Goal: Task Accomplishment & Management: Use online tool/utility

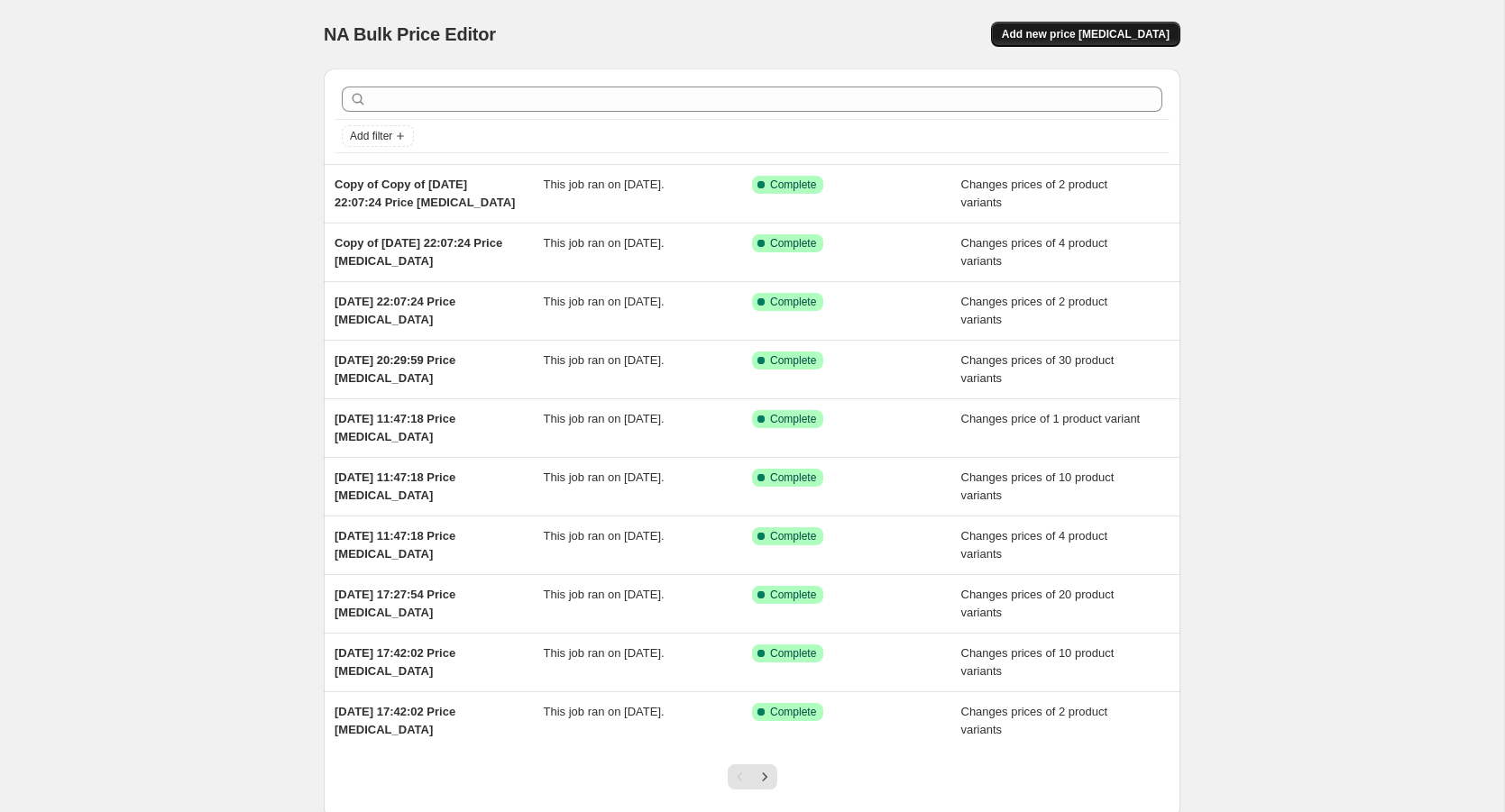
click at [1134, 37] on span "Add new price change job" at bounding box center [1085, 34] width 168 height 14
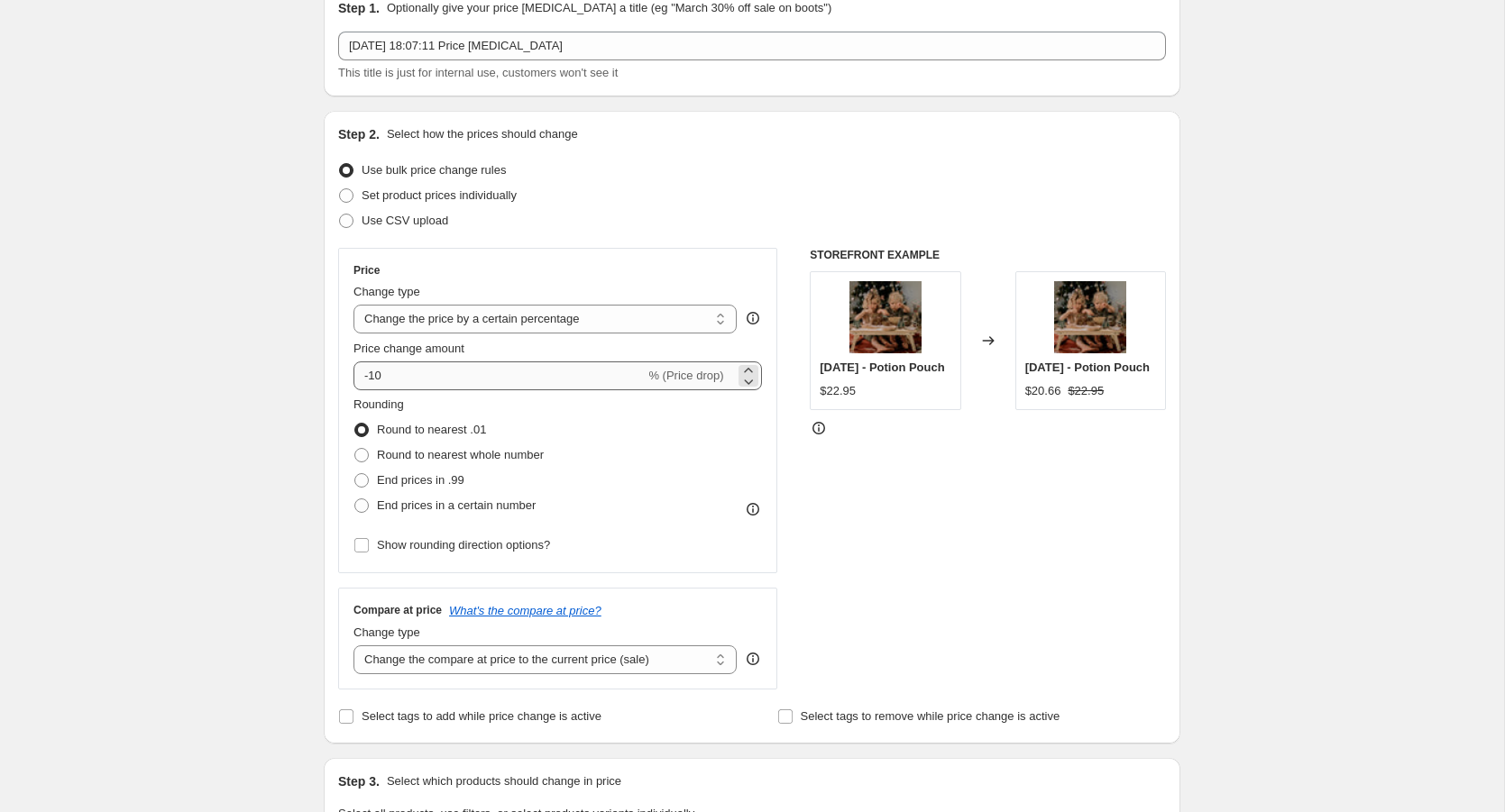
scroll to position [94, 0]
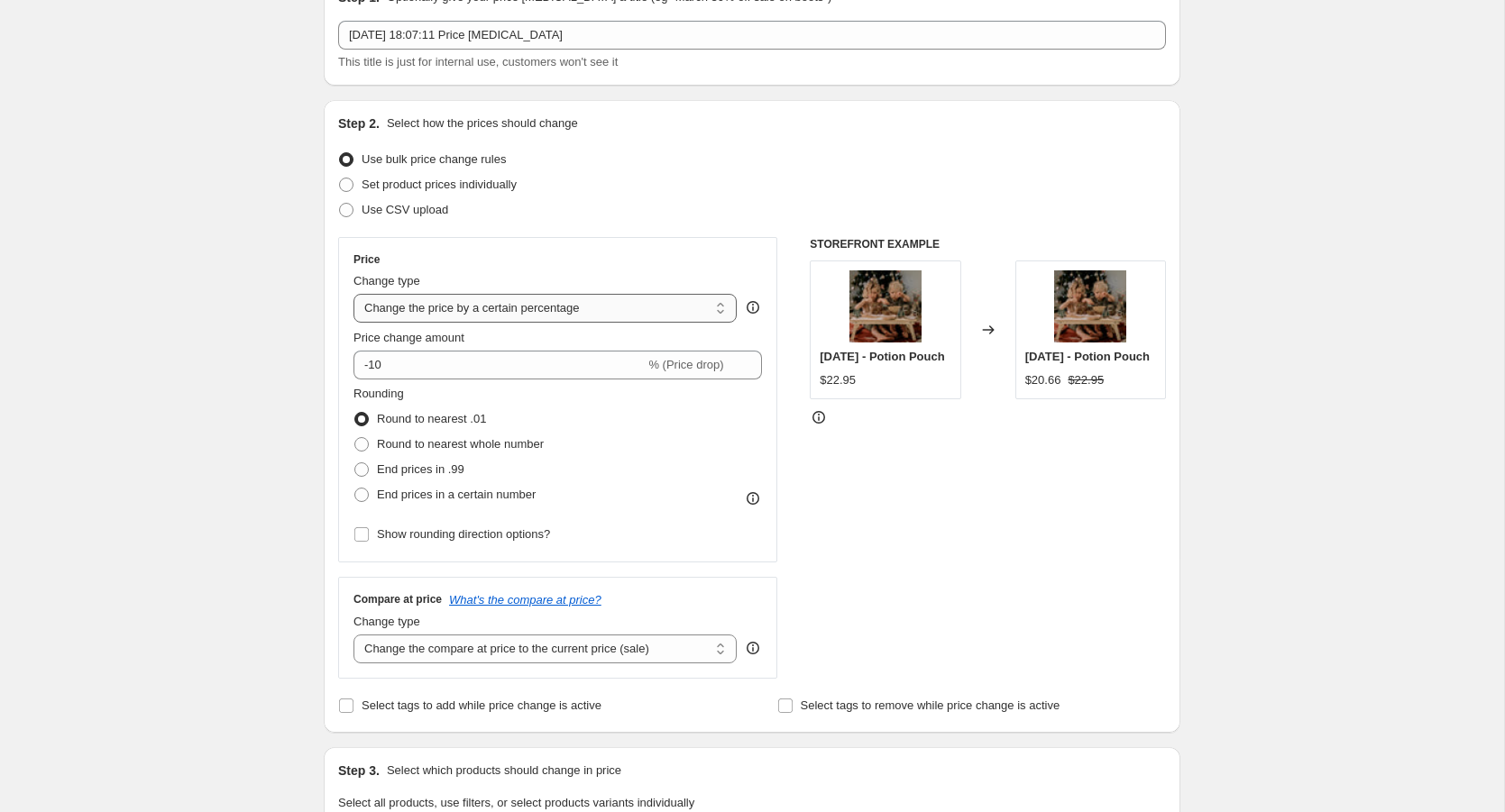
click at [723, 312] on select "Change the price to a certain amount Change the price by a certain amount Chang…" at bounding box center [545, 308] width 384 height 29
select select "to"
type input "80.00"
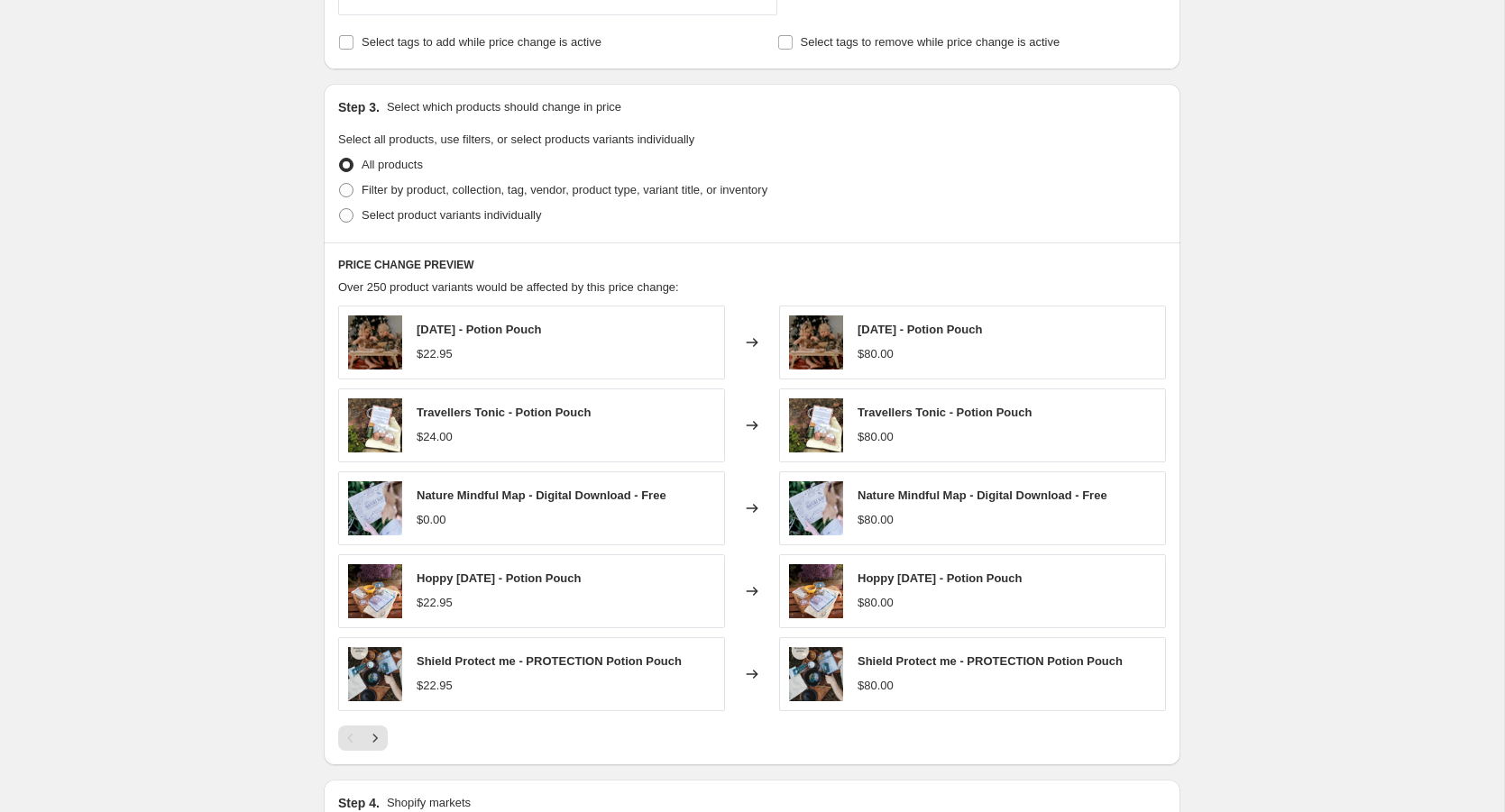
scroll to position [915, 0]
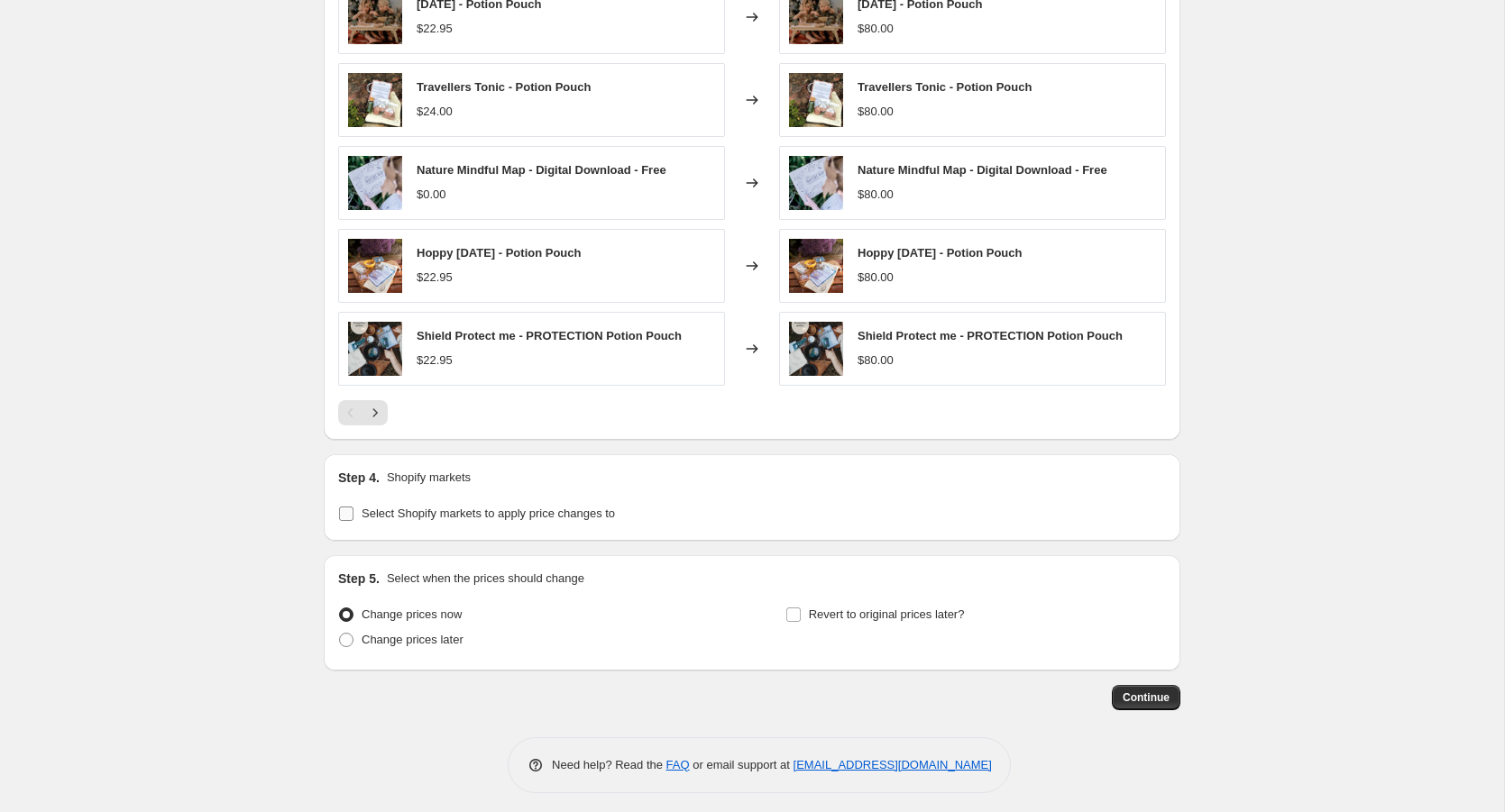
click at [580, 509] on span "Select Shopify markets to apply price changes to" at bounding box center [489, 513] width 254 height 14
click at [354, 509] on input "Select Shopify markets to apply price changes to" at bounding box center [346, 514] width 15 height 14
checkbox input "true"
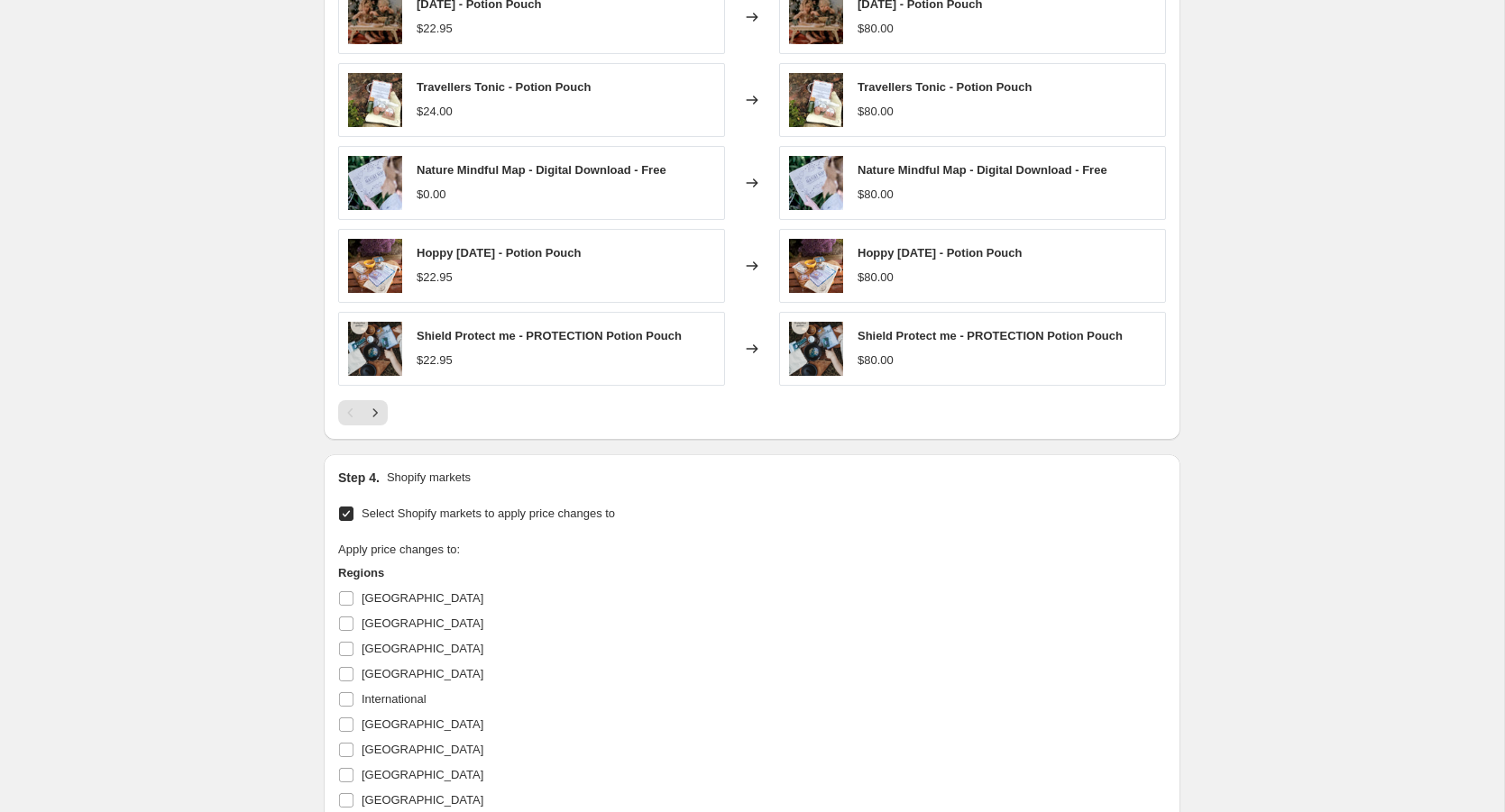
scroll to position [945, 0]
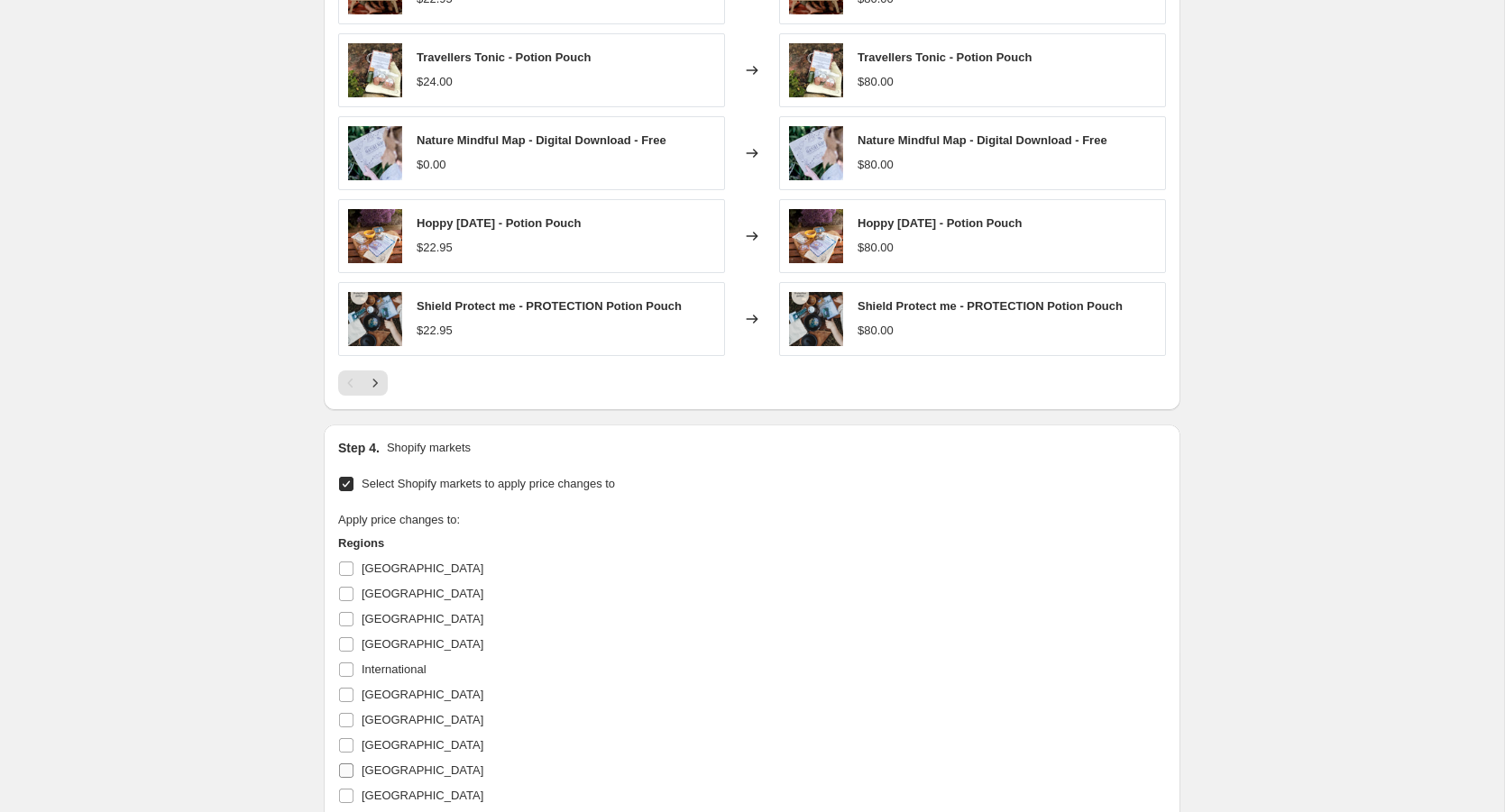
click at [422, 764] on span "[GEOGRAPHIC_DATA]" at bounding box center [422, 770] width 121 height 14
click at [354, 764] on input "[GEOGRAPHIC_DATA]" at bounding box center [346, 771] width 15 height 14
checkbox input "true"
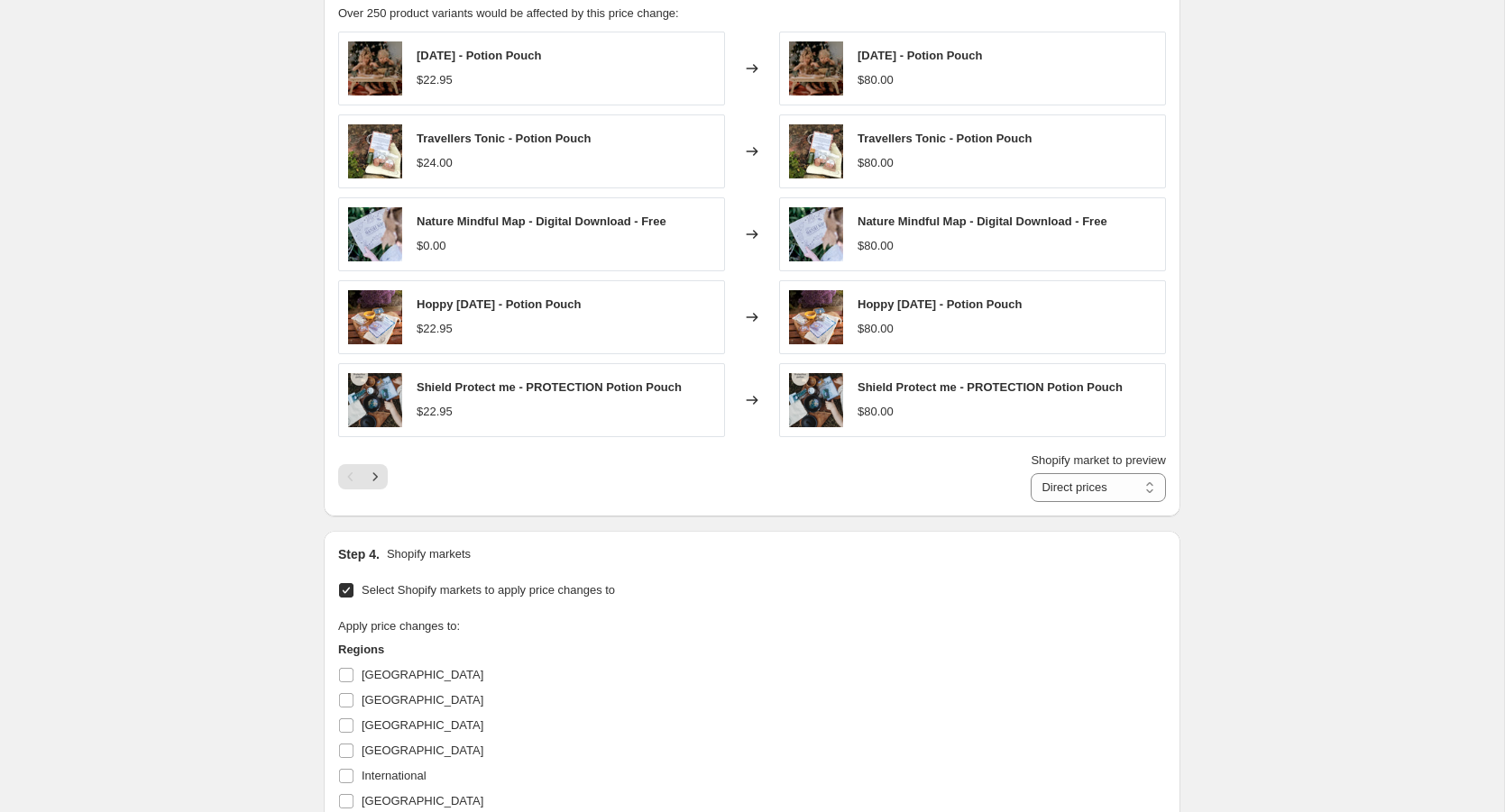
scroll to position [845, 0]
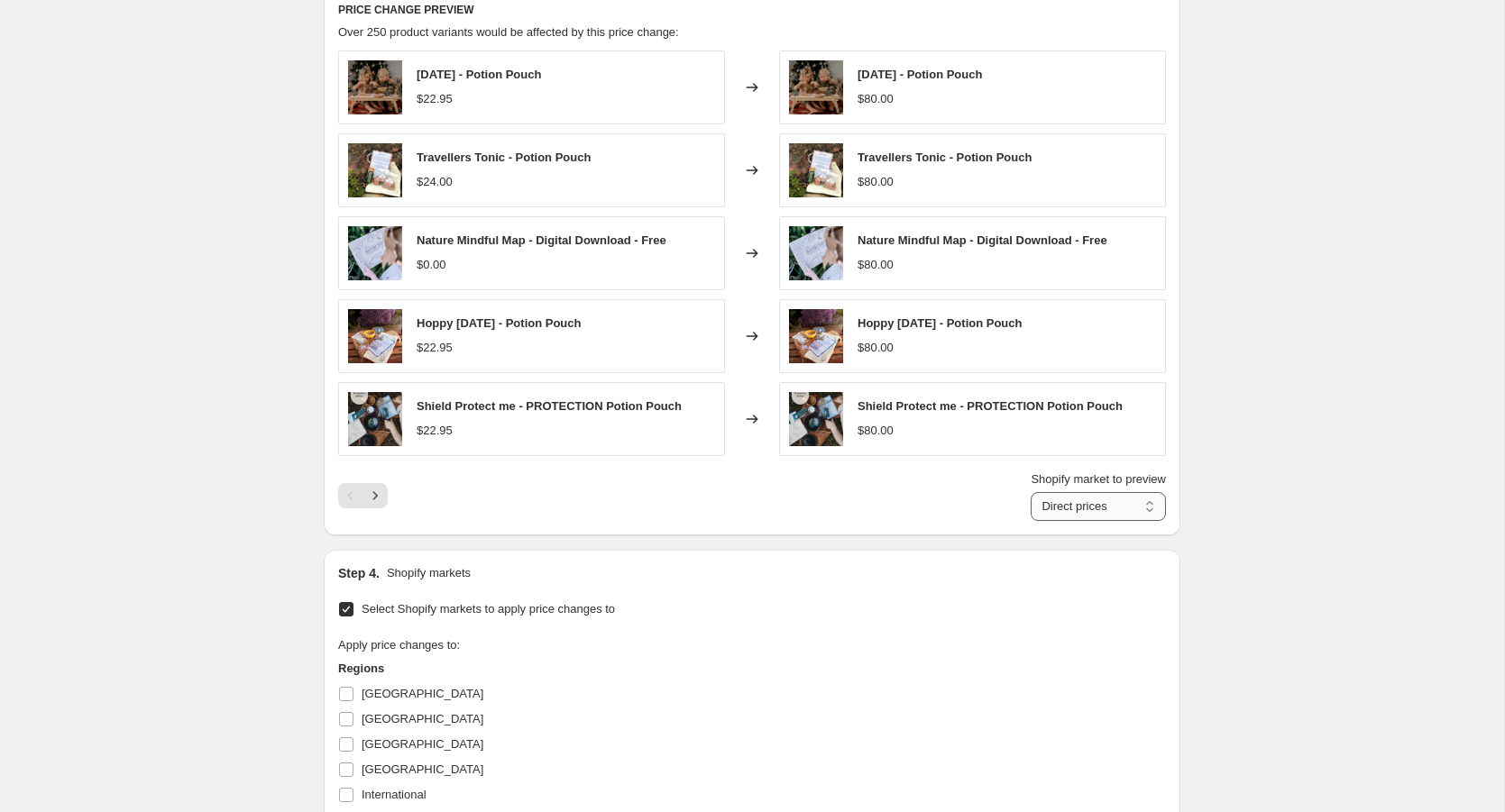
click at [1151, 500] on select "Direct prices [GEOGRAPHIC_DATA]" at bounding box center [1098, 507] width 135 height 29
select select "109838526"
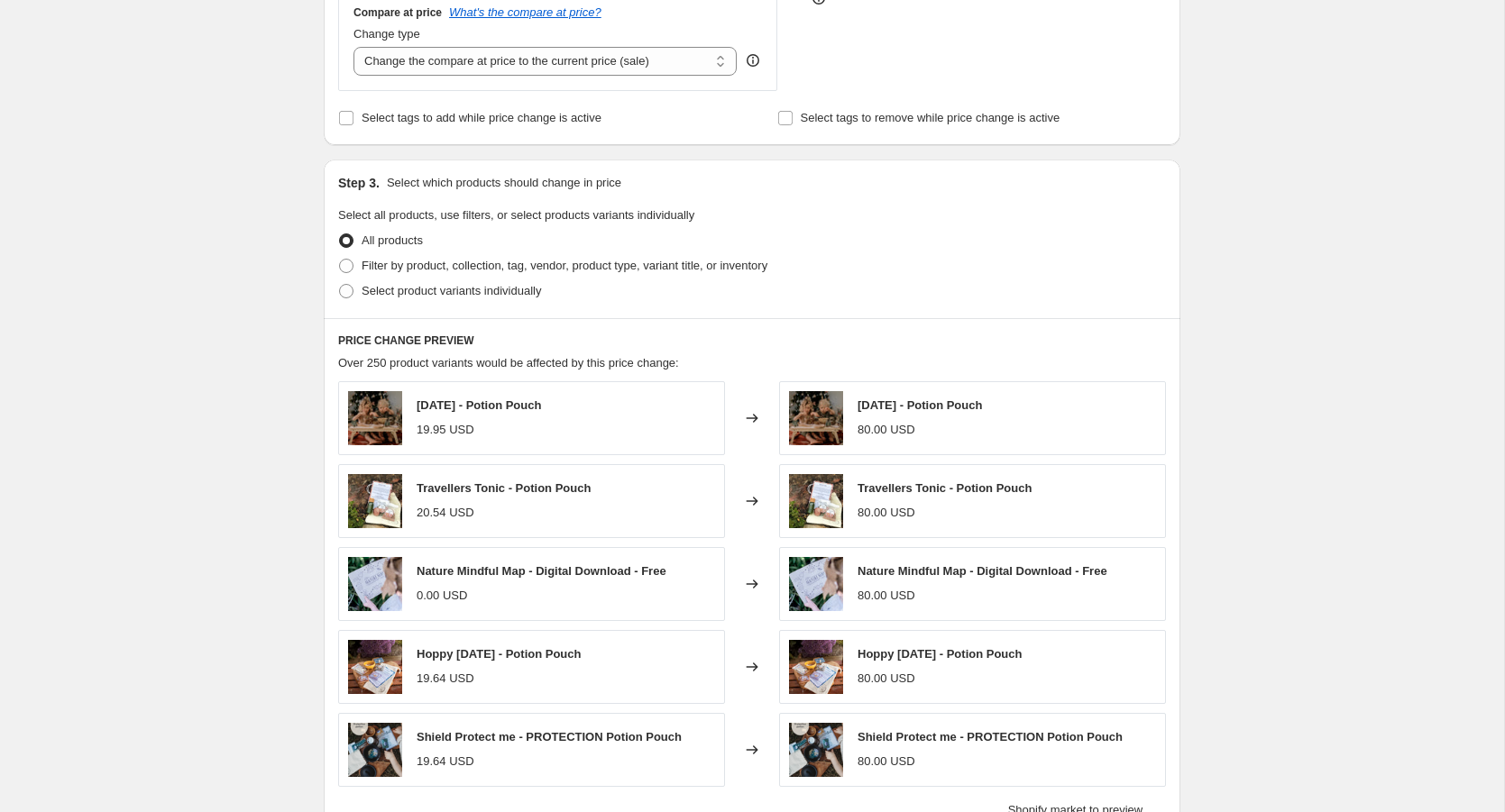
scroll to position [507, 0]
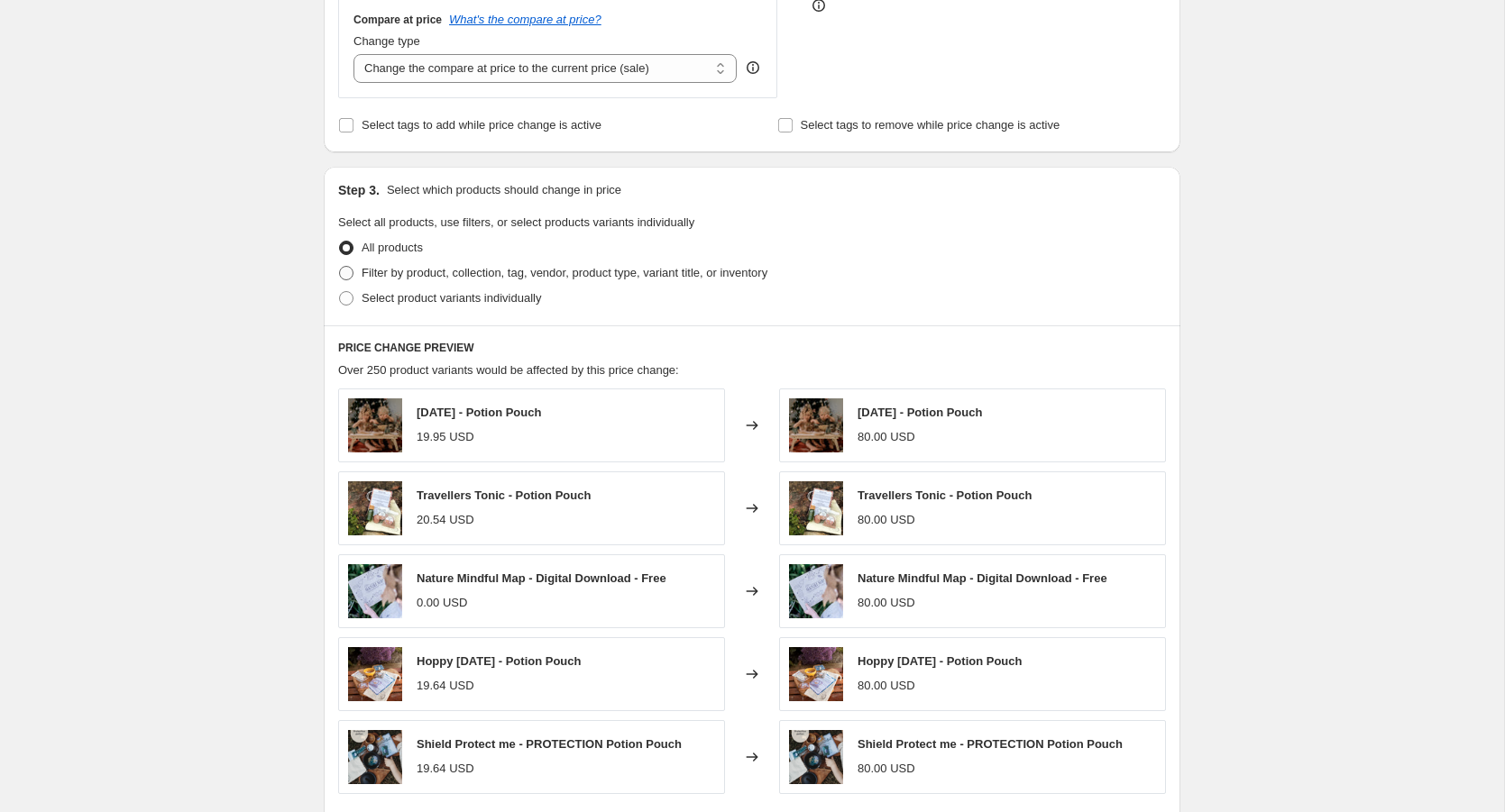
click at [353, 271] on span at bounding box center [346, 273] width 15 height 14
click at [340, 266] on input "Filter by product, collection, tag, vendor, product type, variant title, or inv…" at bounding box center [339, 266] width 1 height 1
radio input "true"
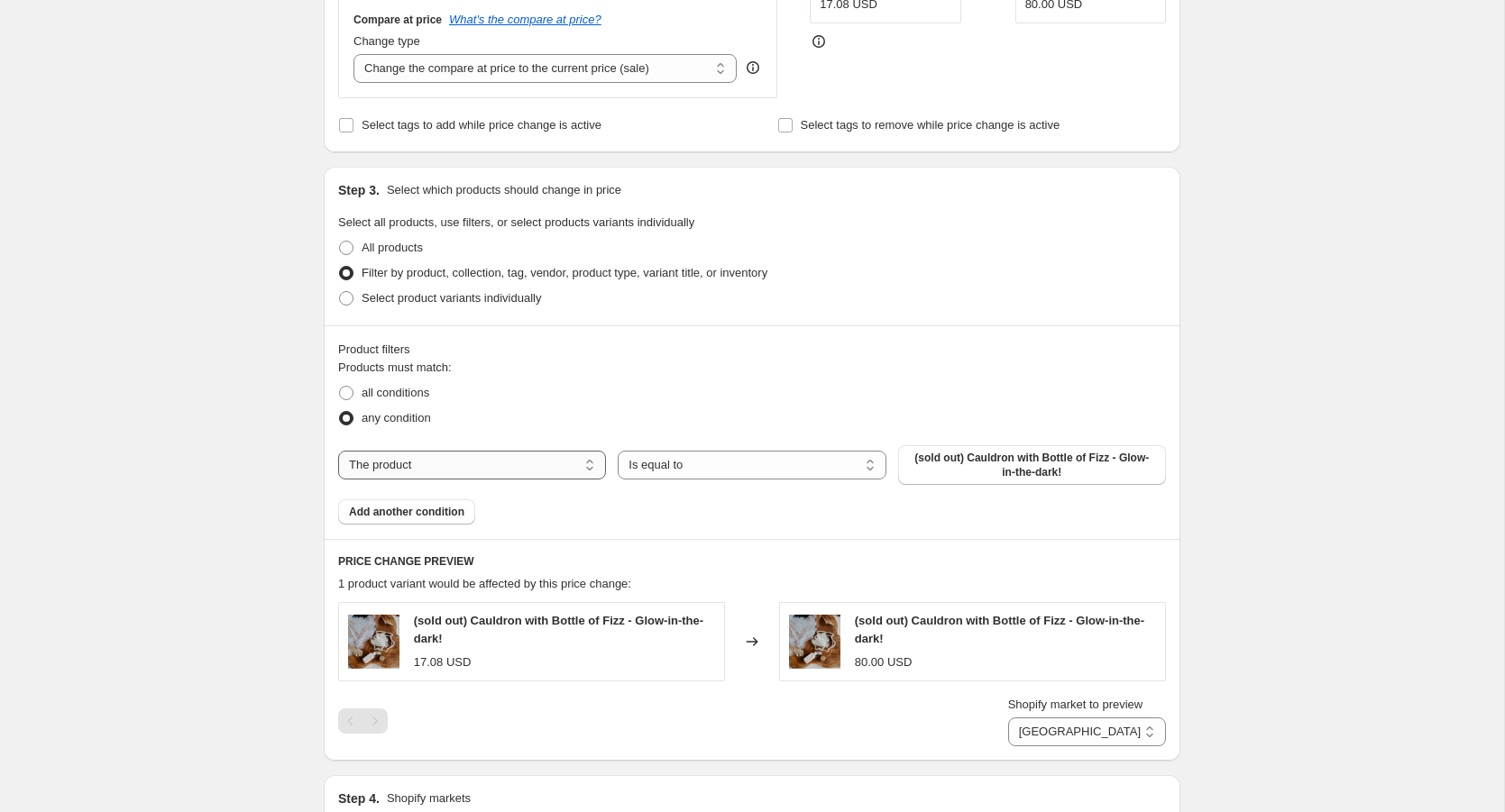
click at [509, 460] on select "The product The product's collection The product's tag The product's vendor The…" at bounding box center [471, 465] width 267 height 29
select select "collection"
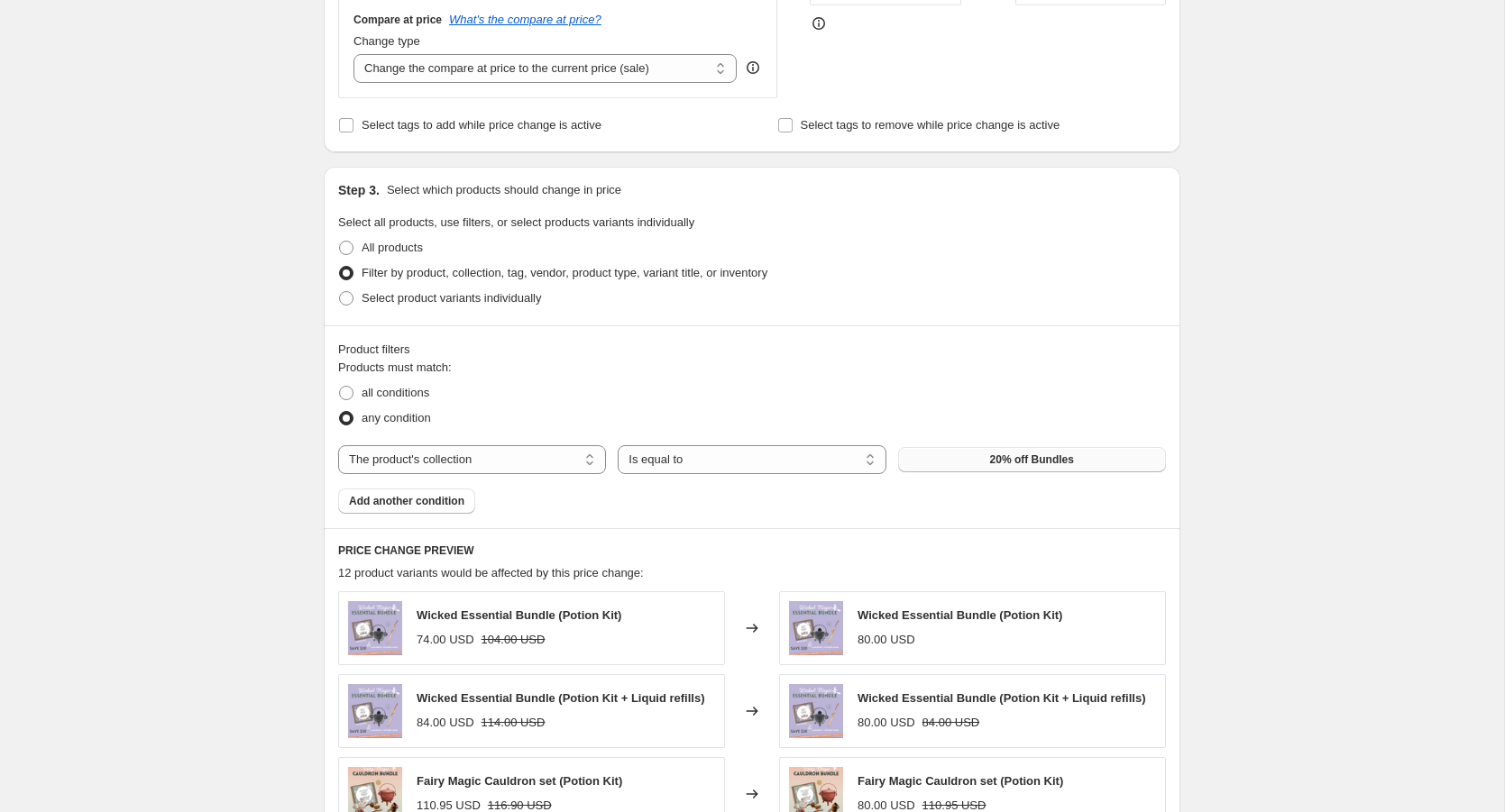
click at [987, 459] on button "20% off Bundles" at bounding box center [1032, 459] width 267 height 25
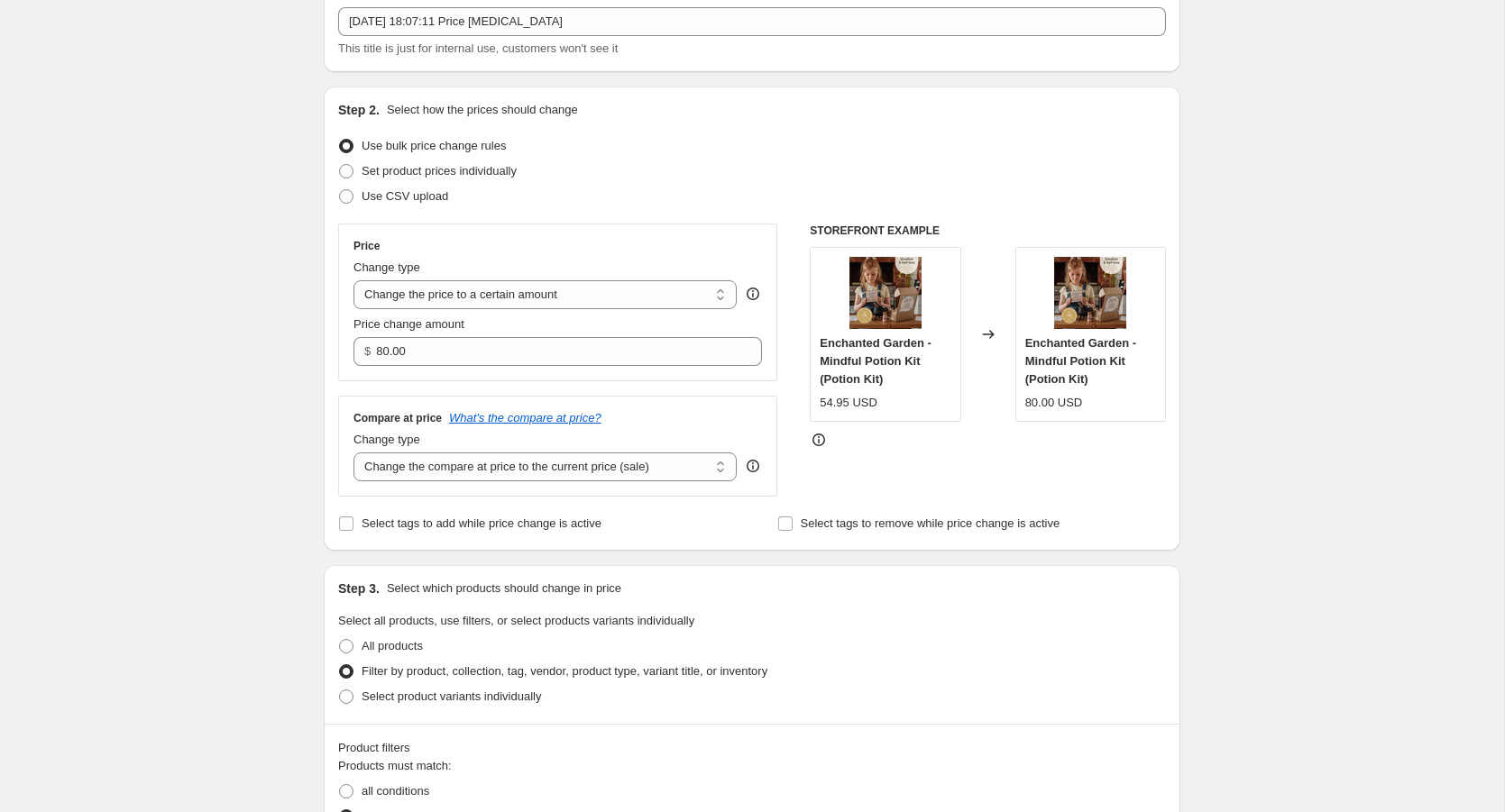
scroll to position [103, 0]
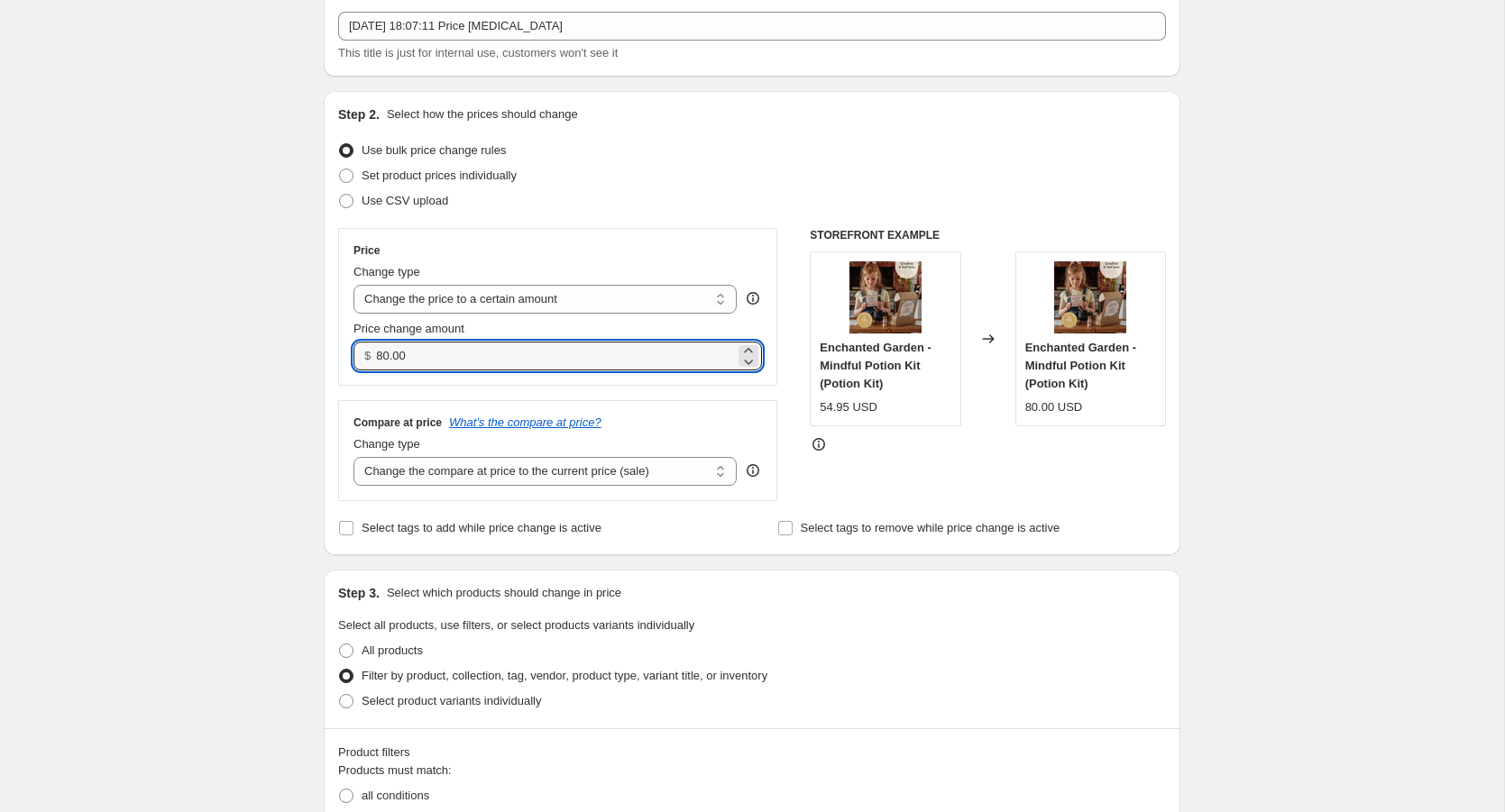
drag, startPoint x: 422, startPoint y: 357, endPoint x: 359, endPoint y: 356, distance: 63.0
click at [359, 356] on div "$ 80.00" at bounding box center [558, 356] width 409 height 29
type input "54.95"
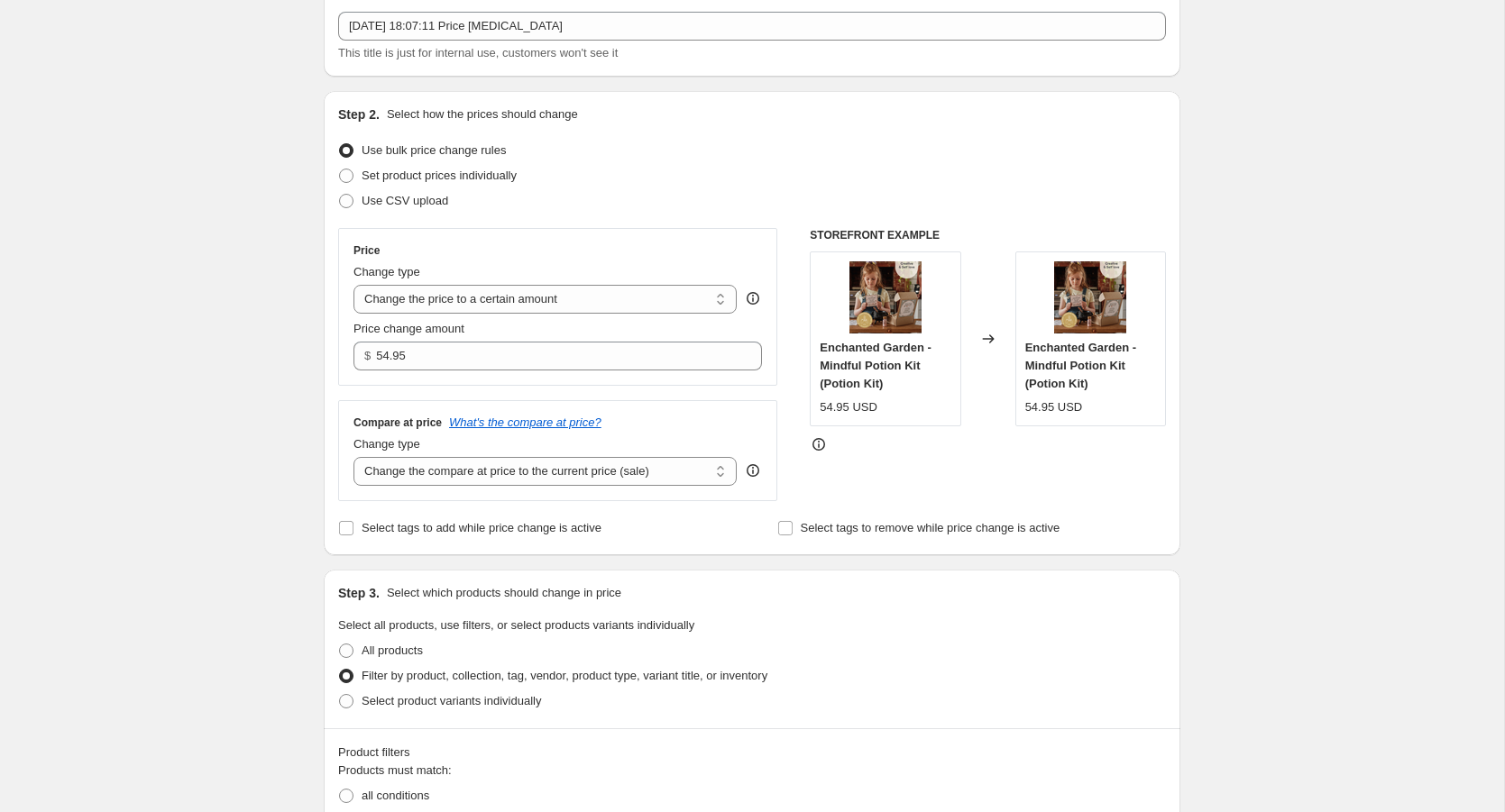
click at [741, 425] on div "Compare at price What's the compare at price?" at bounding box center [558, 423] width 409 height 14
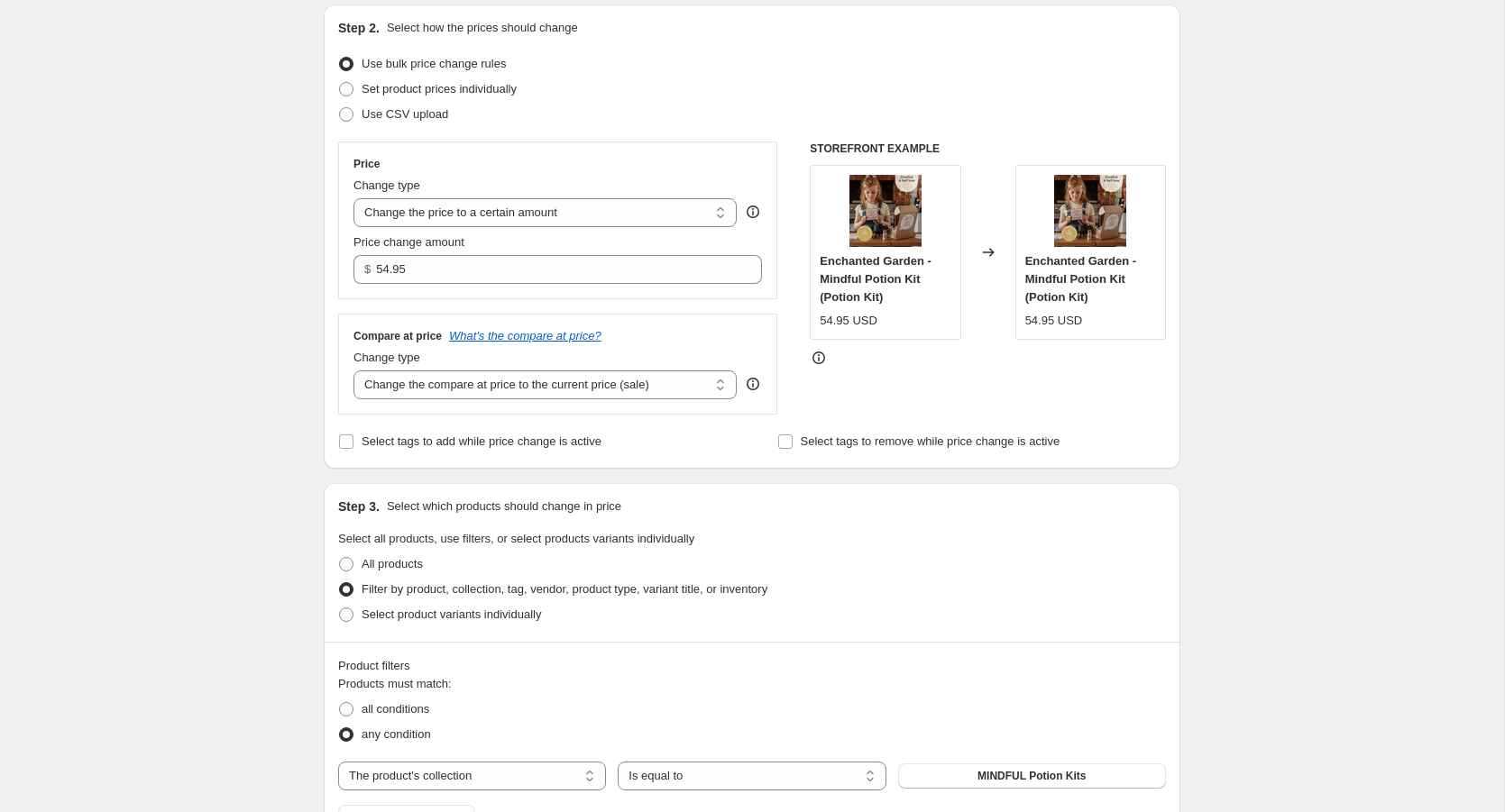
scroll to position [195, 0]
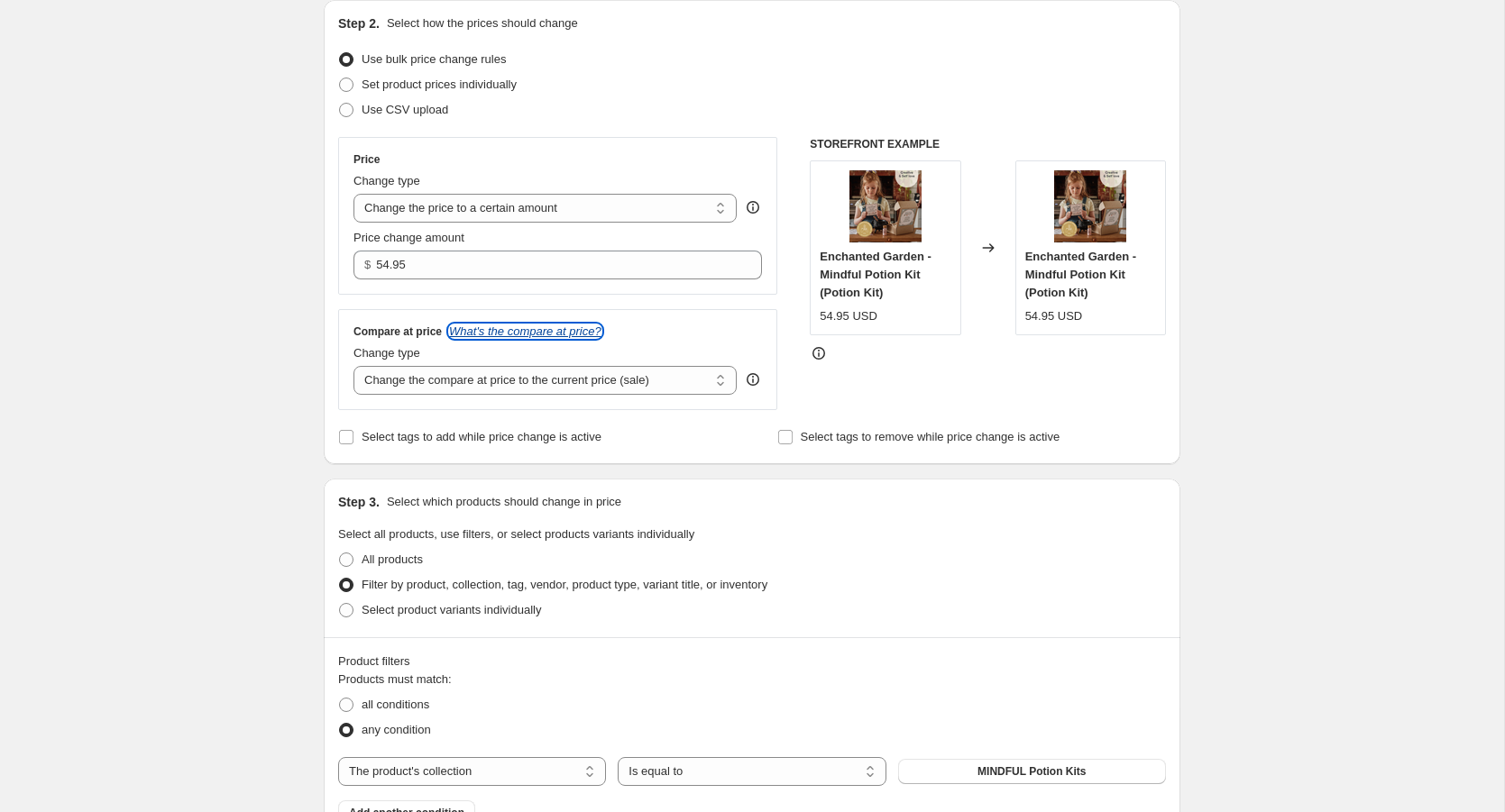
click at [592, 332] on icon "What's the compare at price?" at bounding box center [525, 331] width 152 height 14
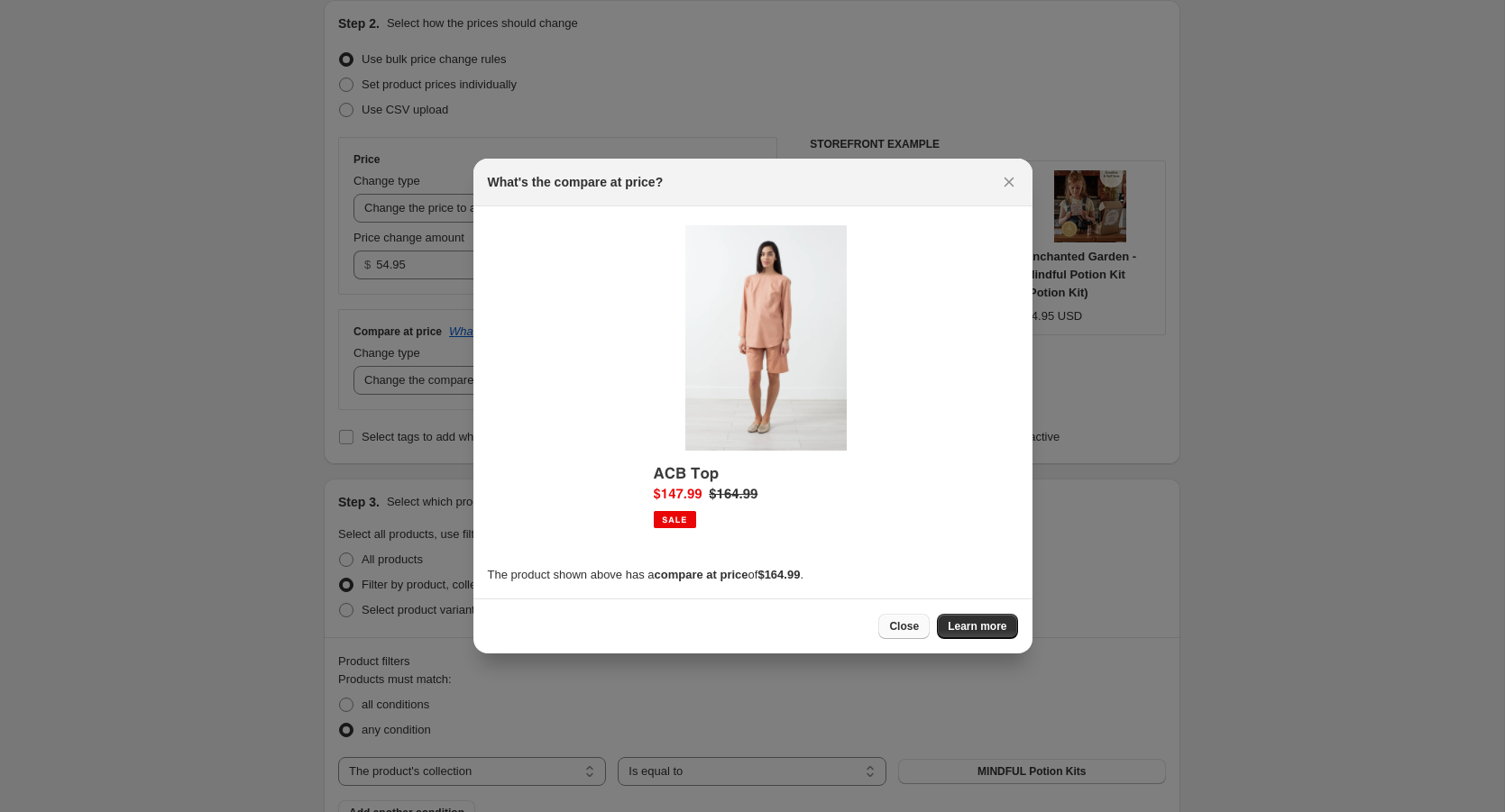
click at [910, 624] on span "Close" at bounding box center [904, 626] width 30 height 14
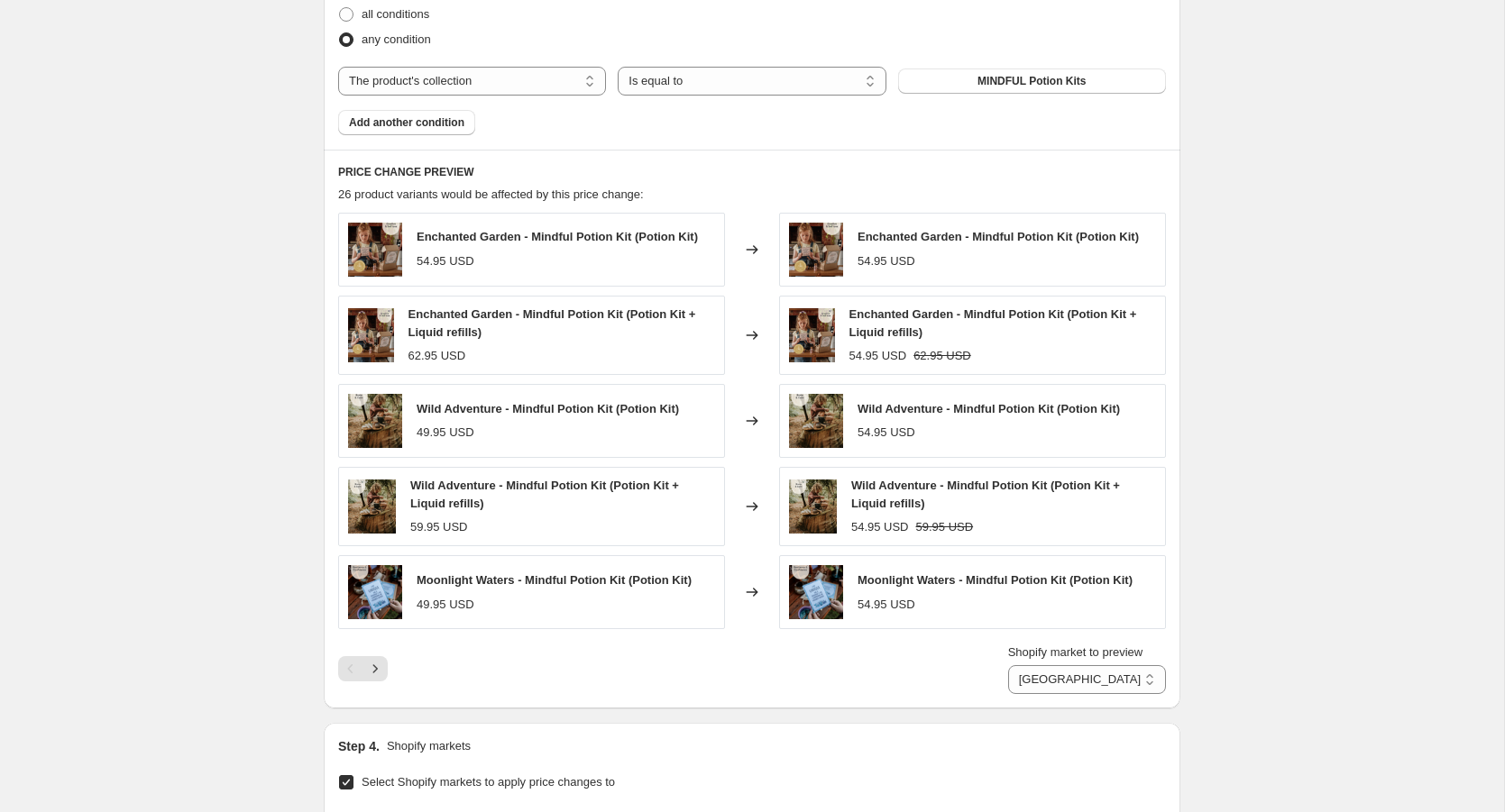
scroll to position [927, 0]
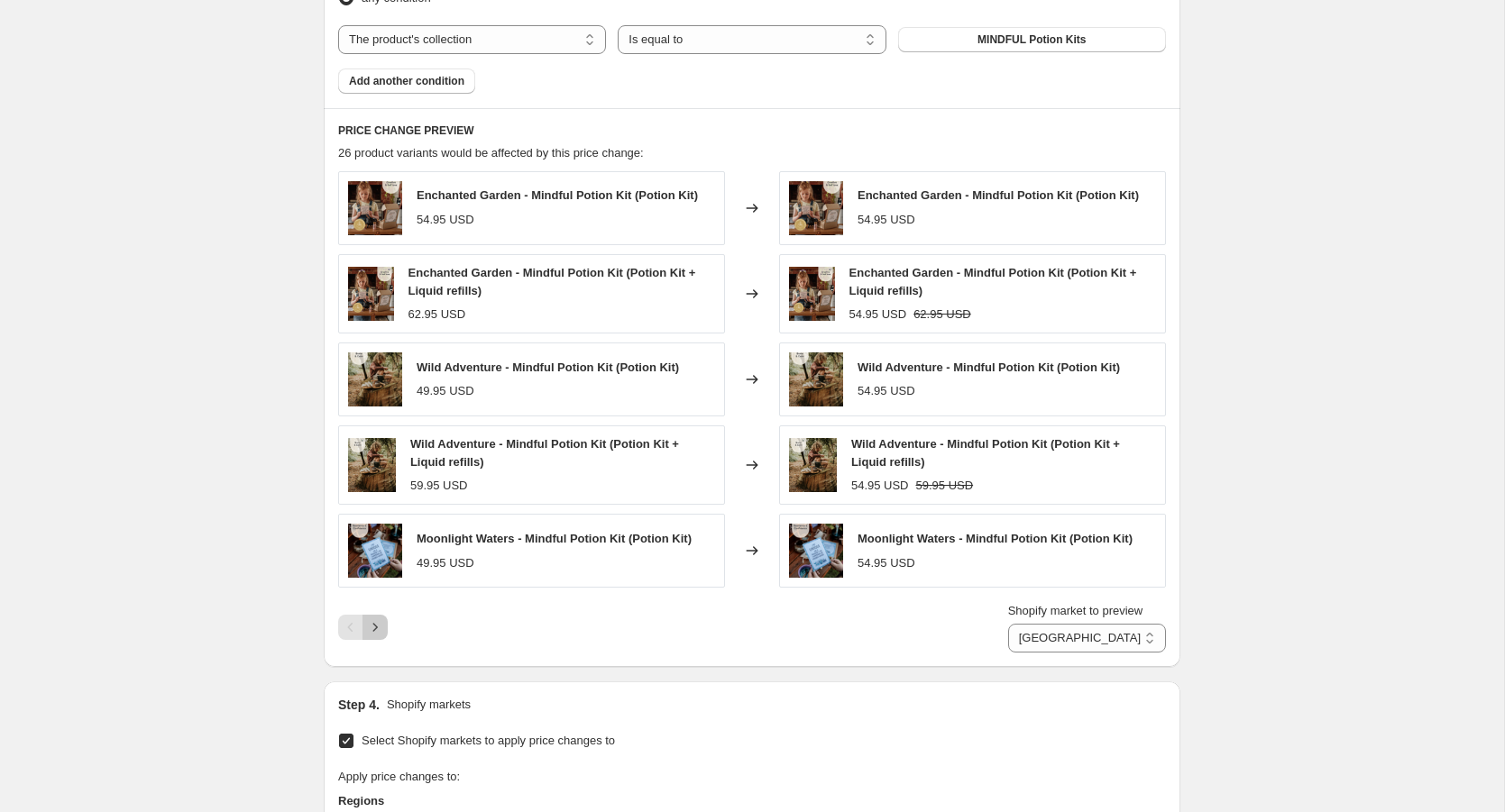
click at [377, 619] on icon "Next" at bounding box center [375, 627] width 18 height 18
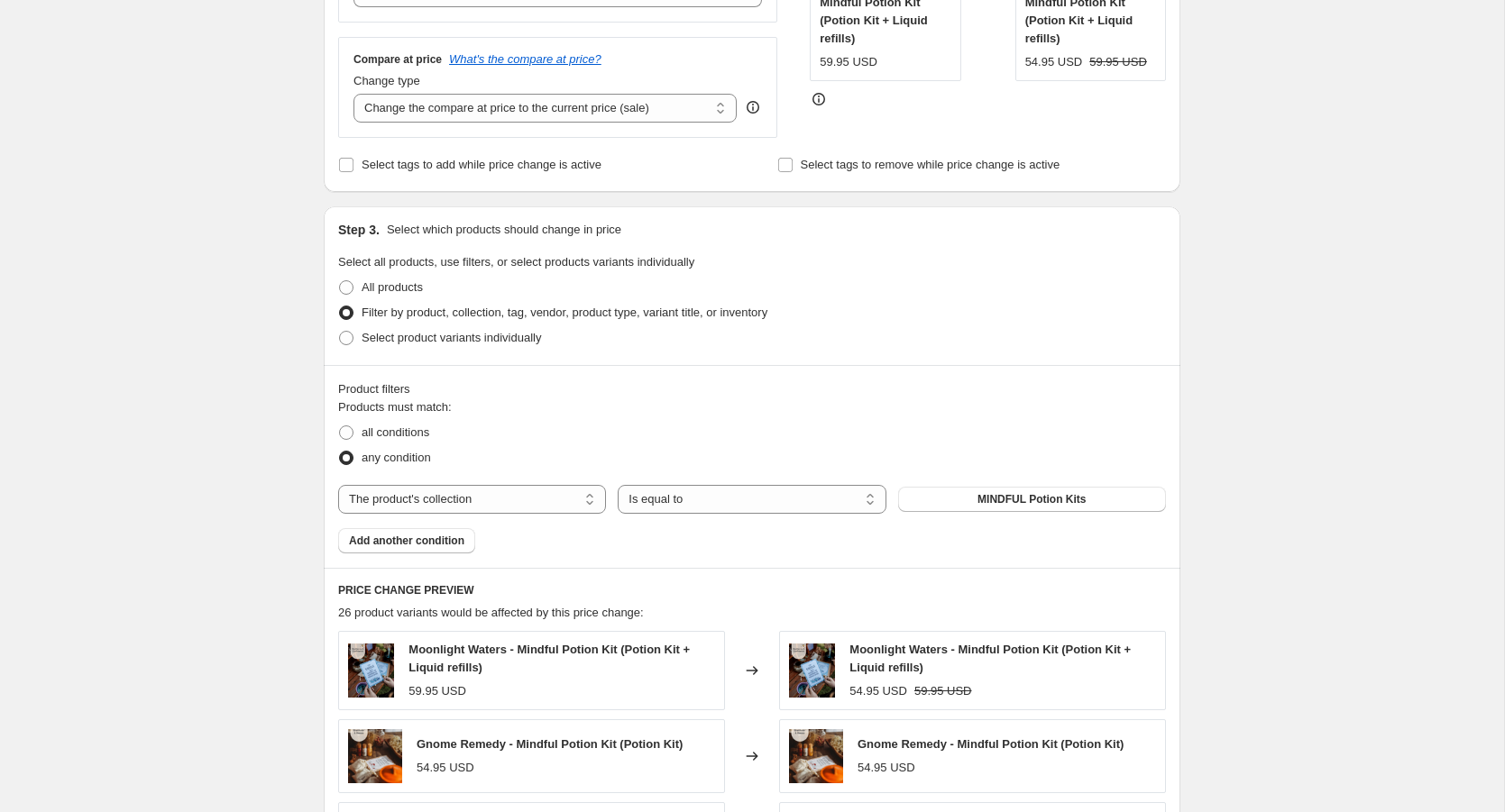
scroll to position [481, 0]
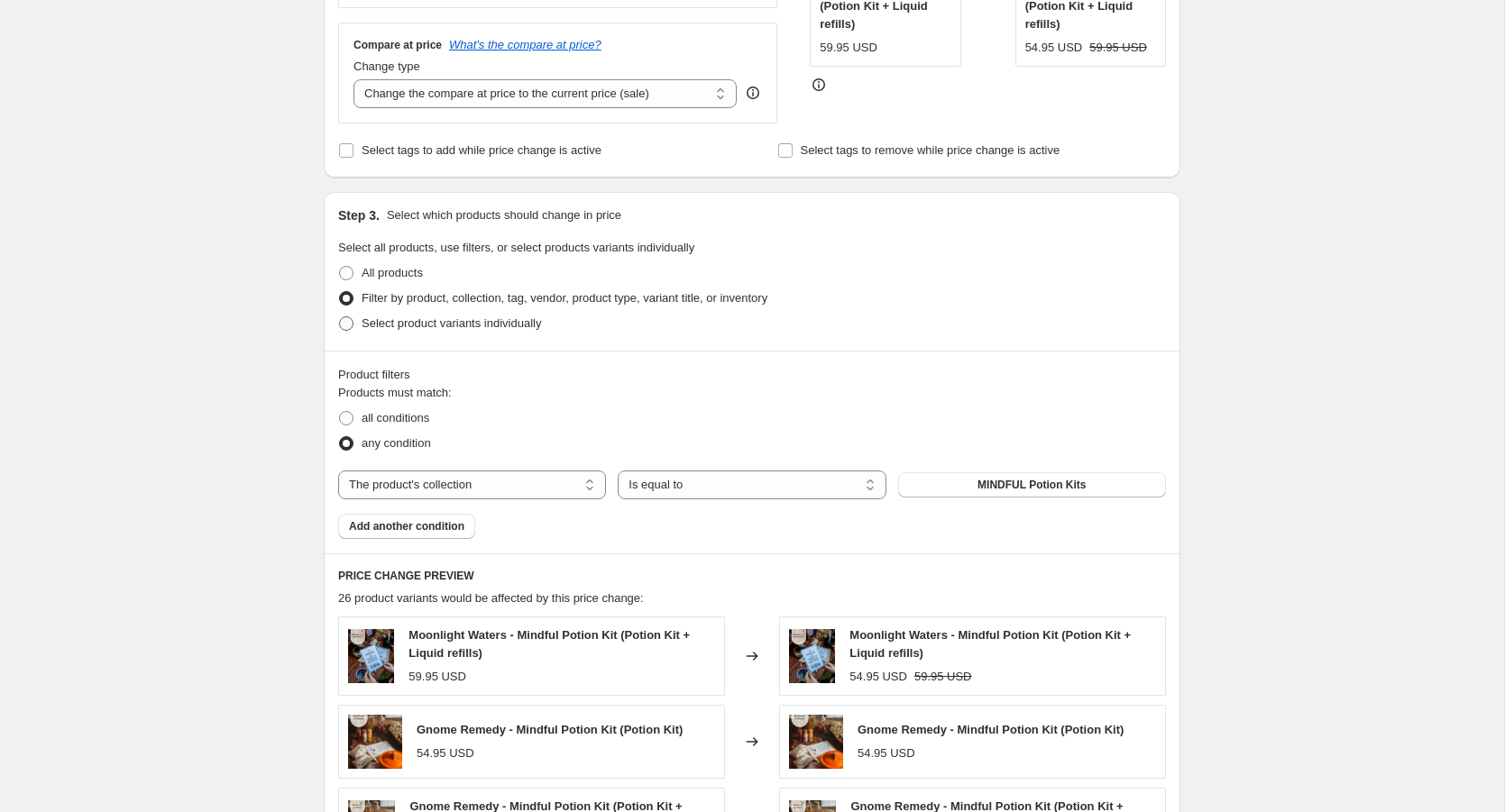
click at [351, 322] on span at bounding box center [346, 324] width 15 height 14
click at [340, 317] on input "Select product variants individually" at bounding box center [339, 316] width 1 height 1
radio input "true"
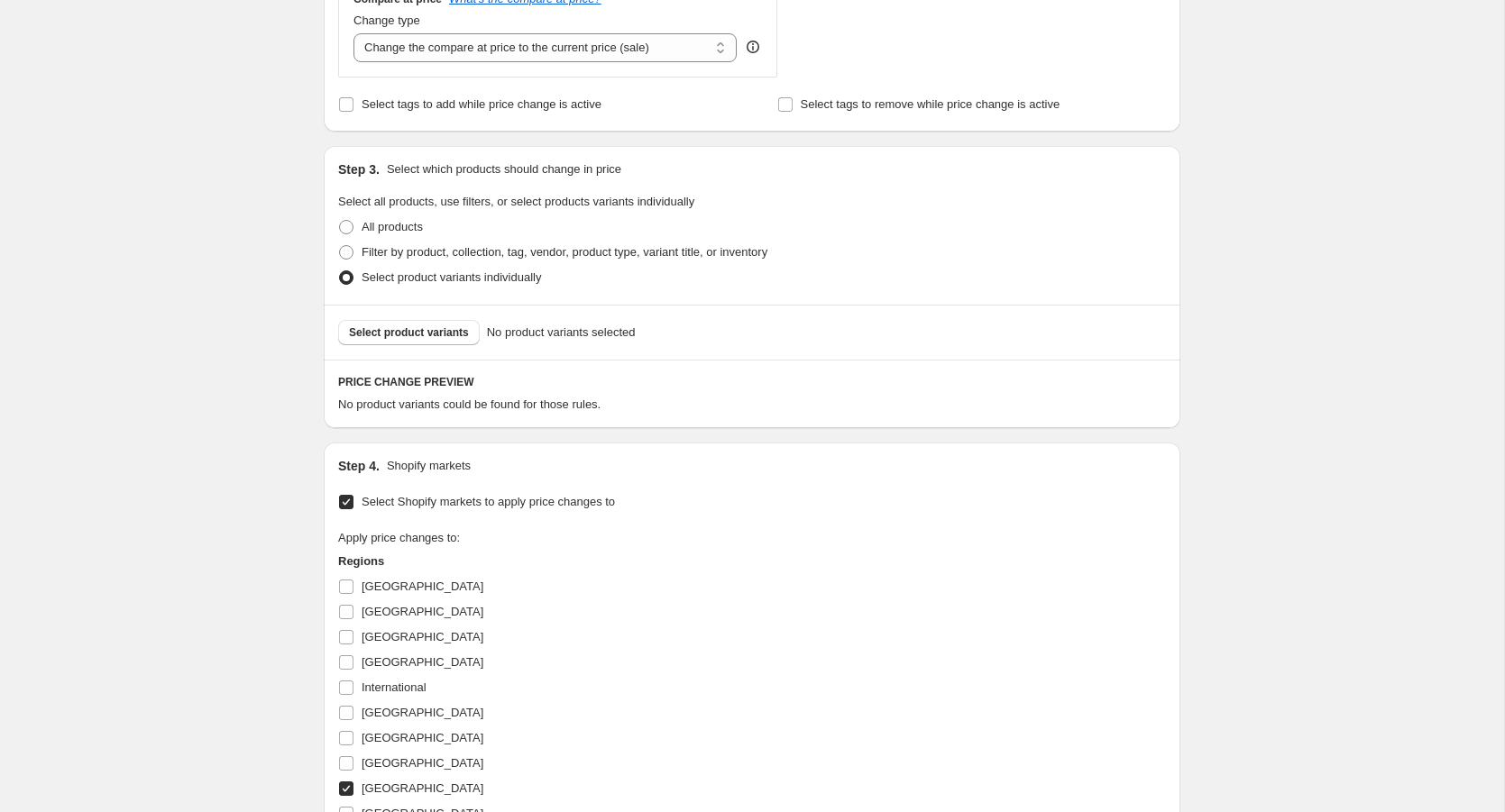
scroll to position [485, 0]
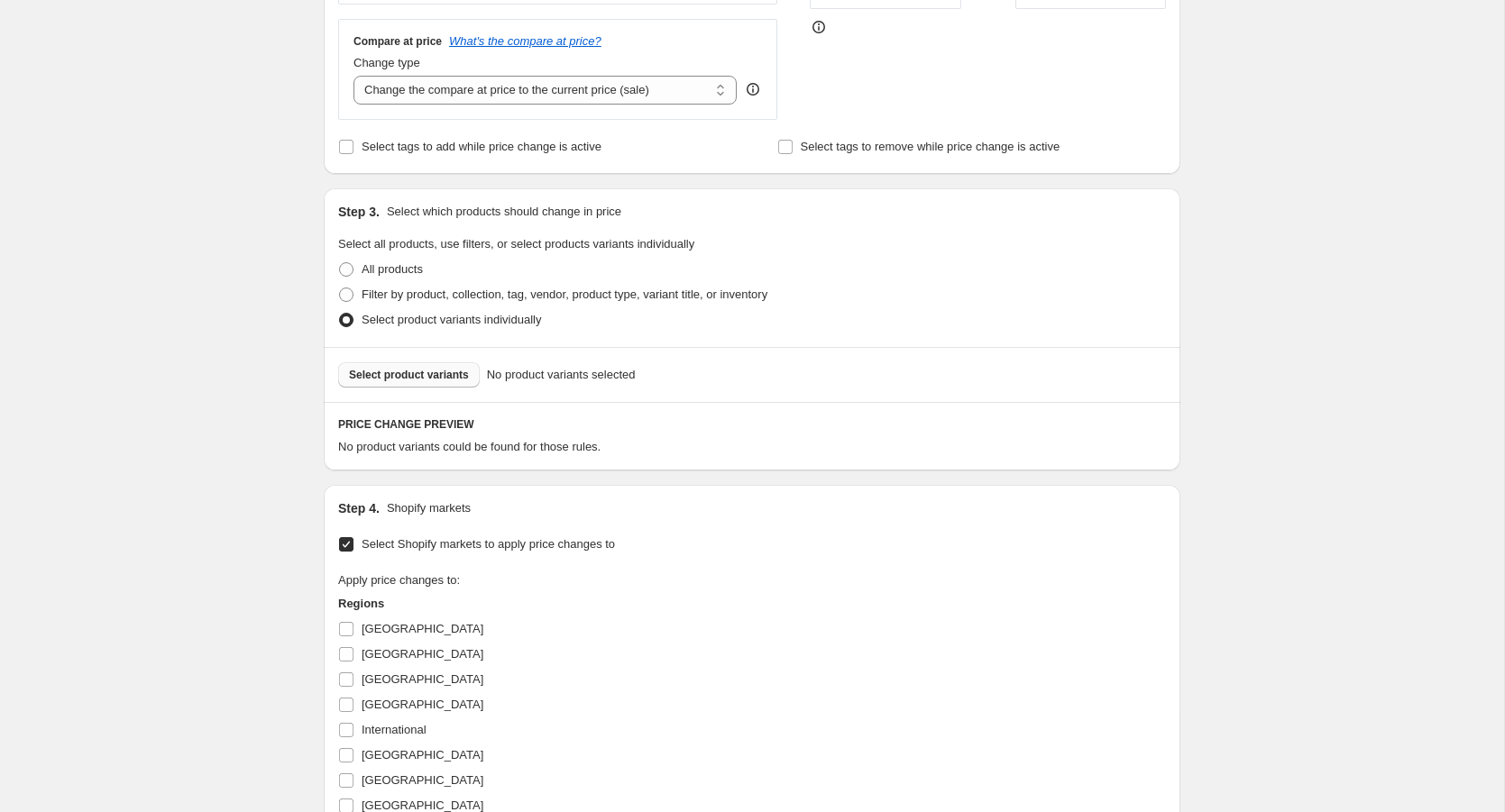
click at [445, 368] on span "Select product variants" at bounding box center [409, 375] width 120 height 14
select select "109838526"
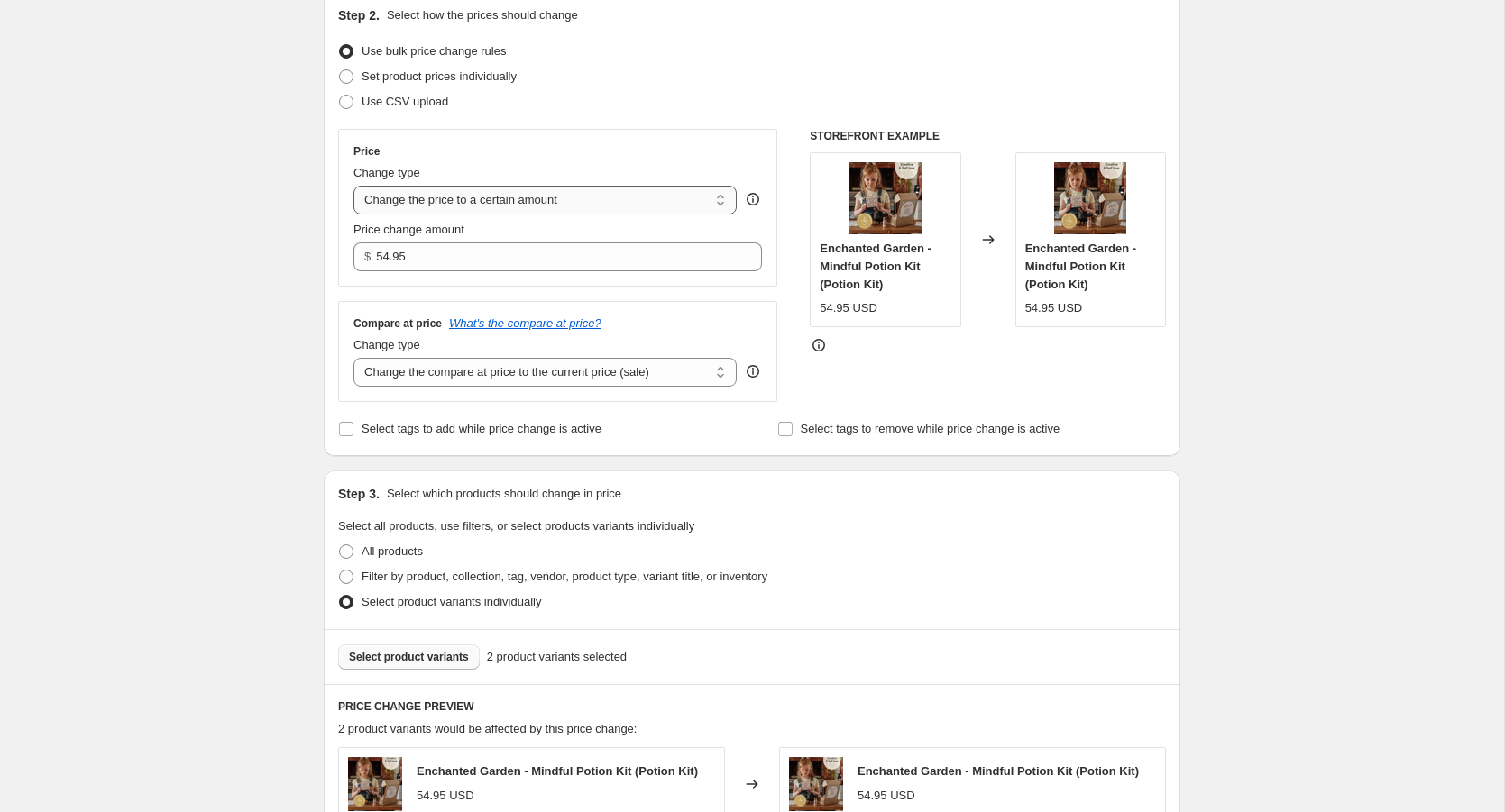
scroll to position [211, 0]
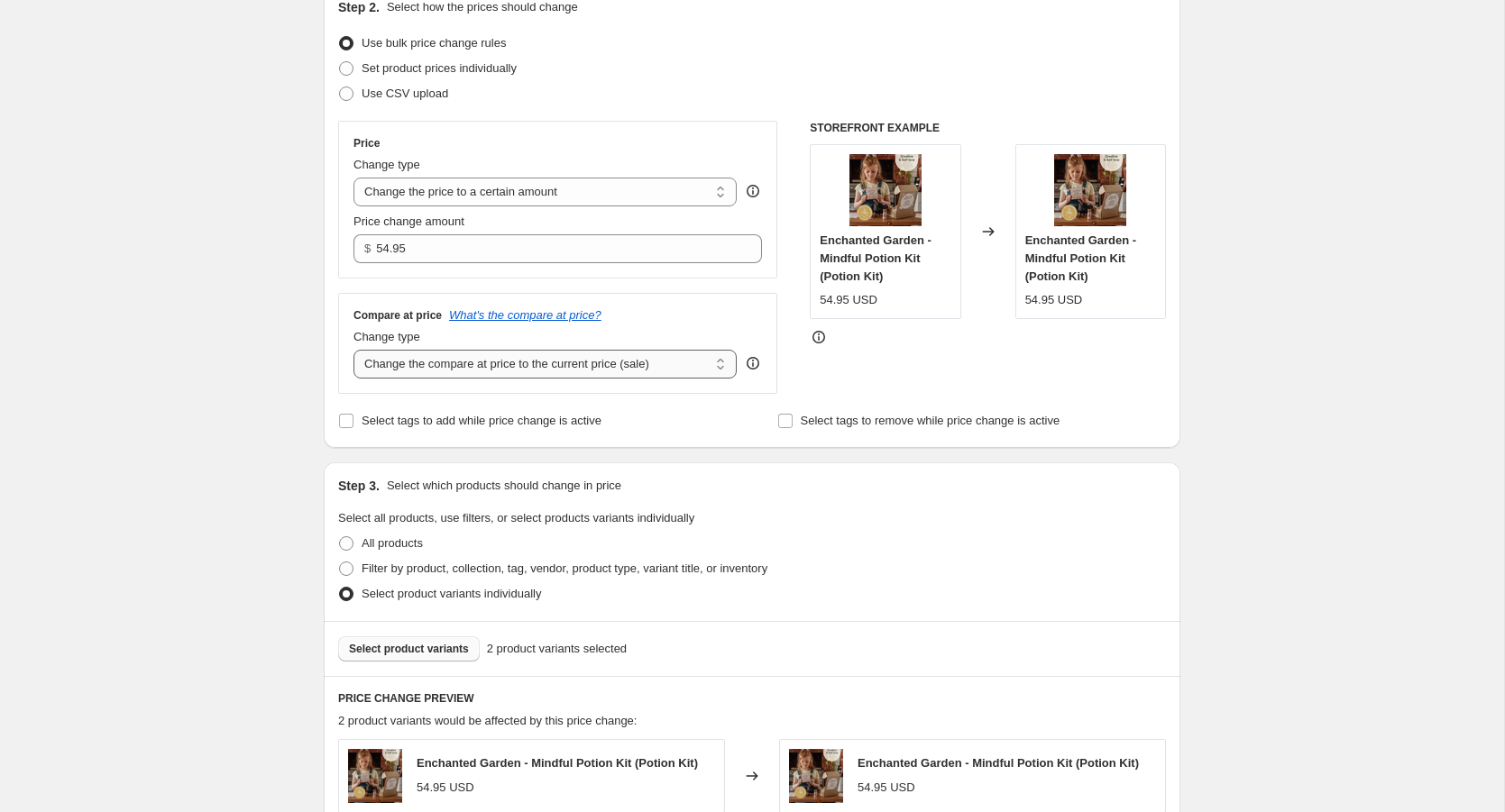
click at [529, 364] on select "Change the compare at price to the current price (sale) Change the compare at p…" at bounding box center [545, 364] width 384 height 29
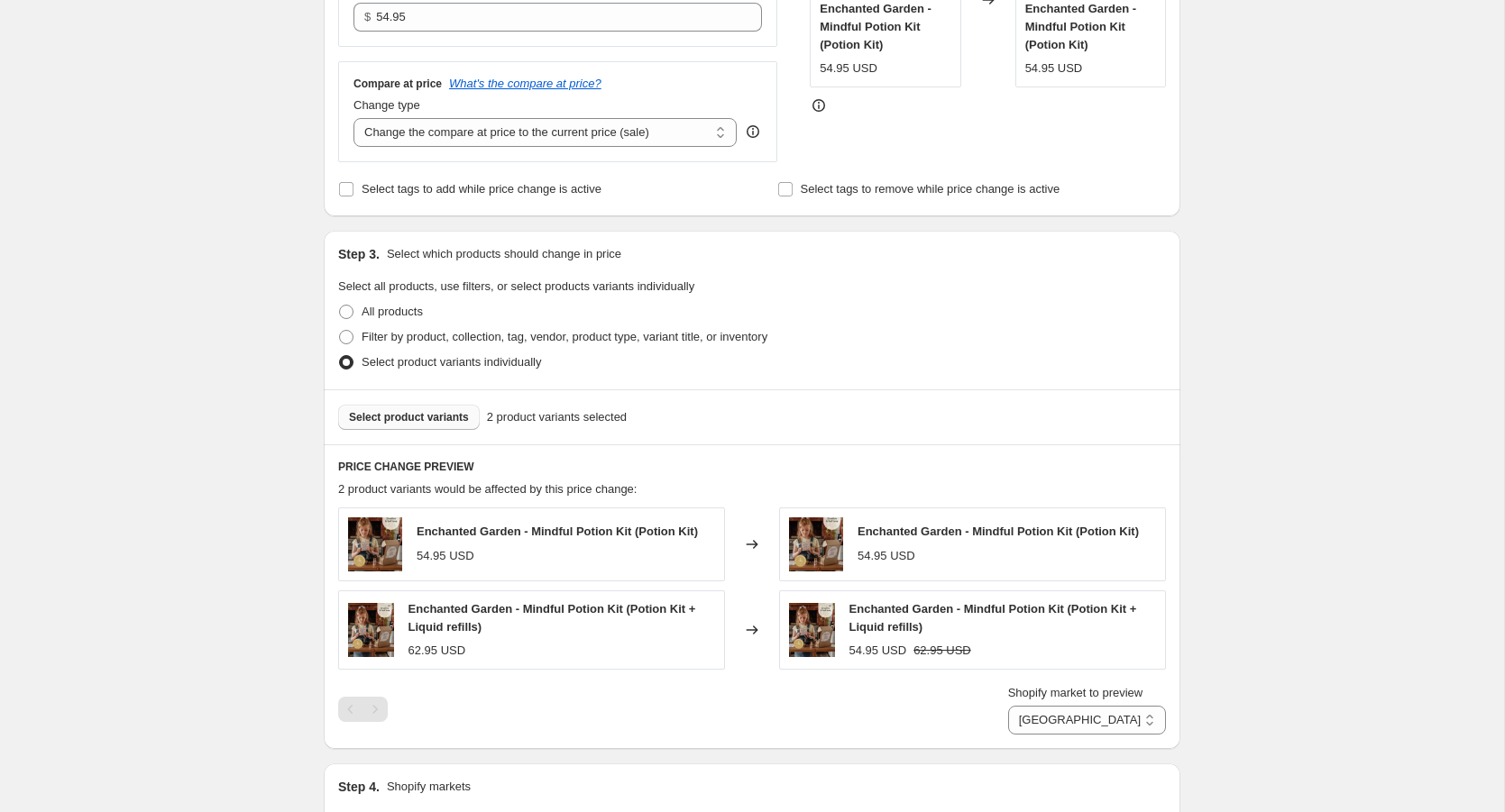
scroll to position [458, 0]
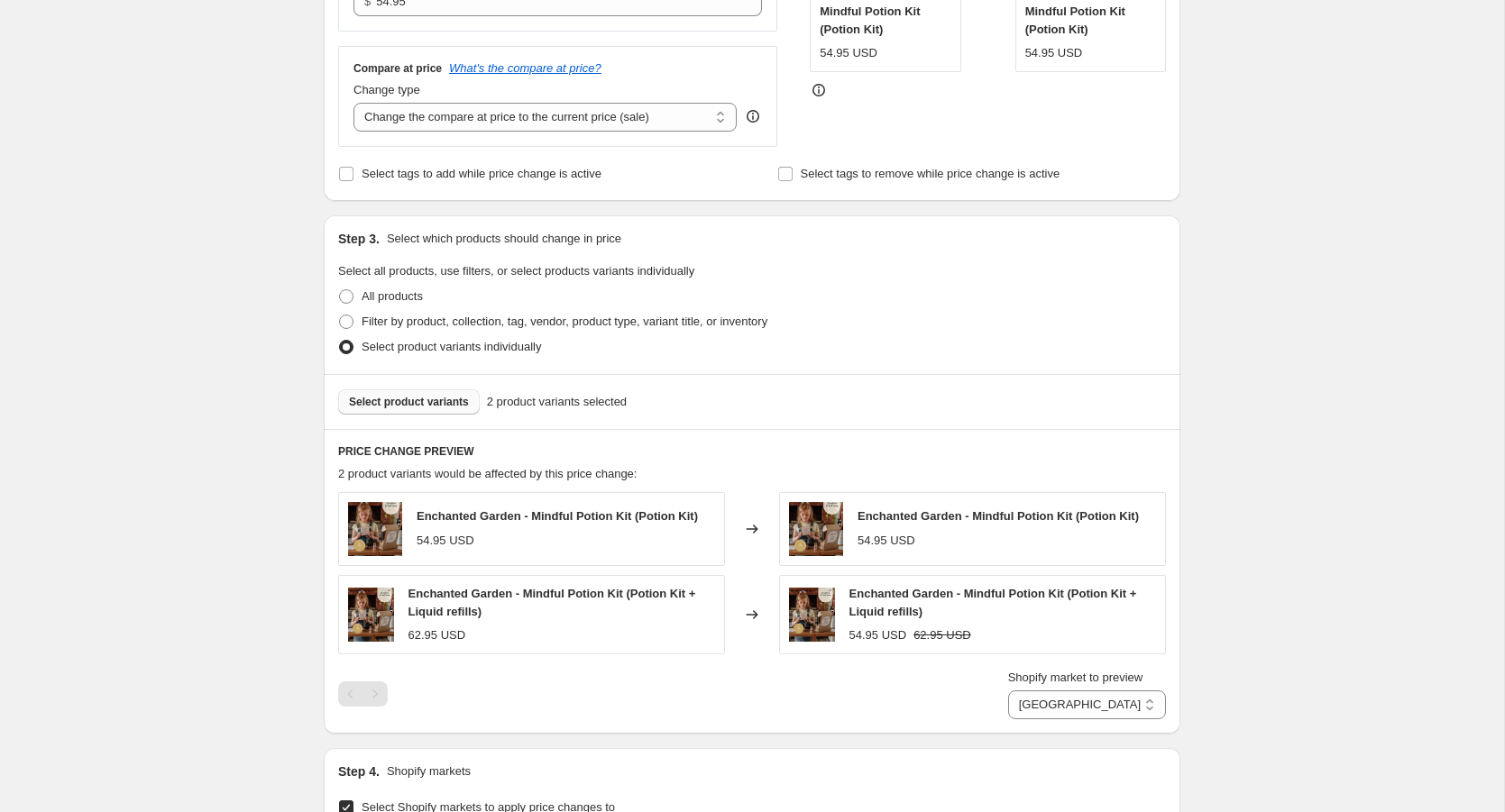
click at [424, 402] on span "Select product variants" at bounding box center [409, 402] width 120 height 14
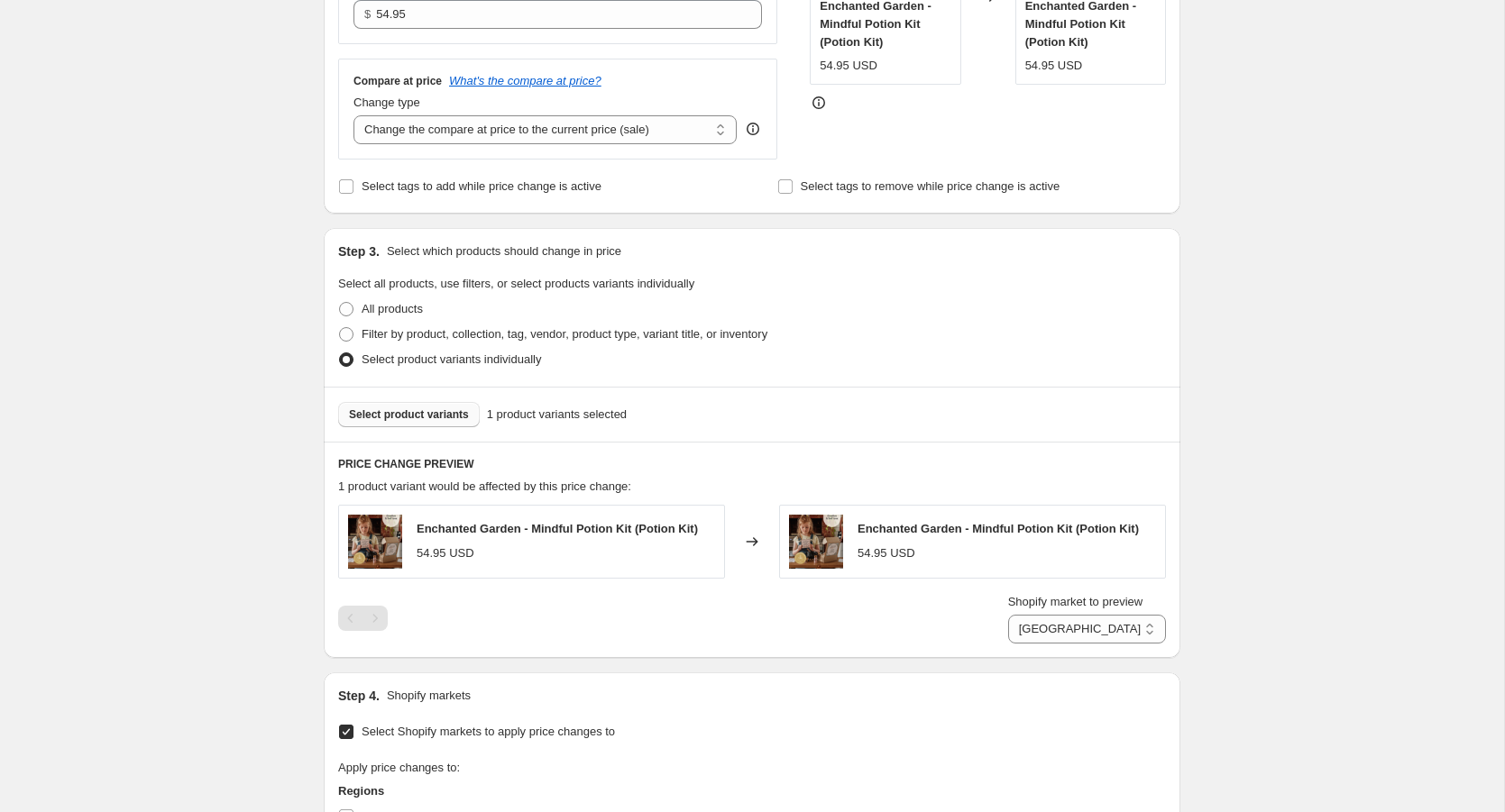
scroll to position [442, 0]
click at [464, 417] on span "Select product variants" at bounding box center [409, 418] width 120 height 14
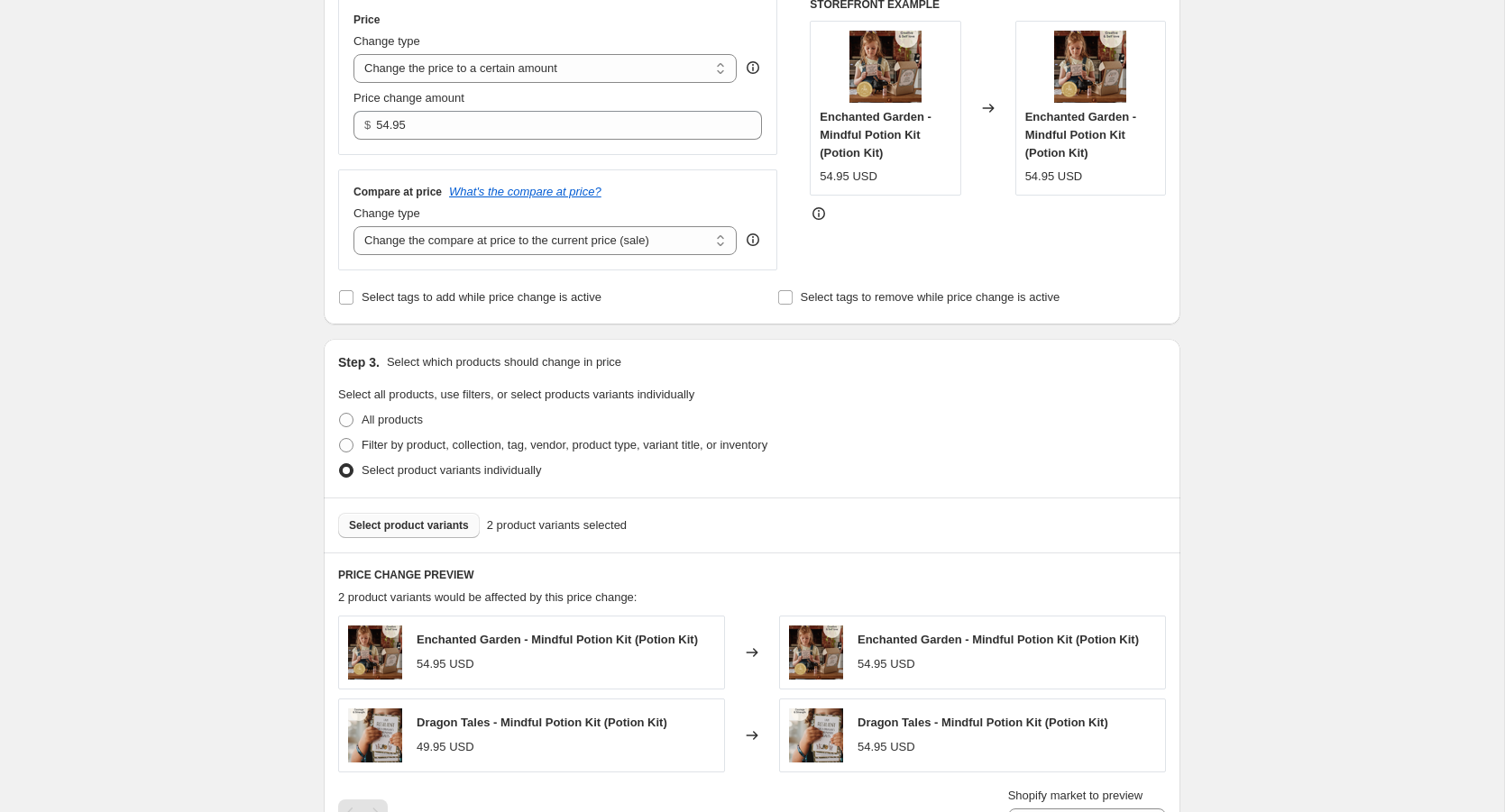
scroll to position [334, 0]
click at [461, 522] on span "Select product variants" at bounding box center [409, 527] width 120 height 14
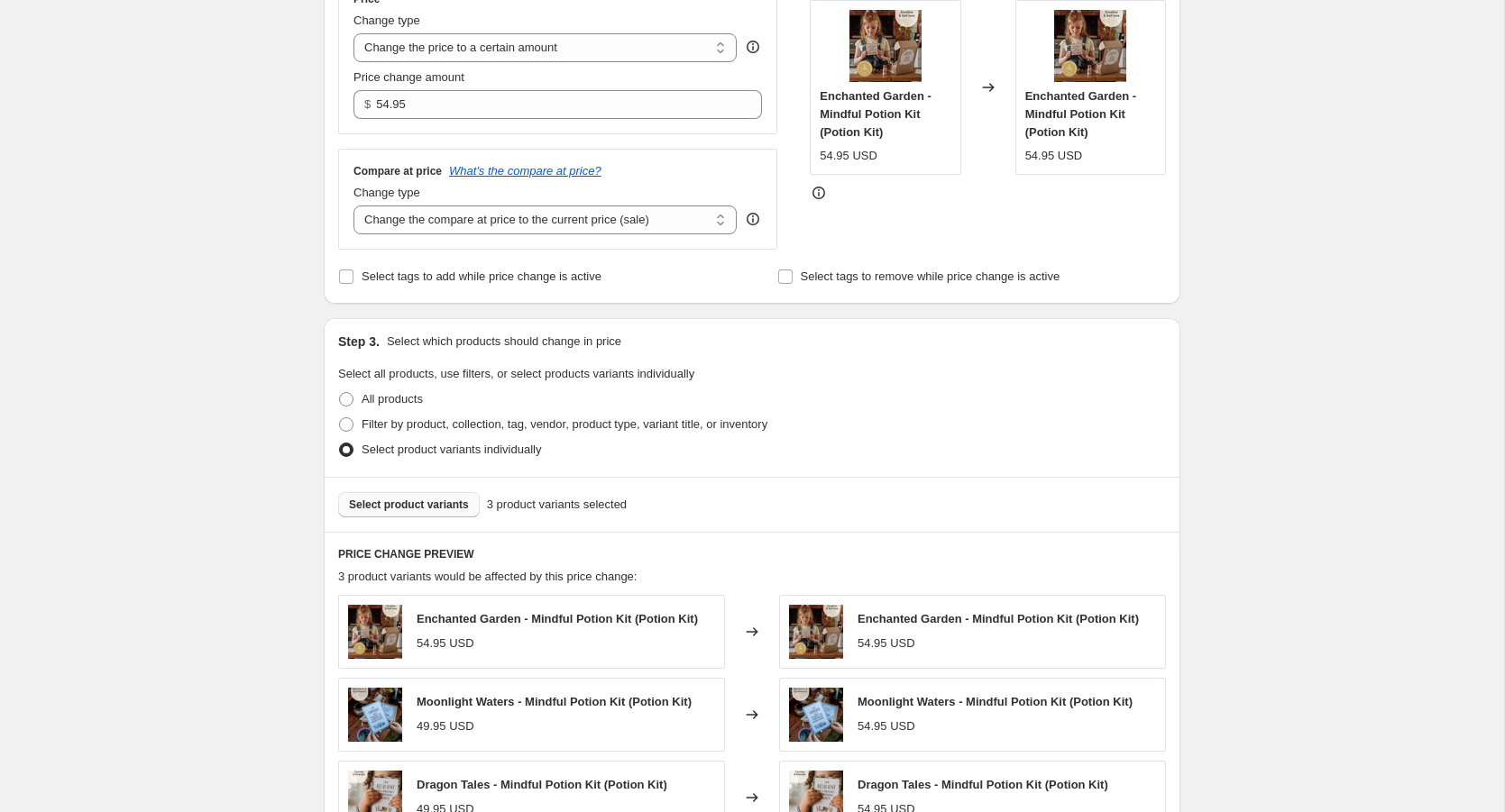
scroll to position [362, 0]
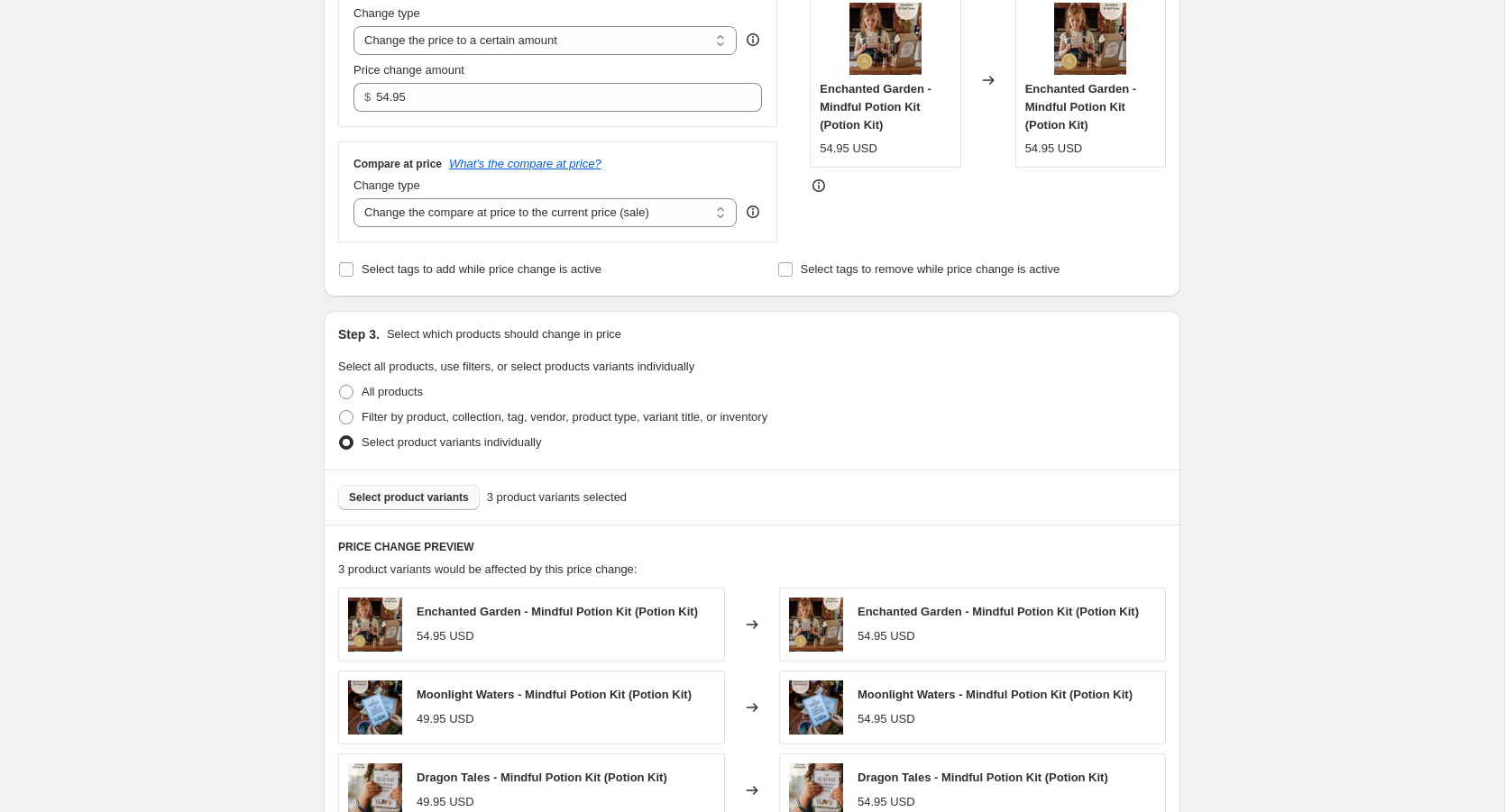
click at [450, 496] on span "Select product variants" at bounding box center [409, 498] width 120 height 14
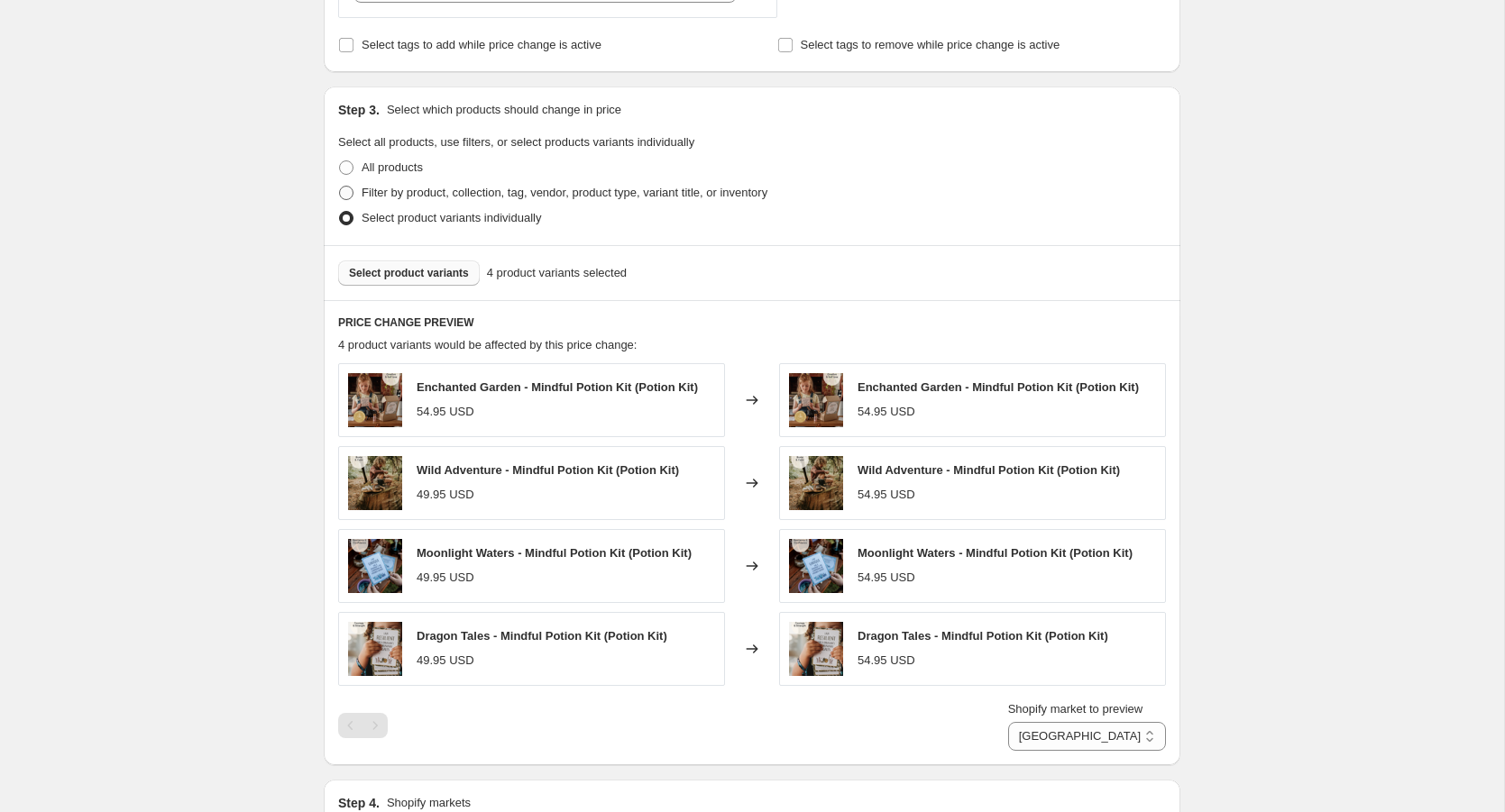
scroll to position [624, 0]
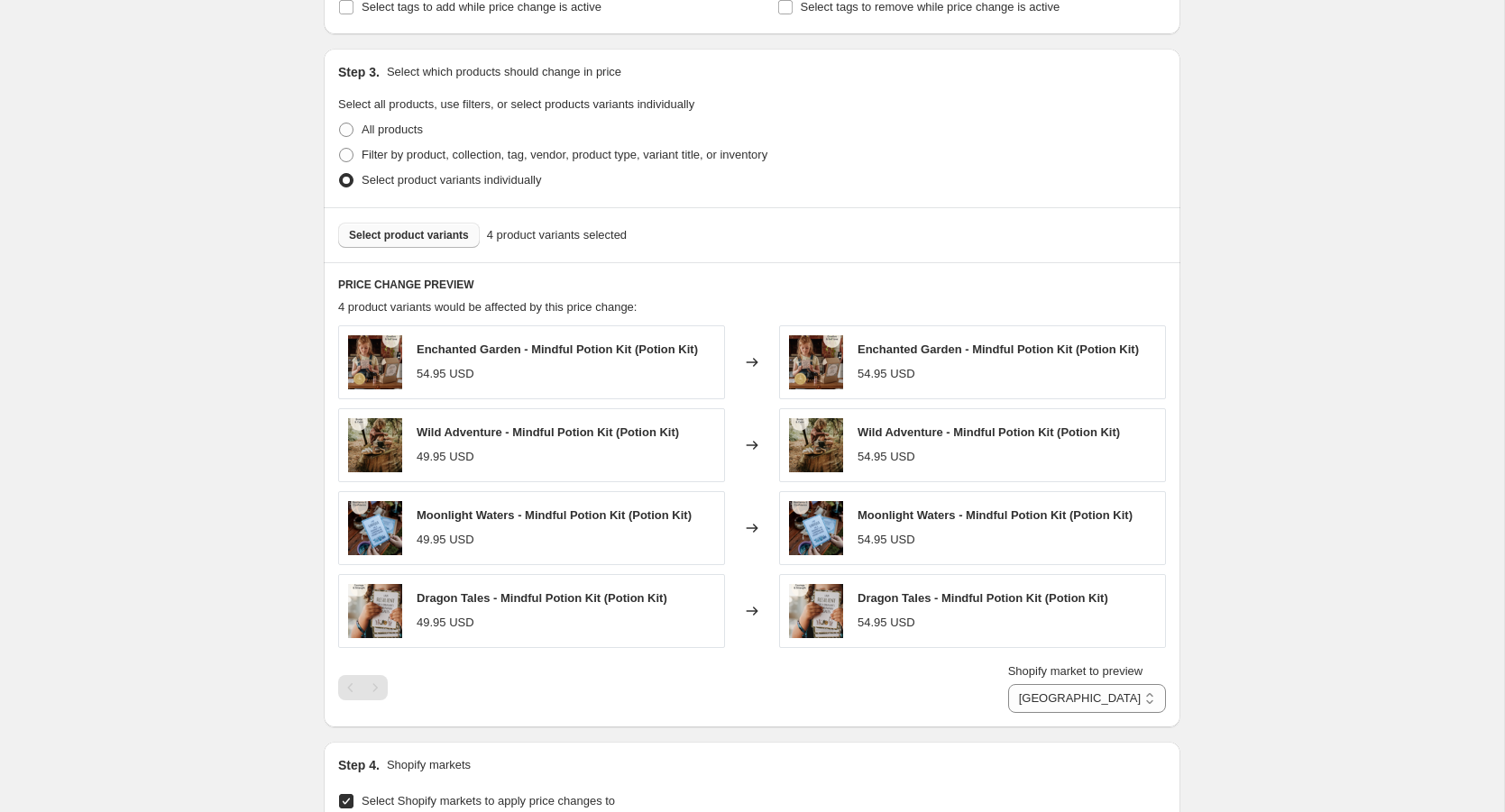
click at [442, 229] on span "Select product variants" at bounding box center [409, 236] width 120 height 14
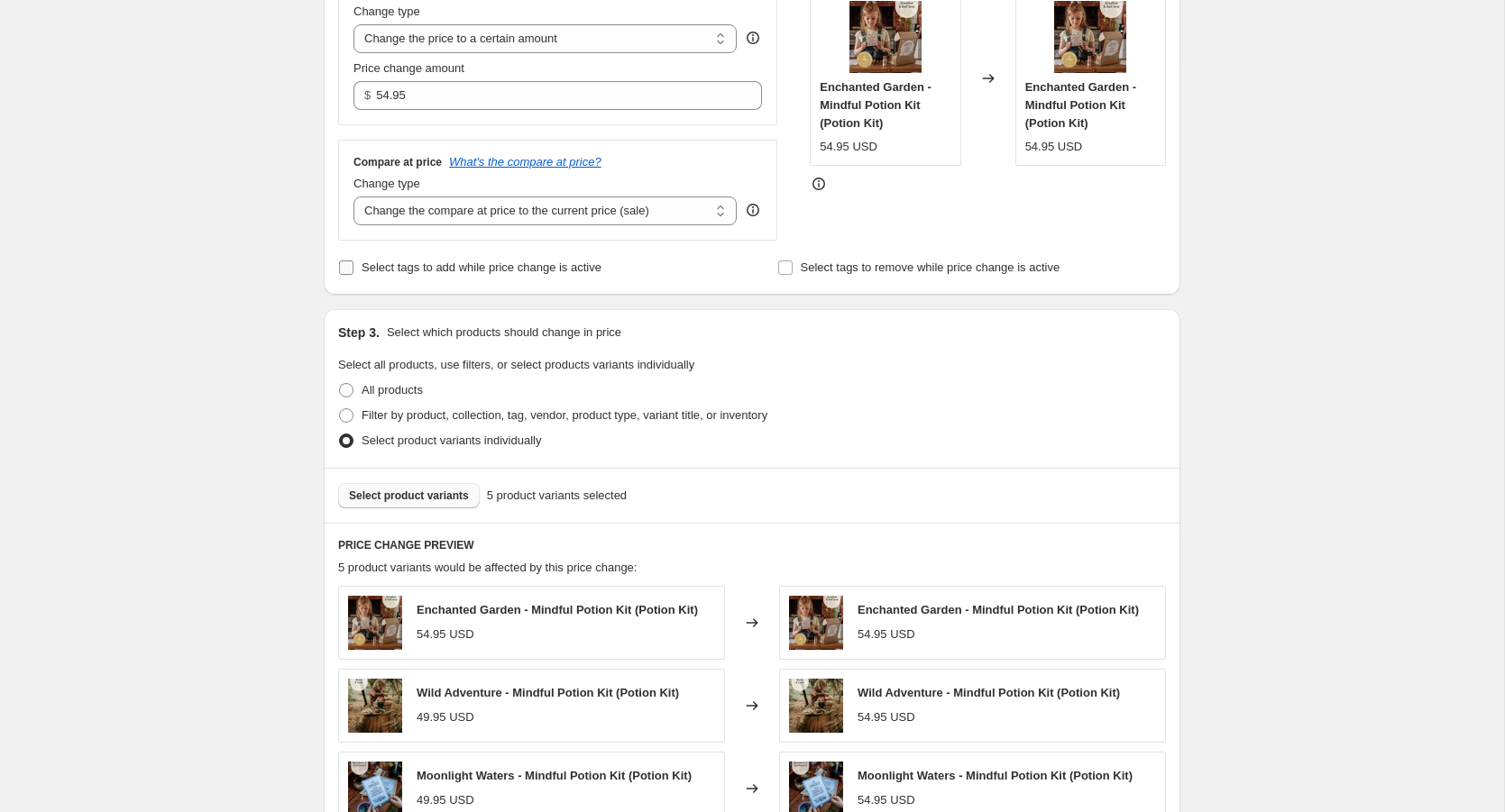
scroll to position [336, 0]
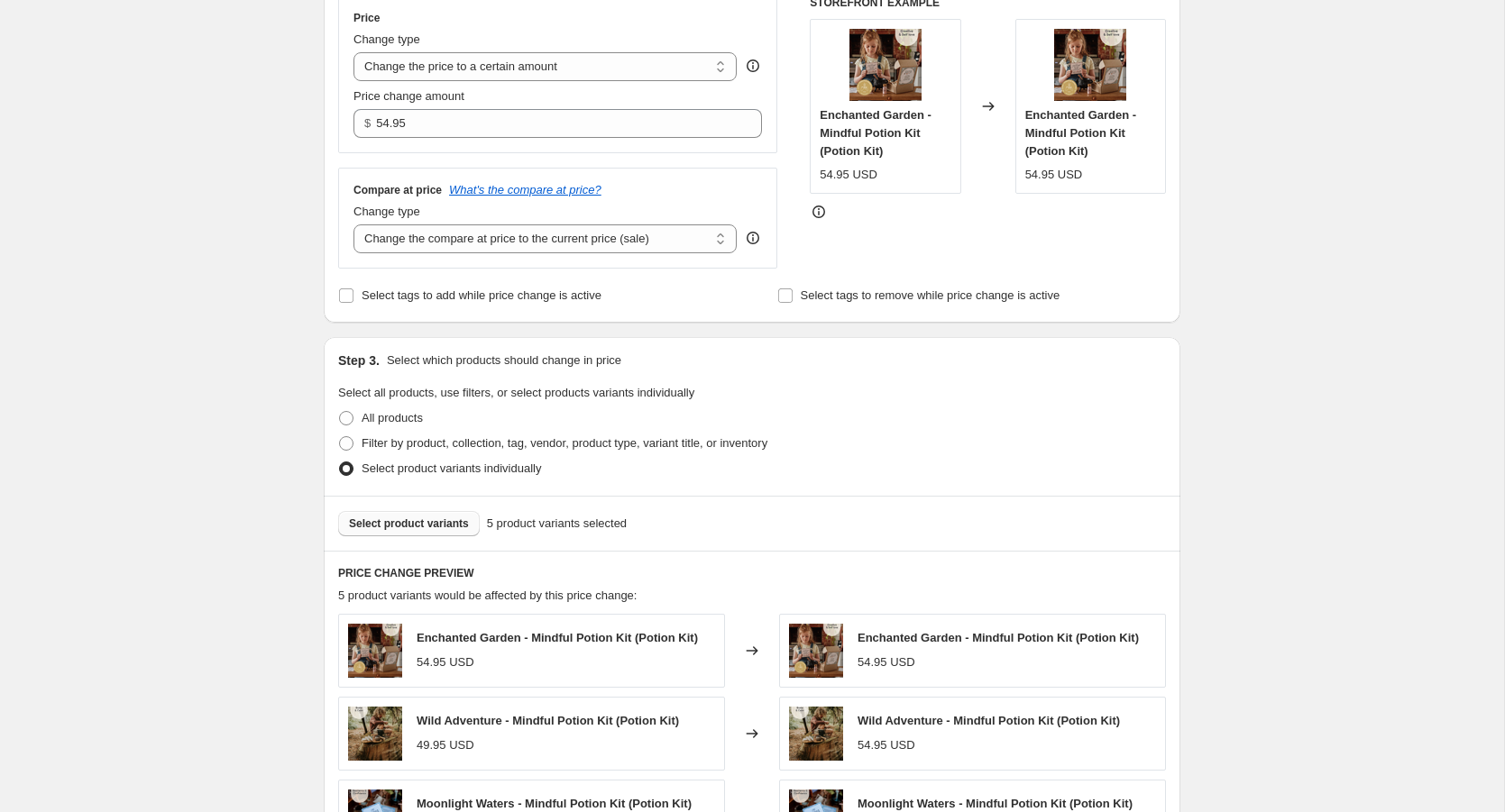
click at [427, 517] on span "Select product variants" at bounding box center [409, 524] width 120 height 14
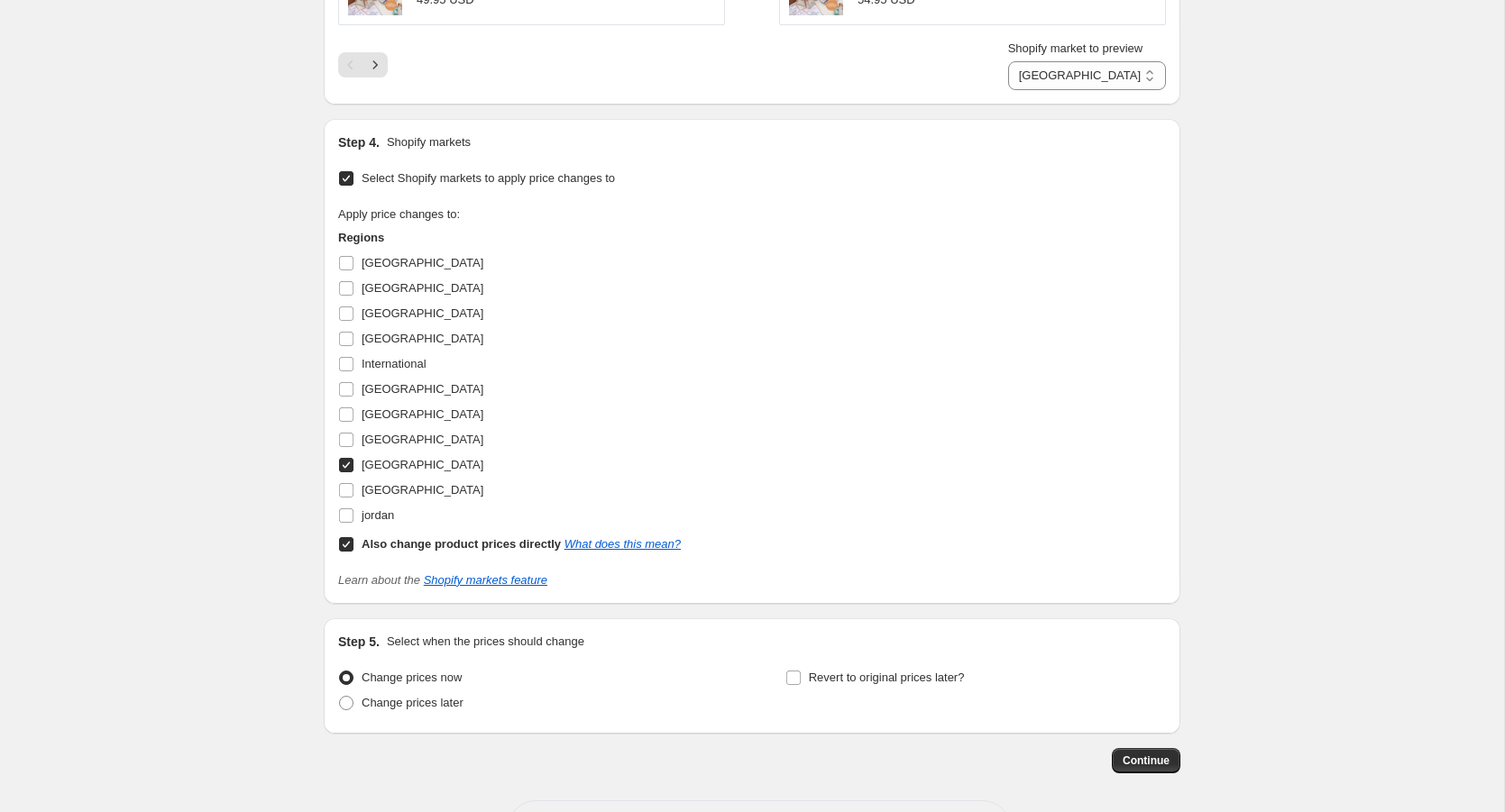
scroll to position [1394, 0]
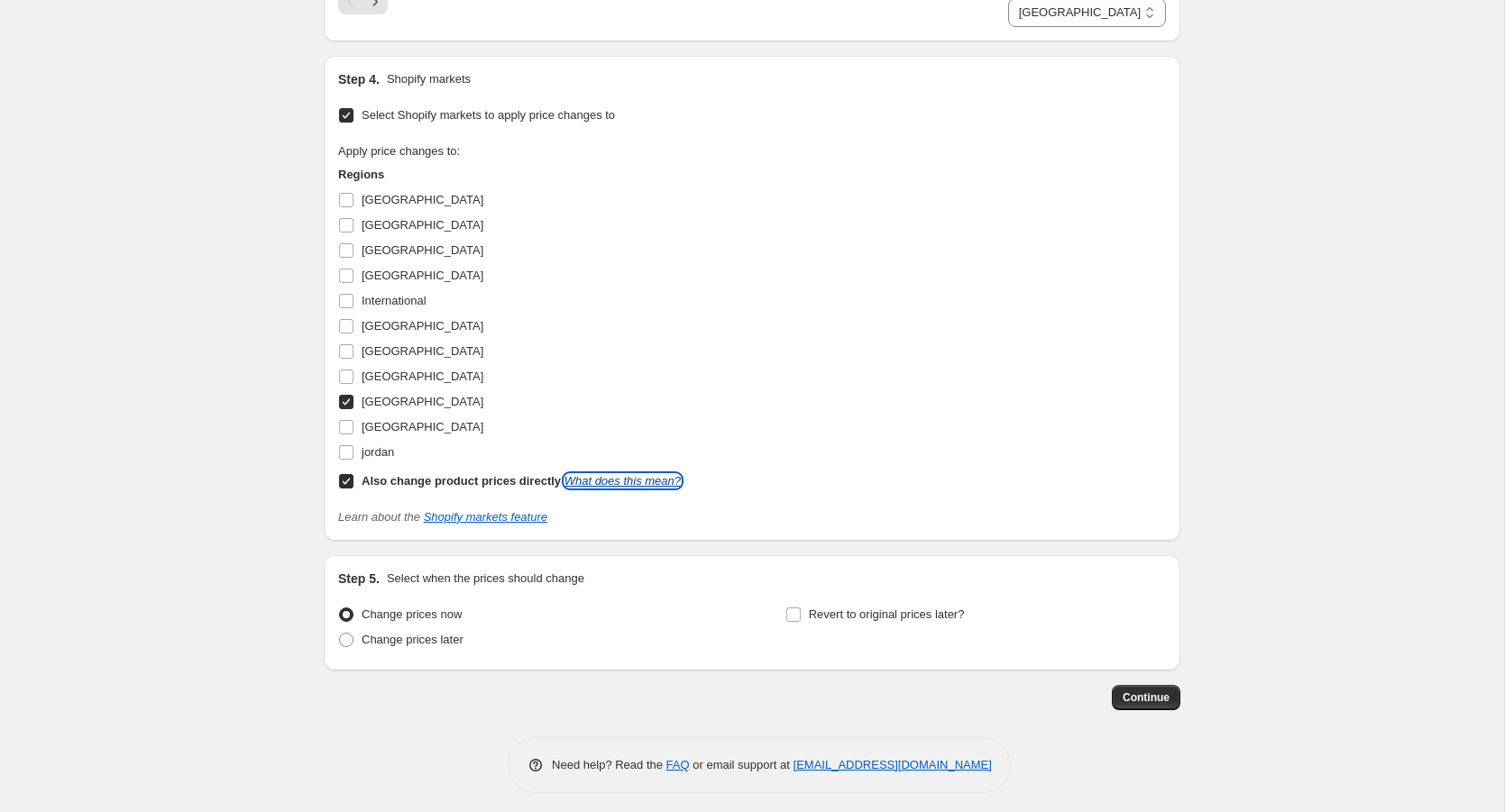
click at [677, 476] on link "What does this mean?" at bounding box center [623, 480] width 116 height 14
click at [1138, 691] on span "Continue" at bounding box center [1147, 698] width 47 height 14
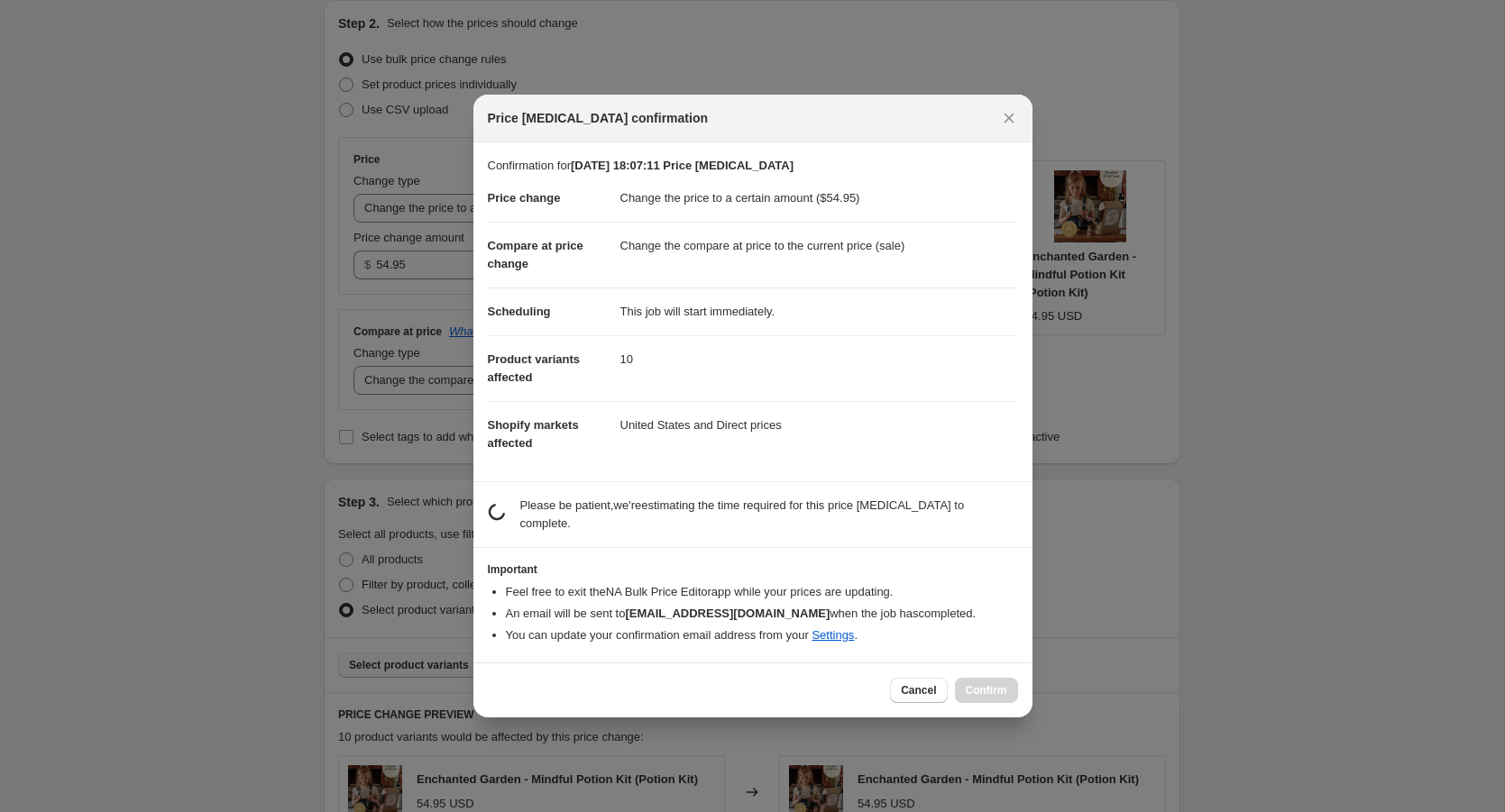
scroll to position [0, 0]
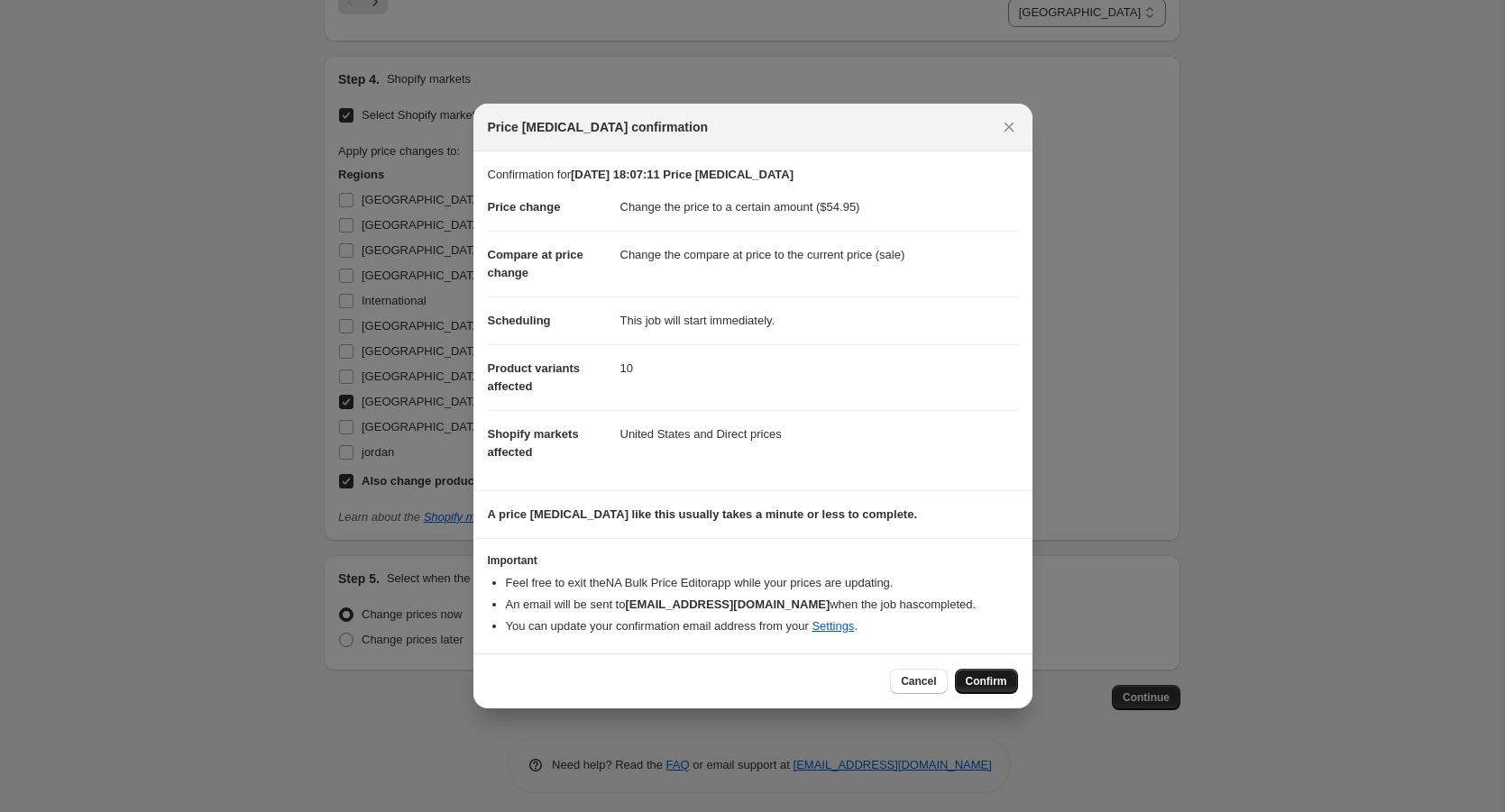
click at [993, 681] on span "Confirm" at bounding box center [986, 682] width 42 height 14
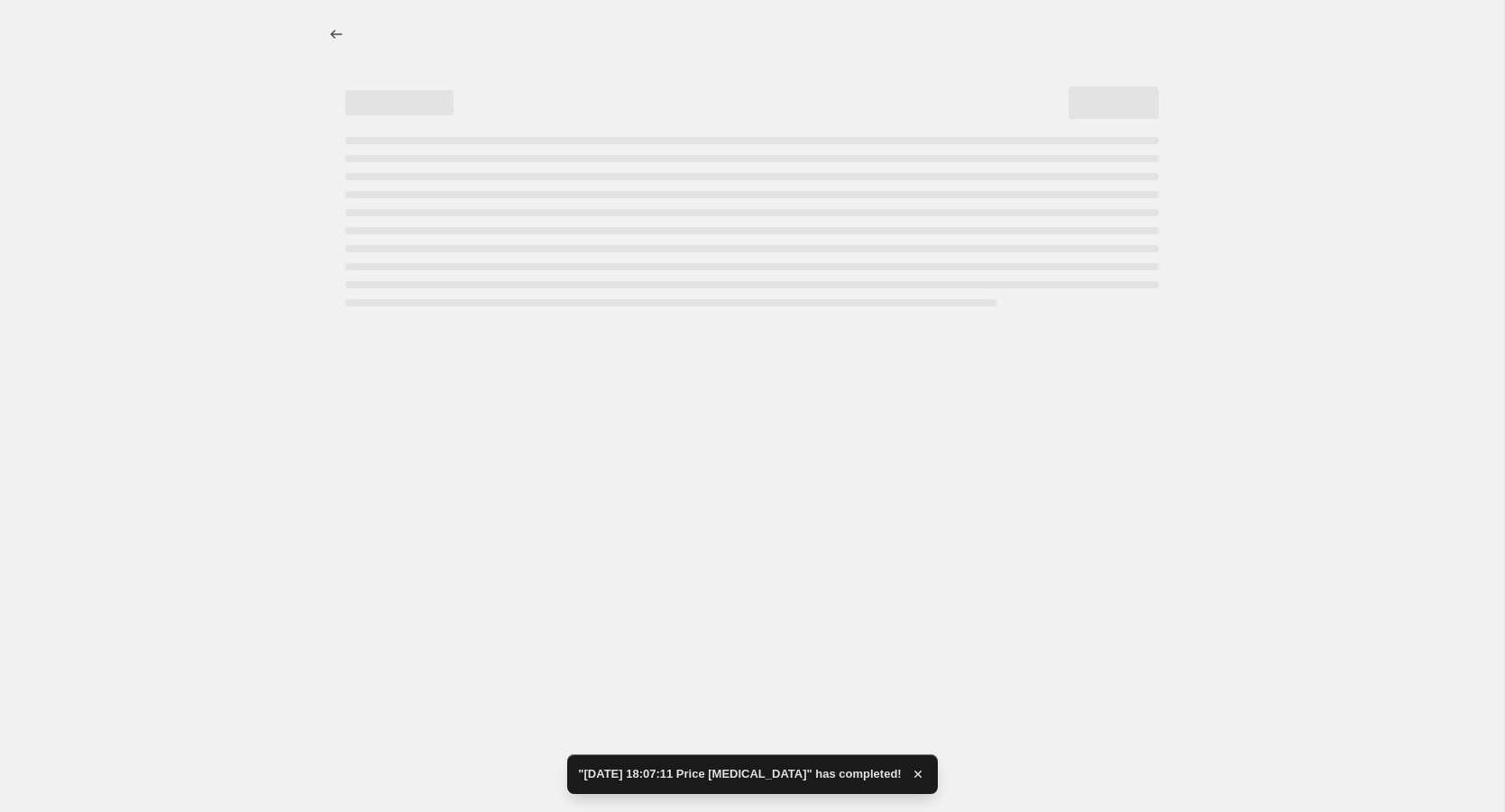
select select "109838526"
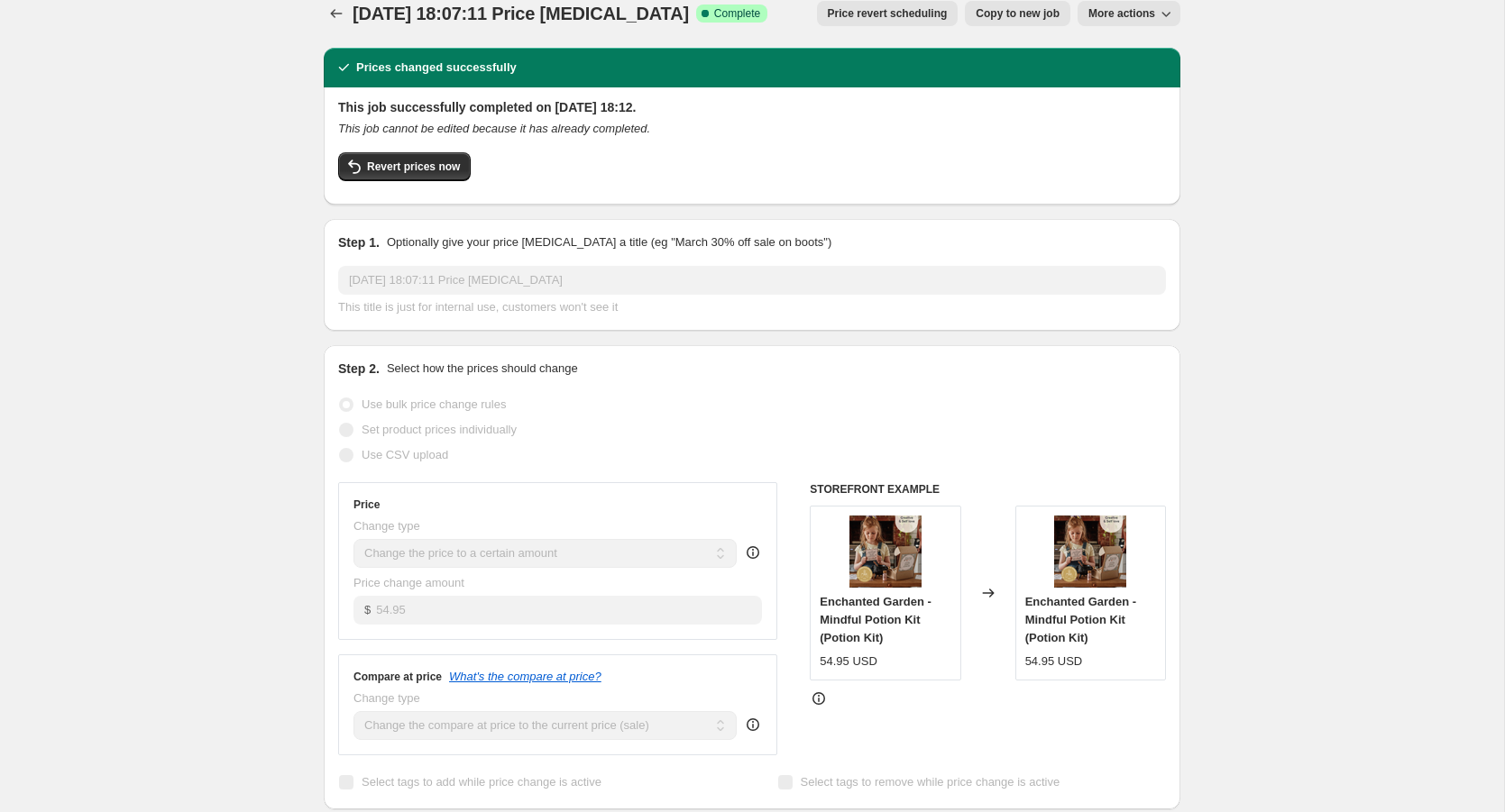
scroll to position [24, 0]
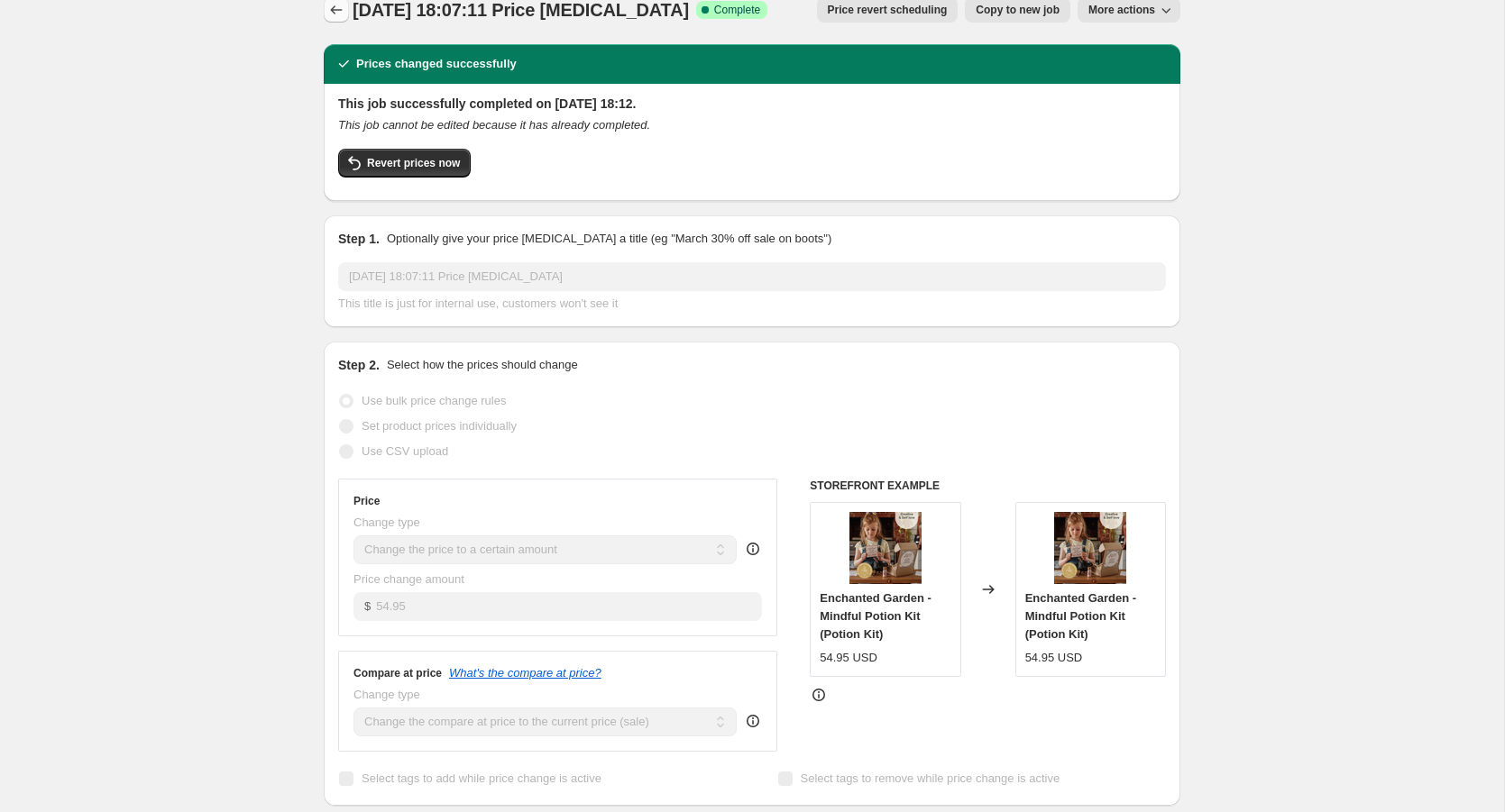
click at [337, 11] on icon "Price change jobs" at bounding box center [336, 10] width 18 height 18
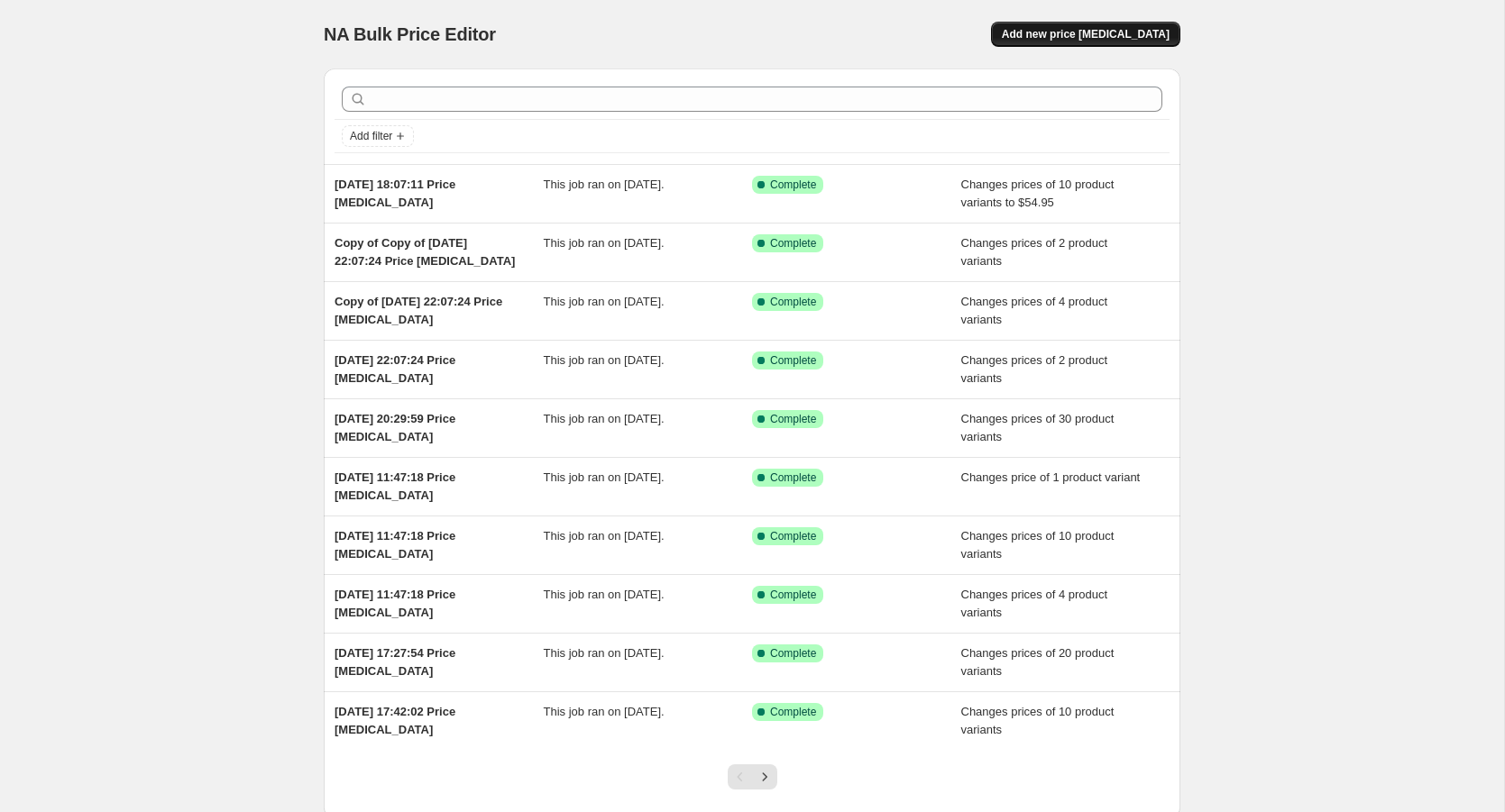
click at [1071, 35] on span "Add new price [MEDICAL_DATA]" at bounding box center [1085, 34] width 168 height 14
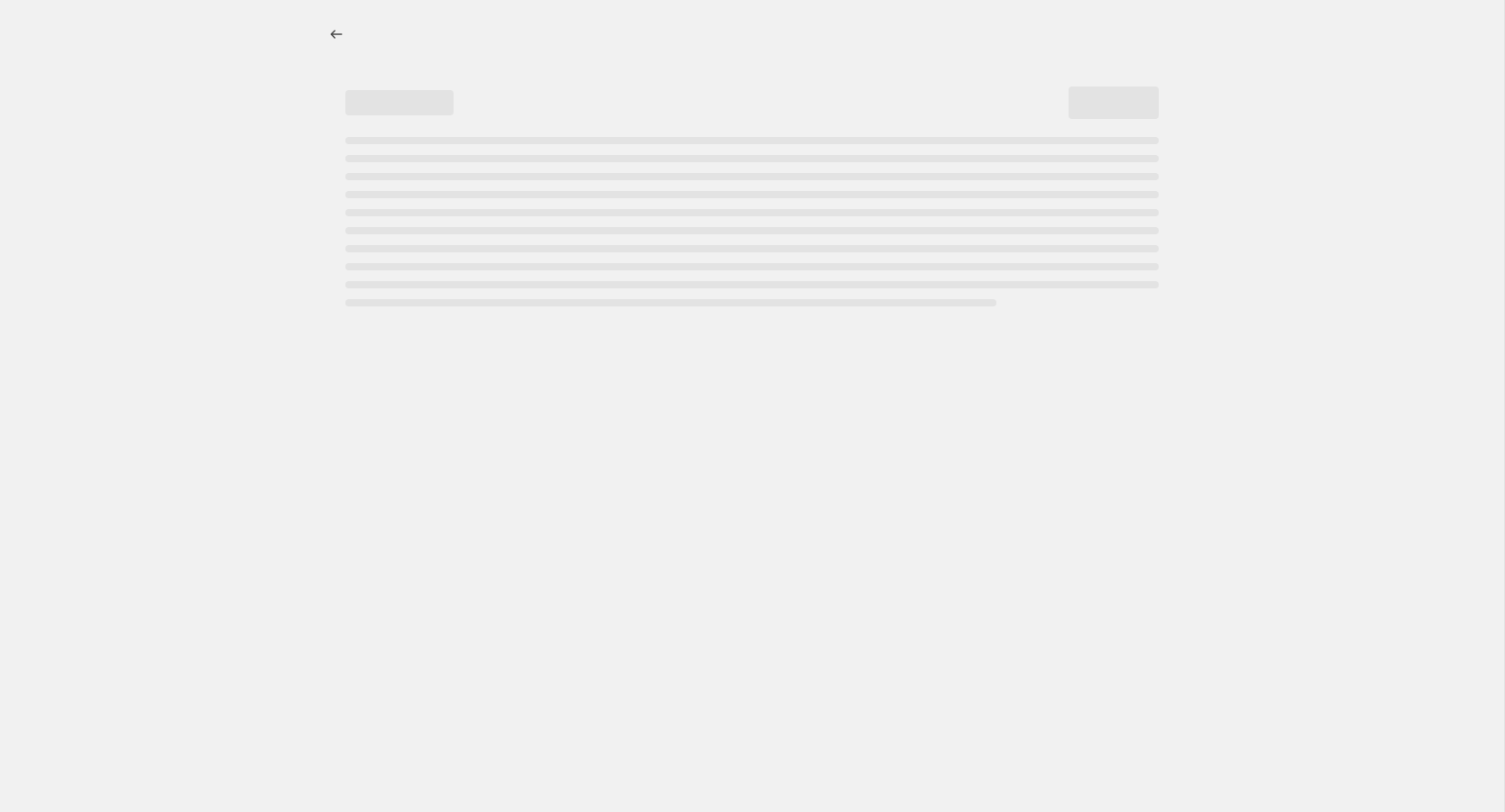
select select "percentage"
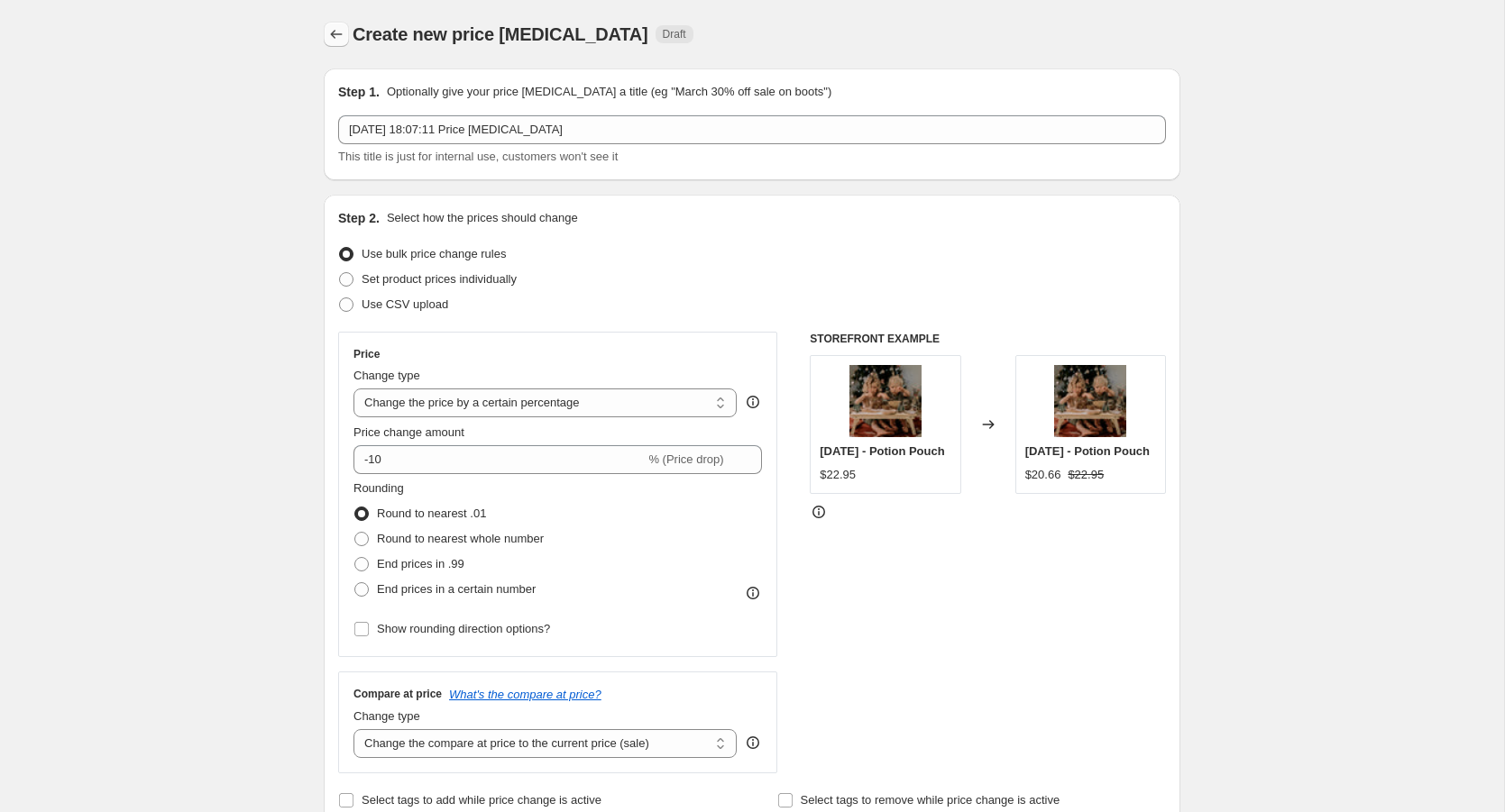
click at [335, 40] on icon "Price change jobs" at bounding box center [336, 34] width 18 height 18
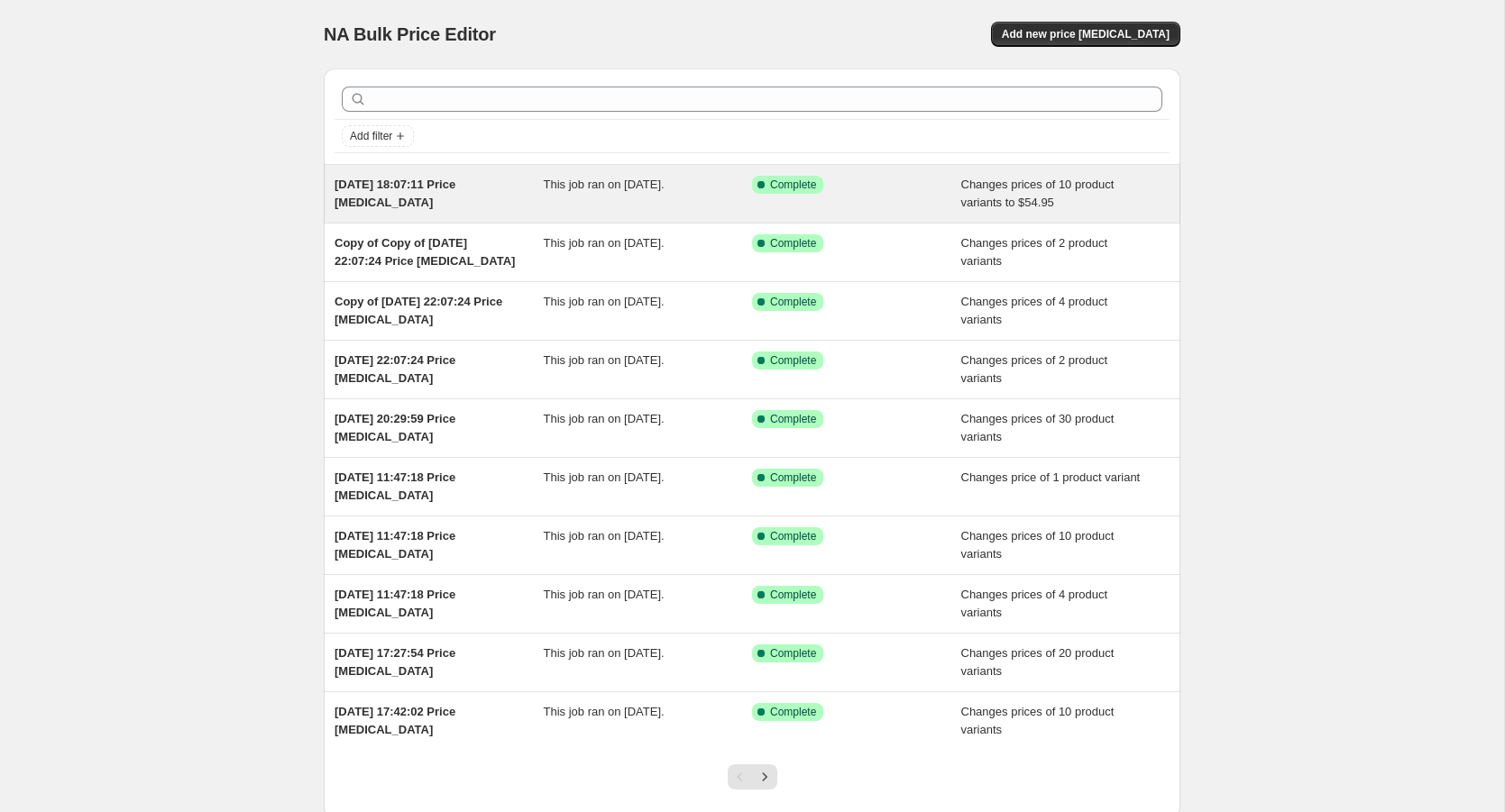
click at [1024, 197] on span "Changes prices of 10 product variants to $54.95" at bounding box center [1037, 193] width 153 height 32
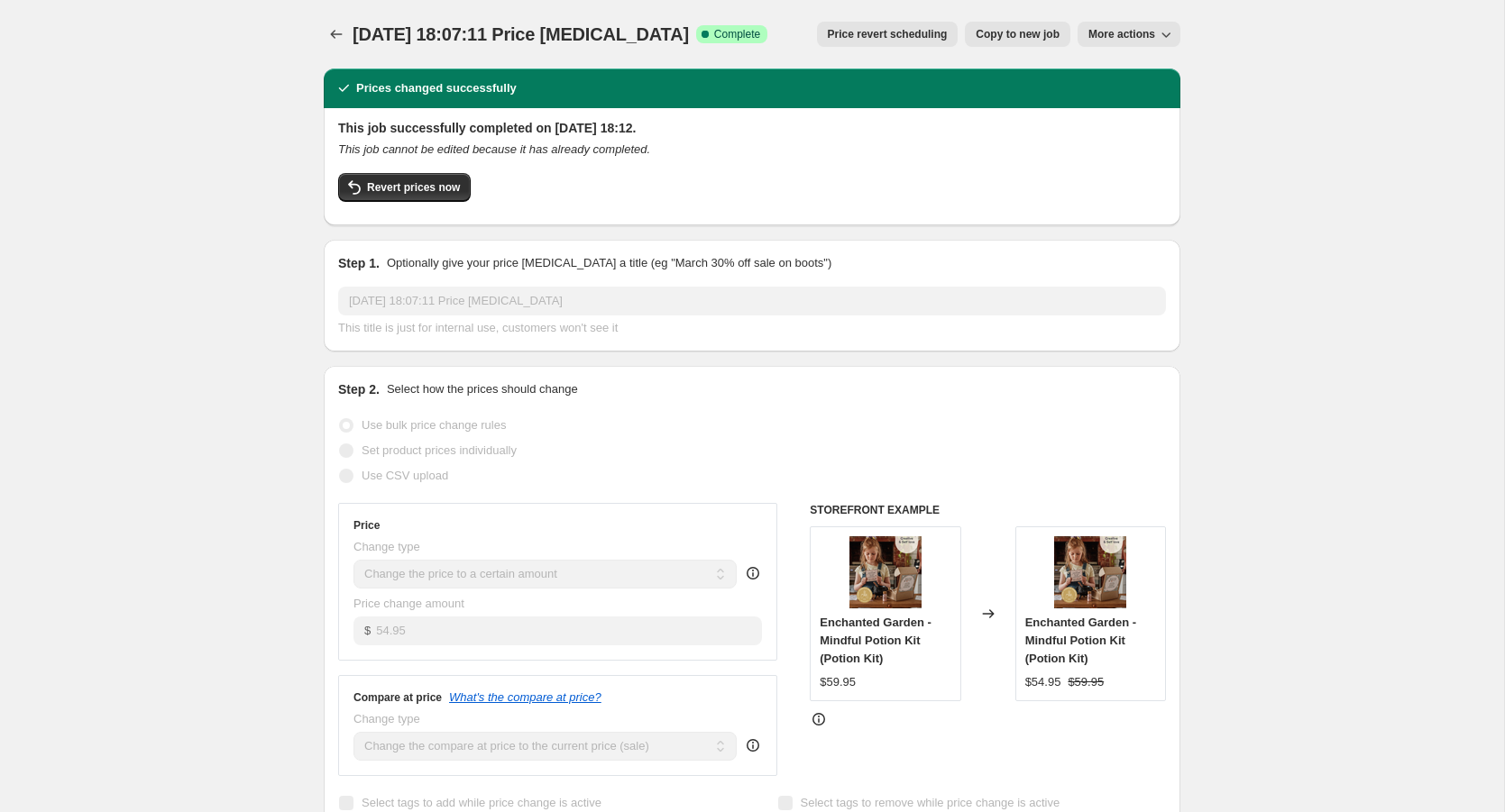
click at [1168, 35] on icon "button" at bounding box center [1166, 34] width 18 height 18
click at [1031, 35] on span "Copy to new job" at bounding box center [1017, 34] width 84 height 14
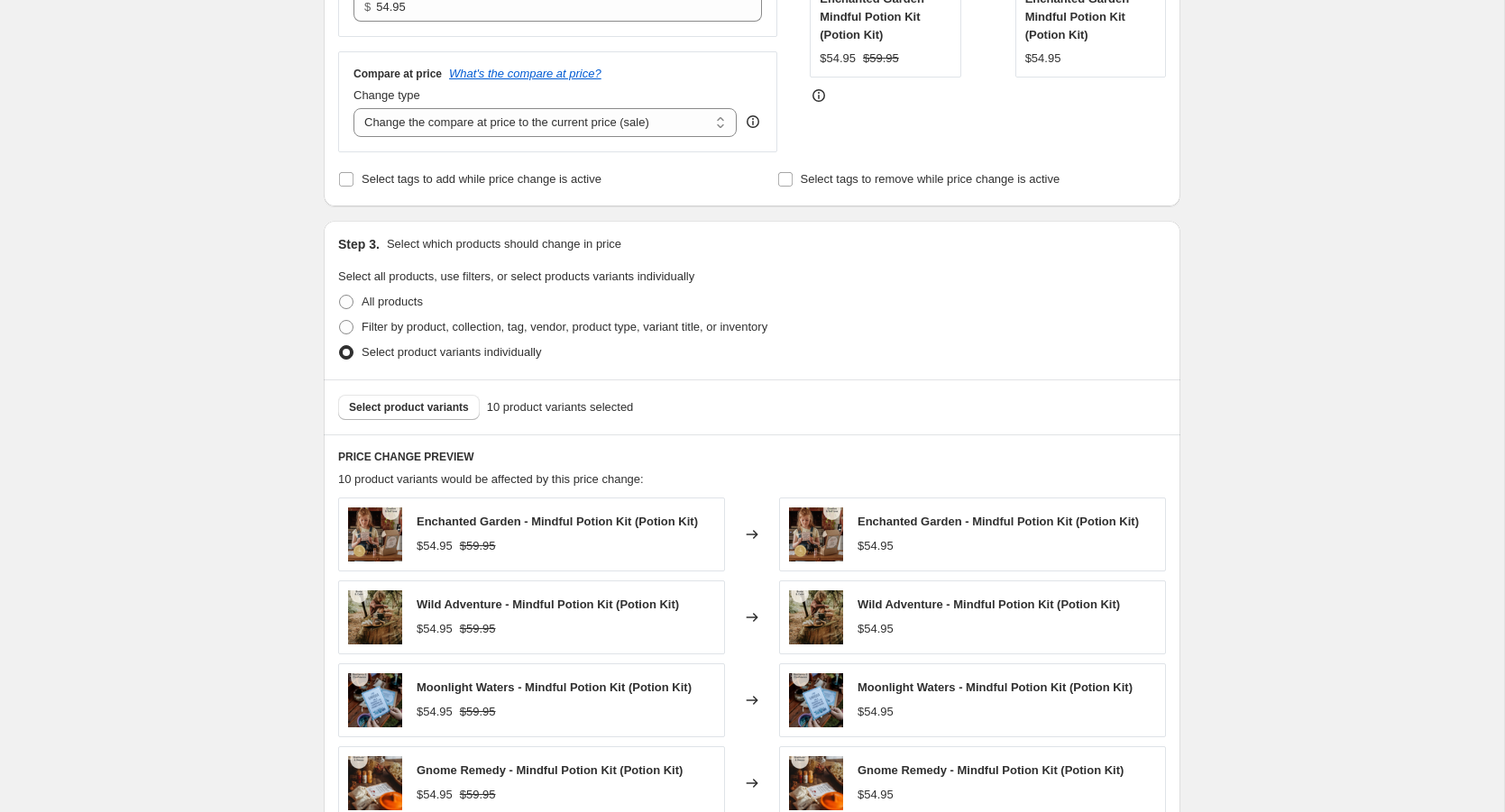
scroll to position [446, 0]
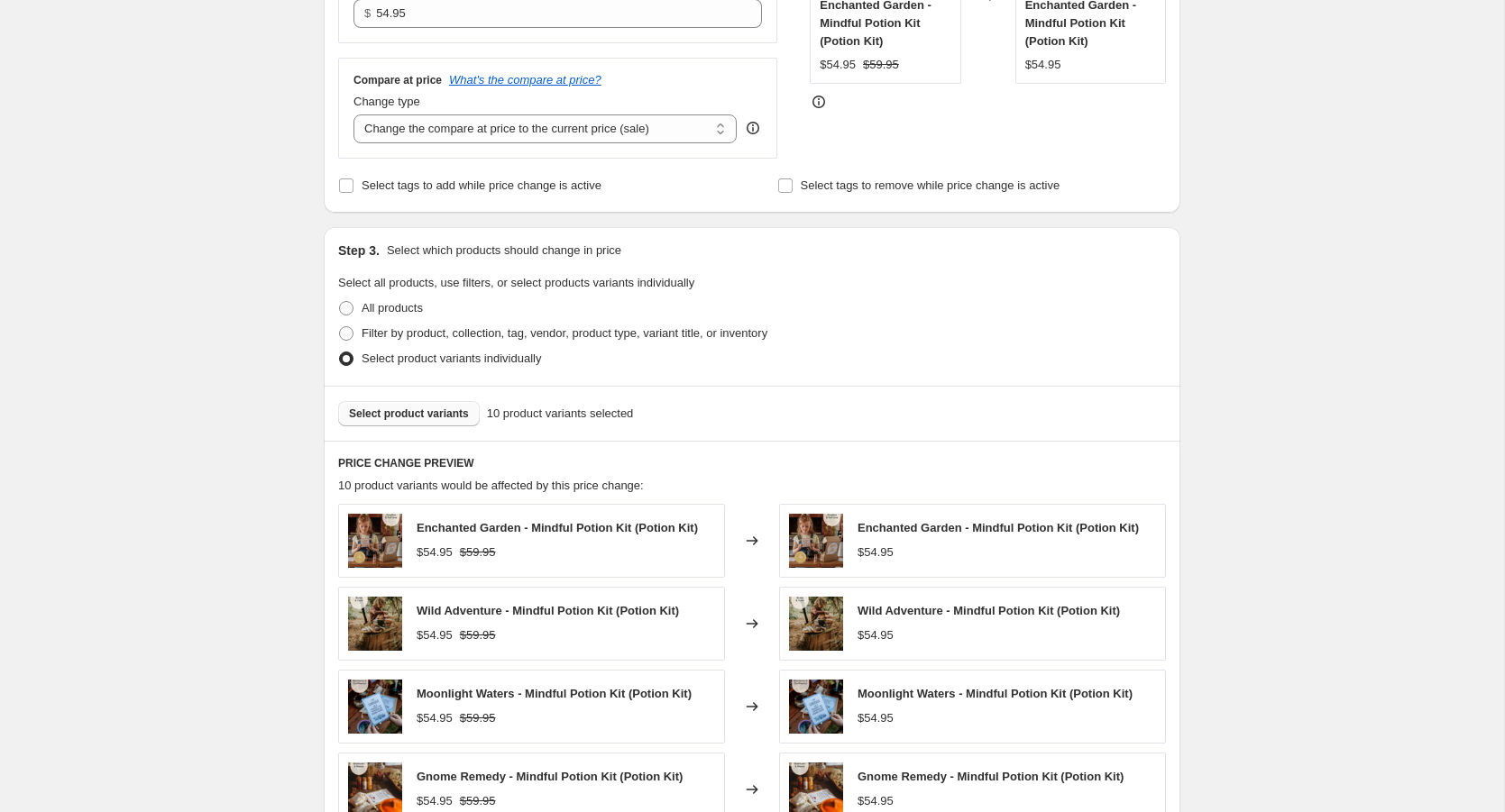
click at [439, 407] on span "Select product variants" at bounding box center [409, 414] width 120 height 14
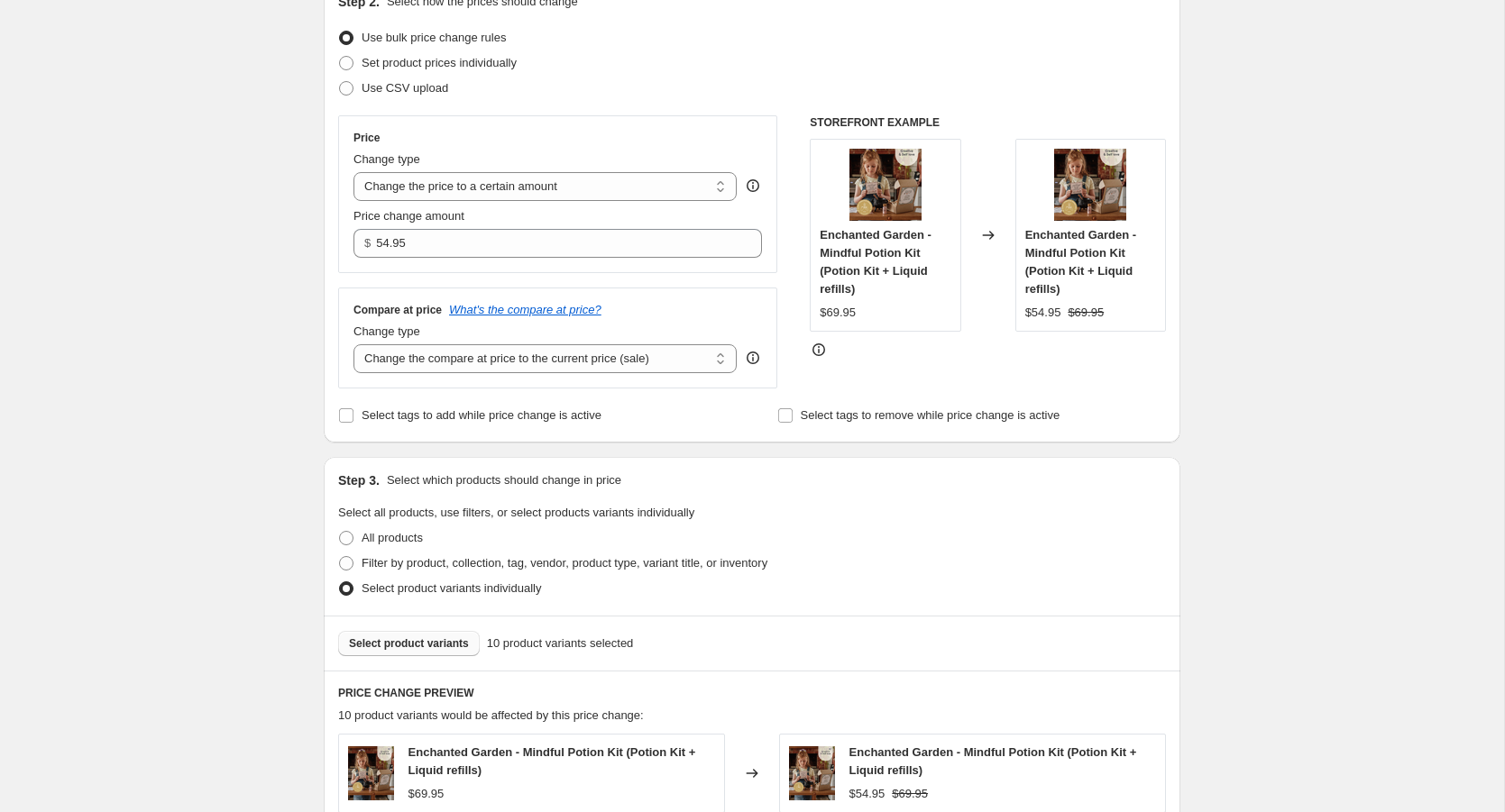
scroll to position [169, 0]
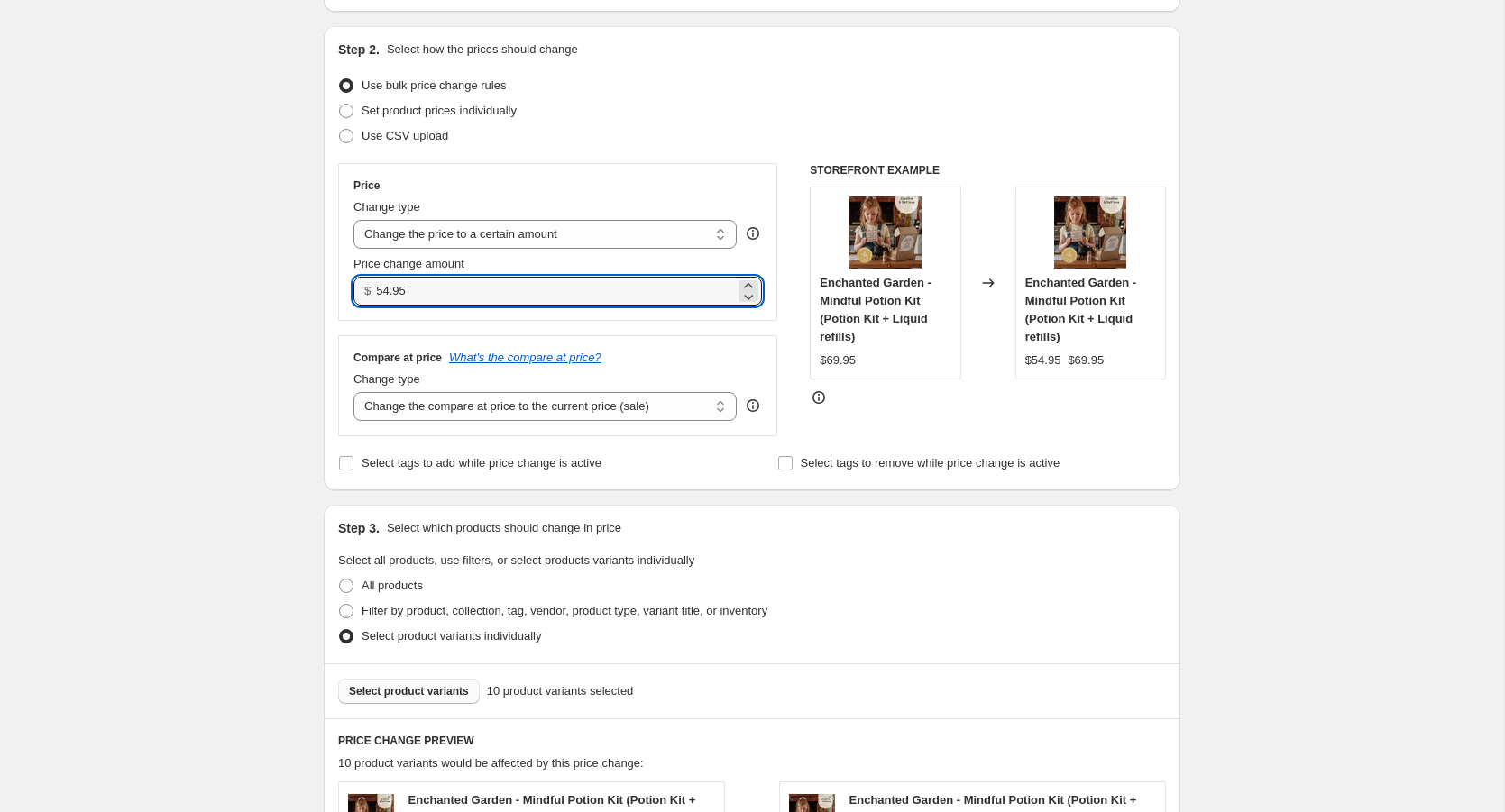
drag, startPoint x: 425, startPoint y: 295, endPoint x: 358, endPoint y: 295, distance: 67.0
click at [358, 295] on div "$ 54.95" at bounding box center [558, 291] width 409 height 29
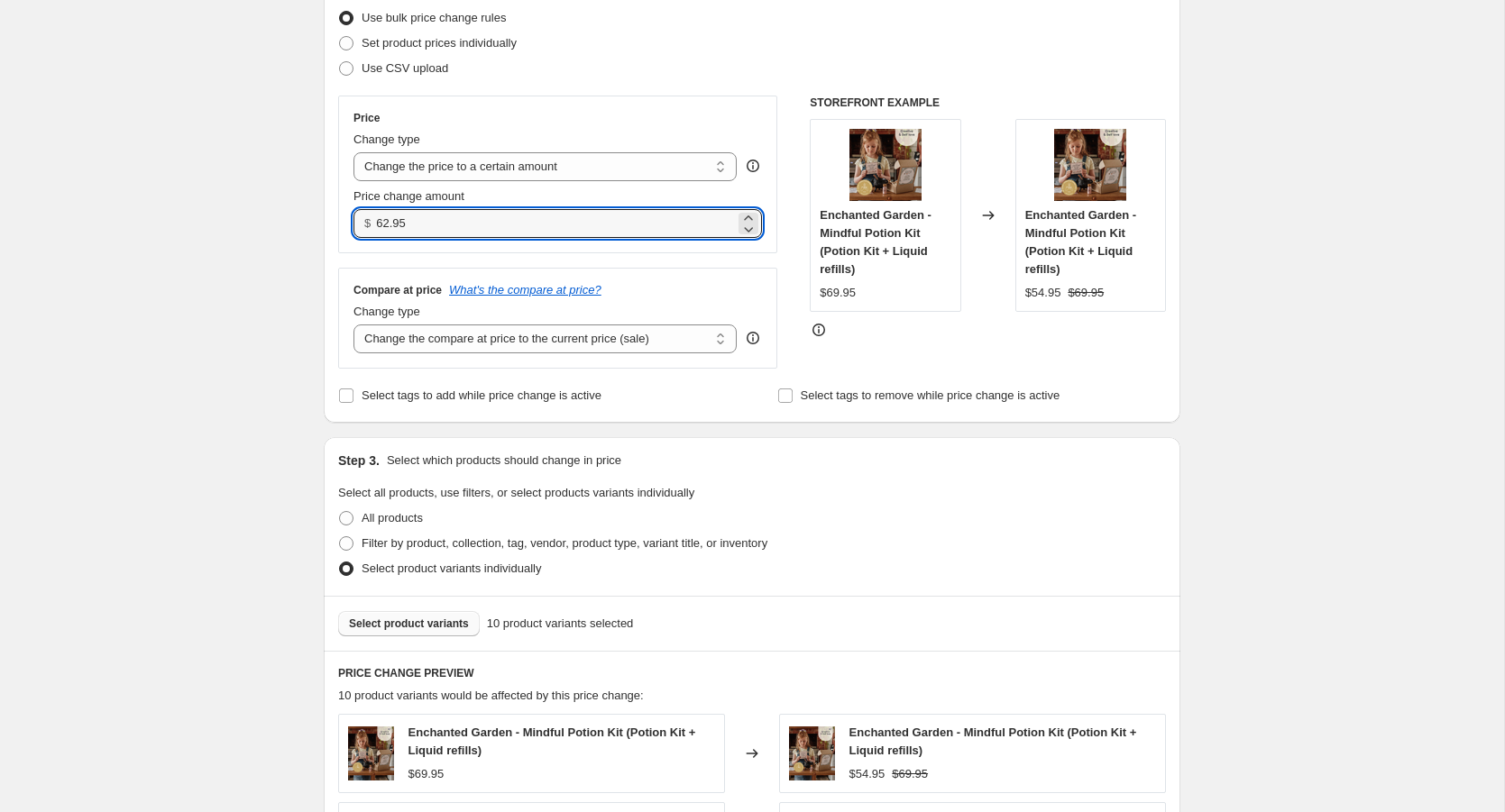
scroll to position [279, 0]
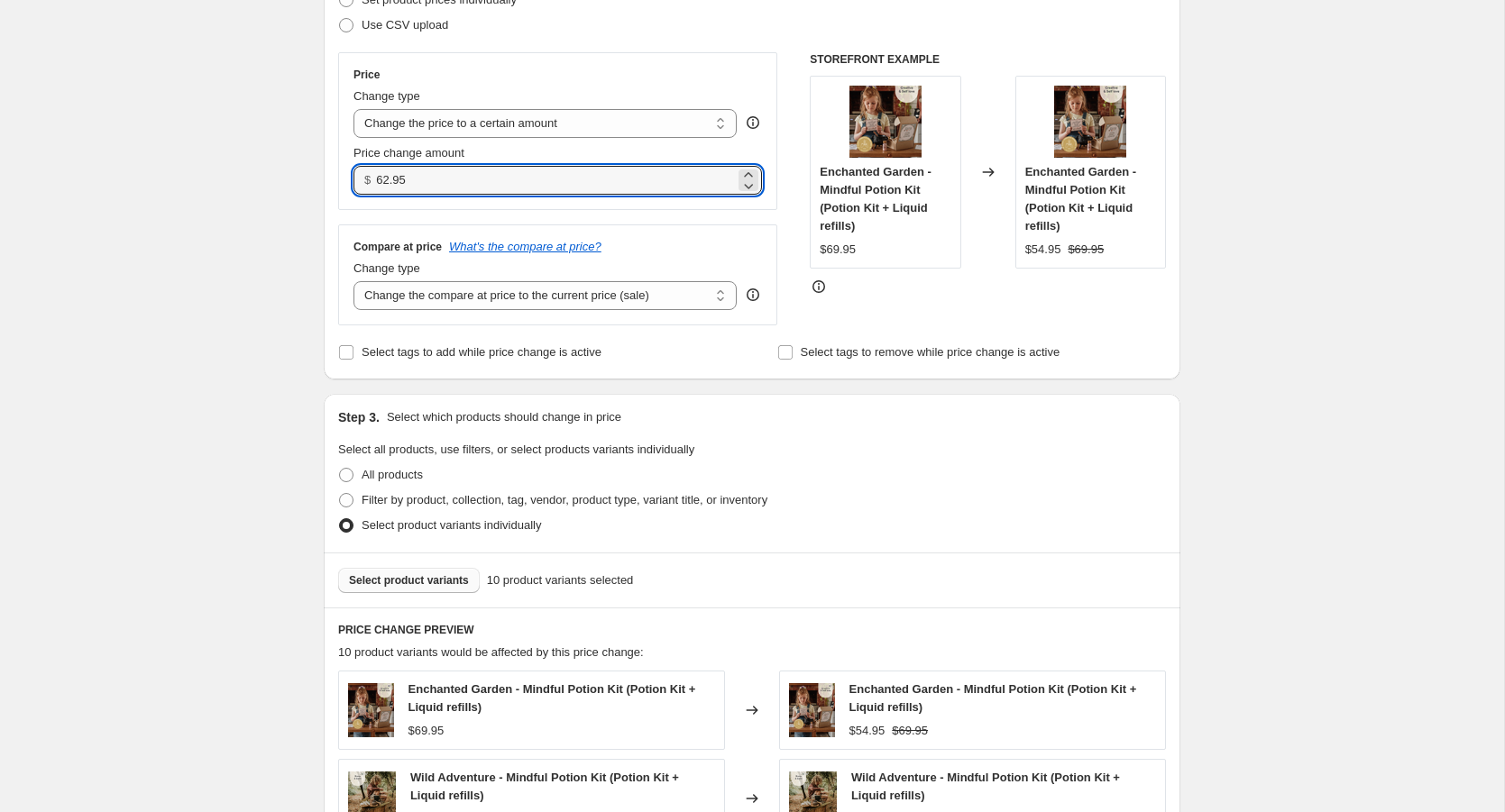
type input "62.95"
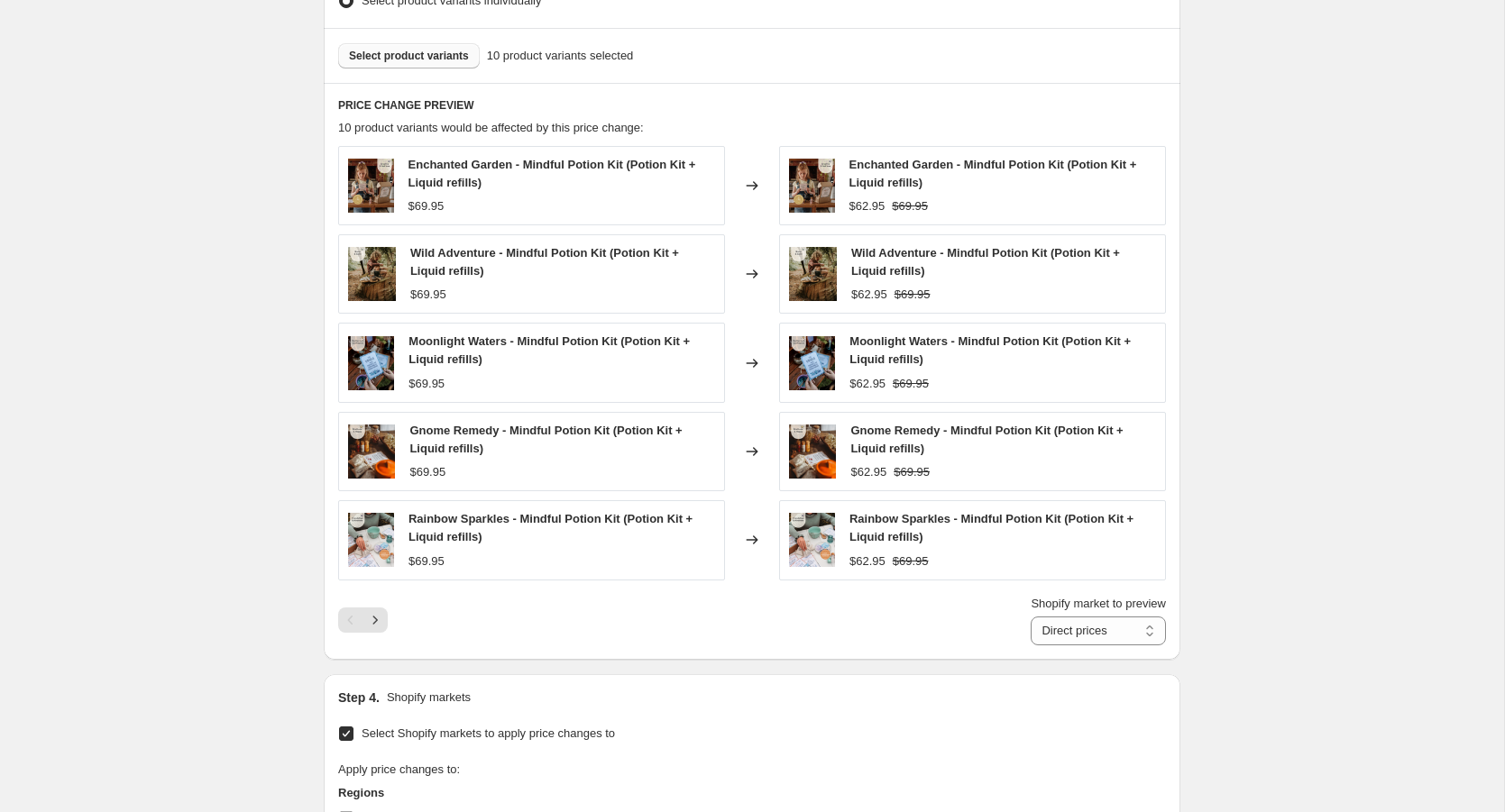
scroll to position [822, 0]
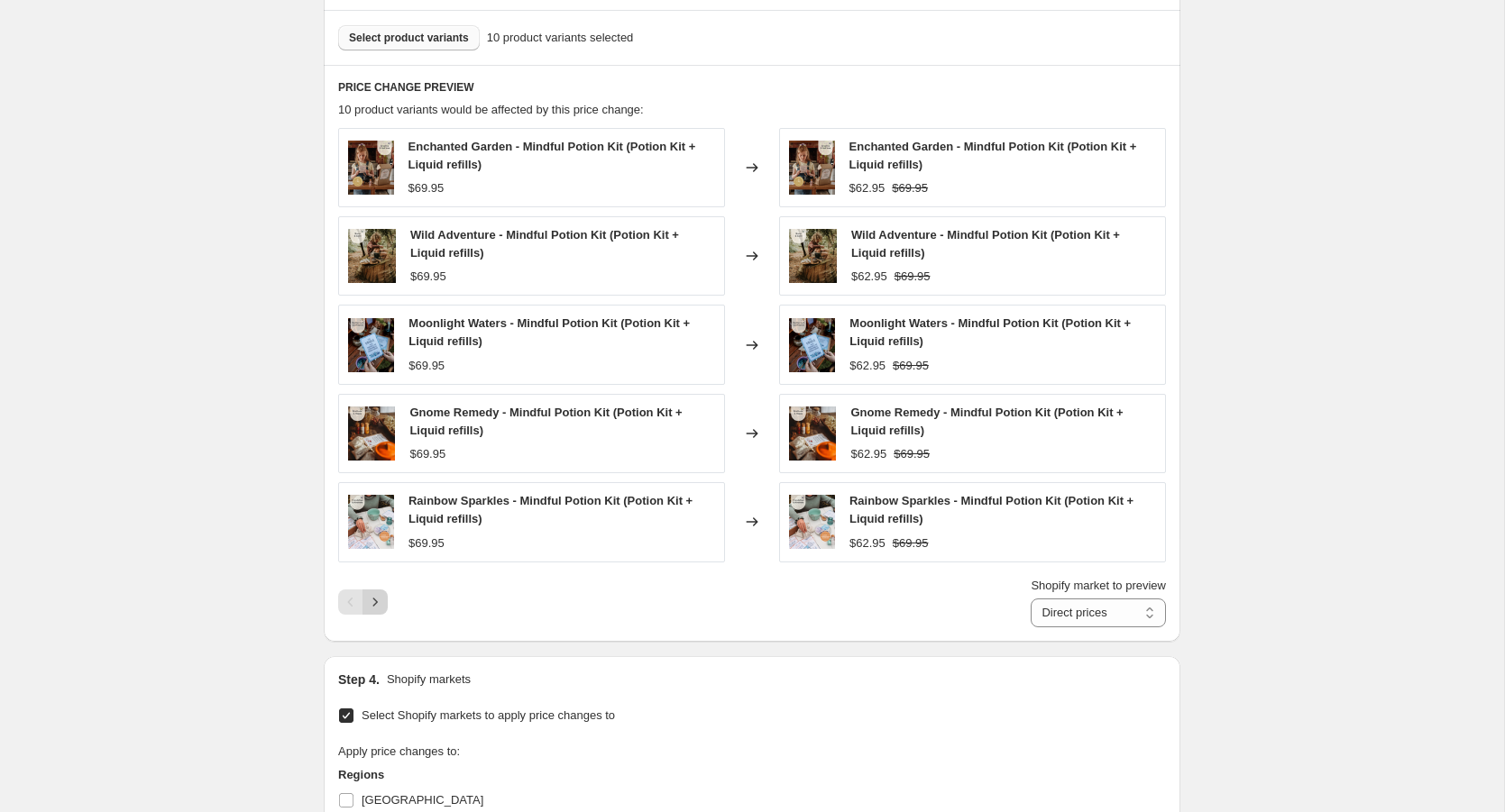
click at [376, 594] on icon "Next" at bounding box center [375, 603] width 18 height 18
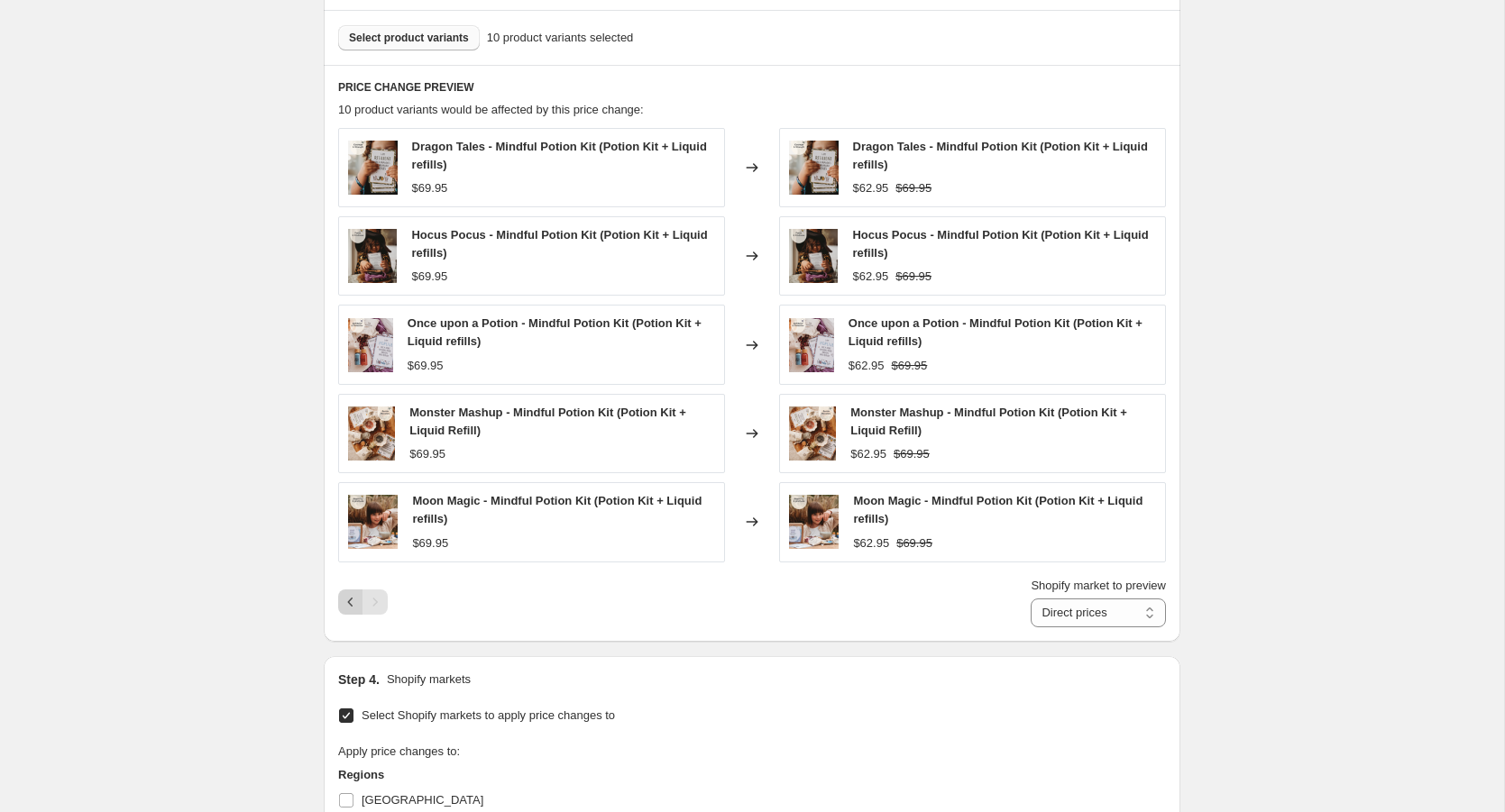
click at [344, 597] on icon "Previous" at bounding box center [351, 603] width 18 height 18
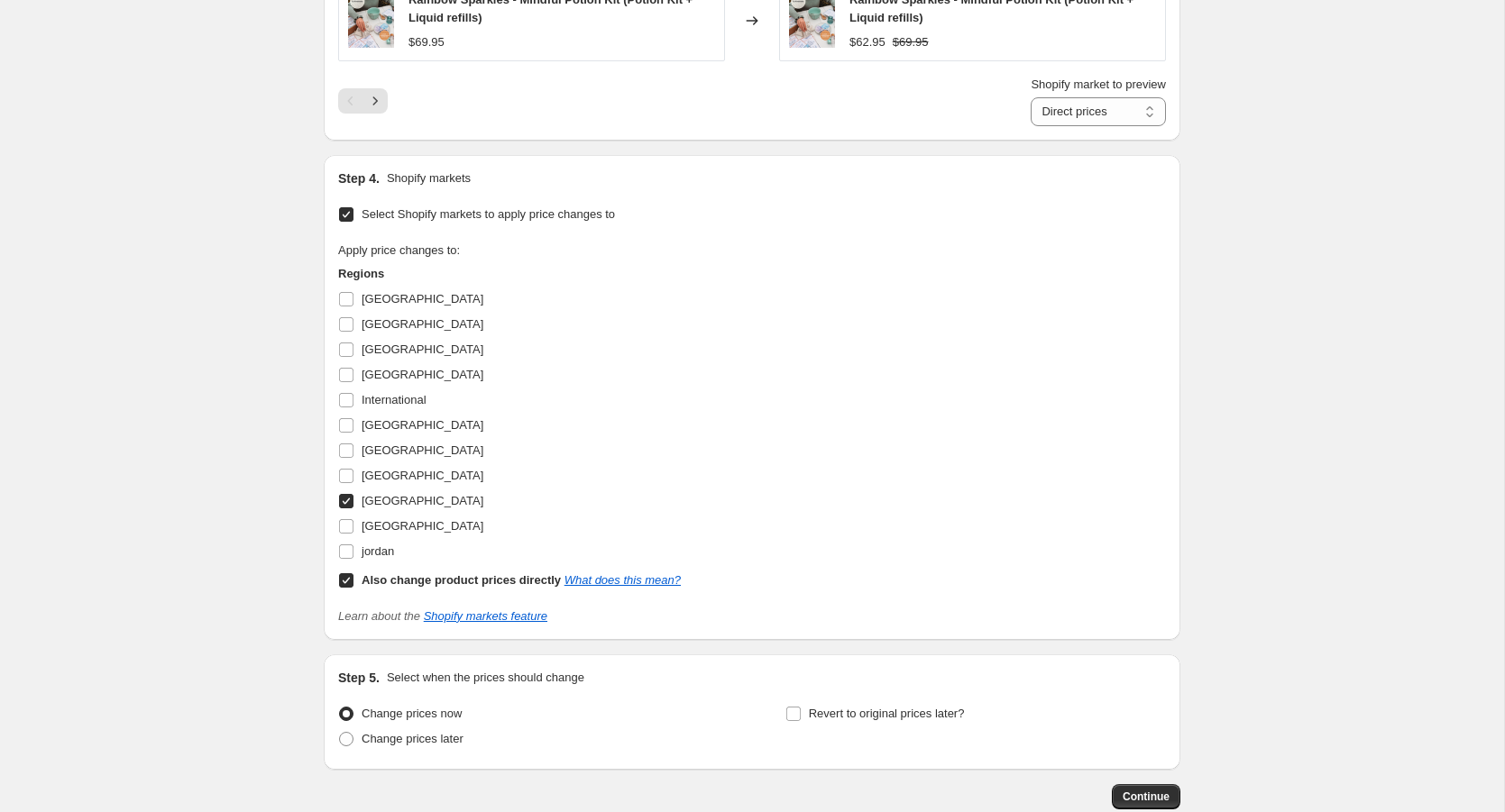
scroll to position [1325, 0]
click at [1149, 788] on span "Continue" at bounding box center [1147, 795] width 47 height 14
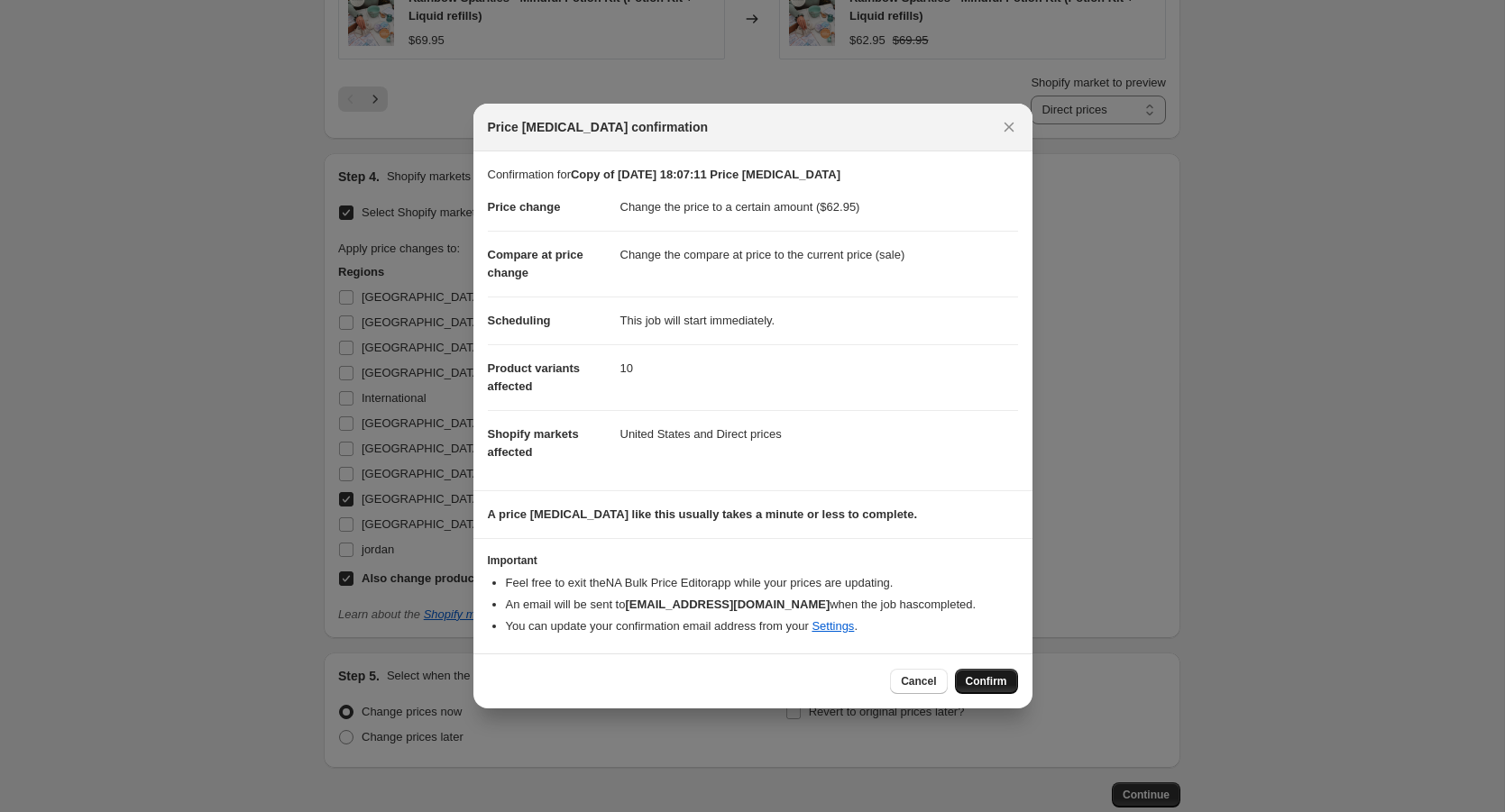
click at [992, 682] on span "Confirm" at bounding box center [986, 682] width 42 height 14
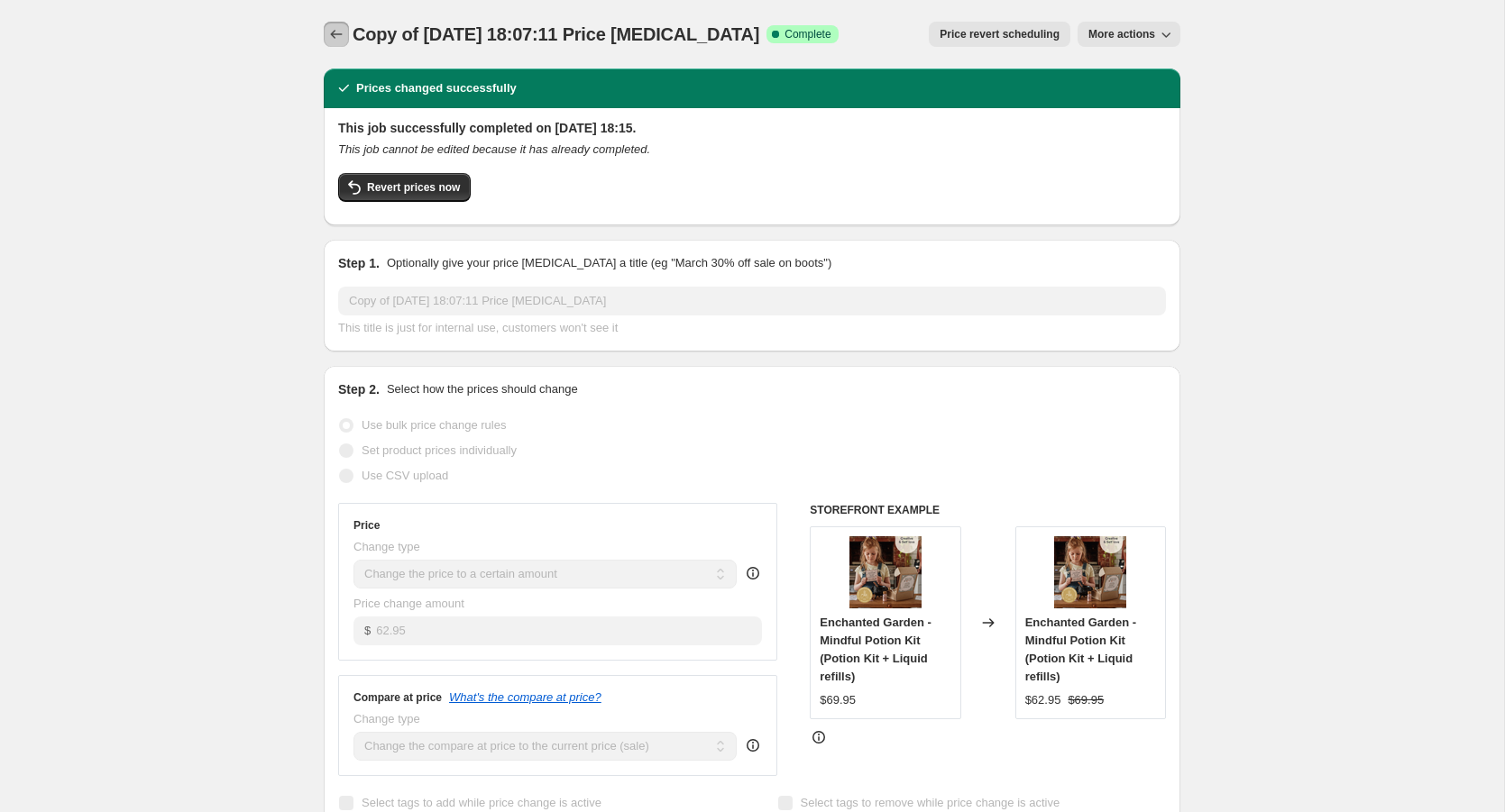
click at [340, 33] on icon "Price change jobs" at bounding box center [336, 34] width 18 height 18
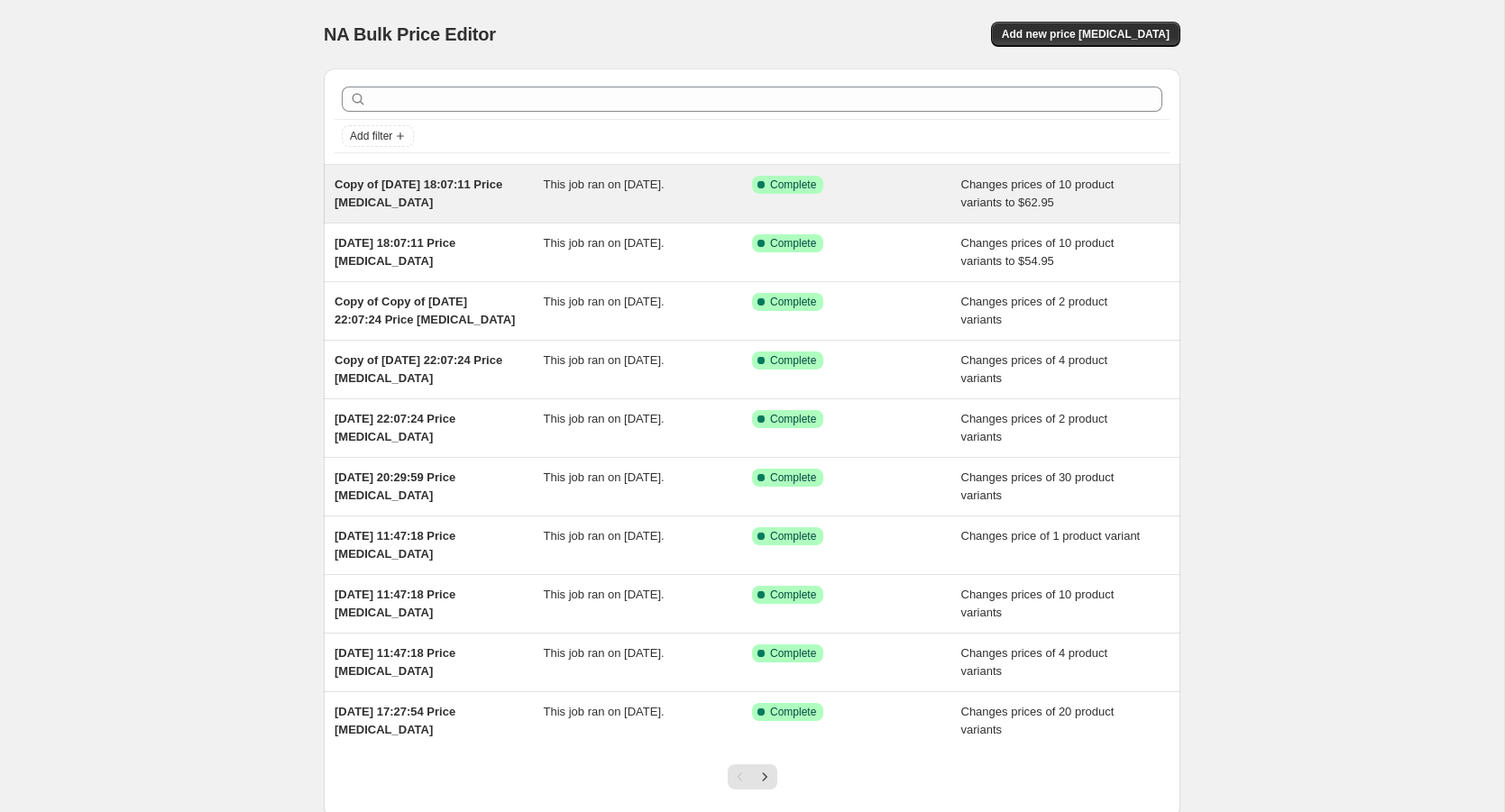
click at [1098, 187] on span "Changes prices of 10 product variants to $62.95" at bounding box center [1037, 193] width 153 height 32
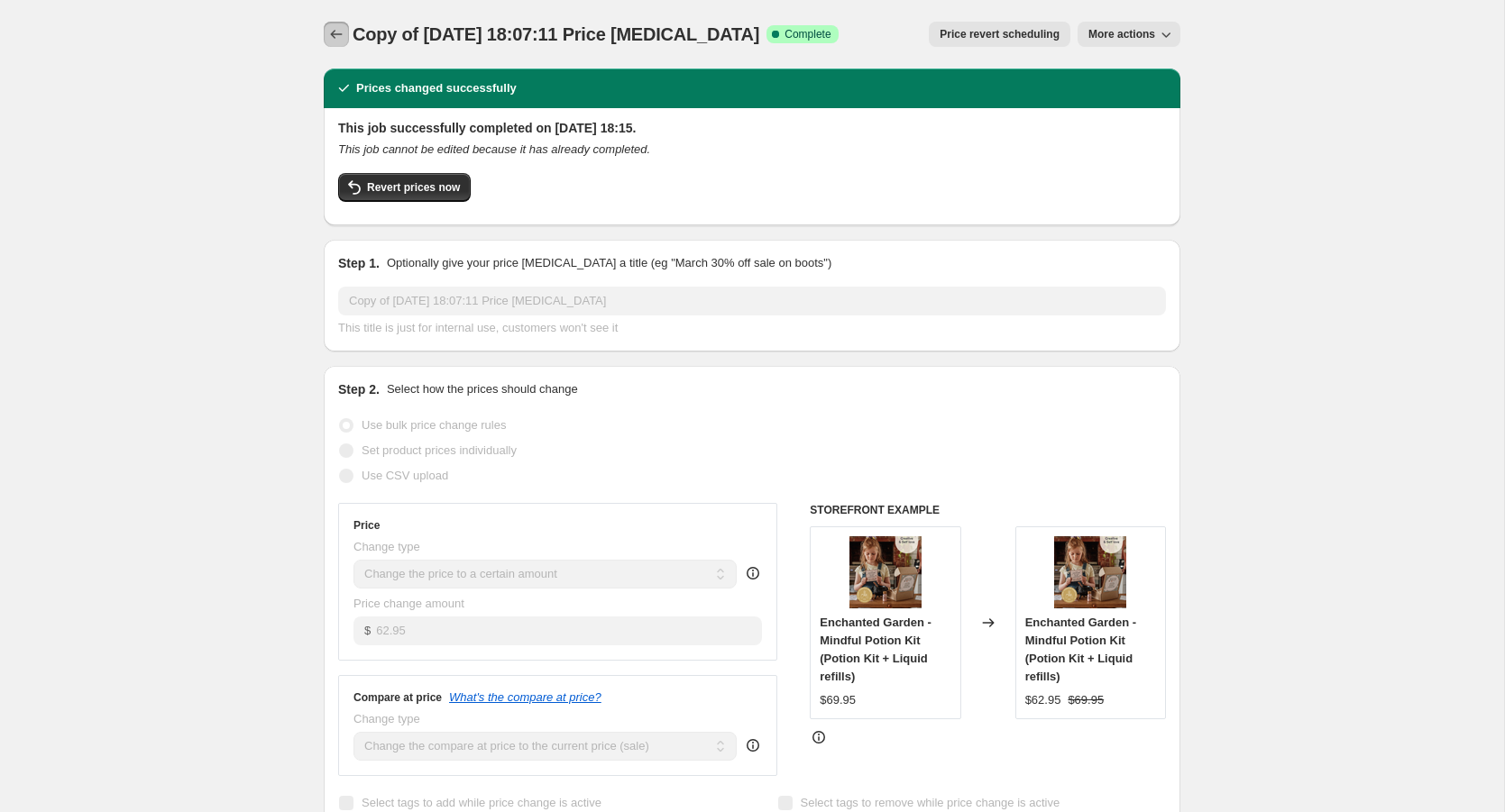
click at [338, 28] on icon "Price change jobs" at bounding box center [336, 34] width 18 height 18
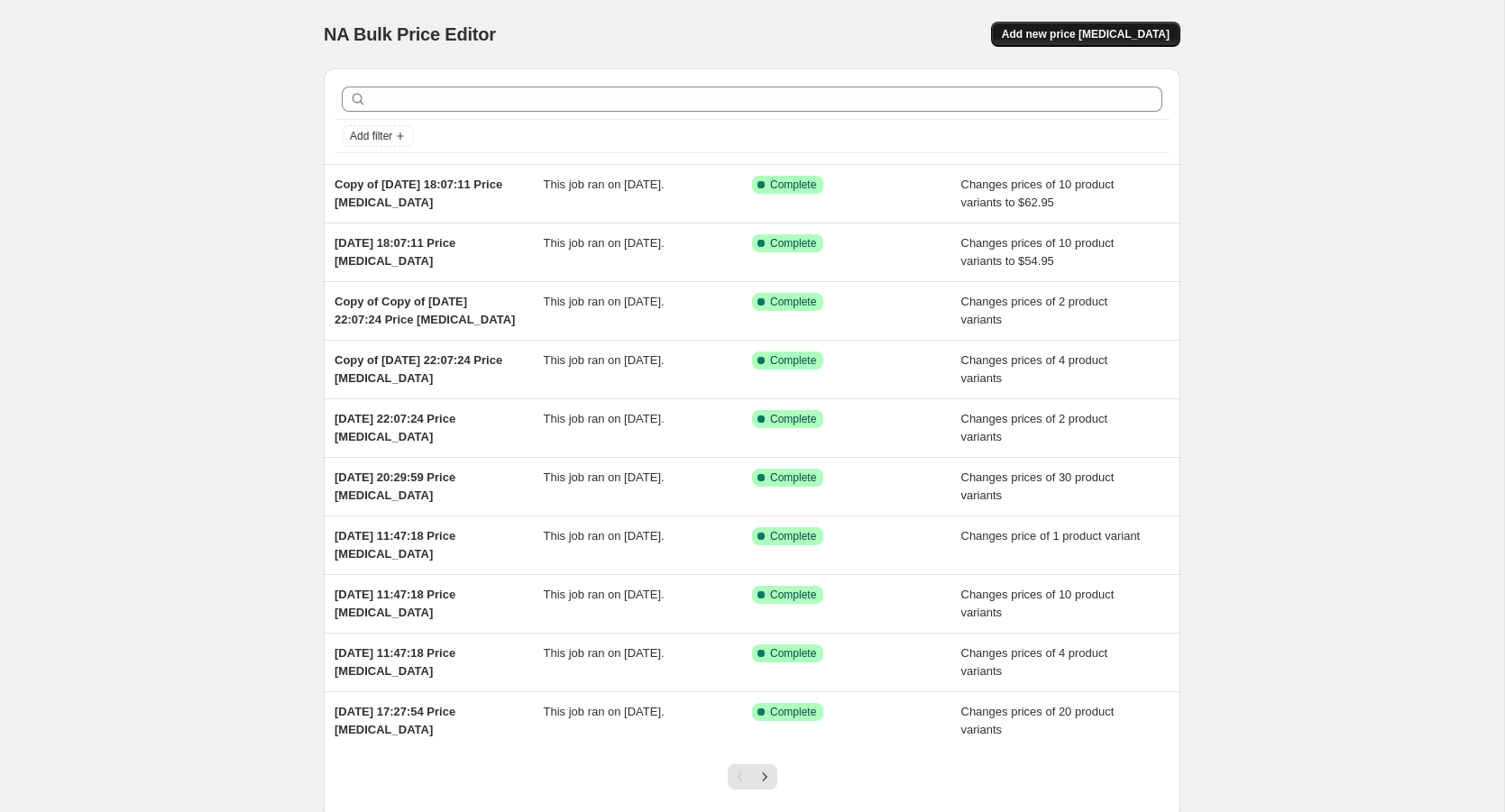
click at [1092, 36] on span "Add new price [MEDICAL_DATA]" at bounding box center [1085, 34] width 168 height 14
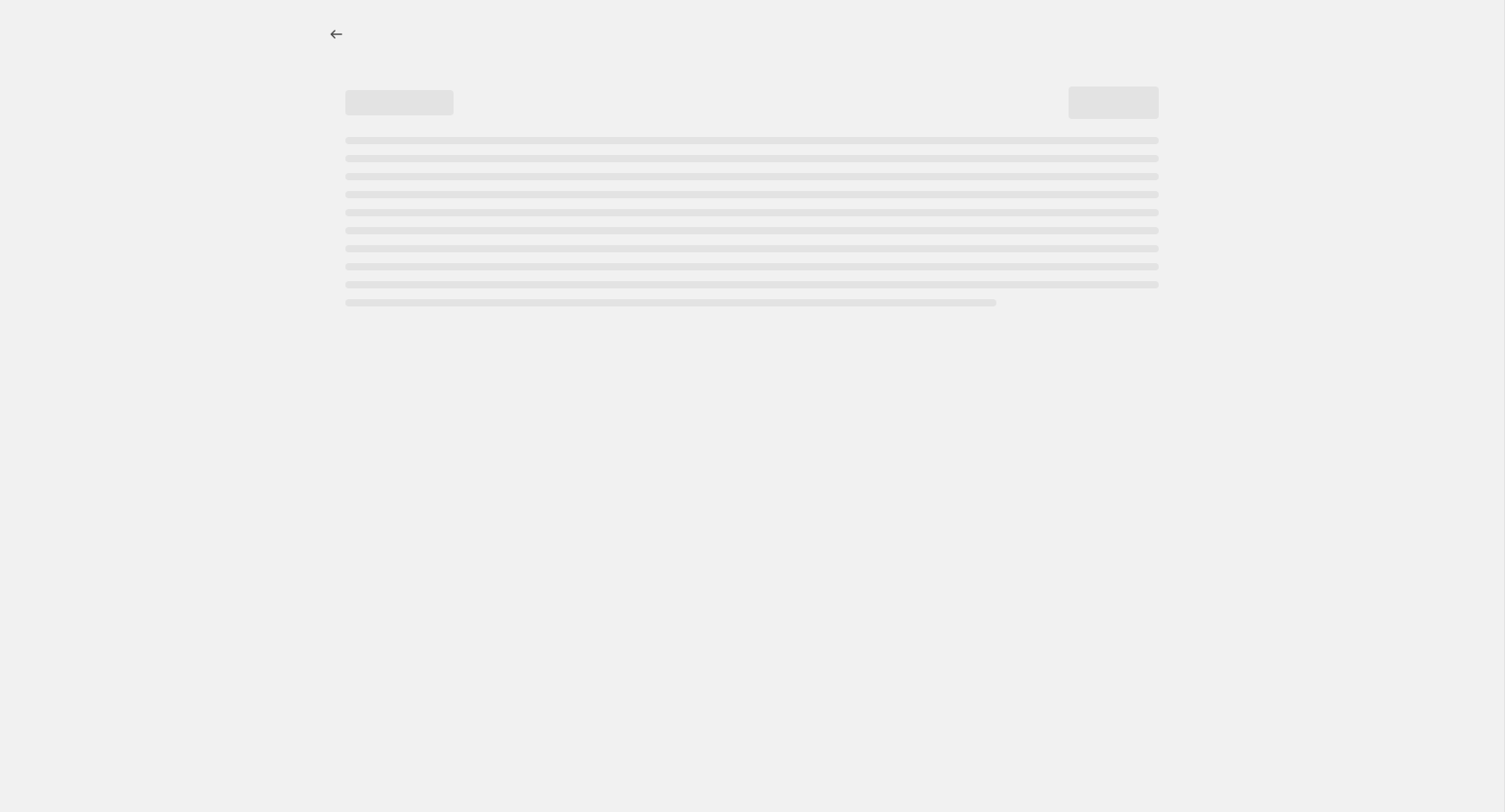
select select "percentage"
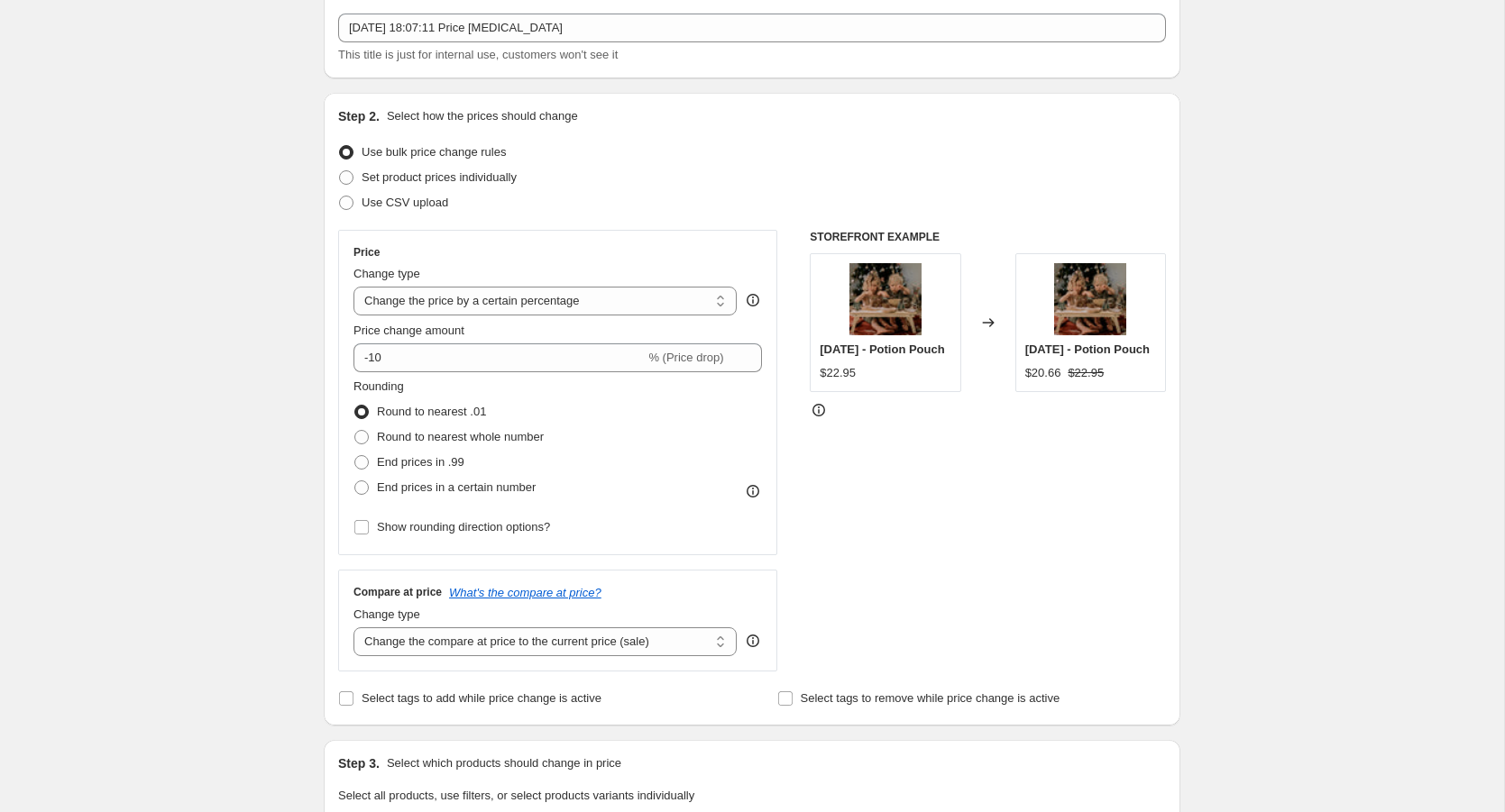
scroll to position [106, 0]
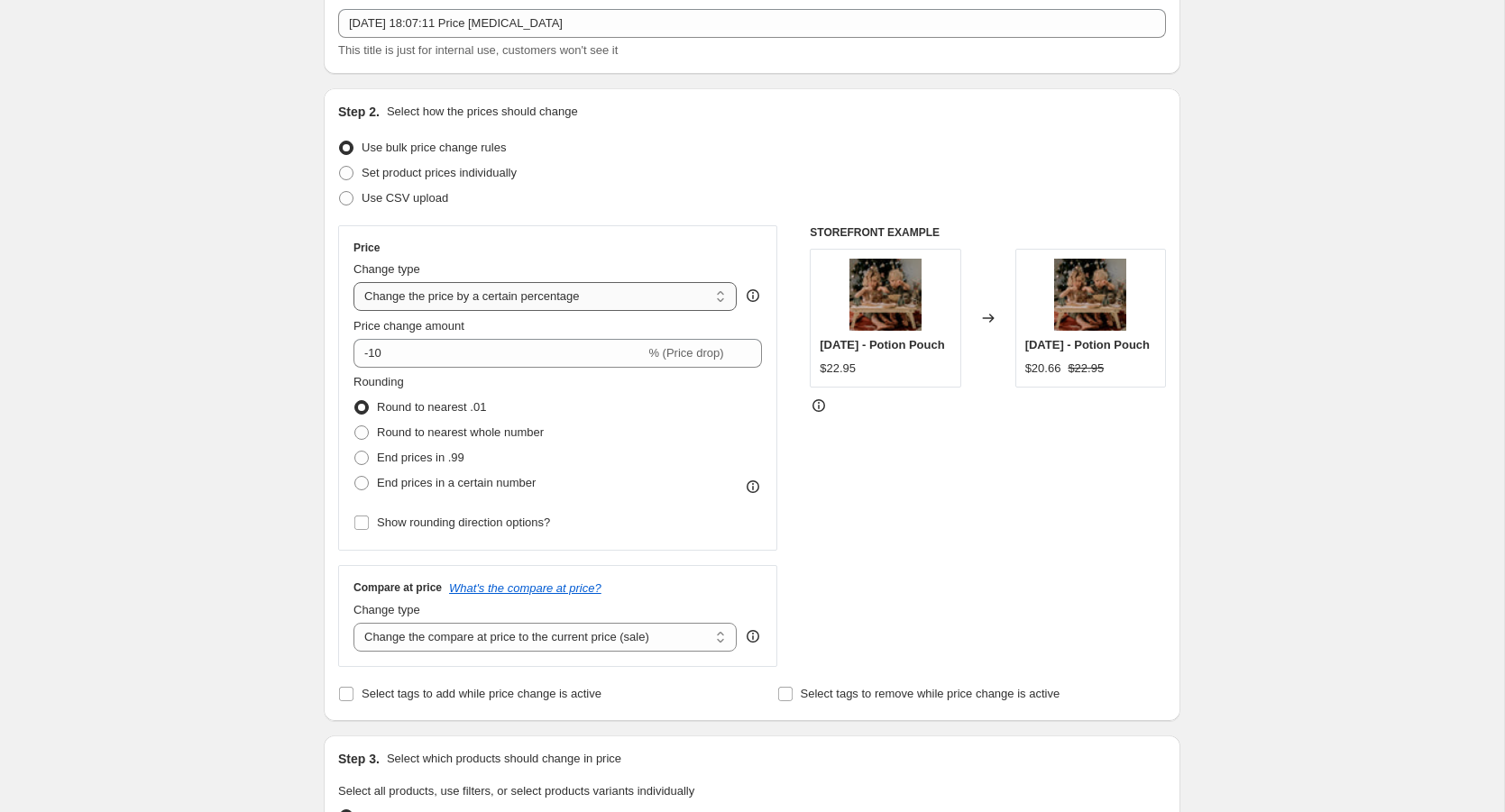
click at [557, 288] on select "Change the price to a certain amount Change the price by a certain amount Chang…" at bounding box center [545, 296] width 384 height 29
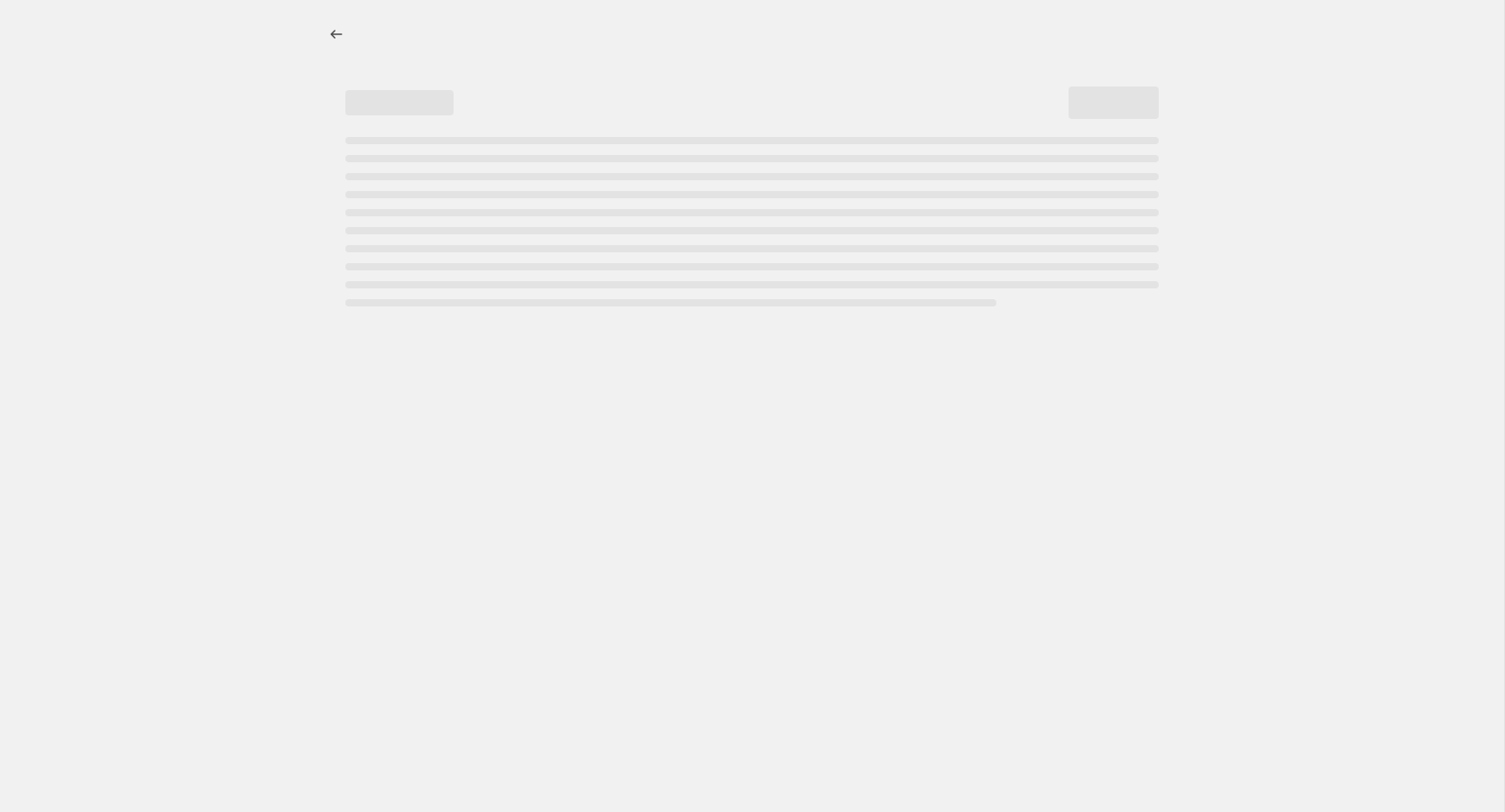
select select "percentage"
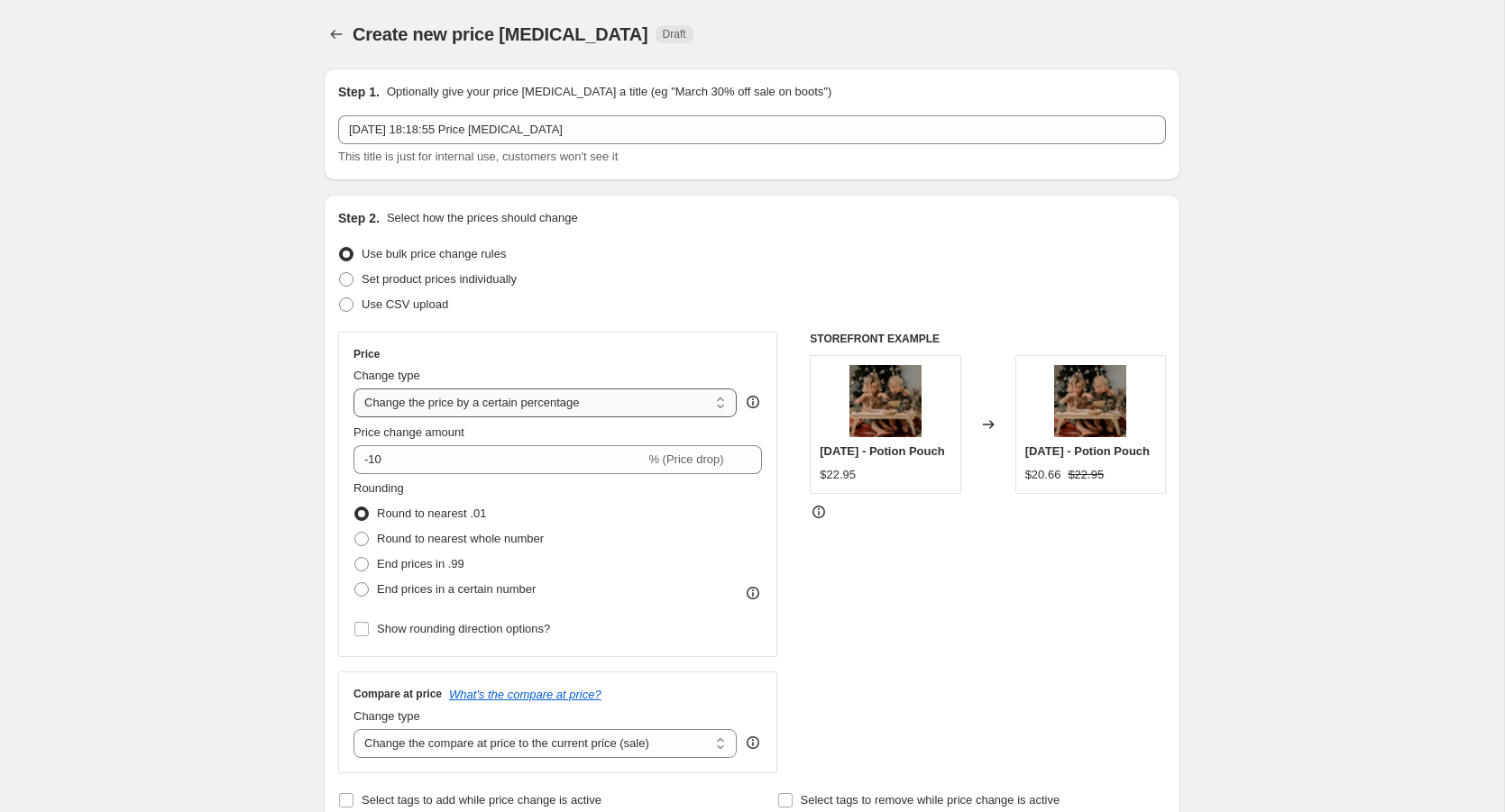
click at [659, 407] on select "Change the price to a certain amount Change the price by a certain amount Chang…" at bounding box center [545, 403] width 384 height 29
click at [603, 405] on select "Change the price to a certain amount Change the price by a certain amount Chang…" at bounding box center [545, 403] width 384 height 29
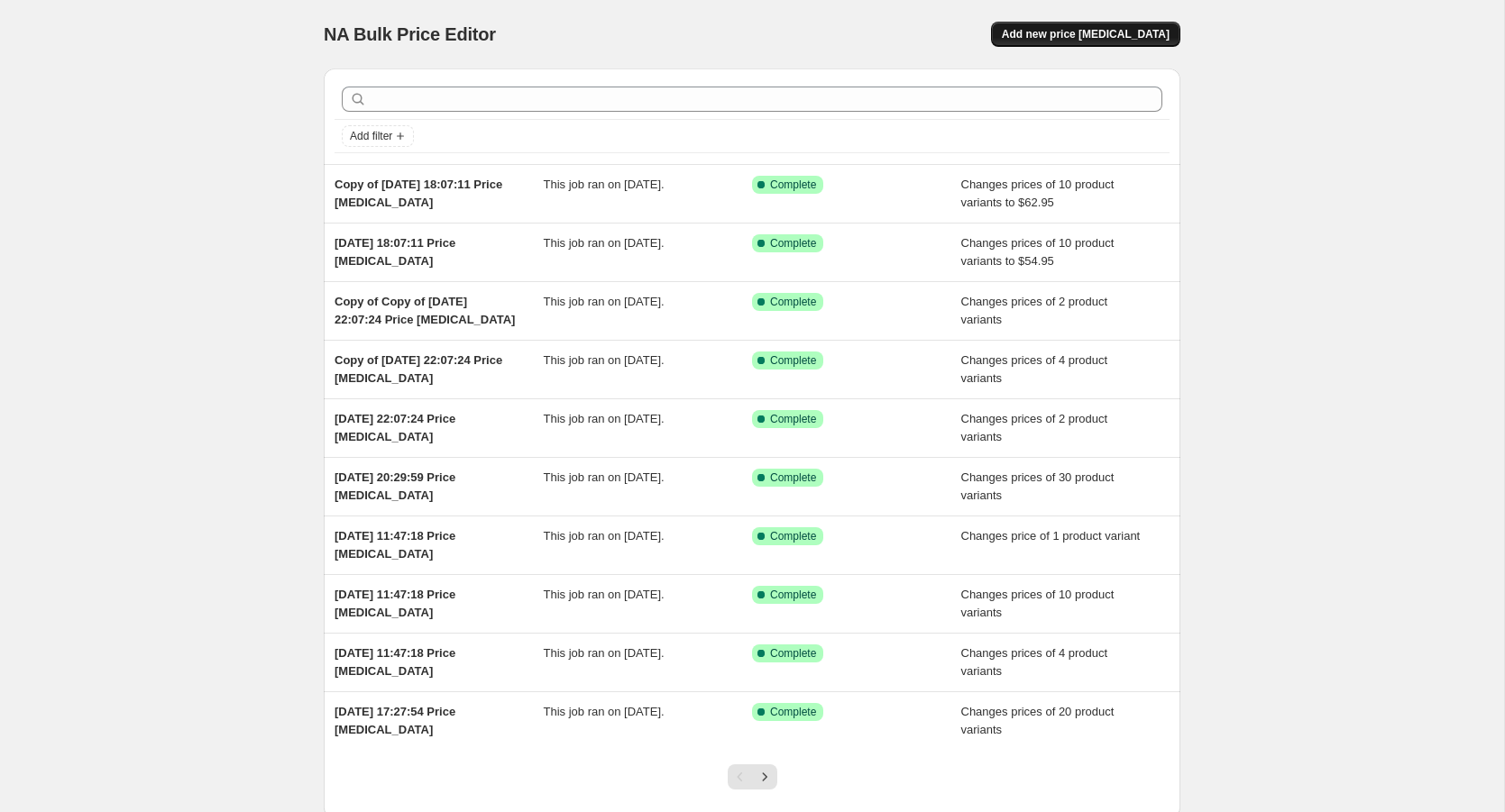
click at [1097, 34] on span "Add new price [MEDICAL_DATA]" at bounding box center [1085, 34] width 168 height 14
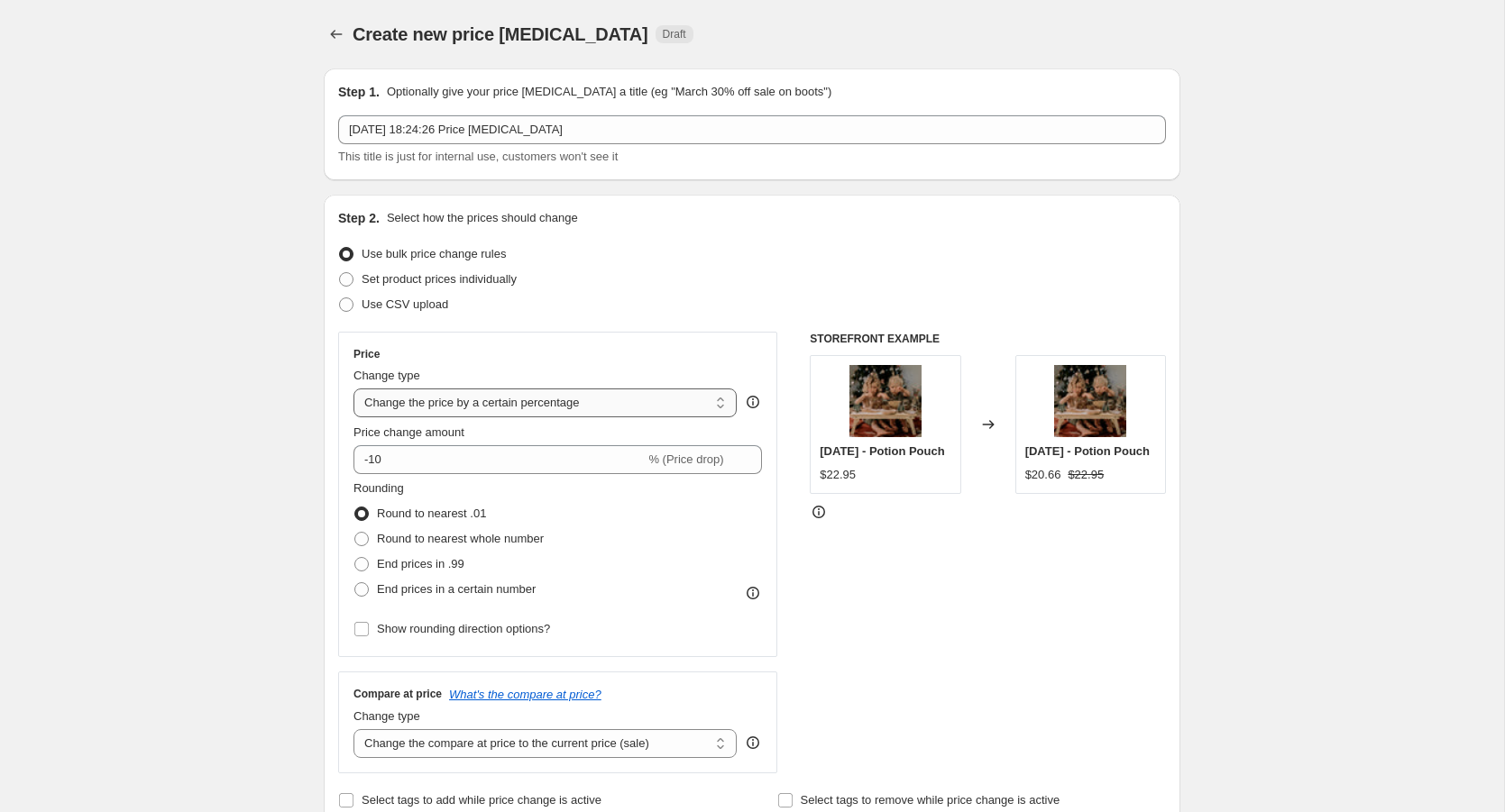
click at [595, 402] on select "Change the price to a certain amount Change the price by a certain amount Chang…" at bounding box center [545, 403] width 384 height 29
select select "to"
type input "80.00"
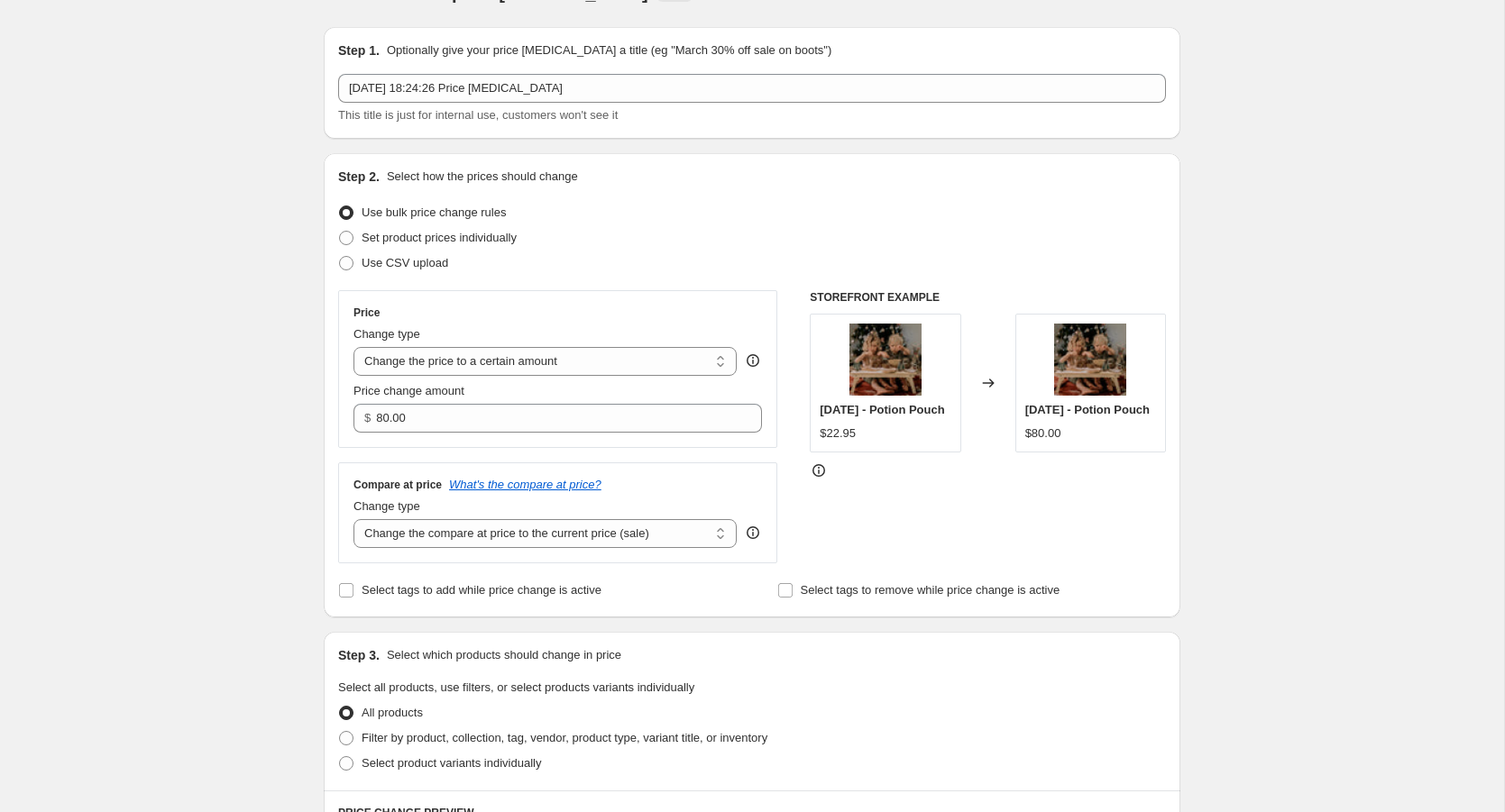
scroll to position [46, 0]
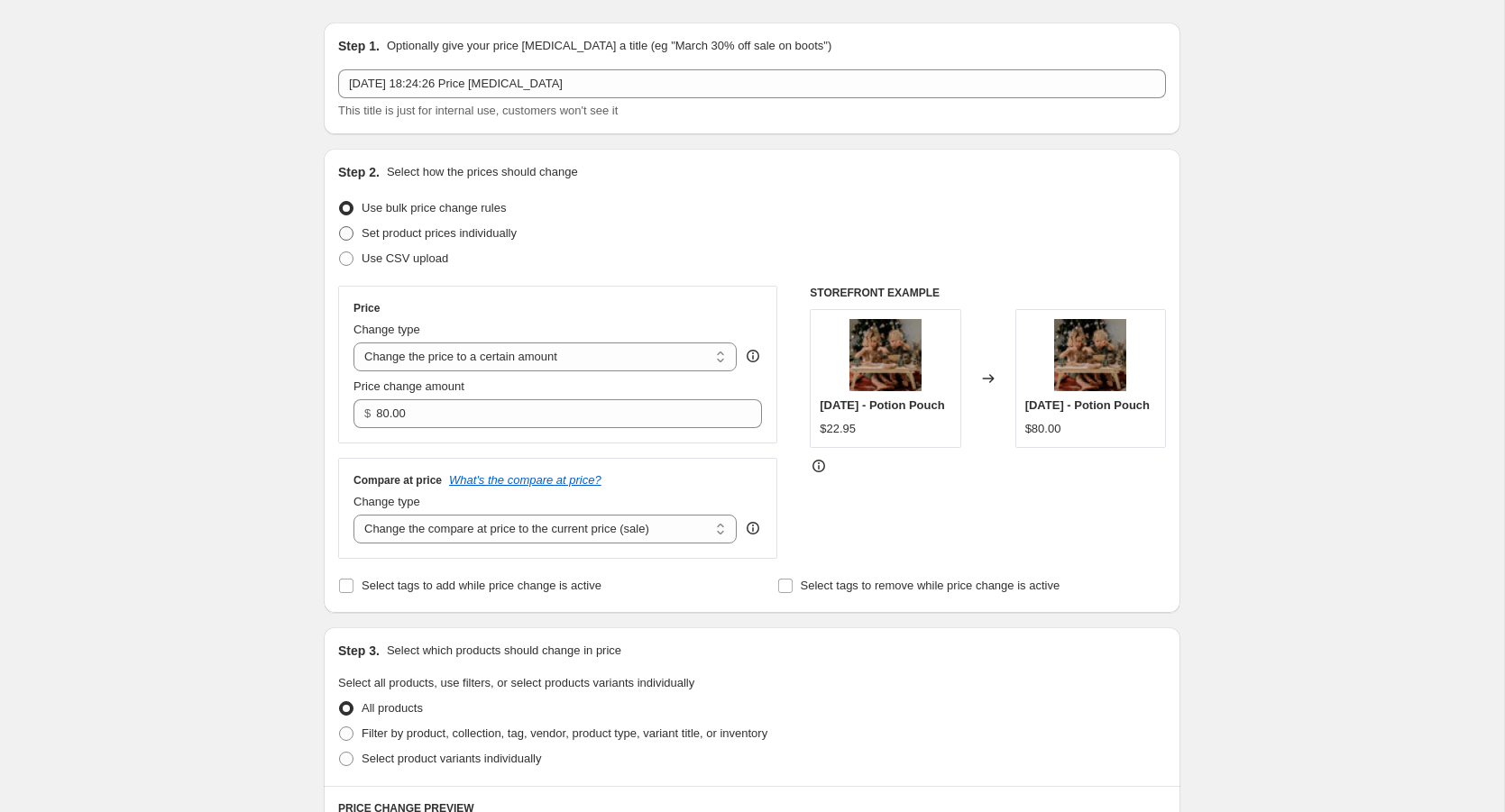
click at [350, 234] on span at bounding box center [346, 234] width 15 height 14
click at [340, 227] on input "Set product prices individually" at bounding box center [339, 227] width 1 height 1
radio input "true"
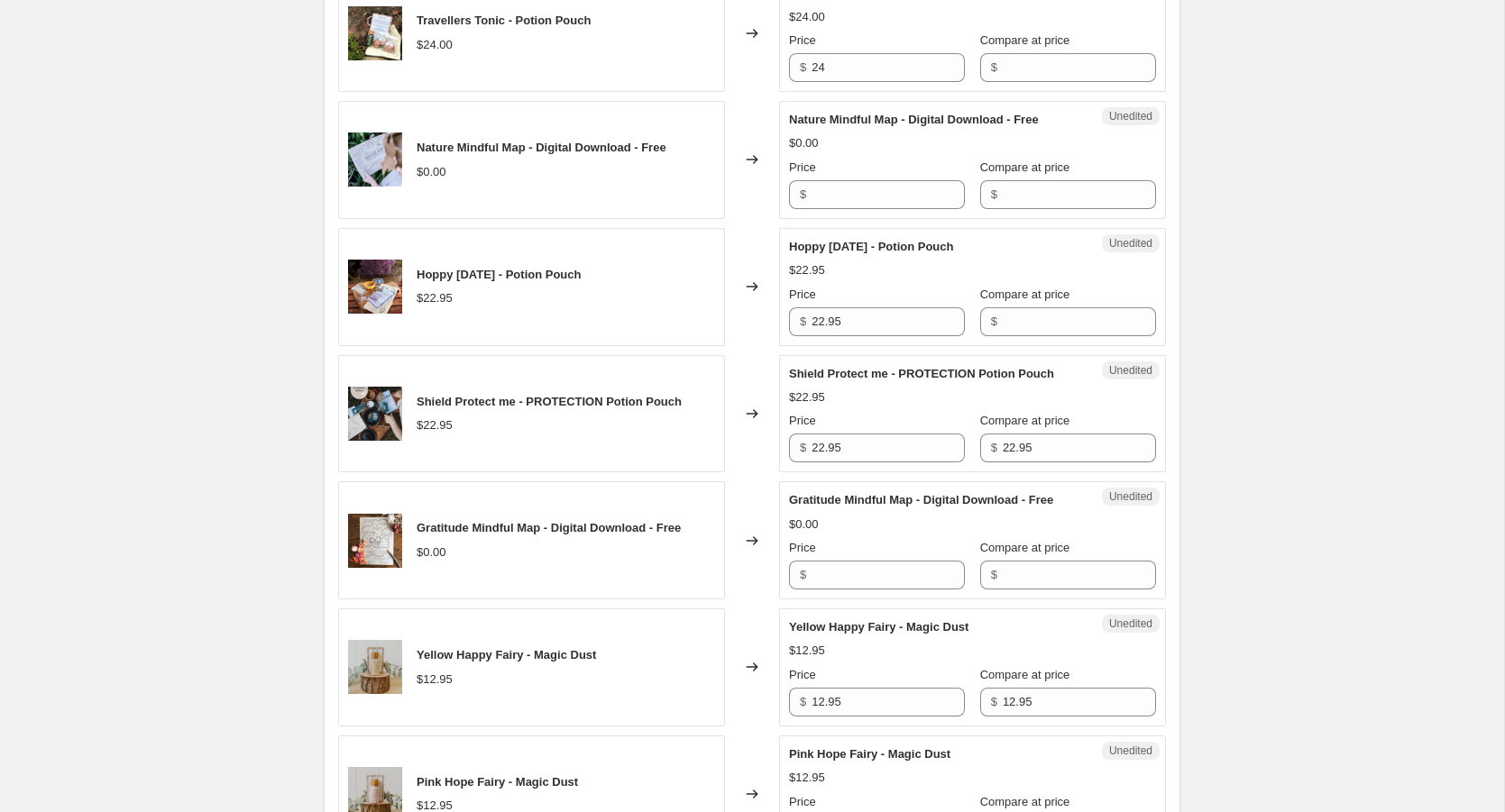
scroll to position [0, 0]
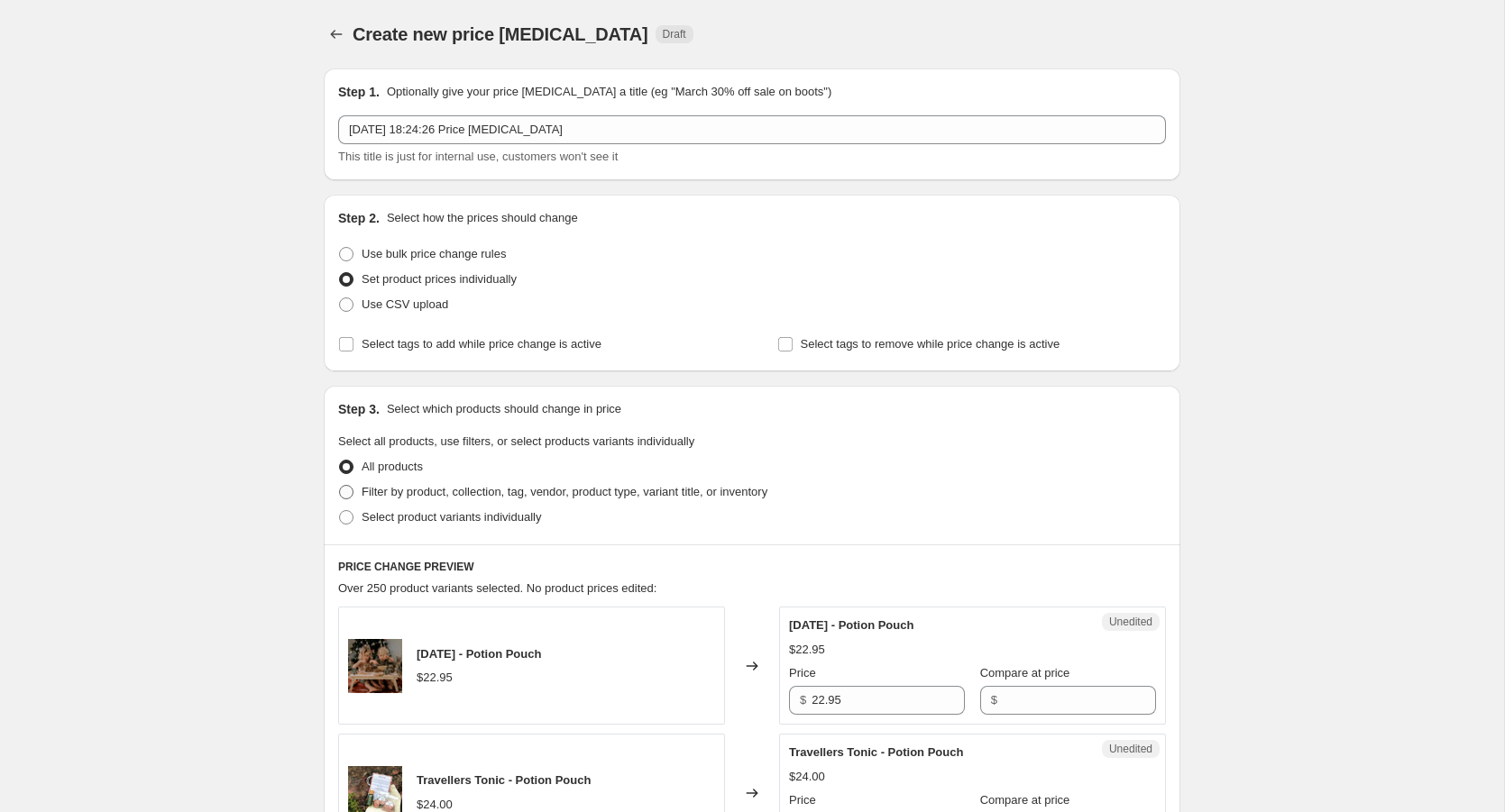
click at [351, 496] on span at bounding box center [346, 492] width 15 height 14
click at [340, 486] on input "Filter by product, collection, tag, vendor, product type, variant title, or inv…" at bounding box center [339, 485] width 1 height 1
radio input "true"
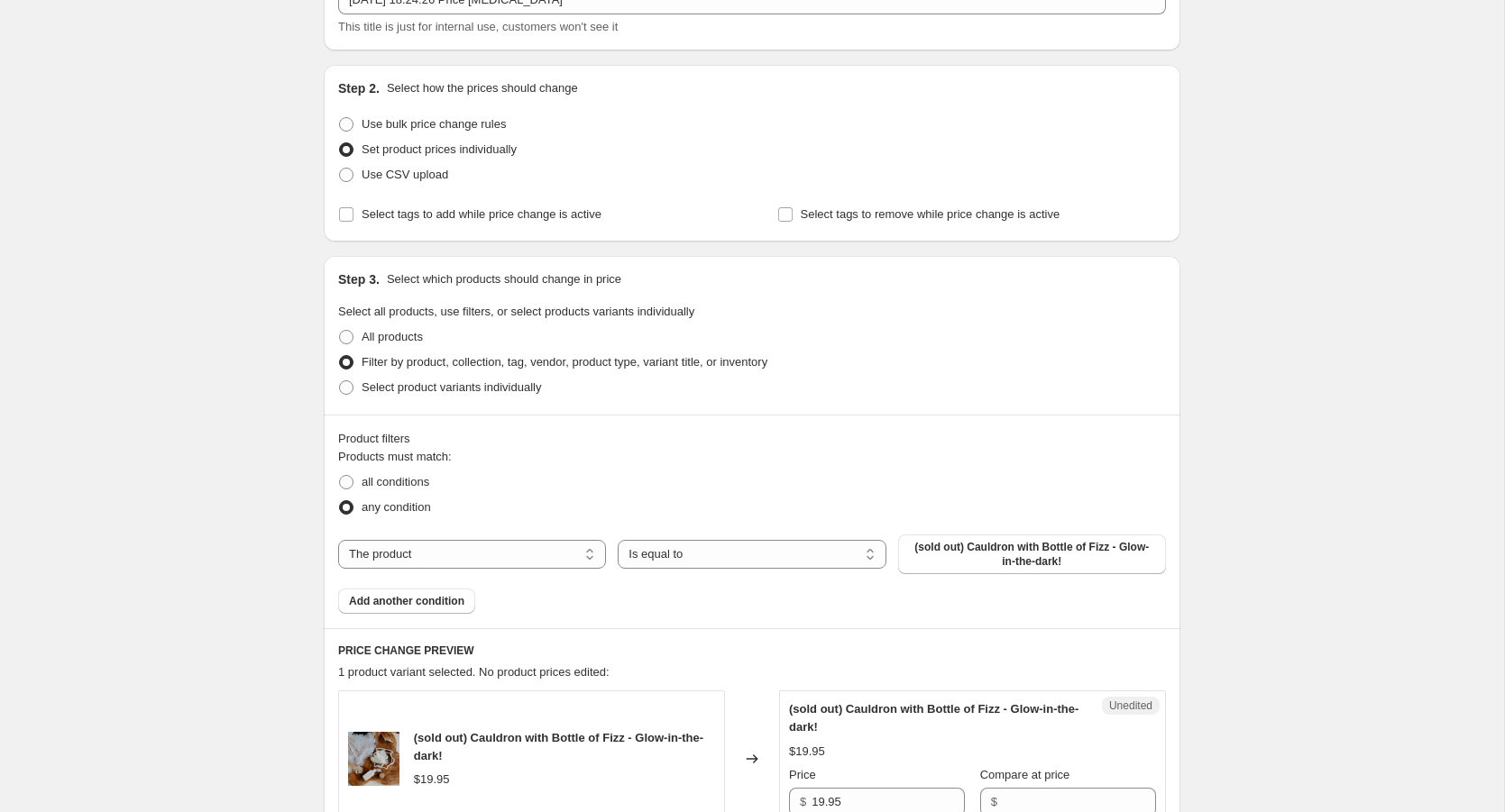
scroll to position [133, 0]
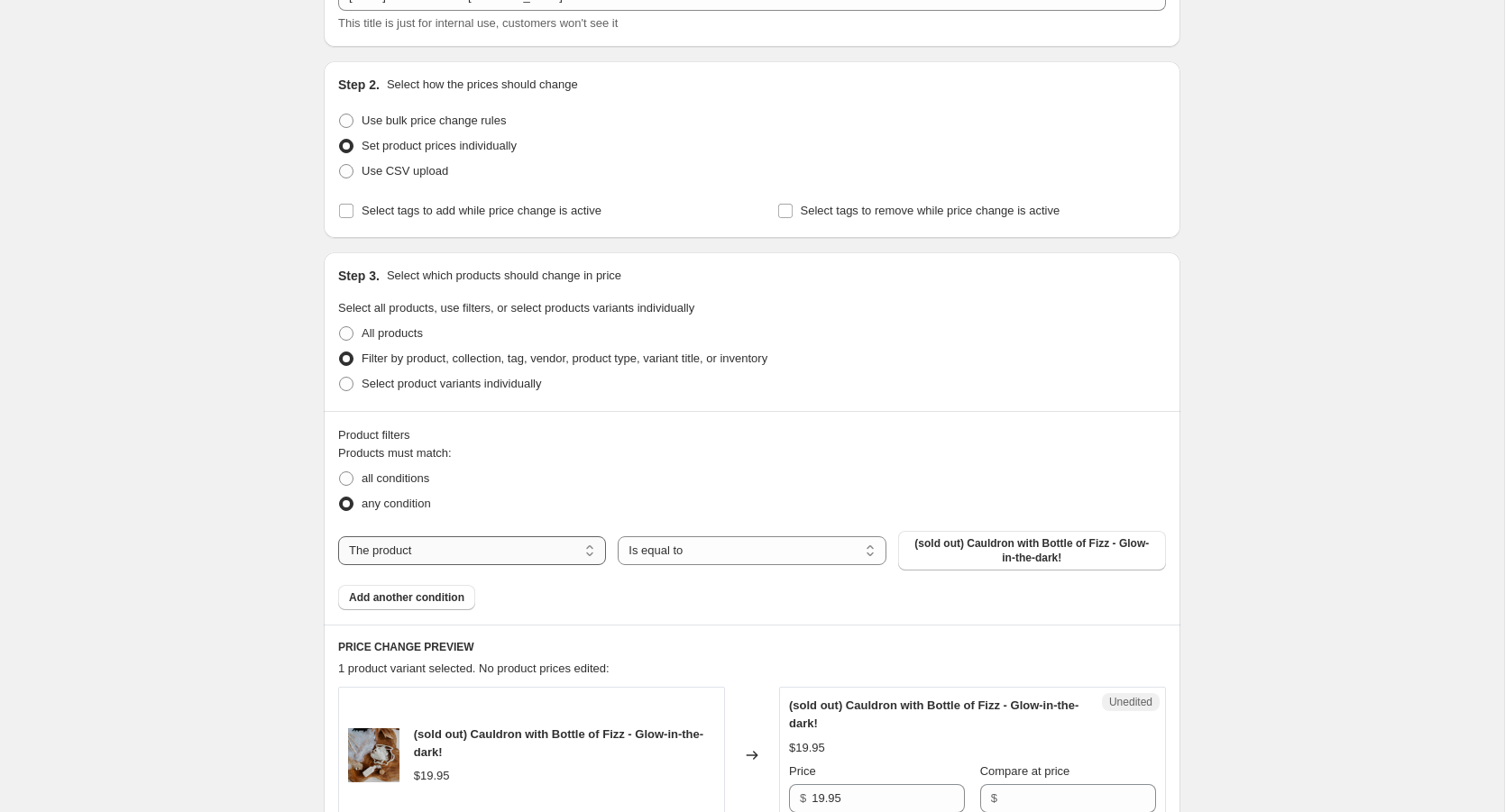
click at [529, 551] on select "The product The product's collection The product's tag The product's vendor The…" at bounding box center [471, 551] width 267 height 29
click at [590, 550] on select "The product The product's collection The product's tag The product's vendor The…" at bounding box center [471, 551] width 267 height 29
click at [924, 544] on span "(sold out) Cauldron with Bottle of Fizz - Glow-in-the-dark!" at bounding box center [1033, 551] width 247 height 29
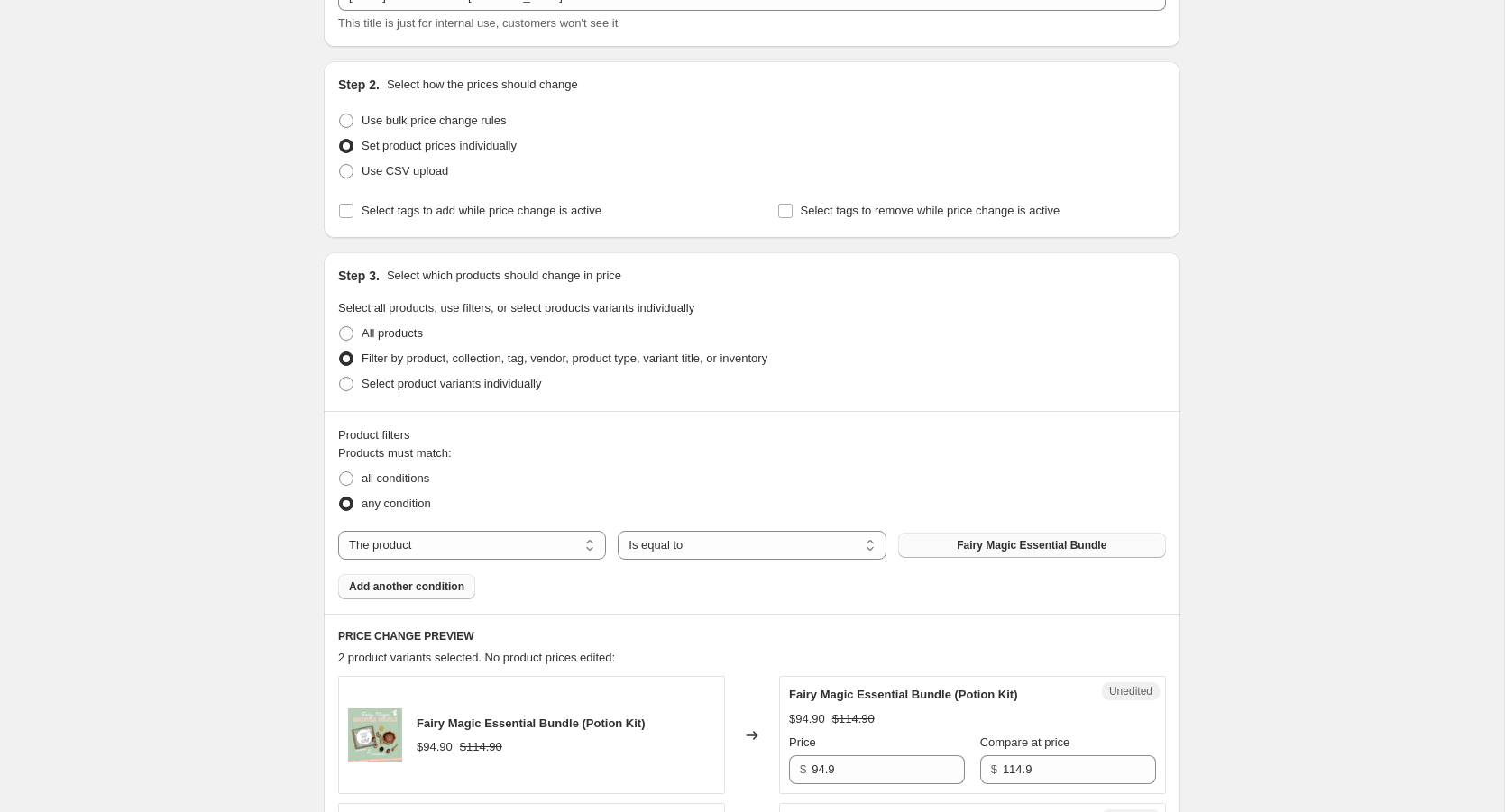
click at [427, 589] on span "Add another condition" at bounding box center [406, 587] width 115 height 14
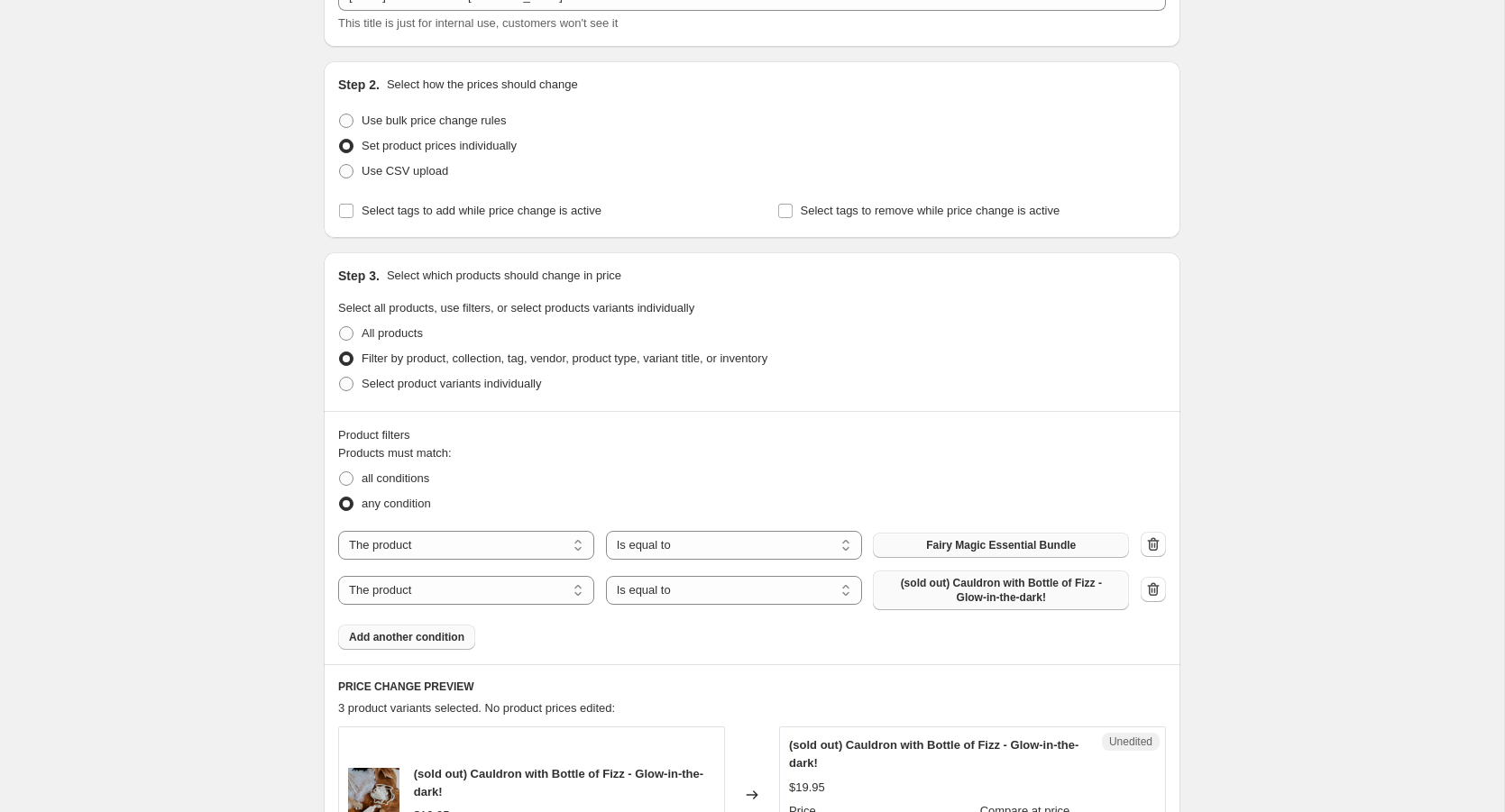
click at [967, 592] on span "(sold out) Cauldron with Bottle of Fizz - Glow-in-the-dark!" at bounding box center [1001, 591] width 235 height 29
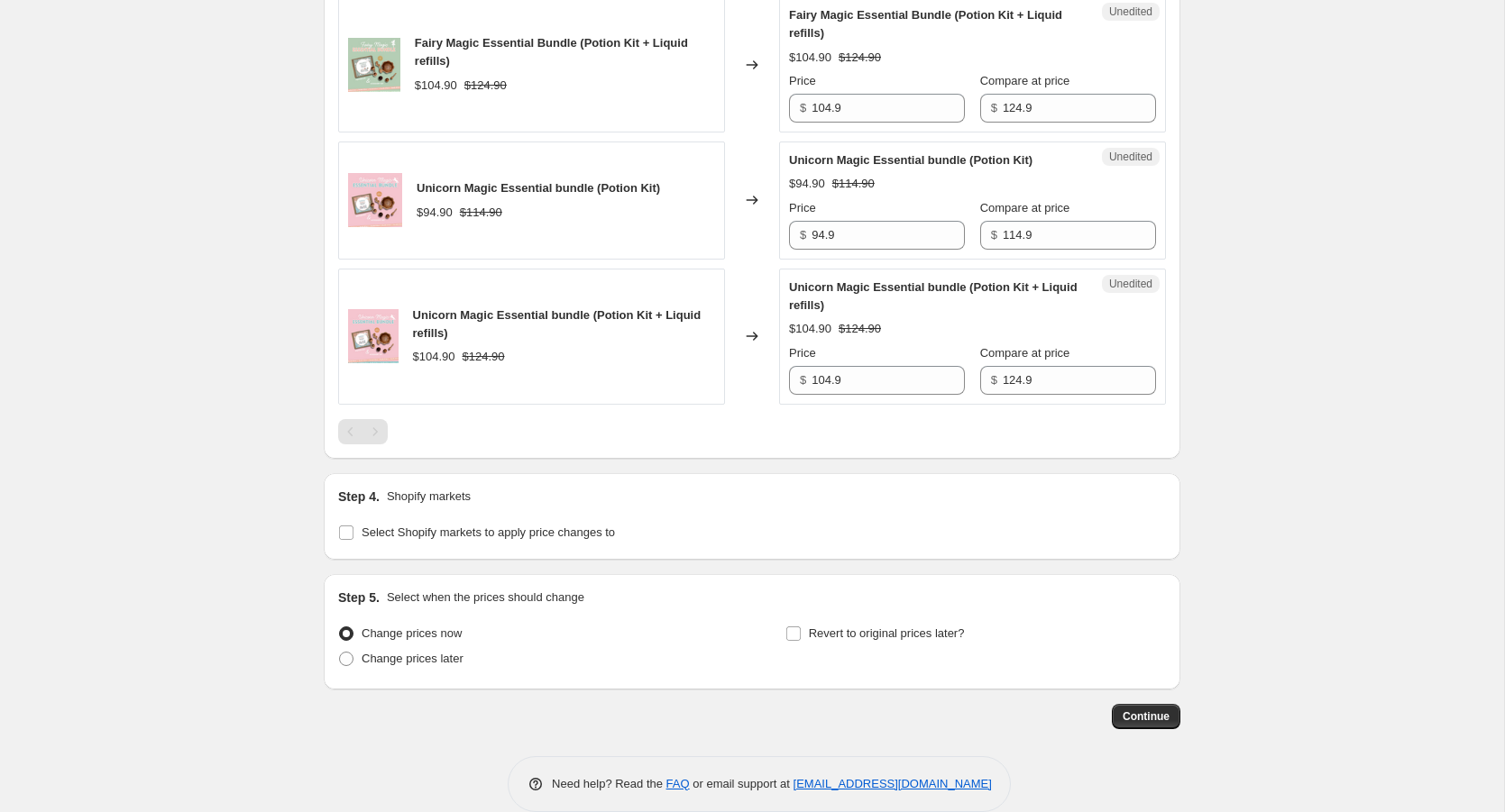
scroll to position [1001, 0]
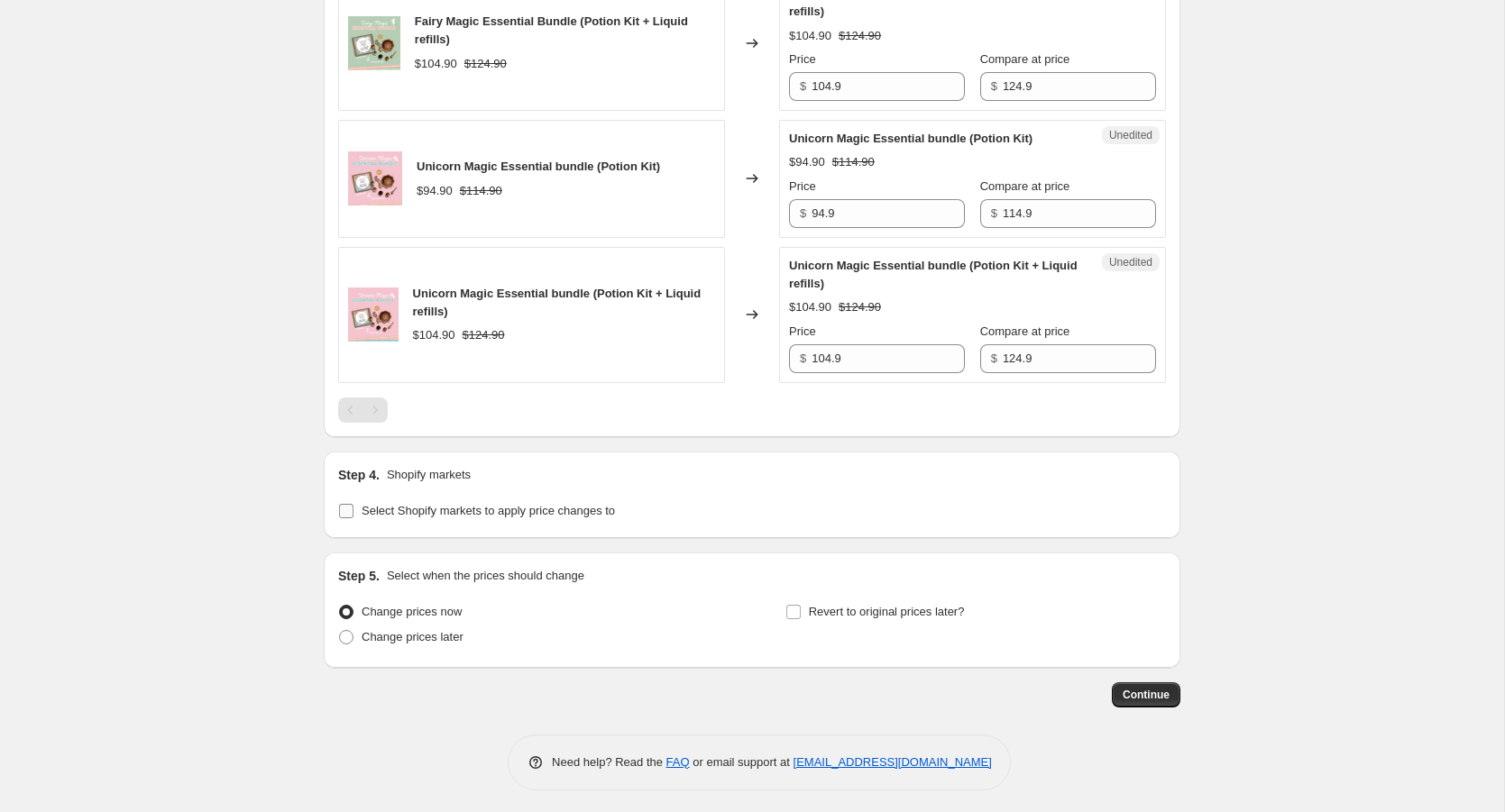
click at [347, 504] on input "Select Shopify markets to apply price changes to" at bounding box center [346, 511] width 15 height 14
checkbox input "true"
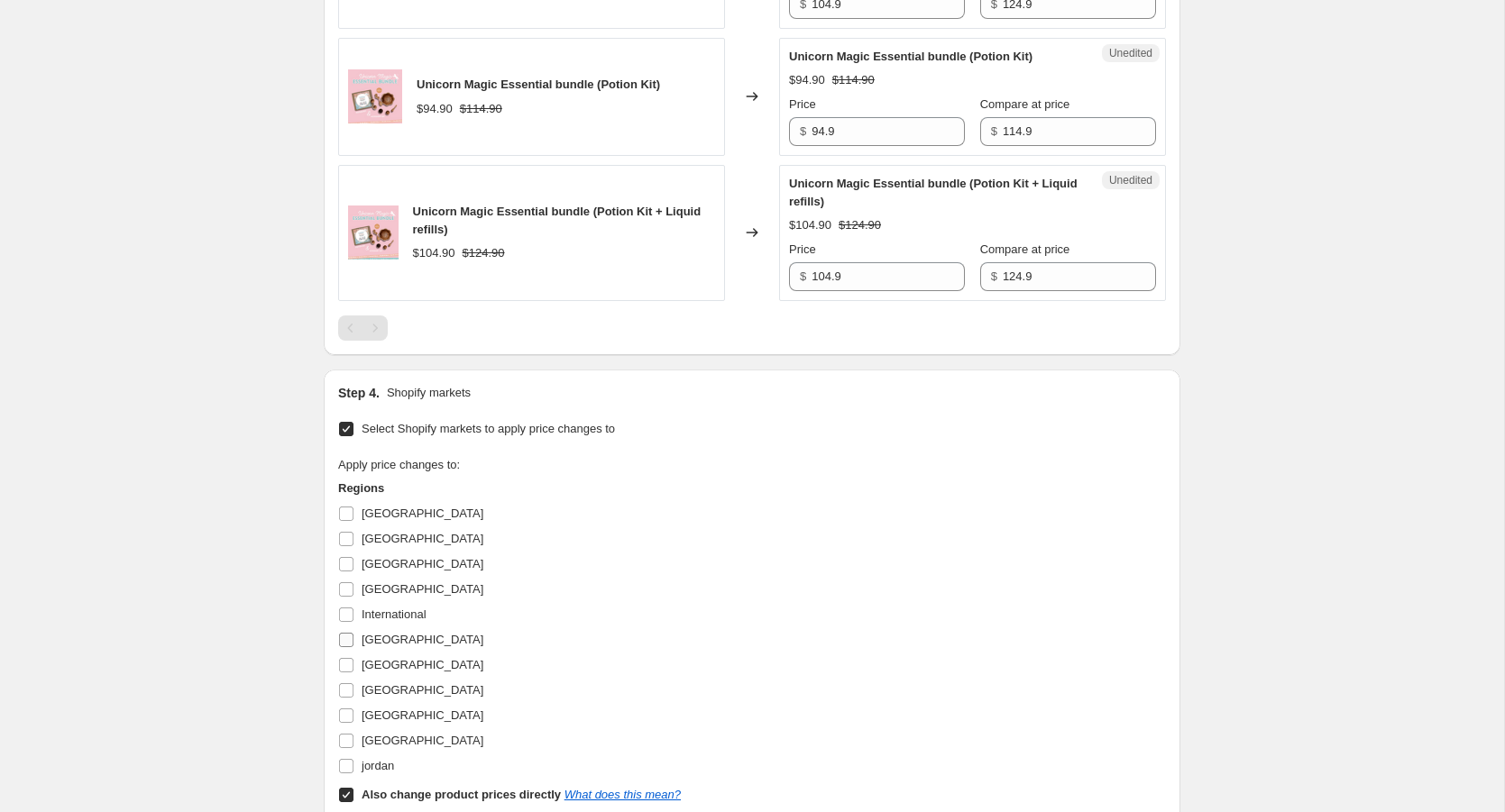
scroll to position [1174, 0]
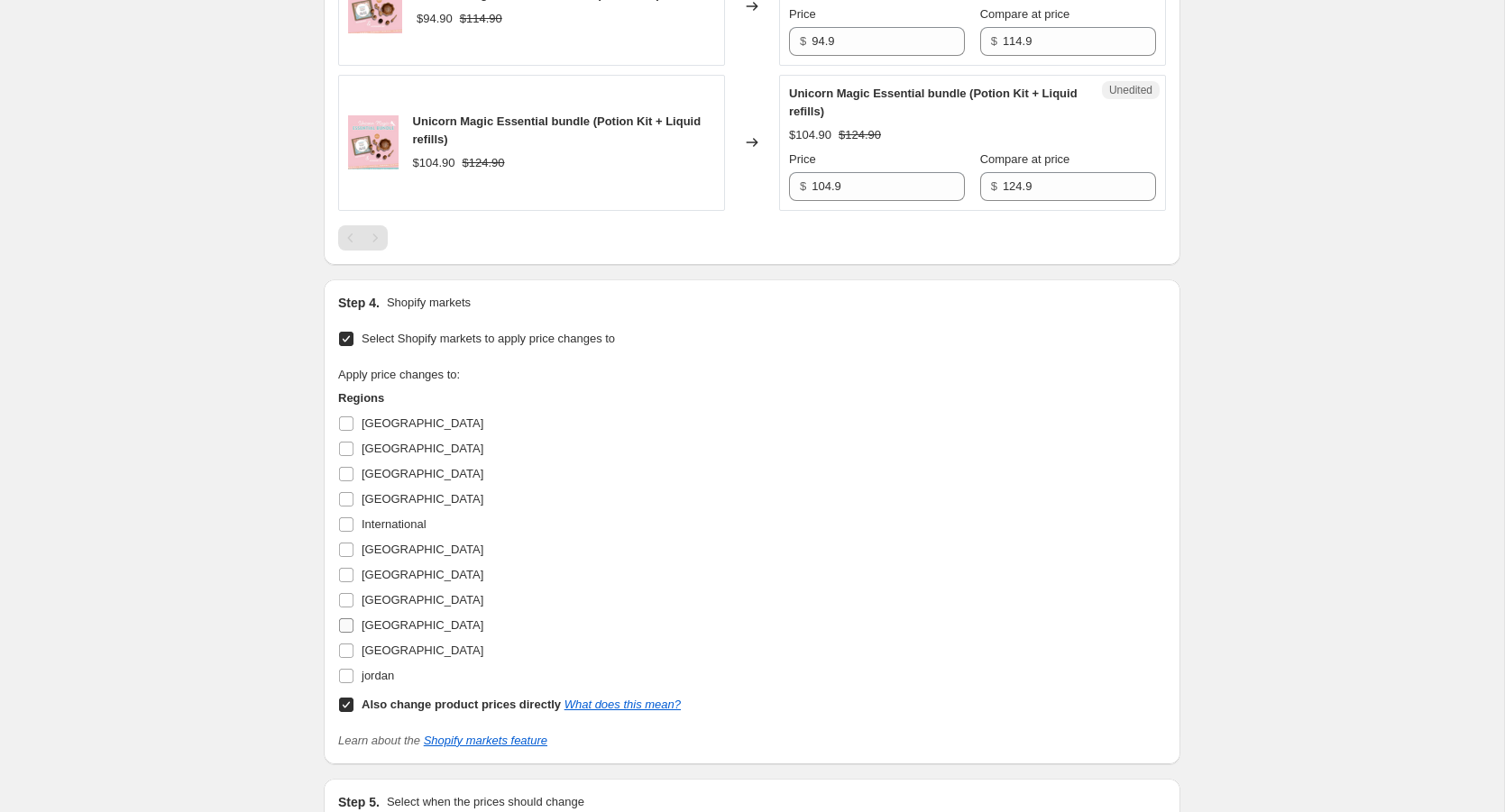
click at [347, 620] on input "[GEOGRAPHIC_DATA]" at bounding box center [346, 625] width 15 height 14
checkbox input "true"
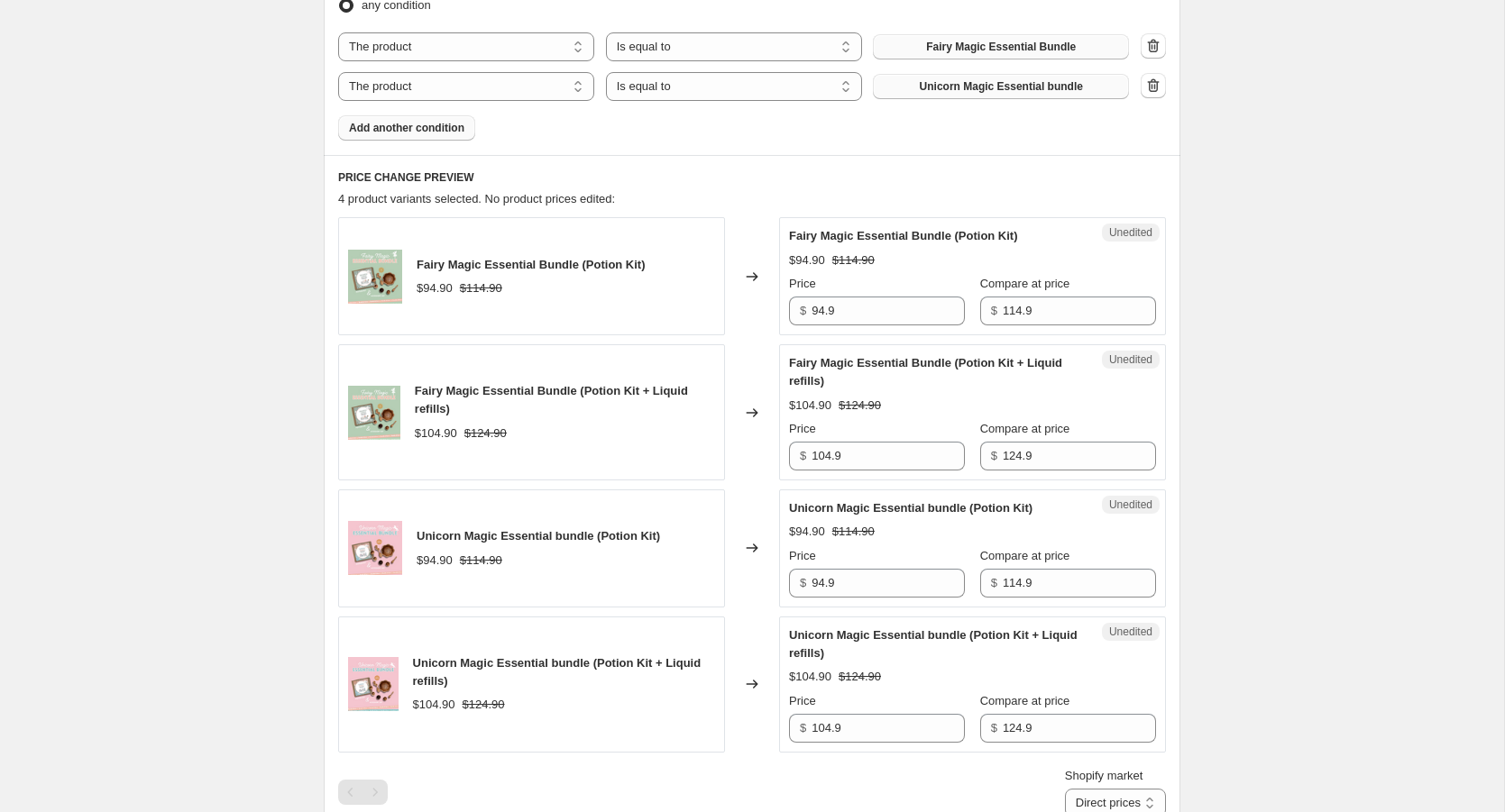
scroll to position [629, 0]
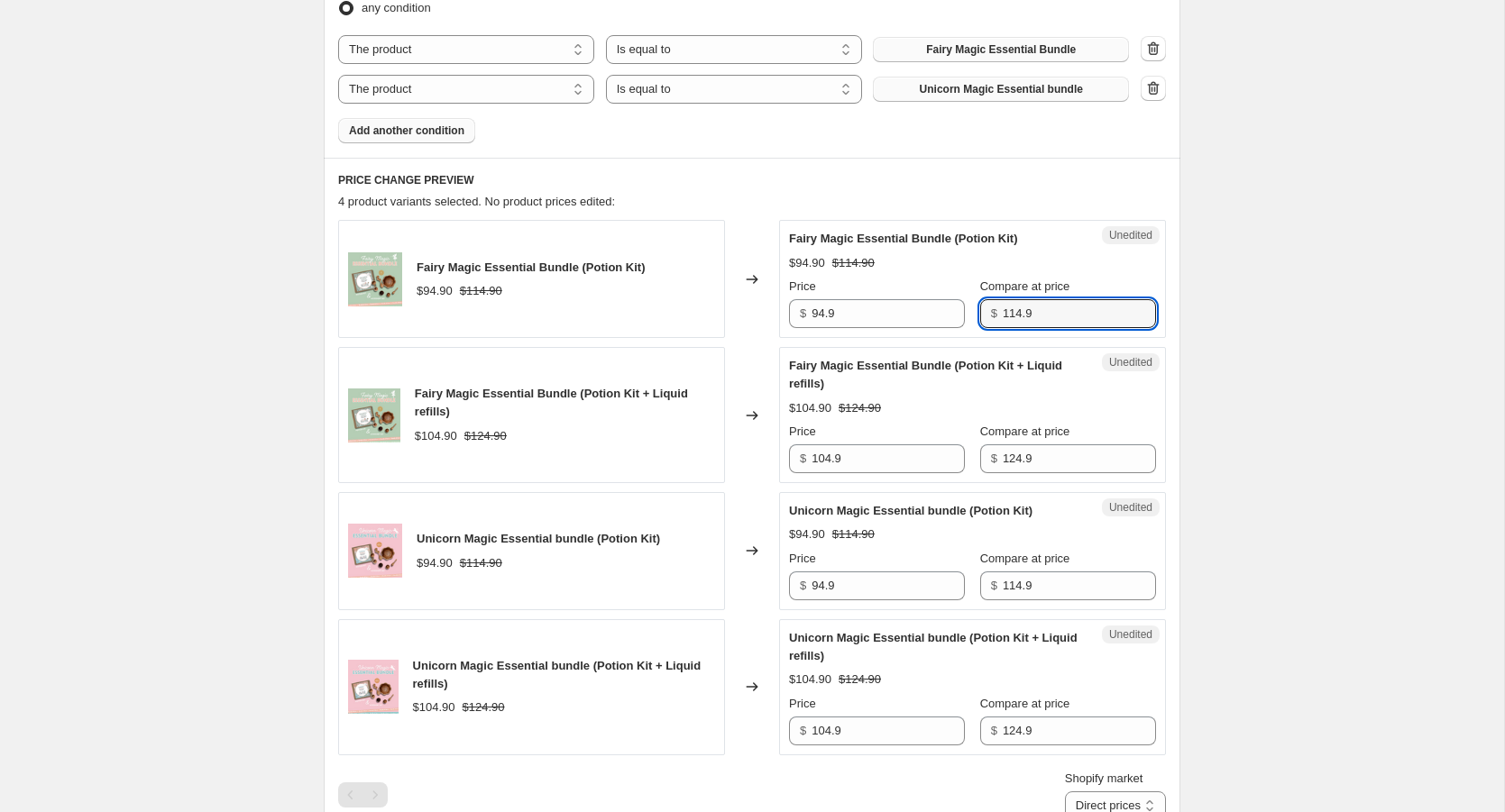
drag, startPoint x: 1044, startPoint y: 317, endPoint x: 956, endPoint y: 316, distance: 88.0
click at [956, 316] on div "Price $ 94.9 Compare at price $ 114.9" at bounding box center [972, 303] width 367 height 51
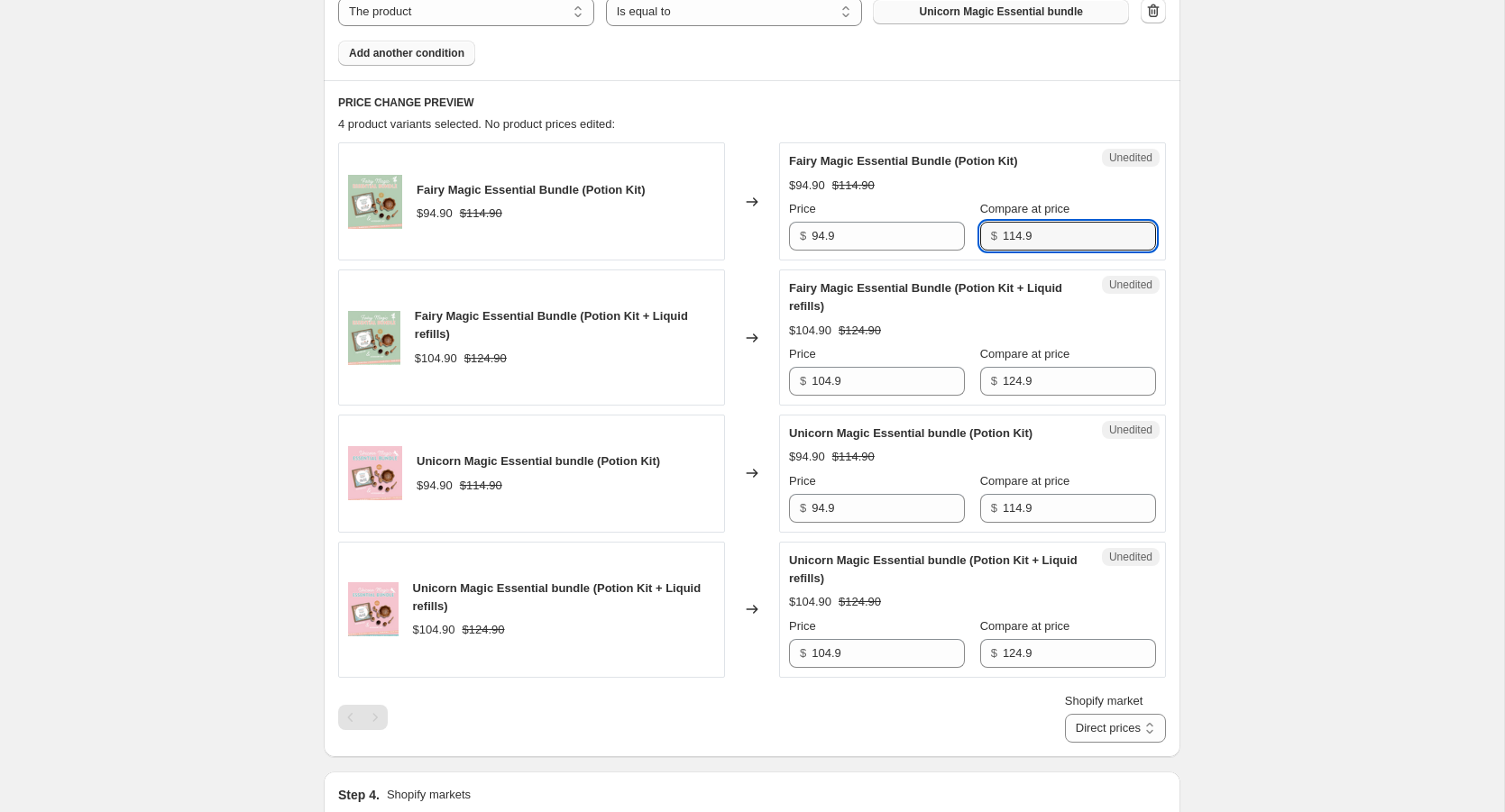
scroll to position [676, 0]
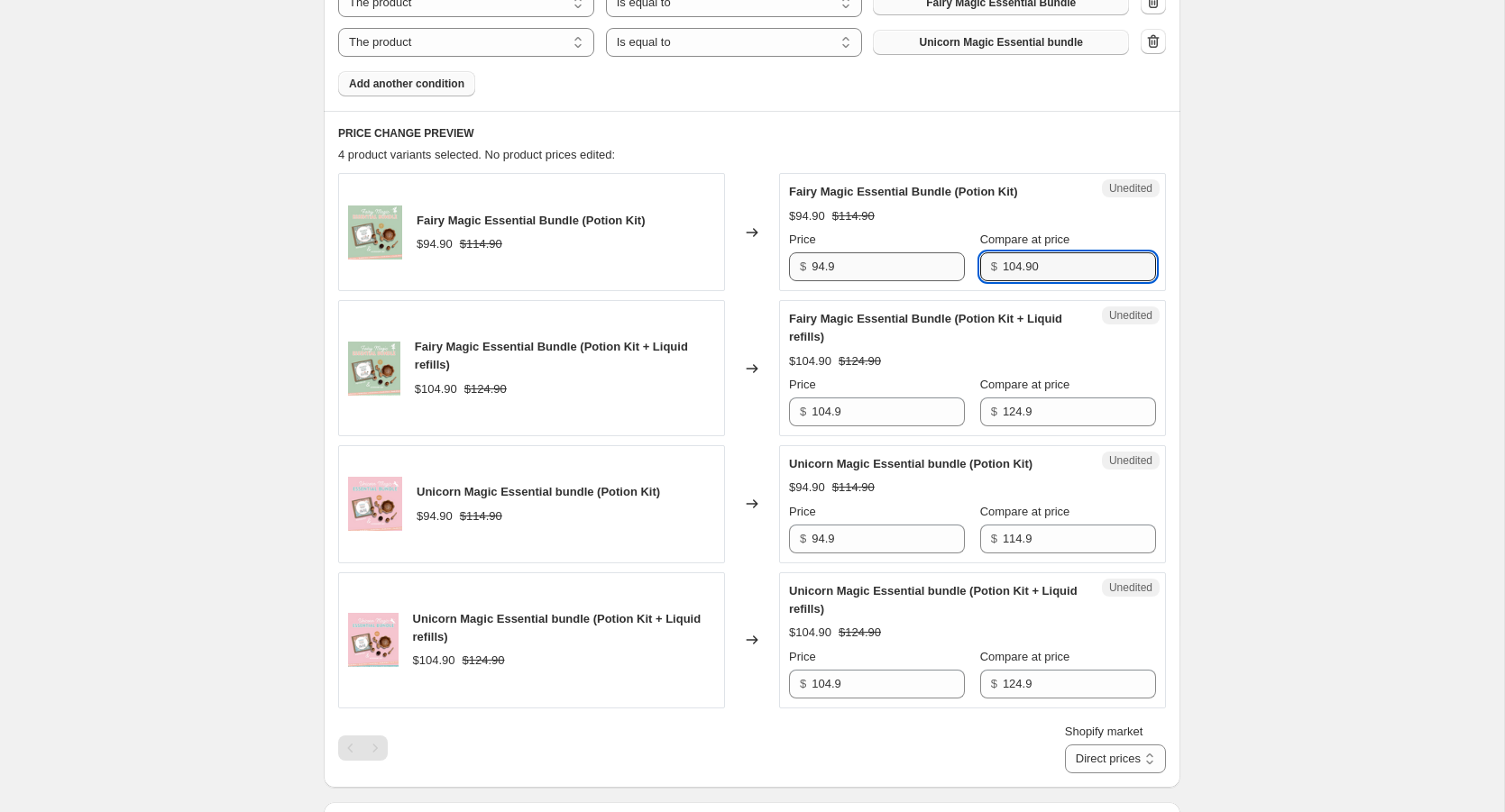
type input "104.90"
click at [845, 266] on input "94.9" at bounding box center [888, 267] width 153 height 29
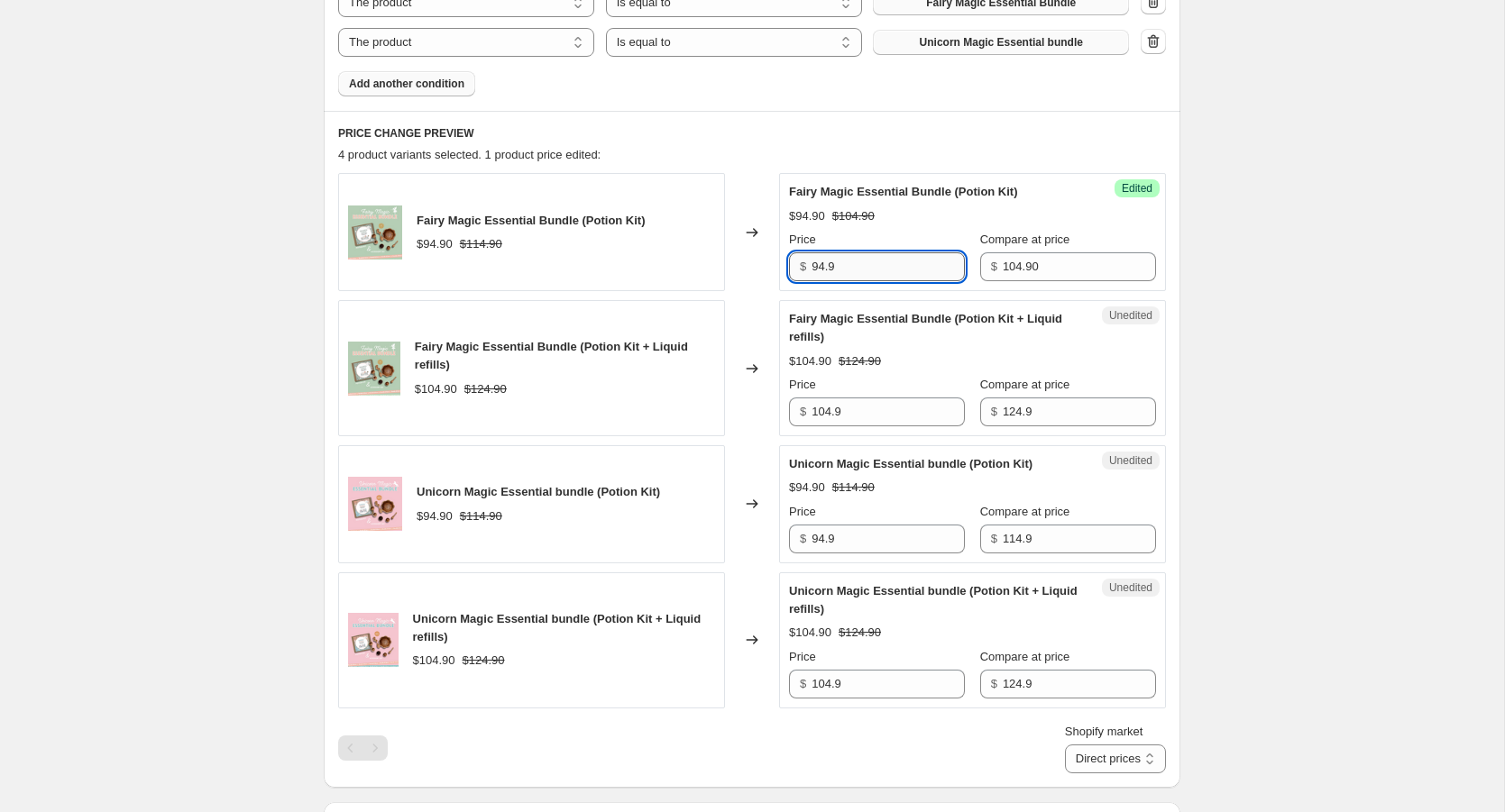
drag, startPoint x: 844, startPoint y: 266, endPoint x: 817, endPoint y: 266, distance: 27.0
click at [817, 266] on input "94.9" at bounding box center [888, 267] width 153 height 29
drag, startPoint x: 840, startPoint y: 266, endPoint x: 811, endPoint y: 268, distance: 29.1
click at [811, 268] on div "$ 94.9" at bounding box center [877, 267] width 176 height 29
type input "99.95"
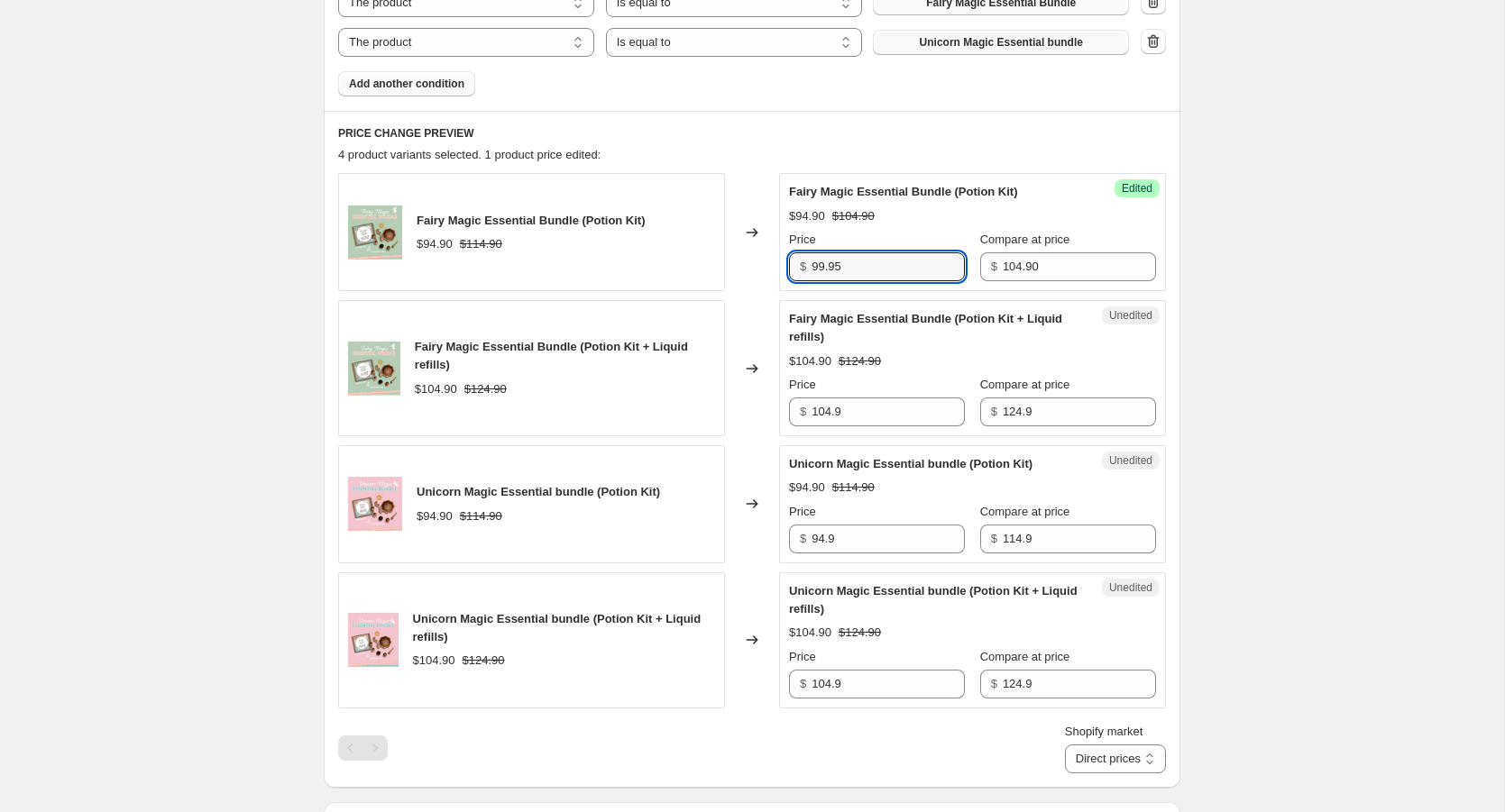
click at [756, 272] on div "Changed to" at bounding box center [752, 232] width 54 height 118
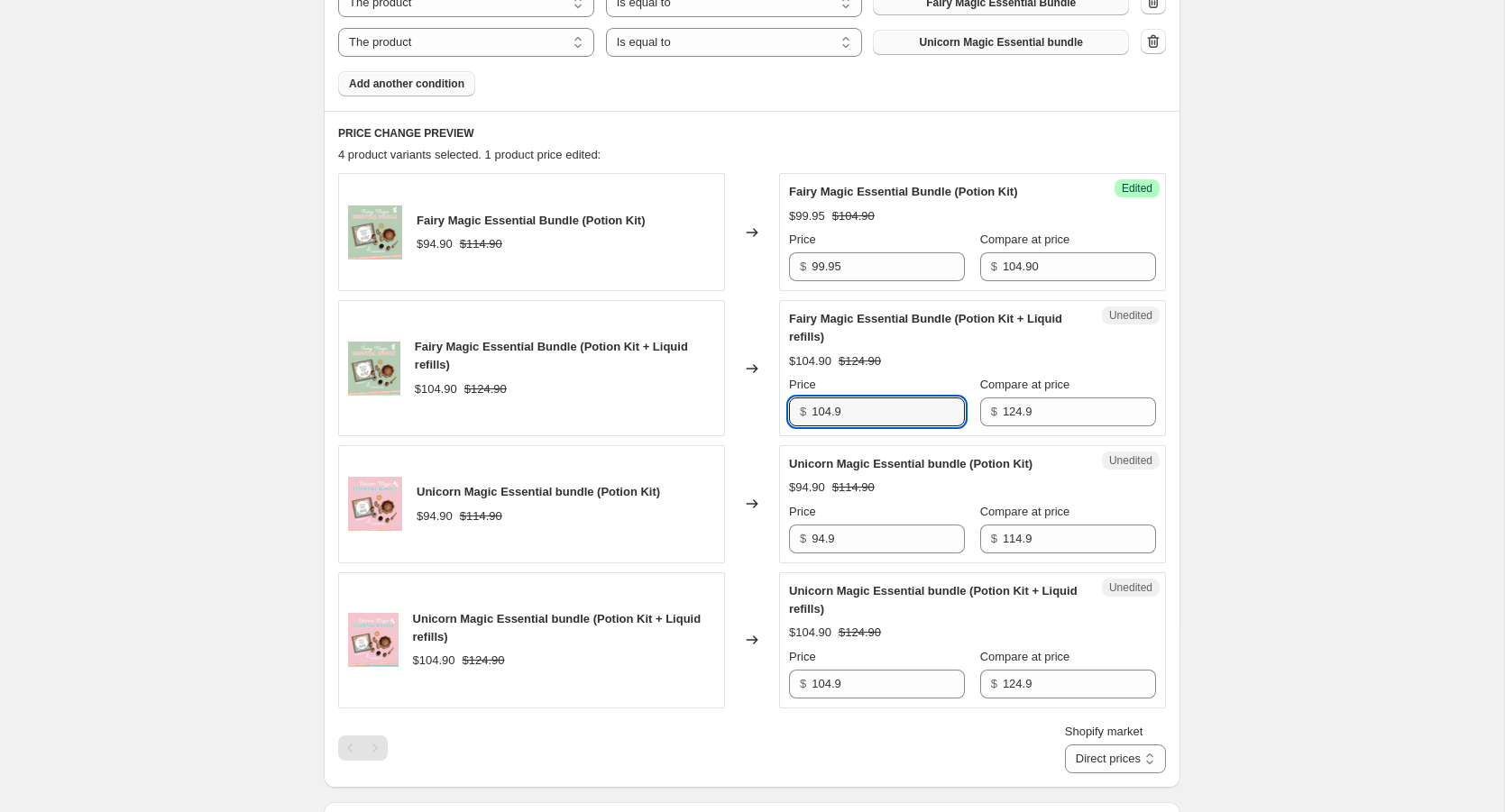
drag, startPoint x: 839, startPoint y: 411, endPoint x: 793, endPoint y: 411, distance: 46.0
click at [793, 411] on div "$ 104.9" at bounding box center [877, 412] width 176 height 29
type input "109.95"
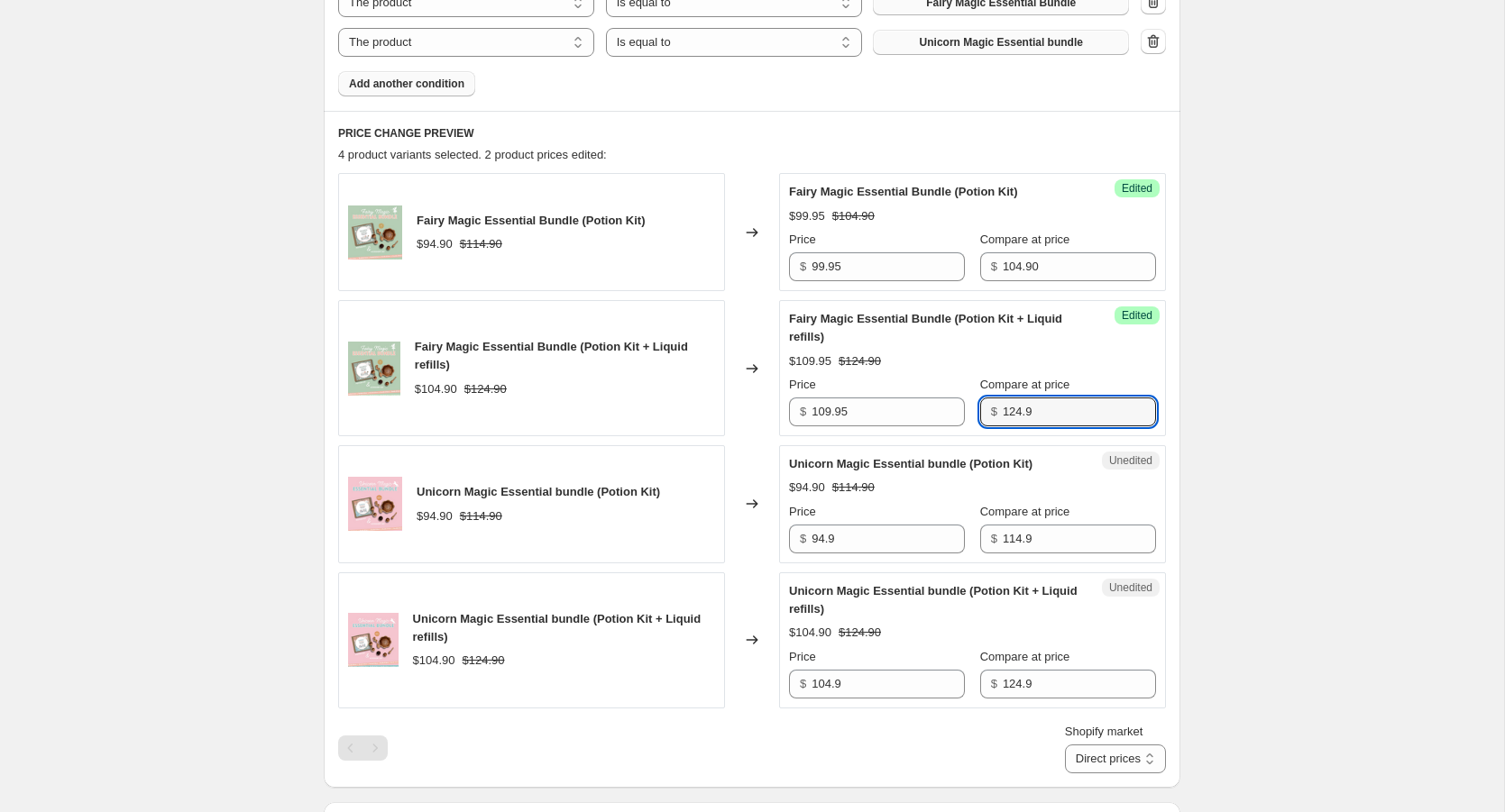
drag, startPoint x: 1026, startPoint y: 412, endPoint x: 976, endPoint y: 412, distance: 50.0
click at [980, 412] on div "$ 124.9" at bounding box center [1068, 412] width 176 height 29
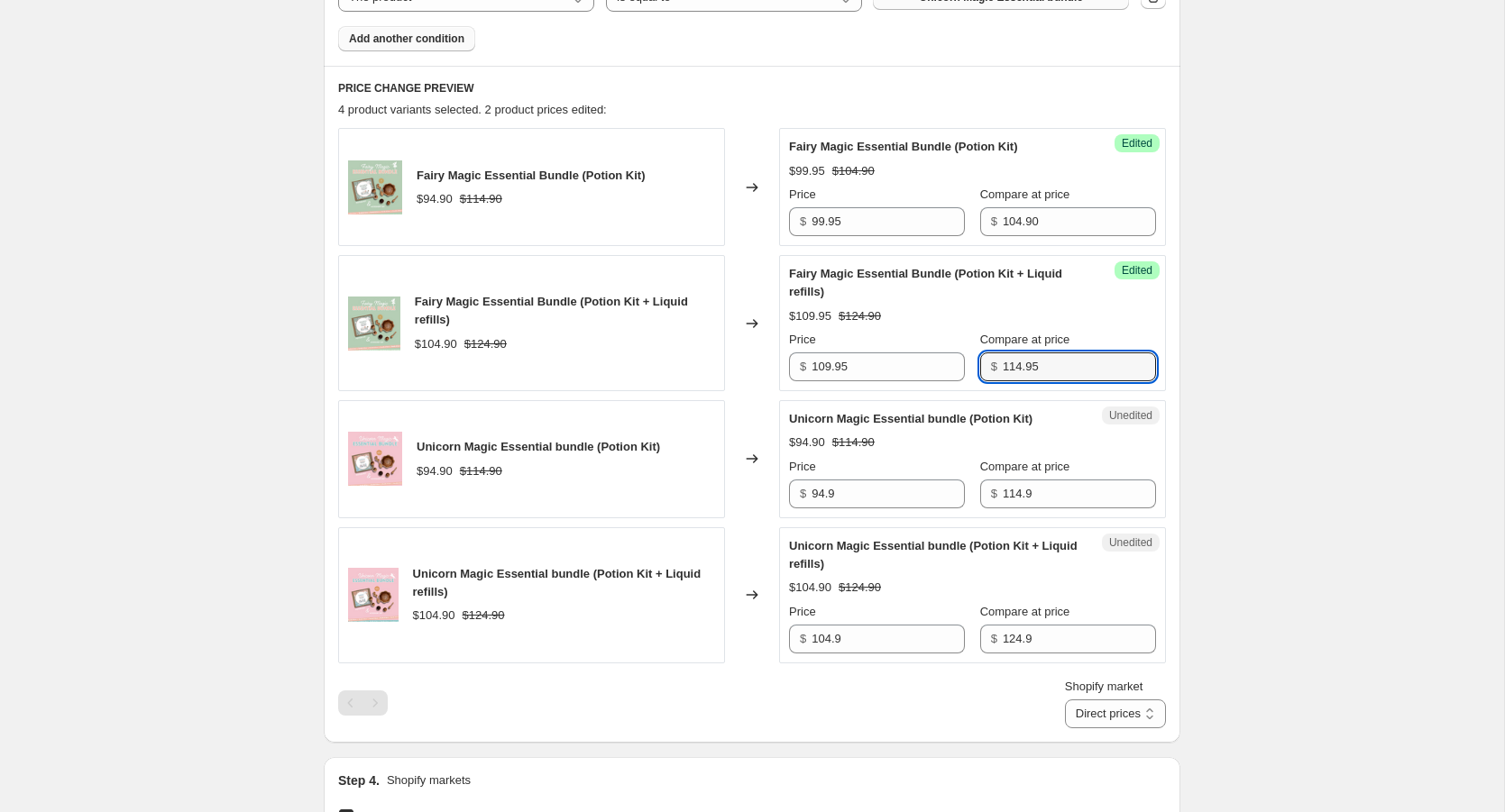
scroll to position [725, 0]
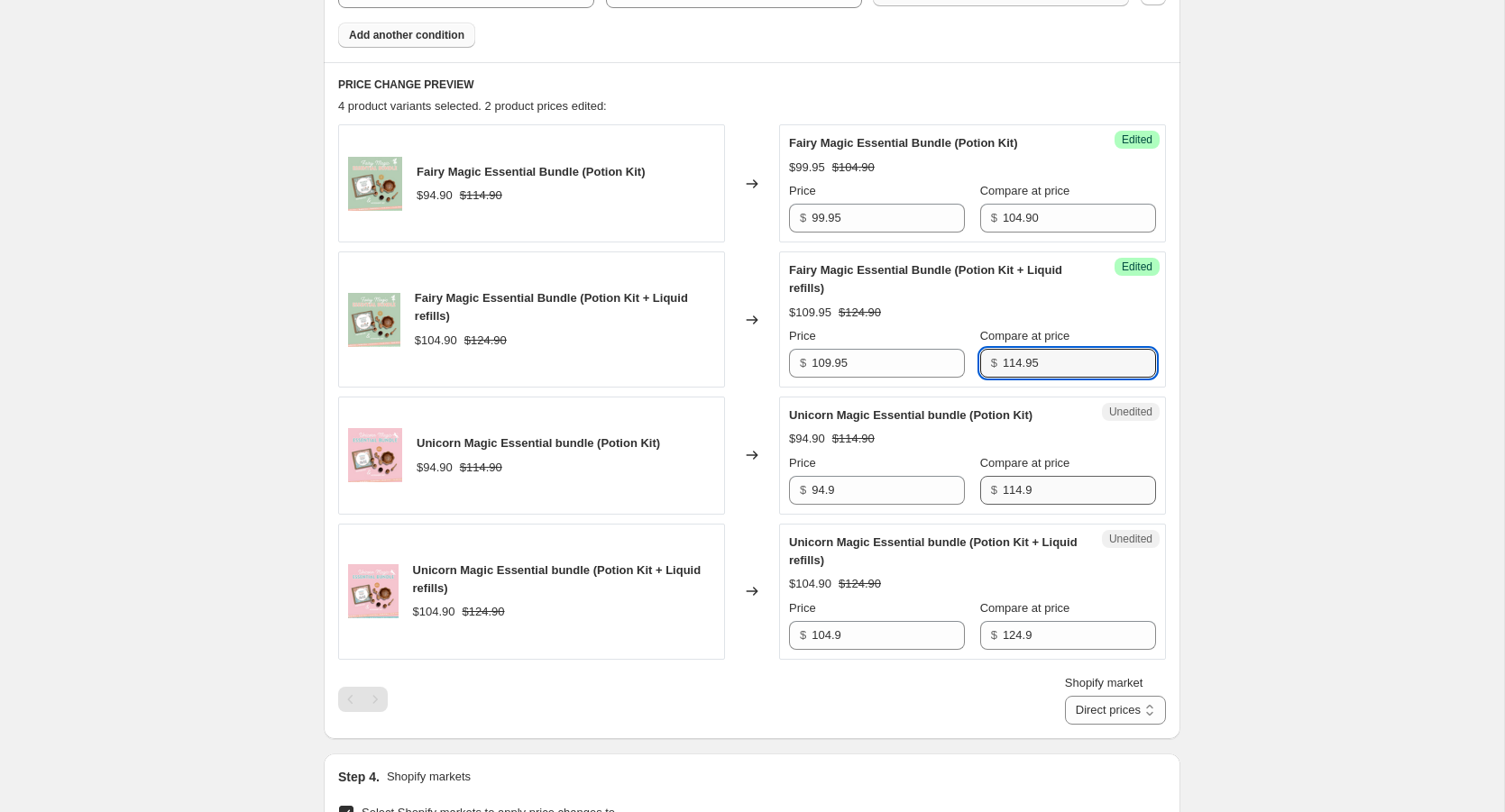
type input "114.95"
drag, startPoint x: 1024, startPoint y: 492, endPoint x: 978, endPoint y: 491, distance: 46.0
click at [980, 491] on div "$ 114.9" at bounding box center [1068, 490] width 176 height 29
type input "104.90"
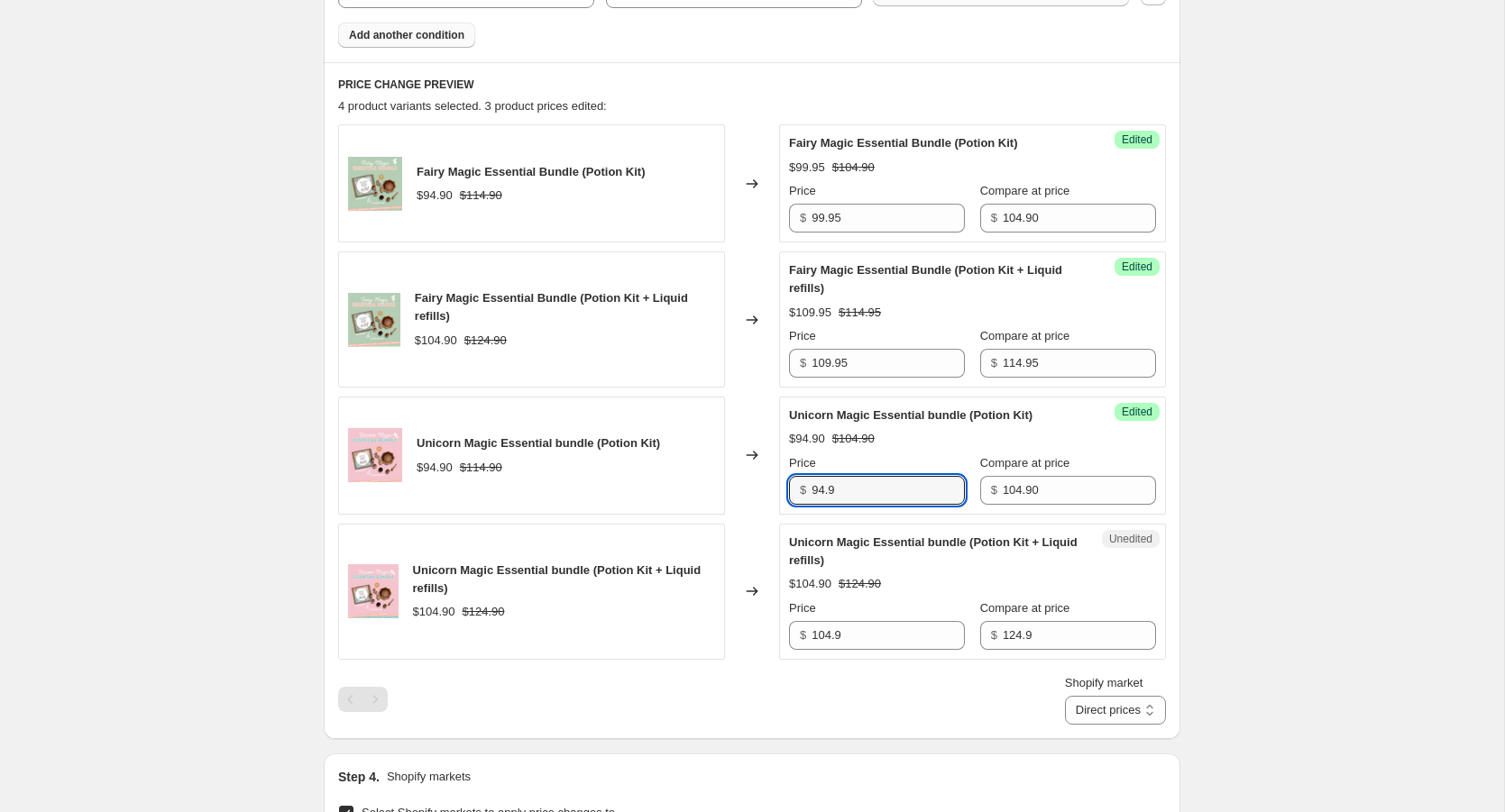
drag, startPoint x: 851, startPoint y: 489, endPoint x: 792, endPoint y: 489, distance: 59.0
click at [792, 489] on div "$ 94.9" at bounding box center [877, 490] width 176 height 29
type input "99.95"
click at [1028, 623] on input "124.9" at bounding box center [1079, 635] width 153 height 29
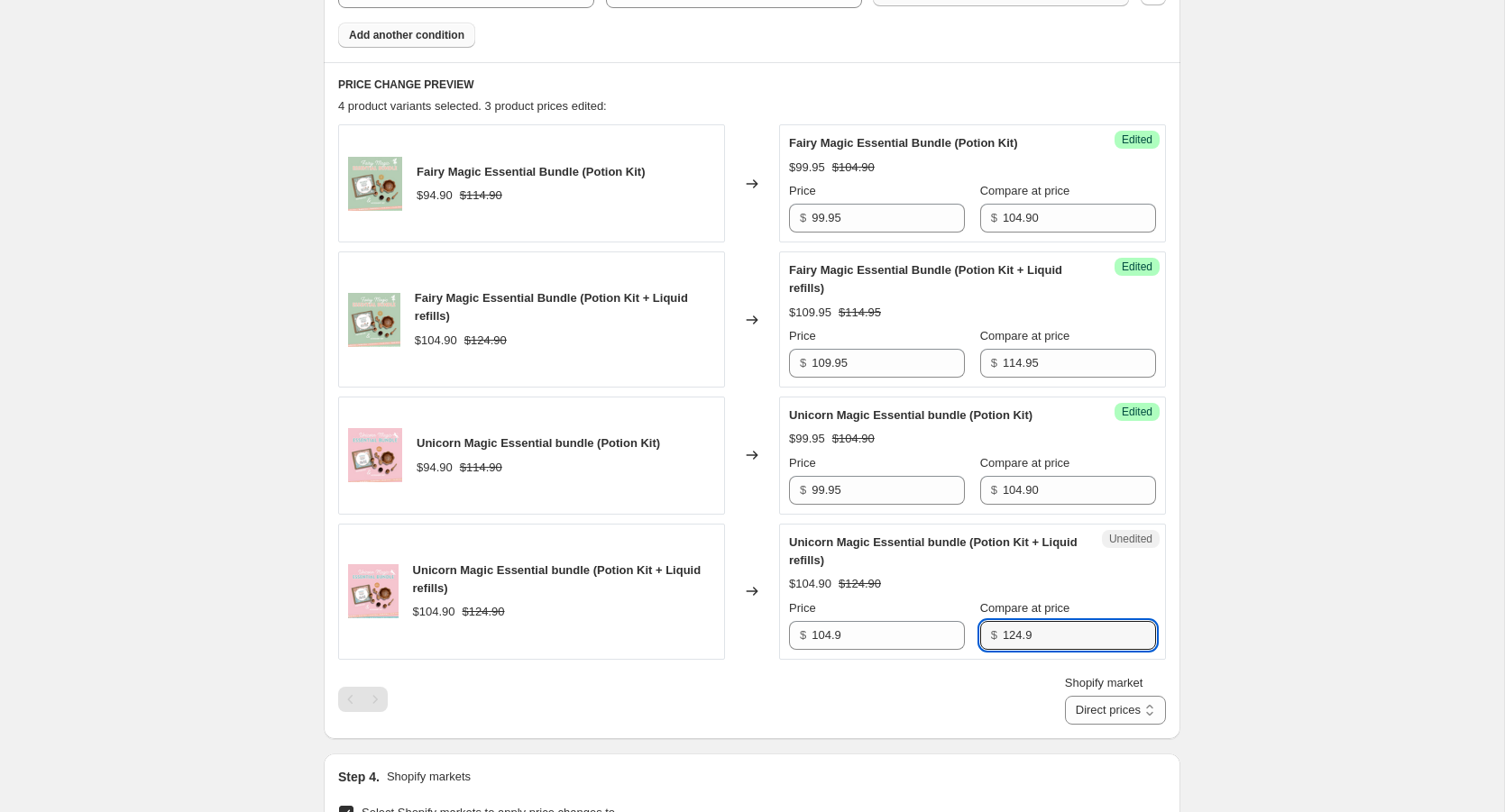
drag, startPoint x: 1028, startPoint y: 623, endPoint x: 978, endPoint y: 625, distance: 50.0
click at [980, 625] on div "$ 124.9" at bounding box center [1068, 635] width 176 height 29
type input "114.95"
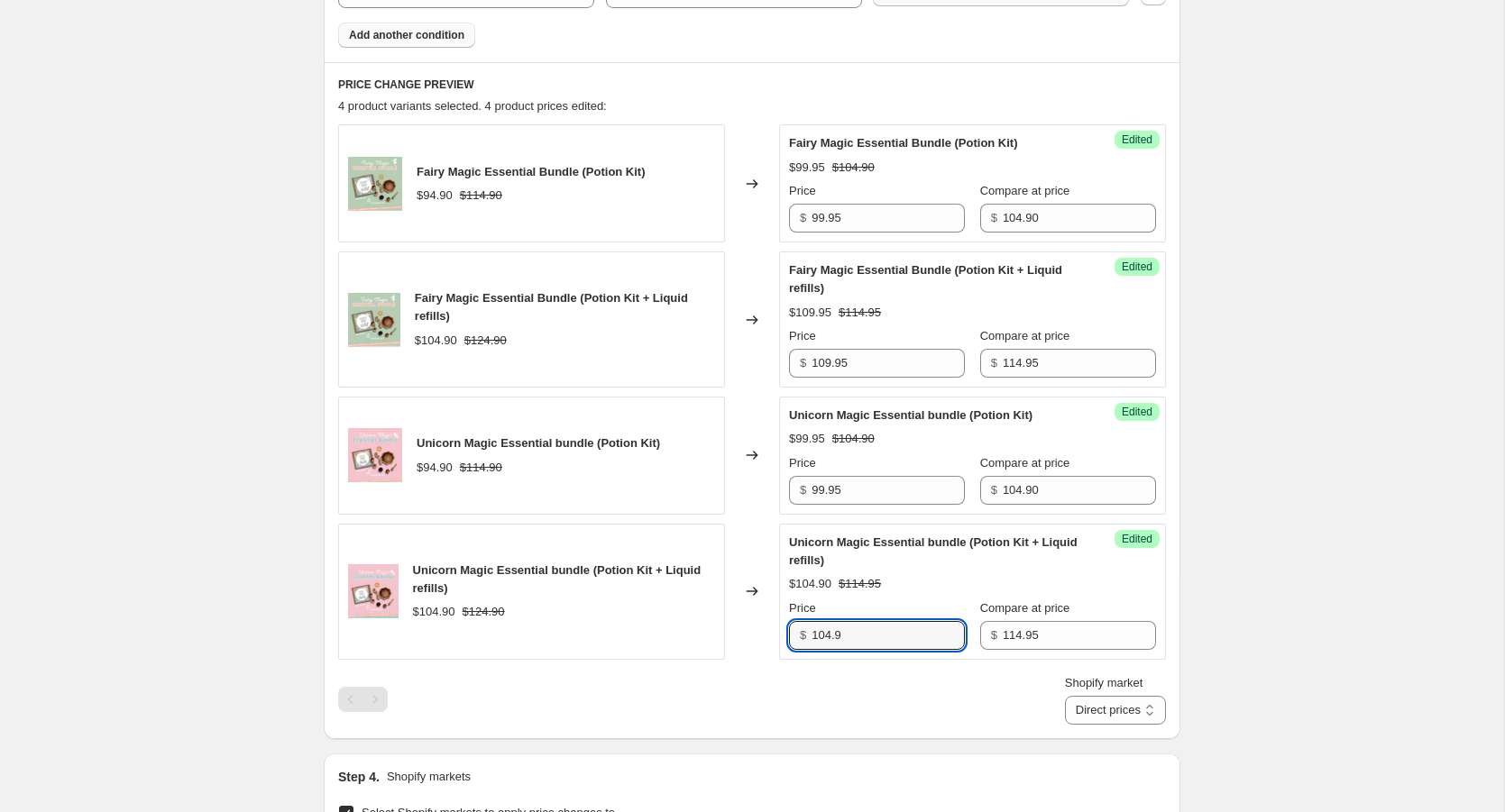
drag, startPoint x: 856, startPoint y: 633, endPoint x: 785, endPoint y: 632, distance: 71.0
click at [785, 632] on div "Success Edited Unicorn Magic Essential bundle (Potion Kit + Liquid refills) $10…" at bounding box center [973, 592] width 387 height 136
type input "10"
click at [1003, 635] on input "114.95" at bounding box center [1079, 635] width 153 height 29
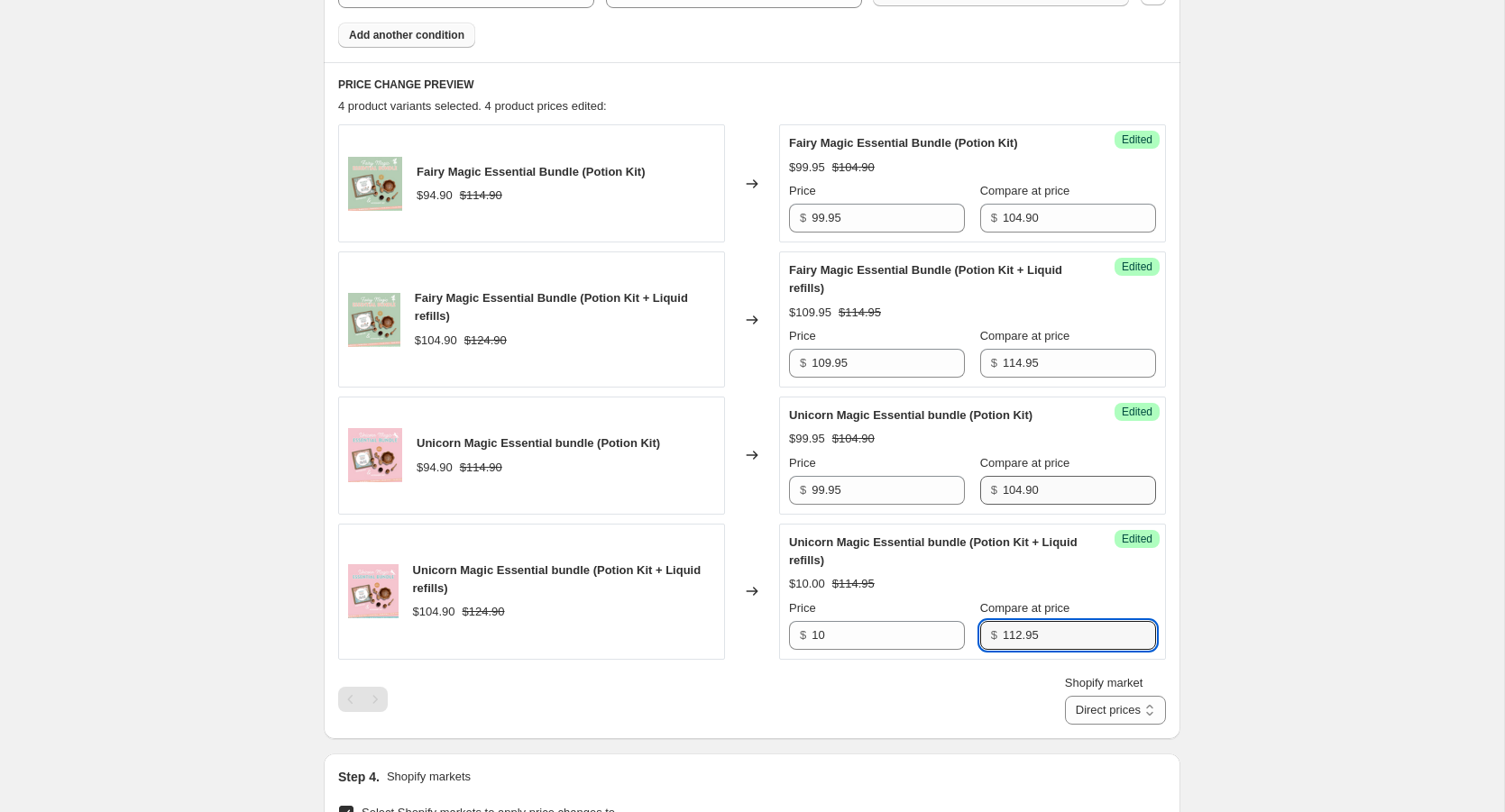
type input "112.95"
click at [1039, 492] on input "104.90" at bounding box center [1079, 490] width 153 height 29
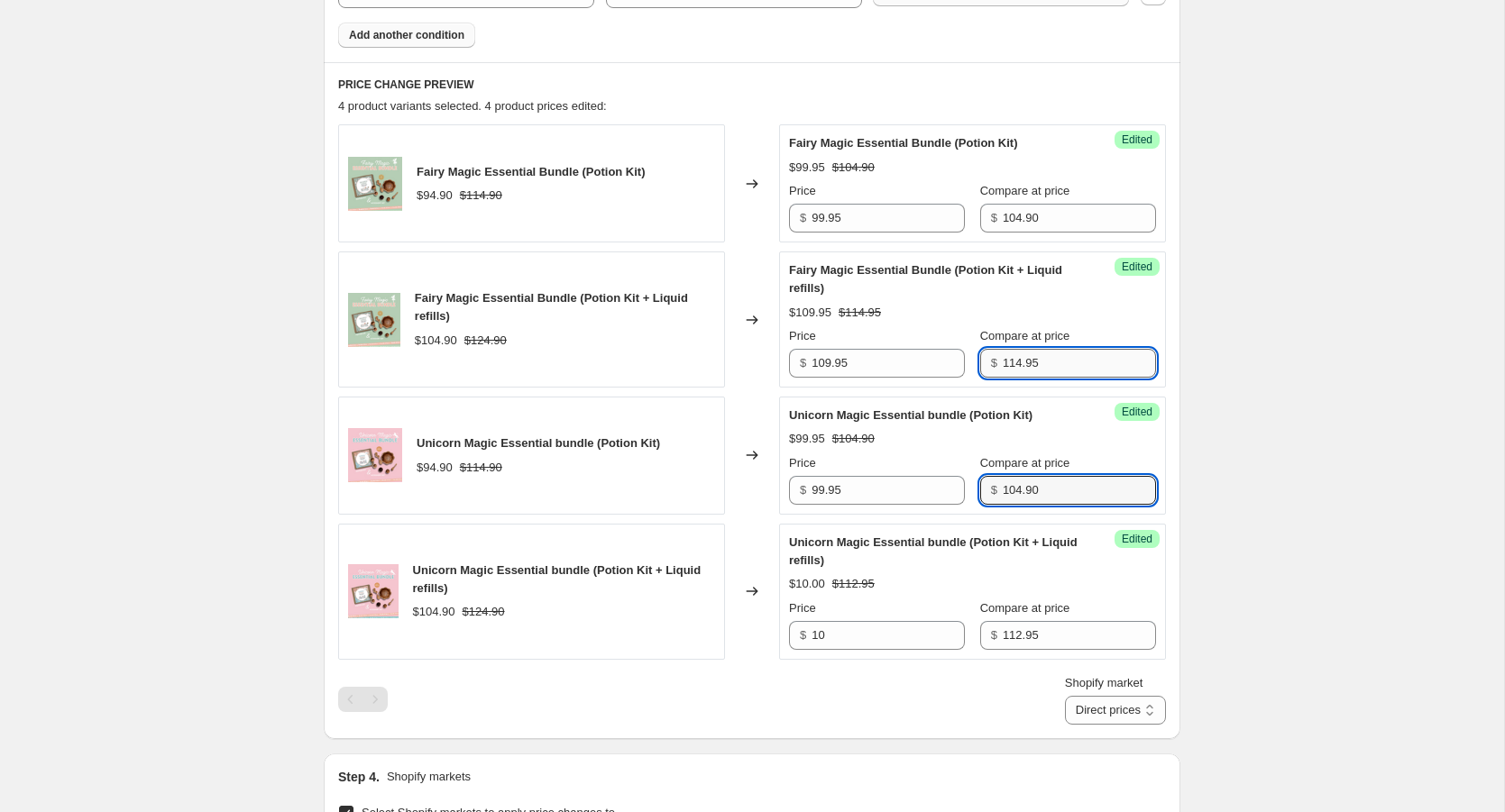
click at [1003, 363] on input "114.95" at bounding box center [1079, 363] width 153 height 29
type input "112.95"
click at [1070, 391] on div "Fairy Magic Essential Bundle (Potion Kit) $94.90 $114.90 Changed to Success Edi…" at bounding box center [752, 392] width 828 height 535
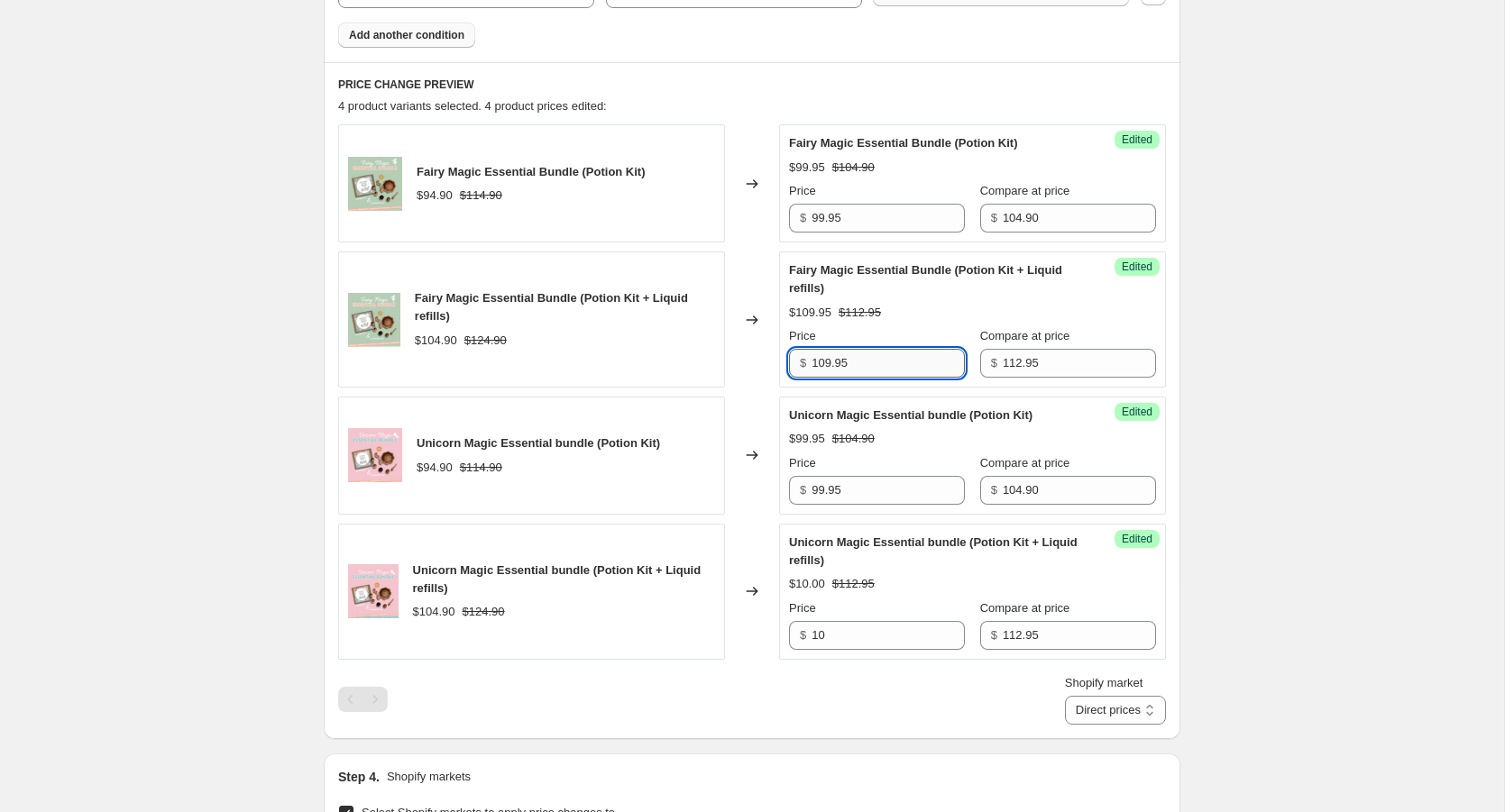
drag, startPoint x: 852, startPoint y: 362, endPoint x: 830, endPoint y: 361, distance: 22.0
click at [830, 361] on input "109.95" at bounding box center [888, 363] width 153 height 29
click at [877, 360] on input "109.95" at bounding box center [888, 363] width 153 height 29
click at [882, 634] on input "10" at bounding box center [888, 635] width 153 height 29
type input "1"
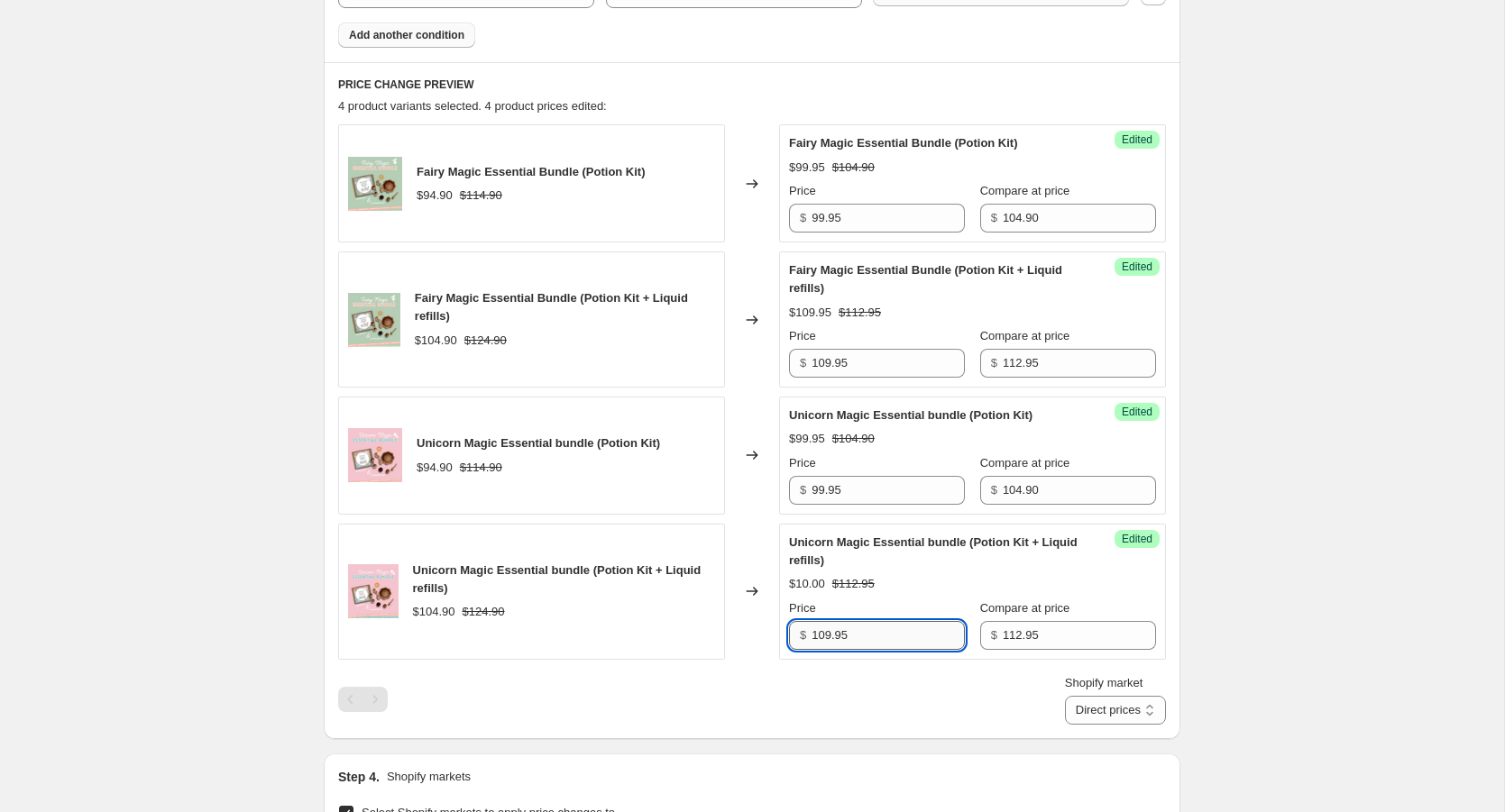
click at [830, 630] on input "109.95" at bounding box center [888, 635] width 153 height 29
type input "107.95"
click at [830, 359] on input "109.95" at bounding box center [888, 363] width 153 height 29
type input "107.95"
click at [963, 713] on div "Shopify market Direct prices [GEOGRAPHIC_DATA] Direct prices" at bounding box center [752, 700] width 828 height 51
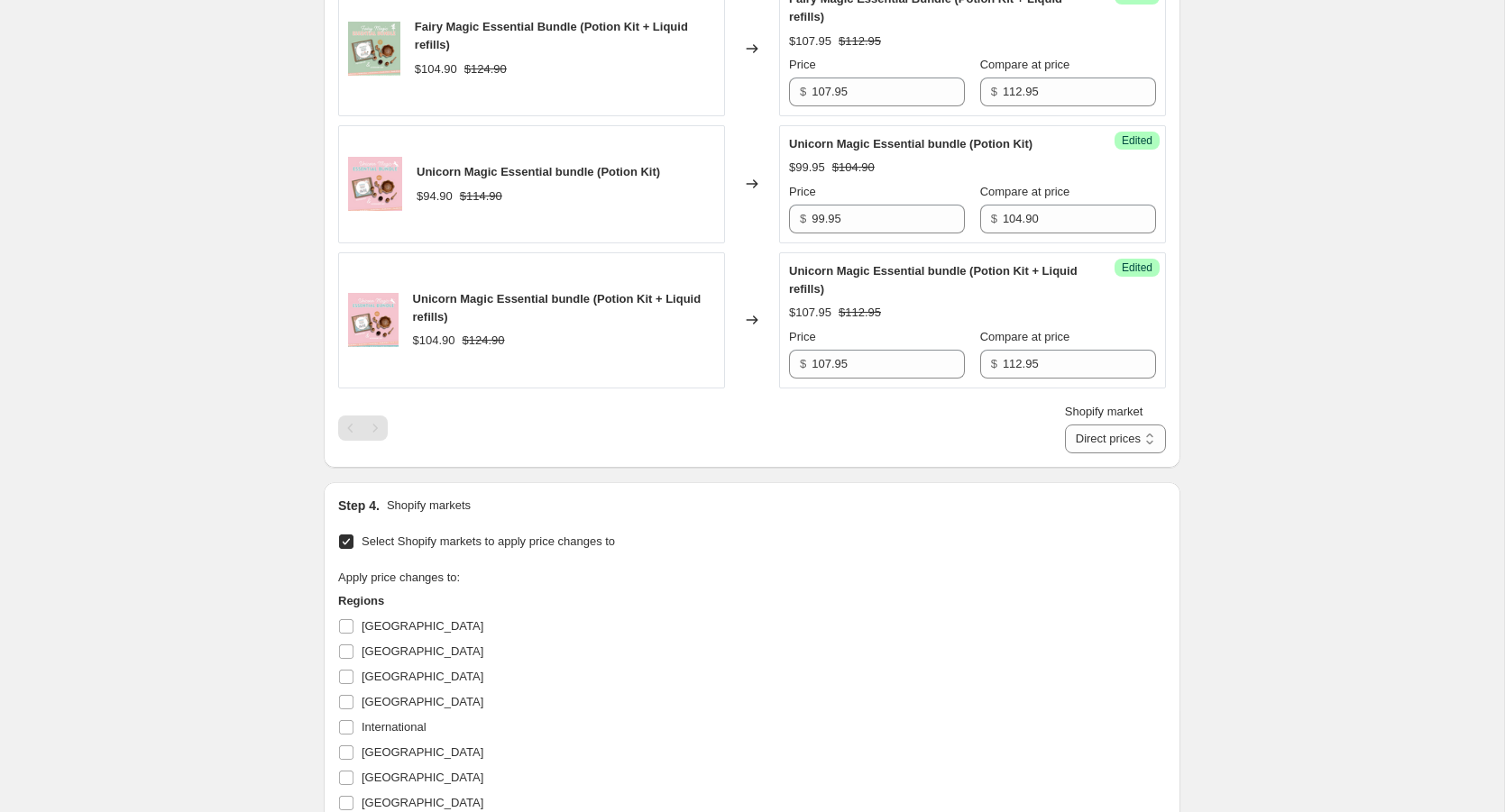
scroll to position [983, 0]
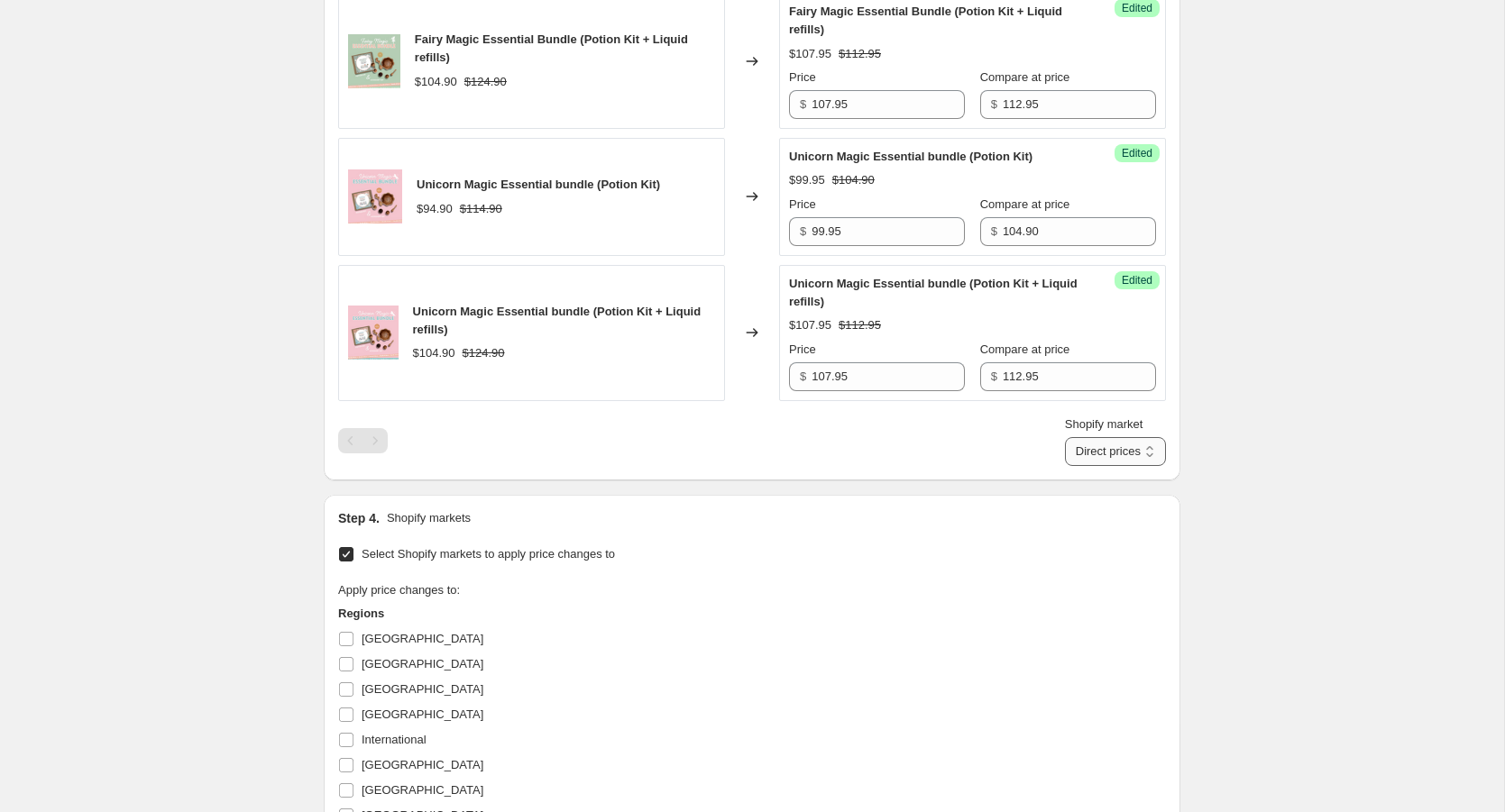
click at [1154, 449] on select "Direct prices [GEOGRAPHIC_DATA]" at bounding box center [1115, 451] width 101 height 29
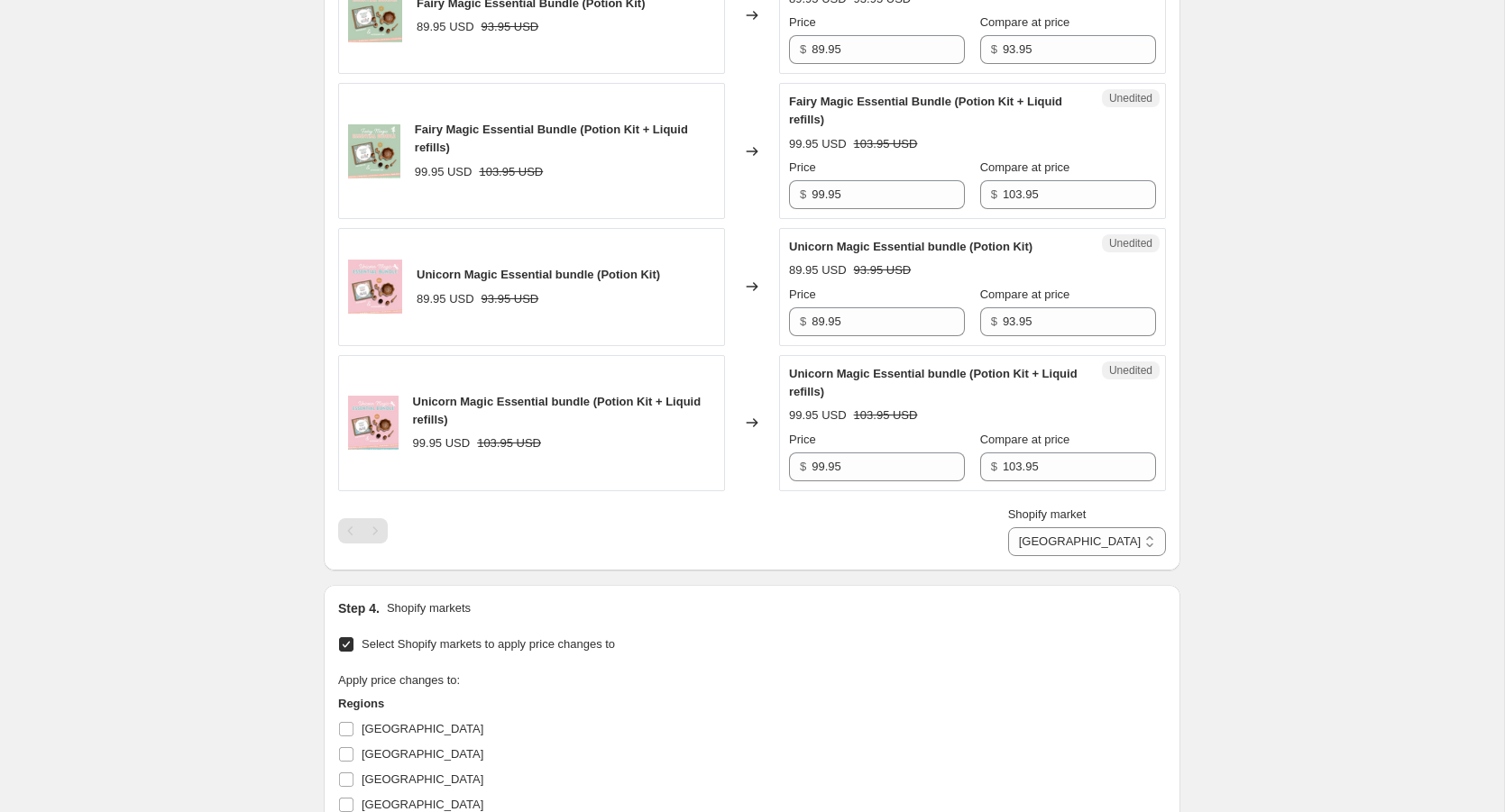
scroll to position [882, 0]
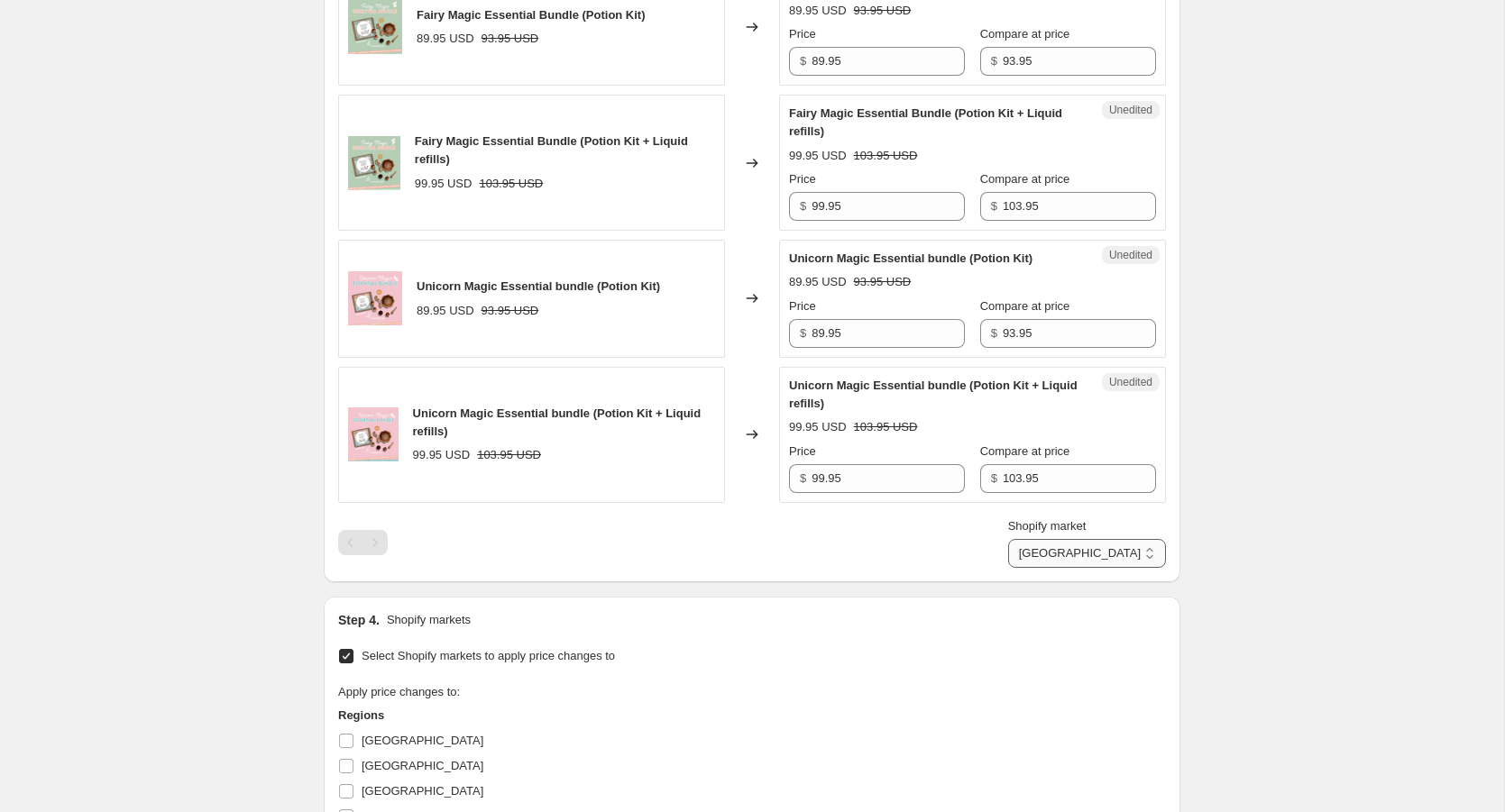
click at [1090, 551] on select "Direct prices [GEOGRAPHIC_DATA]" at bounding box center [1087, 554] width 158 height 29
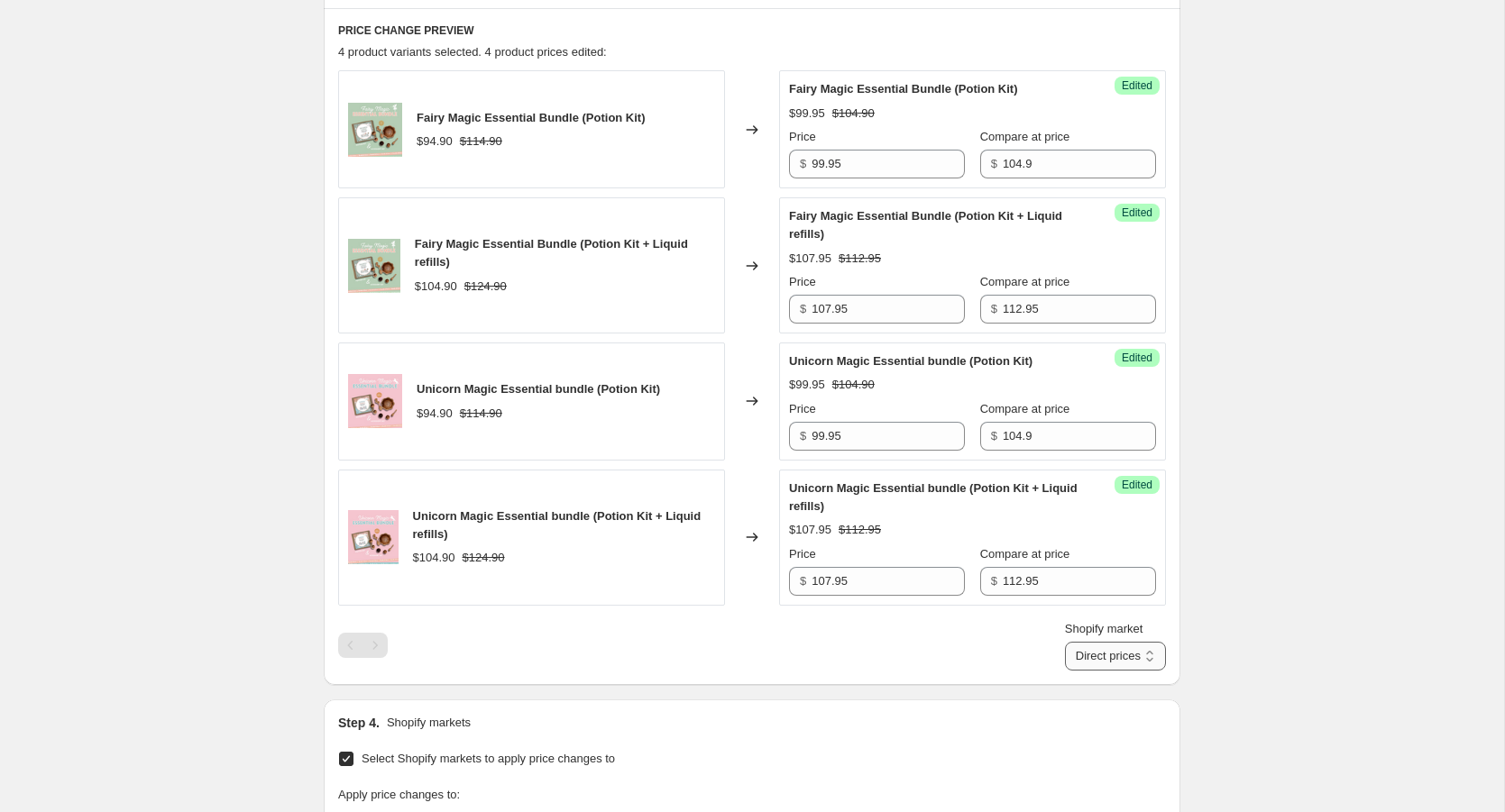
scroll to position [773, 0]
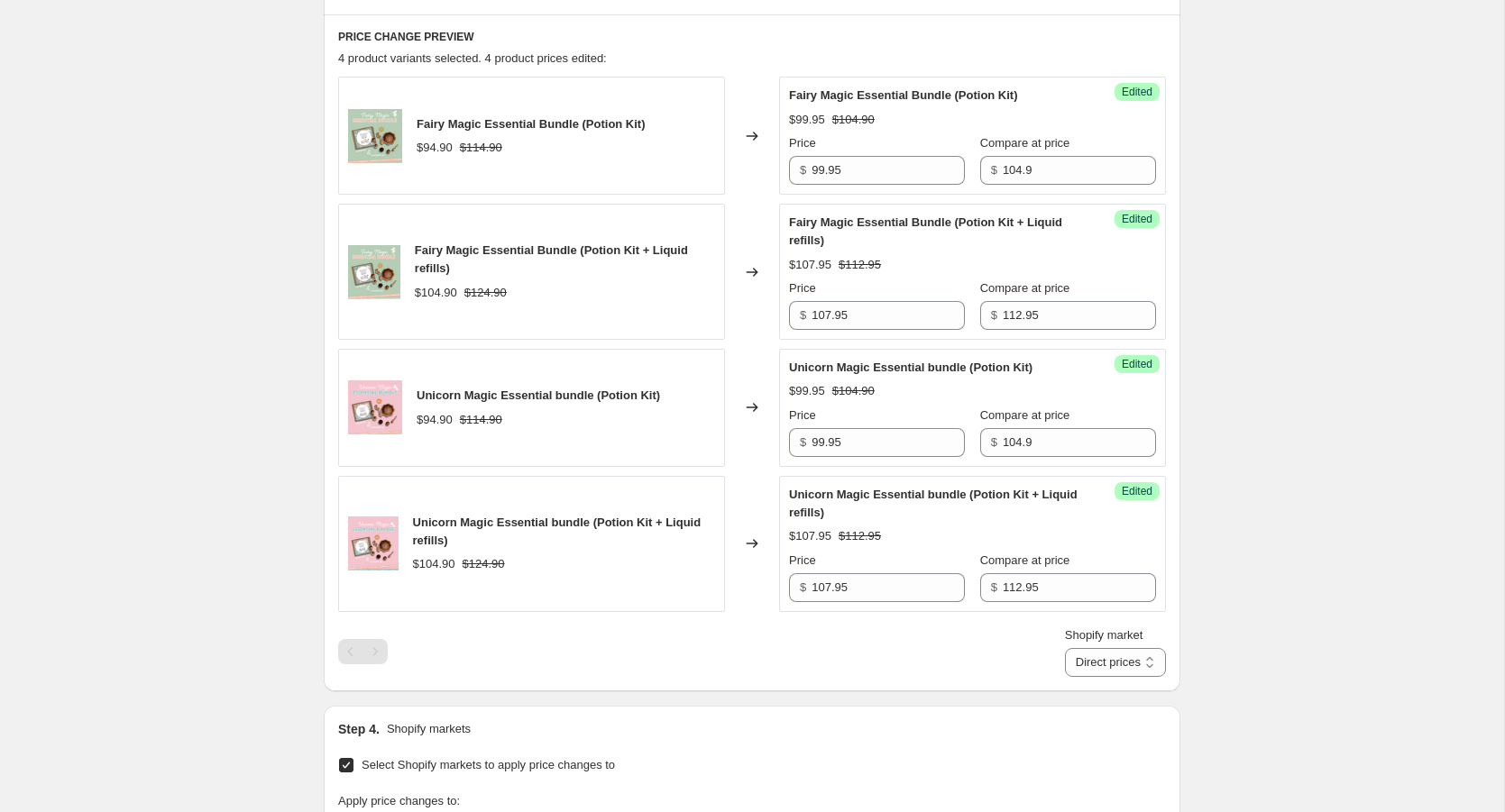
click at [913, 626] on div "Shopify market Direct prices [GEOGRAPHIC_DATA] Direct prices" at bounding box center [752, 652] width 828 height 51
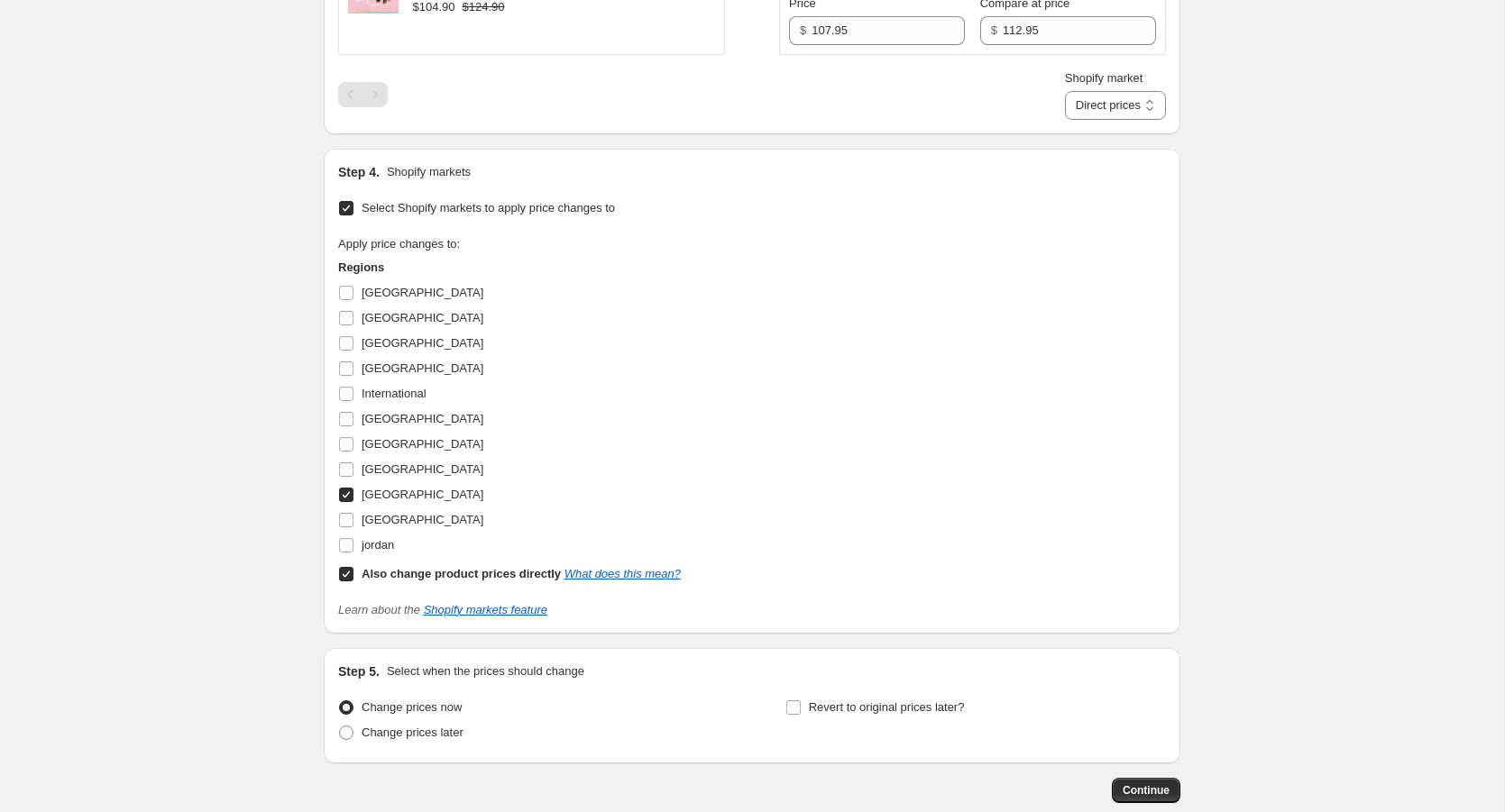
scroll to position [1341, 0]
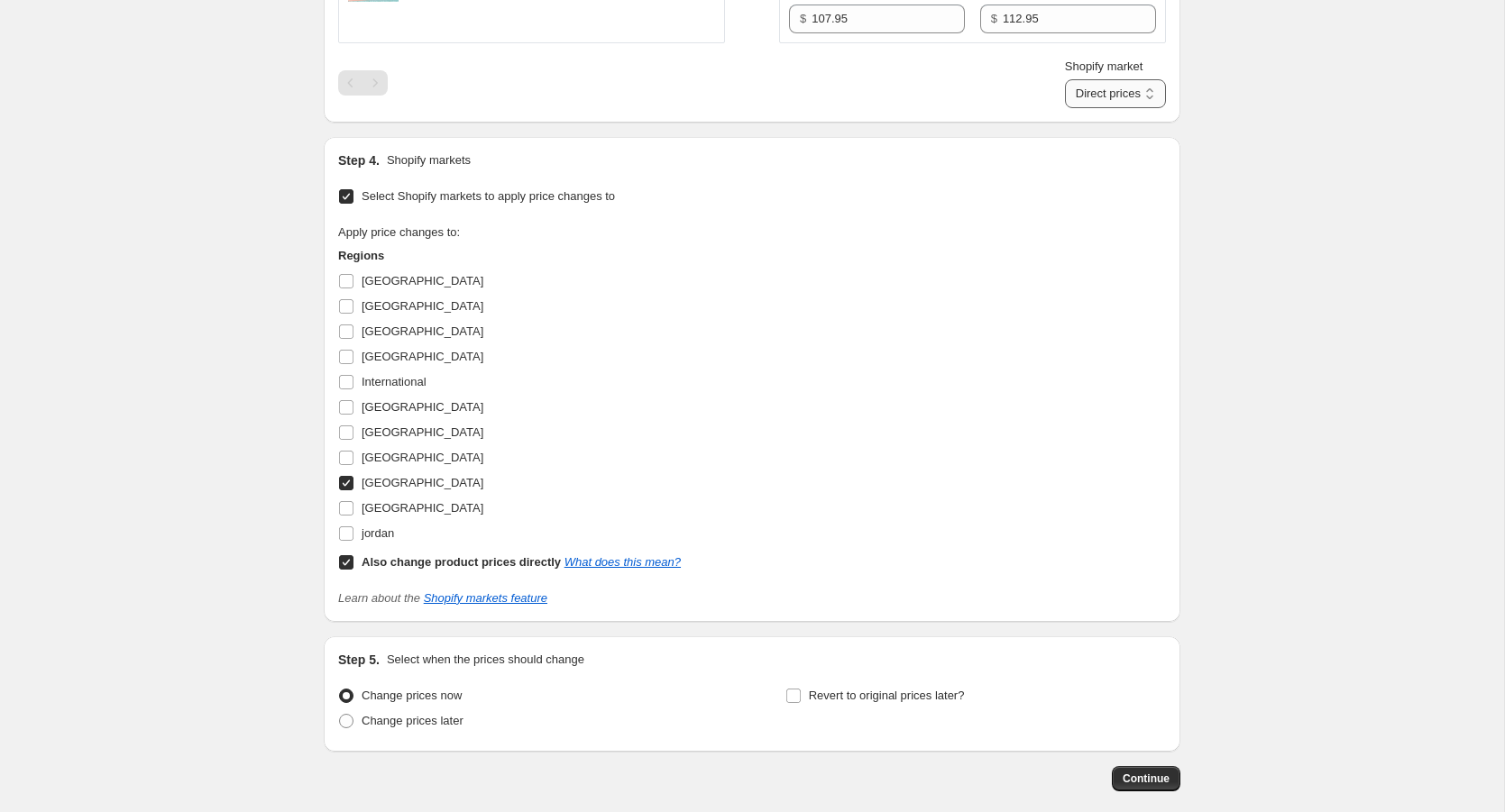
click at [1122, 92] on select "Direct prices [GEOGRAPHIC_DATA]" at bounding box center [1115, 94] width 101 height 29
select select "109838526"
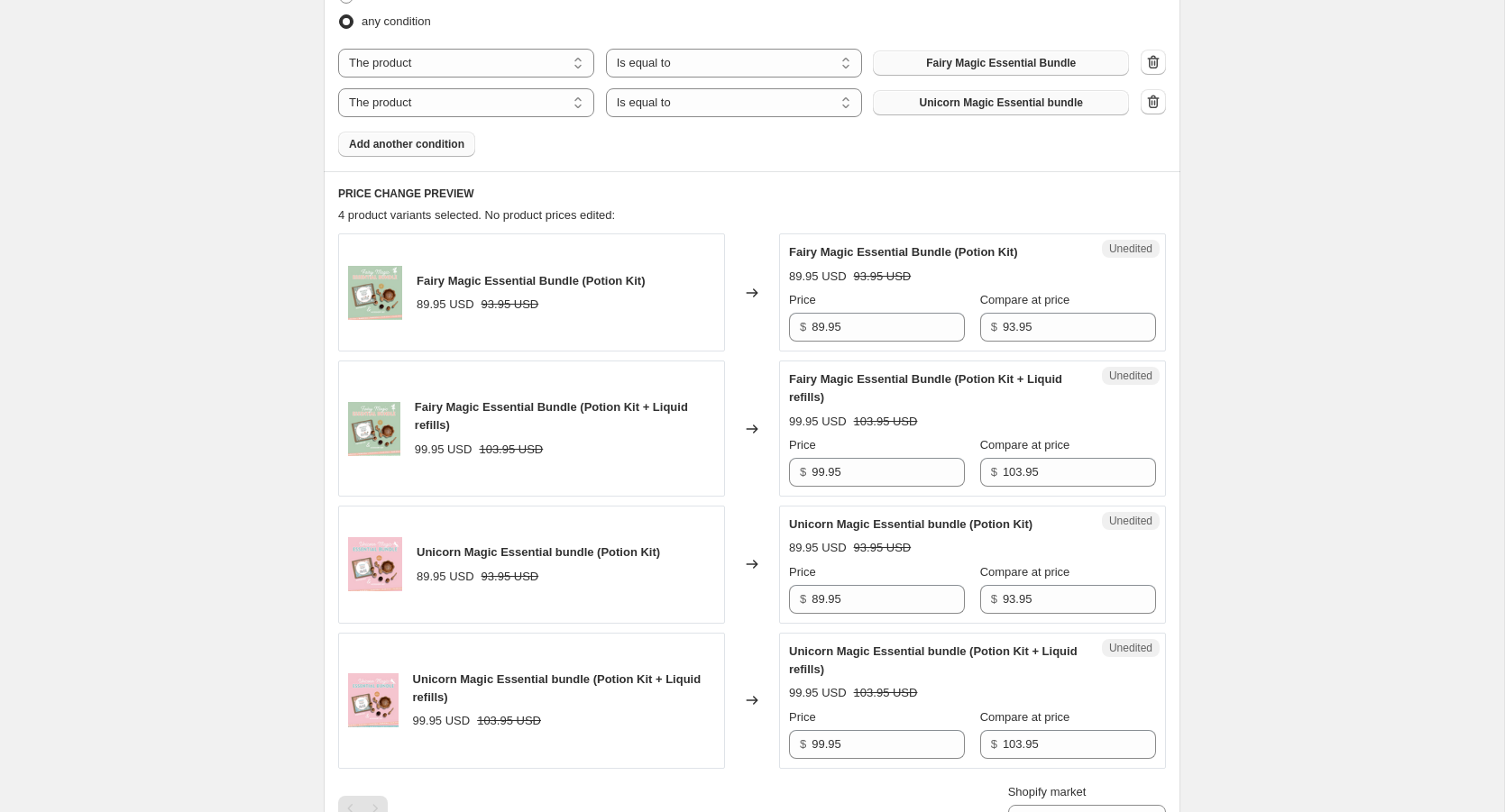
scroll to position [608, 0]
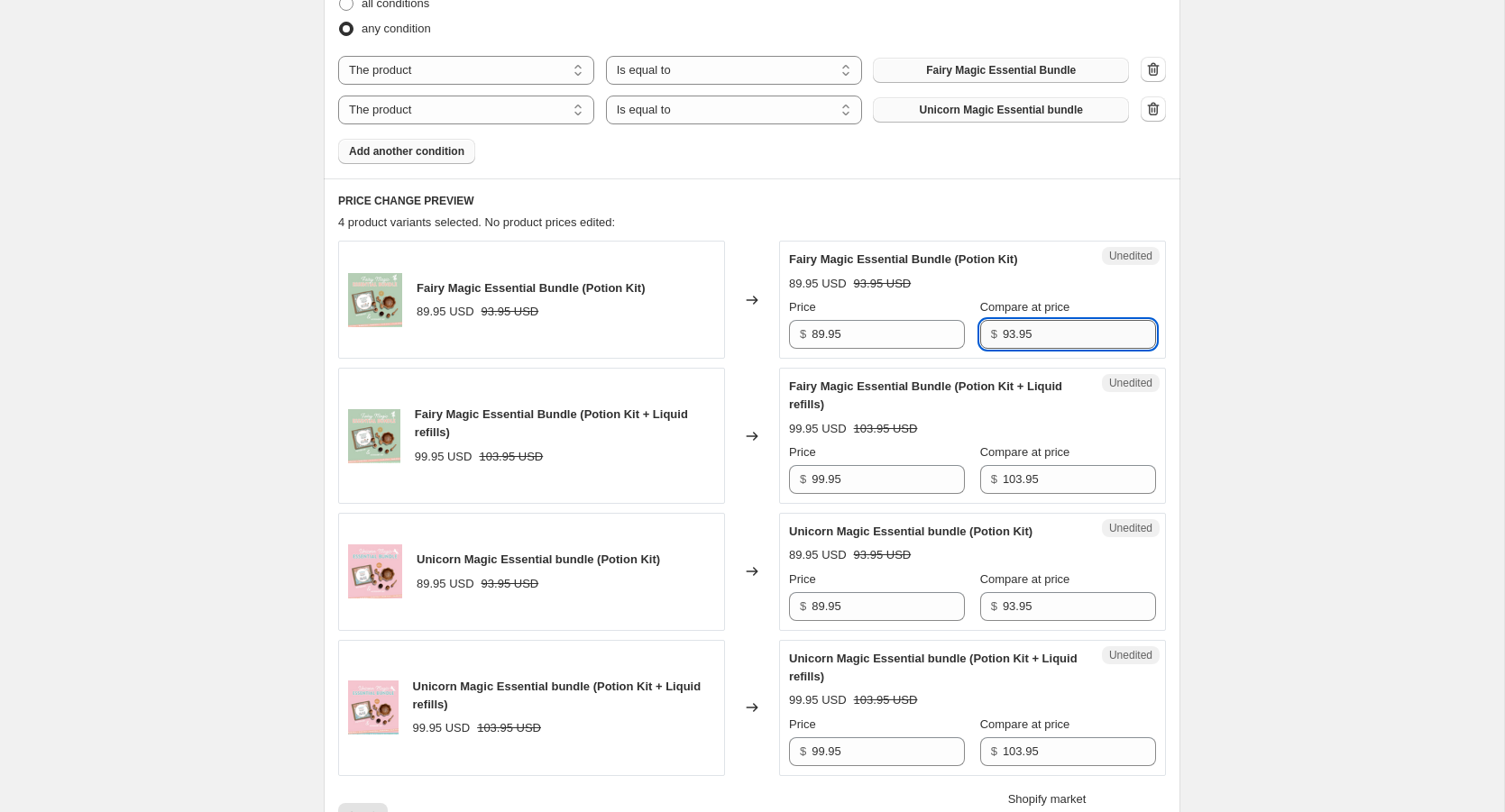
click at [1038, 333] on input "93.95" at bounding box center [1079, 334] width 153 height 29
type input "9"
type input "104.90"
drag, startPoint x: 864, startPoint y: 333, endPoint x: 796, endPoint y: 330, distance: 68.1
click at [796, 330] on div "$ 89.95" at bounding box center [877, 334] width 176 height 29
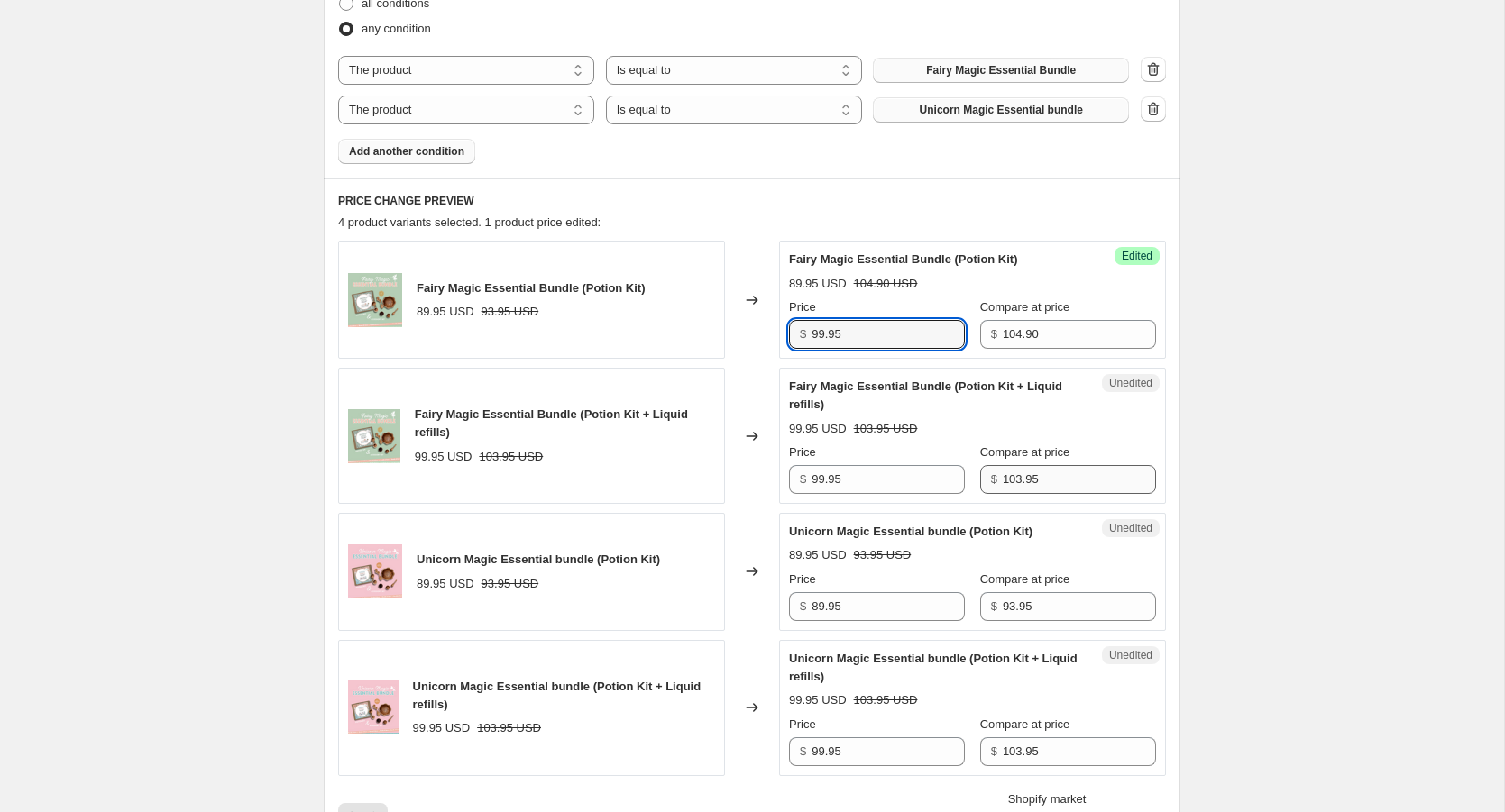
type input "99.95"
drag, startPoint x: 1037, startPoint y: 476, endPoint x: 946, endPoint y: 473, distance: 91.0
click at [946, 473] on div "Price $ 99.95 Compare at price $ 103.95" at bounding box center [972, 469] width 367 height 51
type input "112.95"
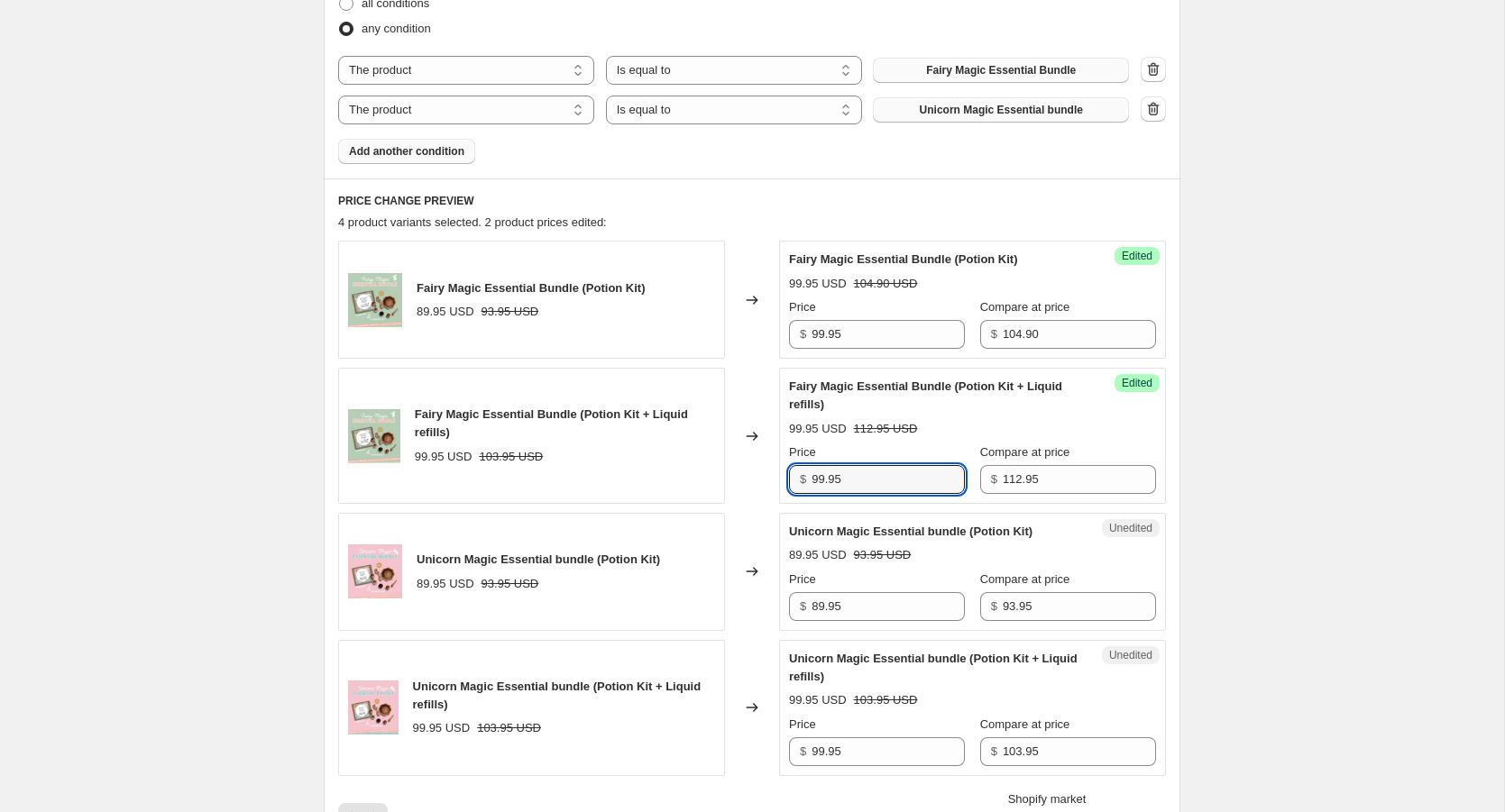
drag, startPoint x: 868, startPoint y: 480, endPoint x: 801, endPoint y: 479, distance: 67.0
click at [801, 479] on div "$ 99.95" at bounding box center [877, 479] width 176 height 29
type input "107.95"
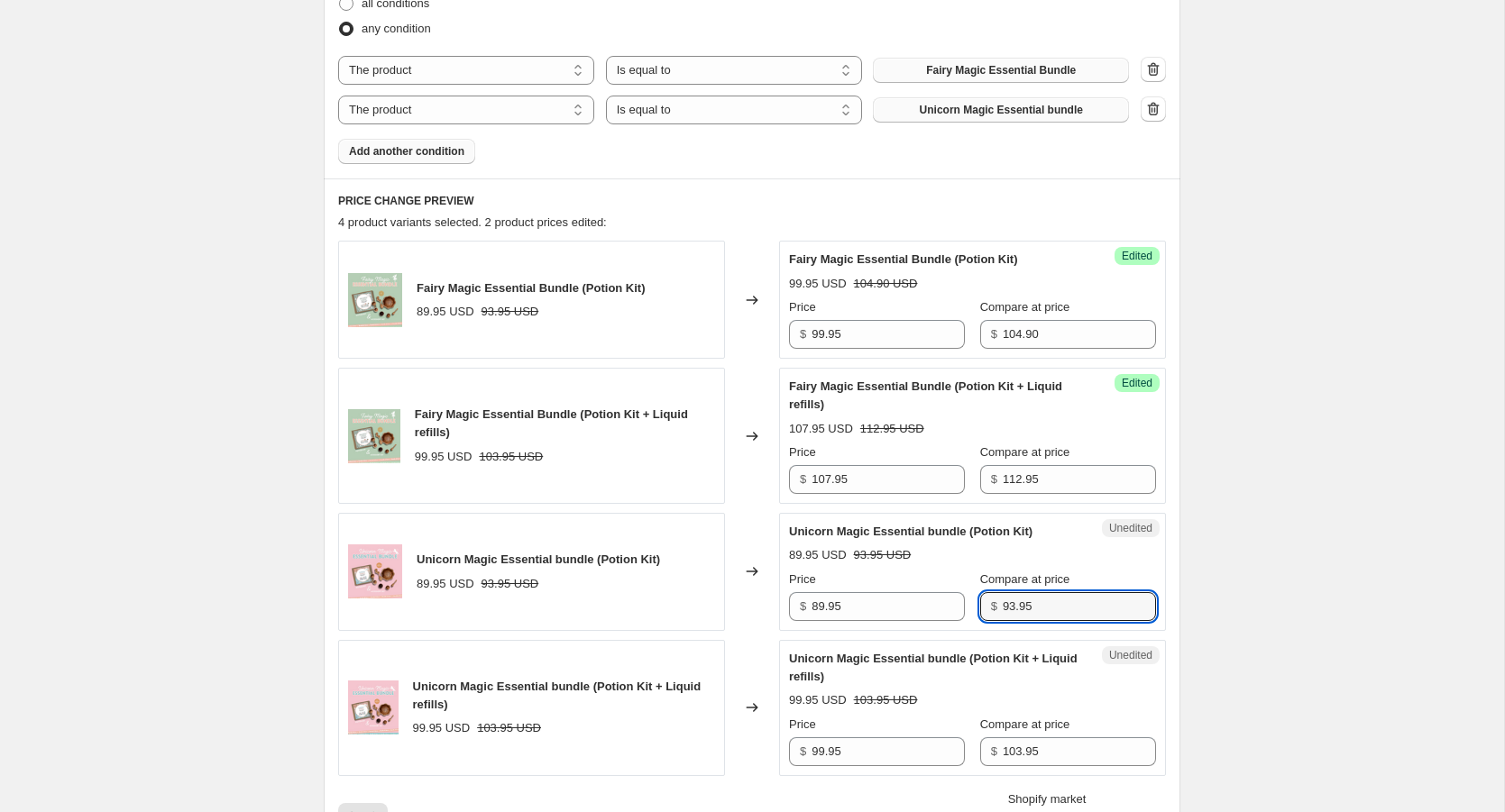
drag, startPoint x: 1063, startPoint y: 604, endPoint x: 948, endPoint y: 603, distance: 115.0
click at [948, 603] on div "Price $ 89.95 Compare at price $ 93.95" at bounding box center [972, 596] width 367 height 51
type input "104.90"
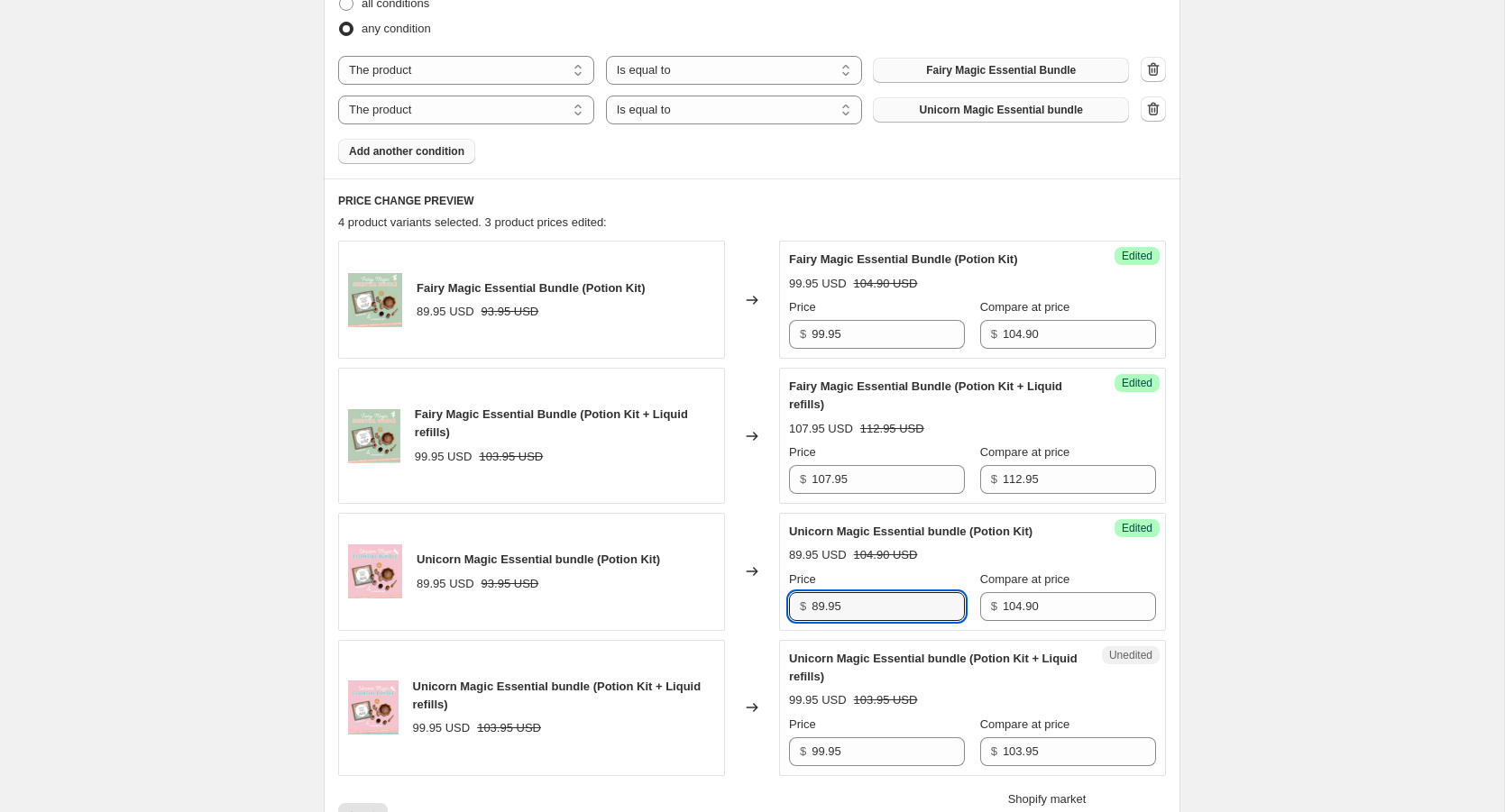
drag, startPoint x: 865, startPoint y: 610, endPoint x: 778, endPoint y: 610, distance: 87.0
click at [778, 610] on div "Unicorn Magic Essential bundle (Potion Kit) 89.95 USD 93.95 USD Changed to Succ…" at bounding box center [752, 572] width 828 height 118
type input "99.95"
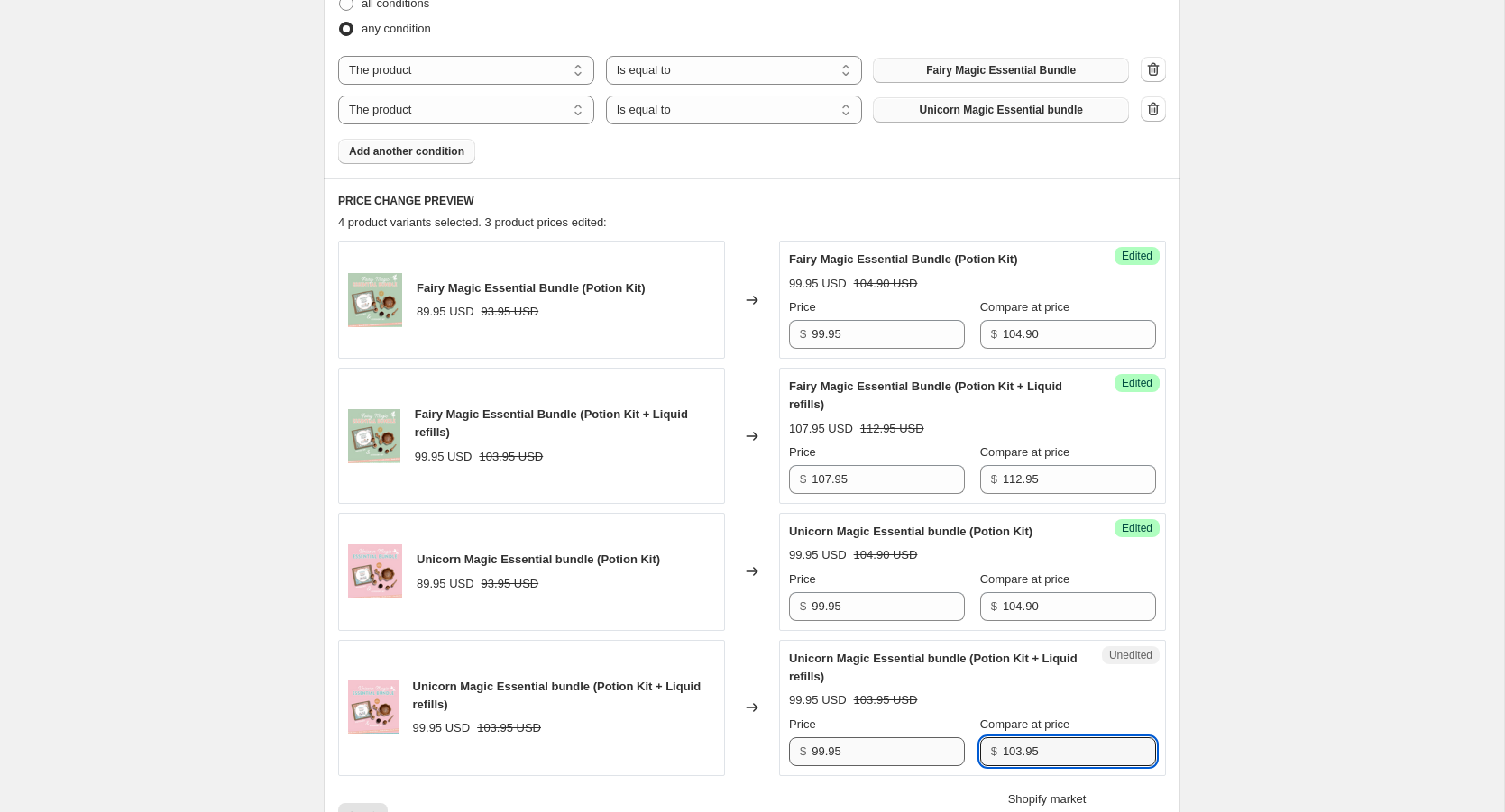
drag, startPoint x: 1061, startPoint y: 747, endPoint x: 937, endPoint y: 747, distance: 124.0
click at [937, 747] on div "Price $ 99.95 Compare at price $ 103.95" at bounding box center [972, 741] width 367 height 51
type input "112.95"
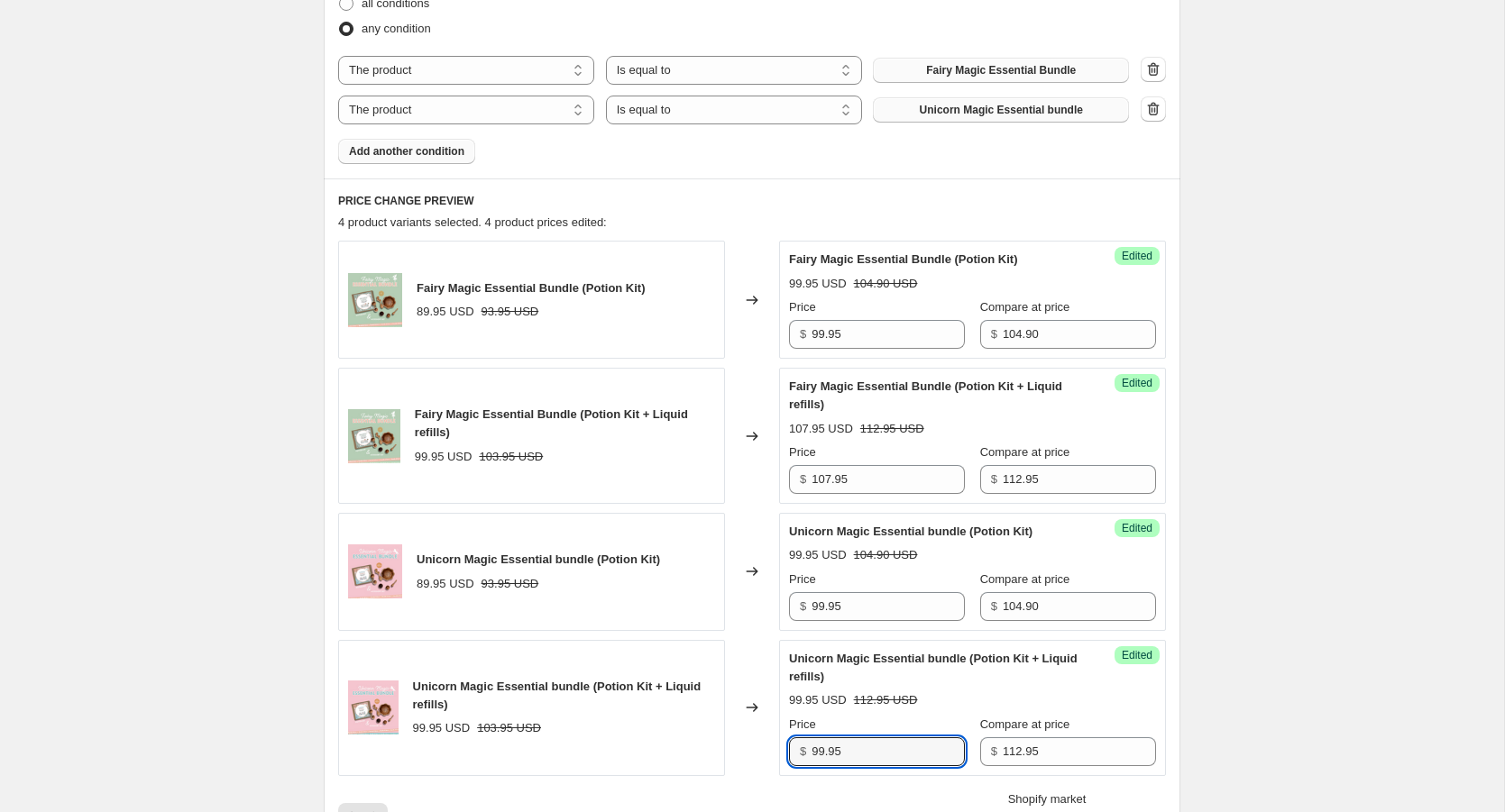
drag, startPoint x: 845, startPoint y: 754, endPoint x: 752, endPoint y: 754, distance: 93.0
click at [752, 754] on div "Unicorn Magic Essential bundle (Potion Kit + Liquid refills) 99.95 USD 103.95 U…" at bounding box center [752, 708] width 828 height 136
type input "107.95"
click at [1142, 705] on div "Success Edited Unicorn Magic Essential bundle (Potion Kit + Liquid refills) 99.…" at bounding box center [973, 708] width 387 height 136
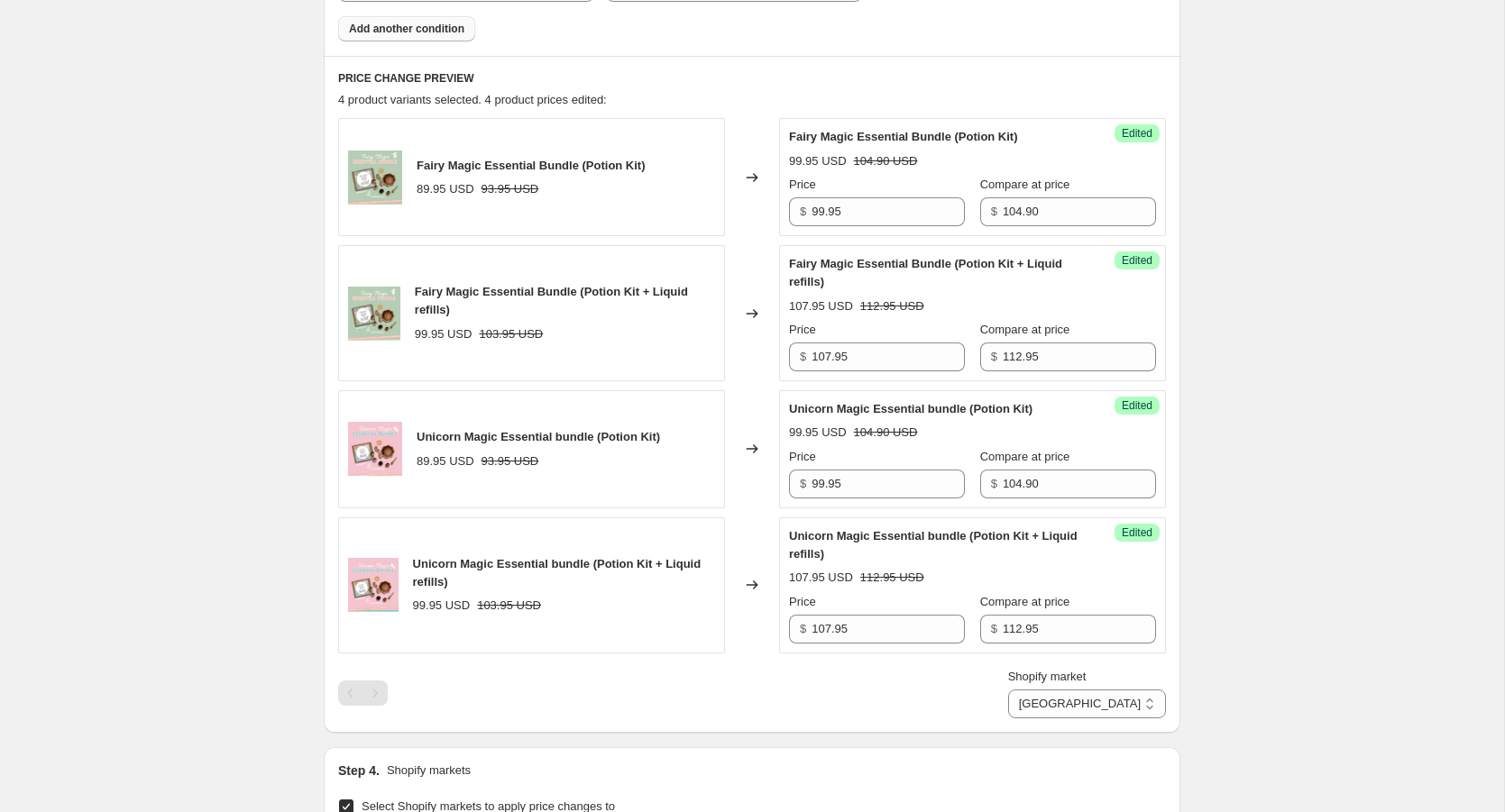
scroll to position [759, 0]
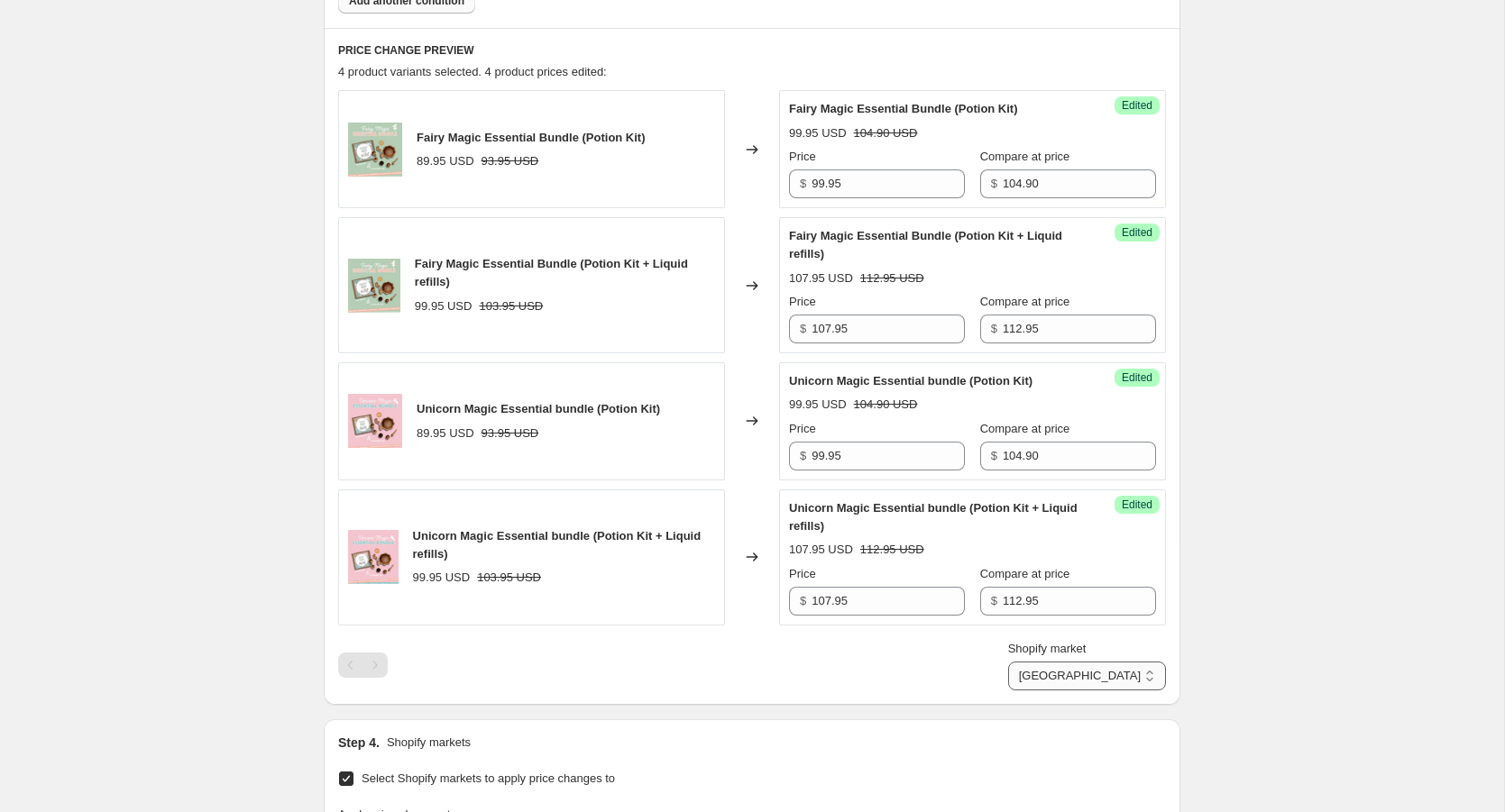
click at [1124, 672] on select "Direct prices [GEOGRAPHIC_DATA]" at bounding box center [1087, 676] width 158 height 29
select select "direct"
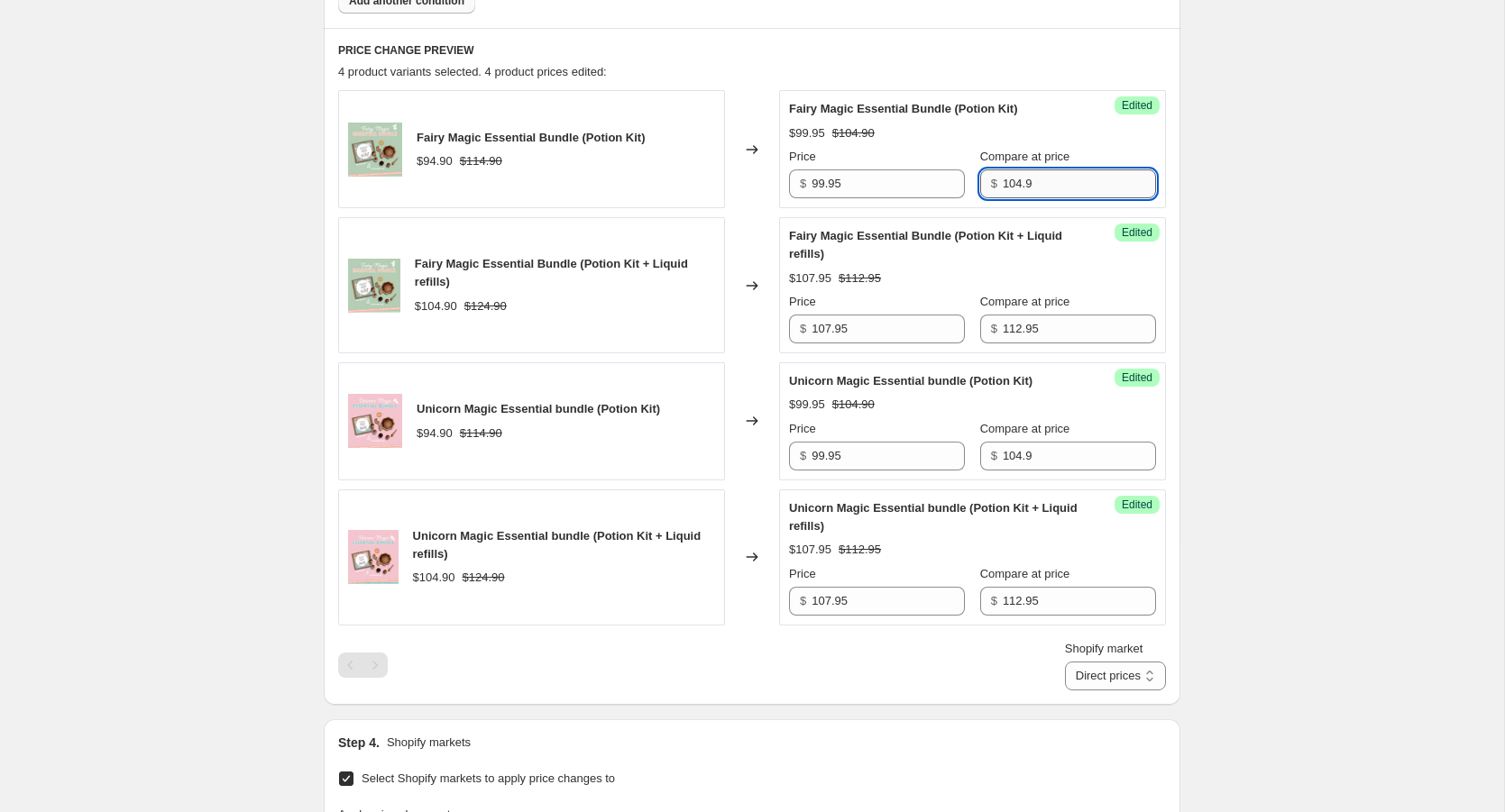
click at [1032, 186] on input "104.9" at bounding box center [1079, 184] width 153 height 29
drag, startPoint x: 1025, startPoint y: 179, endPoint x: 977, endPoint y: 179, distance: 48.0
click at [980, 179] on div "$ 104.9" at bounding box center [1068, 184] width 176 height 29
type input "114.90"
drag, startPoint x: 861, startPoint y: 175, endPoint x: 728, endPoint y: 175, distance: 133.0
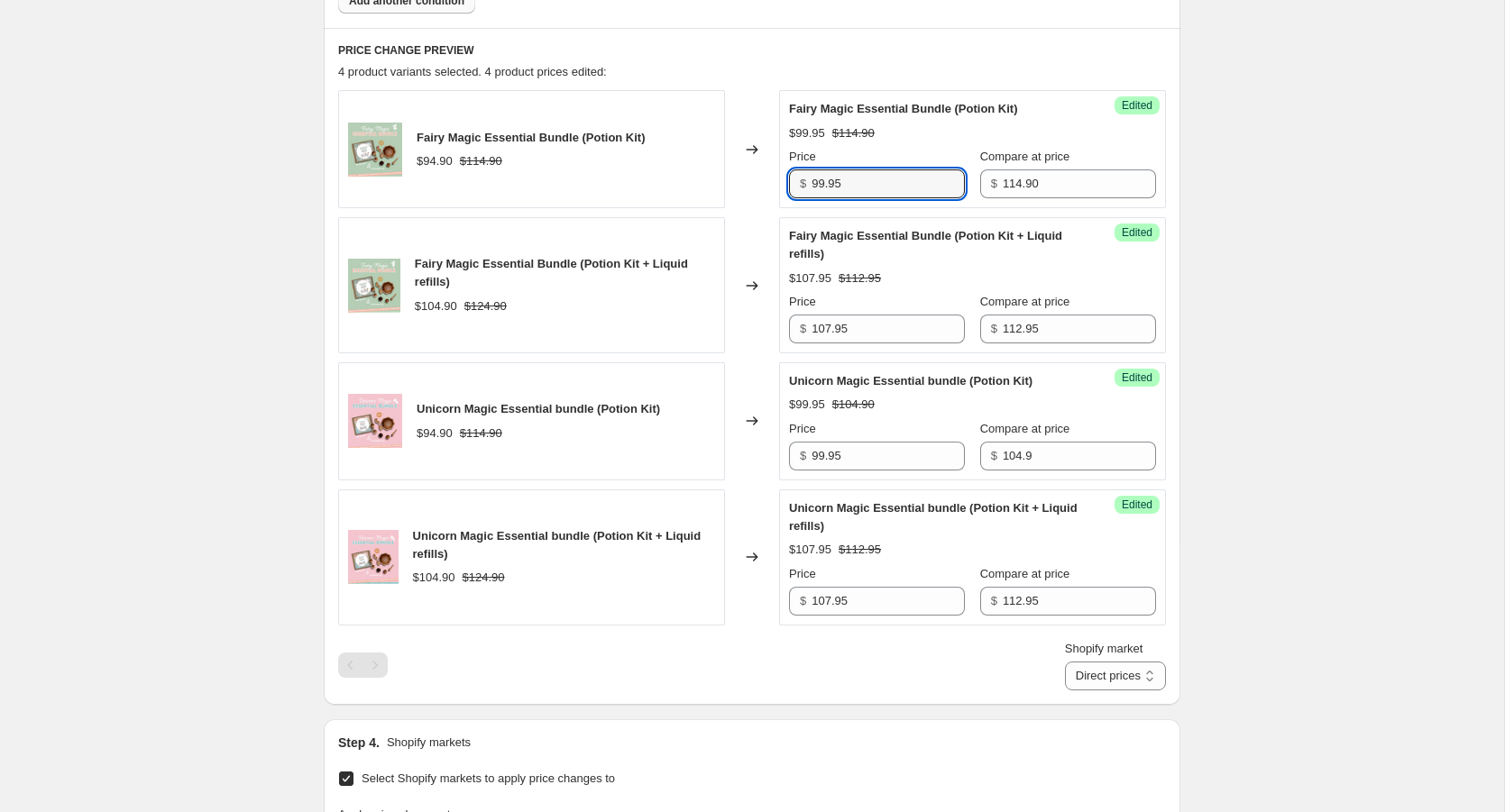
click at [728, 175] on div "Fairy Magic Essential Bundle (Potion Kit) $94.90 $114.90 Changed to Success Edi…" at bounding box center [752, 149] width 828 height 118
drag, startPoint x: 869, startPoint y: 186, endPoint x: 819, endPoint y: 184, distance: 50.0
click at [819, 184] on input "94.90" at bounding box center [888, 184] width 153 height 29
type input "99.95"
click at [1033, 330] on input "112.95" at bounding box center [1079, 329] width 153 height 29
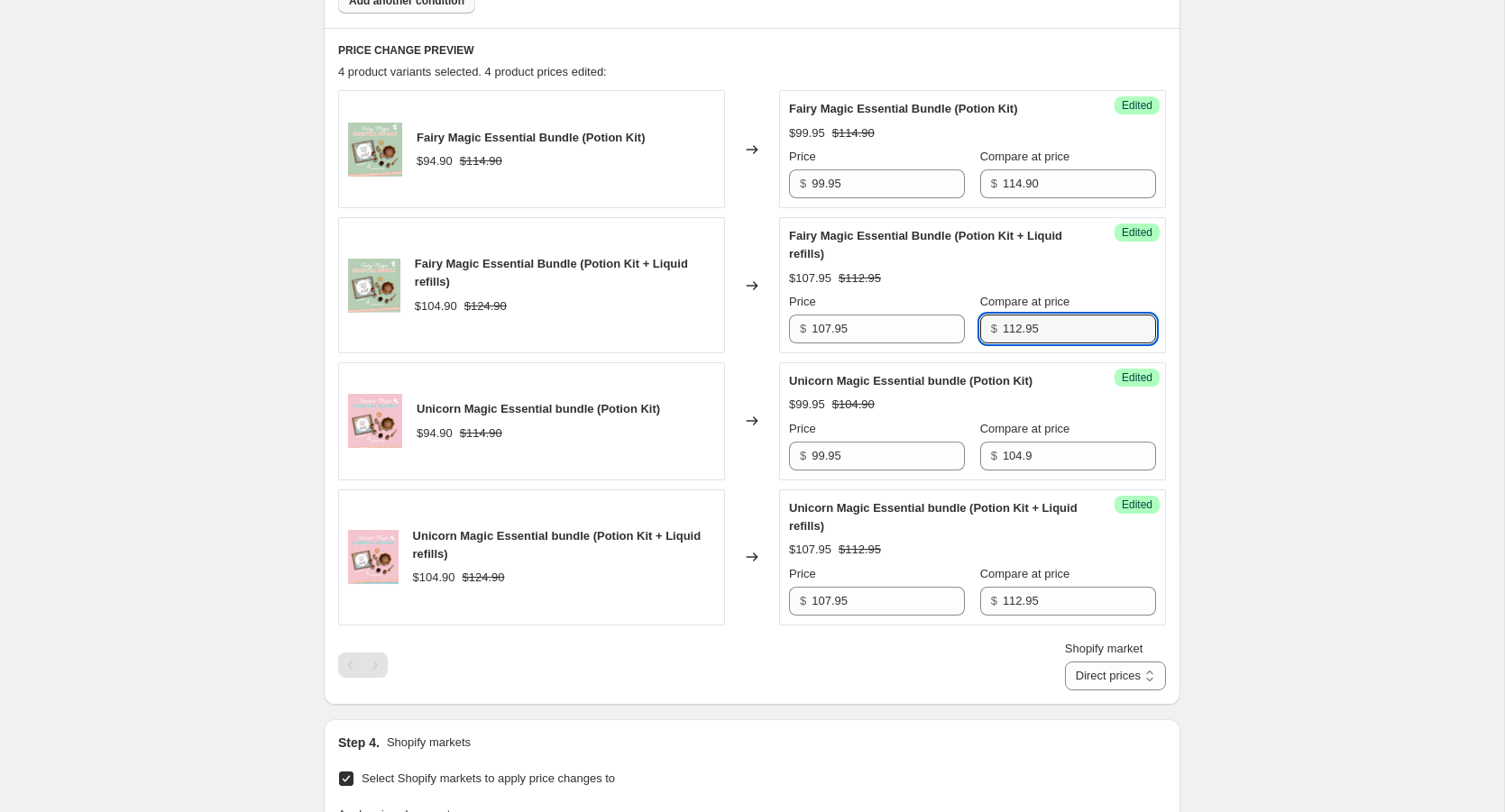
drag, startPoint x: 1019, startPoint y: 326, endPoint x: 980, endPoint y: 326, distance: 39.0
click at [980, 326] on div "$ 112.95" at bounding box center [1068, 329] width 176 height 29
type input "124.95"
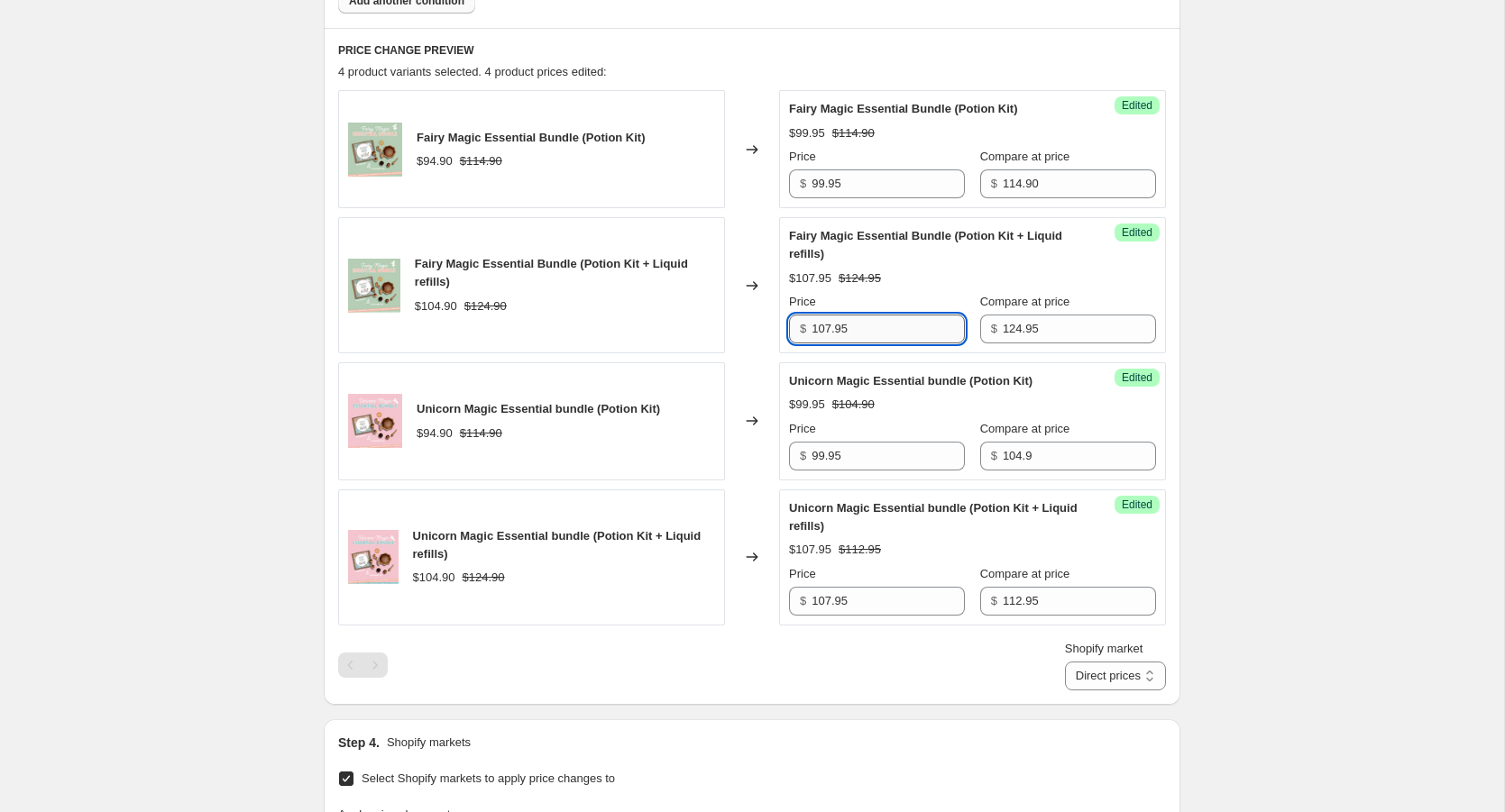
drag, startPoint x: 869, startPoint y: 327, endPoint x: 819, endPoint y: 327, distance: 50.0
click at [819, 327] on input "107.95" at bounding box center [888, 329] width 153 height 29
drag, startPoint x: 875, startPoint y: 328, endPoint x: 810, endPoint y: 327, distance: 65.0
click at [810, 327] on div "$ 107.95" at bounding box center [877, 329] width 176 height 29
type input "109.95"
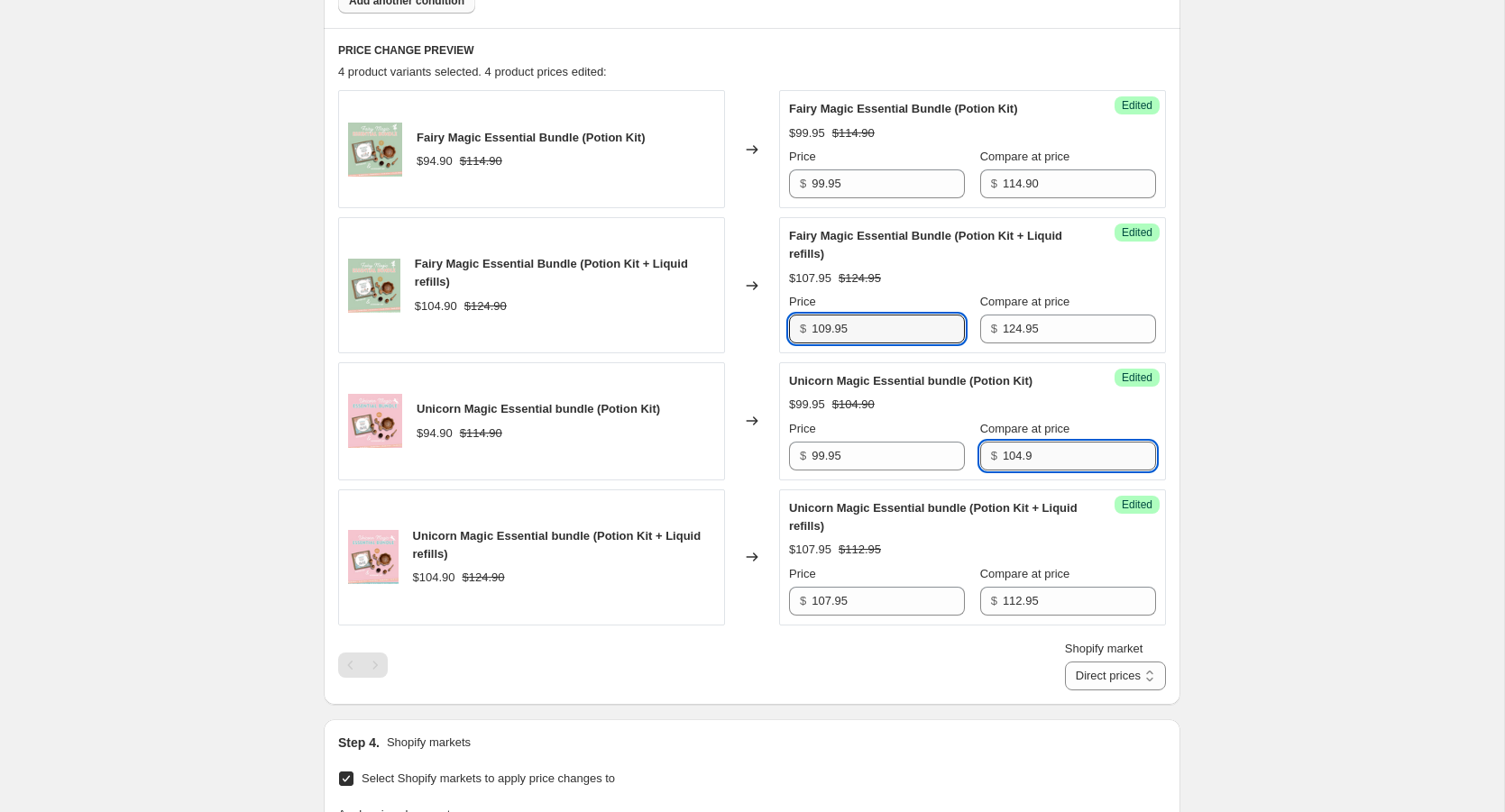
click at [1074, 450] on input "104.9" at bounding box center [1079, 456] width 153 height 29
drag, startPoint x: 1074, startPoint y: 450, endPoint x: 968, endPoint y: 450, distance: 106.0
click at [980, 450] on div "$ 104.9" at bounding box center [1068, 456] width 176 height 29
type input "114.90"
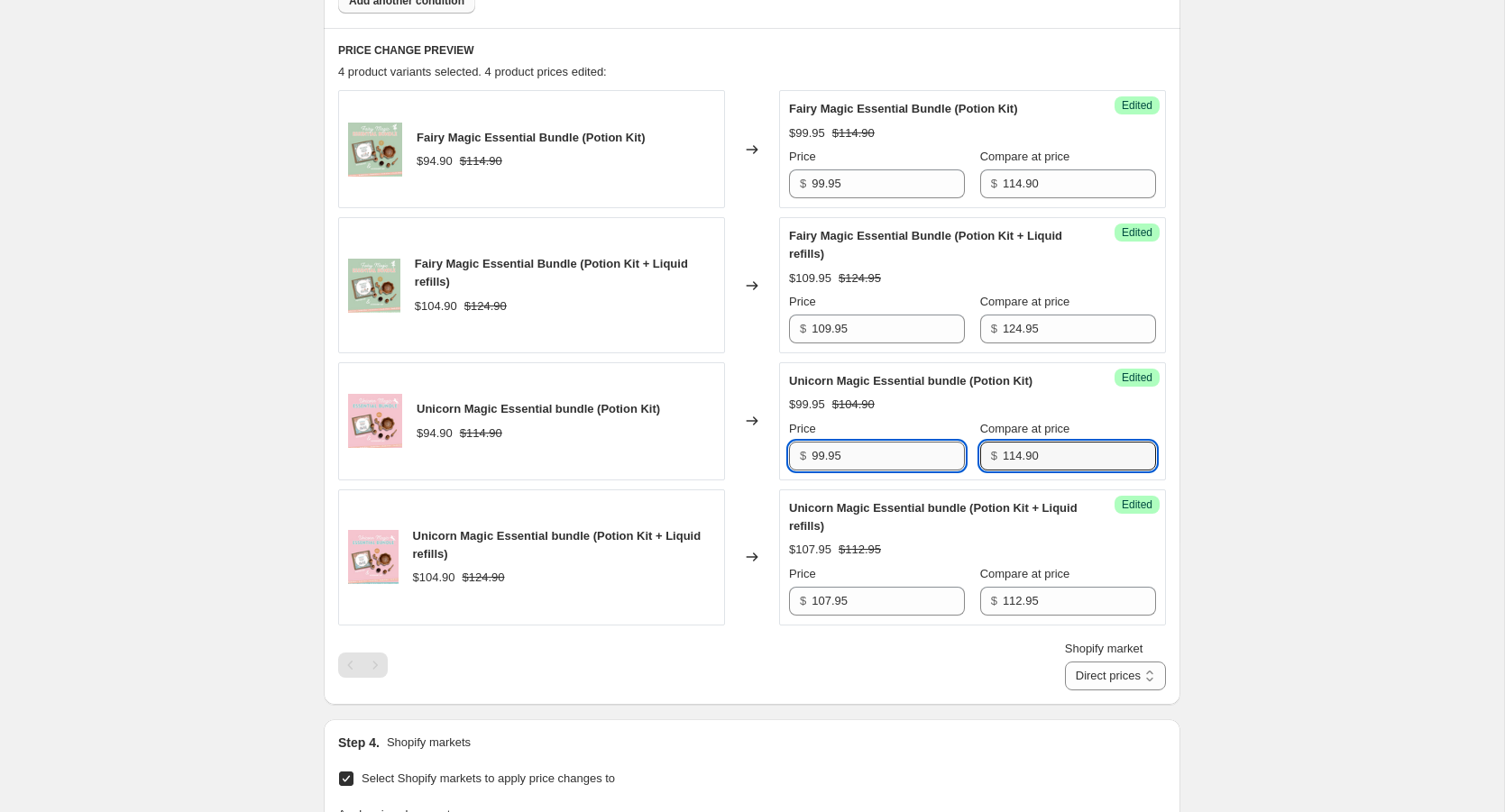
click at [910, 451] on input "99.95" at bounding box center [888, 456] width 153 height 29
drag, startPoint x: 876, startPoint y: 453, endPoint x: 780, endPoint y: 453, distance: 96.0
click at [780, 453] on div "Success Edited Unicorn Magic Essential bundle (Potion Kit) $99.95 $114.90 Price…" at bounding box center [973, 421] width 387 height 118
type input "109.00"
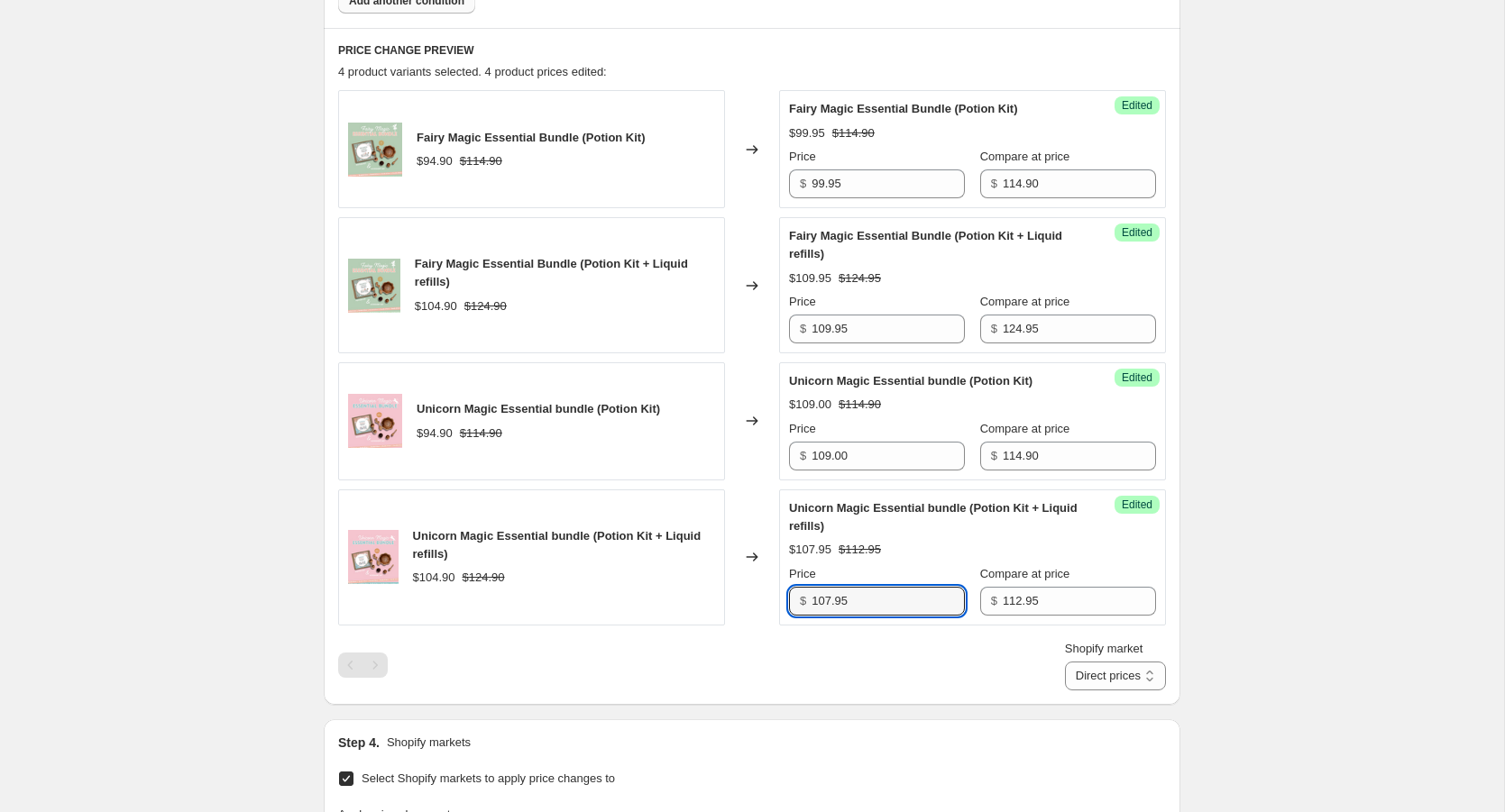
drag, startPoint x: 864, startPoint y: 596, endPoint x: 786, endPoint y: 601, distance: 78.2
click at [786, 600] on div "Success Edited Unicorn Magic Essential bundle (Potion Kit + Liquid refills) $10…" at bounding box center [973, 557] width 387 height 136
drag, startPoint x: 847, startPoint y: 178, endPoint x: 777, endPoint y: 178, distance: 70.0
click at [777, 178] on div "Fairy Magic Essential Bundle (Potion Kit) $94.90 $114.90 Changed to Success Edi…" at bounding box center [752, 149] width 828 height 118
type input "109.00"
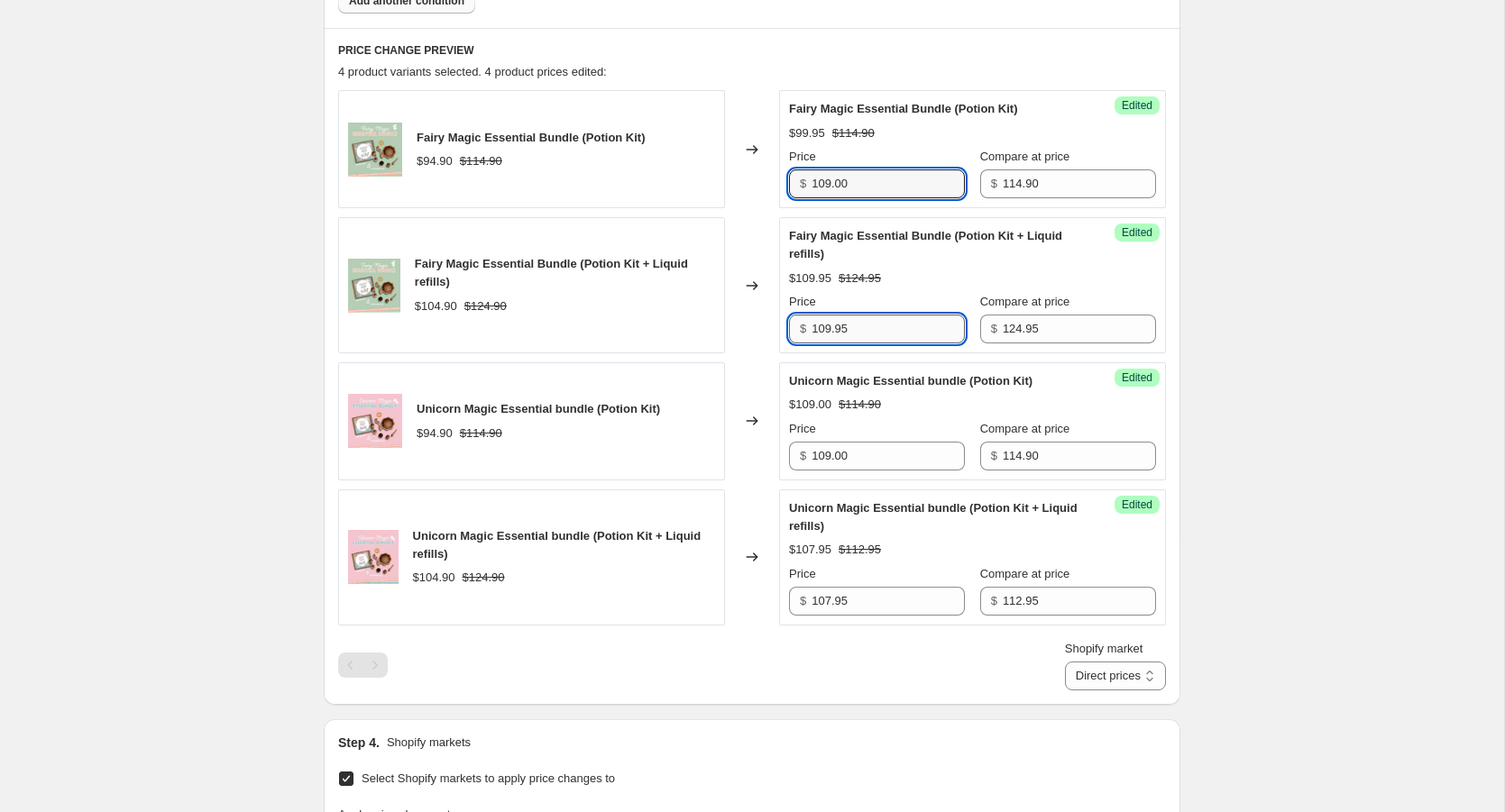
click at [865, 329] on input "109.95" at bounding box center [888, 329] width 153 height 29
drag, startPoint x: 887, startPoint y: 330, endPoint x: 736, endPoint y: 330, distance: 151.0
click at [736, 330] on div "Fairy Magic Essential Bundle (Potion Kit + Liquid refills) $104.90 $124.90 Chan…" at bounding box center [752, 285] width 828 height 136
type input "119.95"
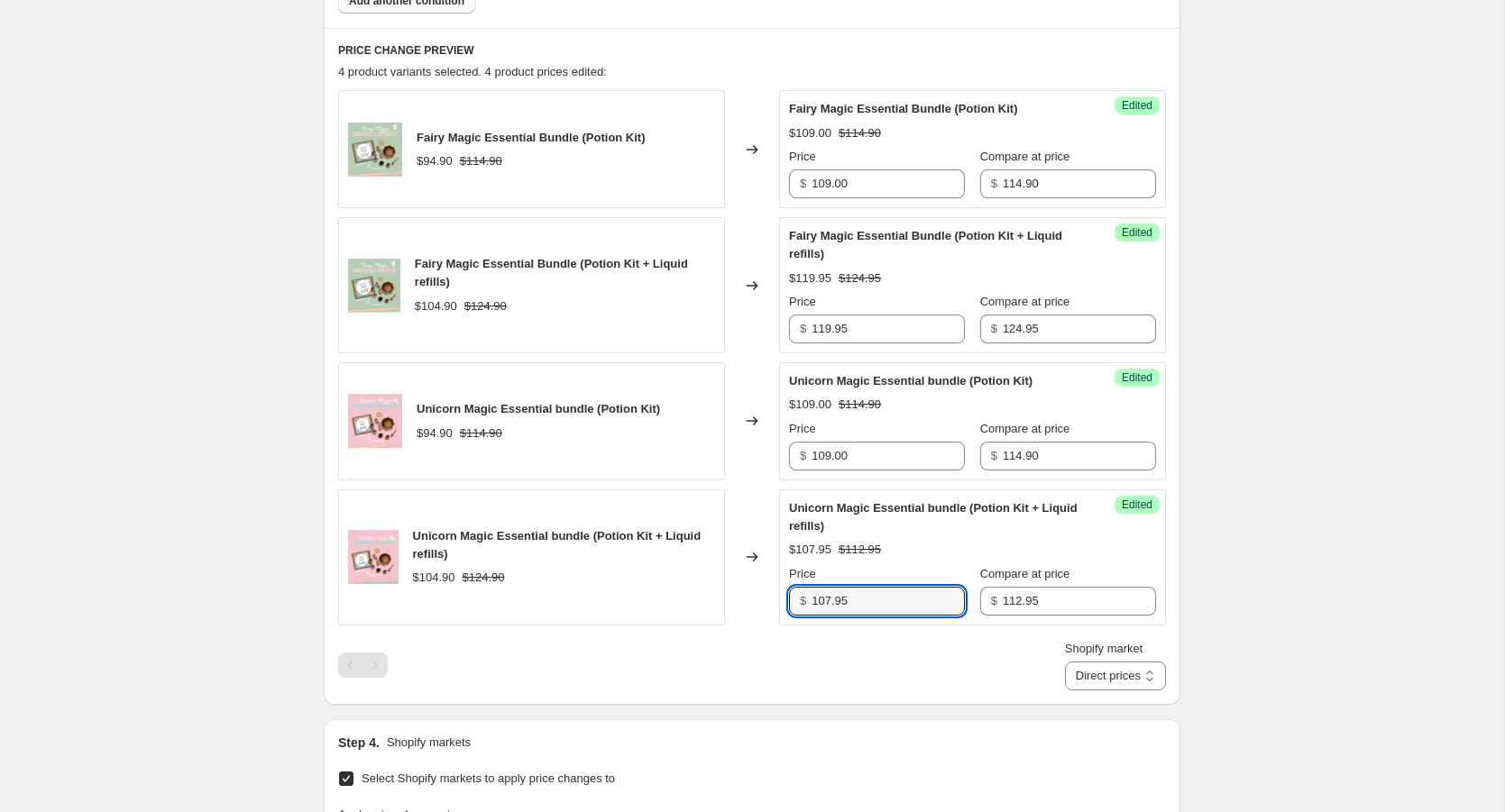
drag, startPoint x: 864, startPoint y: 597, endPoint x: 786, endPoint y: 596, distance: 78.0
click at [786, 596] on div "Success Edited Unicorn Magic Essential bundle (Potion Kit + Liquid refills) $10…" at bounding box center [973, 557] width 387 height 136
type input "119.95"
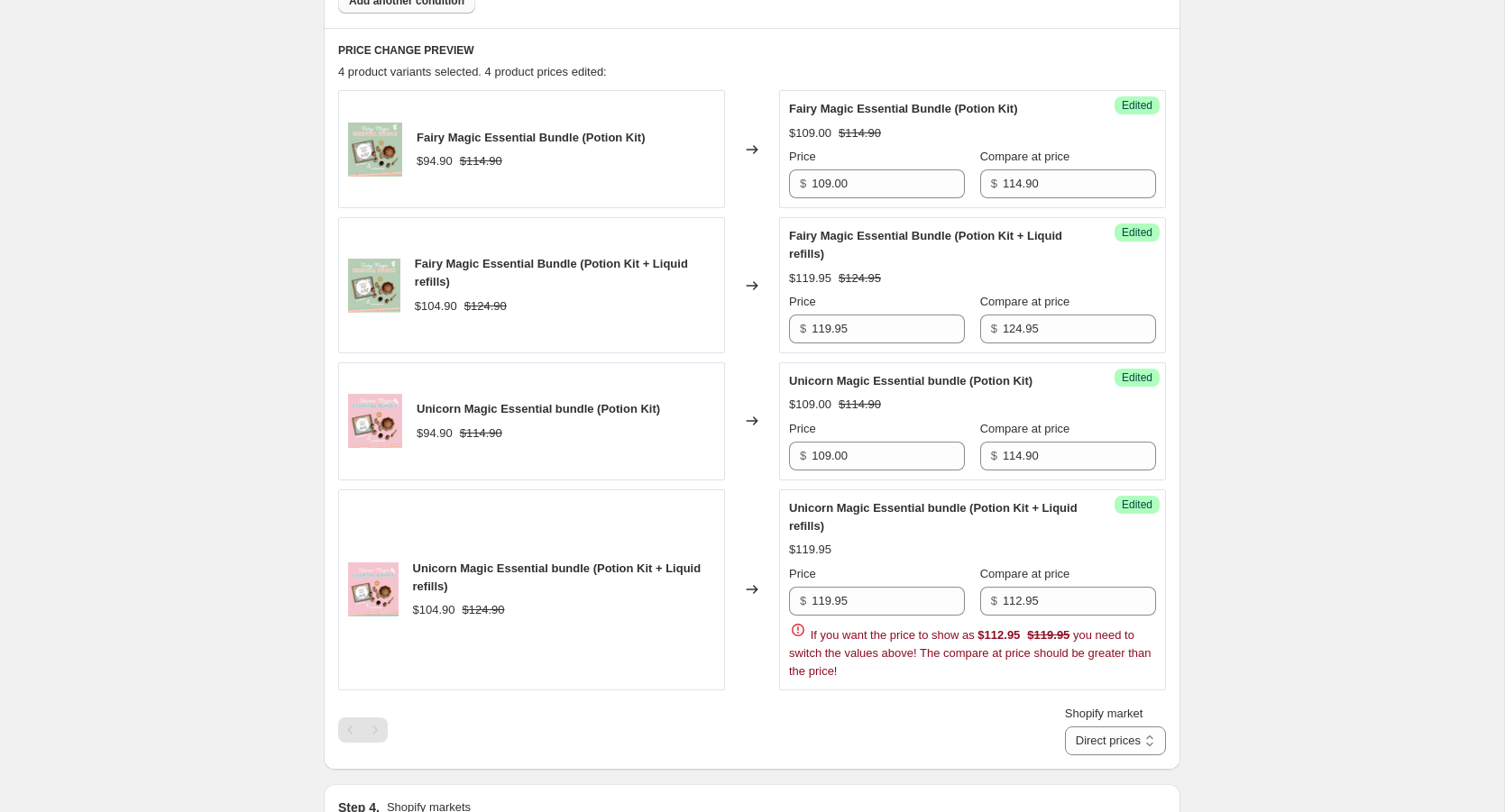
click at [828, 667] on div "Fairy Magic Essential Bundle (Potion Kit) $94.90 $114.90 Changed to Success Edi…" at bounding box center [752, 421] width 828 height 664
click at [1053, 595] on input "112.95" at bounding box center [1079, 602] width 153 height 29
drag, startPoint x: 1058, startPoint y: 594, endPoint x: 985, endPoint y: 594, distance: 73.0
click at [985, 594] on div "$ 112.95" at bounding box center [1068, 602] width 176 height 29
type input "124.95"
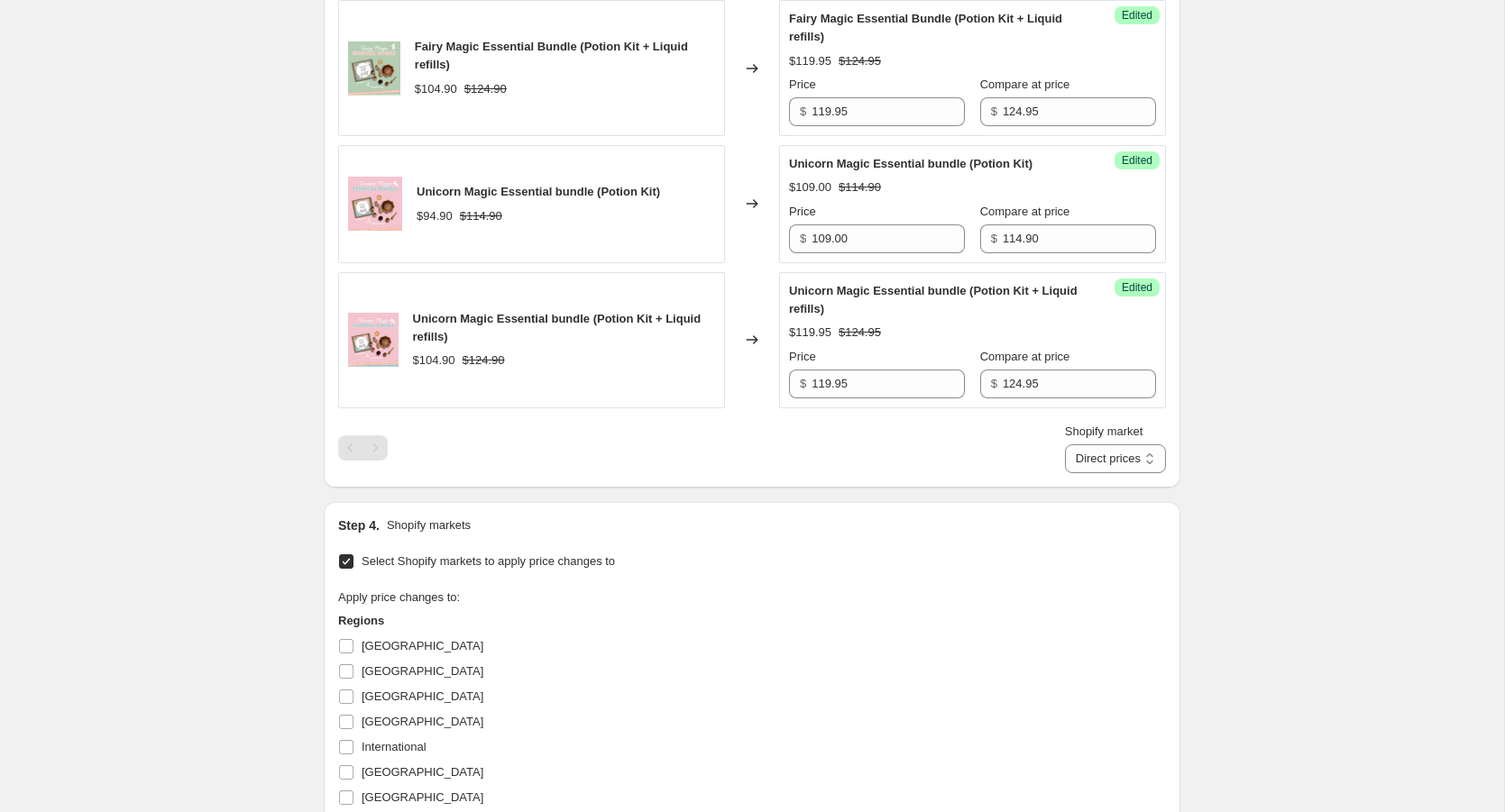
scroll to position [942, 0]
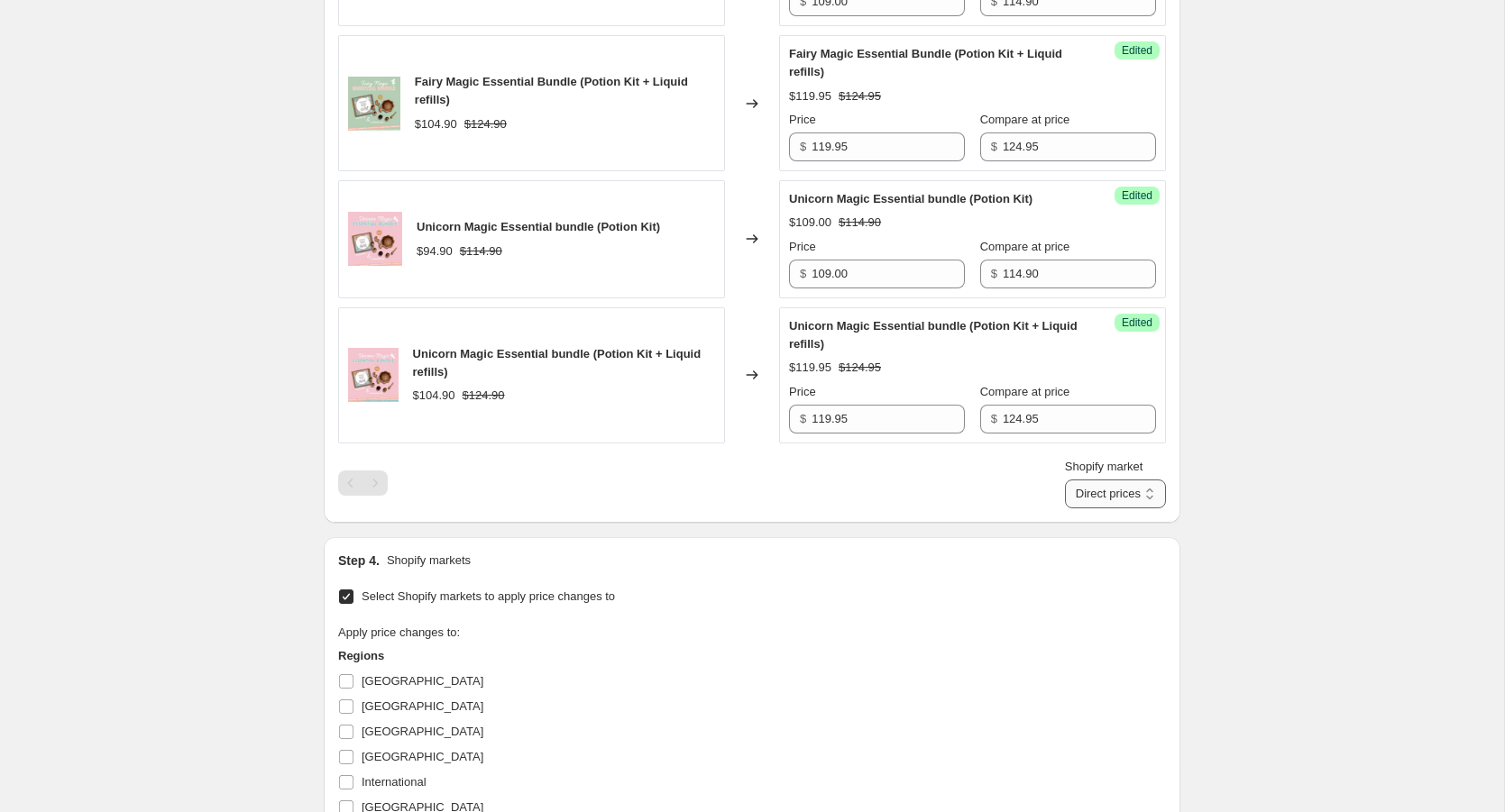
click at [1153, 491] on select "Direct prices [GEOGRAPHIC_DATA]" at bounding box center [1115, 494] width 101 height 29
select select "109838526"
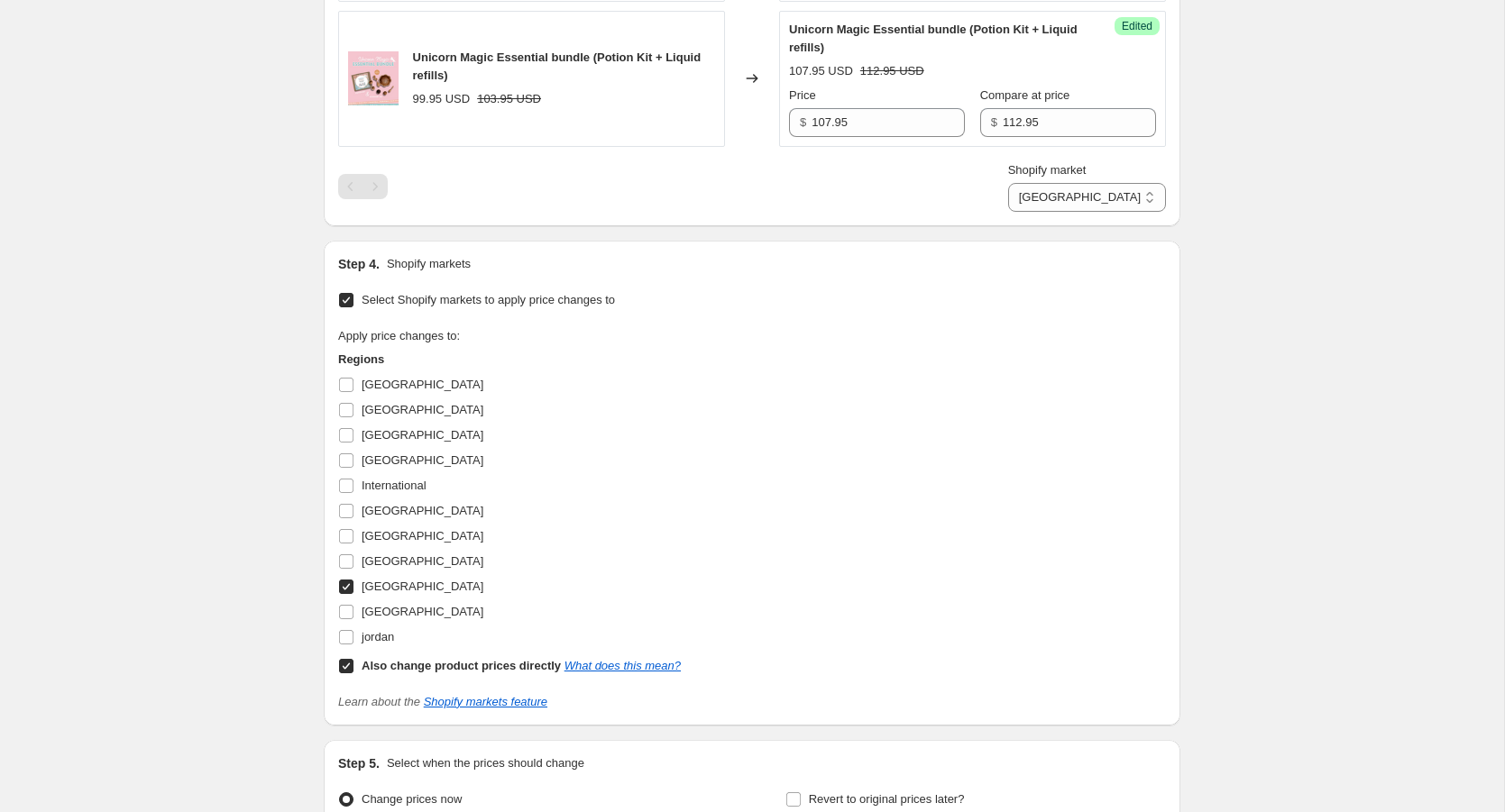
scroll to position [1426, 0]
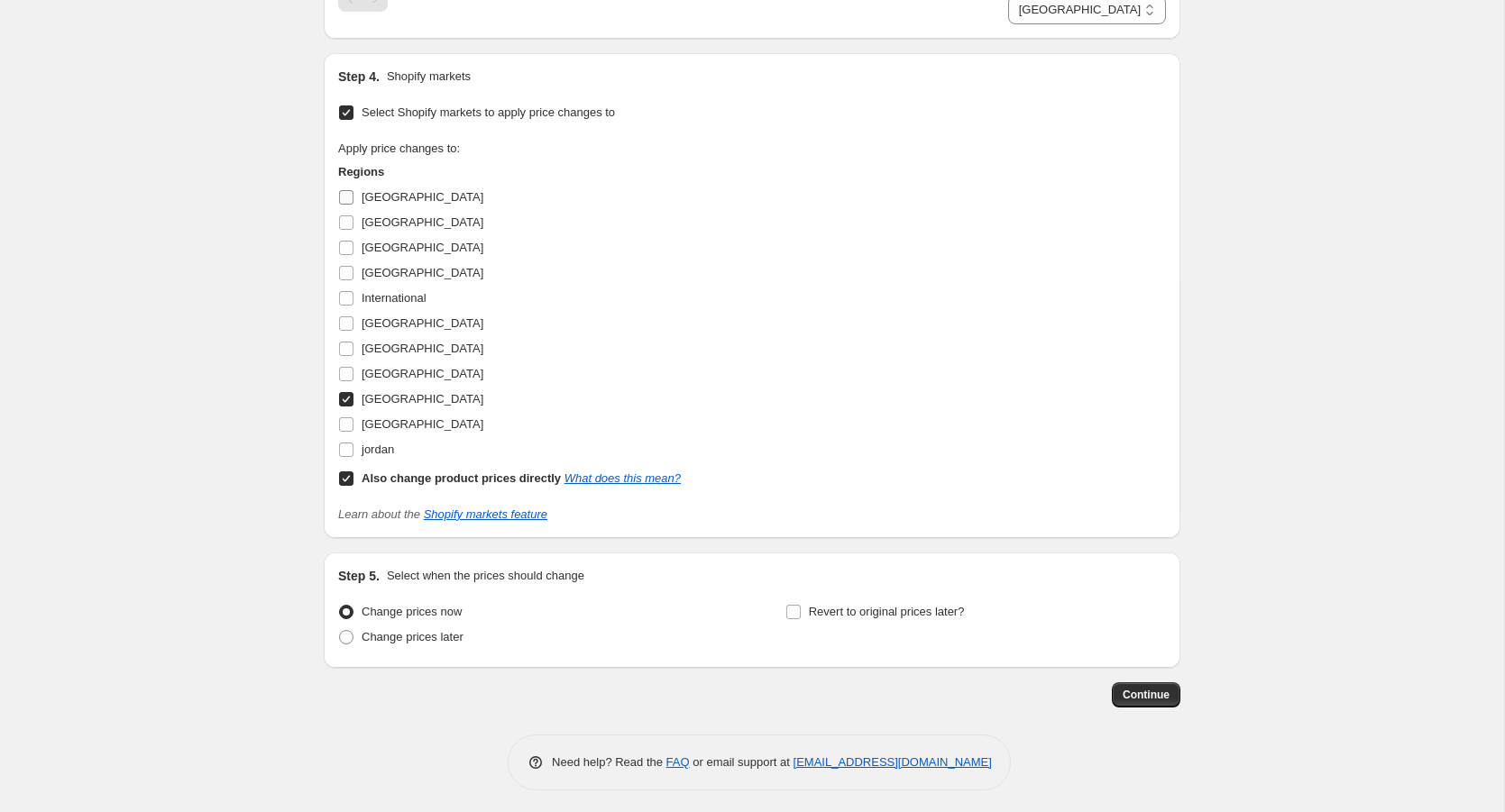
click at [345, 190] on input "[GEOGRAPHIC_DATA]" at bounding box center [346, 198] width 15 height 14
checkbox input "true"
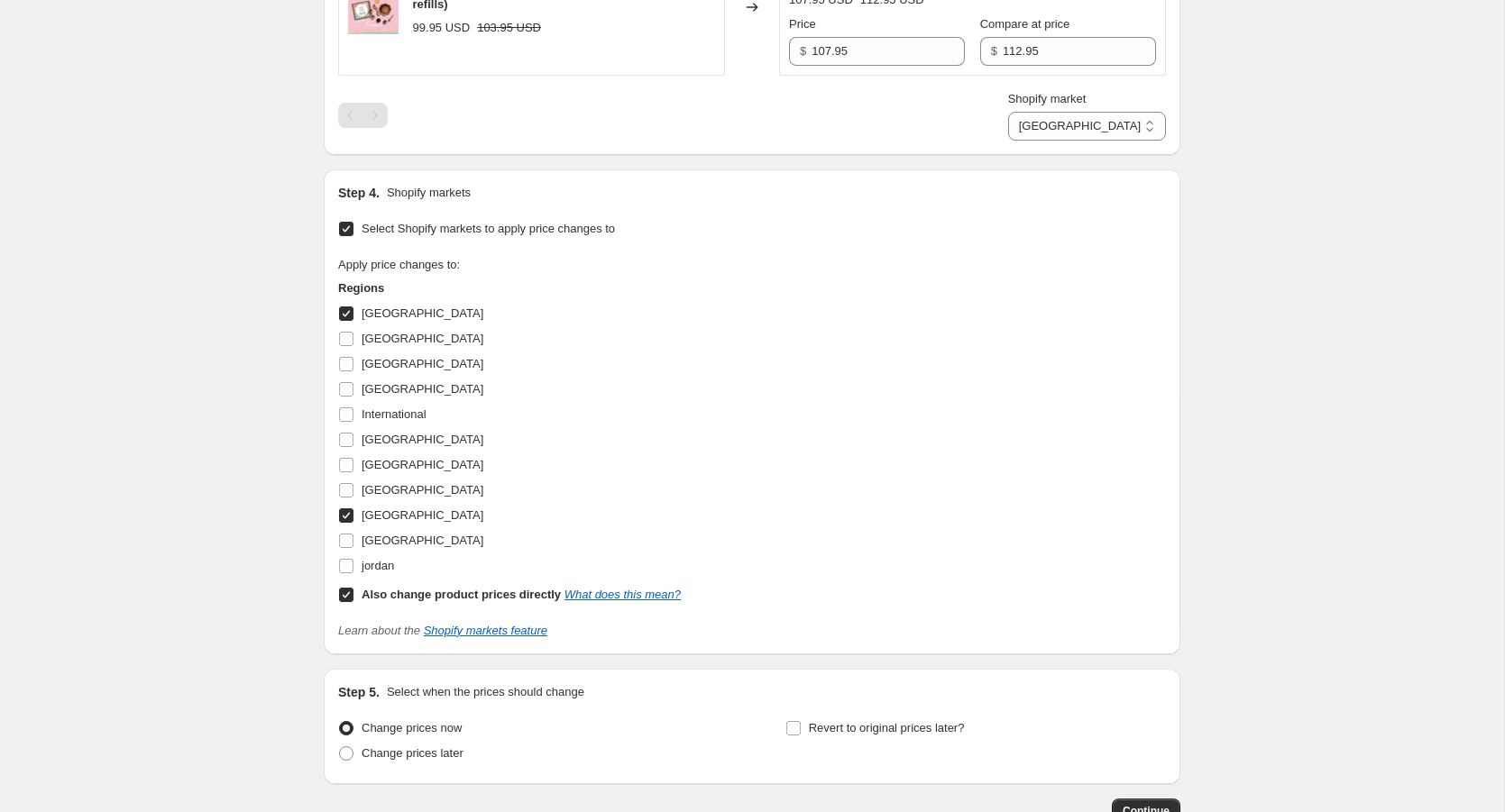
scroll to position [1194, 0]
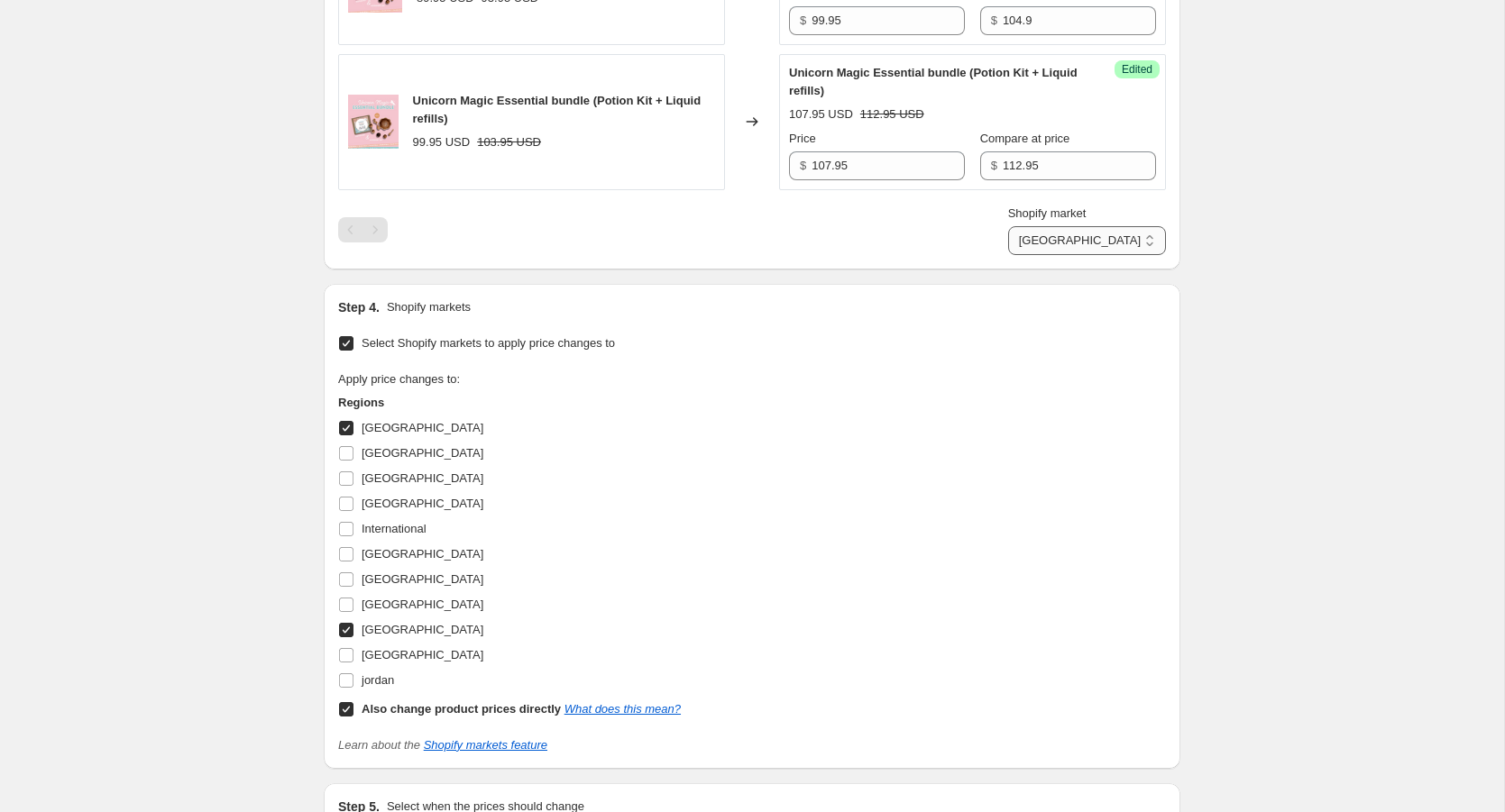
click at [1123, 238] on select "Direct prices [GEOGRAPHIC_DATA] [GEOGRAPHIC_DATA]" at bounding box center [1087, 241] width 158 height 29
select select "109740222"
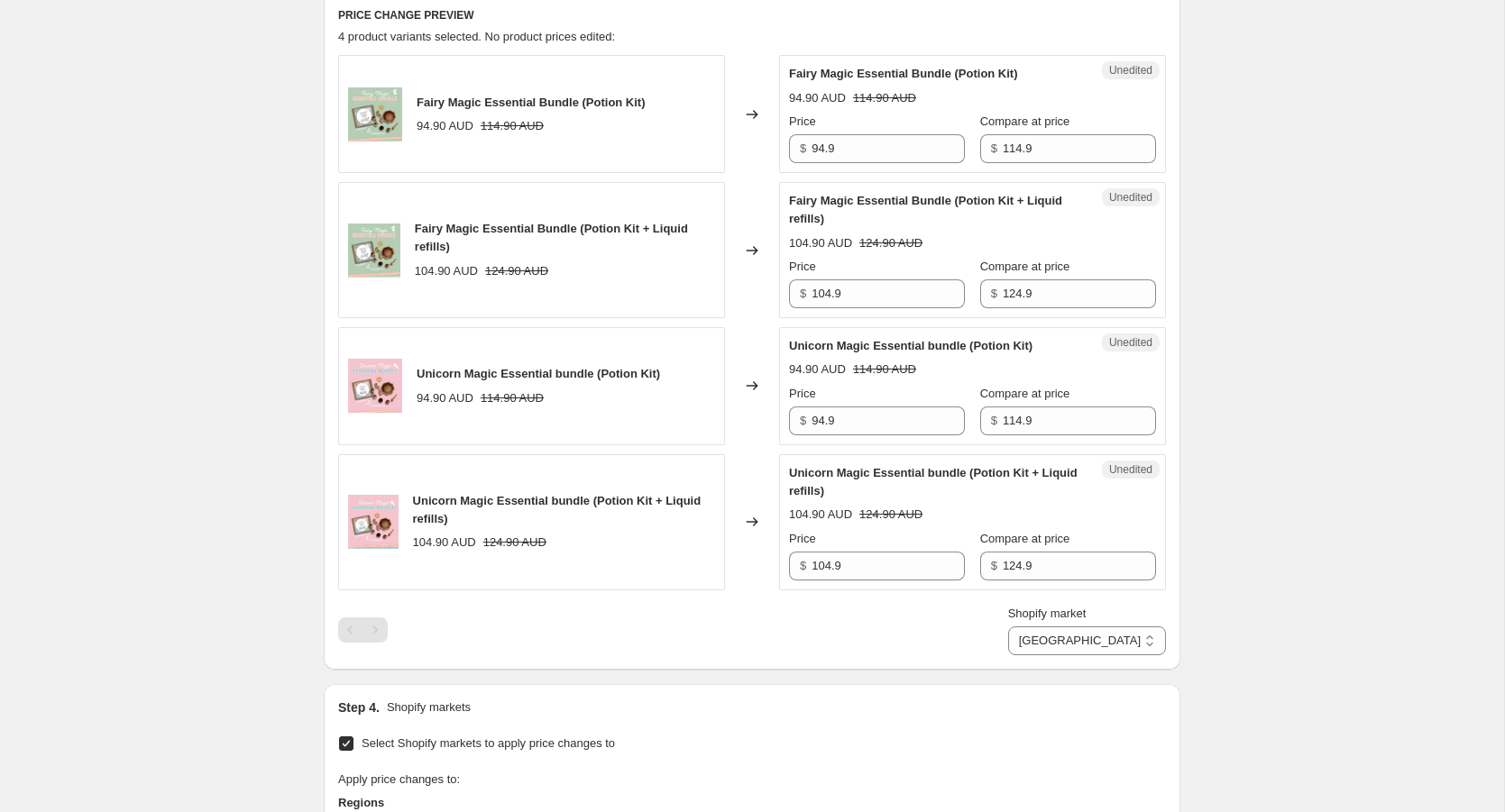
scroll to position [793, 0]
click at [1149, 650] on select "Direct prices [GEOGRAPHIC_DATA] [GEOGRAPHIC_DATA]" at bounding box center [1087, 642] width 158 height 29
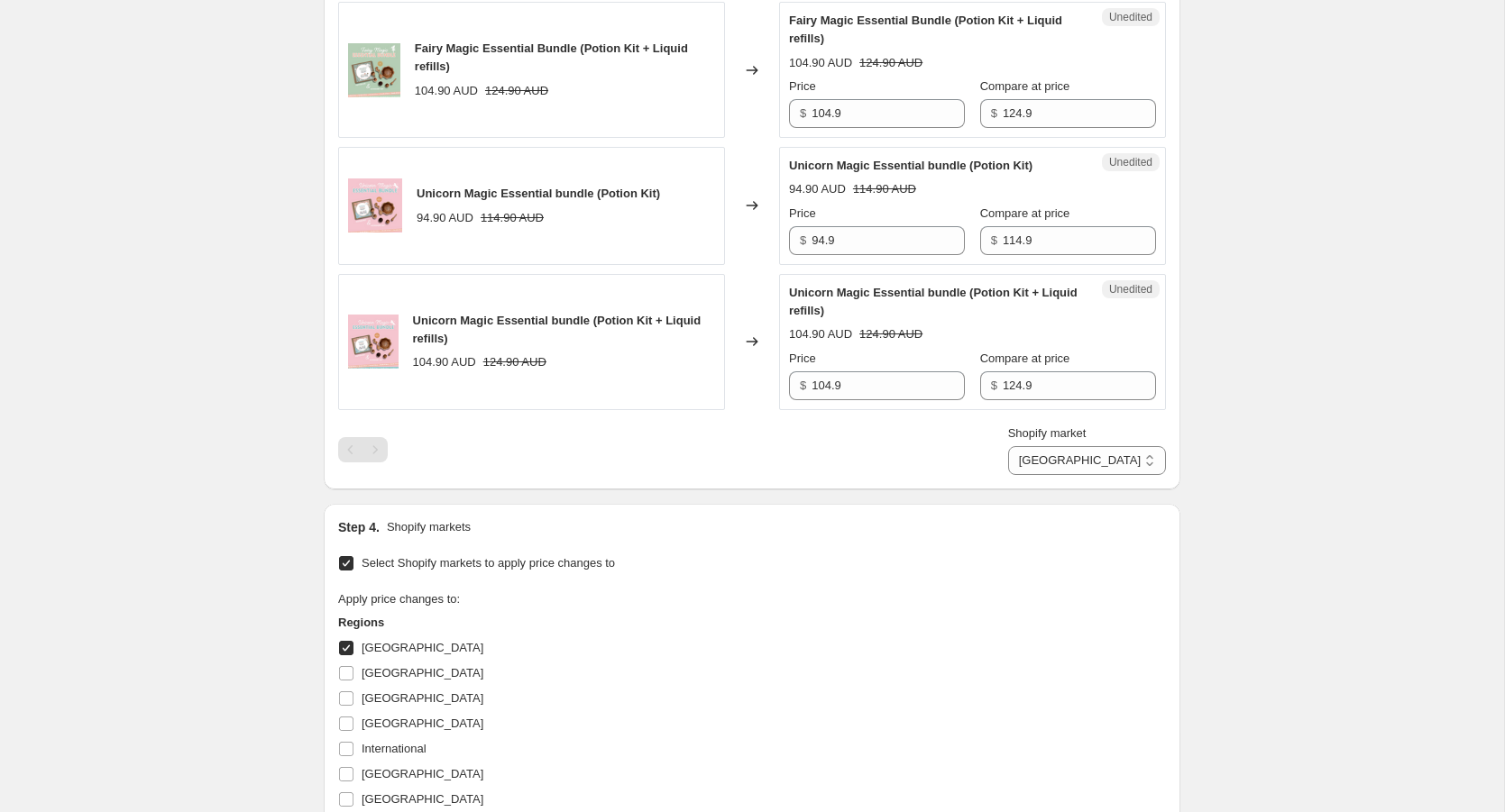
scroll to position [1019, 0]
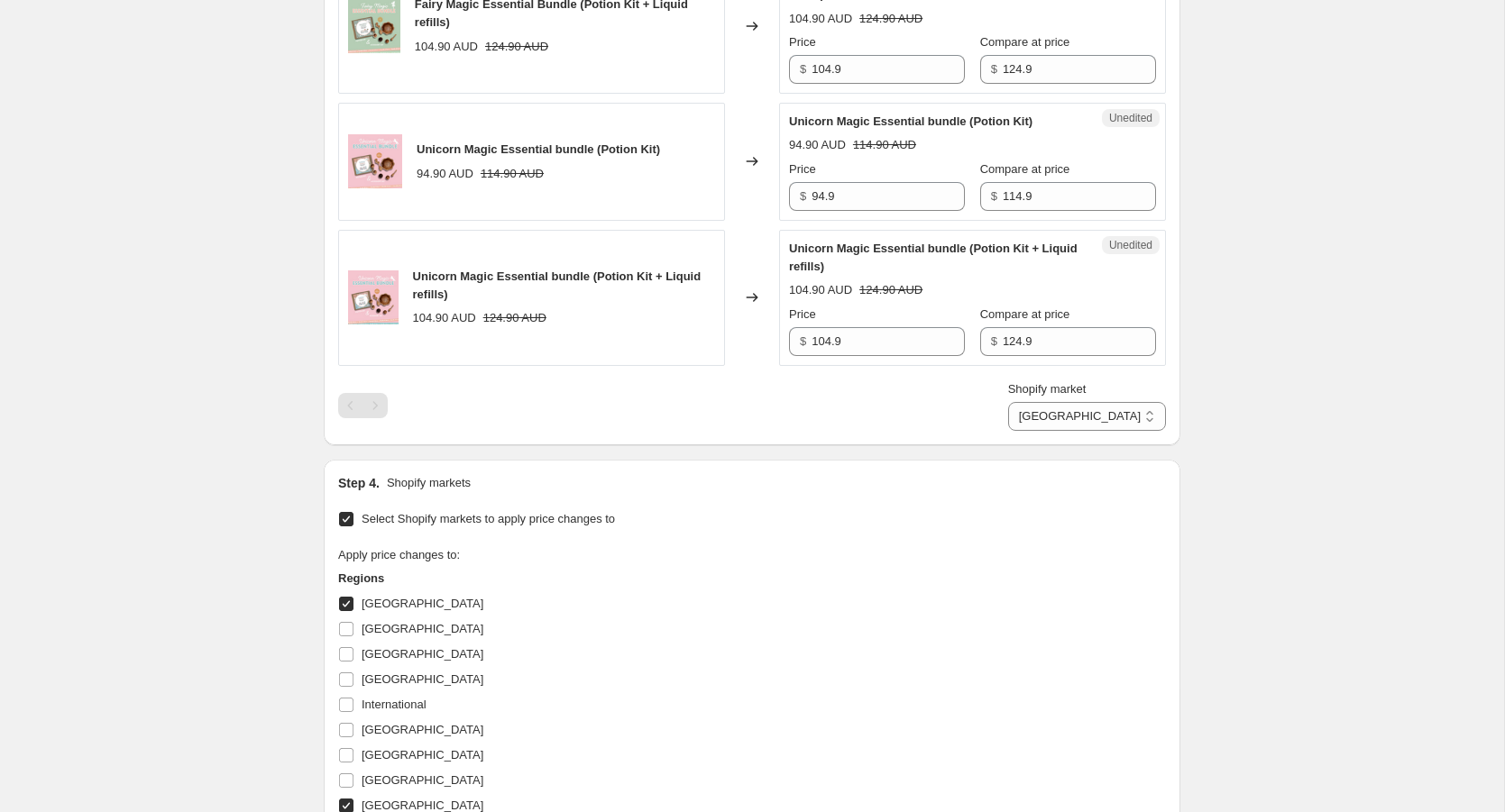
click at [349, 600] on input "[GEOGRAPHIC_DATA]" at bounding box center [346, 604] width 15 height 14
checkbox input "false"
select select "direct"
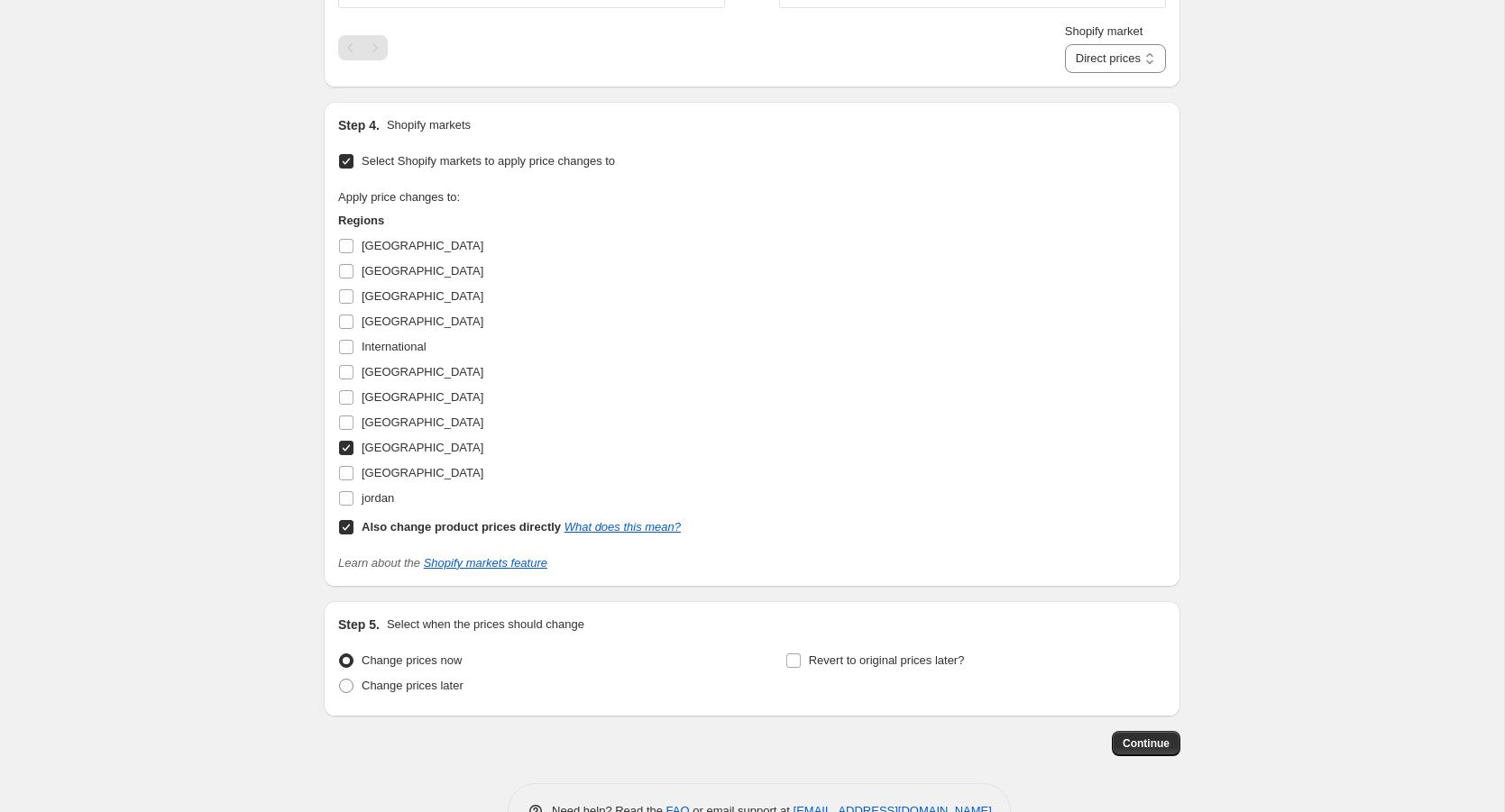
scroll to position [1426, 0]
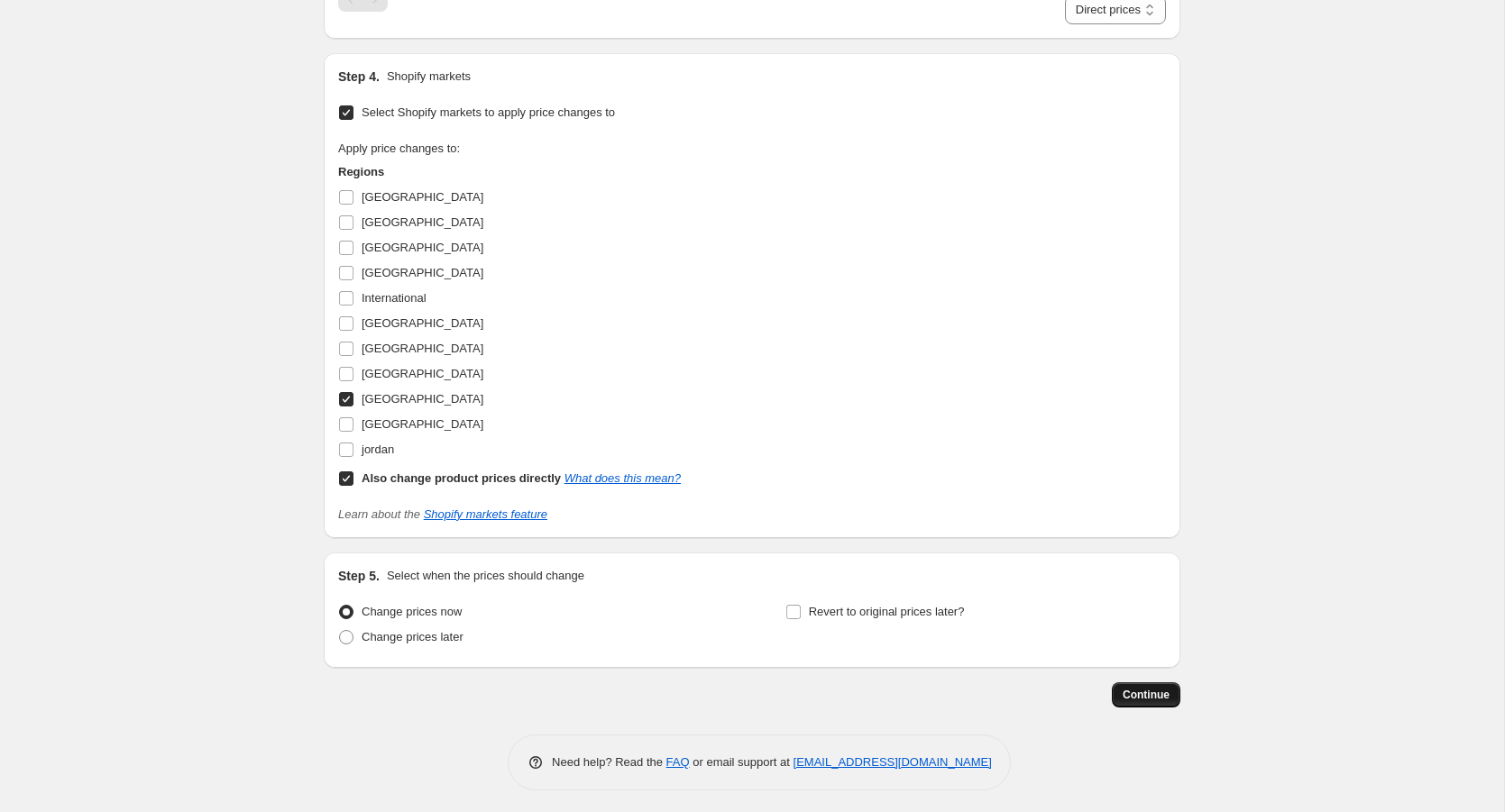
click at [1137, 693] on span "Continue" at bounding box center [1147, 695] width 47 height 14
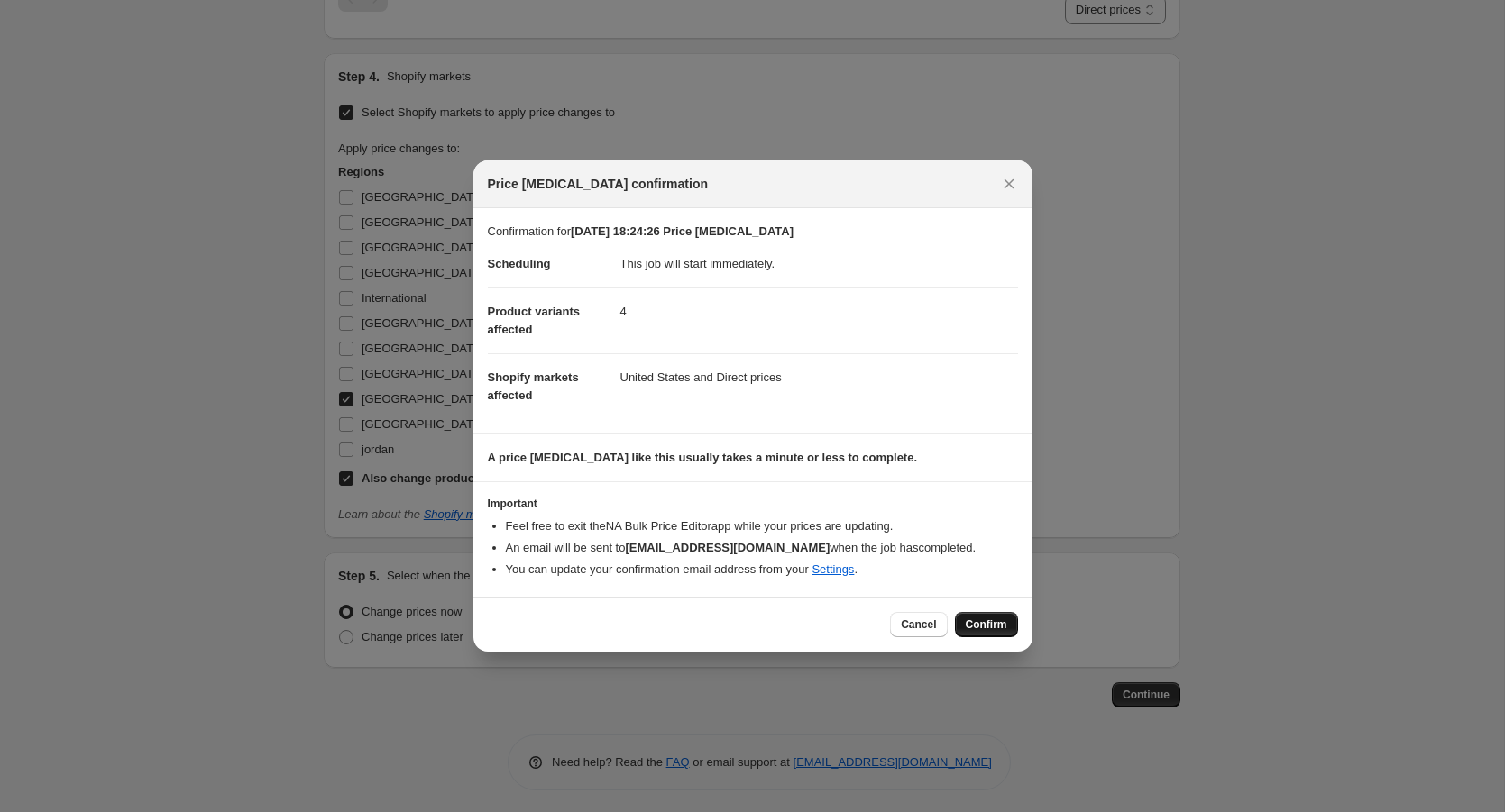
click at [979, 622] on span "Confirm" at bounding box center [986, 624] width 42 height 14
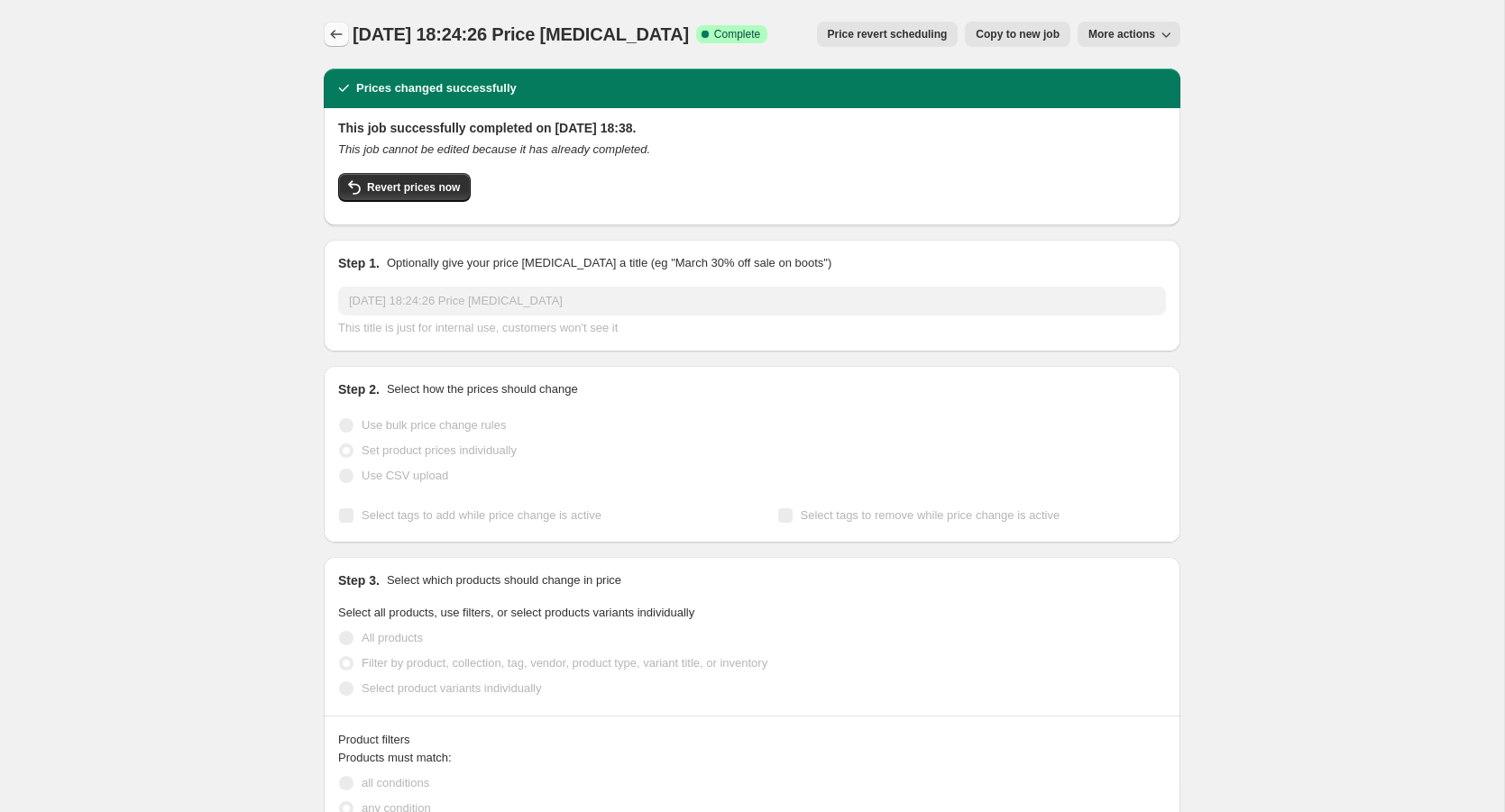
click at [335, 35] on icon "Price change jobs" at bounding box center [336, 34] width 18 height 18
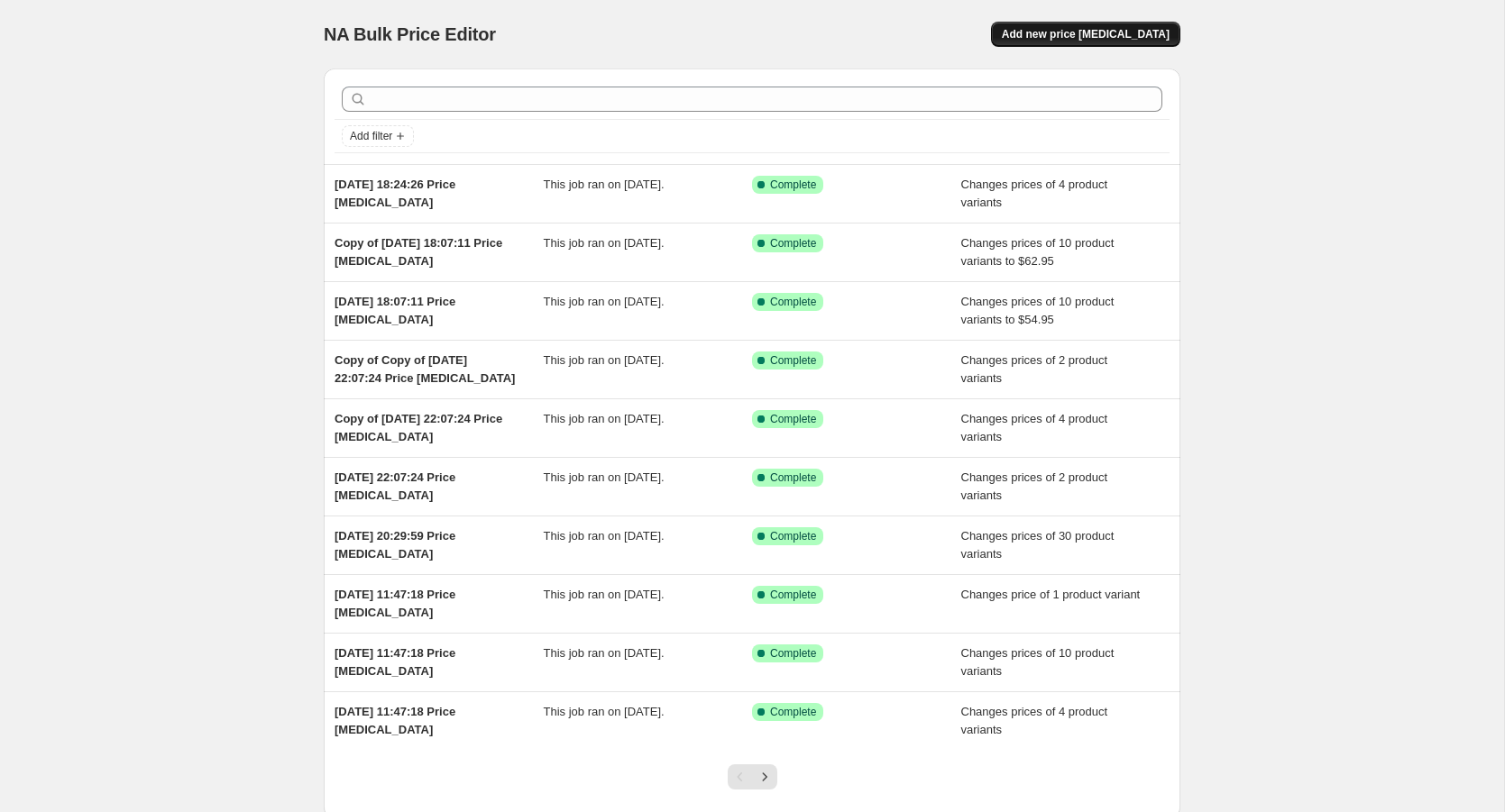
click at [1089, 31] on span "Add new price [MEDICAL_DATA]" at bounding box center [1085, 34] width 168 height 14
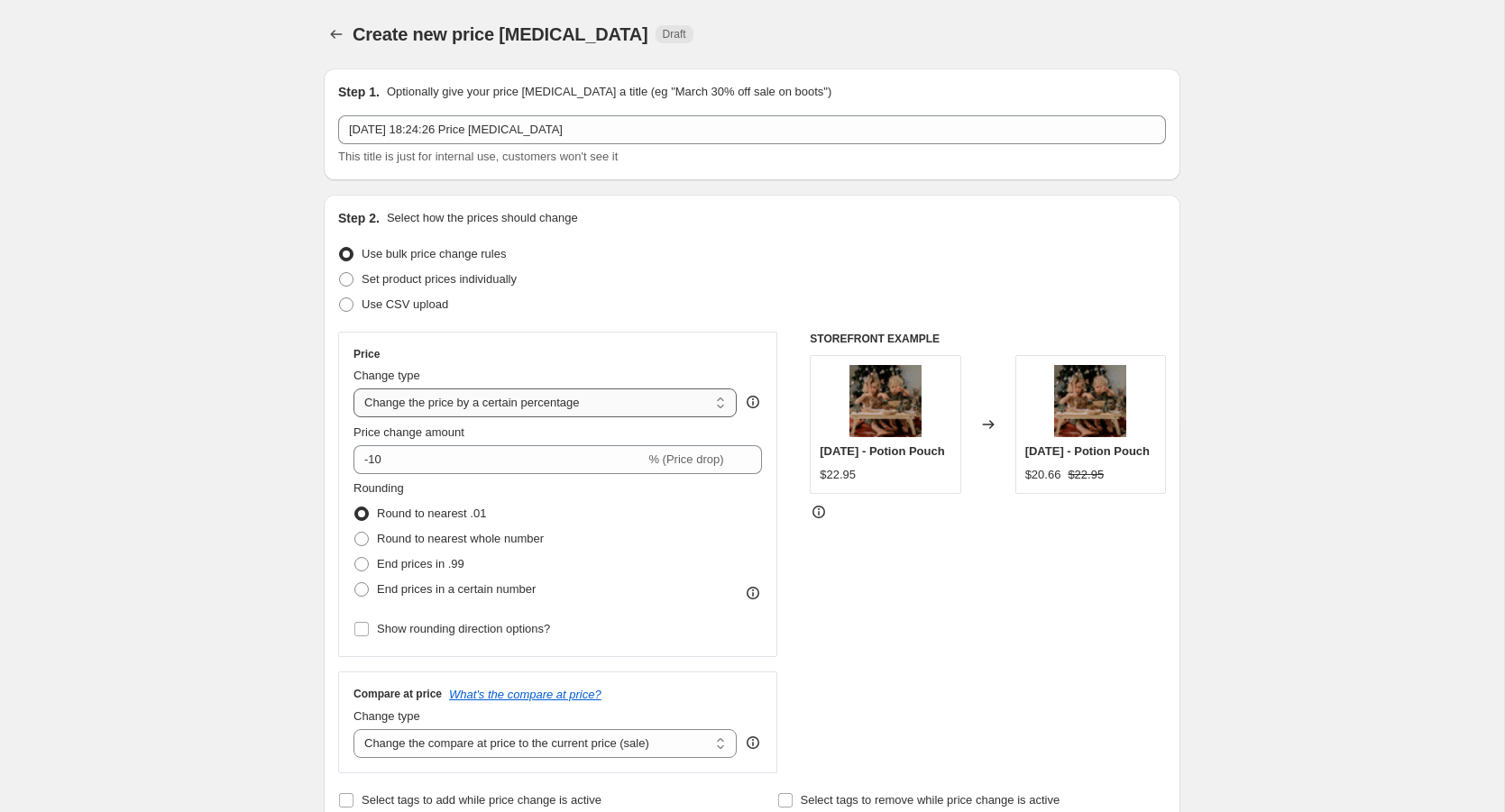
click at [462, 407] on select "Change the price to a certain amount Change the price by a certain amount Chang…" at bounding box center [545, 403] width 384 height 29
select select "to"
type input "80.00"
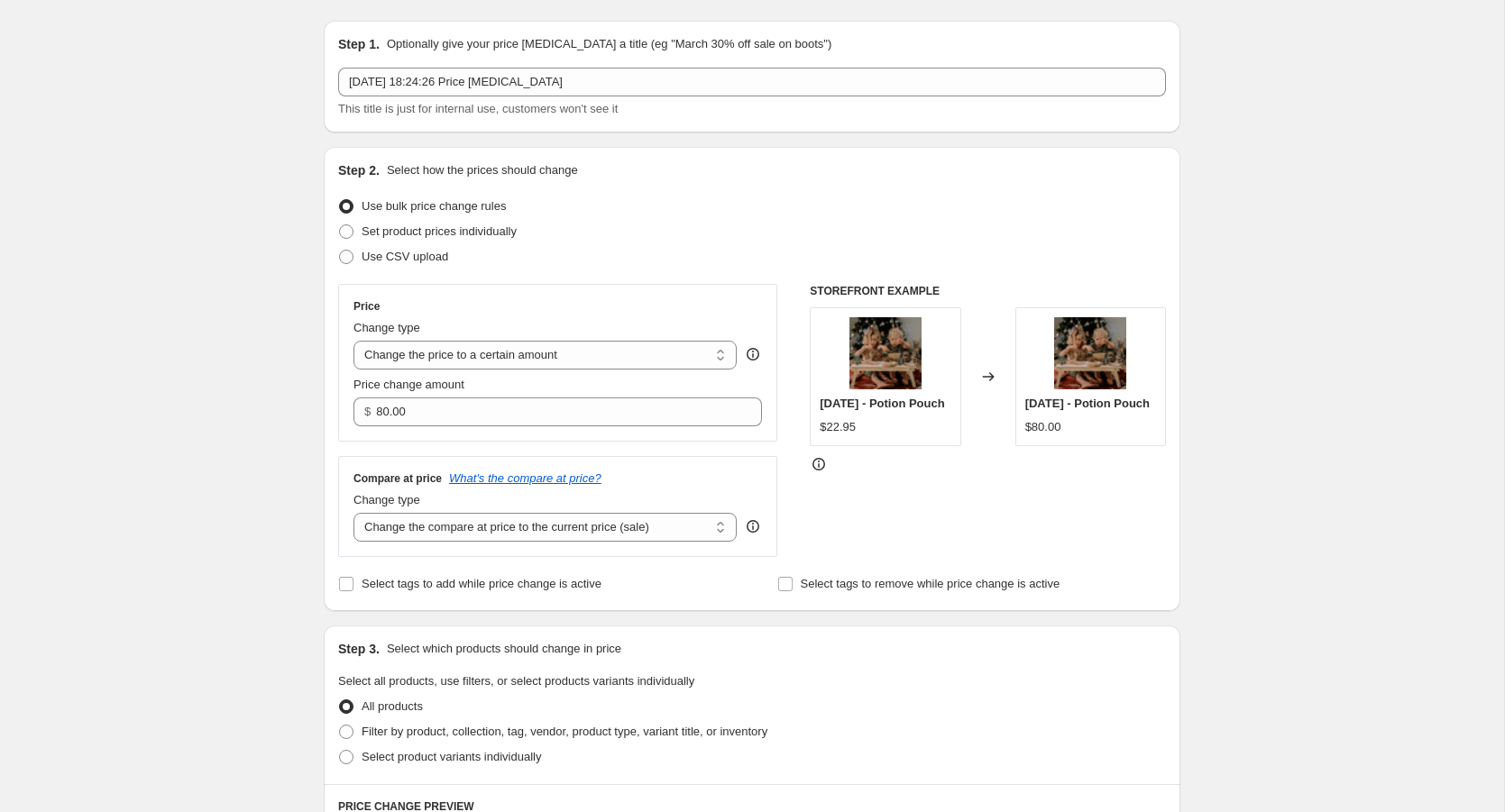
scroll to position [88, 0]
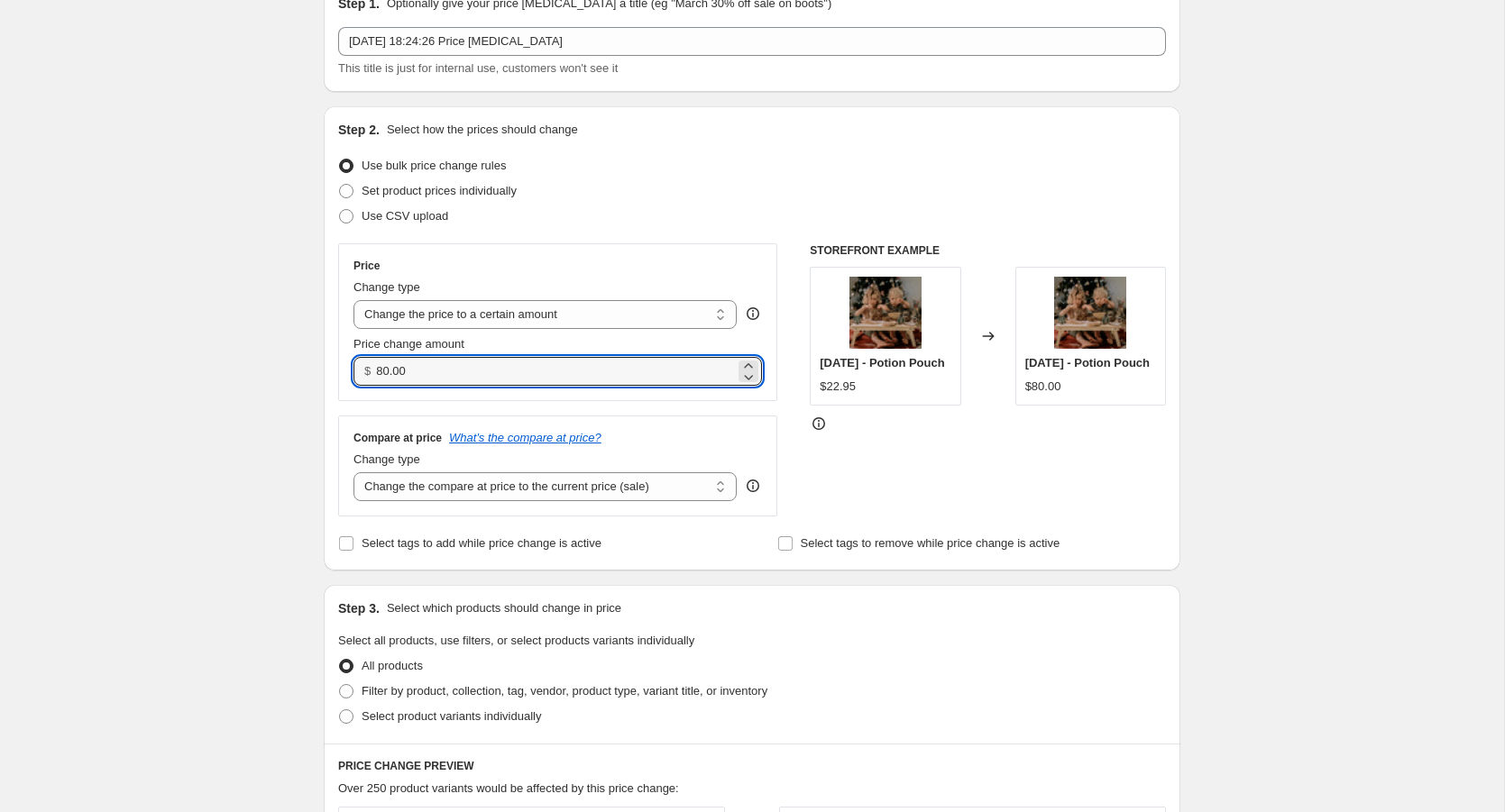
drag, startPoint x: 433, startPoint y: 372, endPoint x: 331, endPoint y: 372, distance: 102.0
click at [331, 372] on div "Step 2. Select how the prices should change Use bulk price change rules Set pro…" at bounding box center [752, 338] width 857 height 464
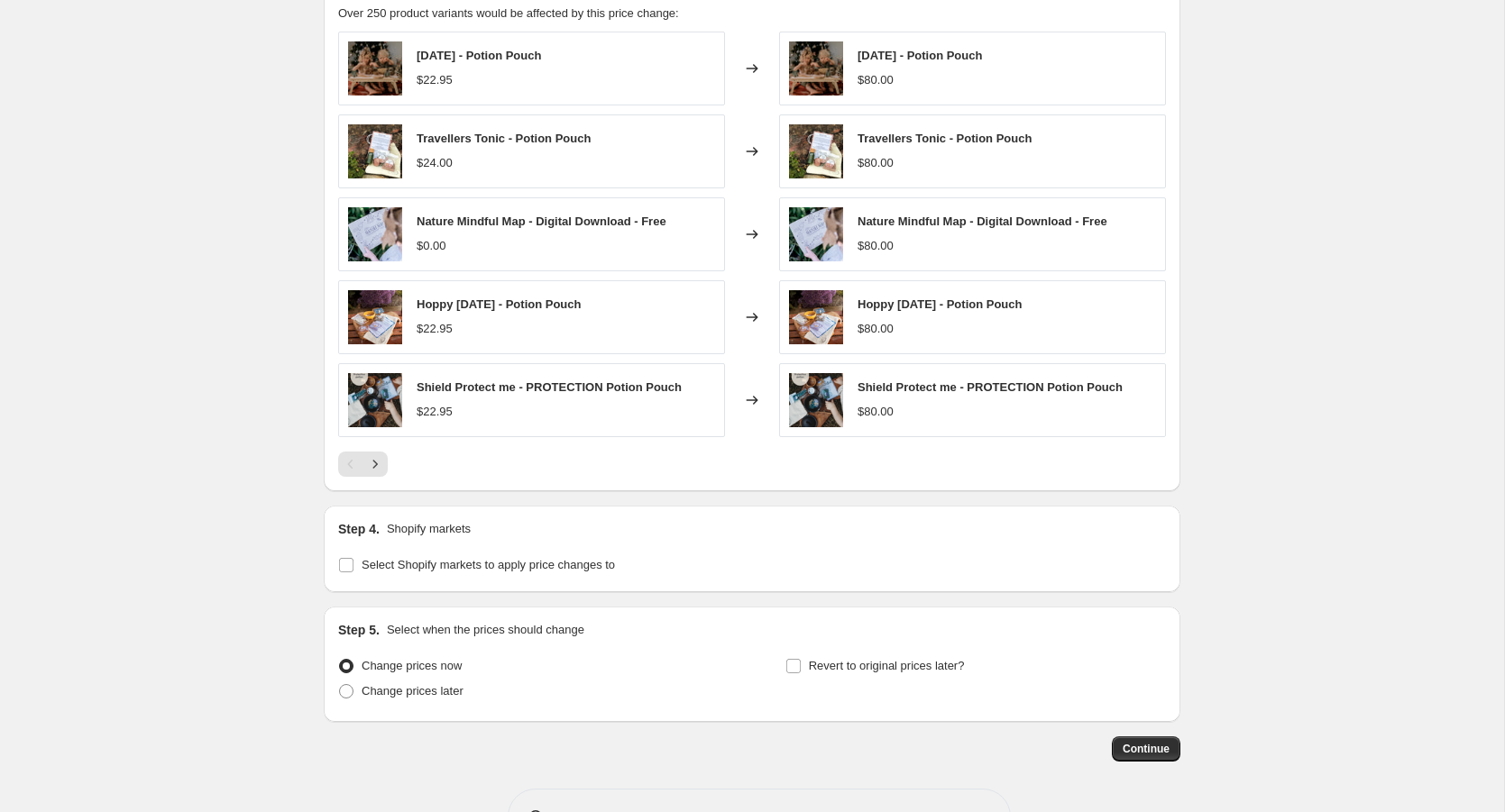
scroll to position [915, 0]
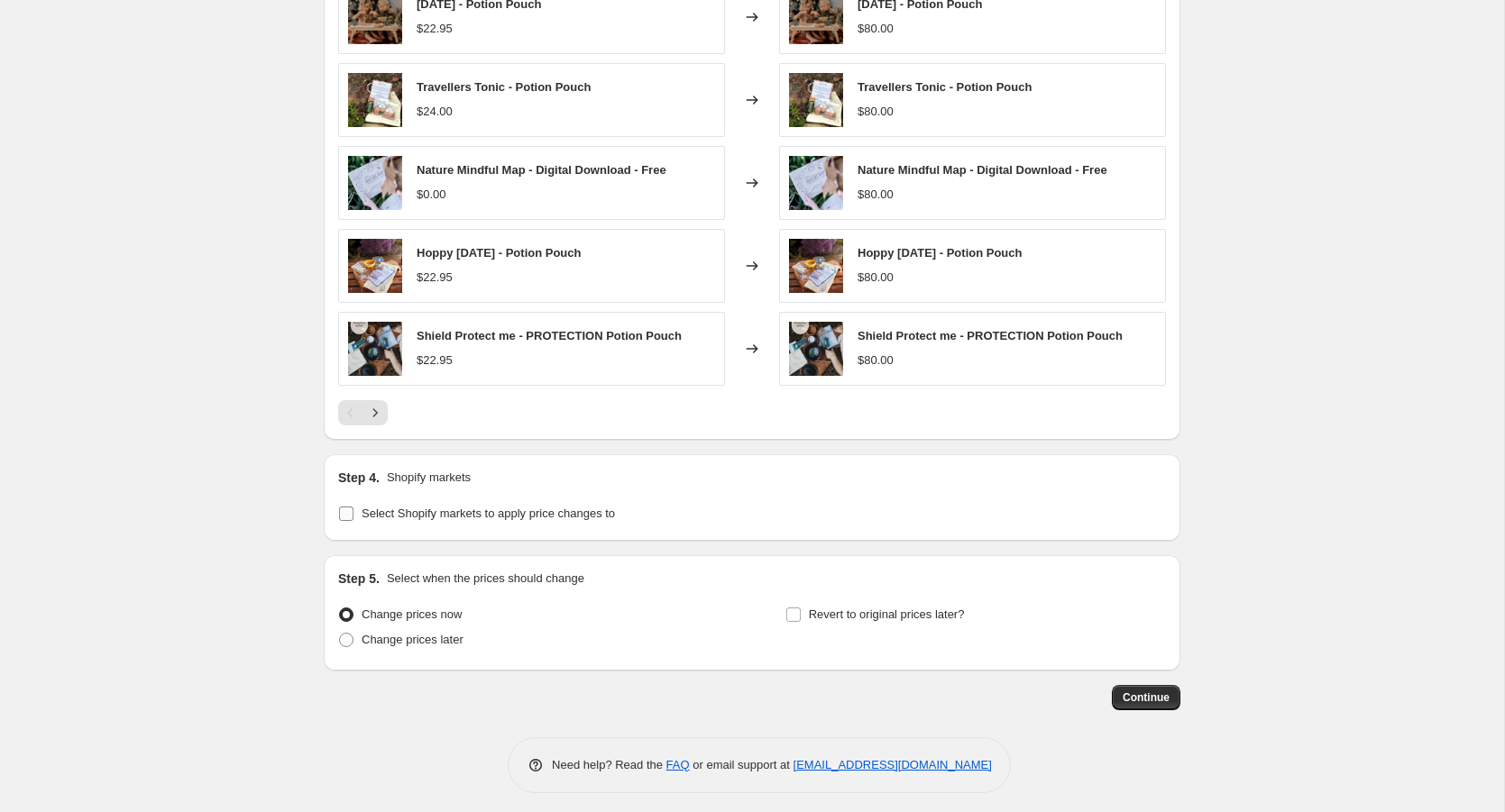
type input "0.00"
click at [349, 507] on input "Select Shopify markets to apply price changes to" at bounding box center [346, 514] width 15 height 14
checkbox input "true"
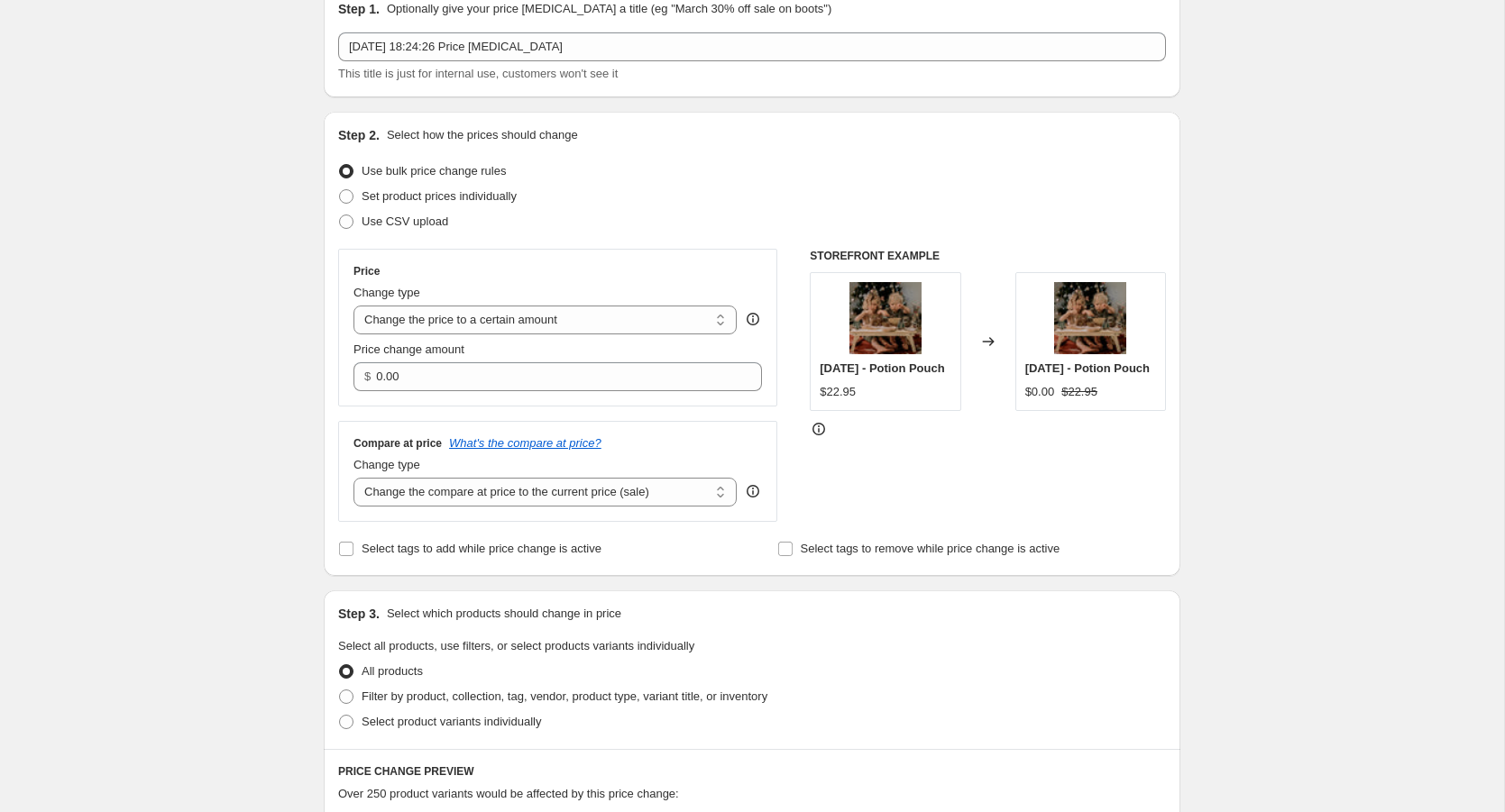
scroll to position [105, 0]
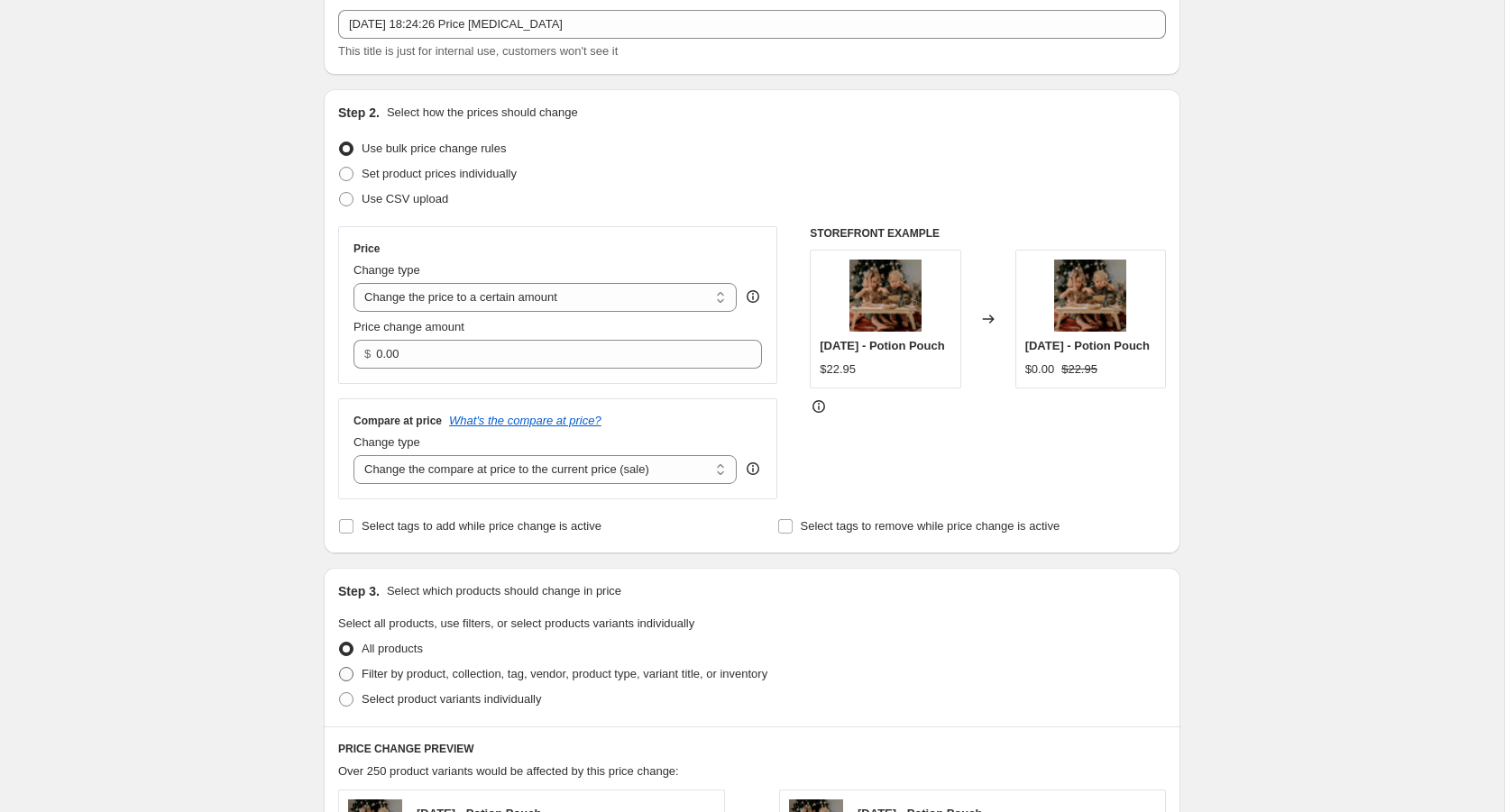
click at [430, 672] on span "Filter by product, collection, tag, vendor, product type, variant title, or inv…" at bounding box center [565, 673] width 406 height 14
click at [340, 668] on input "Filter by product, collection, tag, vendor, product type, variant title, or inv…" at bounding box center [339, 667] width 1 height 1
radio input "true"
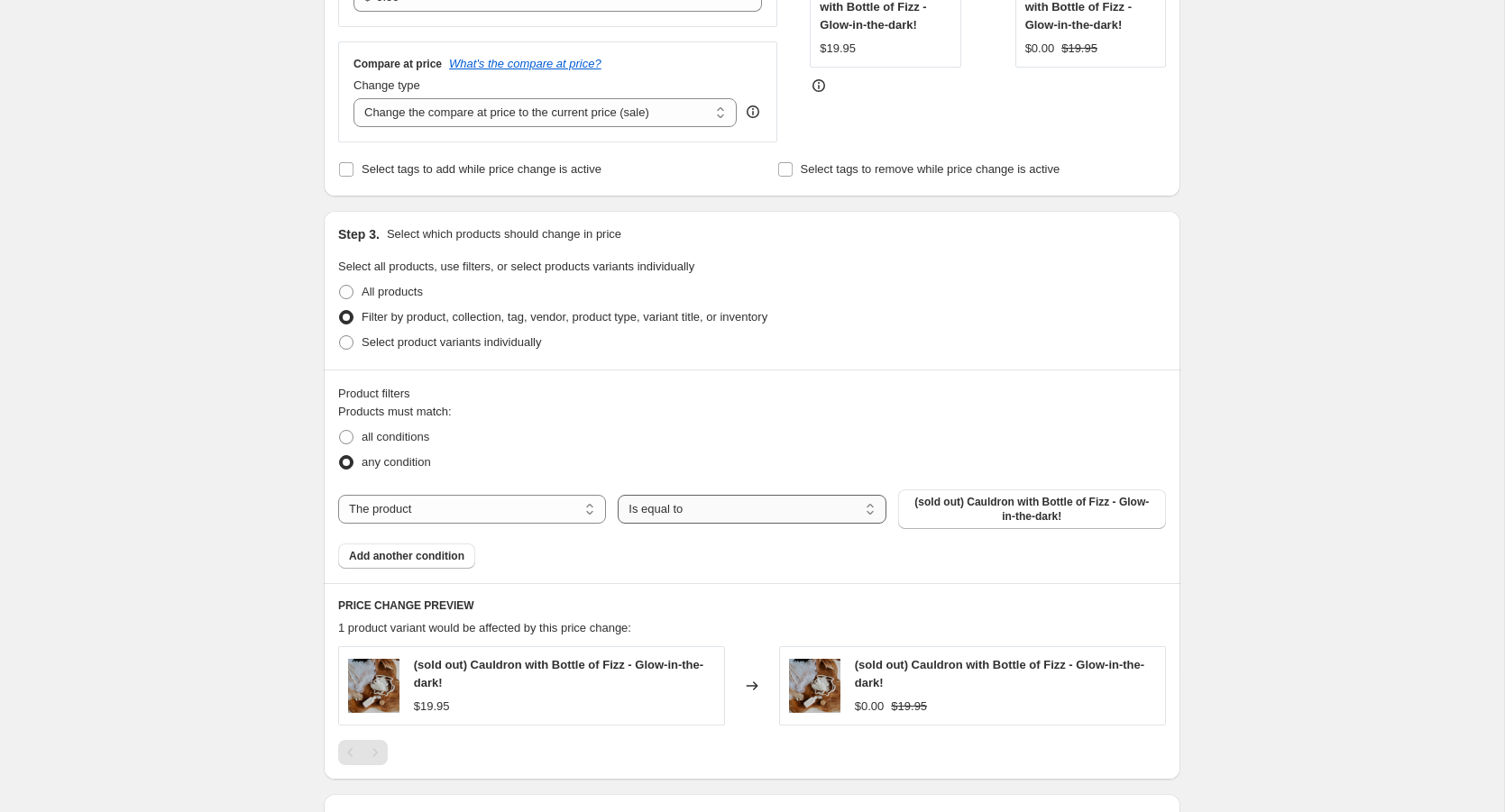
scroll to position [478, 0]
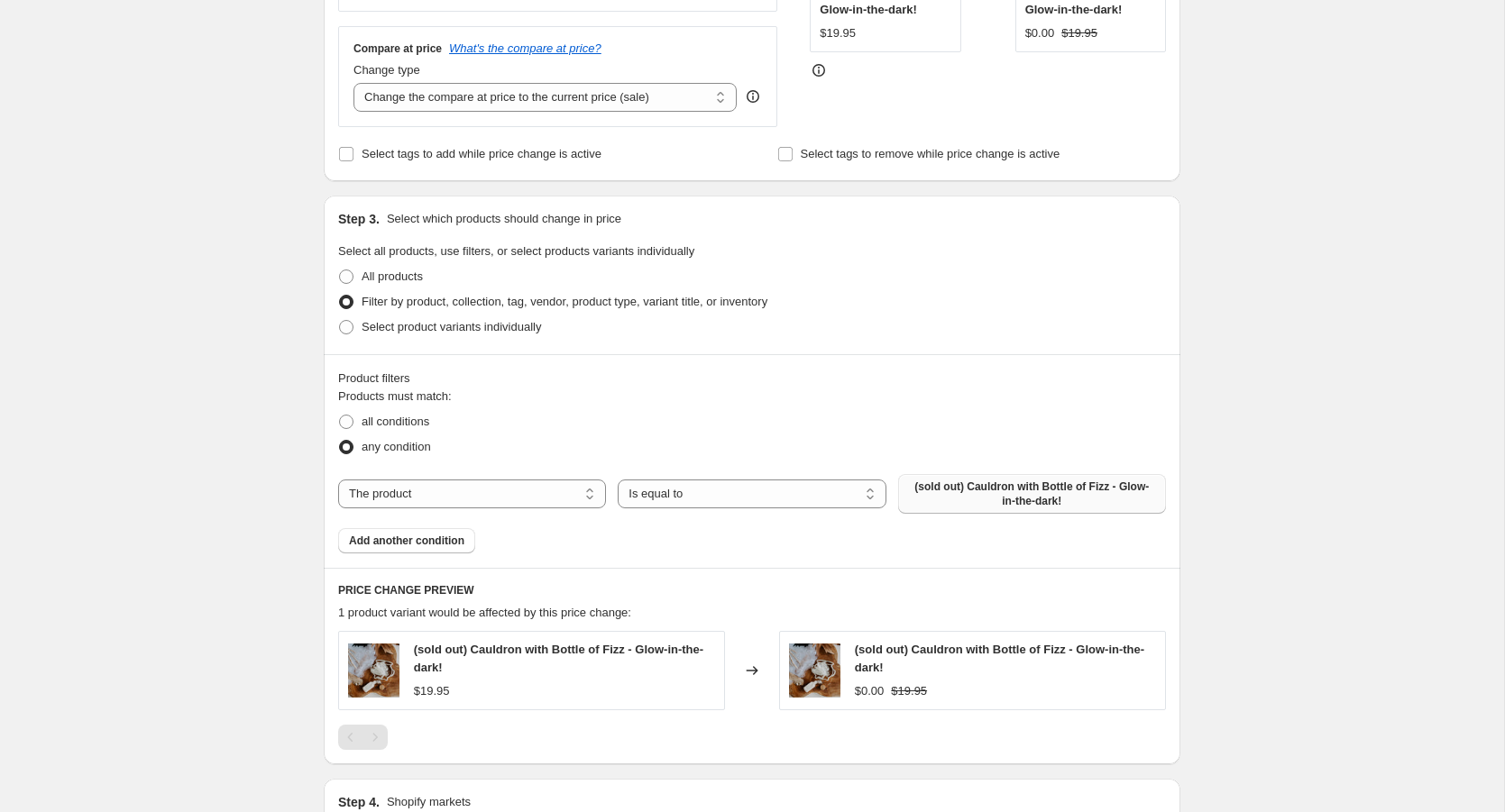
click at [946, 492] on span "(sold out) Cauldron with Bottle of Fizz - Glow-in-the-dark!" at bounding box center [1033, 494] width 247 height 29
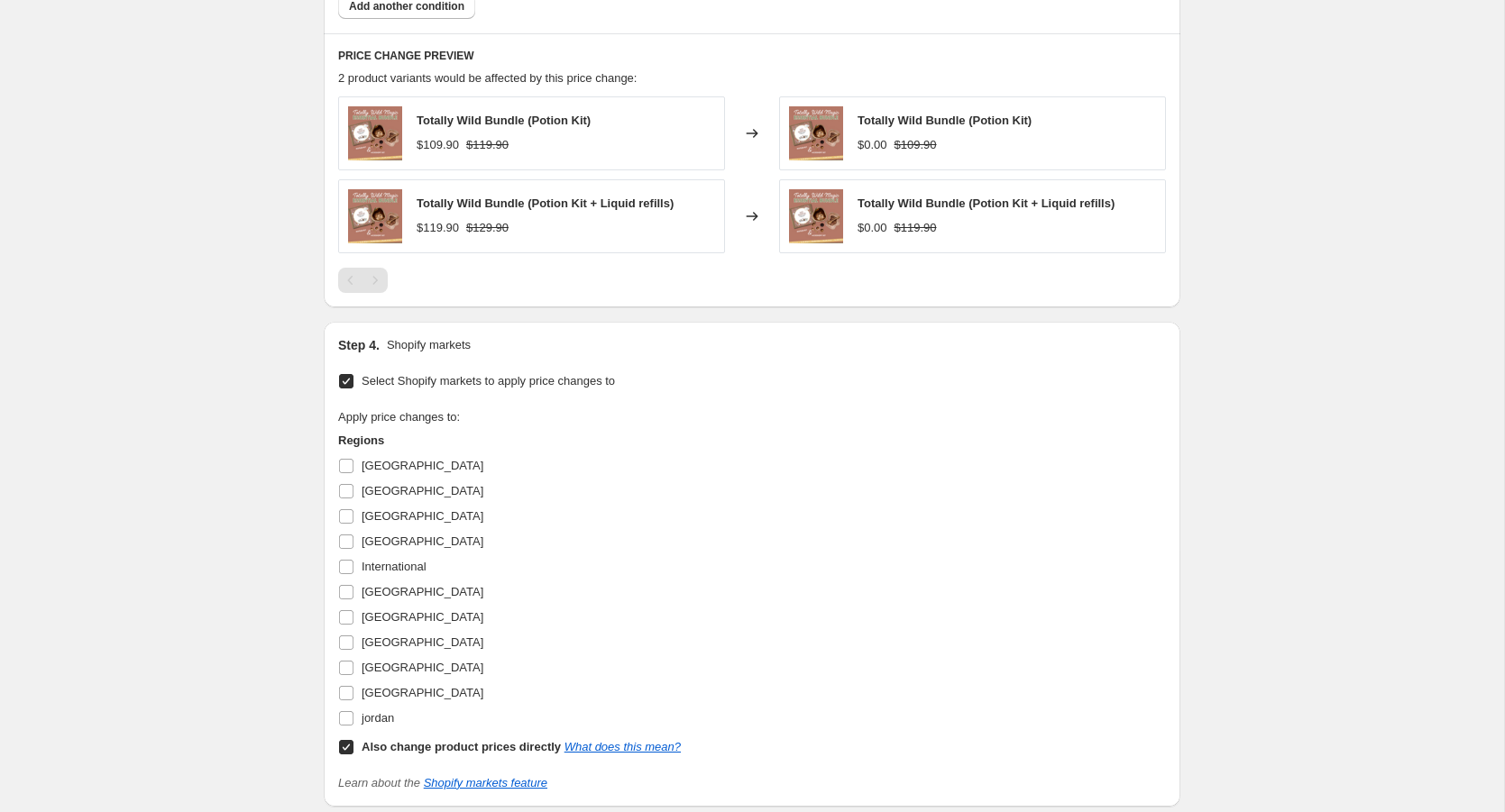
scroll to position [1005, 0]
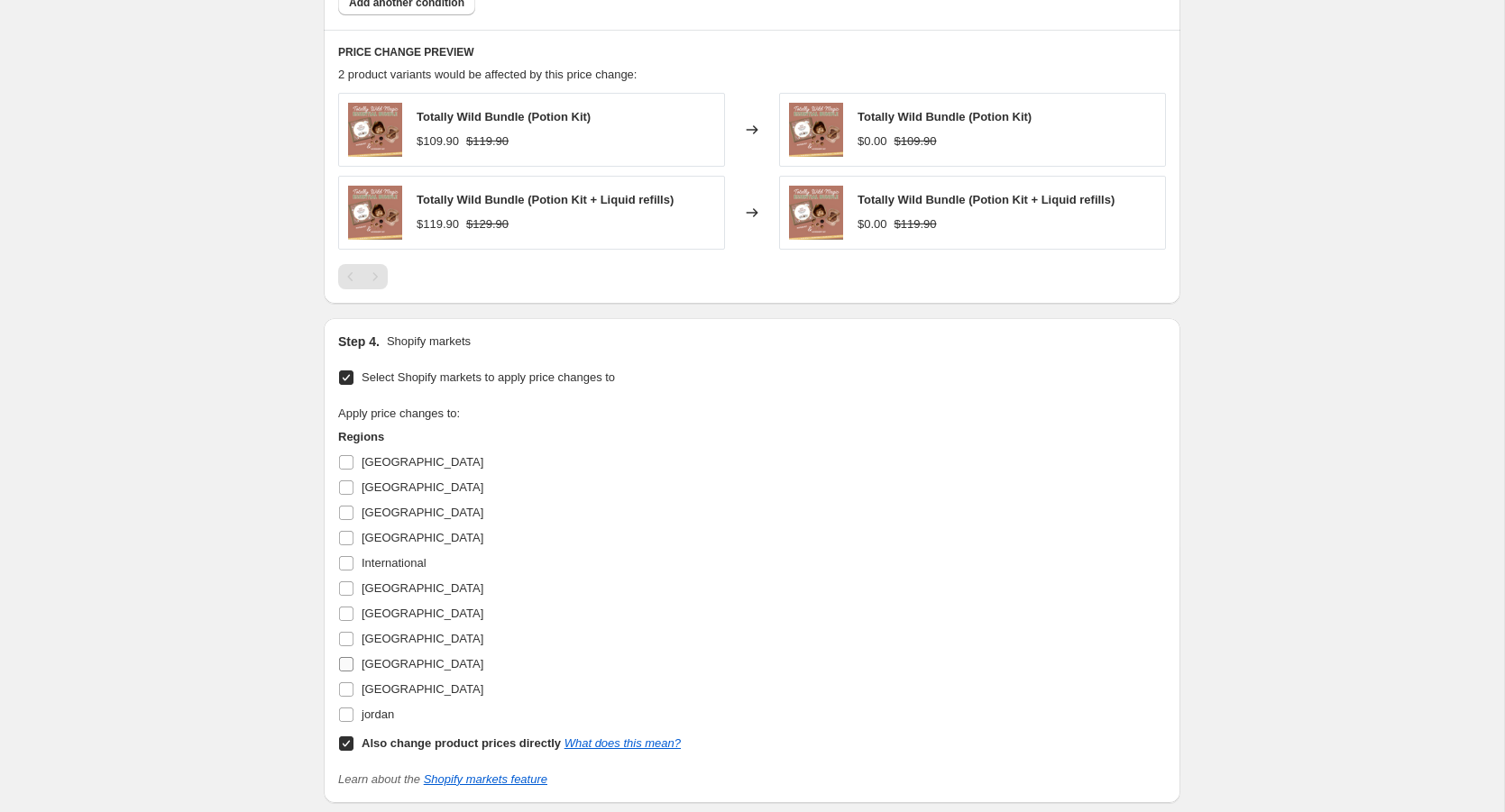
click at [349, 657] on input "[GEOGRAPHIC_DATA]" at bounding box center [346, 664] width 15 height 14
checkbox input "true"
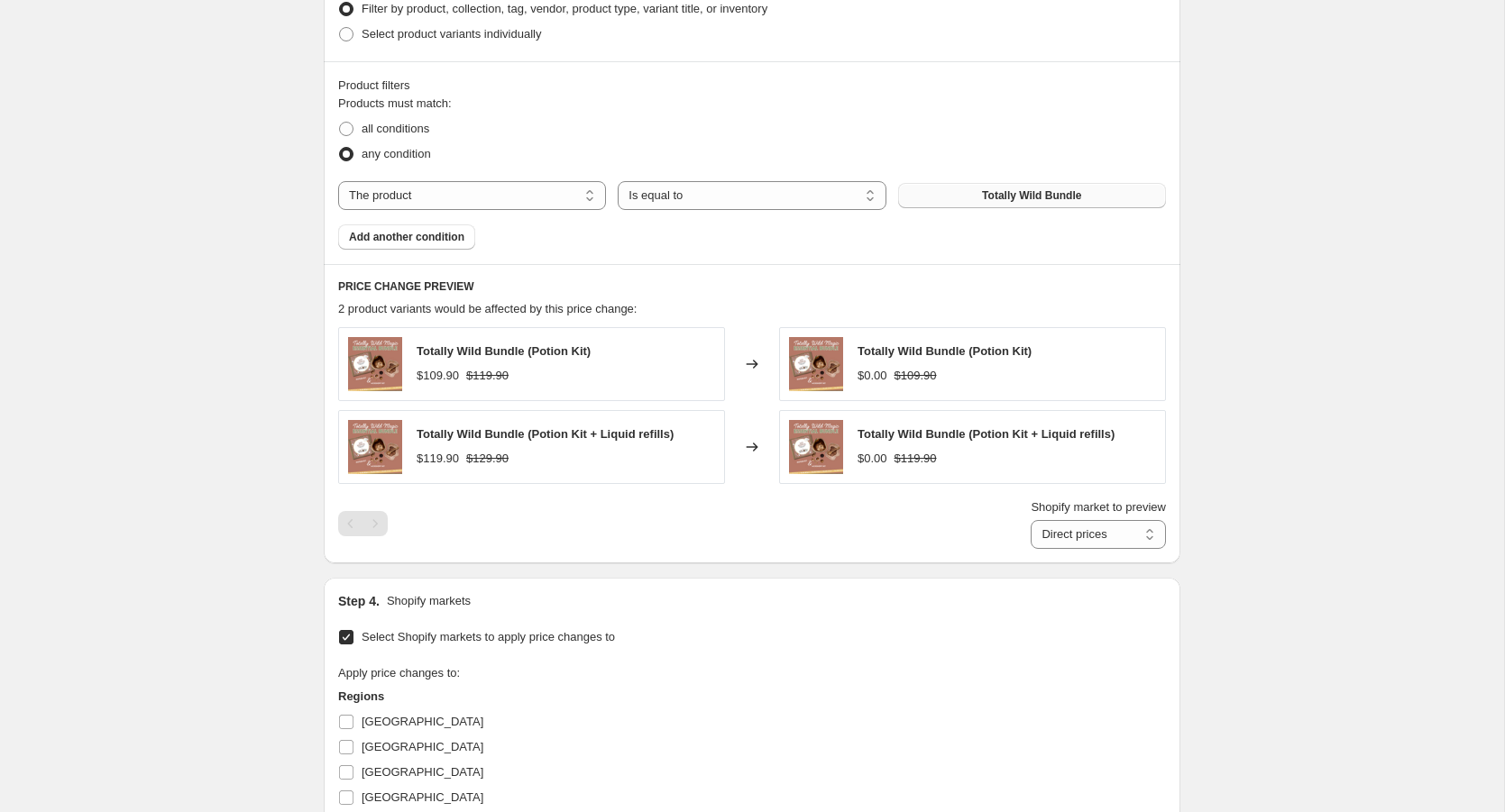
scroll to position [767, 0]
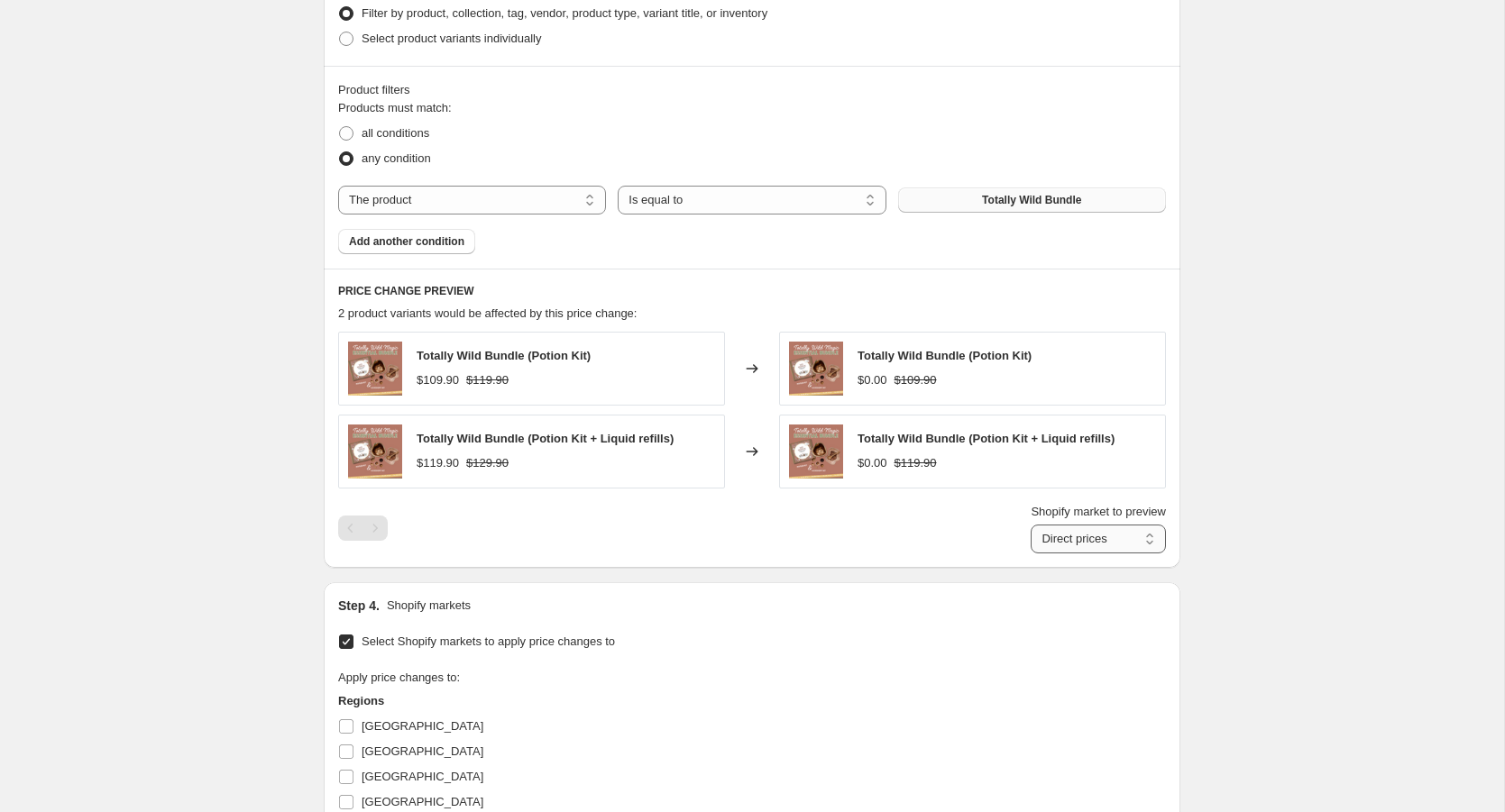
click at [1149, 537] on select "Direct prices [GEOGRAPHIC_DATA]" at bounding box center [1098, 539] width 135 height 29
click at [1147, 534] on select "Direct prices [GEOGRAPHIC_DATA]" at bounding box center [1087, 539] width 158 height 29
select select "direct"
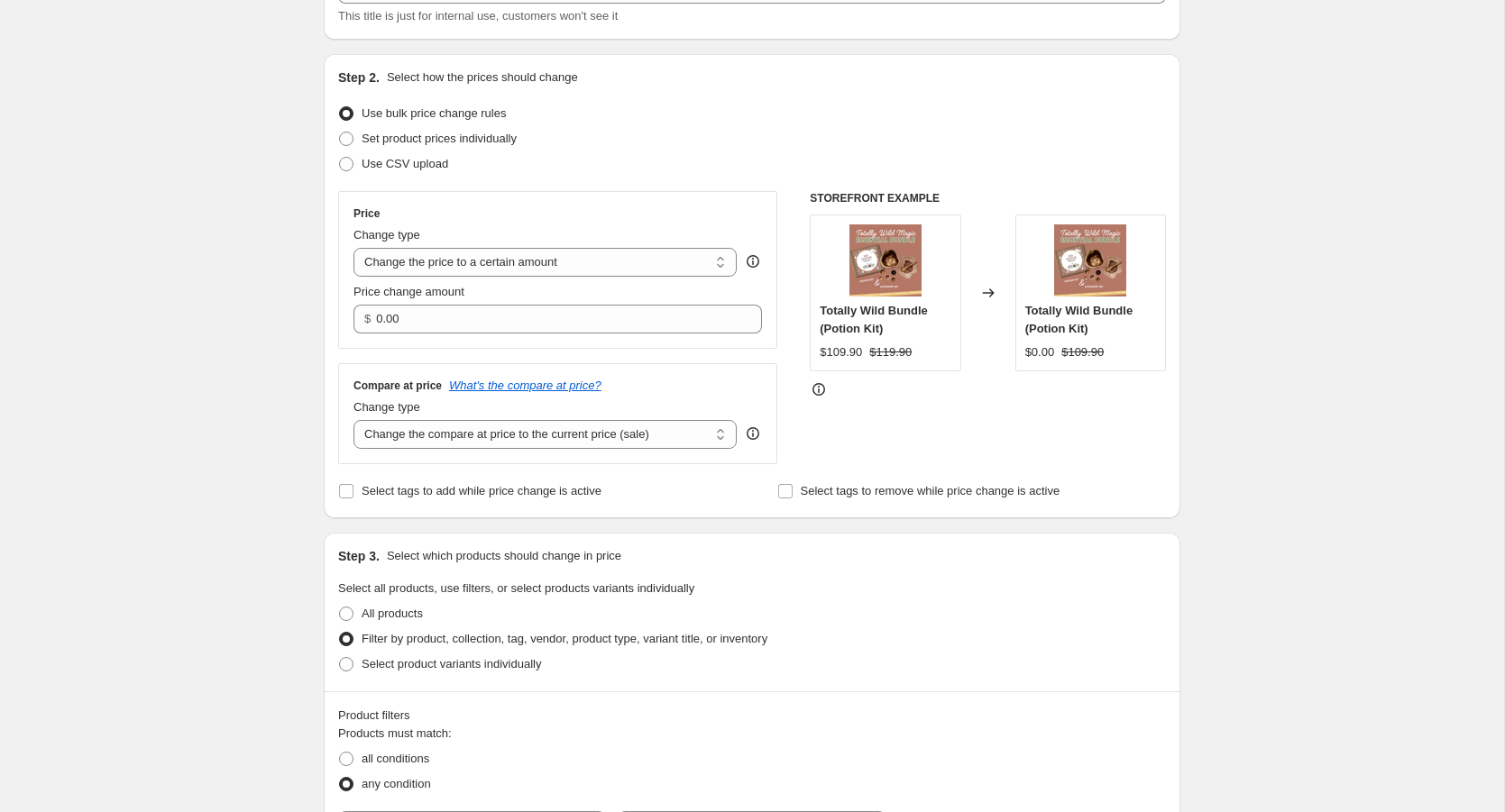
scroll to position [0, 0]
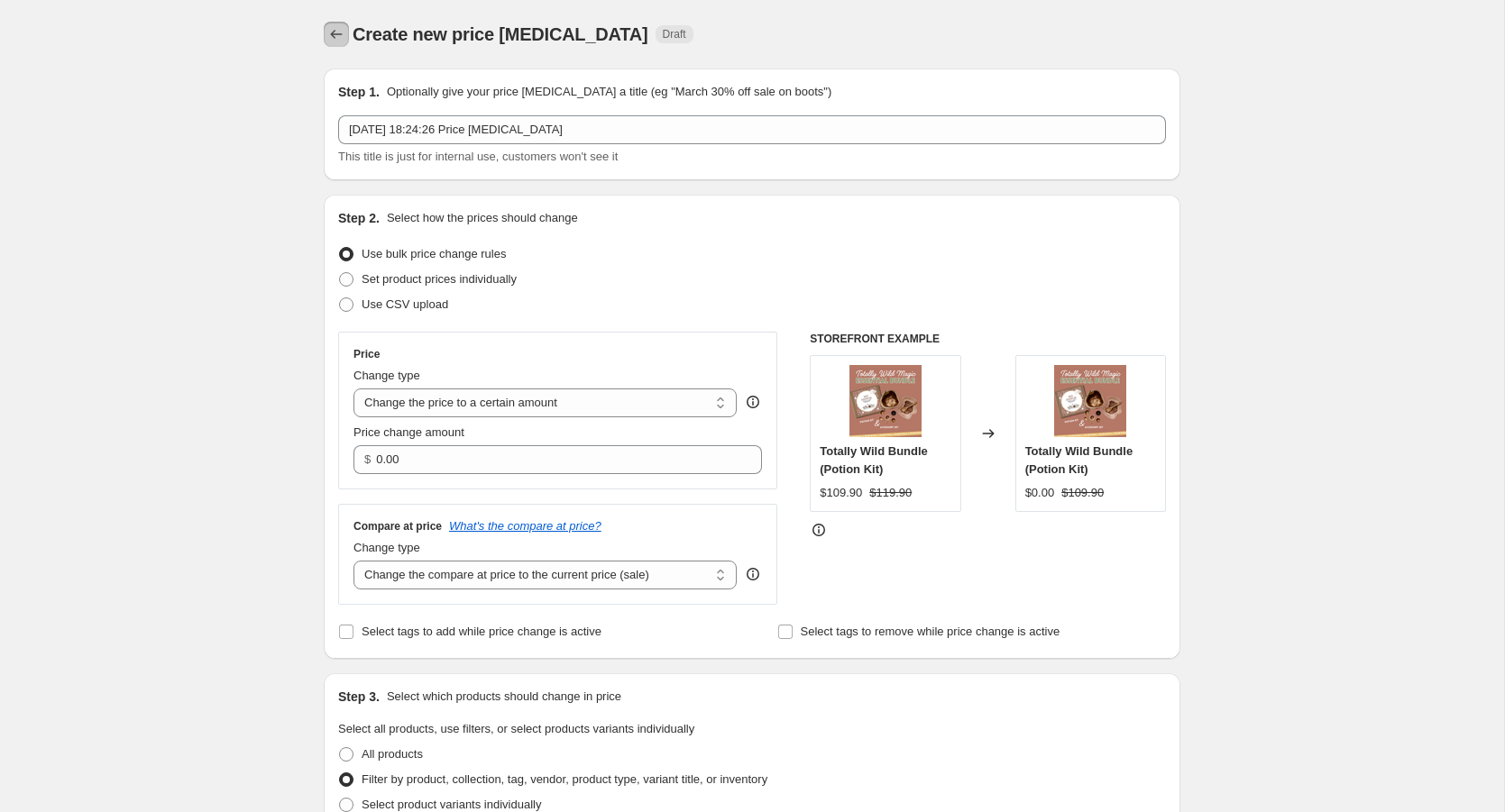
click at [333, 36] on icon "Price change jobs" at bounding box center [336, 34] width 18 height 18
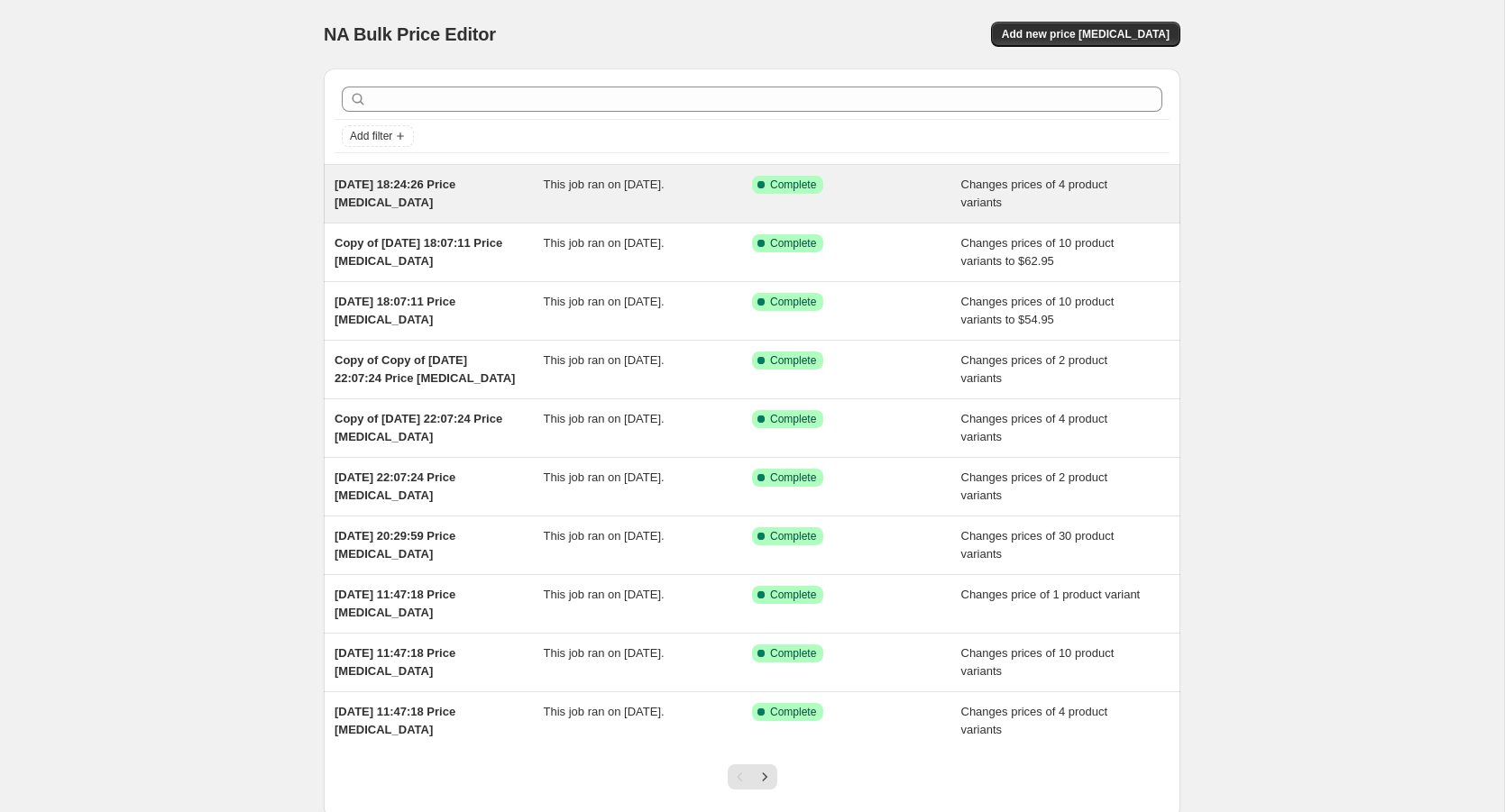
click at [455, 182] on span "[DATE] 18:24:26 Price [MEDICAL_DATA]" at bounding box center [394, 193] width 121 height 32
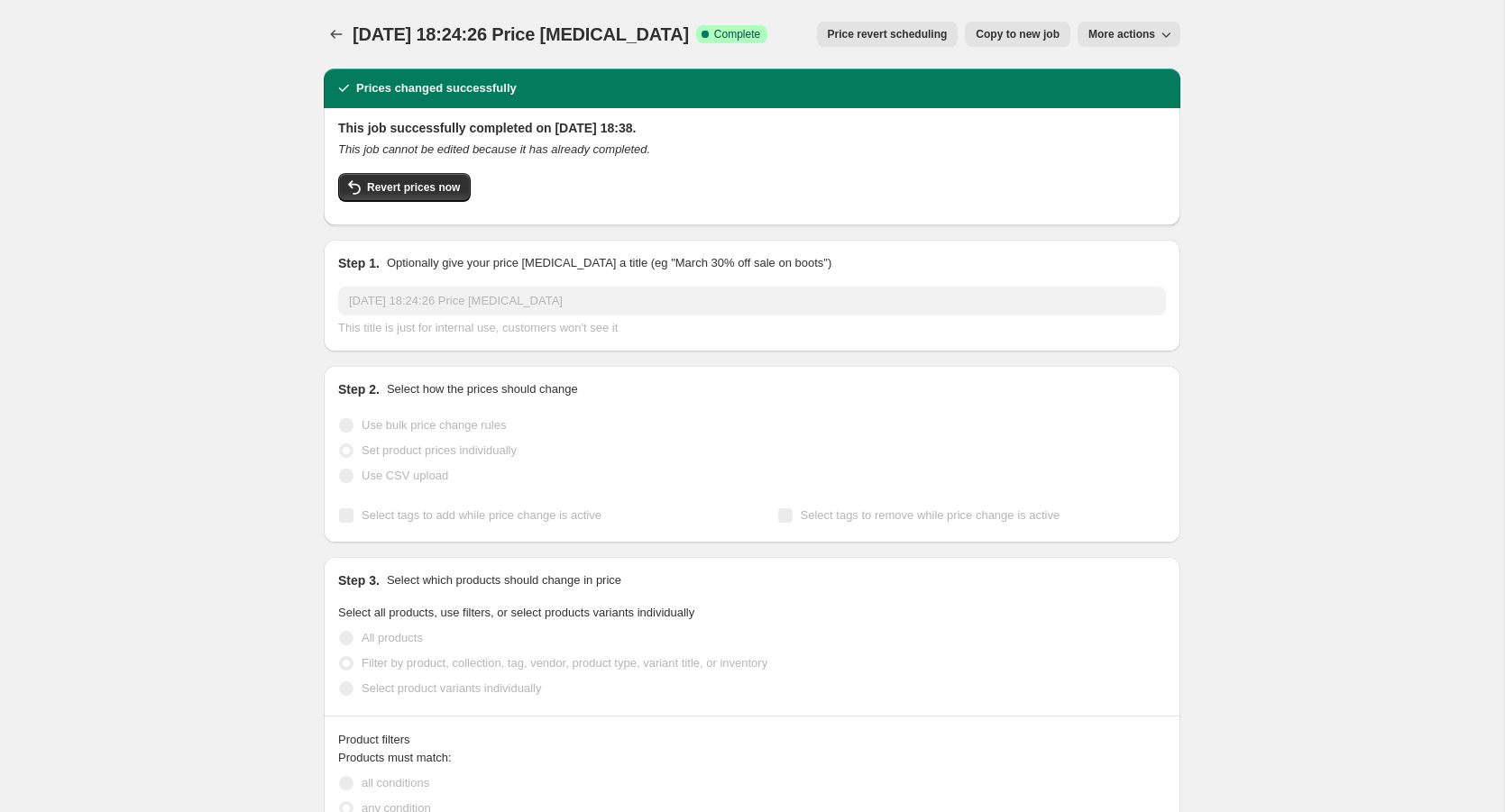
click at [1044, 39] on span "Copy to new job" at bounding box center [1017, 34] width 84 height 14
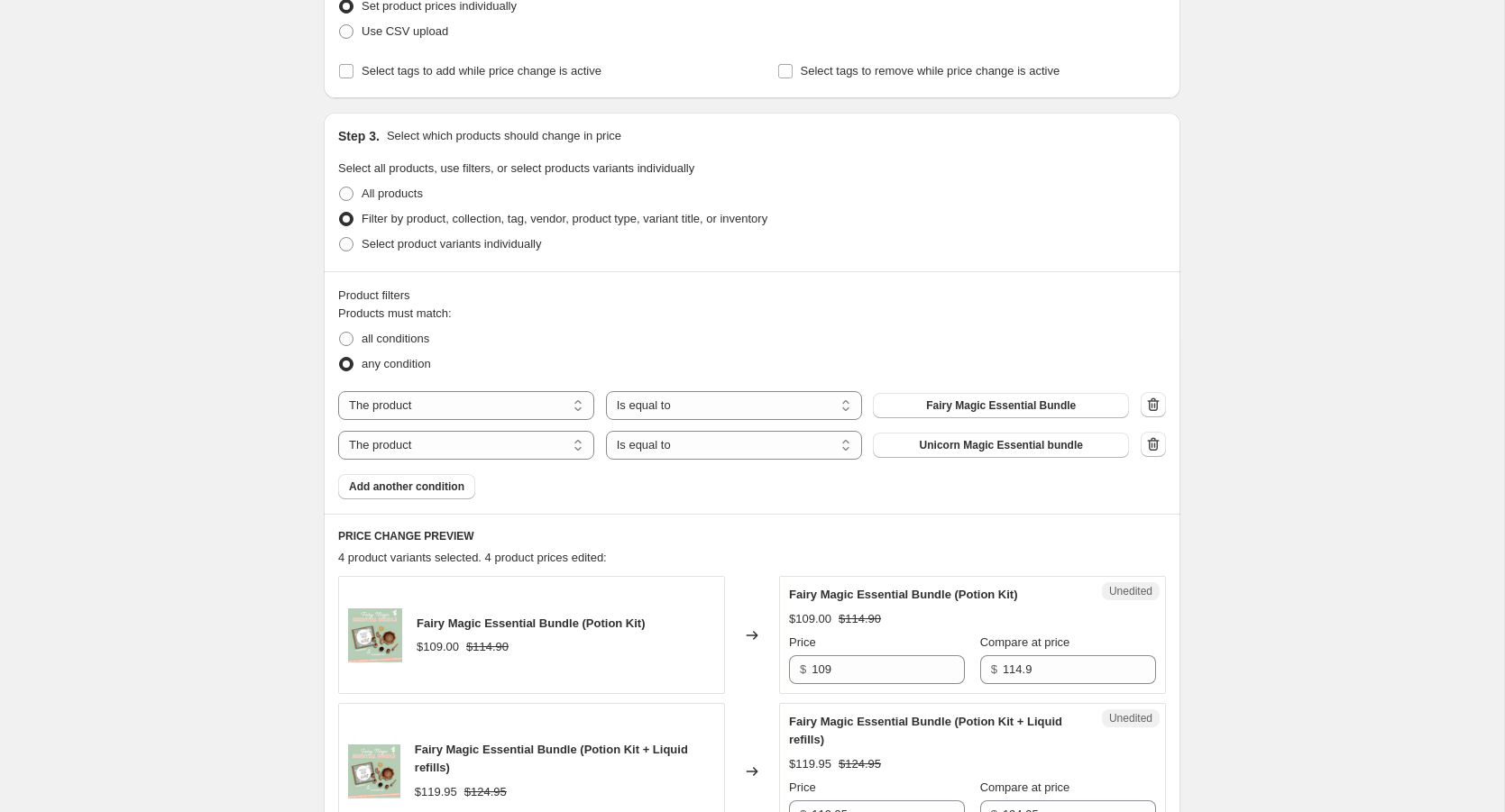
scroll to position [293, 0]
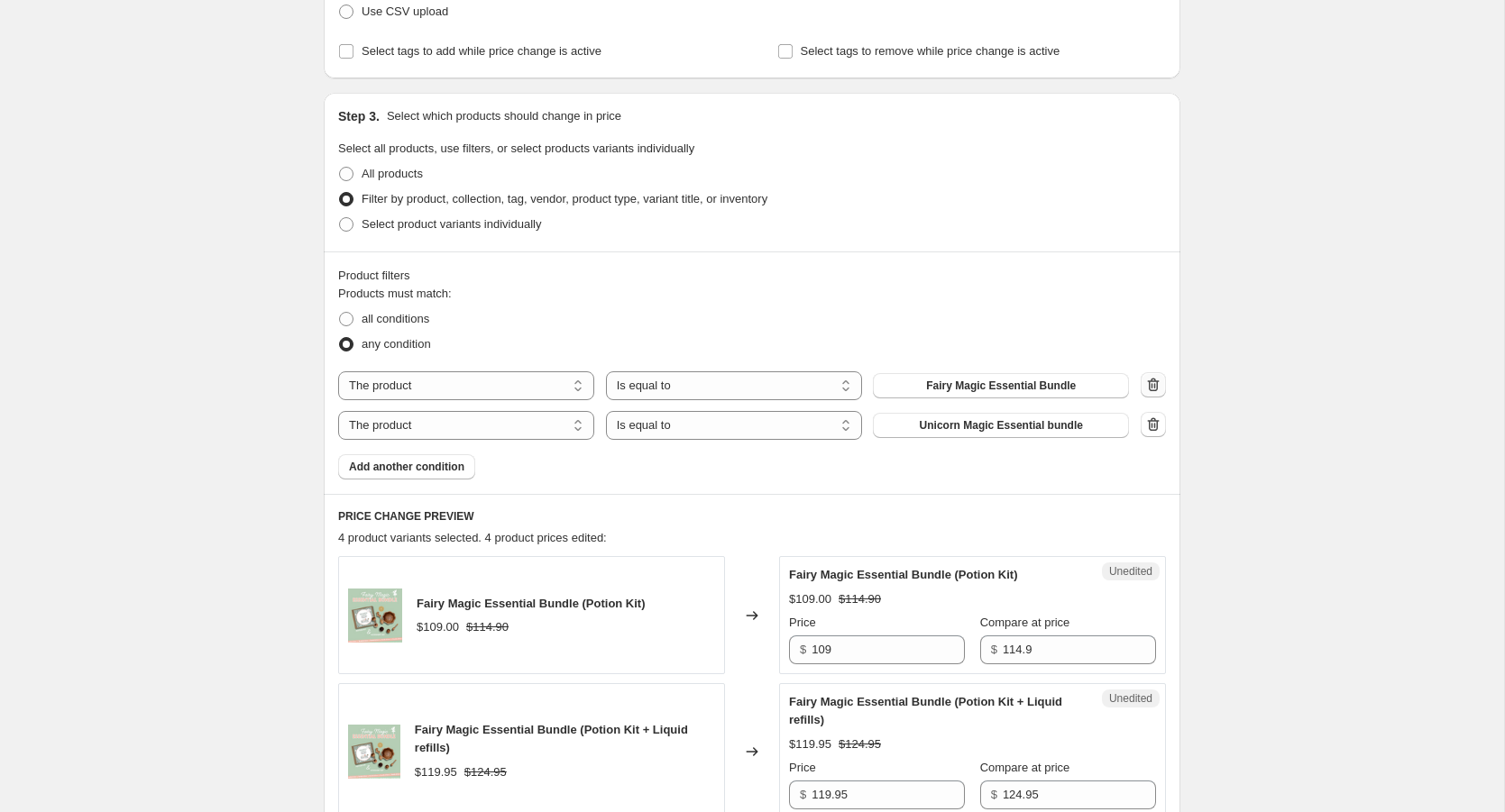
click at [1153, 382] on icon "button" at bounding box center [1153, 385] width 18 height 18
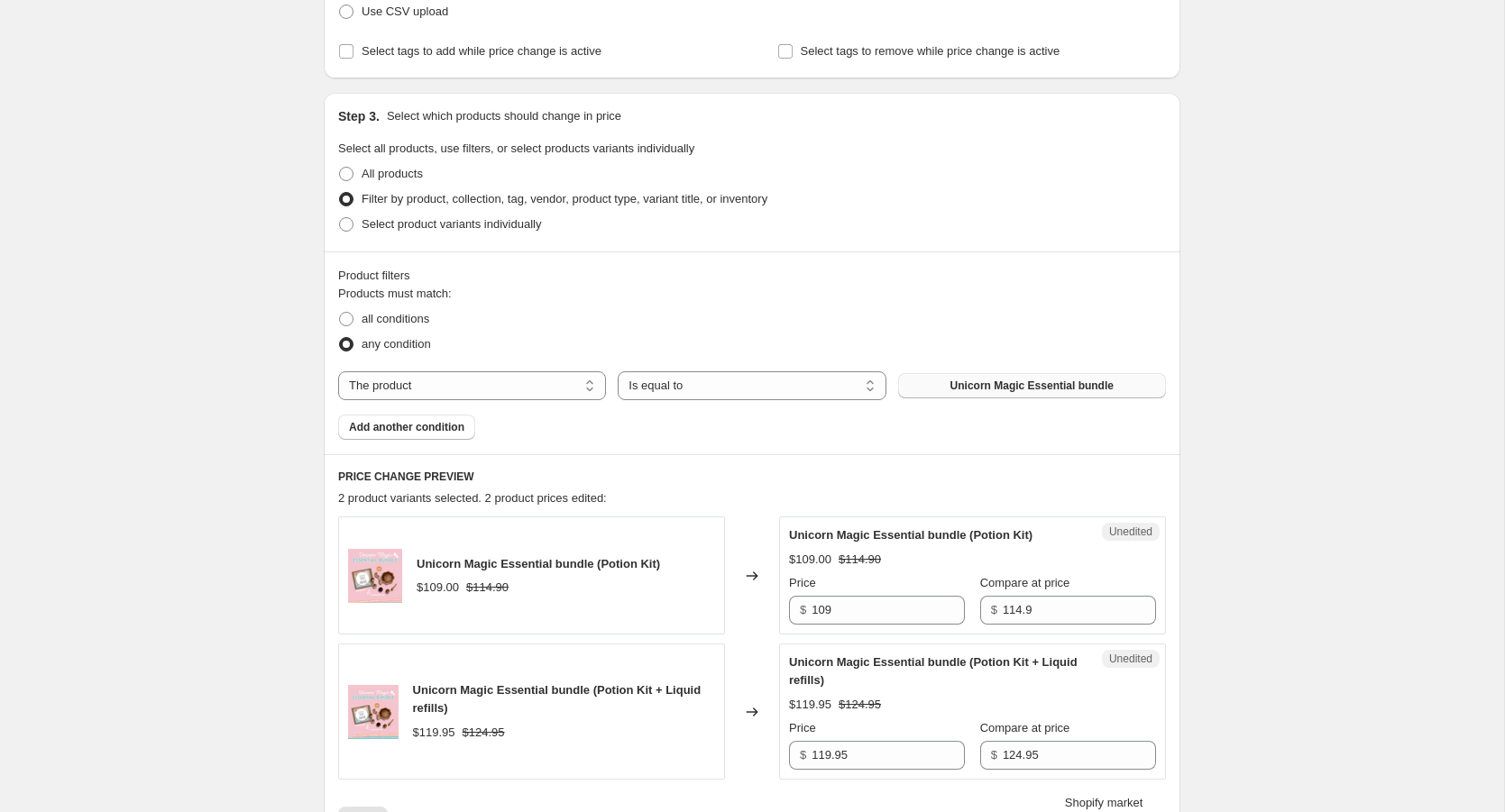
click at [1121, 381] on button "Unicorn Magic Essential bundle" at bounding box center [1032, 386] width 267 height 25
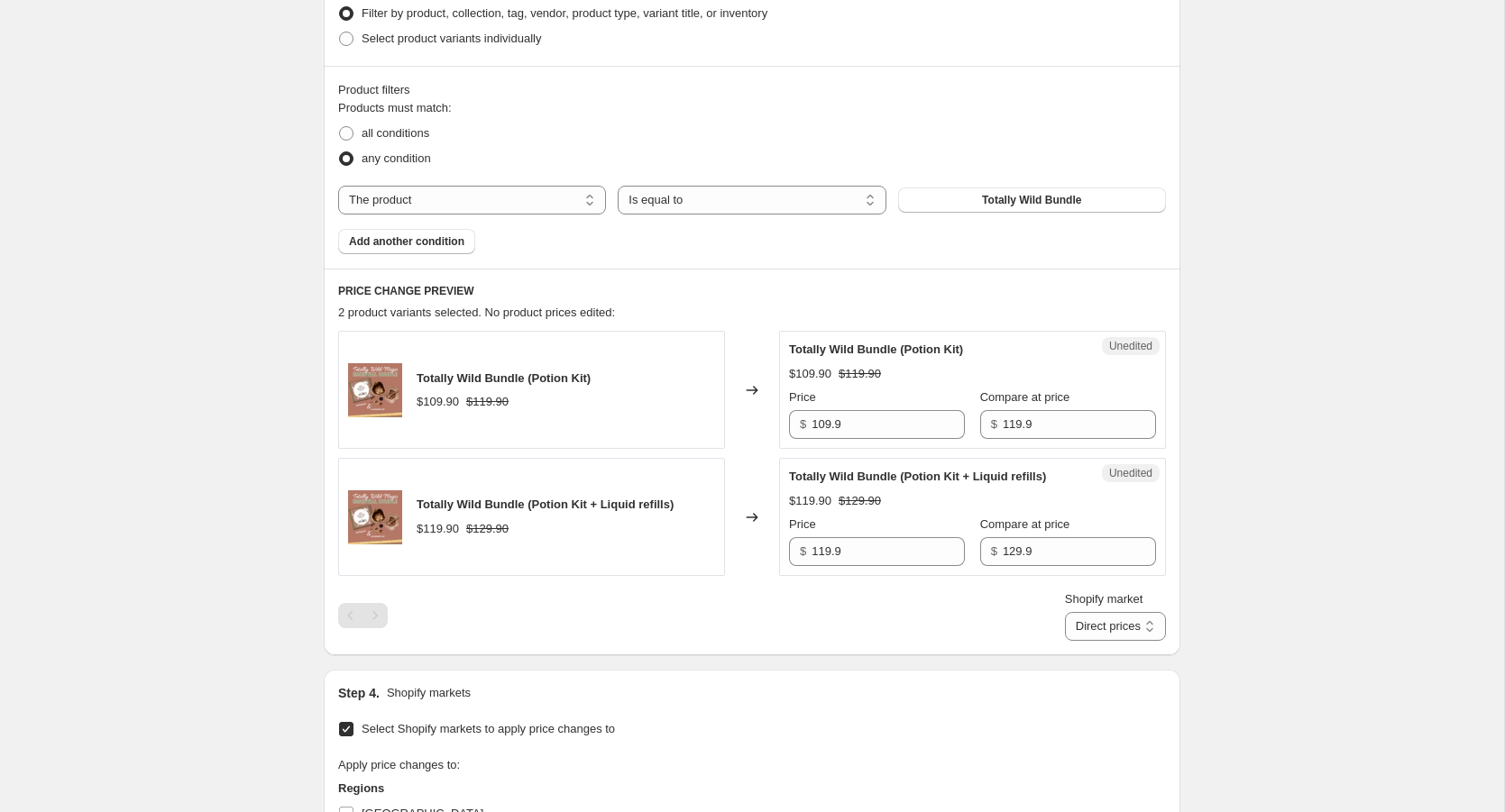
scroll to position [498, 0]
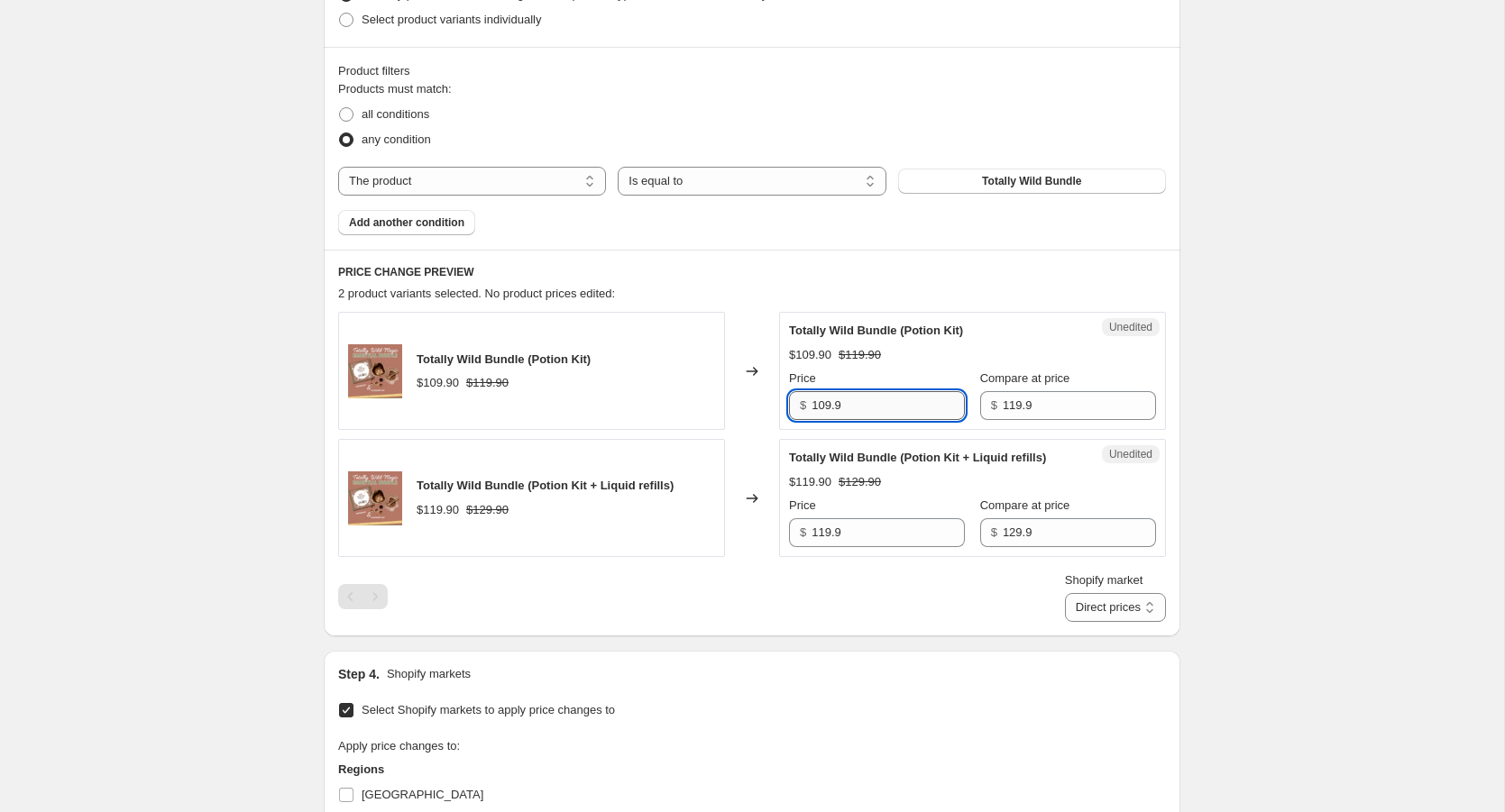
click at [856, 406] on input "109.9" at bounding box center [888, 406] width 153 height 29
drag, startPoint x: 856, startPoint y: 406, endPoint x: 800, endPoint y: 405, distance: 56.0
click at [800, 405] on div "$ 109.9" at bounding box center [877, 406] width 176 height 29
type input "112.95"
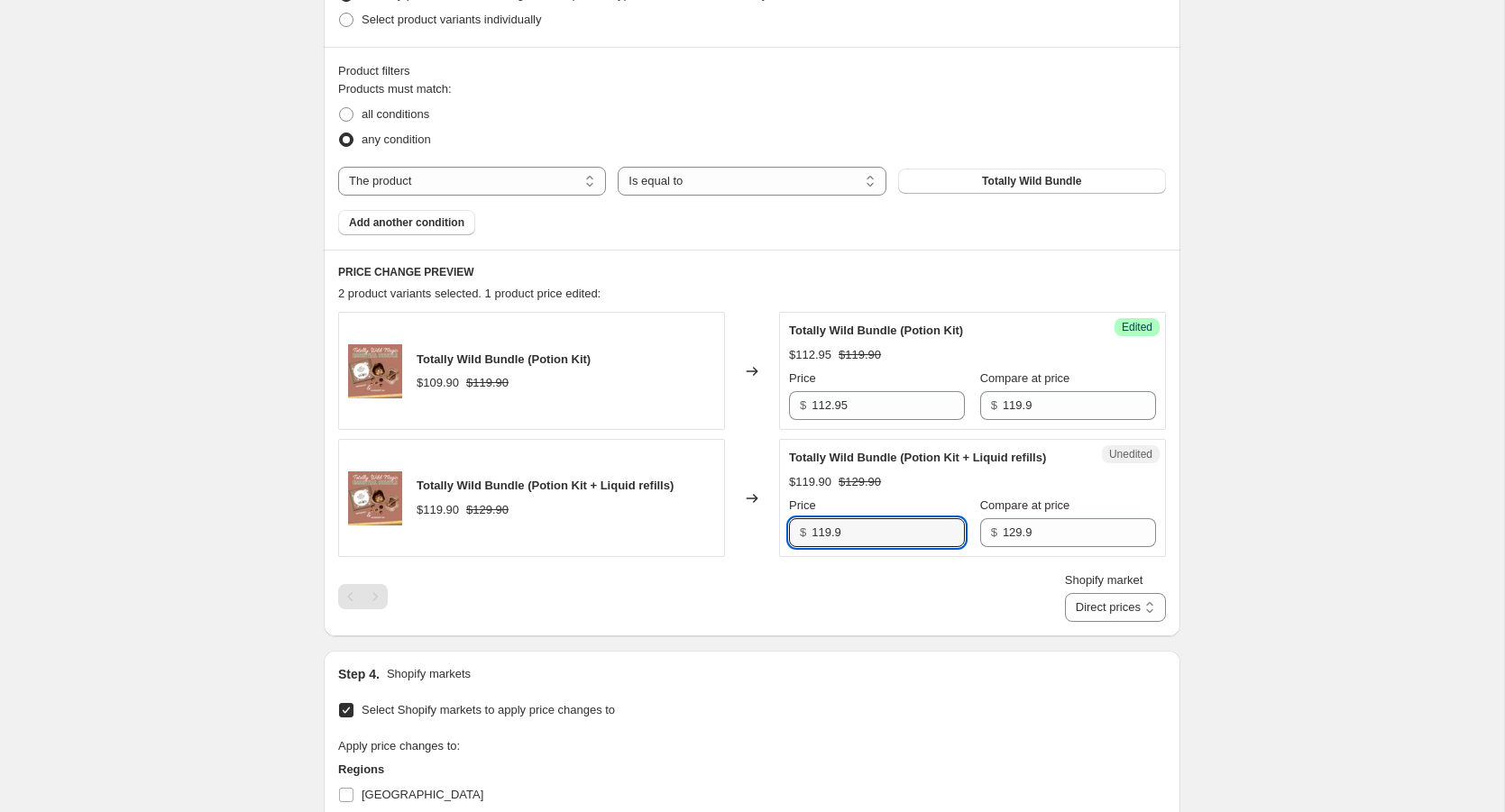
drag, startPoint x: 849, startPoint y: 549, endPoint x: 795, endPoint y: 549, distance: 54.0
click at [795, 547] on div "$ 119.9" at bounding box center [877, 533] width 176 height 29
type input "123.95"
click at [890, 604] on div "Shopify market Direct prices [GEOGRAPHIC_DATA] Direct prices" at bounding box center [752, 597] width 828 height 51
click at [1151, 619] on select "Direct prices [GEOGRAPHIC_DATA]" at bounding box center [1115, 608] width 101 height 29
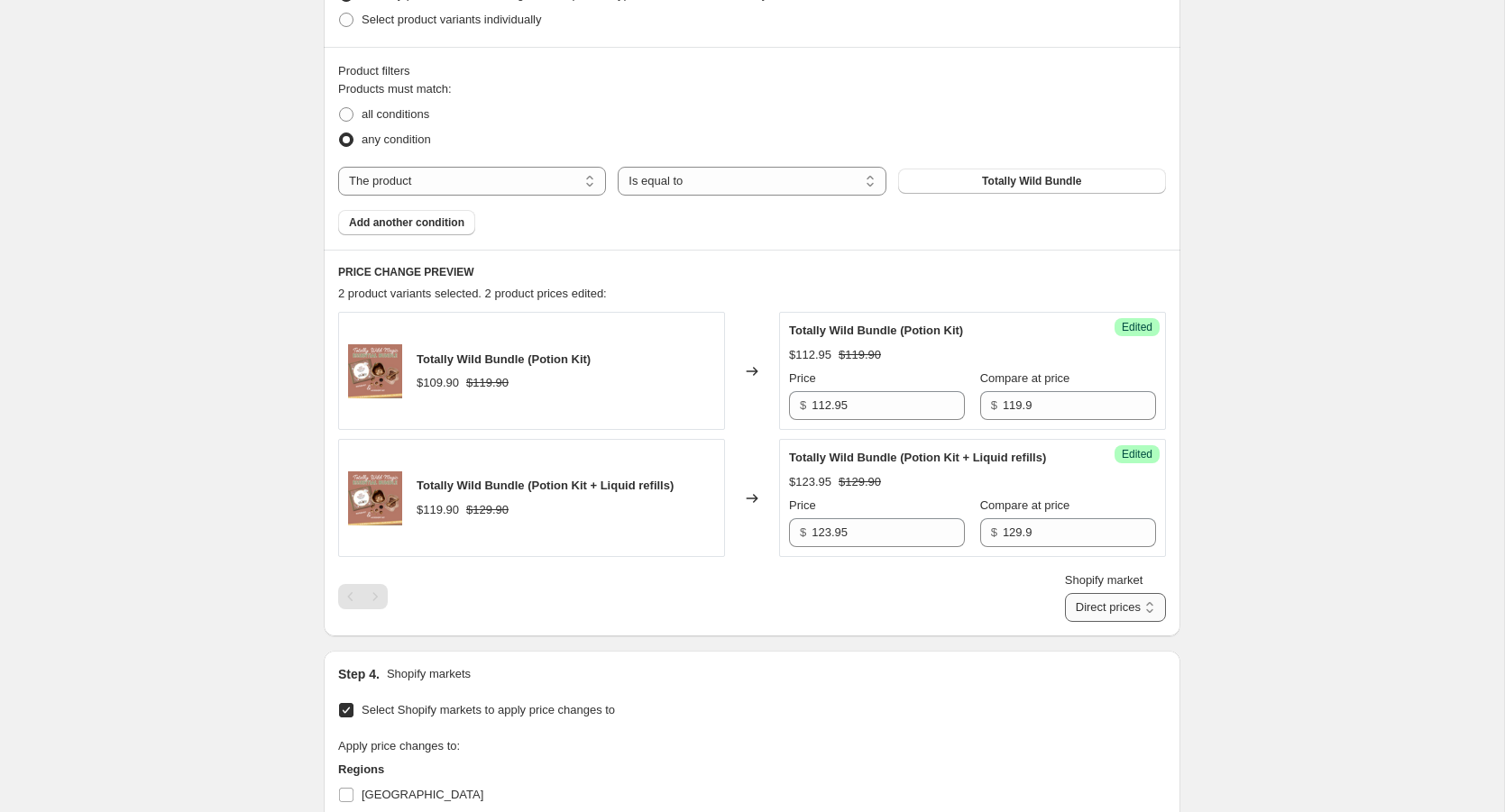
select select "109838526"
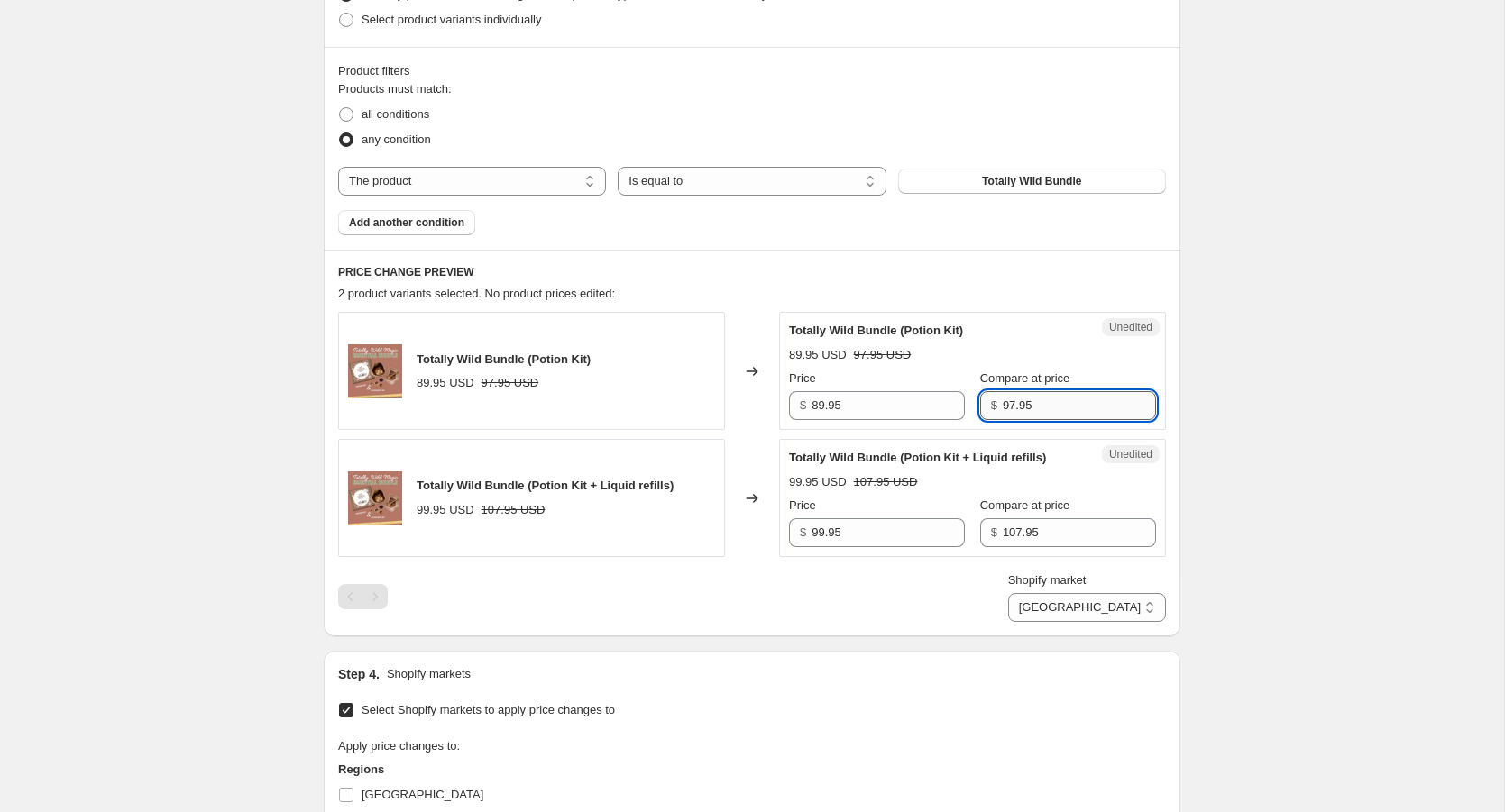
click at [1028, 404] on input "97.95" at bounding box center [1079, 406] width 153 height 29
drag, startPoint x: 1052, startPoint y: 407, endPoint x: 928, endPoint y: 407, distance: 124.0
click at [928, 407] on div "Price $ 89.95 Compare at price $ 97.95" at bounding box center [972, 395] width 367 height 51
type input "109.90"
click at [1030, 547] on input "107.95" at bounding box center [1079, 533] width 153 height 29
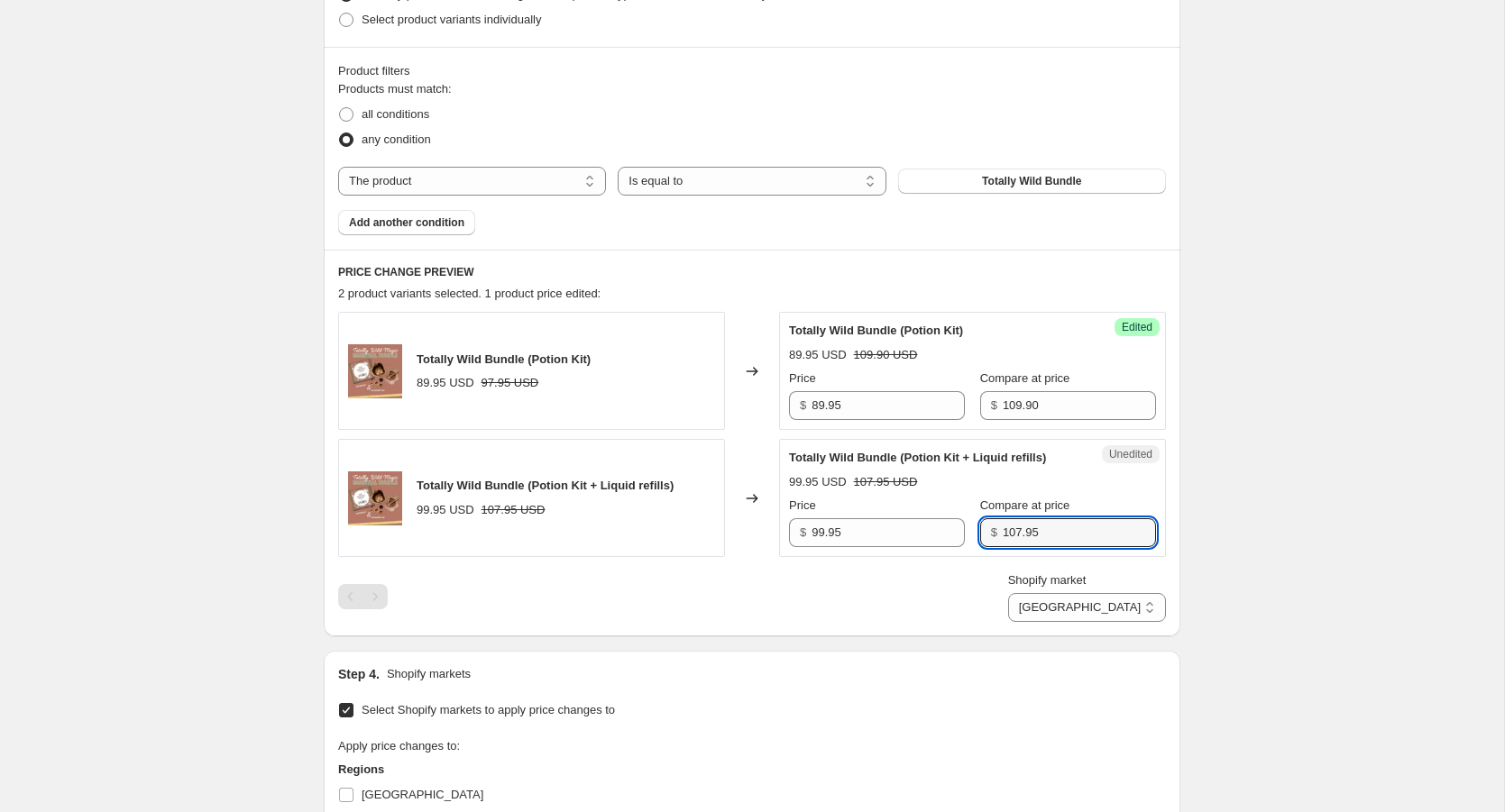
drag, startPoint x: 1030, startPoint y: 548, endPoint x: 965, endPoint y: 548, distance: 65.0
click at [980, 547] on div "$ 107.95" at bounding box center [1068, 533] width 176 height 29
type input "117.90"
click at [870, 403] on input "89.95" at bounding box center [888, 406] width 153 height 29
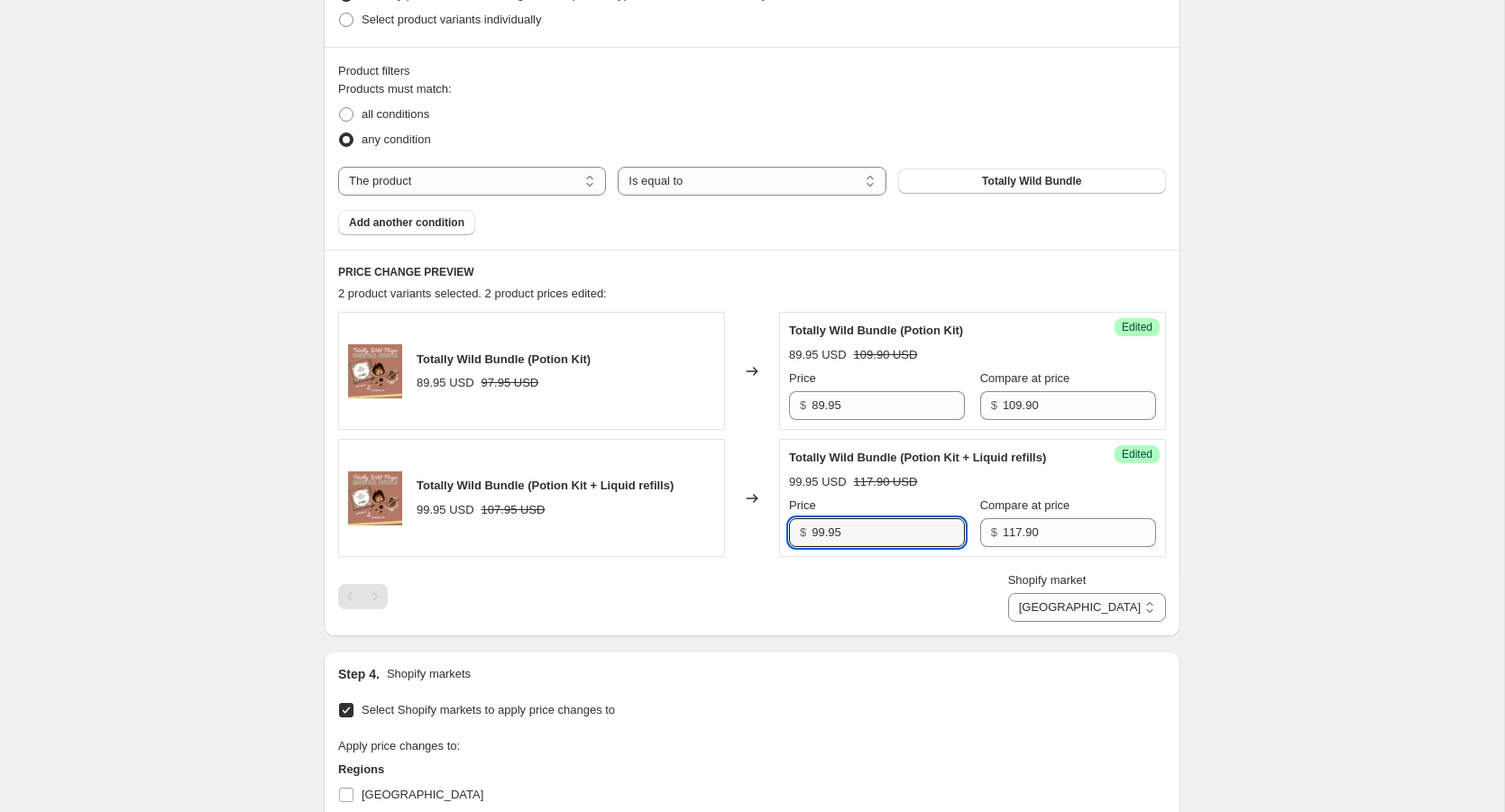
drag, startPoint x: 869, startPoint y: 552, endPoint x: 784, endPoint y: 551, distance: 85.0
click at [784, 551] on div "Success Edited Totally Wild Bundle (Potion Kit + Liquid refills) 99.95 USD 117.…" at bounding box center [973, 498] width 387 height 118
type input "112.95"
click at [853, 405] on input "89.95" at bounding box center [888, 406] width 153 height 29
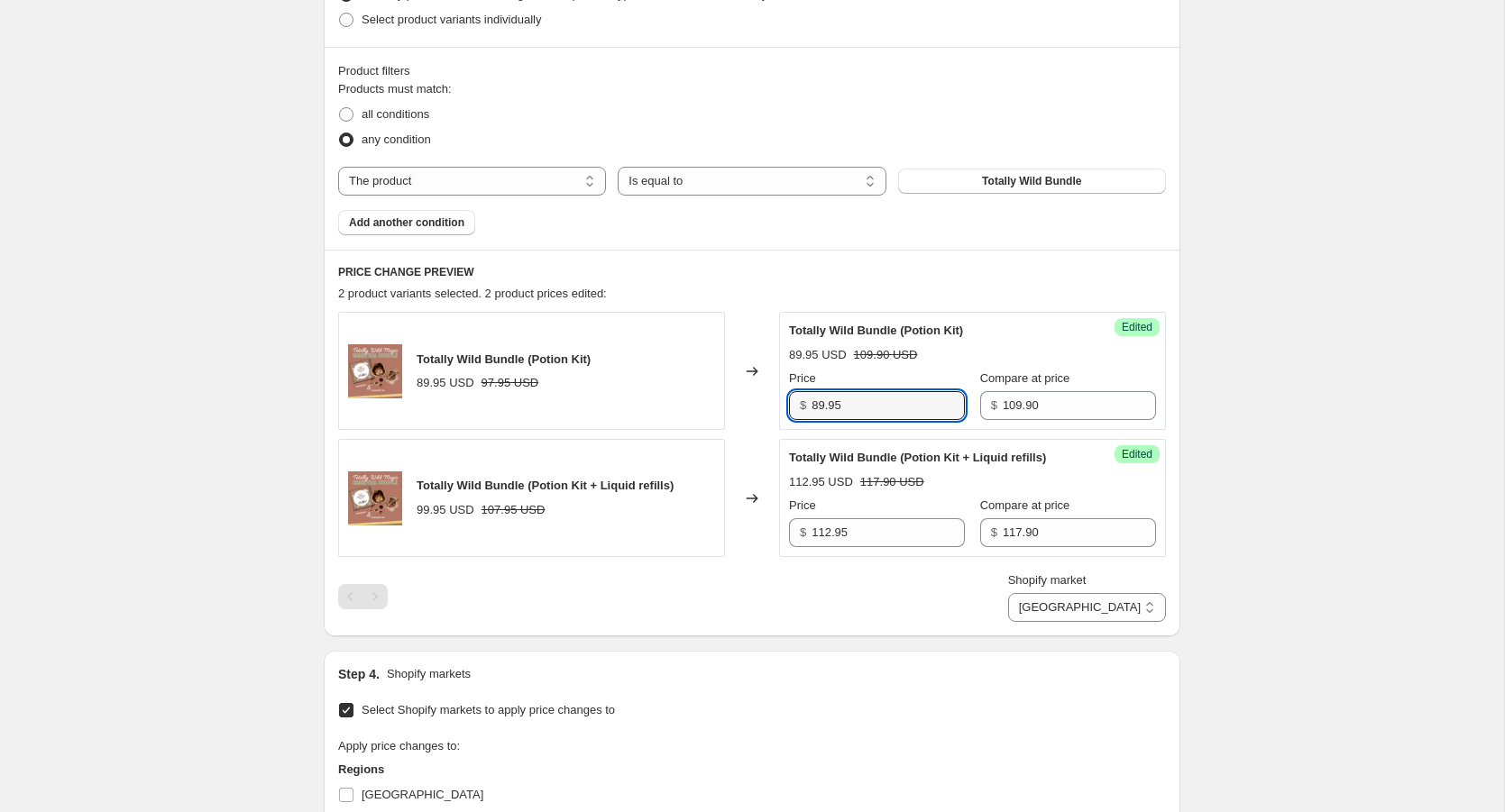
drag, startPoint x: 855, startPoint y: 408, endPoint x: 779, endPoint y: 408, distance: 76.0
click at [780, 408] on div "Success Edited Totally Wild Bundle (Potion Kit) 89.95 USD 109.90 USD Price $ 89…" at bounding box center [973, 371] width 387 height 118
drag, startPoint x: 861, startPoint y: 411, endPoint x: 830, endPoint y: 408, distance: 31.1
click at [830, 408] on input "104.95" at bounding box center [888, 406] width 153 height 29
click at [908, 434] on div "Totally Wild Bundle (Potion Kit) 89.95 USD 97.95 USD Changed to Success Edited …" at bounding box center [752, 434] width 828 height 246
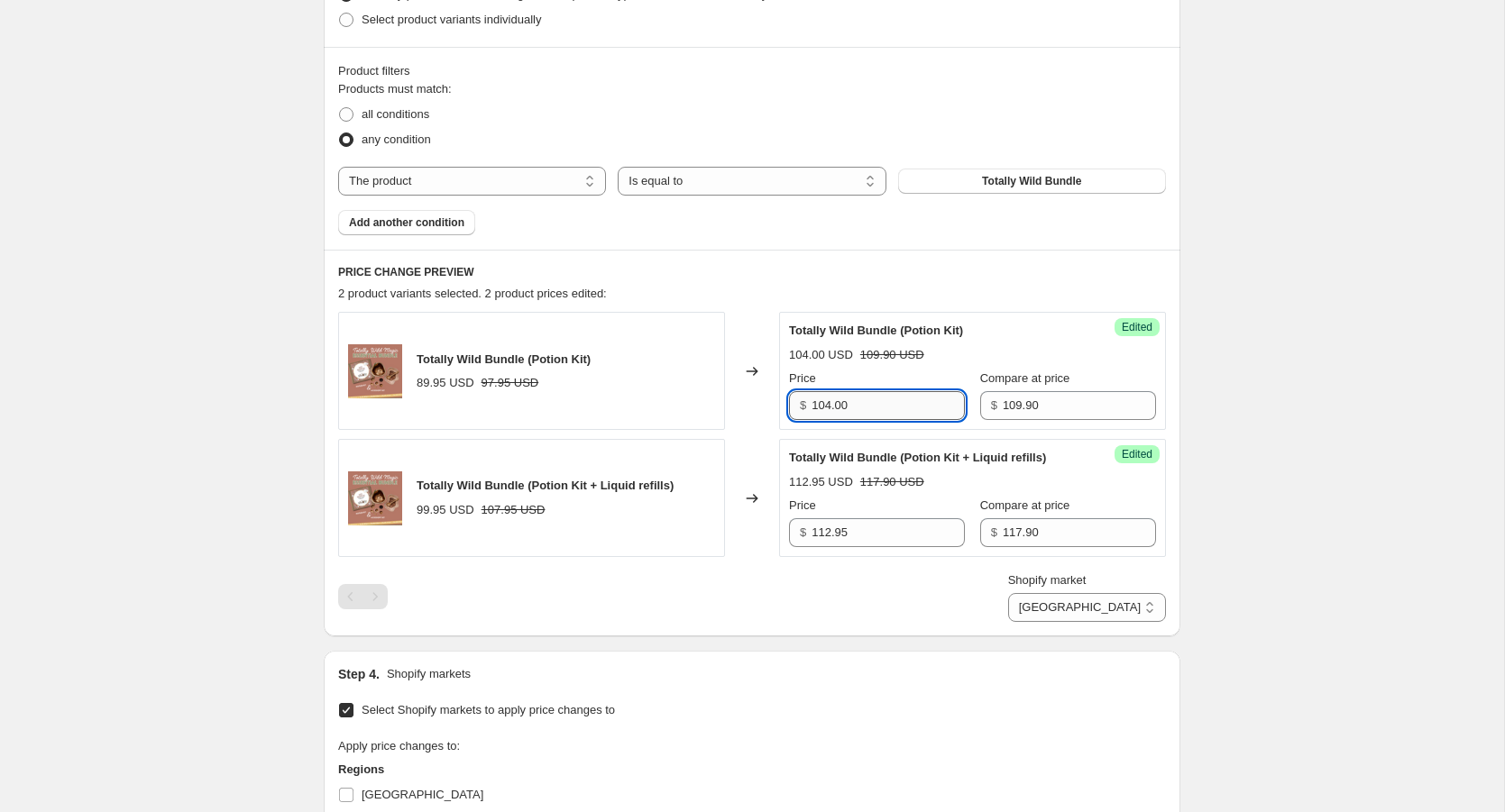
drag, startPoint x: 856, startPoint y: 406, endPoint x: 838, endPoint y: 405, distance: 18.0
click at [838, 405] on input "104.00" at bounding box center [888, 406] width 153 height 29
type input "104.95"
click at [898, 605] on div "Shopify market Direct prices [GEOGRAPHIC_DATA] [GEOGRAPHIC_DATA]" at bounding box center [752, 597] width 828 height 51
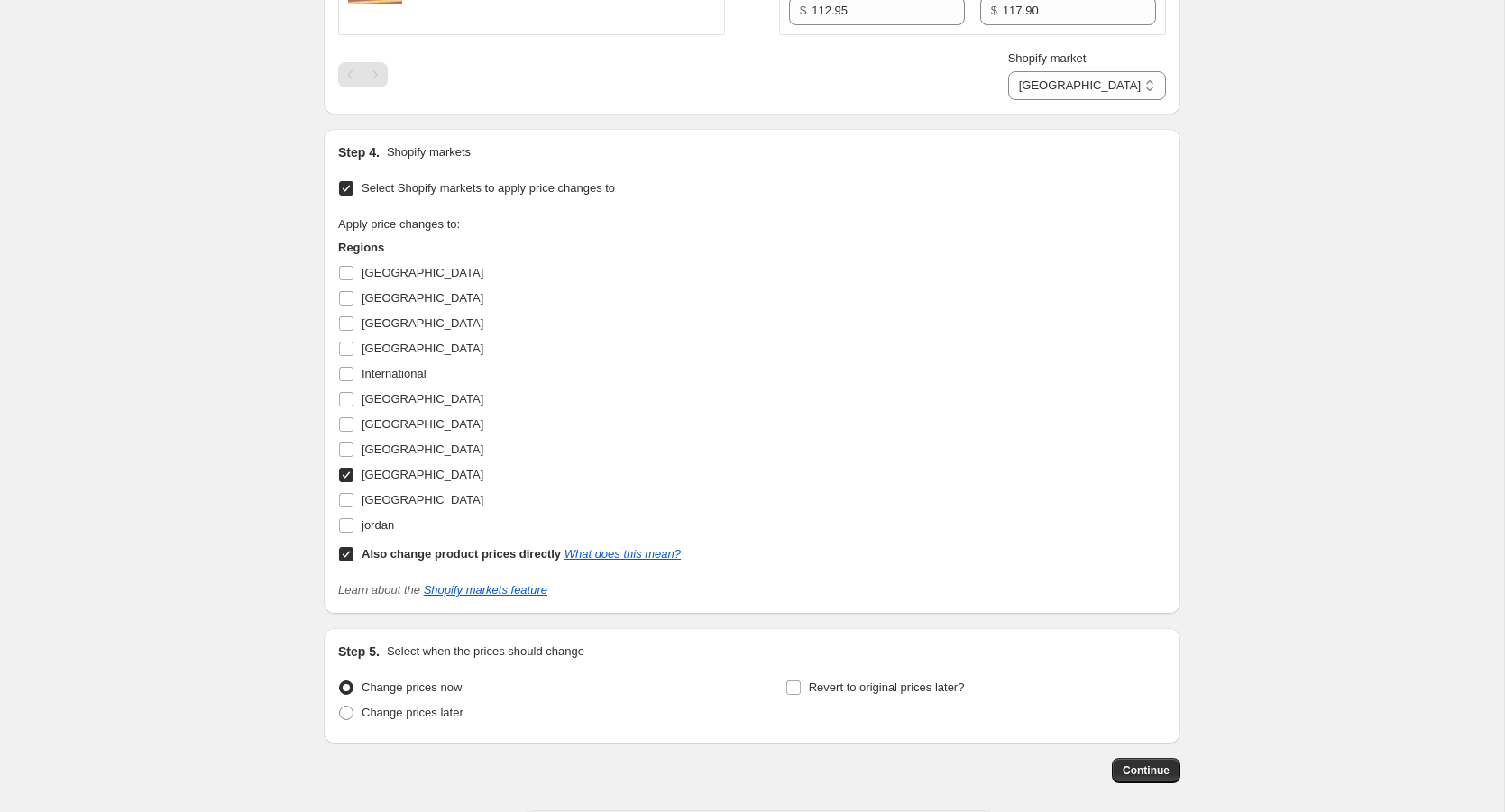
scroll to position [1116, 0]
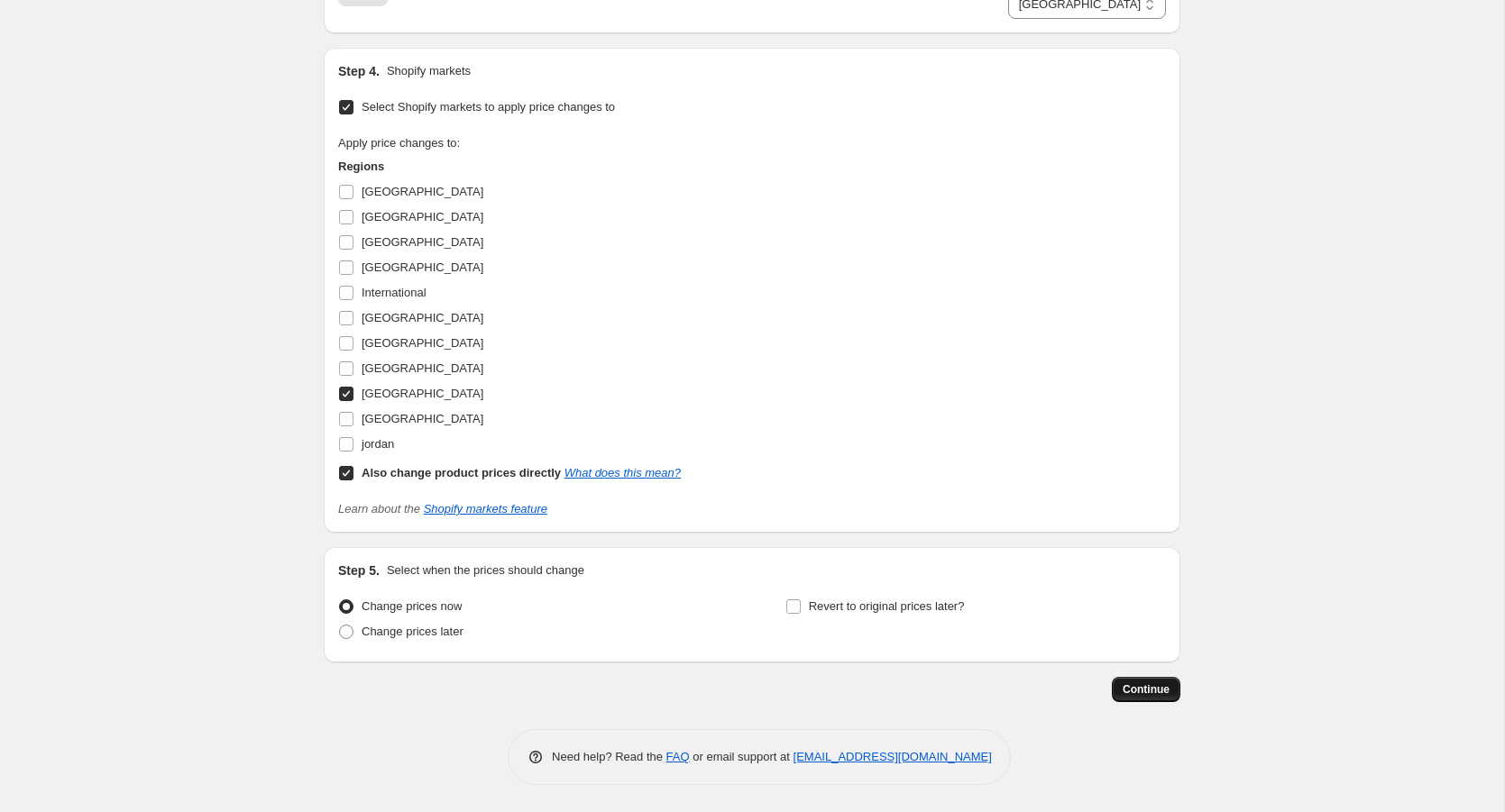
click at [1132, 688] on span "Continue" at bounding box center [1147, 690] width 47 height 14
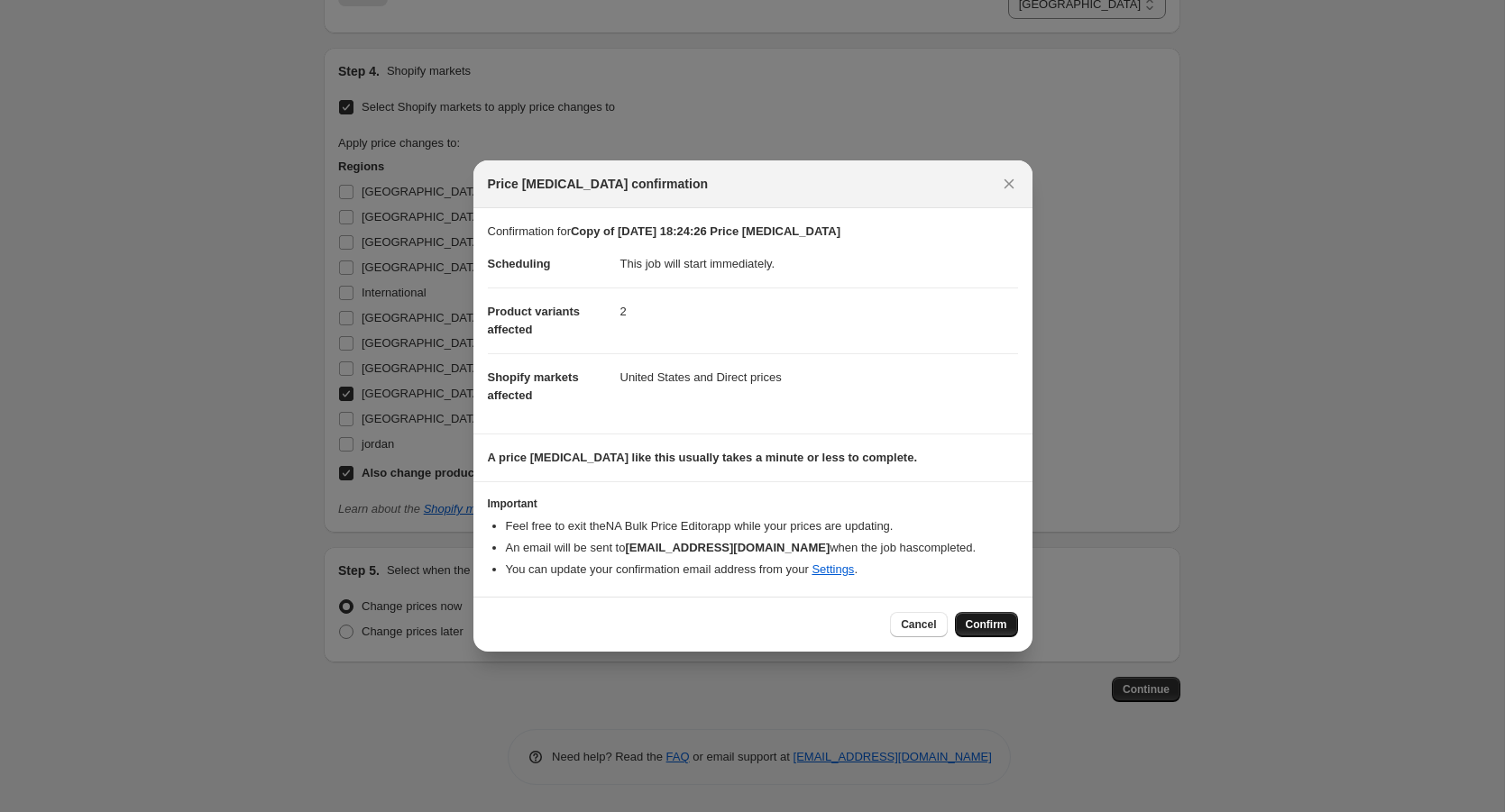
click at [985, 622] on span "Confirm" at bounding box center [986, 624] width 42 height 14
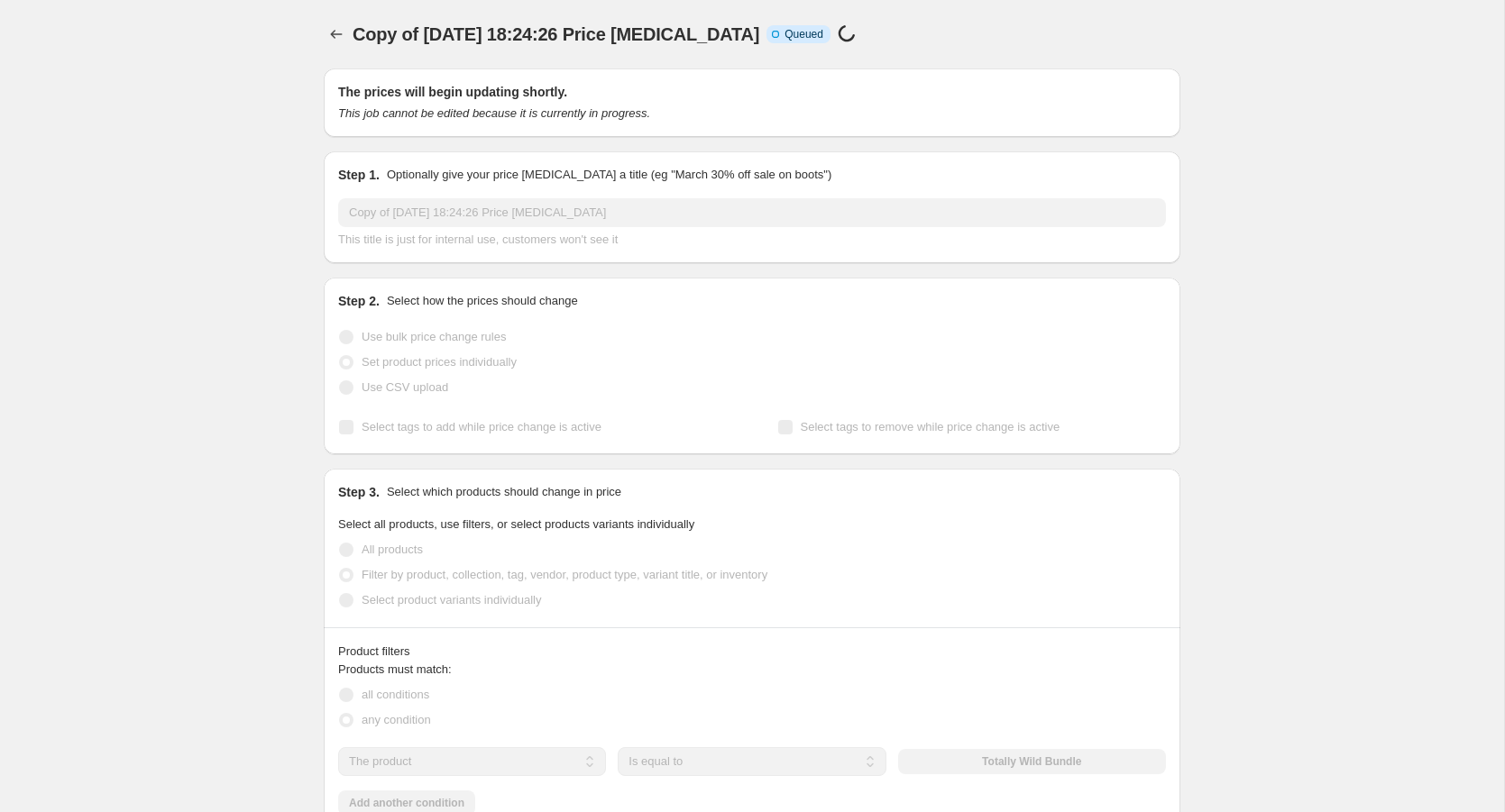
scroll to position [1116, 0]
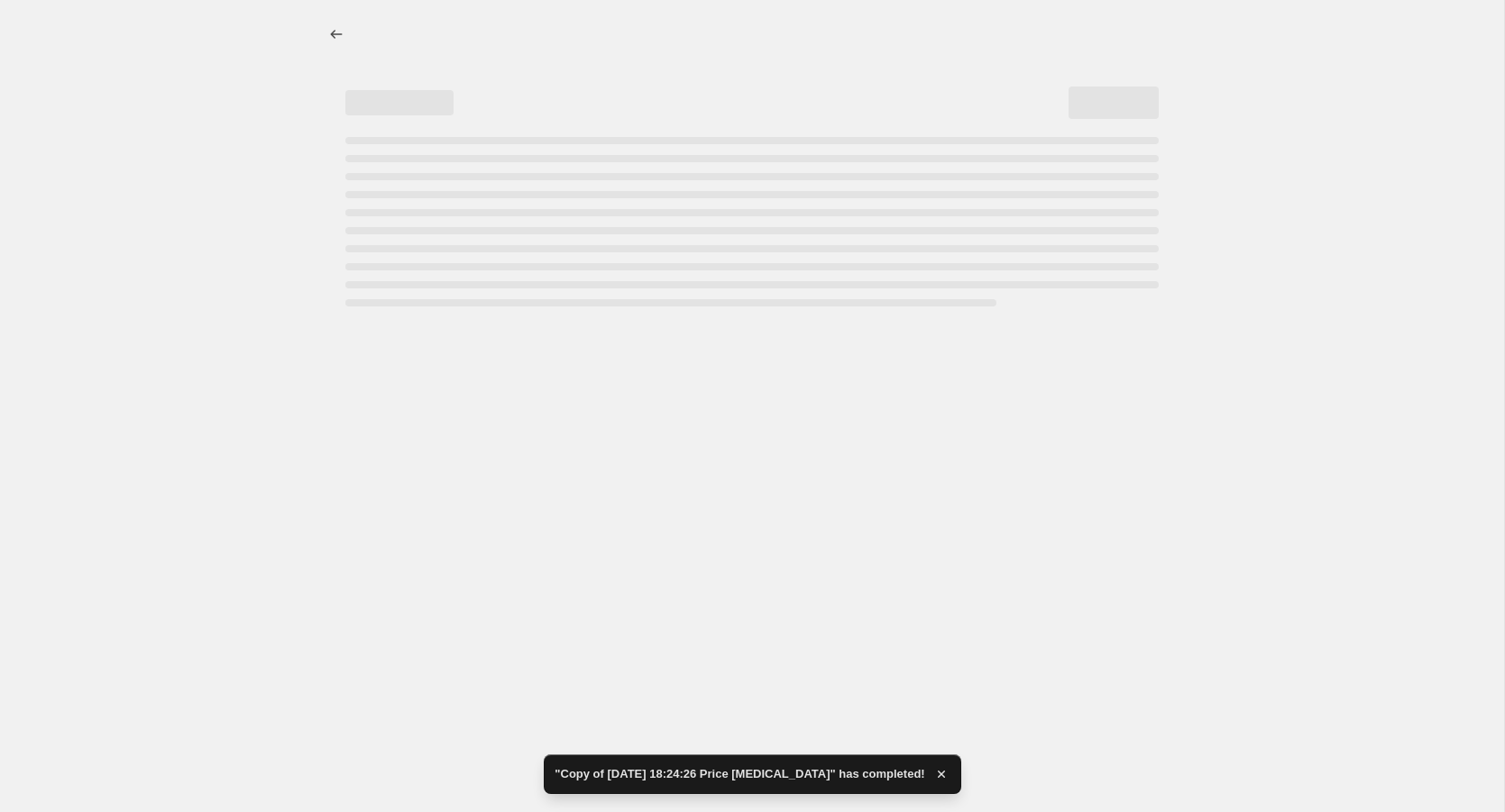
select select "109838526"
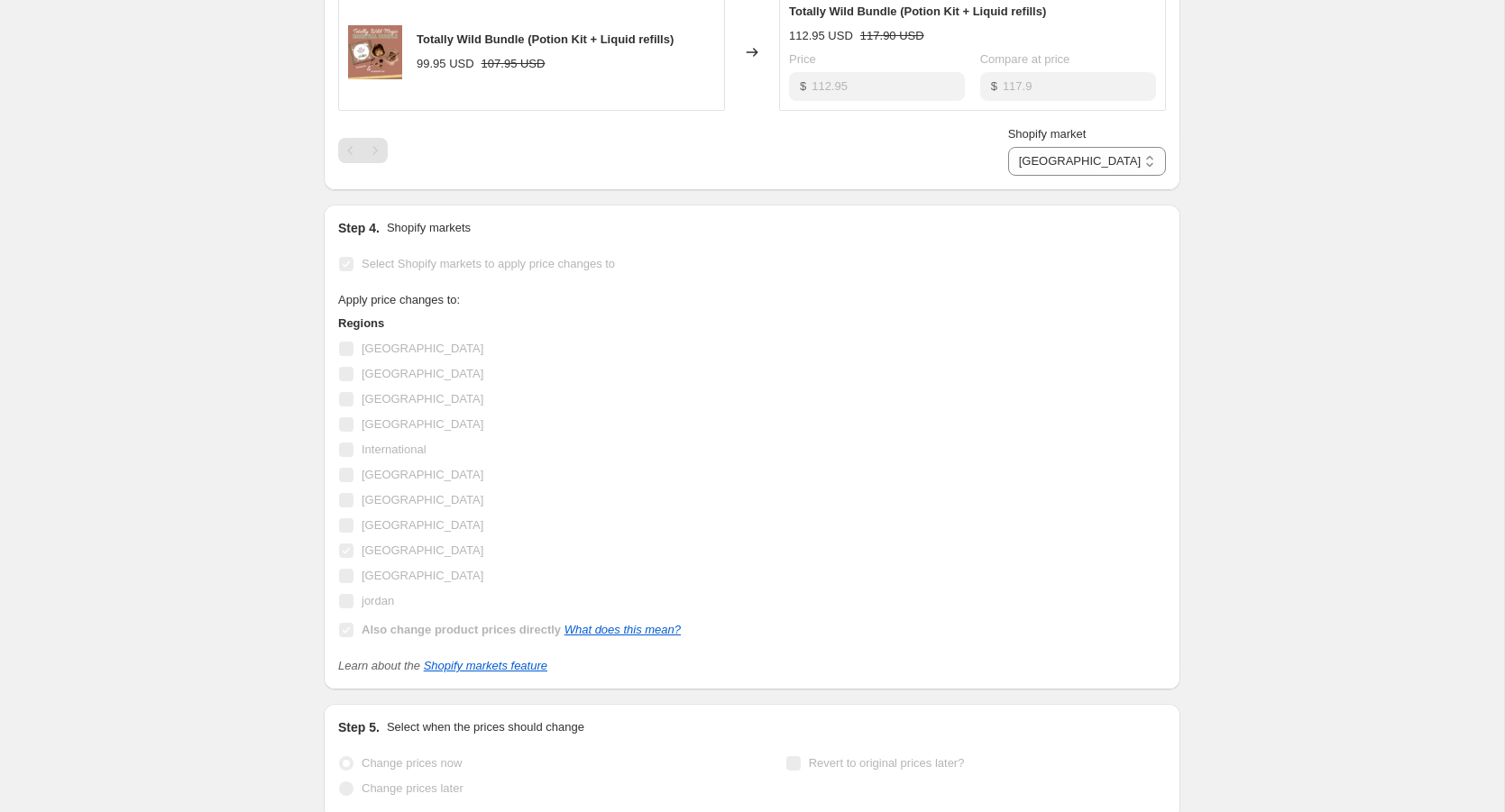
scroll to position [0, 0]
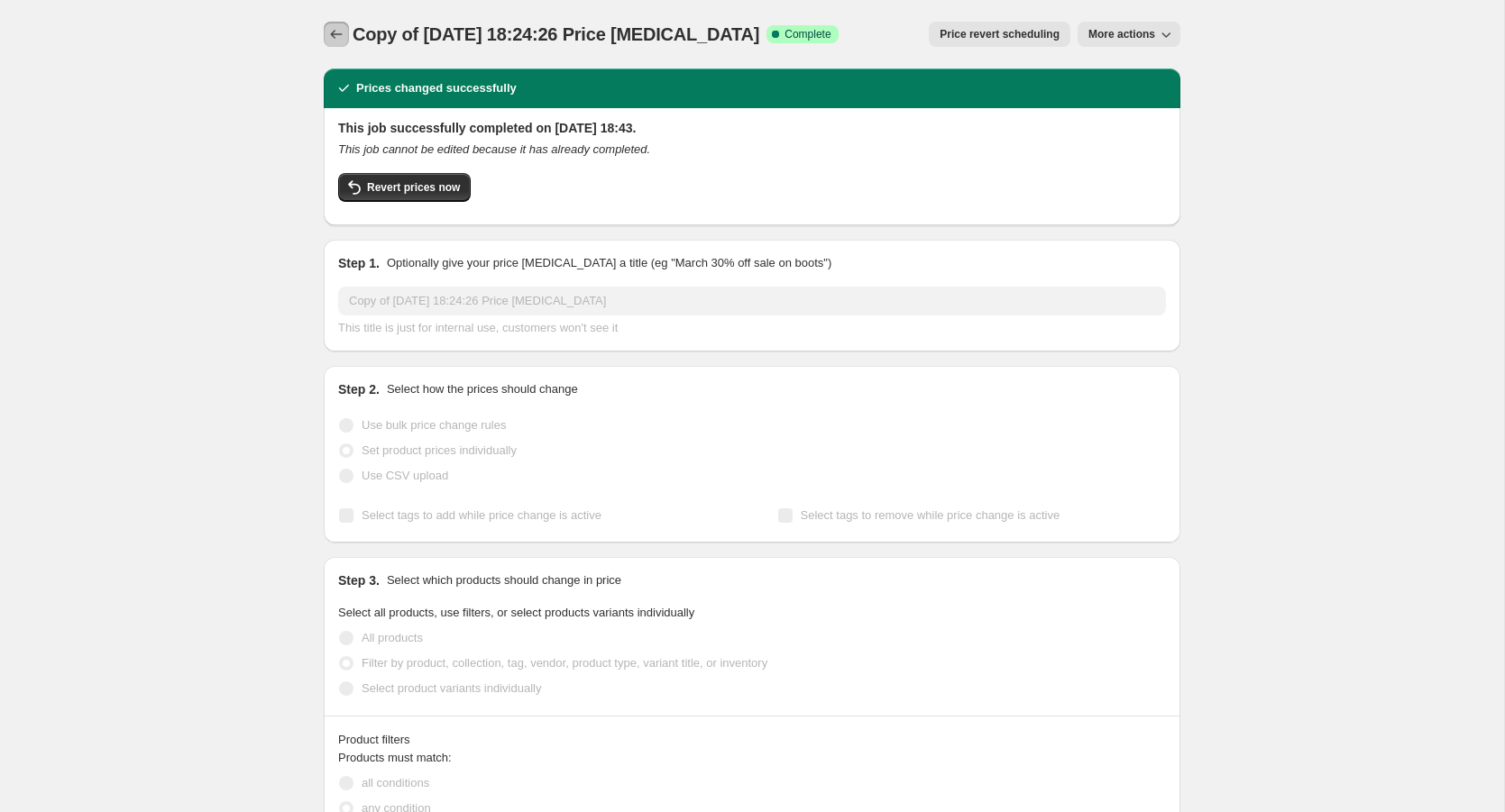
click at [337, 34] on icon "Price change jobs" at bounding box center [336, 34] width 18 height 18
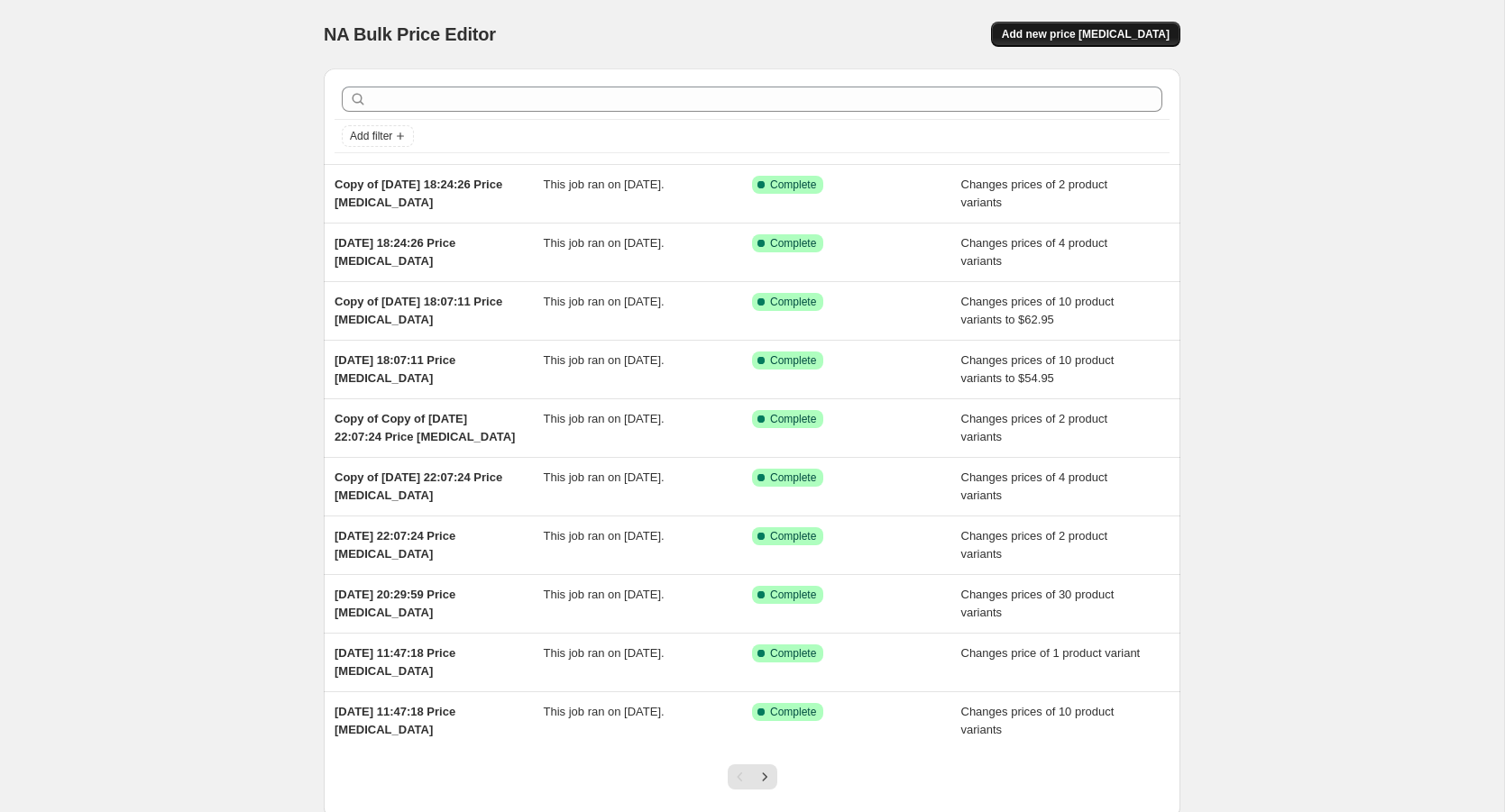
click at [1103, 41] on span "Add new price [MEDICAL_DATA]" at bounding box center [1085, 34] width 168 height 14
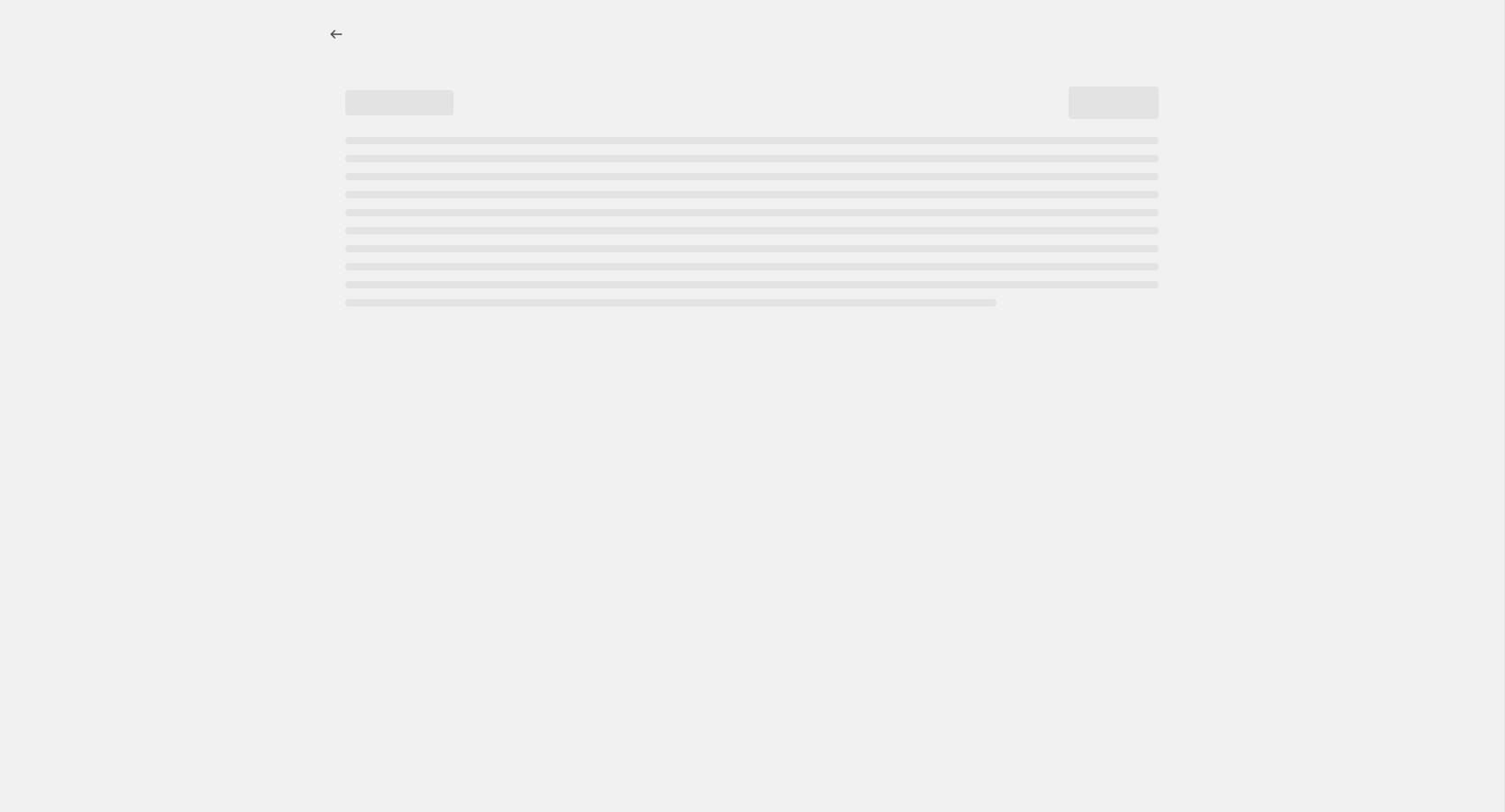
select select "percentage"
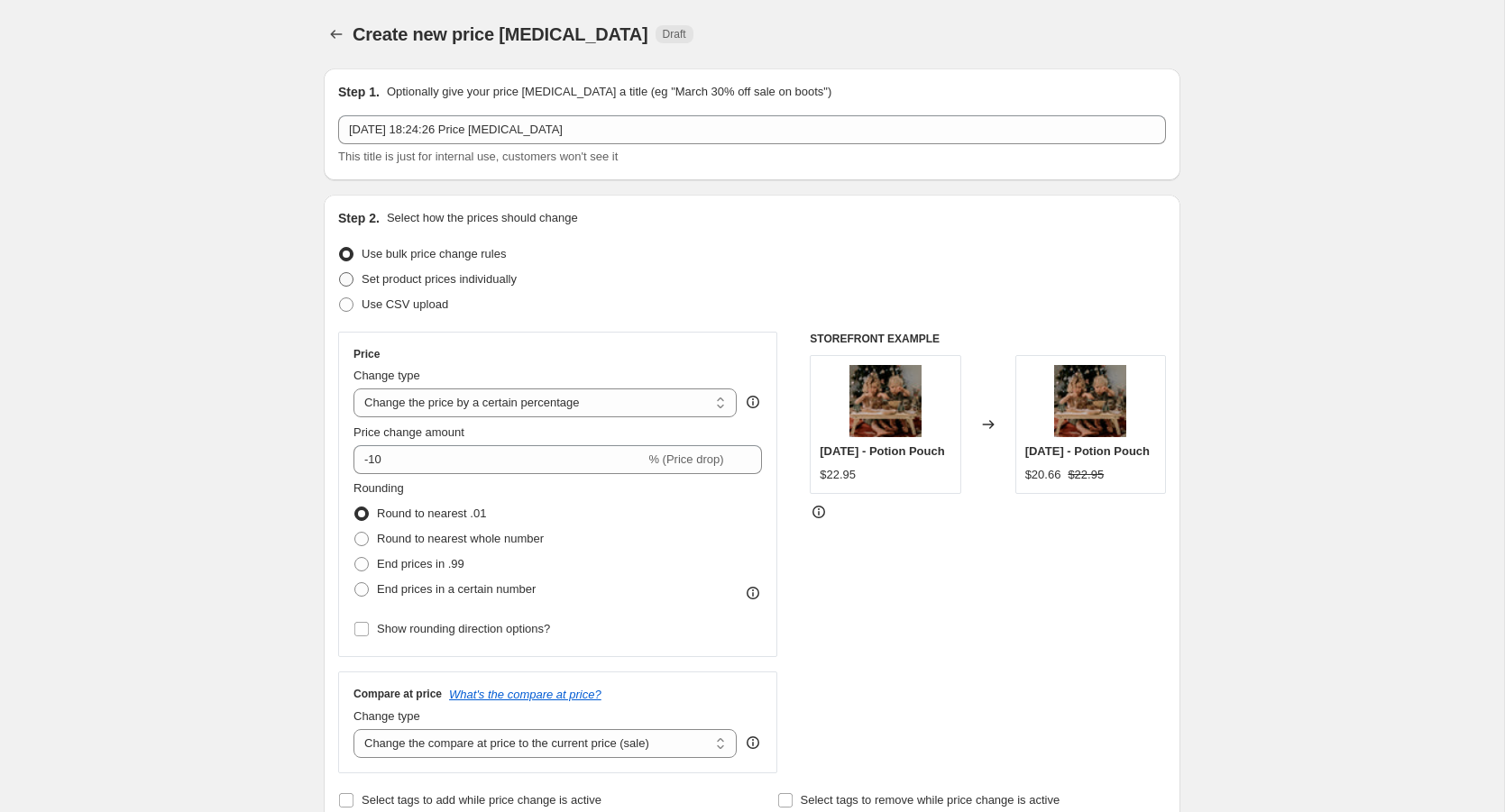
click at [348, 281] on span at bounding box center [346, 279] width 15 height 14
click at [340, 273] on input "Set product prices individually" at bounding box center [339, 272] width 1 height 1
radio input "true"
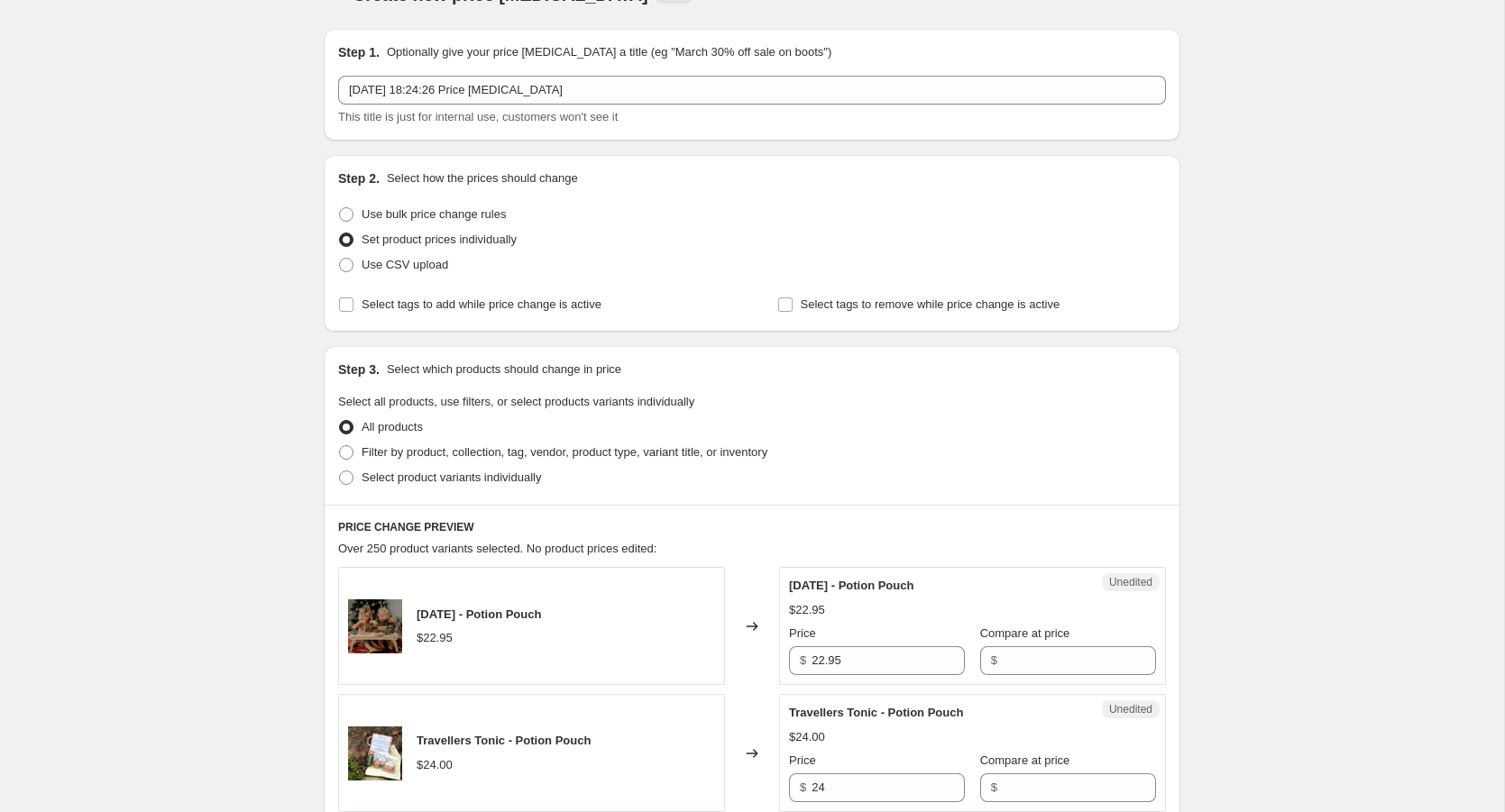
scroll to position [49, 0]
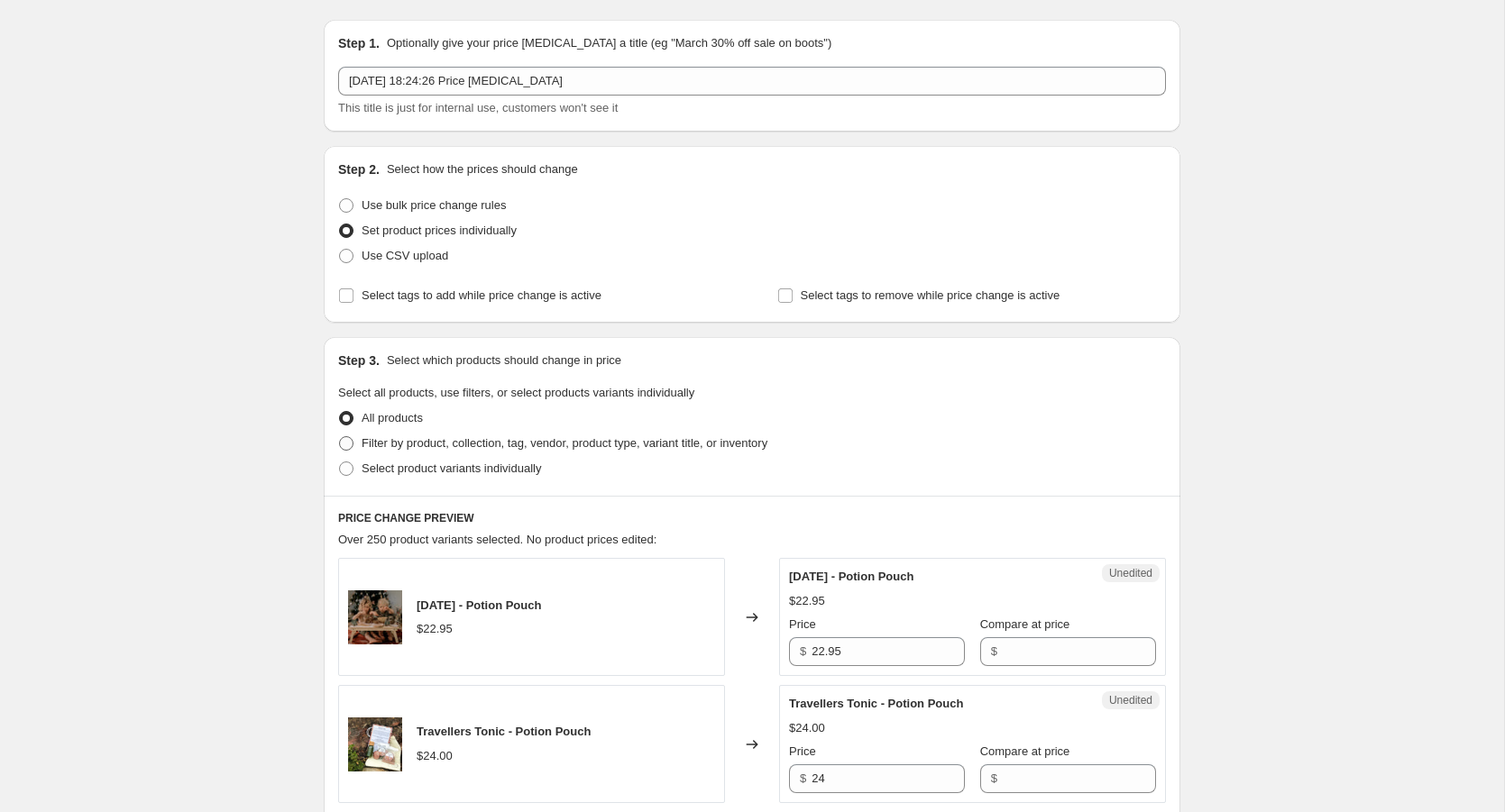
click at [394, 446] on span "Filter by product, collection, tag, vendor, product type, variant title, or inv…" at bounding box center [565, 442] width 406 height 14
click at [340, 437] on input "Filter by product, collection, tag, vendor, product type, variant title, or inv…" at bounding box center [339, 436] width 1 height 1
radio input "true"
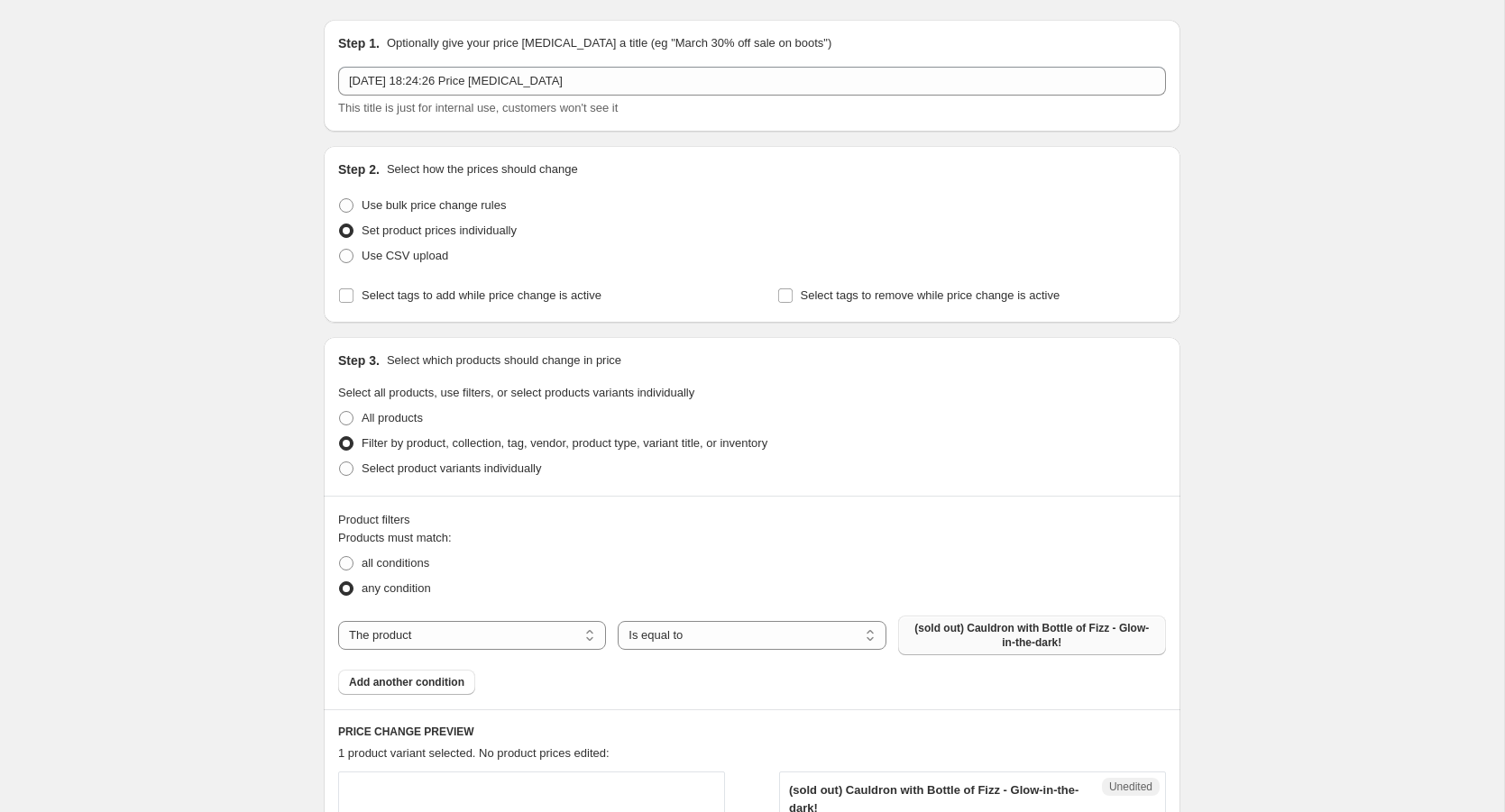
click at [966, 628] on span "(sold out) Cauldron with Bottle of Fizz - Glow-in-the-dark!" at bounding box center [1033, 635] width 247 height 29
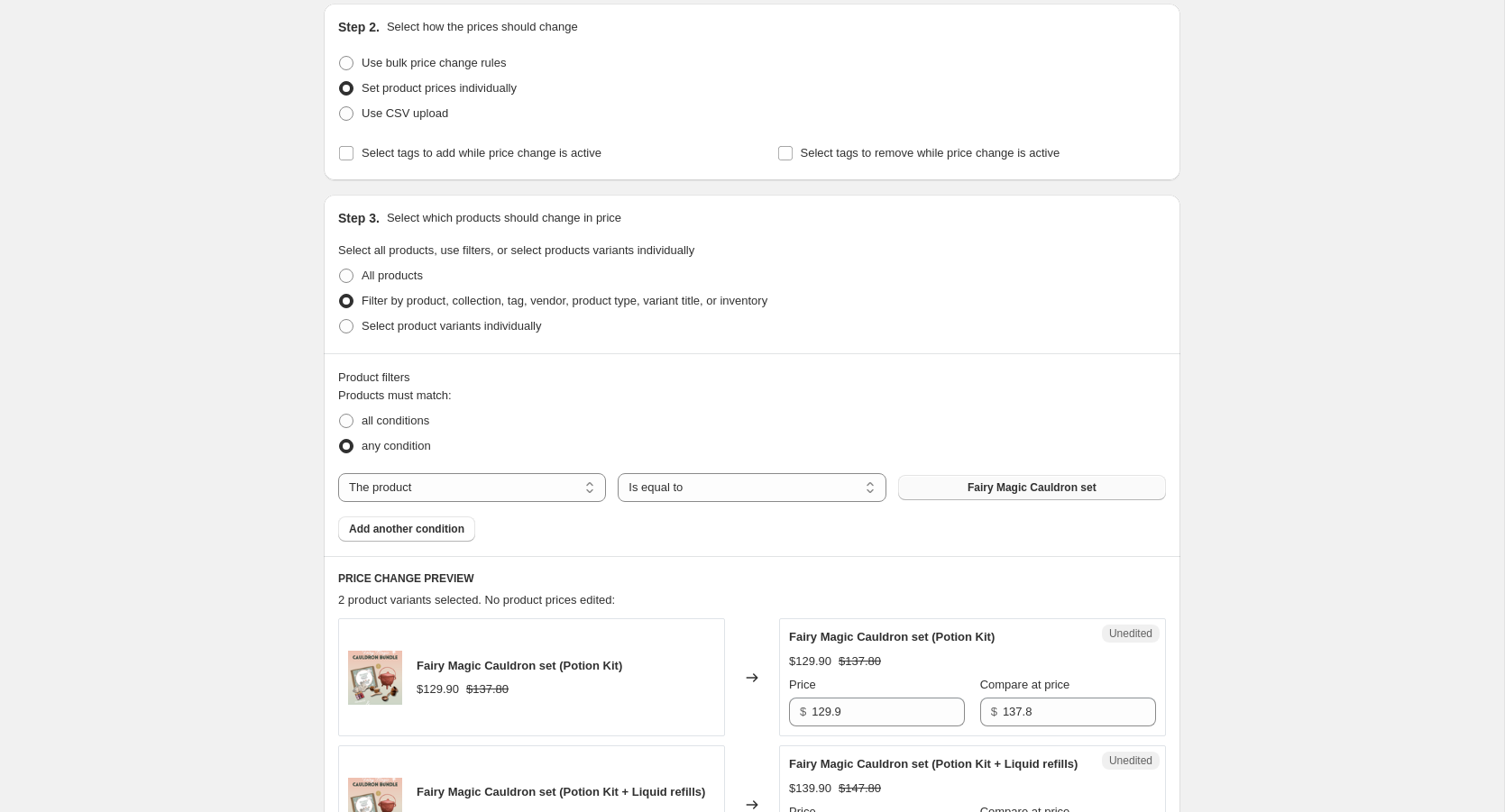
scroll to position [206, 0]
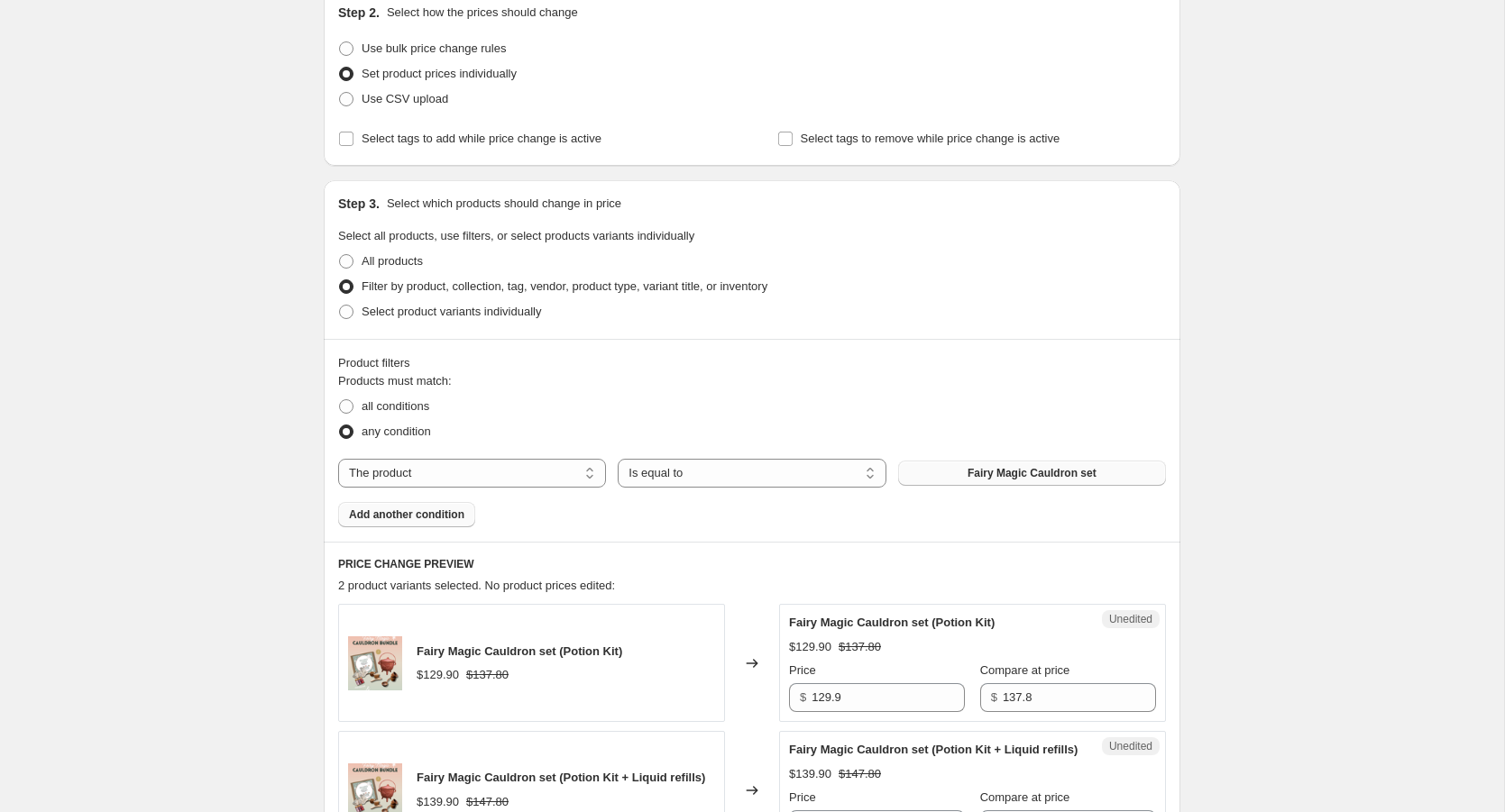
click at [448, 519] on span "Add another condition" at bounding box center [406, 515] width 115 height 14
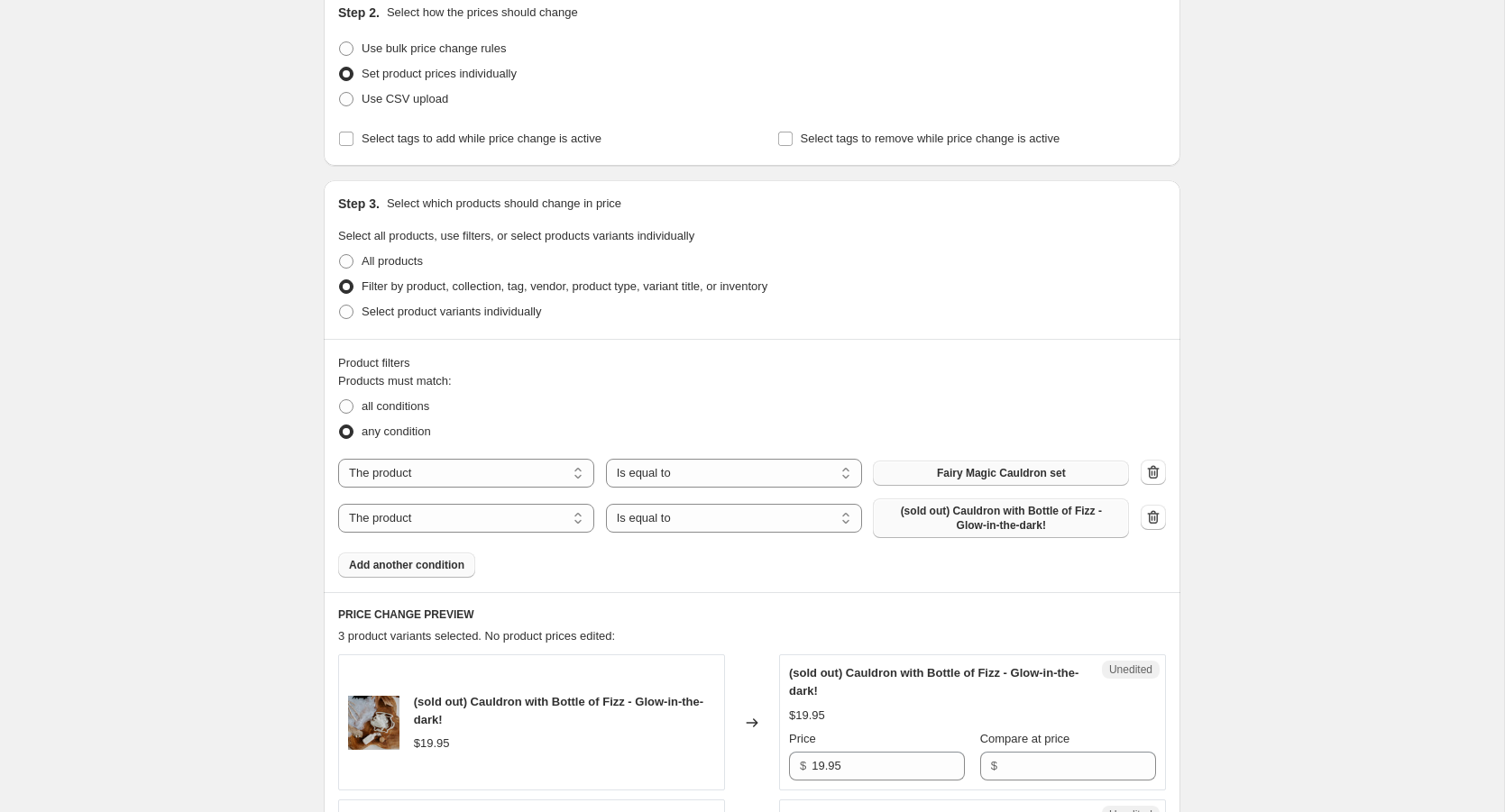
click at [973, 526] on span "(sold out) Cauldron with Bottle of Fizz - Glow-in-the-dark!" at bounding box center [1001, 518] width 235 height 29
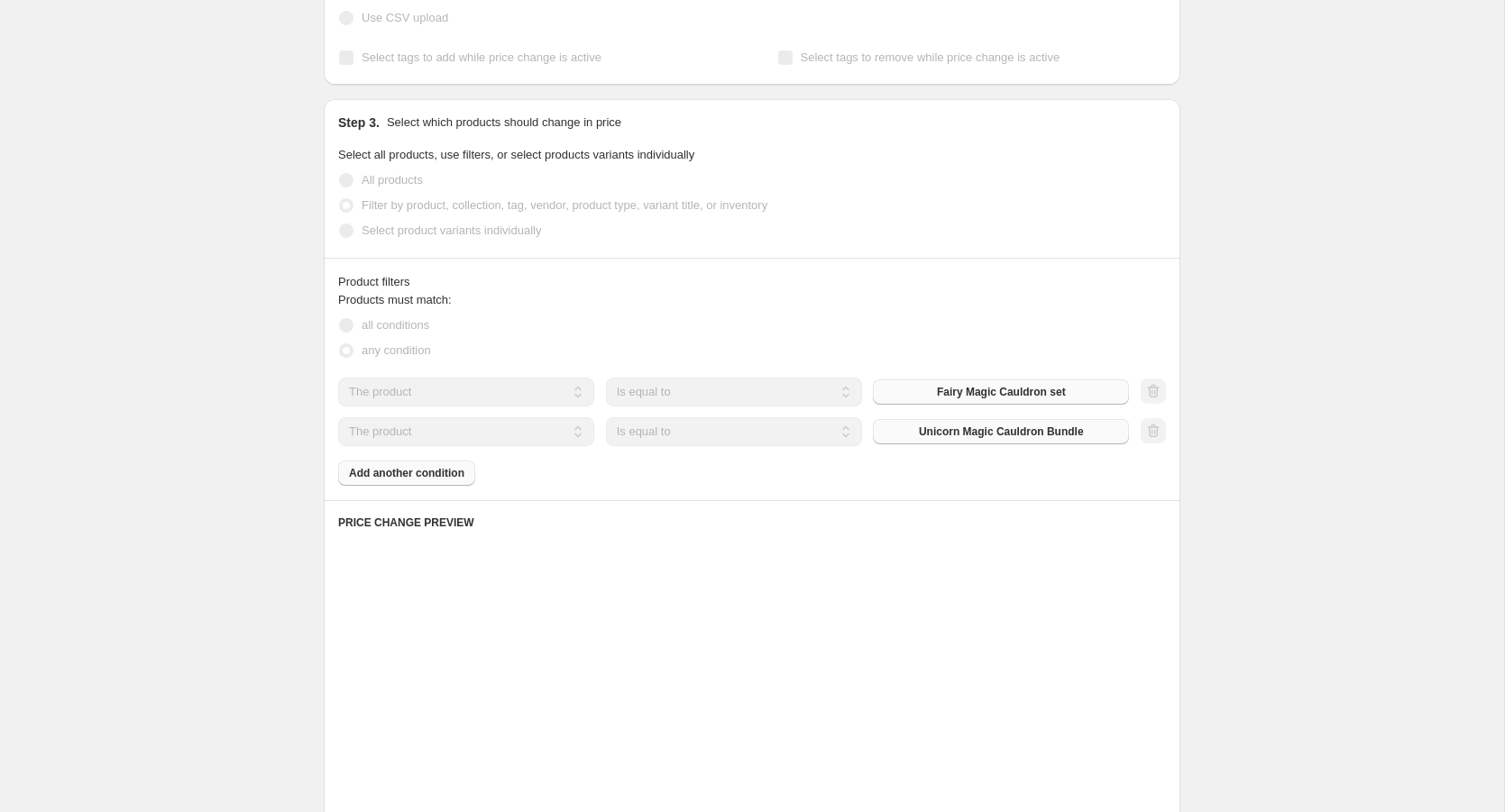
scroll to position [309, 0]
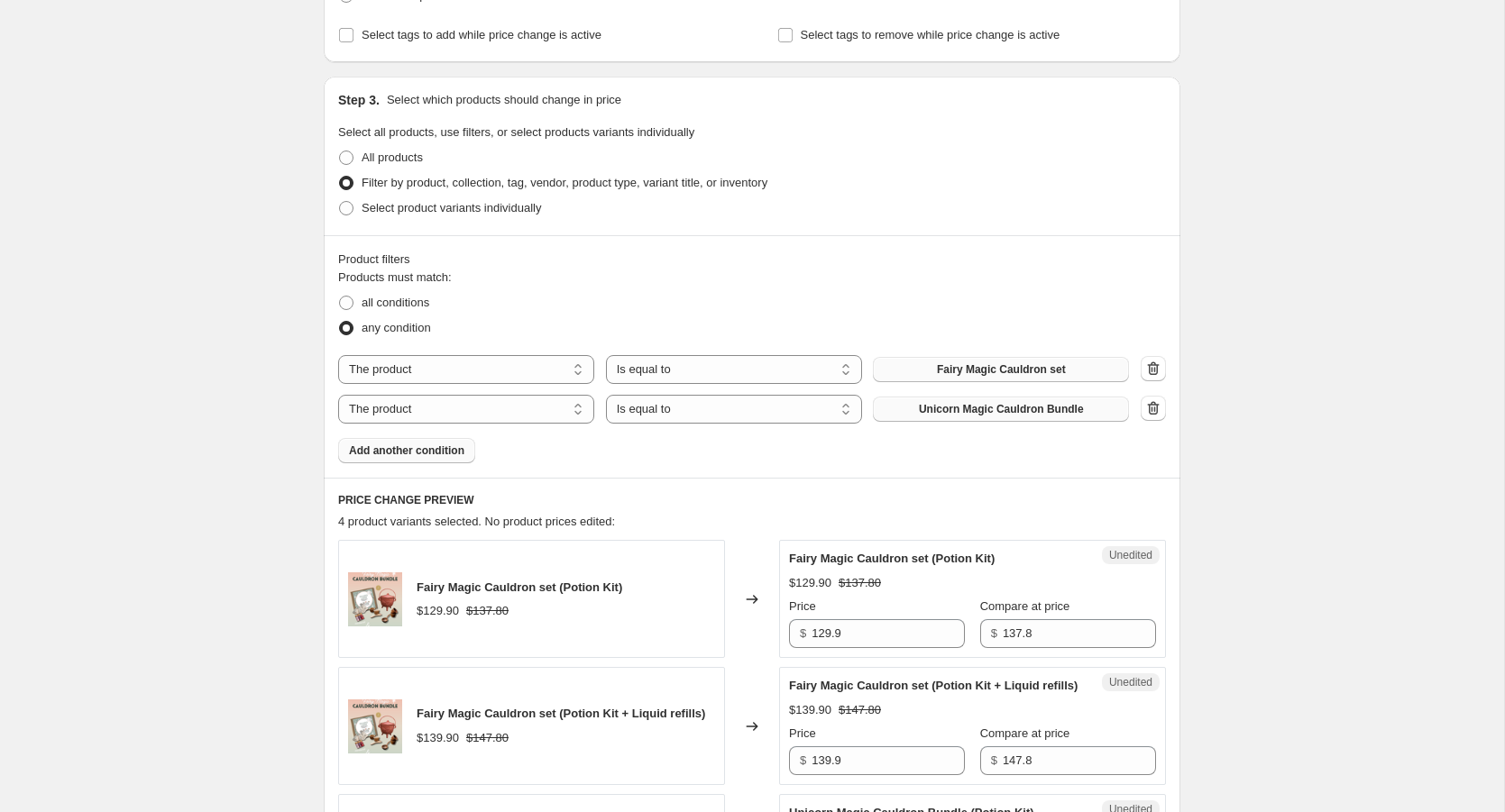
click at [450, 455] on span "Add another condition" at bounding box center [406, 450] width 115 height 14
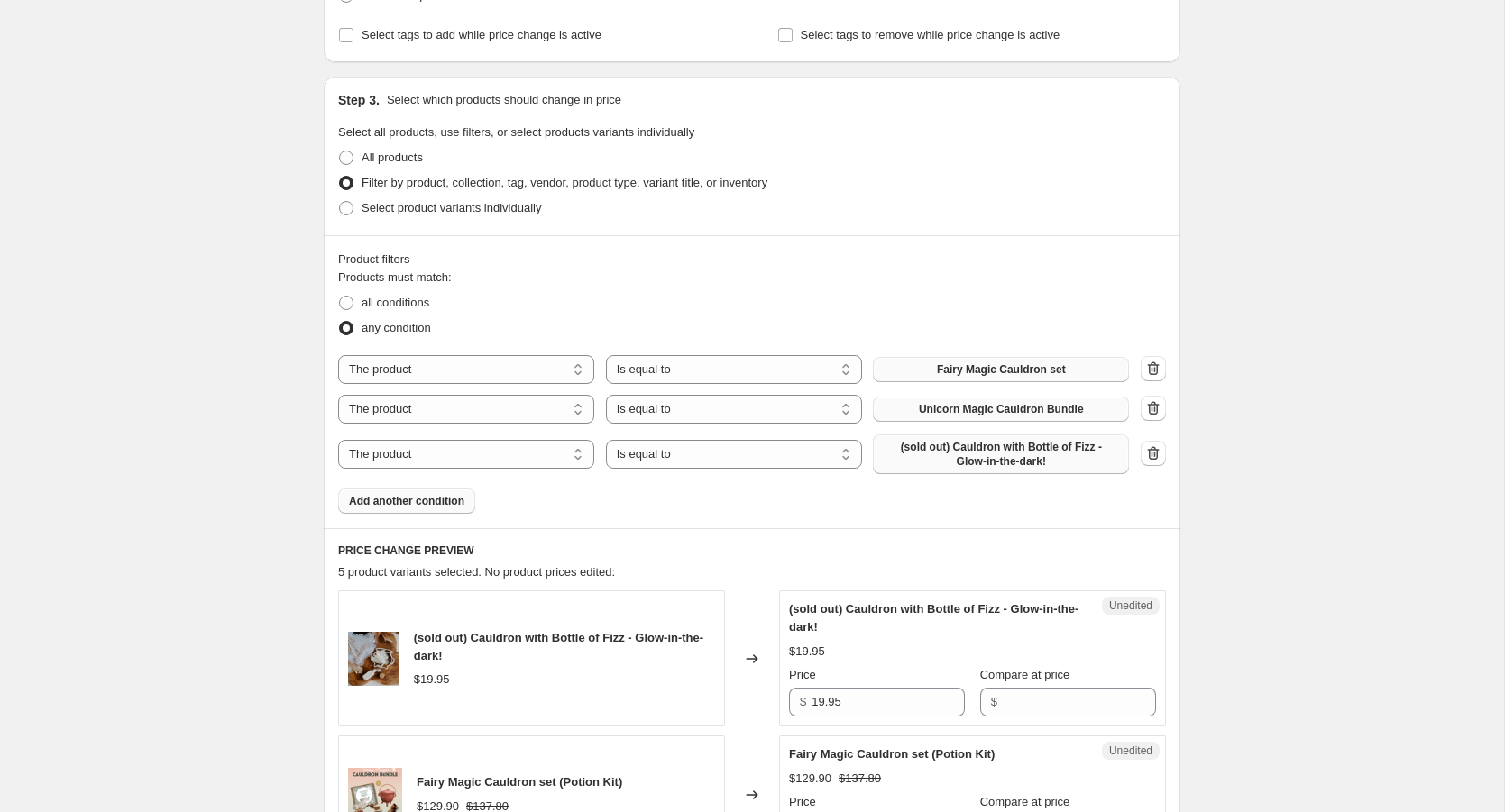
click at [921, 452] on span "(sold out) Cauldron with Bottle of Fizz - Glow-in-the-dark!" at bounding box center [1001, 454] width 235 height 29
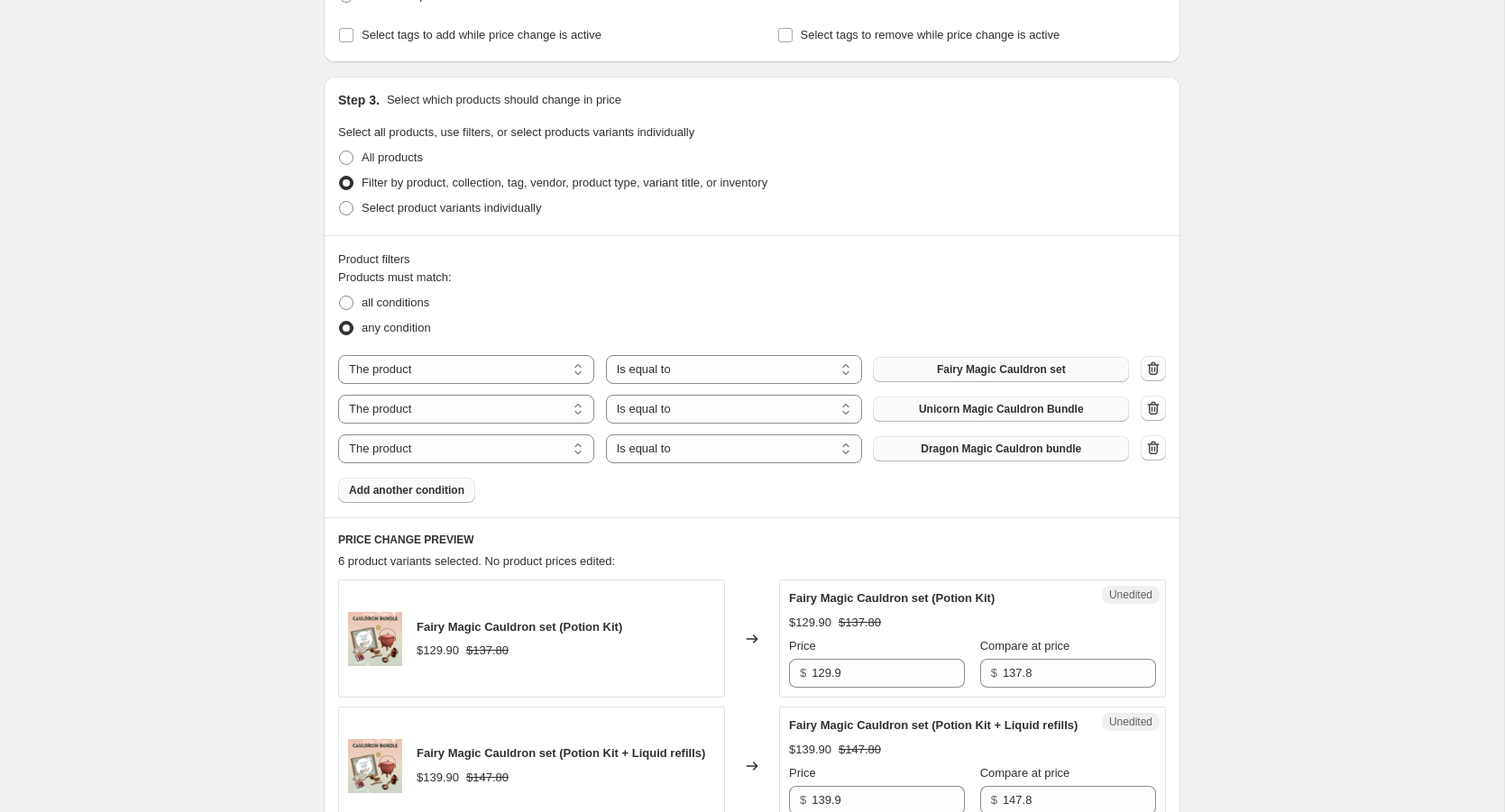
click at [444, 490] on span "Add another condition" at bounding box center [406, 490] width 115 height 14
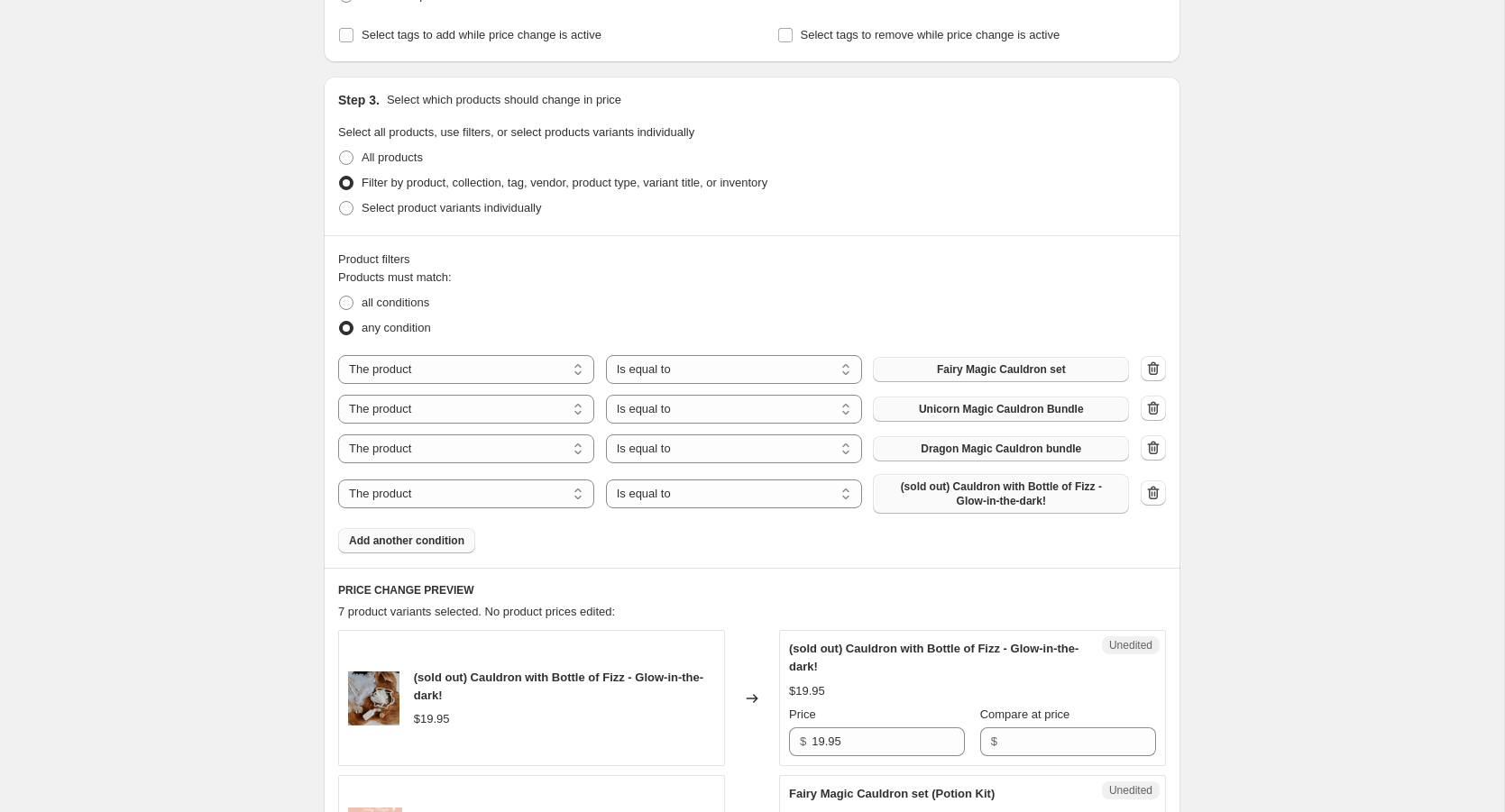
click at [936, 501] on span "(sold out) Cauldron with Bottle of Fizz - Glow-in-the-dark!" at bounding box center [1001, 494] width 235 height 29
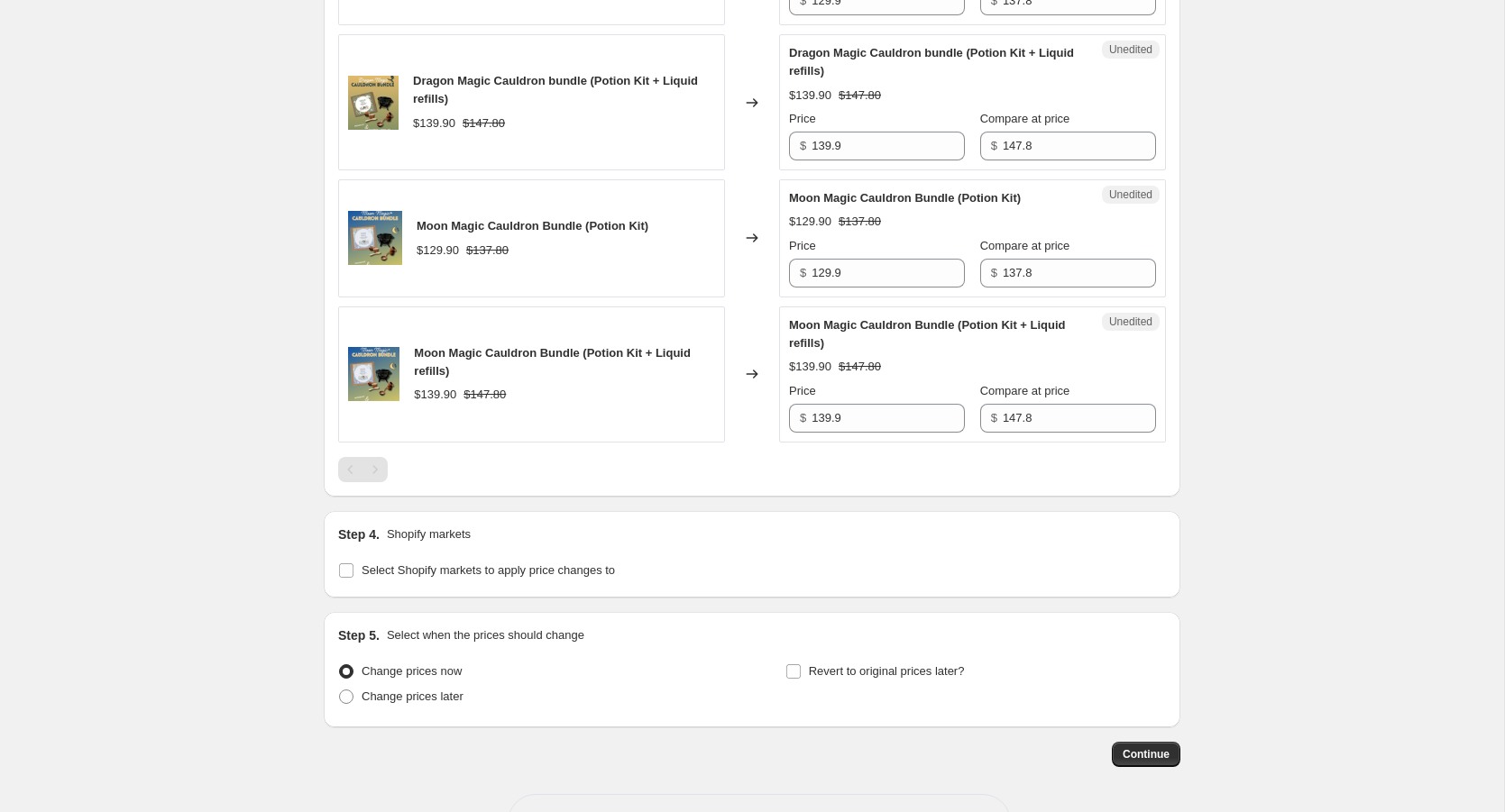
scroll to position [1552, 0]
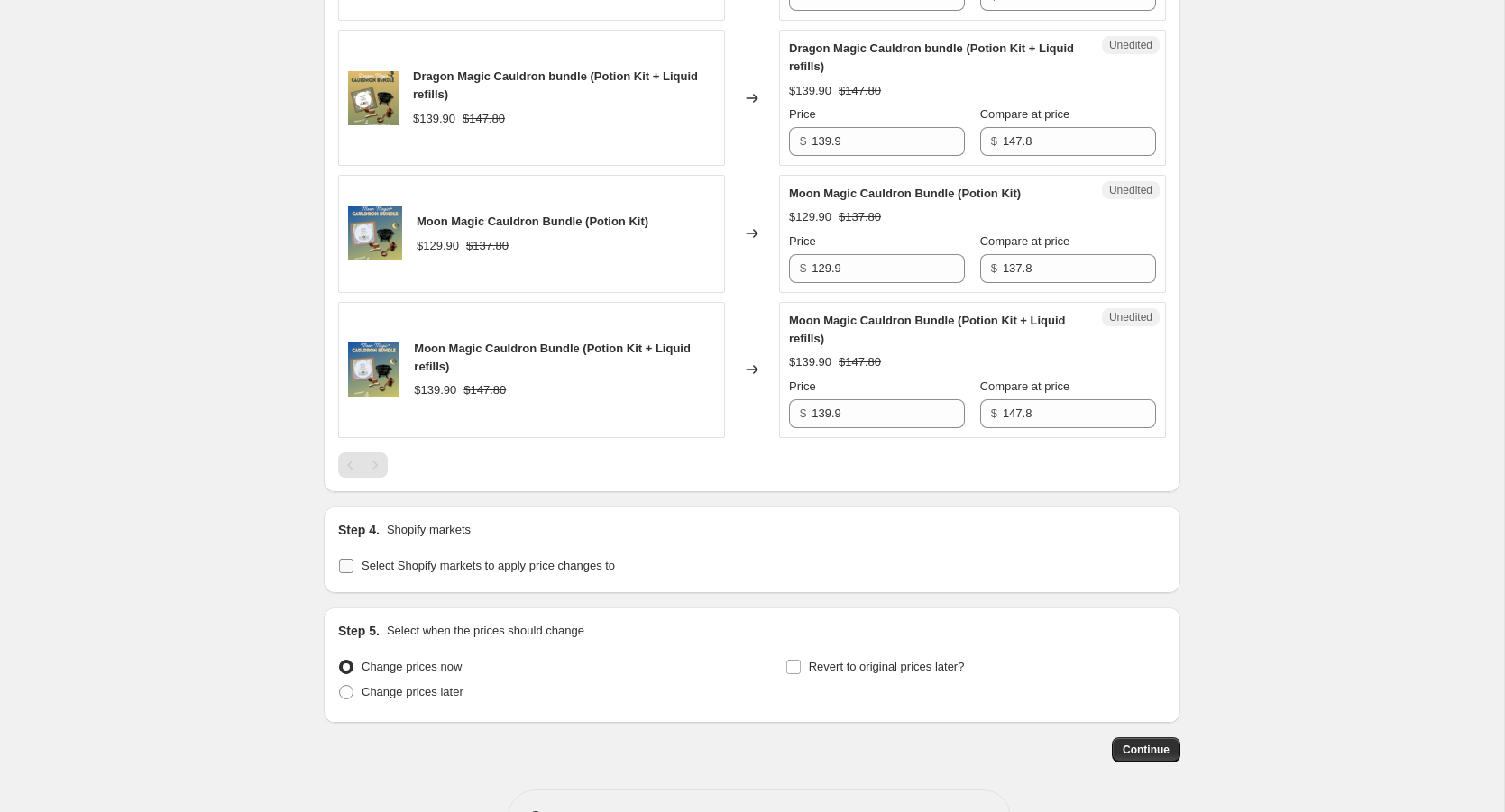
click at [459, 573] on span "Select Shopify markets to apply price changes to" at bounding box center [489, 566] width 254 height 14
click at [354, 574] on input "Select Shopify markets to apply price changes to" at bounding box center [346, 566] width 15 height 14
checkbox input "true"
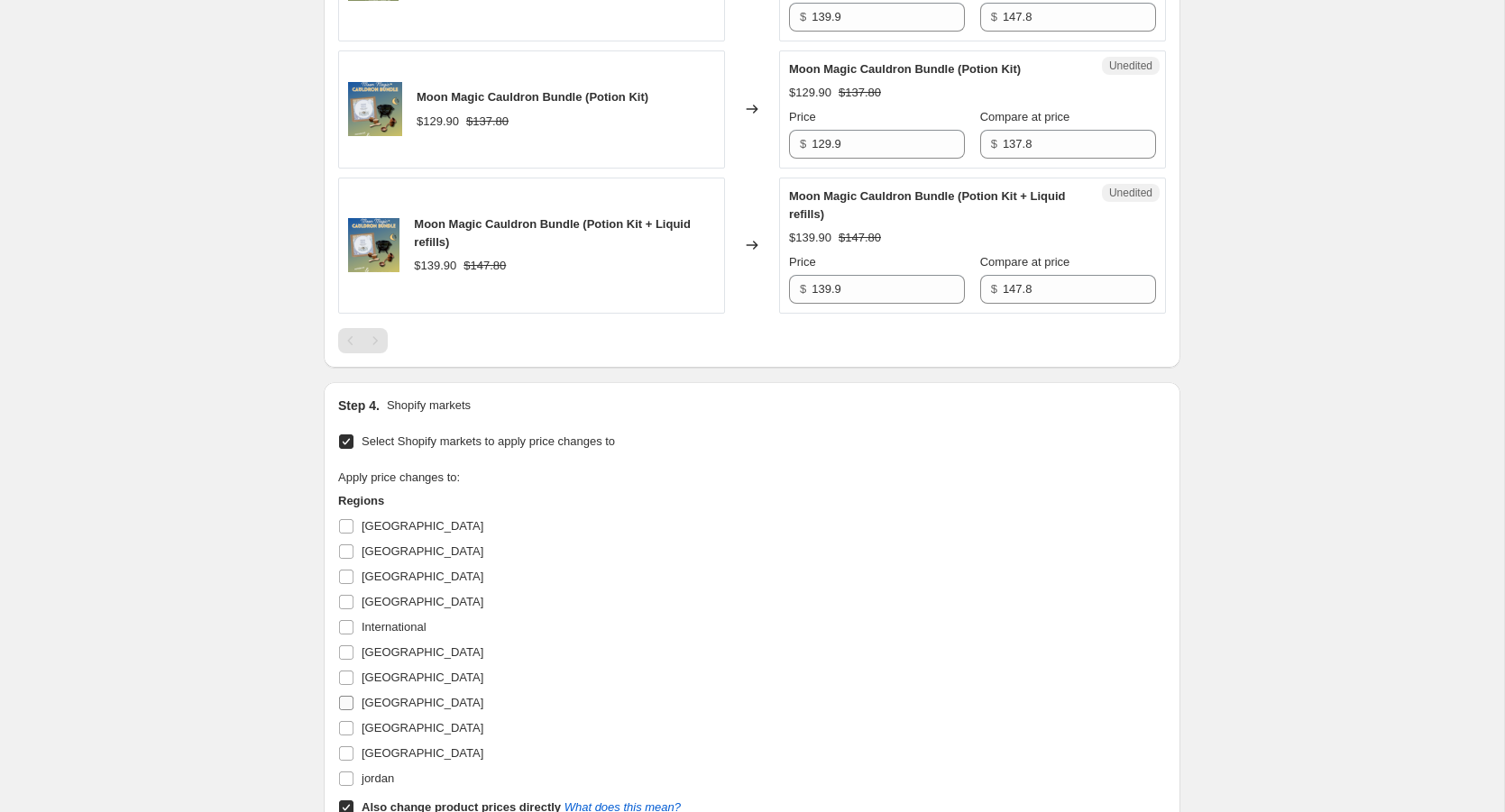
scroll to position [1706, 0]
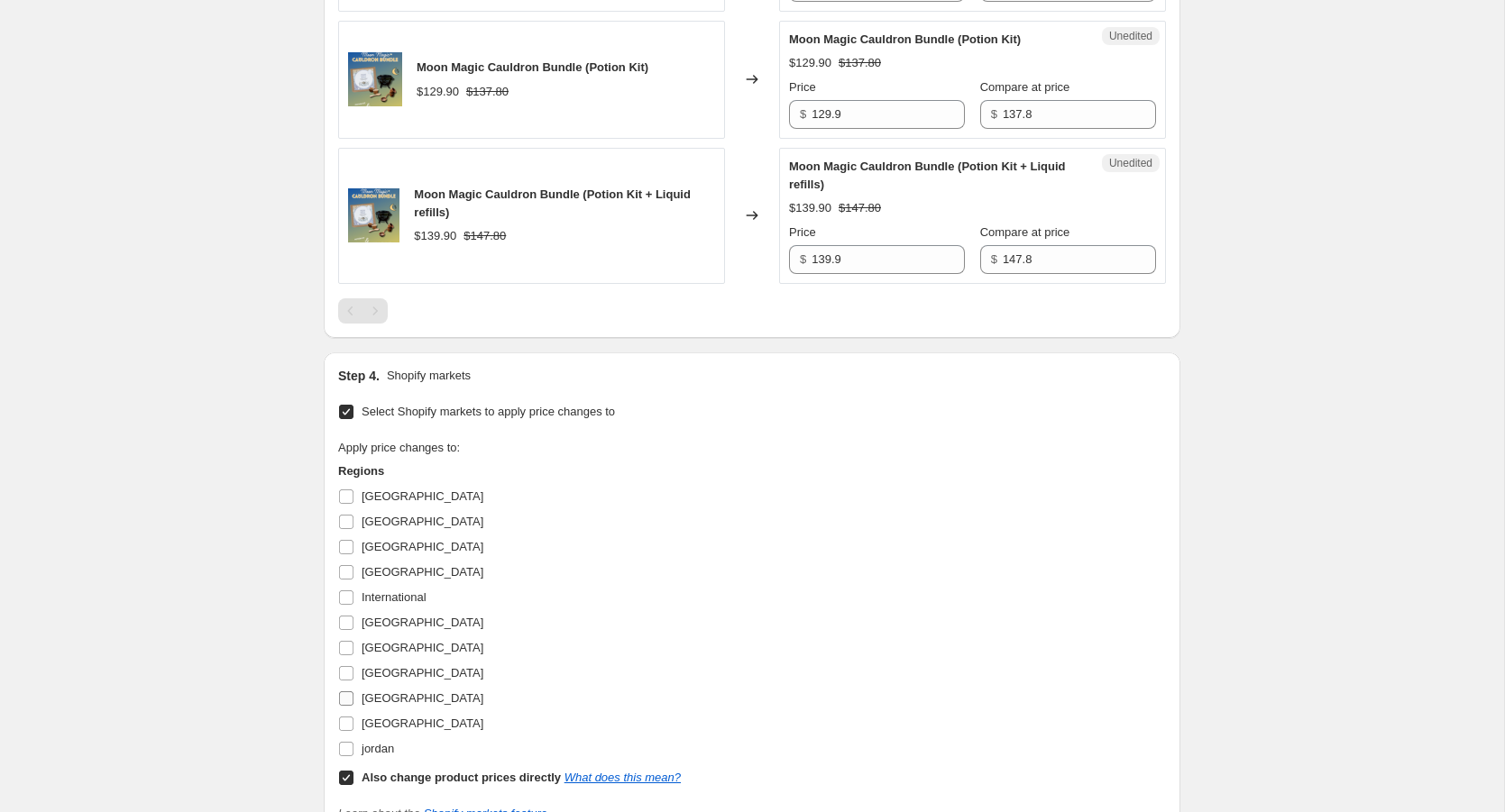
click at [408, 705] on span "[GEOGRAPHIC_DATA]" at bounding box center [422, 698] width 121 height 14
click at [354, 706] on input "[GEOGRAPHIC_DATA]" at bounding box center [346, 699] width 15 height 14
checkbox input "true"
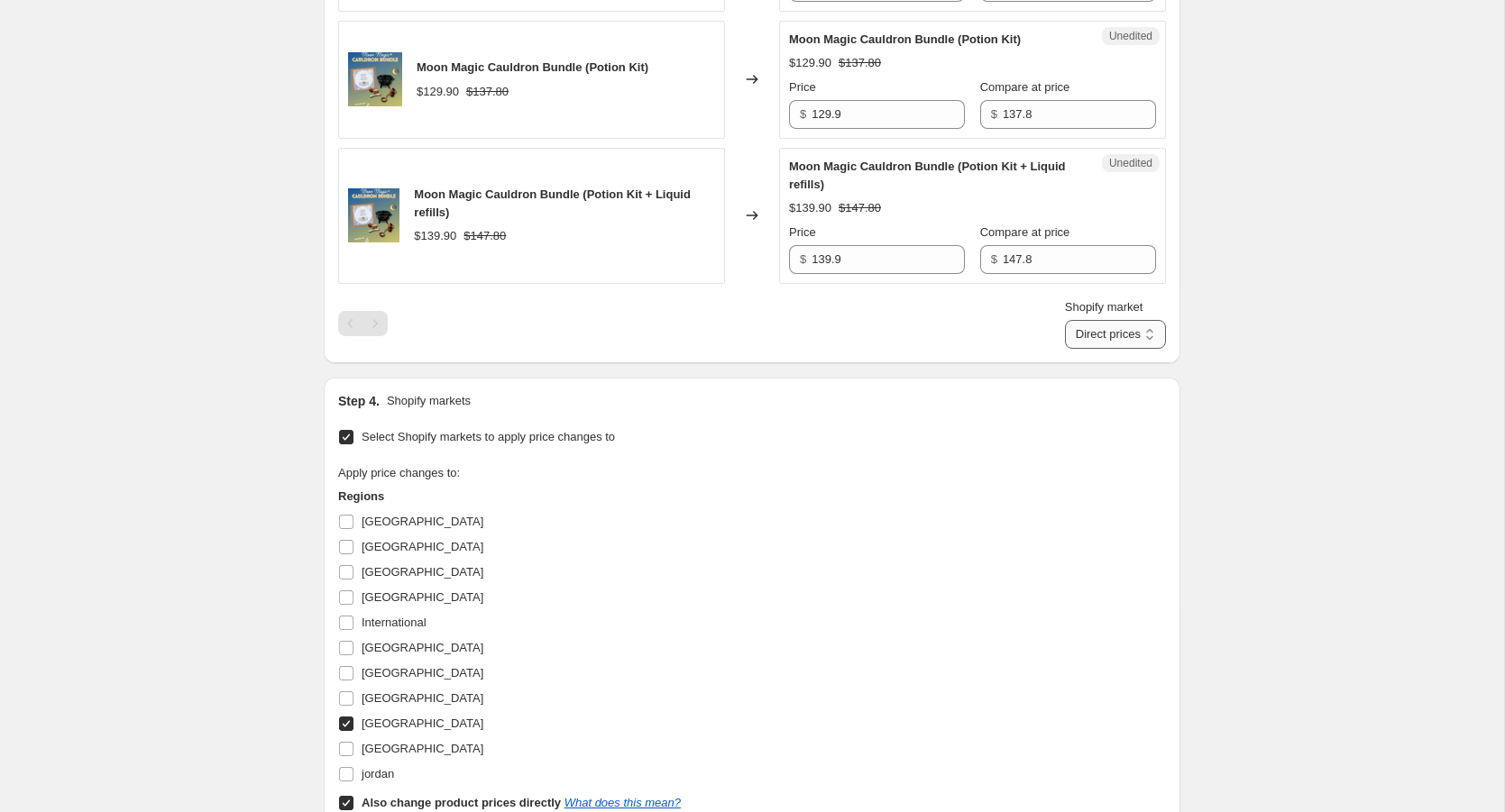
click at [1136, 347] on select "Direct prices [GEOGRAPHIC_DATA]" at bounding box center [1115, 334] width 101 height 29
select select "109838526"
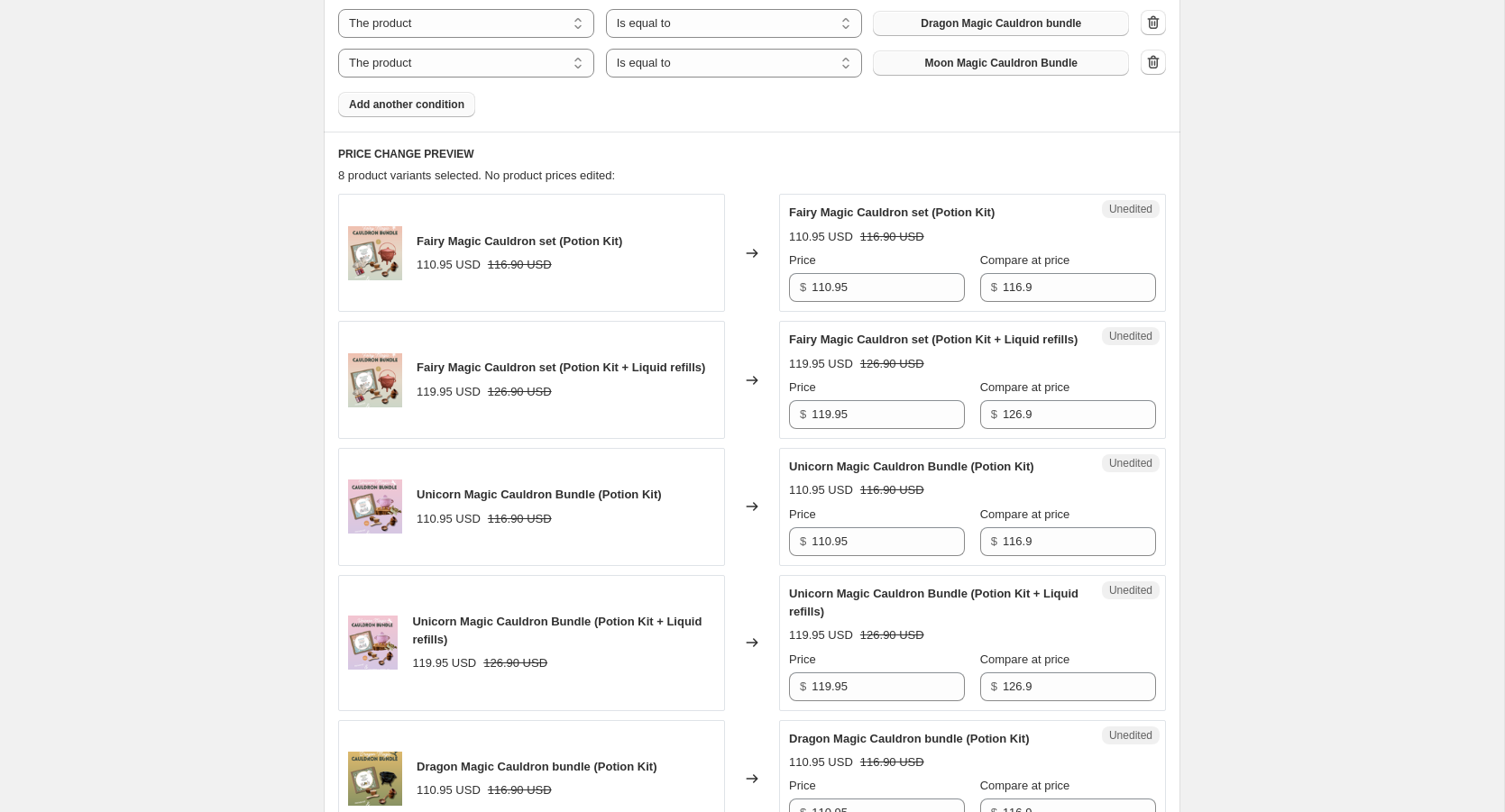
scroll to position [720, 0]
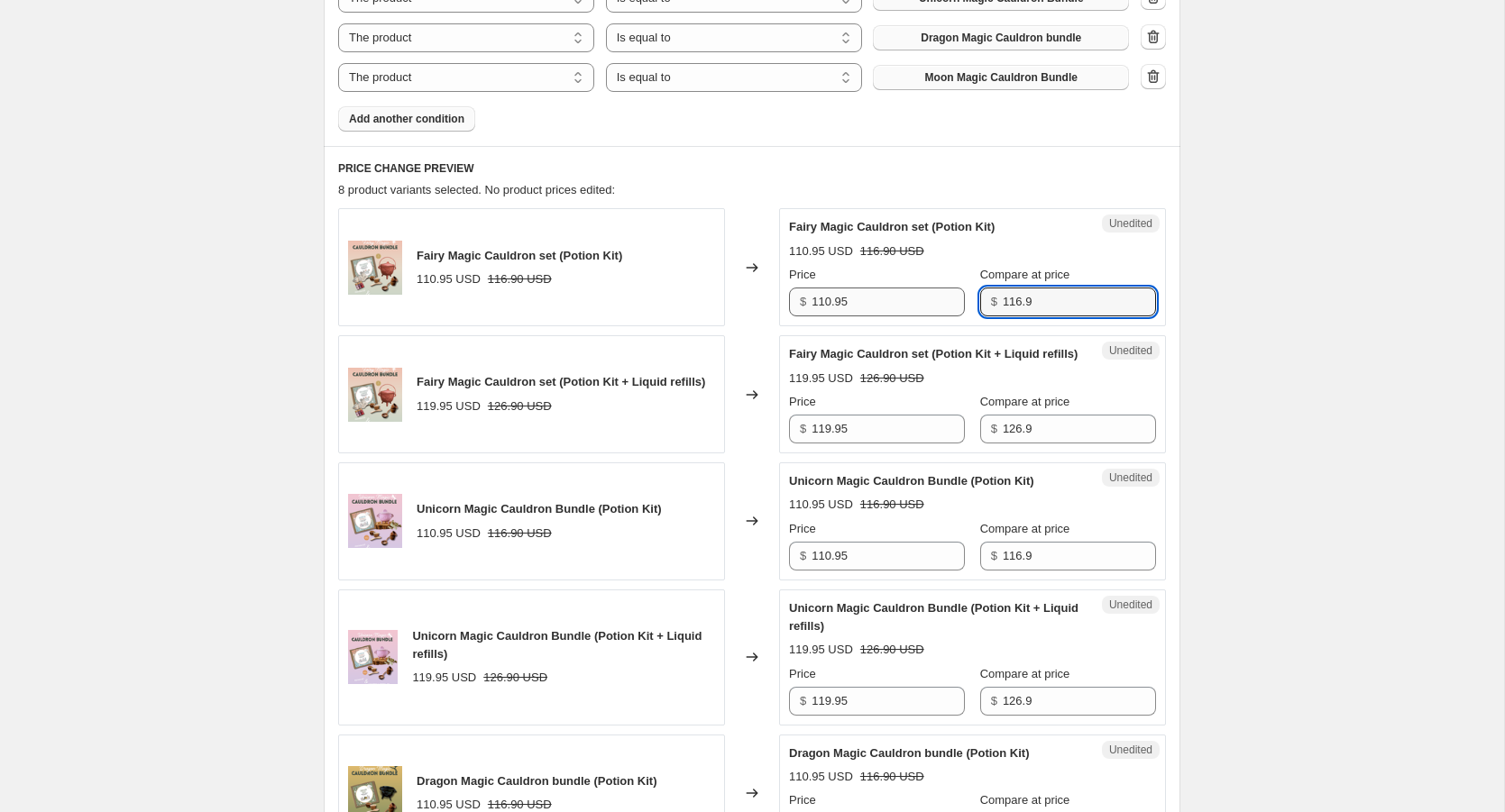
drag, startPoint x: 1034, startPoint y: 302, endPoint x: 895, endPoint y: 302, distance: 139.0
click at [895, 302] on div "Price $ 110.95 Compare at price $ 116.9" at bounding box center [972, 291] width 367 height 51
type input "134.90"
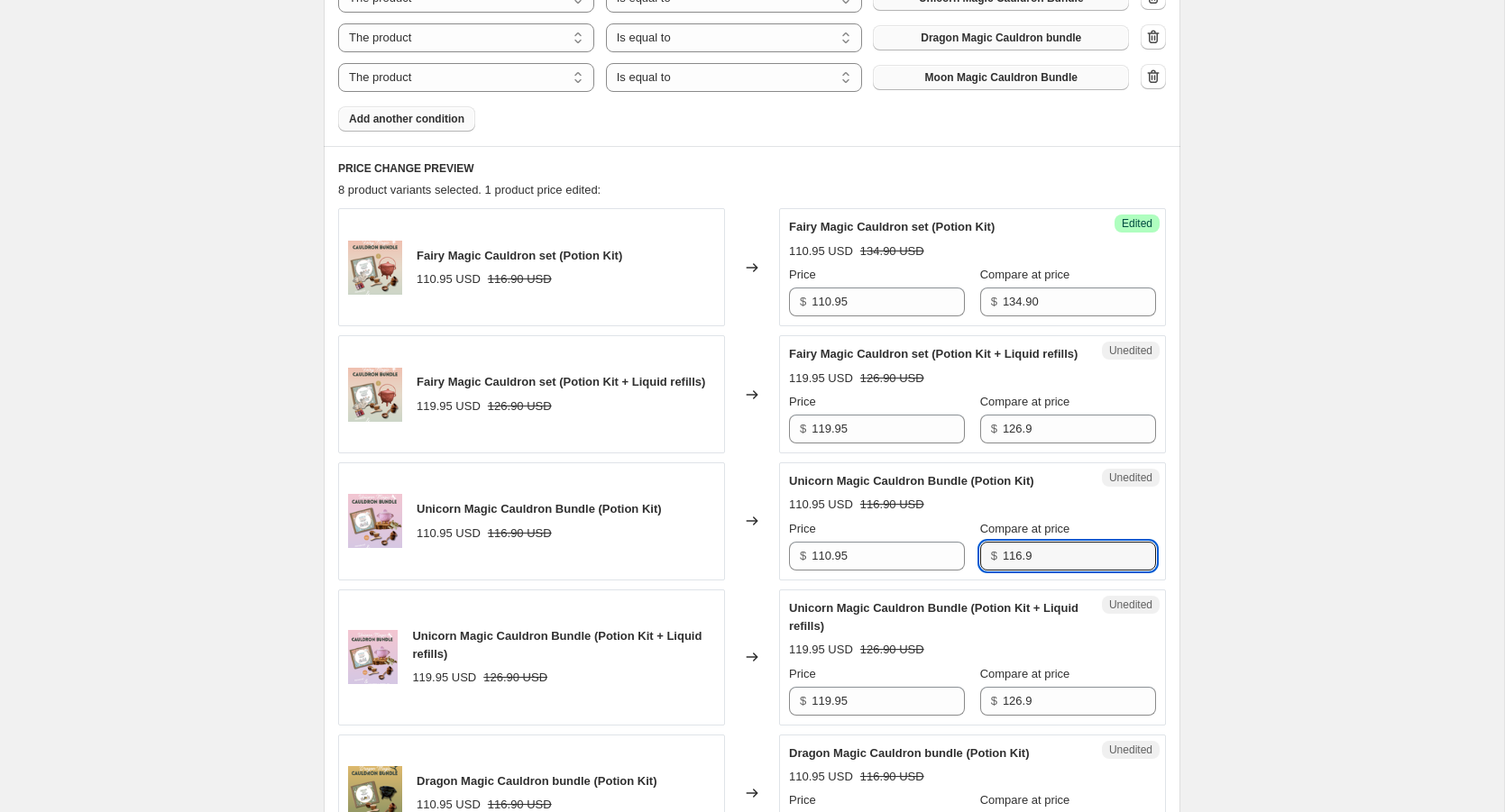
drag, startPoint x: 1026, startPoint y: 576, endPoint x: 953, endPoint y: 575, distance: 73.0
click at [953, 571] on div "Price $ 110.95 Compare at price $ 116.9" at bounding box center [972, 546] width 367 height 51
type input "134.90"
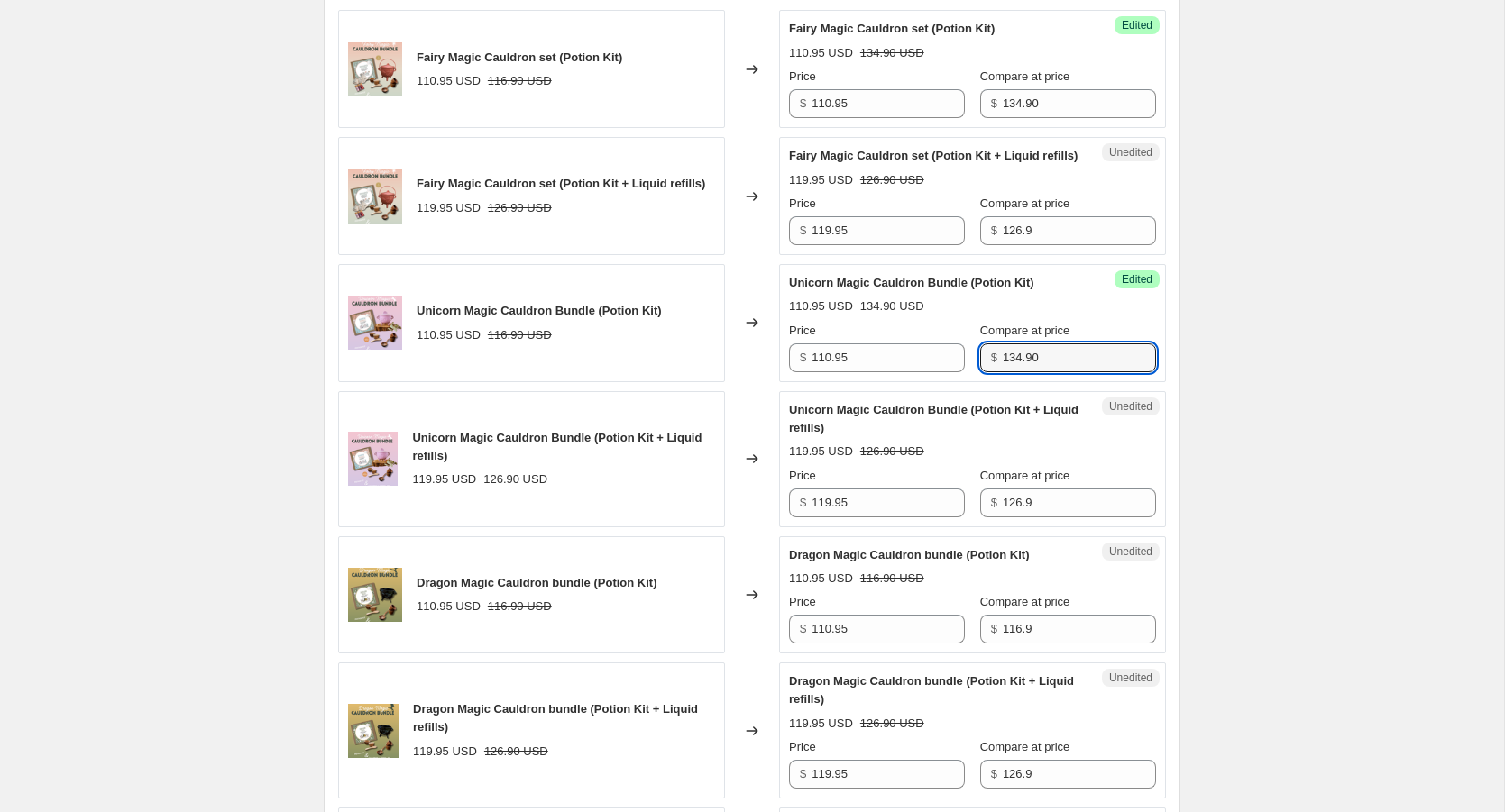
scroll to position [933, 0]
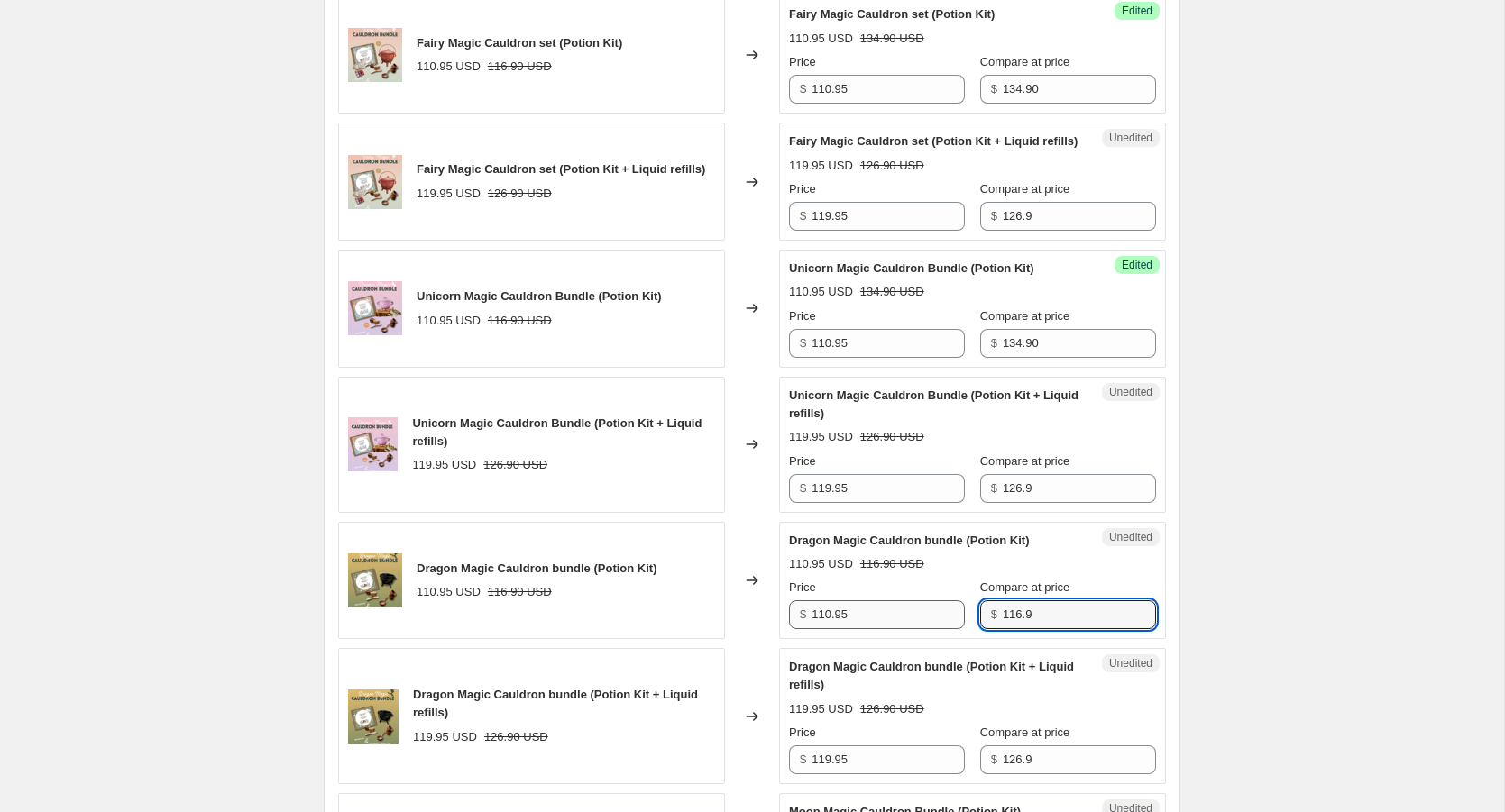
drag, startPoint x: 1025, startPoint y: 632, endPoint x: 926, endPoint y: 632, distance: 99.0
click at [926, 629] on div "Price $ 110.95 Compare at price $ 116.9" at bounding box center [972, 604] width 367 height 51
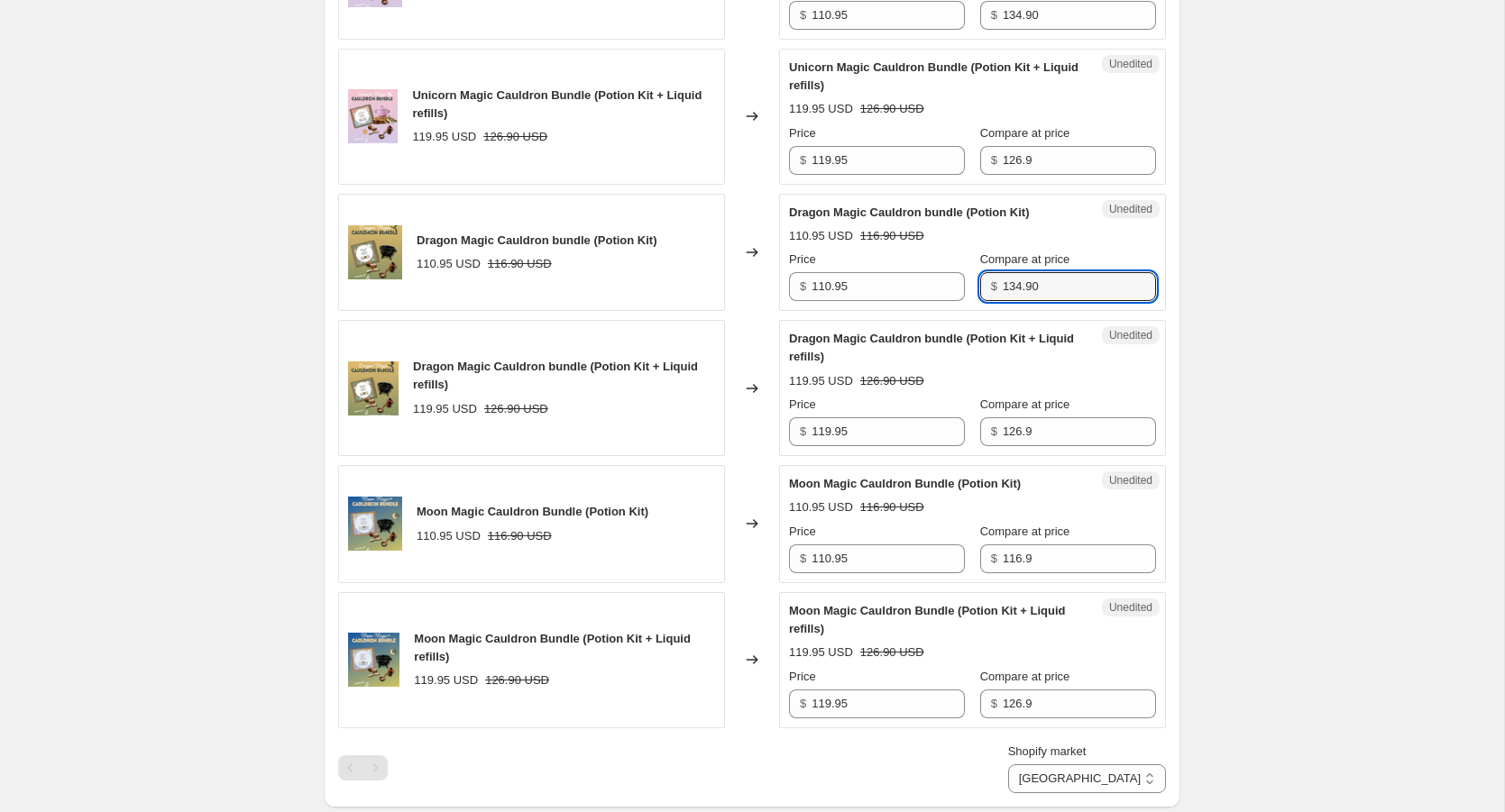
scroll to position [1267, 0]
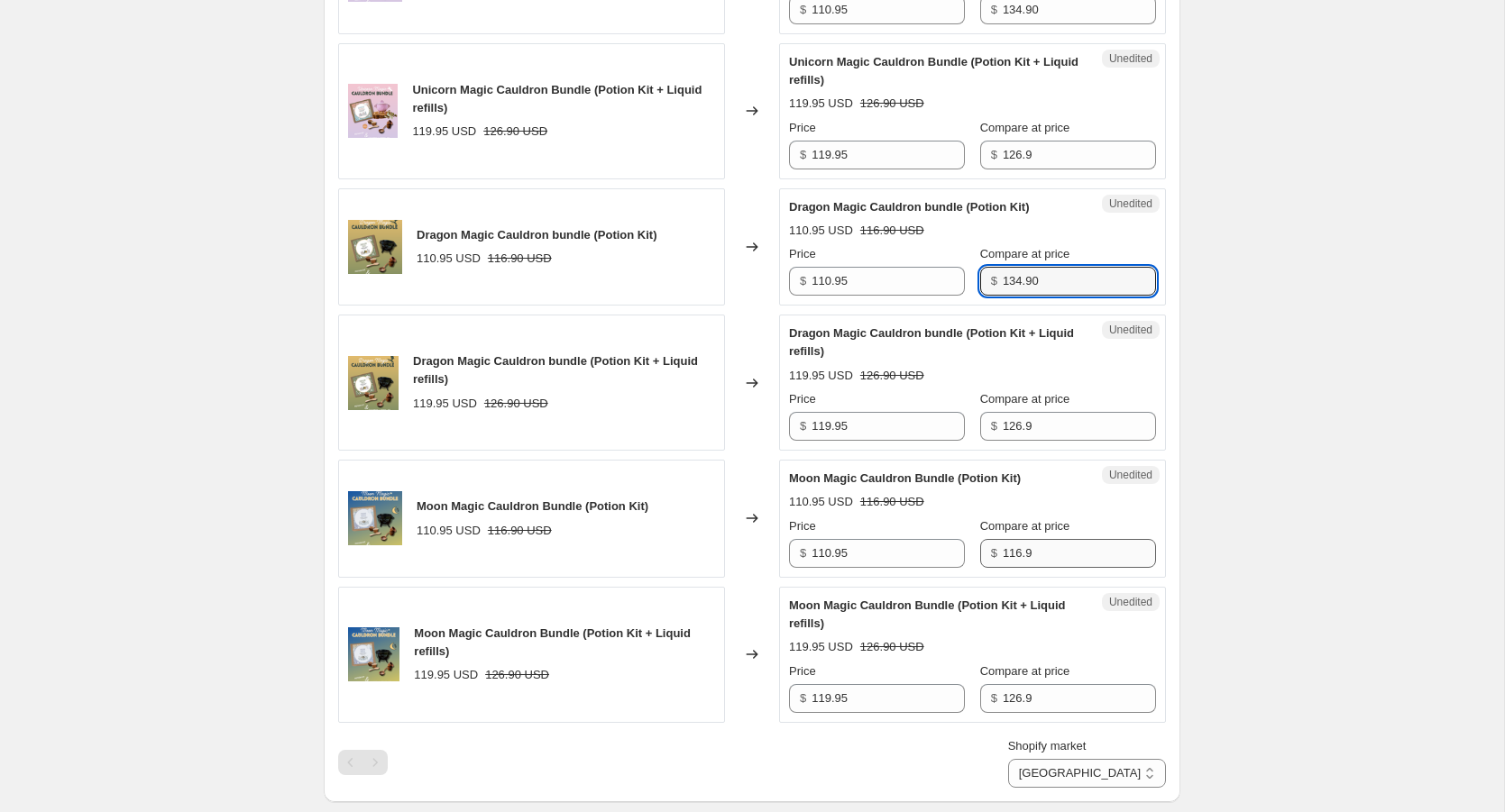
type input "134.90"
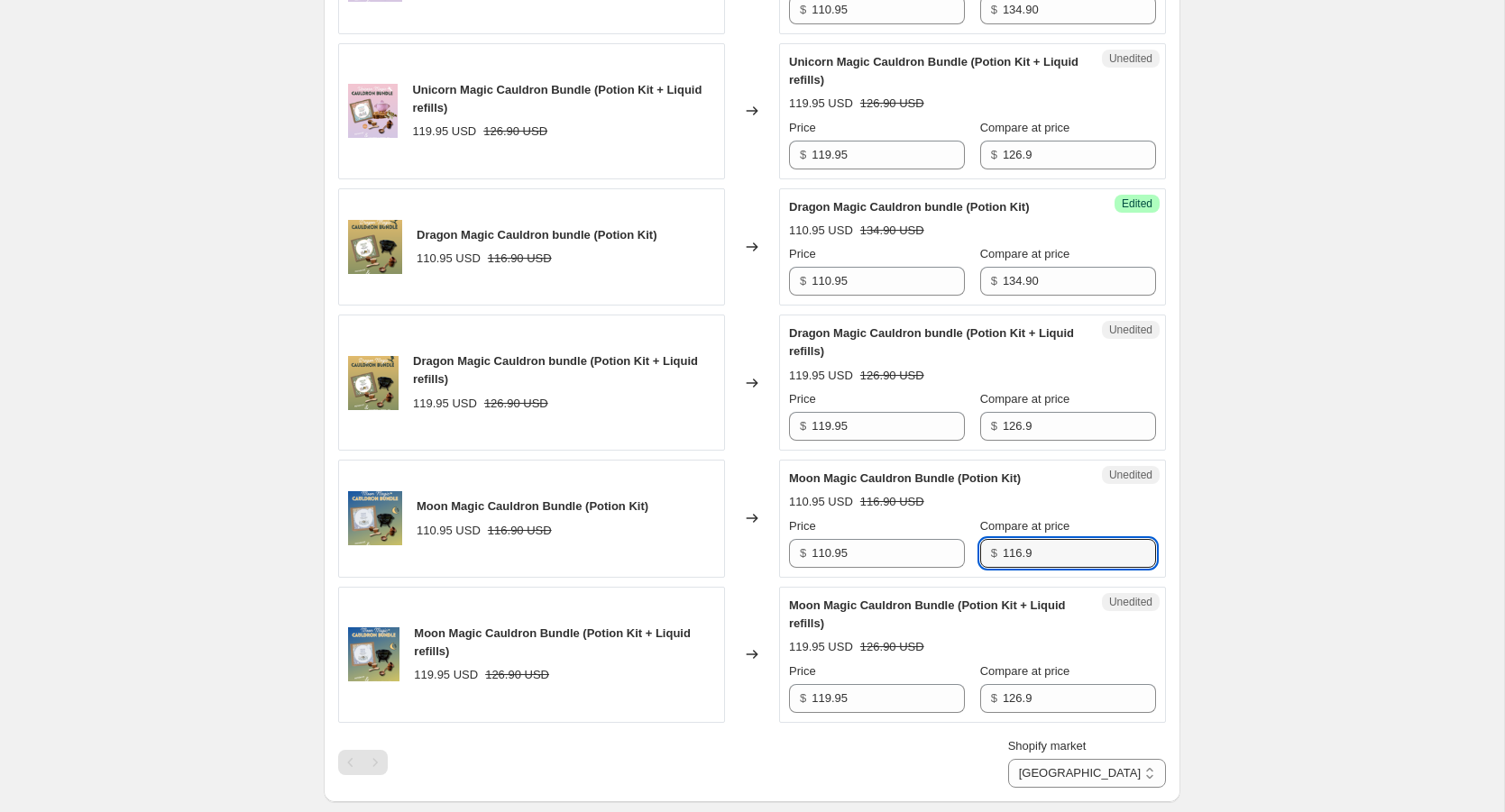
drag, startPoint x: 1024, startPoint y: 569, endPoint x: 957, endPoint y: 569, distance: 67.0
click at [957, 568] on div "Price $ 110.95 Compare at price $ 116.9" at bounding box center [972, 543] width 367 height 51
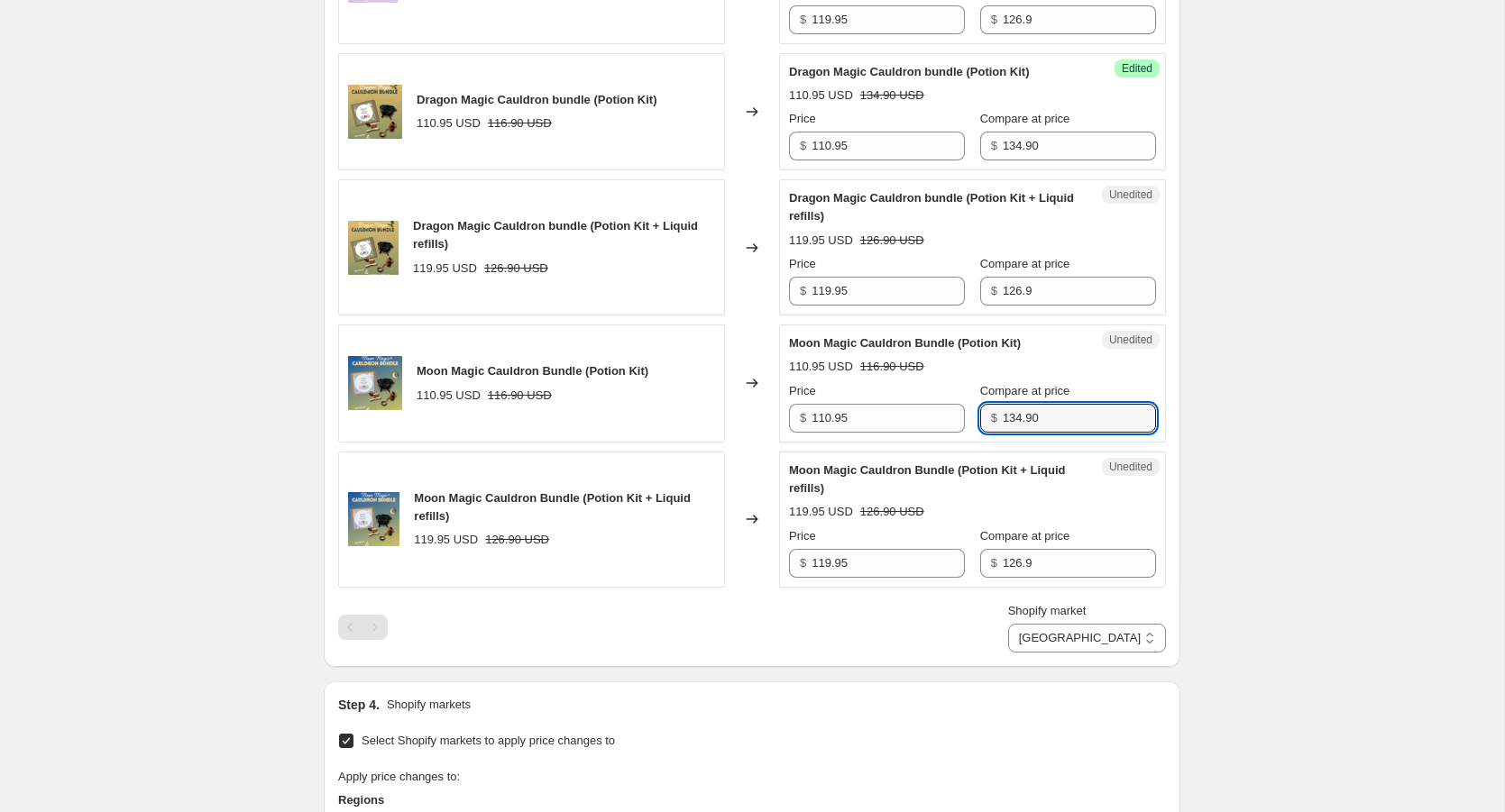
scroll to position [1414, 0]
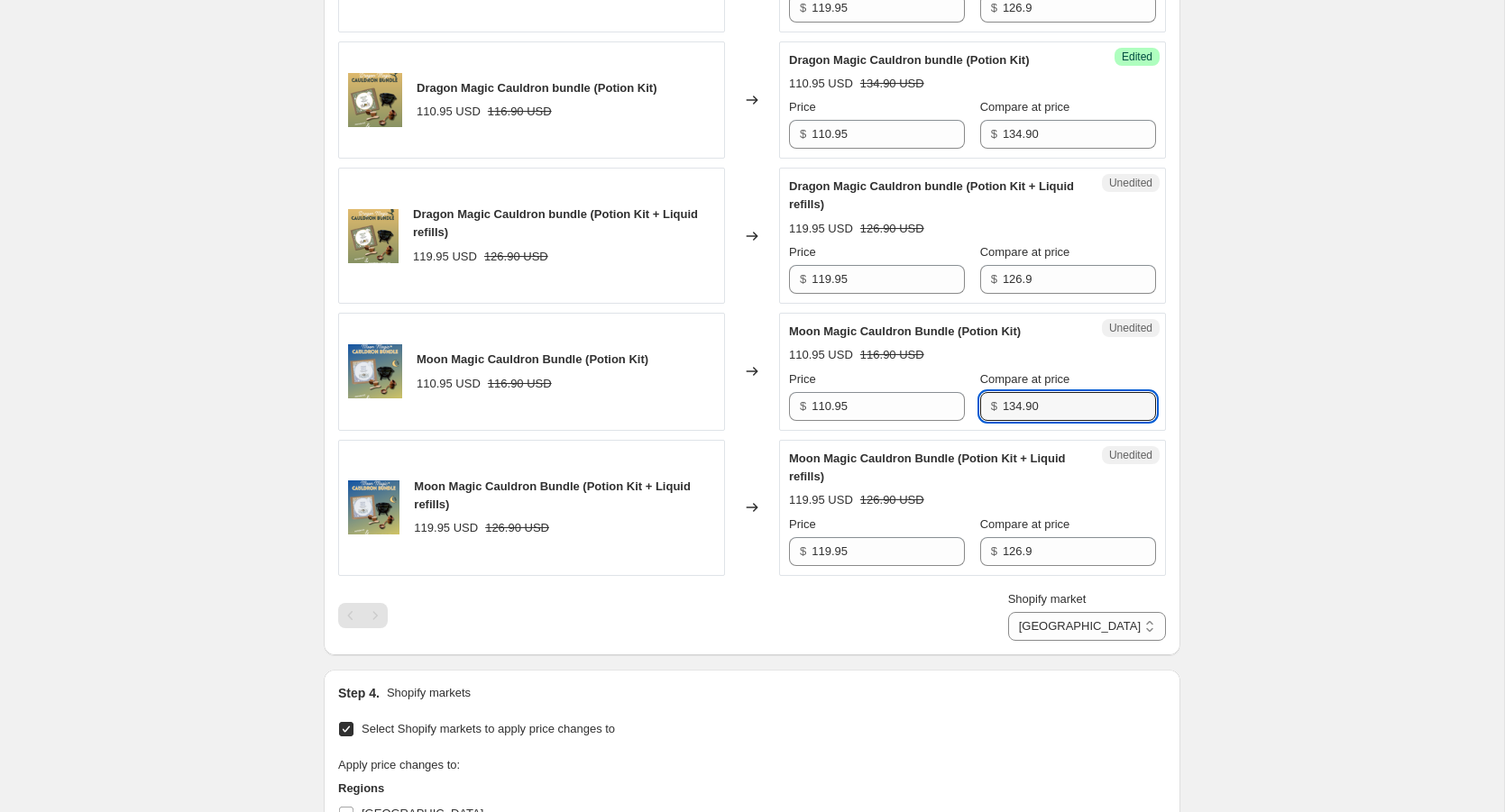
type input "134.90"
click at [916, 629] on div "Shopify market Direct prices [GEOGRAPHIC_DATA] [GEOGRAPHIC_DATA]" at bounding box center [752, 616] width 828 height 51
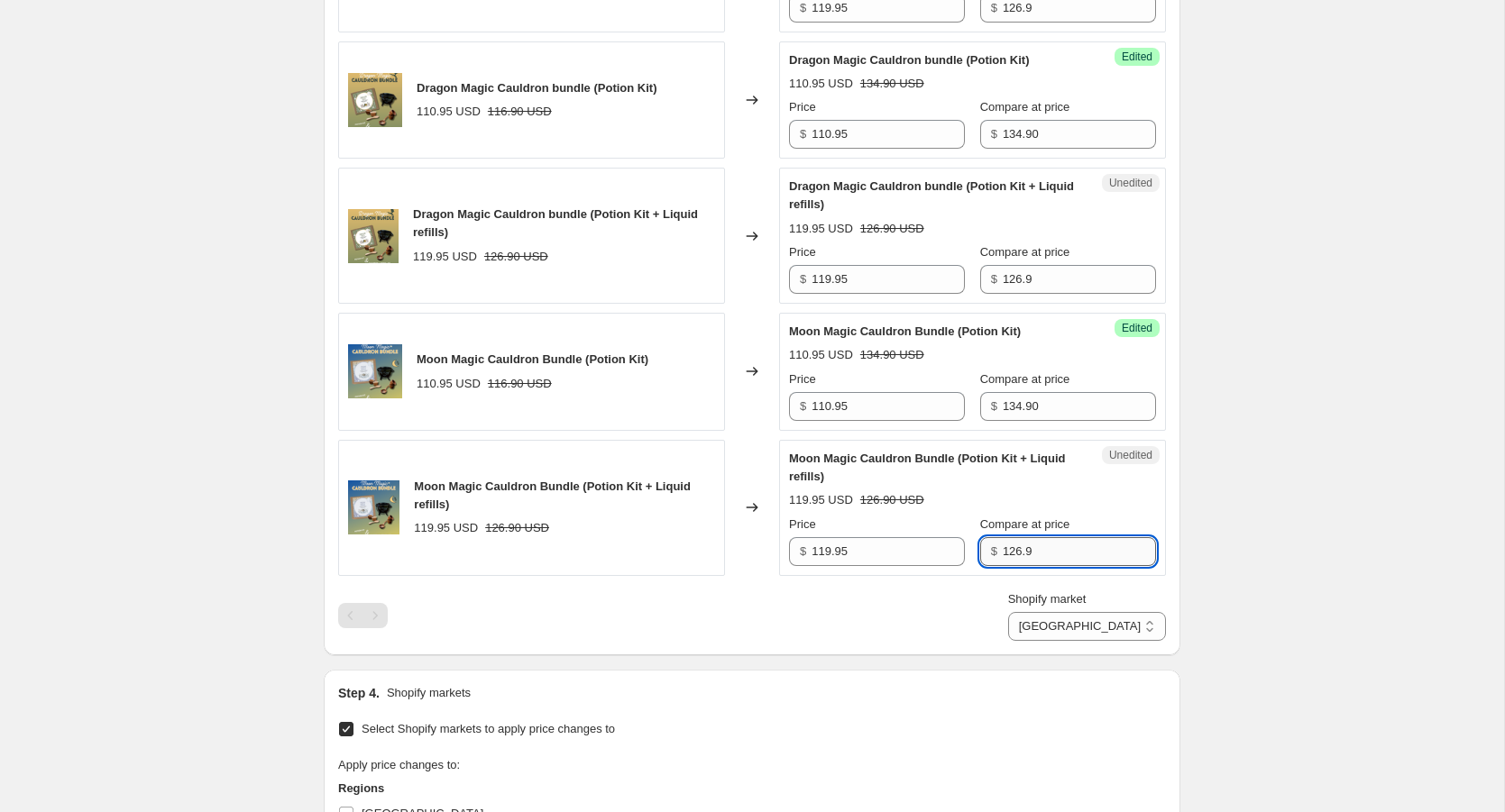
click at [1022, 565] on input "126.9" at bounding box center [1079, 552] width 153 height 29
drag, startPoint x: 1022, startPoint y: 565, endPoint x: 979, endPoint y: 565, distance: 43.0
click at [980, 565] on div "$ 126.9" at bounding box center [1068, 552] width 176 height 29
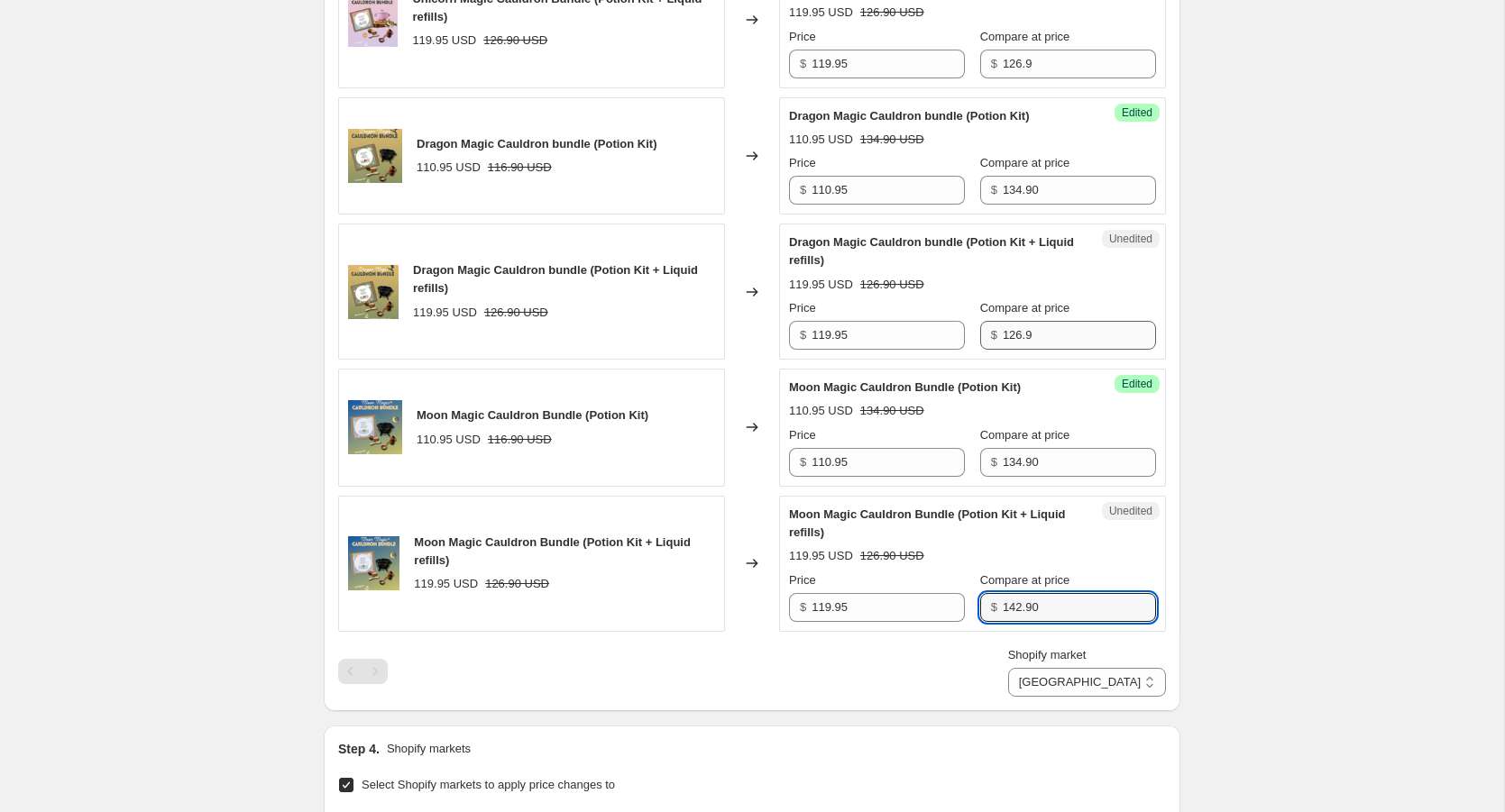
type input "142.90"
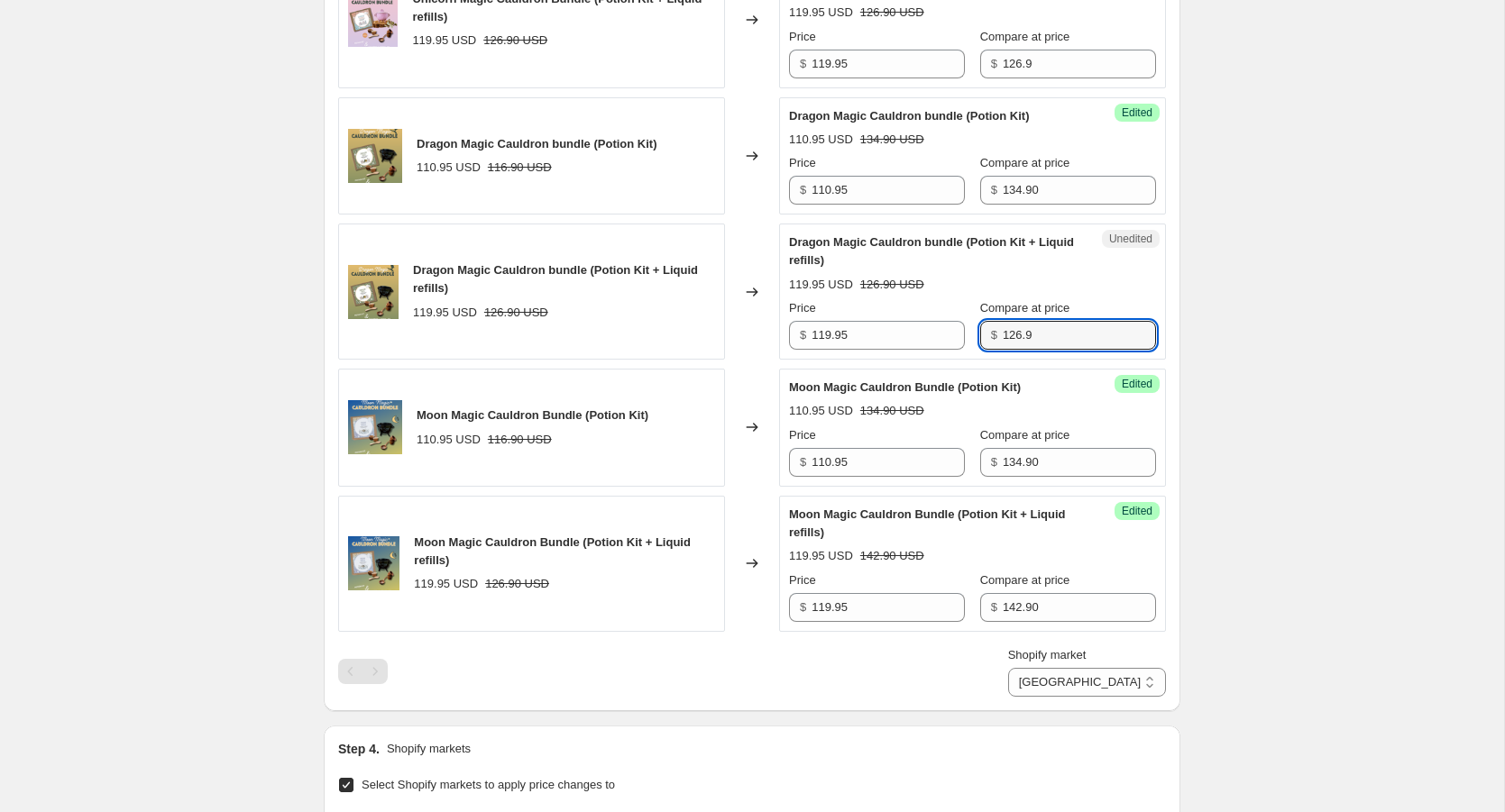
drag, startPoint x: 1027, startPoint y: 345, endPoint x: 957, endPoint y: 345, distance: 70.0
click at [957, 345] on div "Price $ 119.95 Compare at price $ 126.9" at bounding box center [972, 324] width 367 height 51
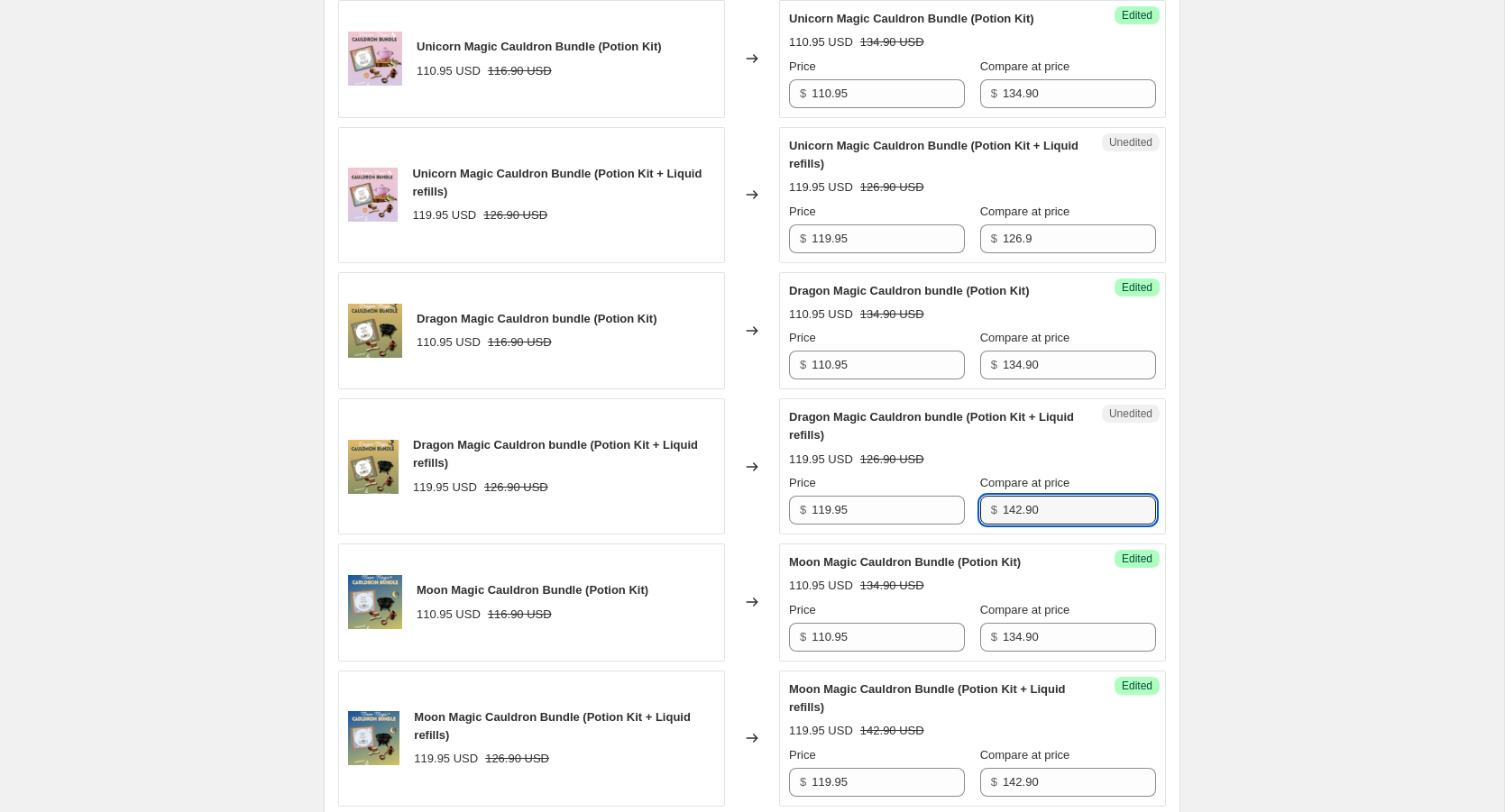
scroll to position [1161, 0]
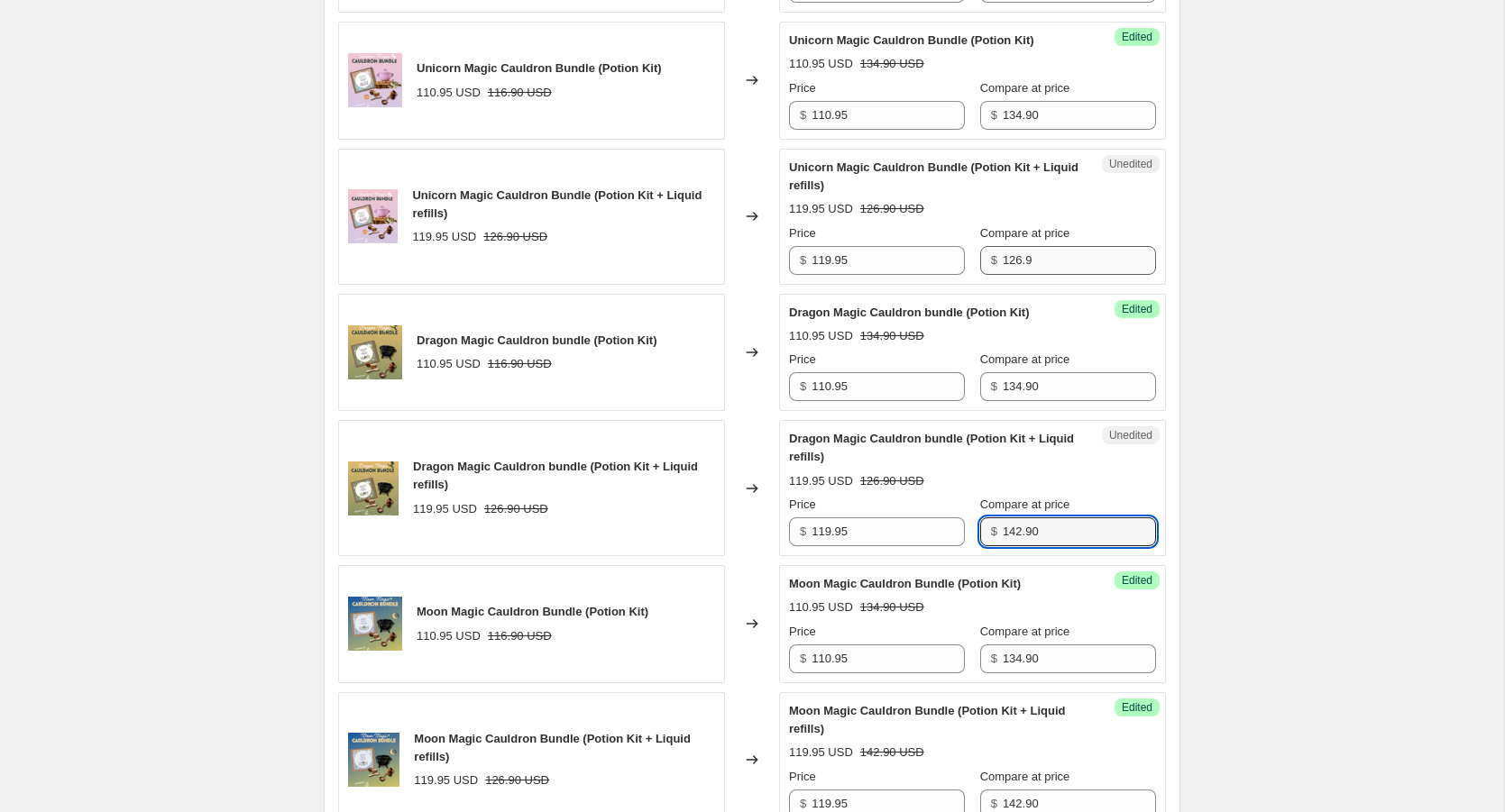
type input "142.90"
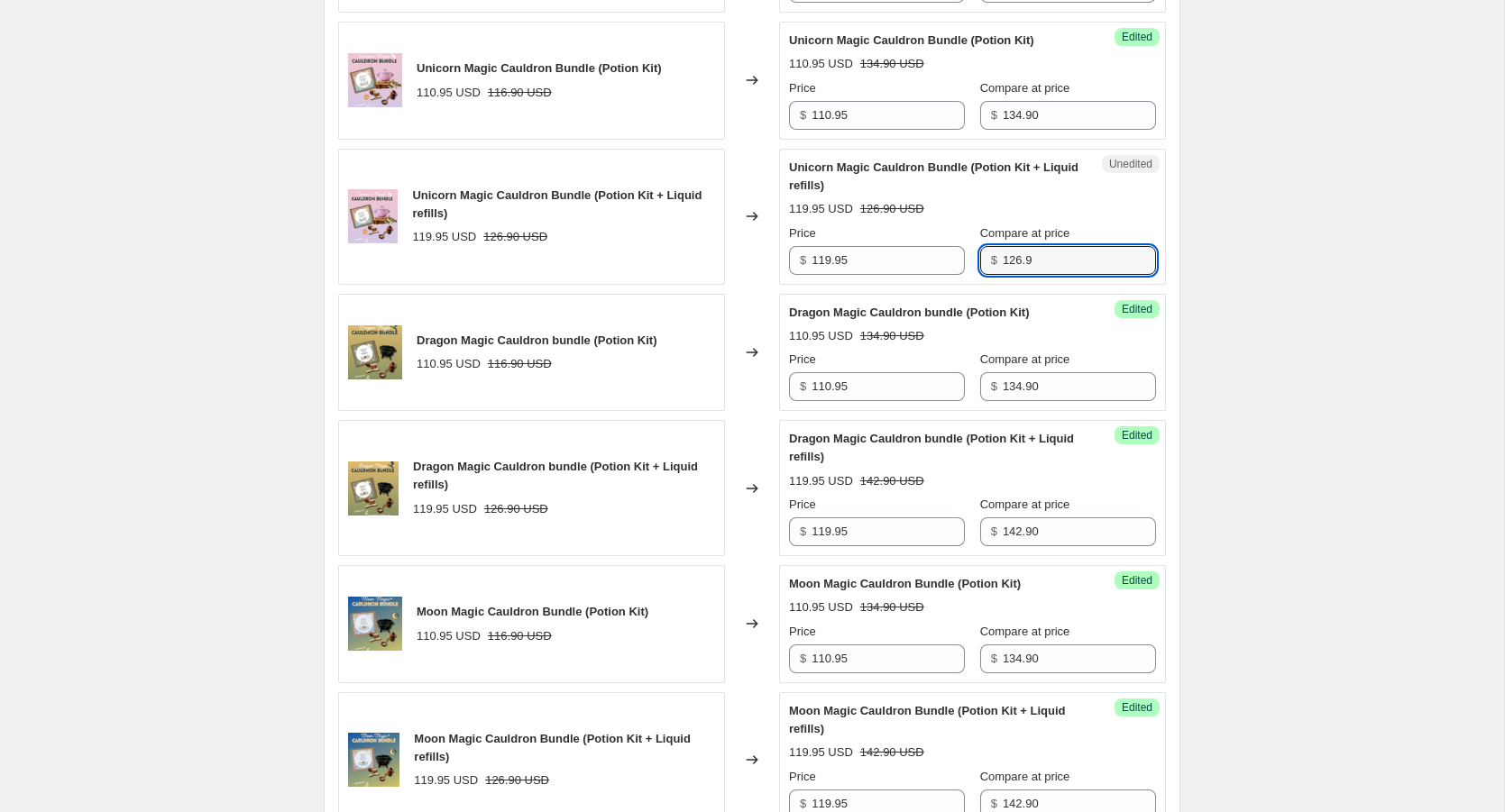
drag, startPoint x: 1026, startPoint y: 272, endPoint x: 972, endPoint y: 272, distance: 54.0
click at [980, 272] on div "$ 126.9" at bounding box center [1068, 261] width 176 height 29
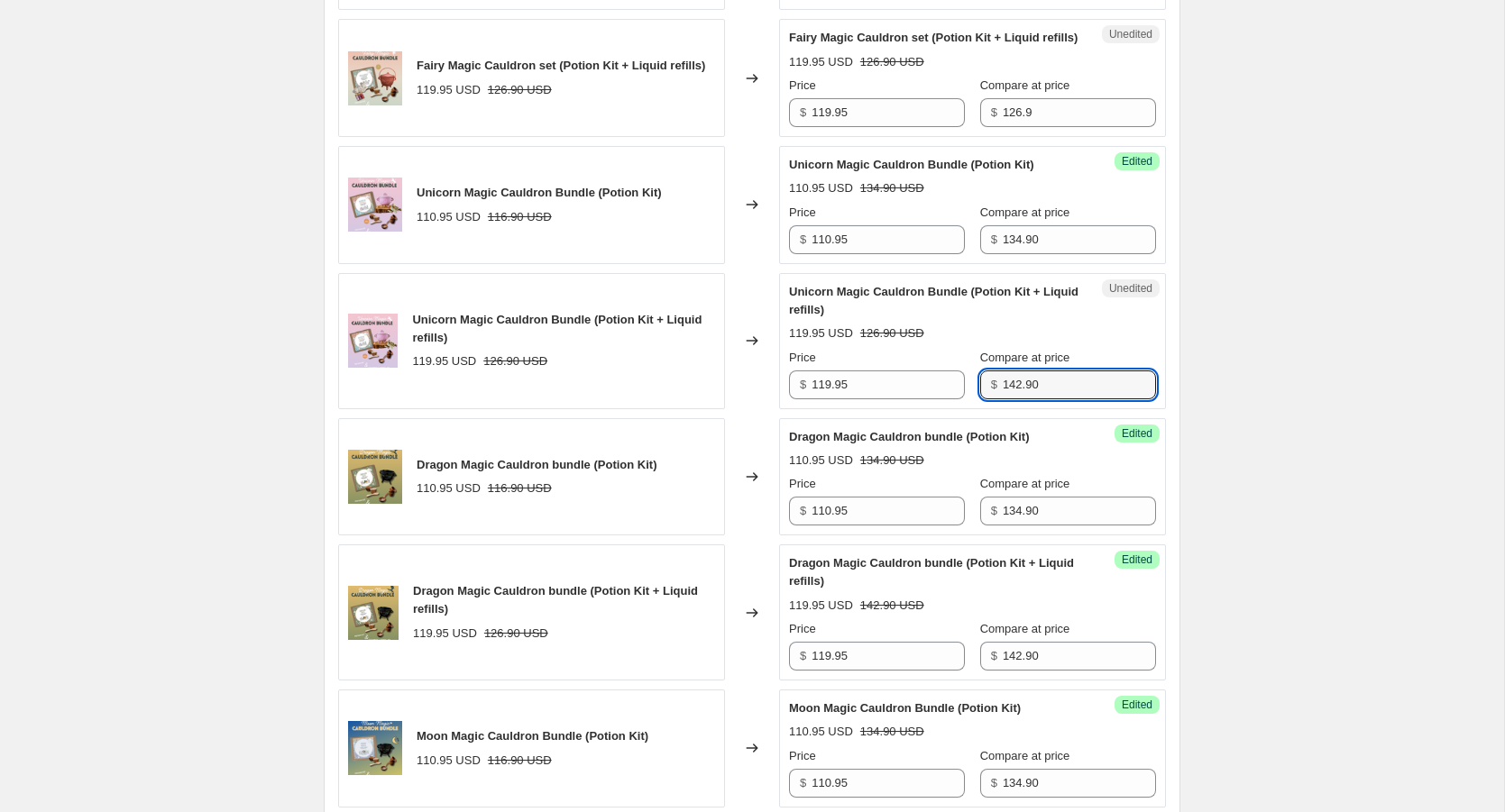
scroll to position [997, 0]
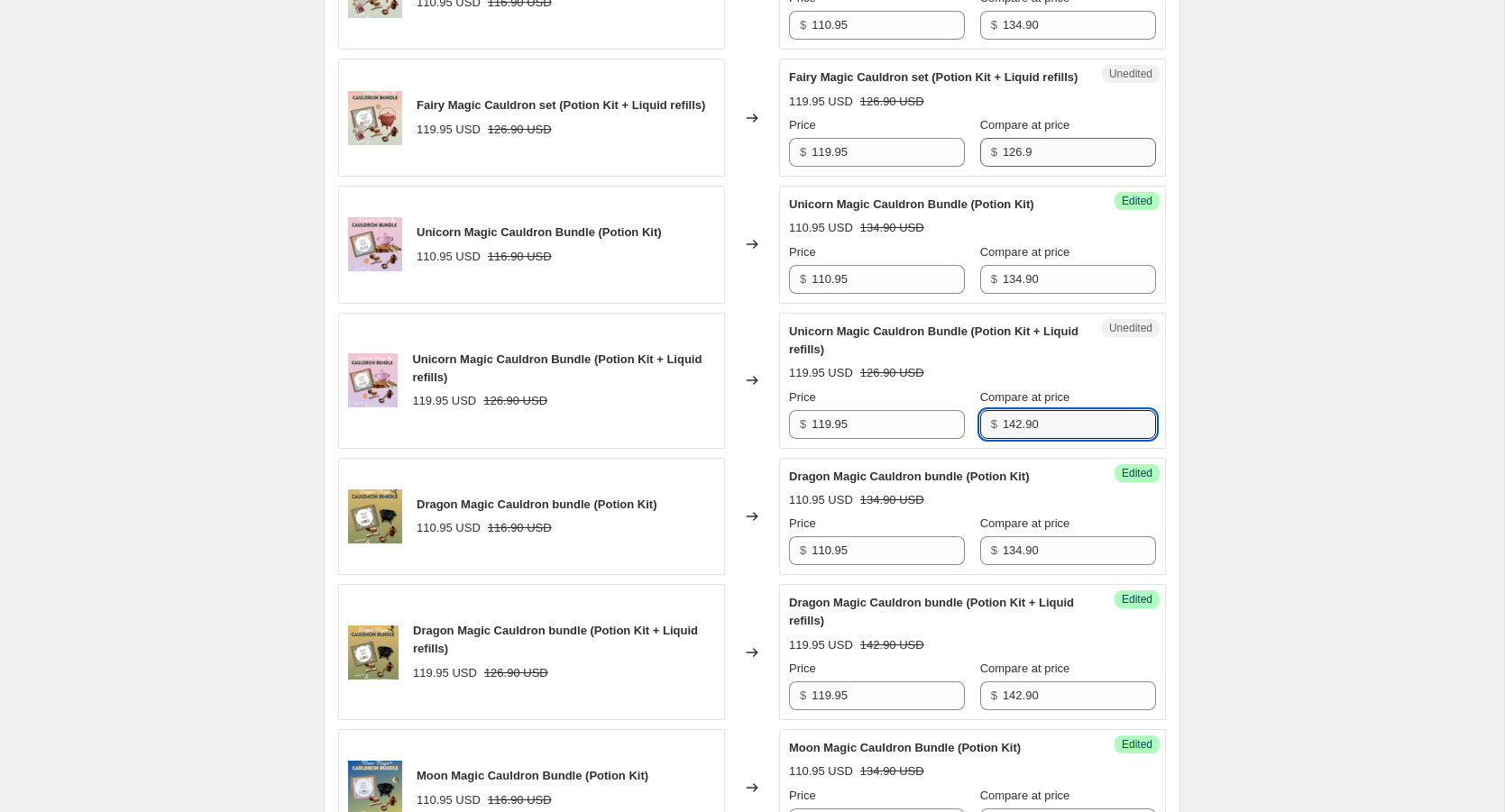
type input "142.90"
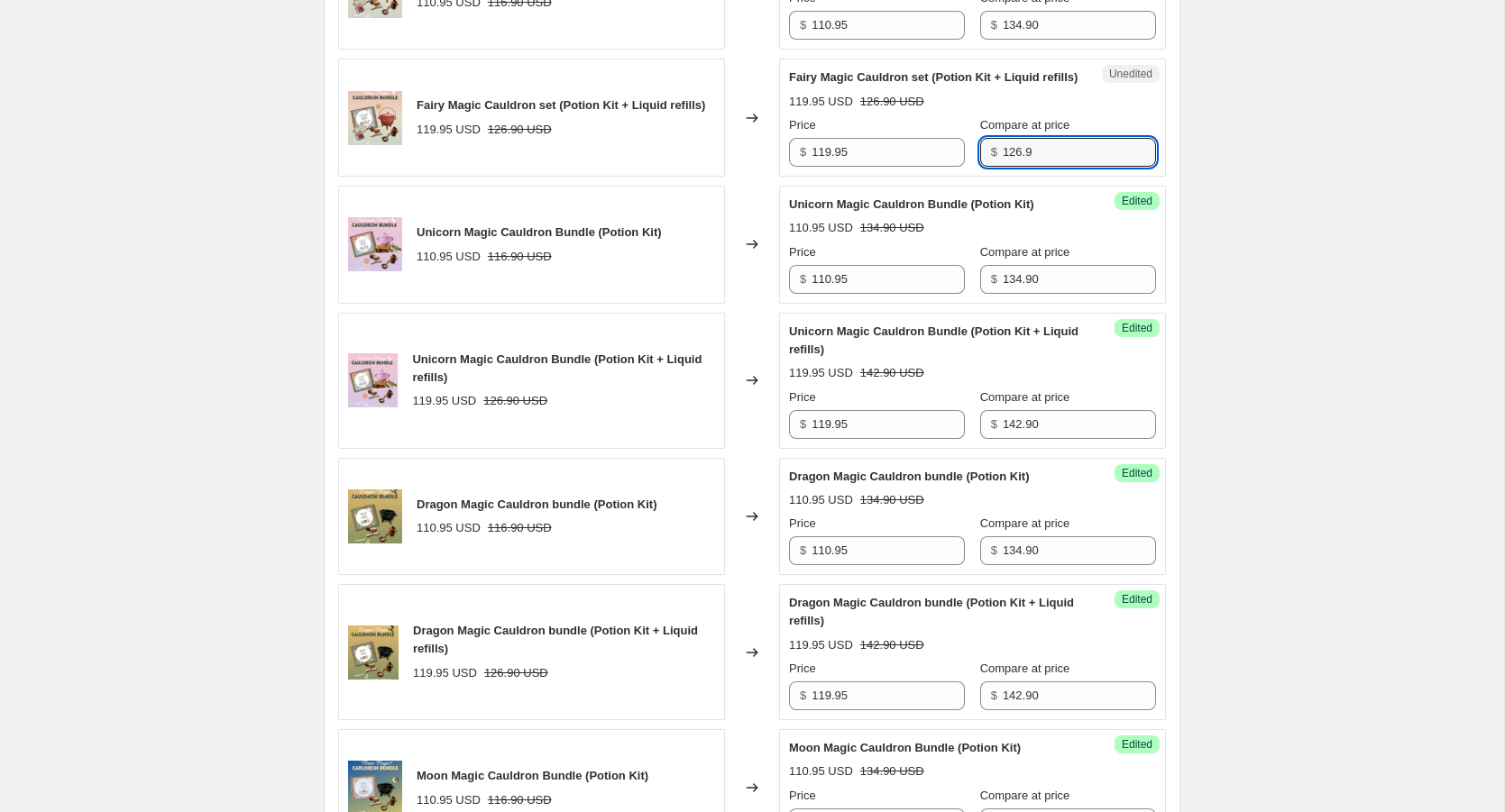
drag, startPoint x: 1041, startPoint y: 166, endPoint x: 952, endPoint y: 166, distance: 89.0
click at [952, 166] on div "Price $ 119.95 Compare at price $ 126.9" at bounding box center [972, 141] width 367 height 51
type input "142.90"
click at [1103, 111] on div "119.95 USD 126.90 USD" at bounding box center [972, 102] width 367 height 18
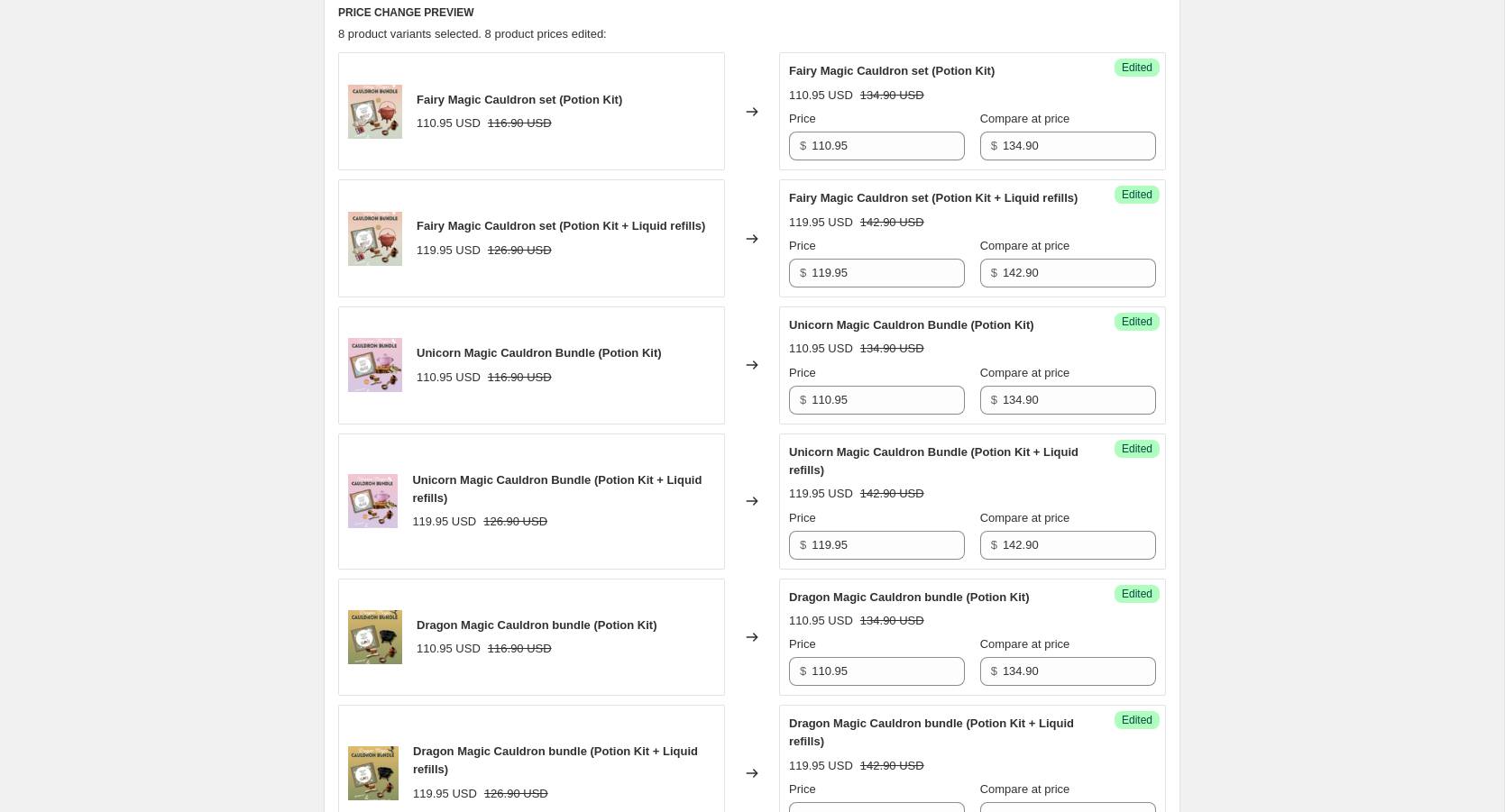
scroll to position [865, 0]
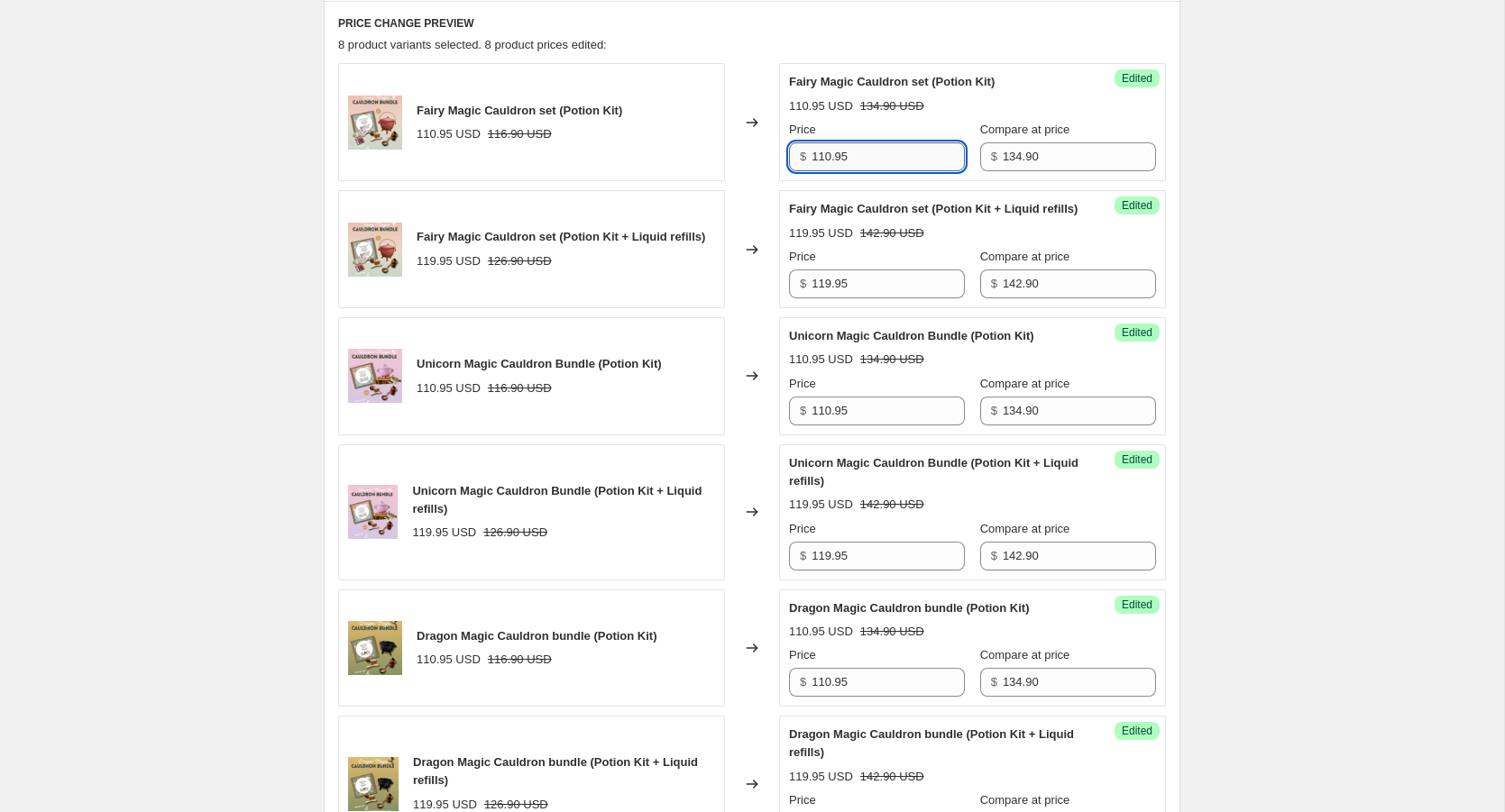
click at [879, 155] on input "110.95" at bounding box center [888, 157] width 153 height 29
drag, startPoint x: 869, startPoint y: 151, endPoint x: 782, endPoint y: 151, distance: 87.0
click at [782, 151] on div "Success Edited Fairy Magic Cauldron set (Potion Kit) 110.95 USD 134.90 USD Pric…" at bounding box center [973, 122] width 387 height 118
type input "128.00"
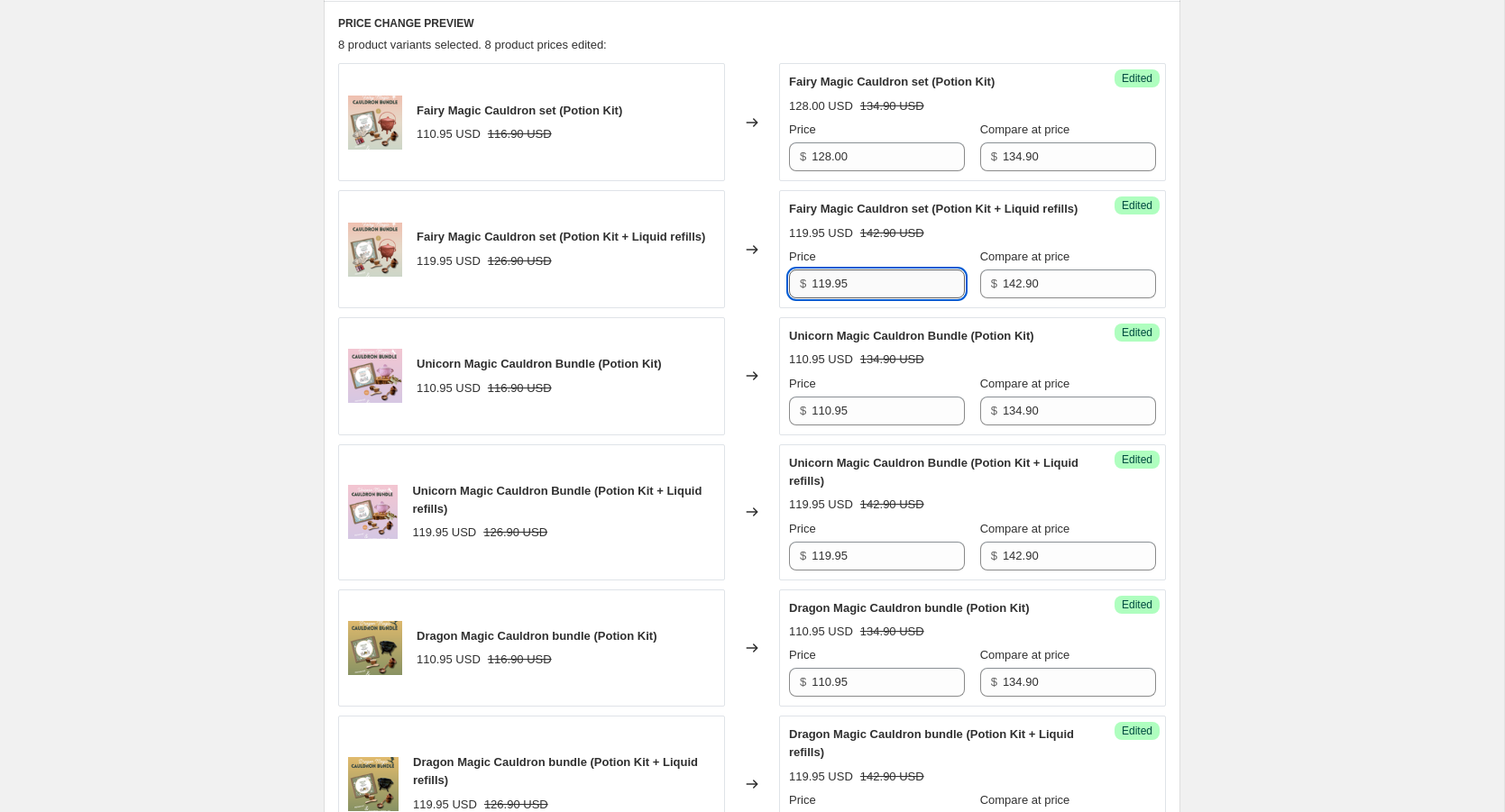
click at [866, 298] on input "119.95" at bounding box center [888, 284] width 153 height 29
drag, startPoint x: 869, startPoint y: 301, endPoint x: 736, endPoint y: 300, distance: 133.0
click at [736, 300] on div "Fairy Magic Cauldron set (Potion Kit + Liquid refills) 119.95 USD 126.90 USD Ch…" at bounding box center [752, 249] width 828 height 118
type input "136.00"
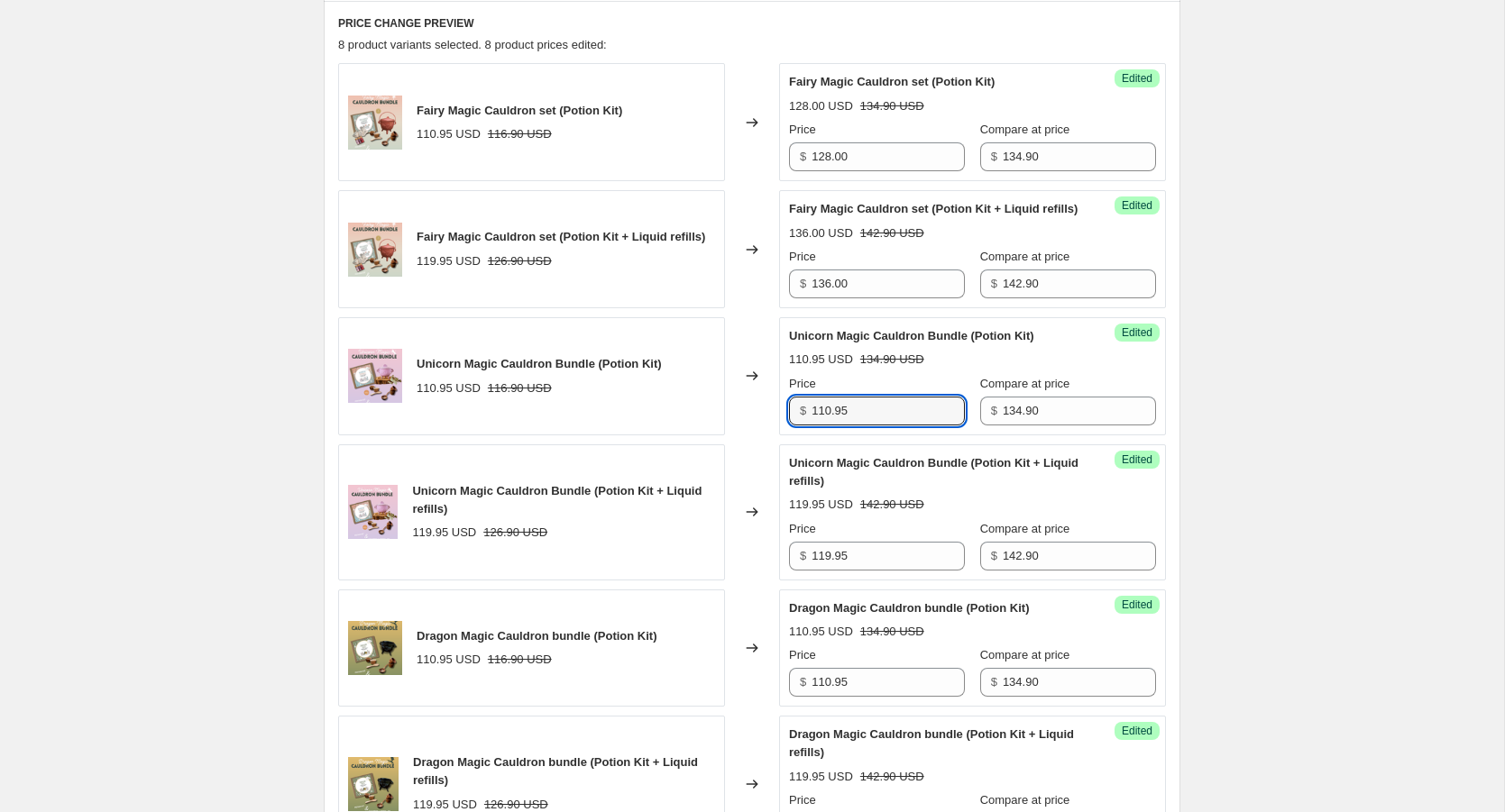
drag, startPoint x: 855, startPoint y: 424, endPoint x: 797, endPoint y: 424, distance: 58.0
click at [797, 424] on div "$ 110.95" at bounding box center [877, 411] width 176 height 29
type input "128.00"
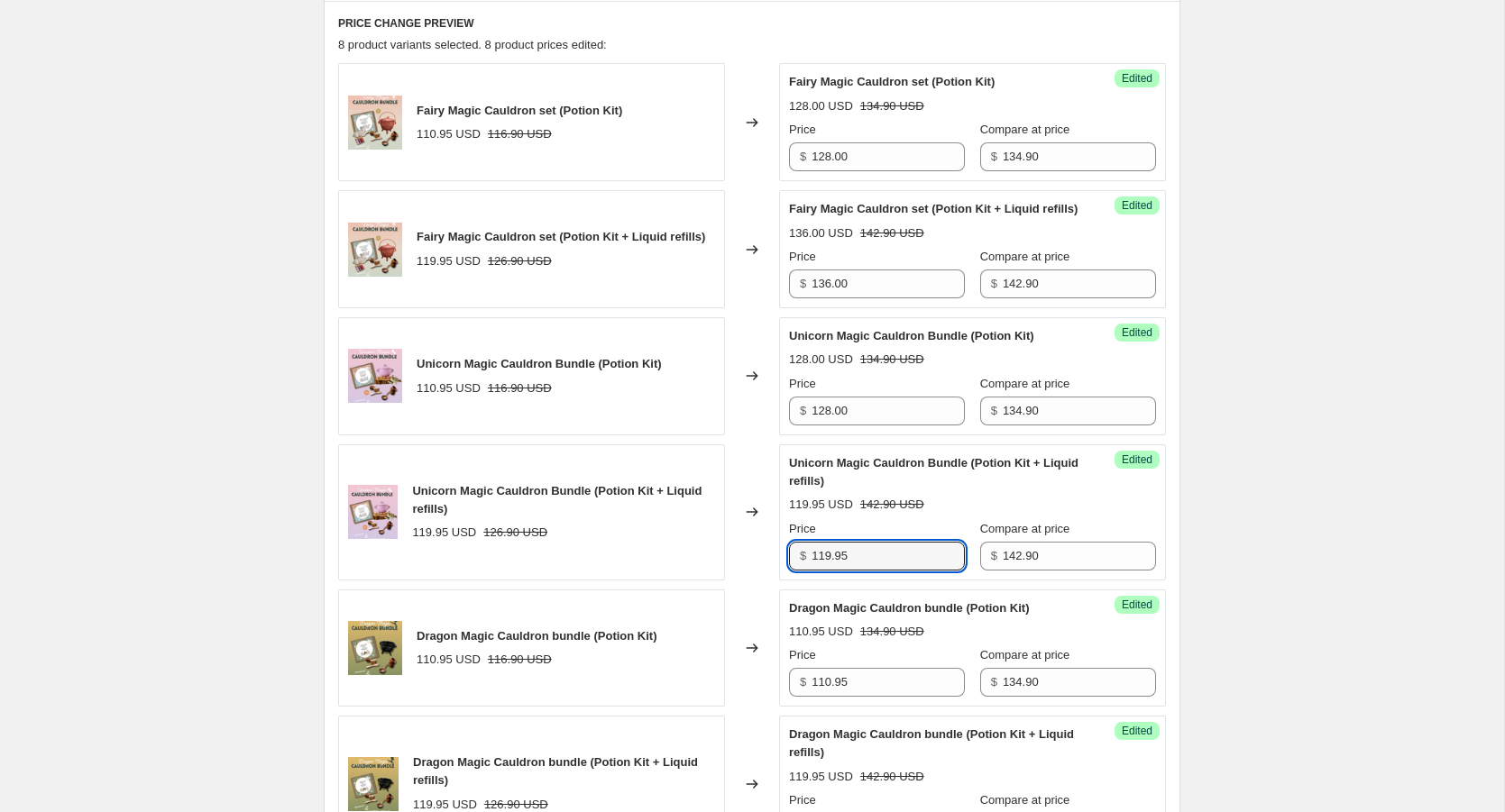
drag, startPoint x: 858, startPoint y: 567, endPoint x: 762, endPoint y: 567, distance: 96.0
click at [762, 567] on div "Unicorn Magic Cauldron Bundle (Potion Kit + Liquid refills) 119.95 USD 126.90 U…" at bounding box center [752, 512] width 828 height 136
type input "136.00"
click at [860, 696] on input "110.95" at bounding box center [888, 682] width 153 height 29
drag, startPoint x: 860, startPoint y: 696, endPoint x: 762, endPoint y: 696, distance: 98.0
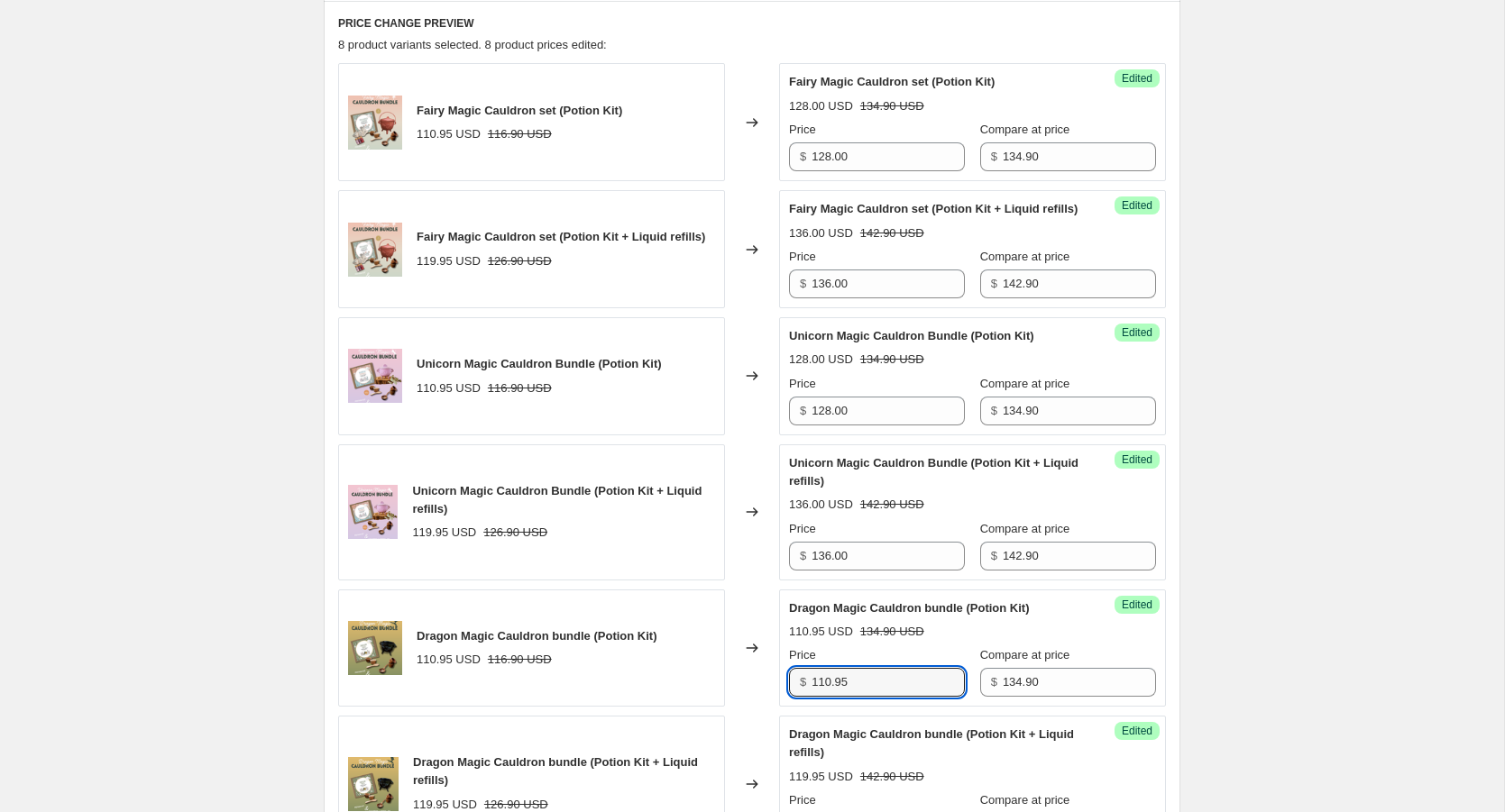
click at [762, 696] on div "Dragon Magic Cauldron bundle (Potion Kit) 110.95 USD 116.90 USD Changed to Succ…" at bounding box center [752, 649] width 828 height 118
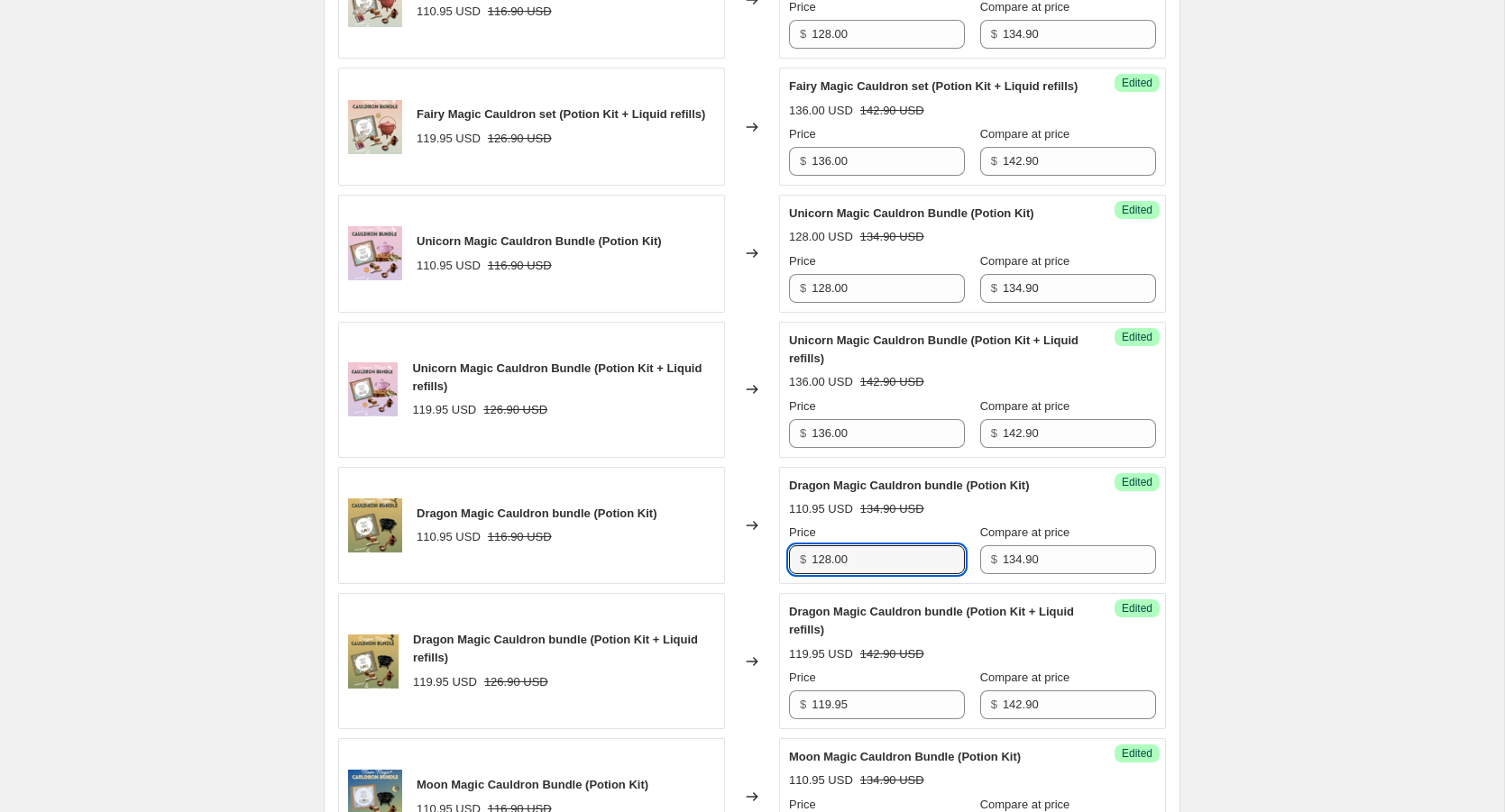
scroll to position [992, 0]
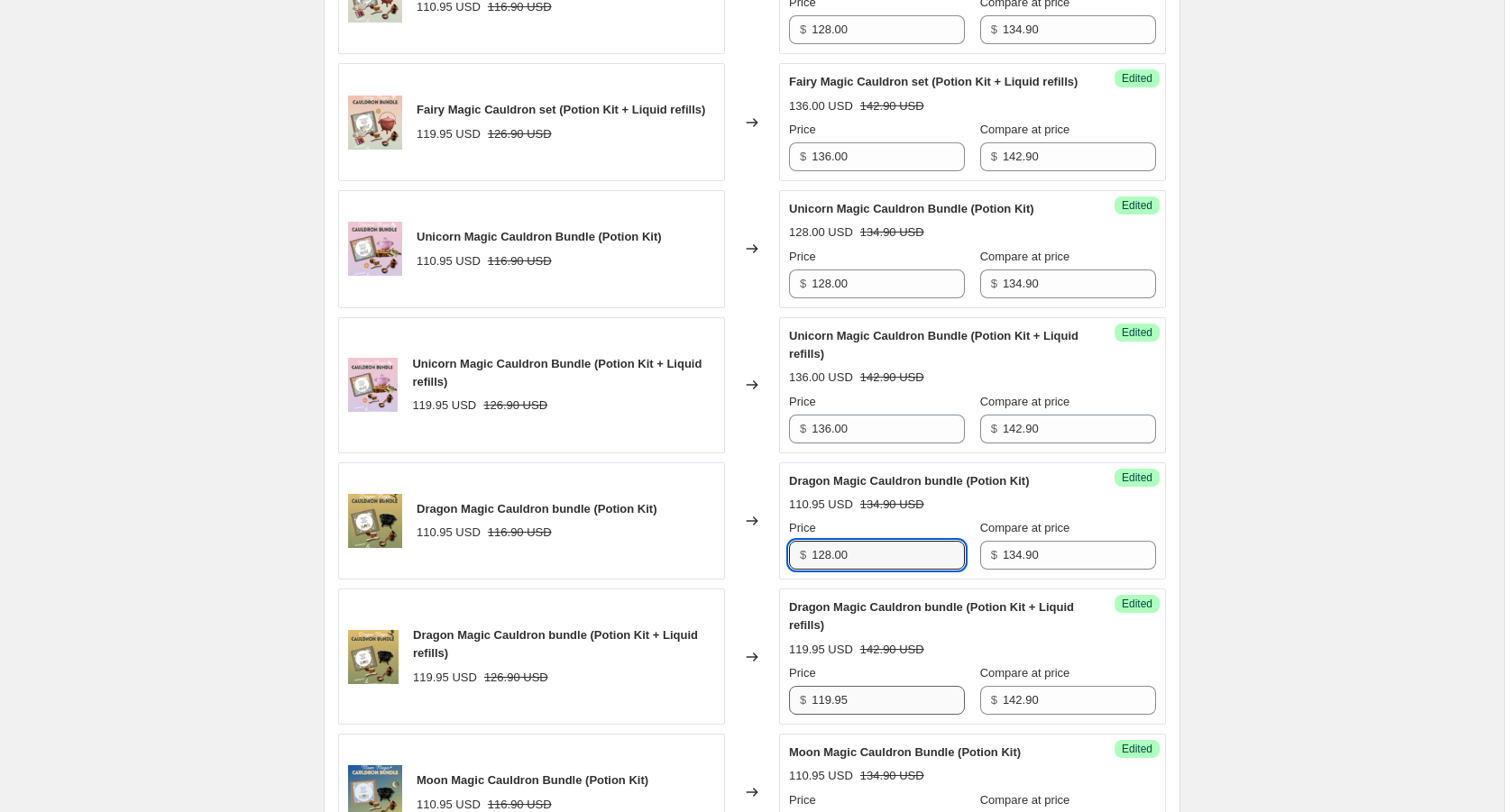
type input "128.00"
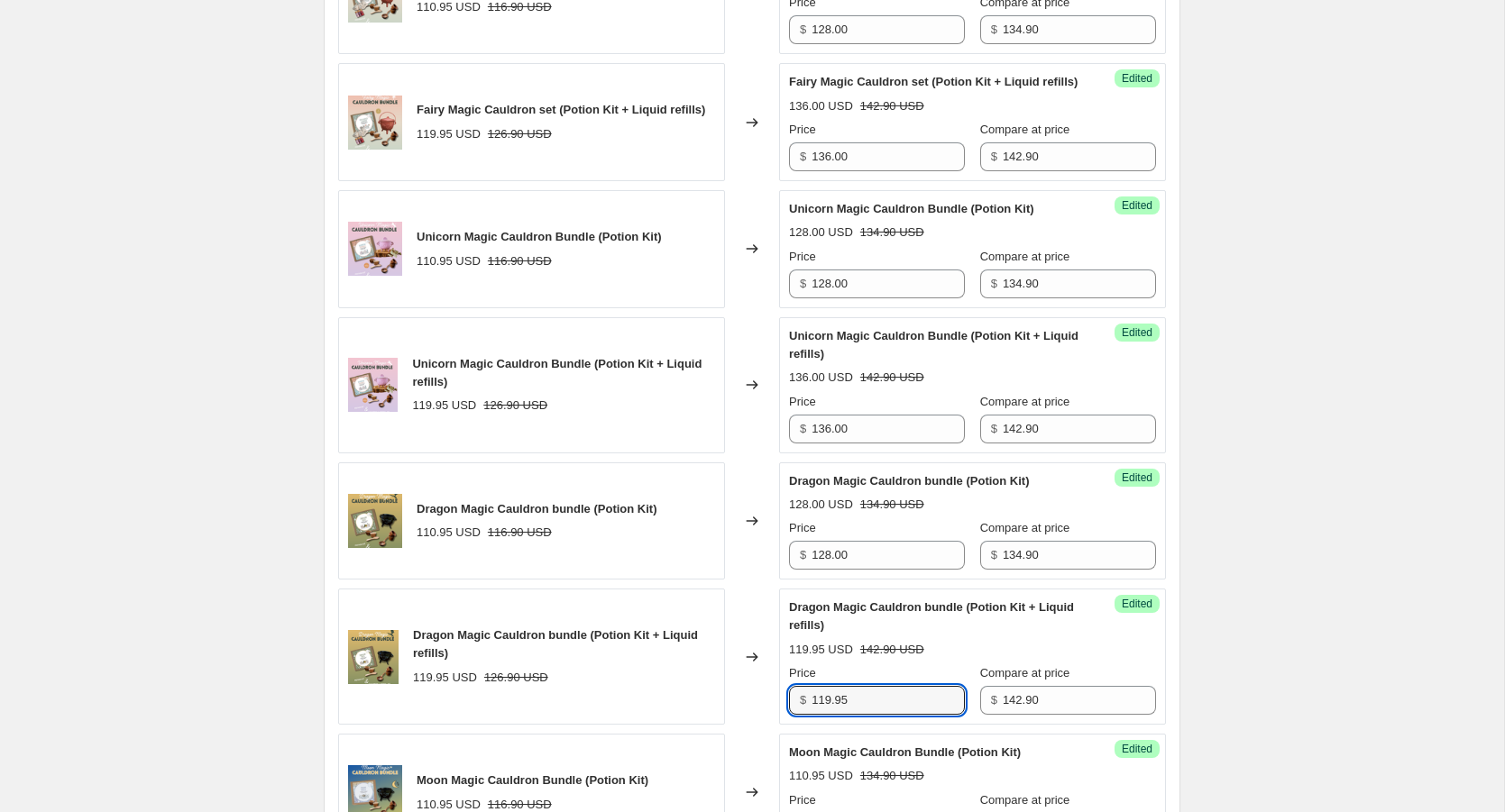
drag, startPoint x: 879, startPoint y: 717, endPoint x: 770, endPoint y: 717, distance: 109.0
click at [770, 717] on div "Dragon Magic Cauldron bundle (Potion Kit + Liquid refills) 119.95 USD 126.90 US…" at bounding box center [752, 657] width 828 height 136
type input "136.00"
click at [750, 721] on div "Changed to" at bounding box center [752, 657] width 54 height 136
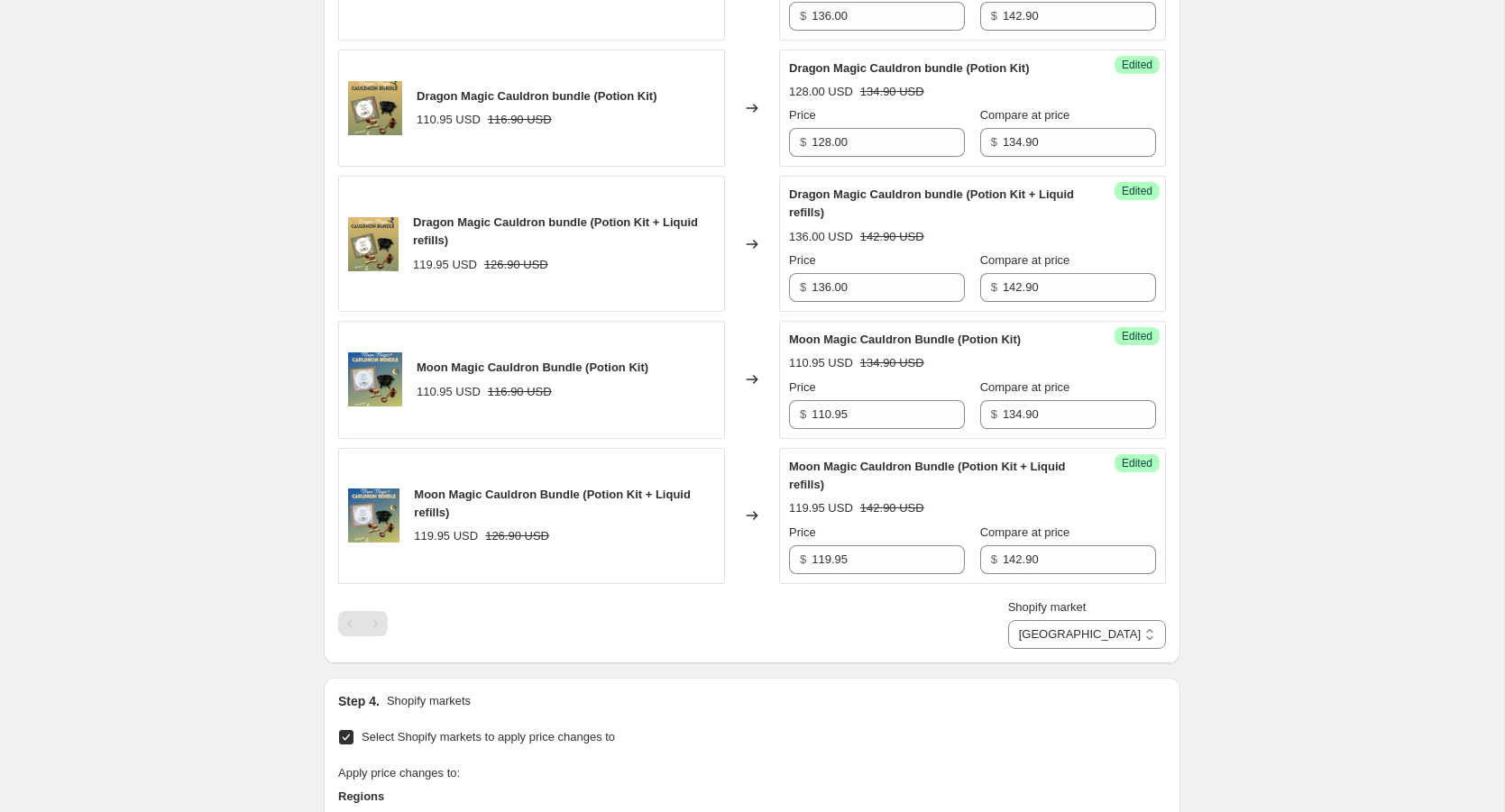
scroll to position [1415, 0]
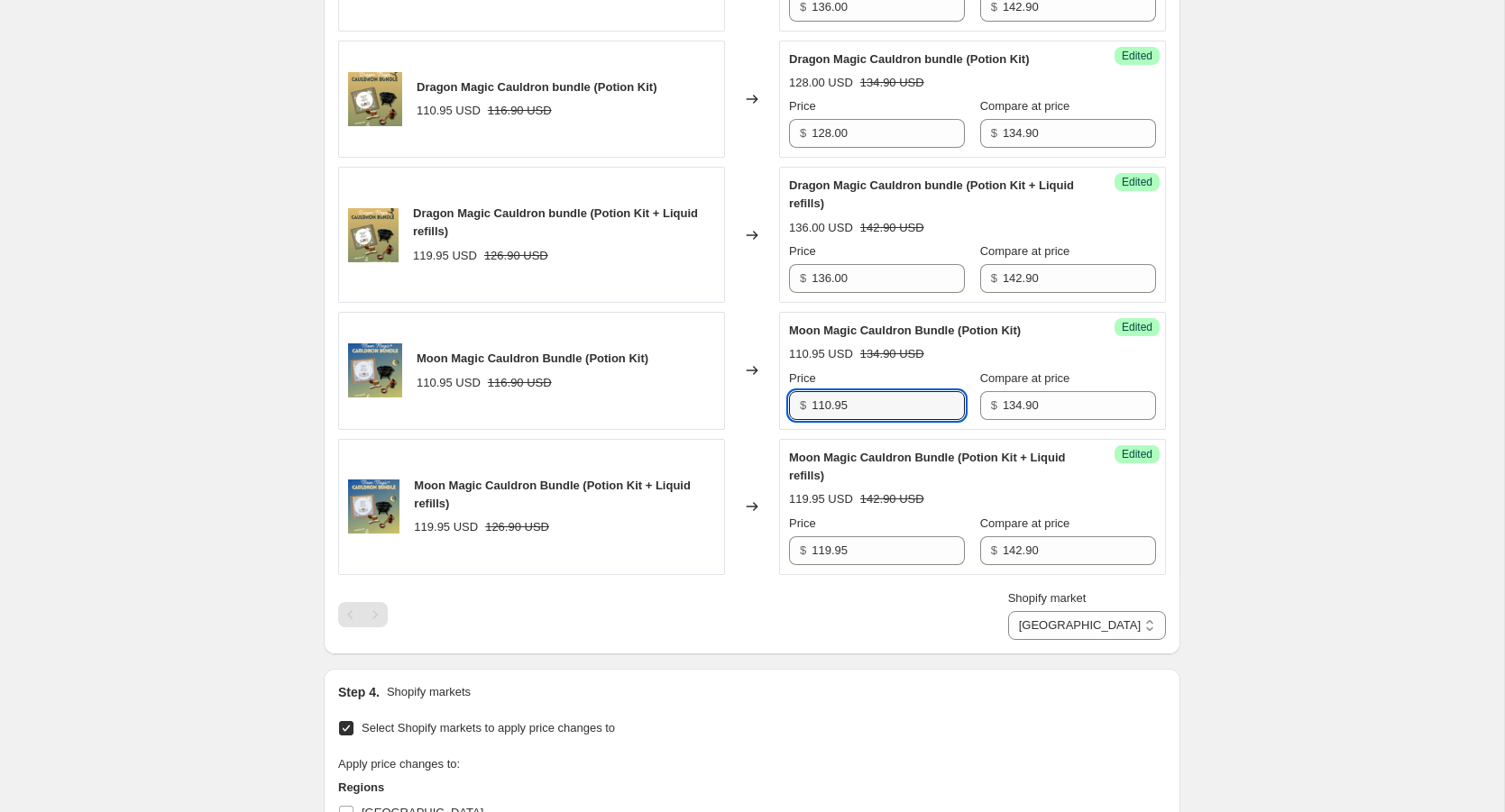
drag, startPoint x: 858, startPoint y: 419, endPoint x: 772, endPoint y: 419, distance: 86.0
click at [772, 419] on div "Moon Magic Cauldron Bundle (Potion Kit) 110.95 USD 116.90 USD Changed to Succes…" at bounding box center [752, 371] width 828 height 118
type input "128.00"
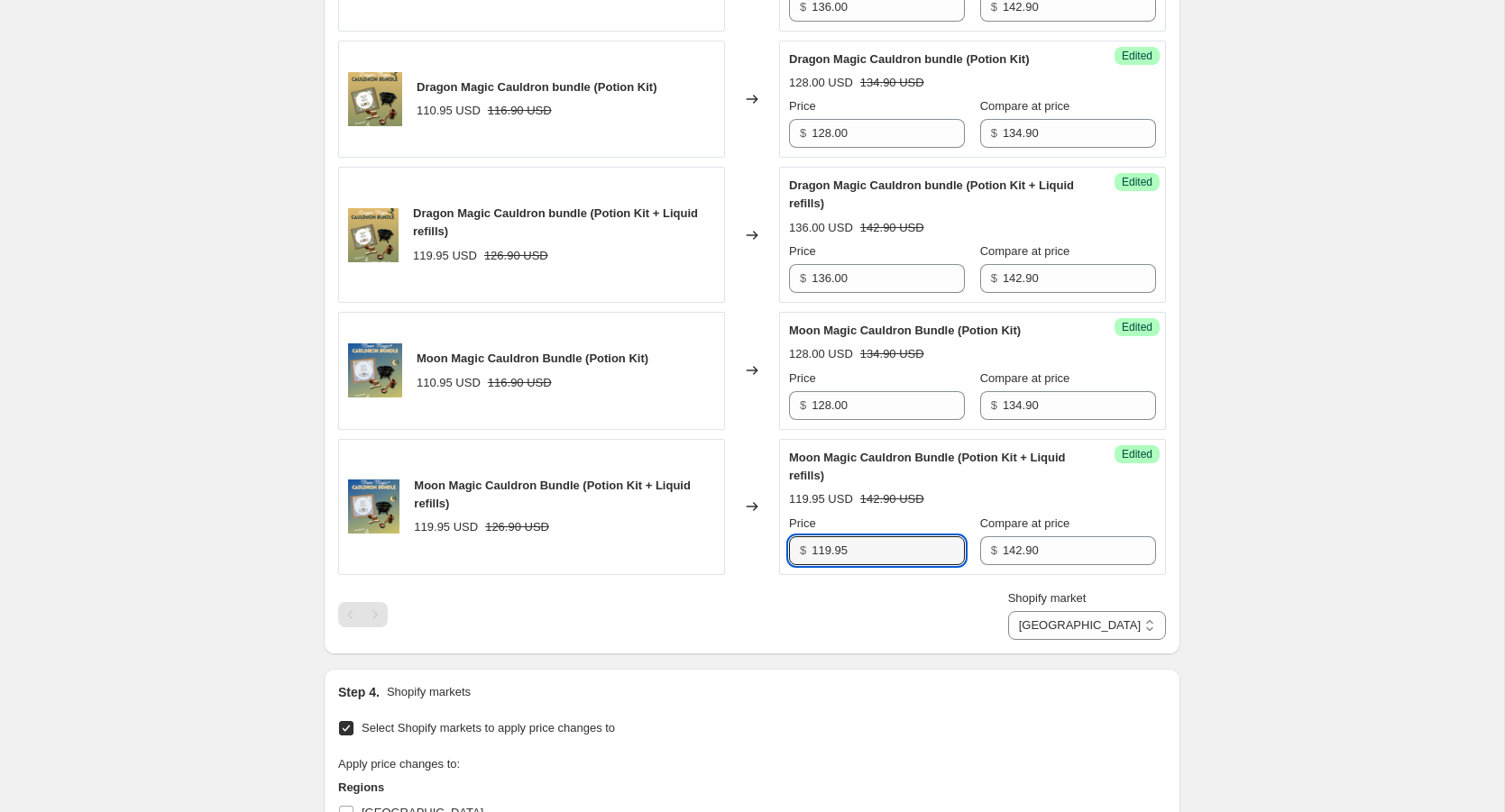
drag, startPoint x: 866, startPoint y: 566, endPoint x: 783, endPoint y: 566, distance: 83.0
click at [783, 566] on div "Success Edited Moon Magic Cauldron Bundle (Potion Kit + Liquid refills) 119.95 …" at bounding box center [973, 507] width 387 height 136
type input "136.00"
click at [858, 633] on div "Shopify market Direct prices [GEOGRAPHIC_DATA] [GEOGRAPHIC_DATA]" at bounding box center [752, 615] width 828 height 51
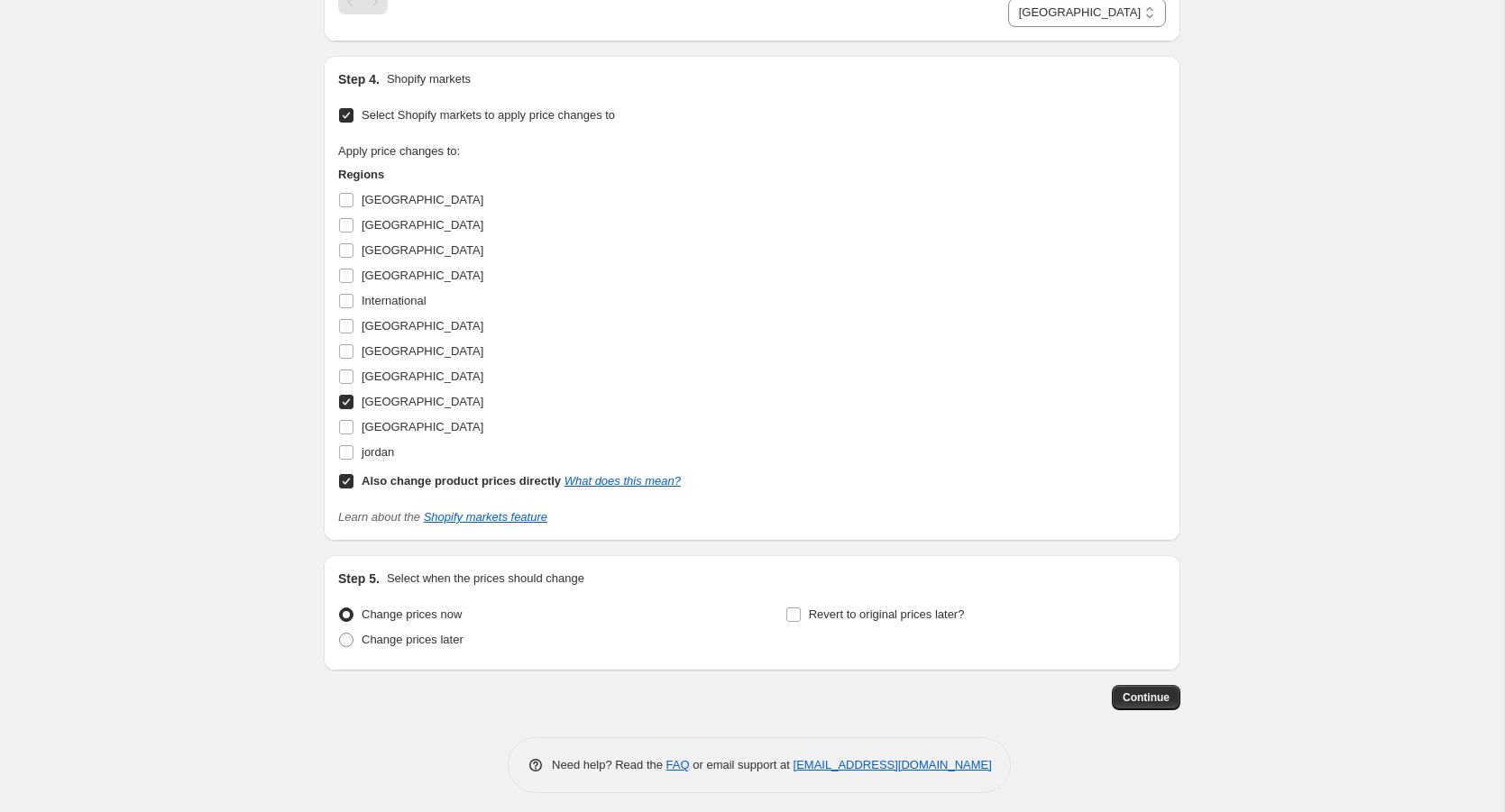
scroll to position [2044, 0]
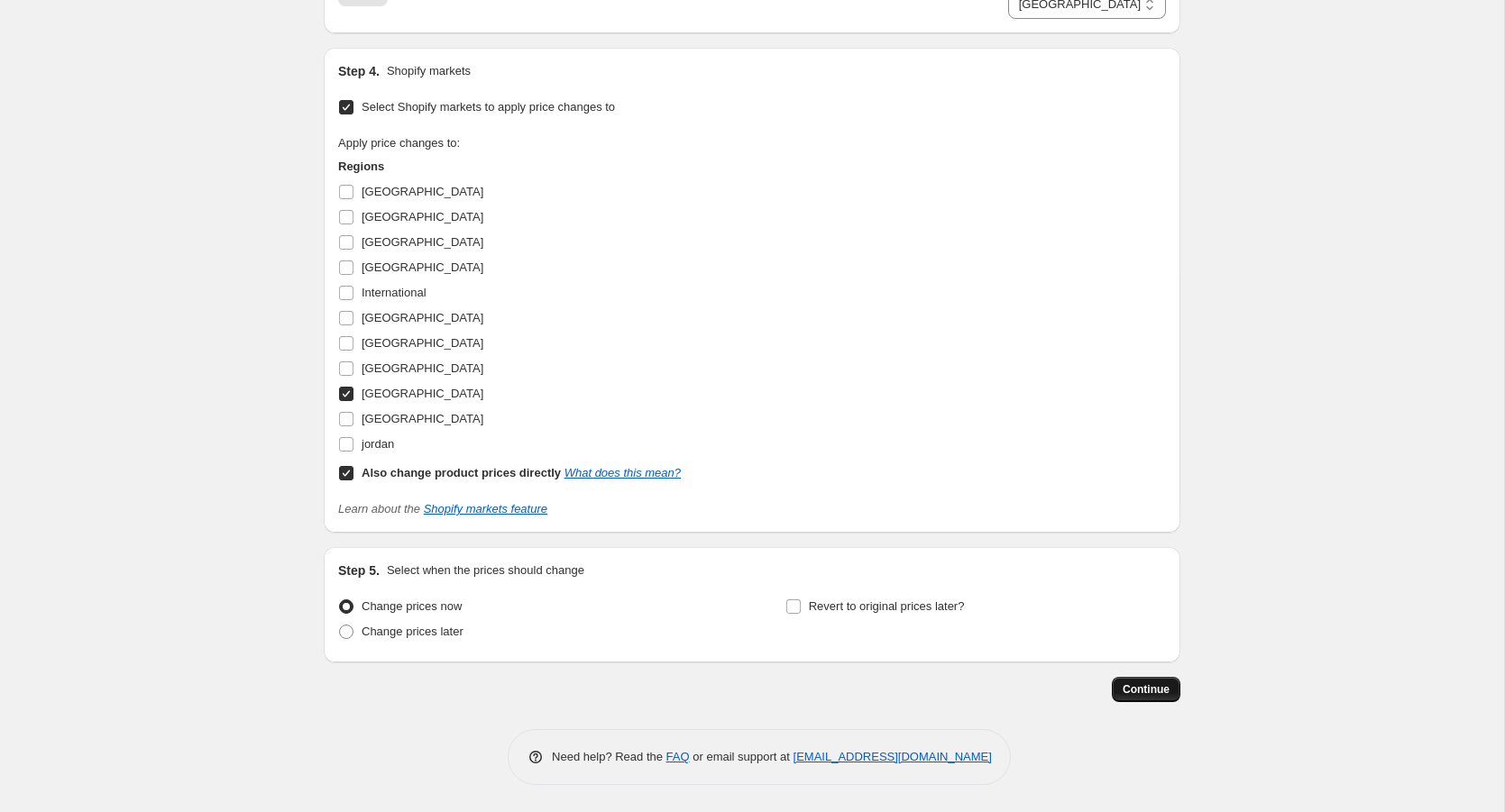
click at [1137, 691] on span "Continue" at bounding box center [1147, 690] width 47 height 14
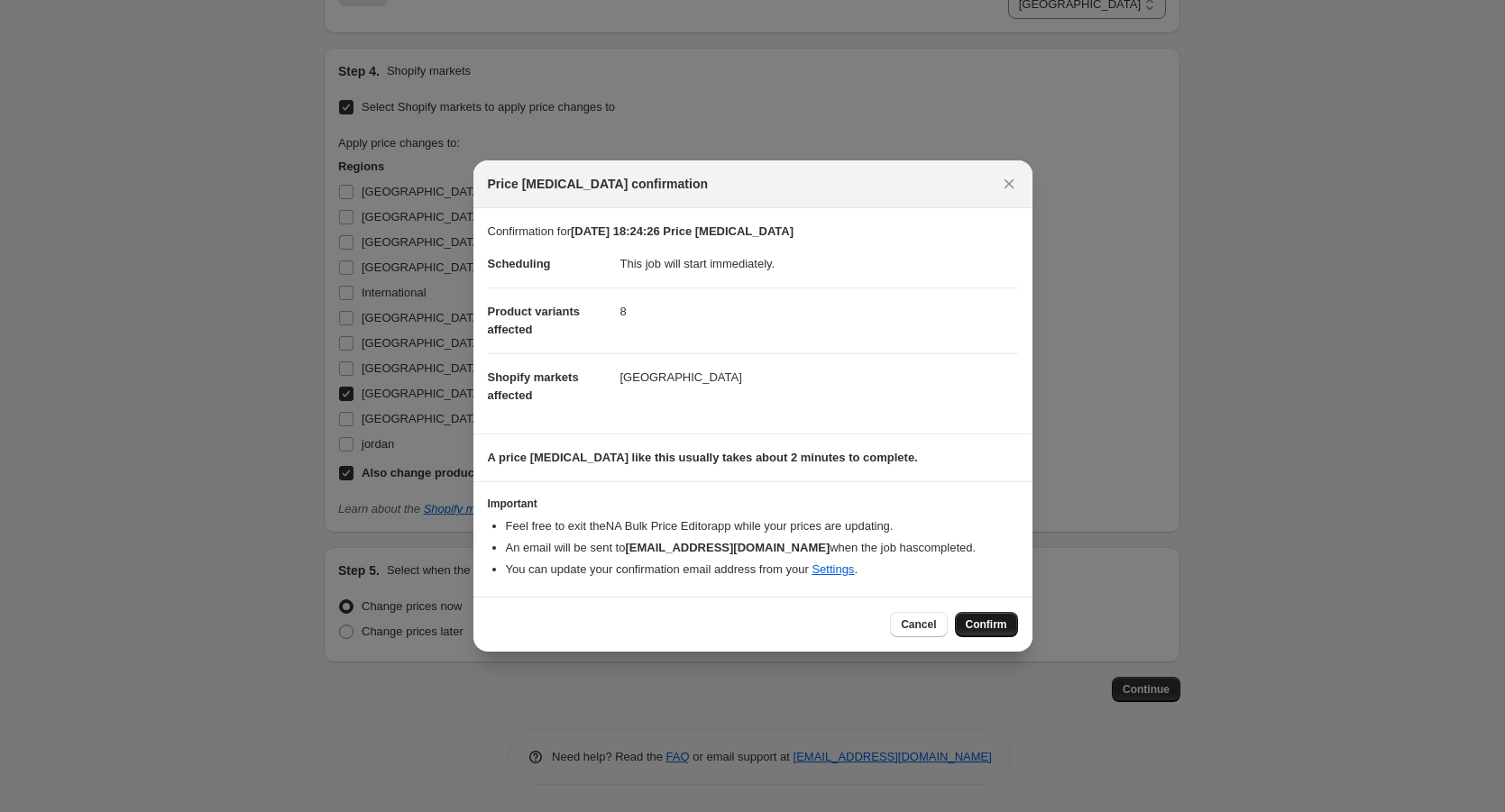
click at [979, 629] on span "Confirm" at bounding box center [986, 624] width 42 height 14
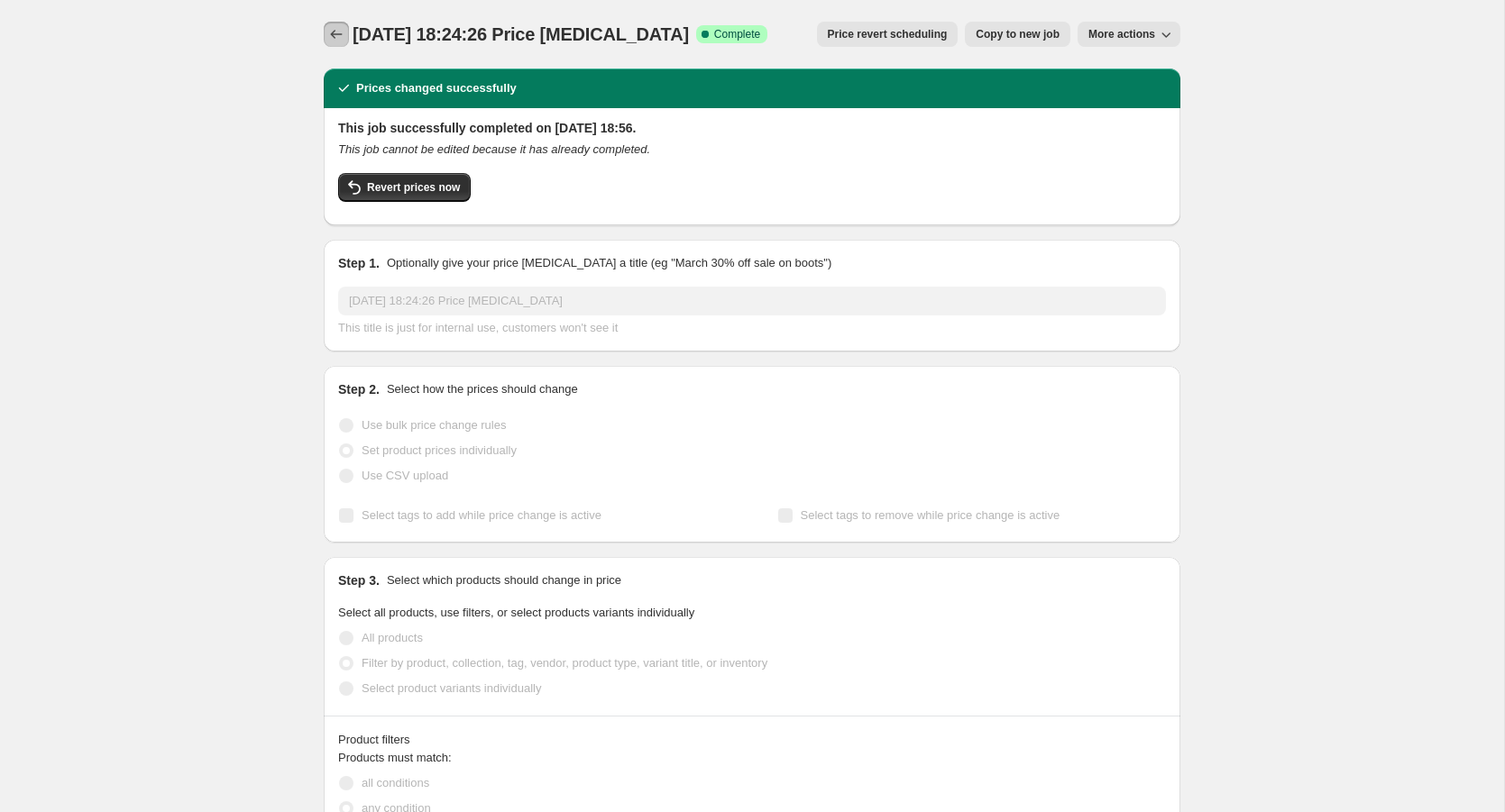
click at [336, 33] on icon "Price change jobs" at bounding box center [336, 34] width 18 height 18
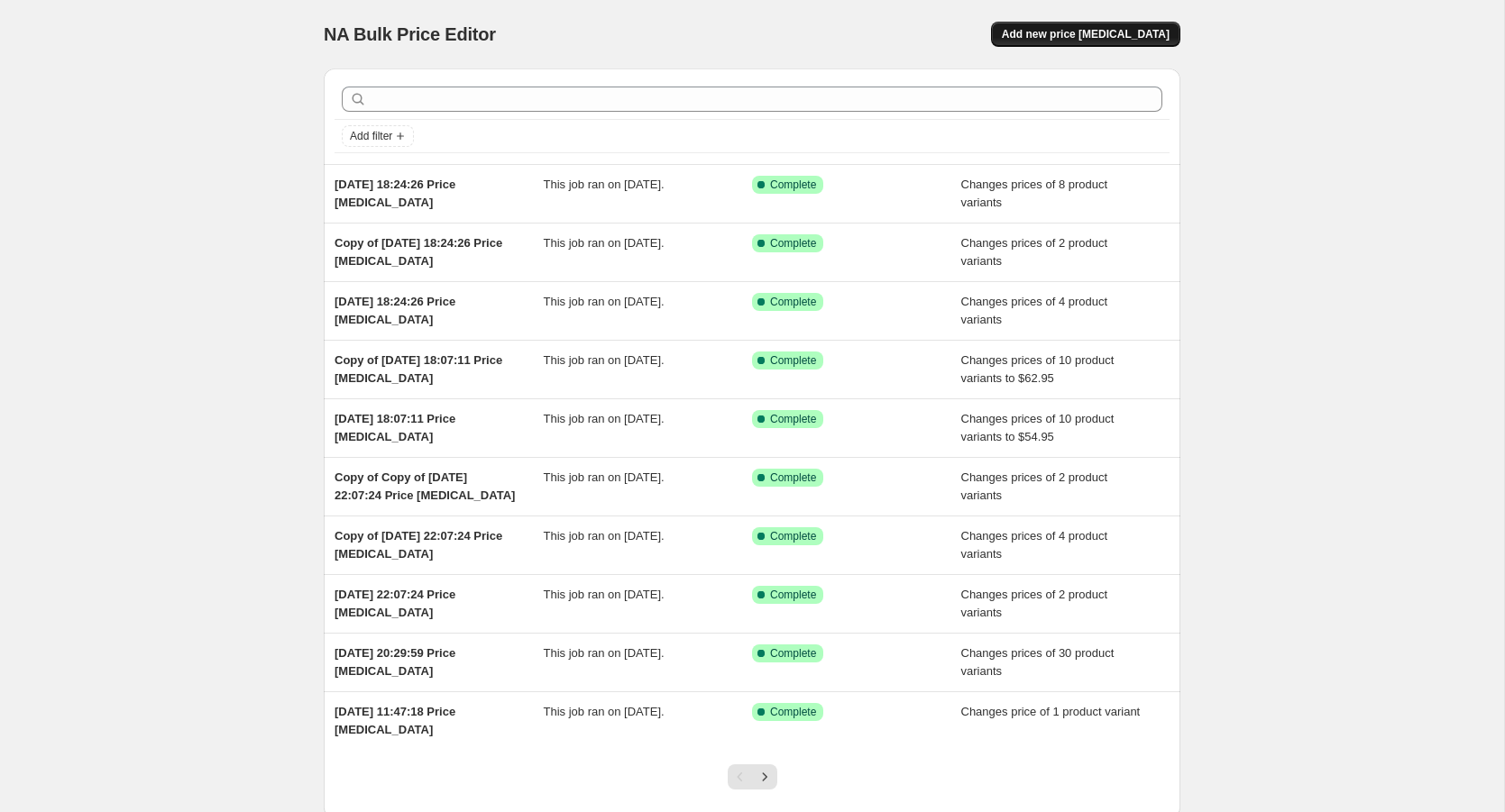
click at [1077, 30] on span "Add new price [MEDICAL_DATA]" at bounding box center [1085, 34] width 168 height 14
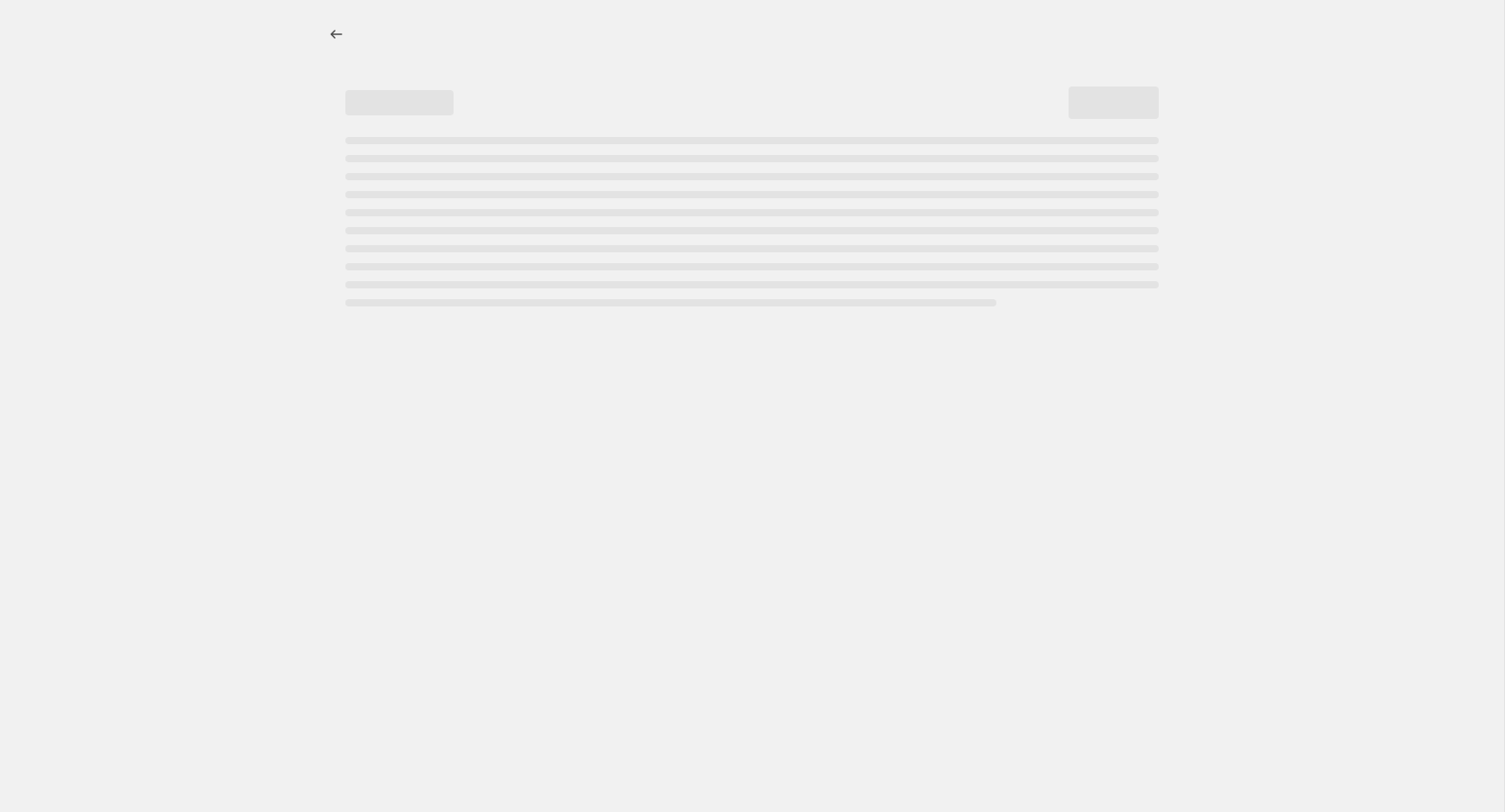
select select "percentage"
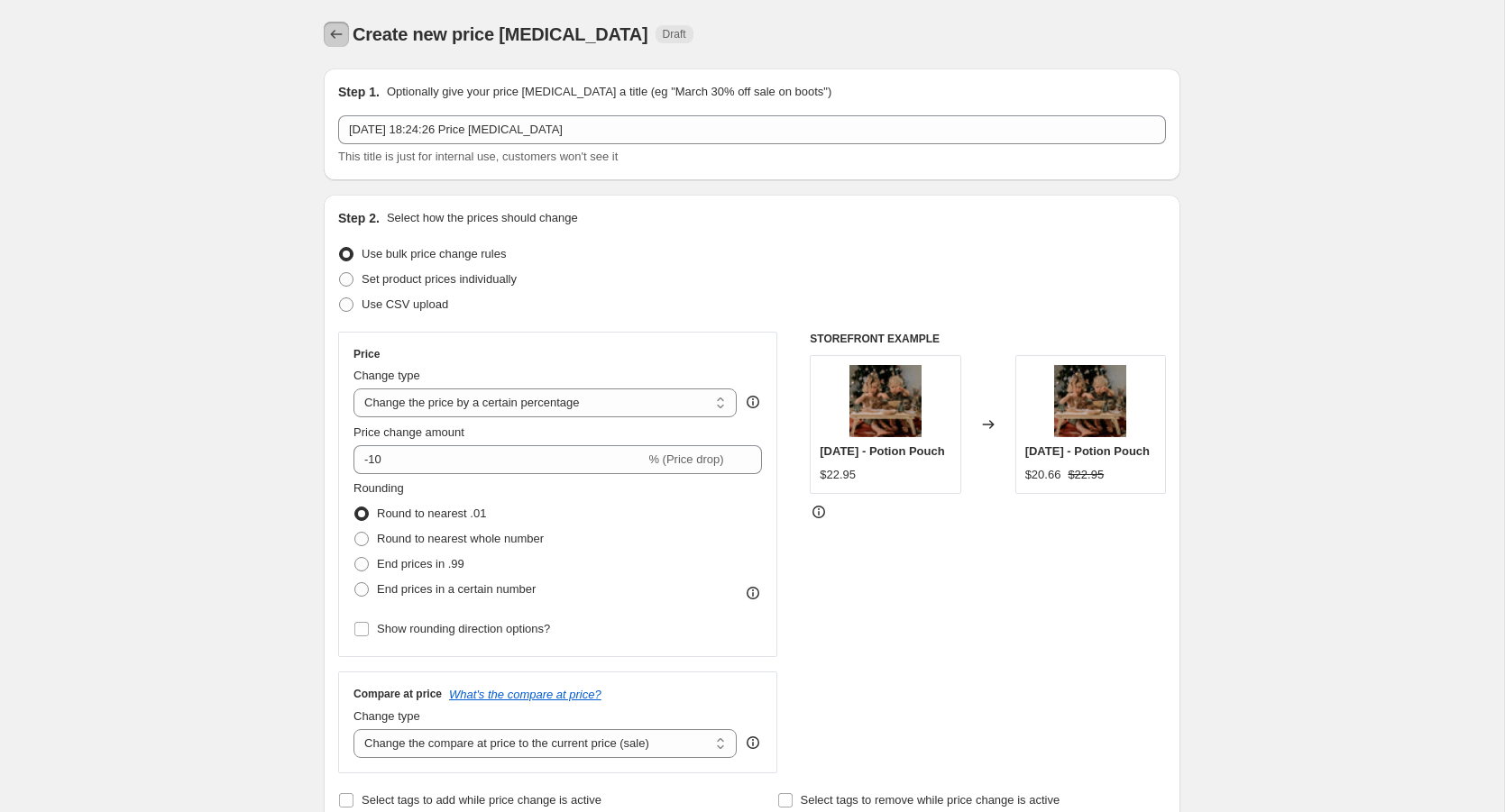
click at [337, 37] on icon "Price change jobs" at bounding box center [336, 34] width 18 height 18
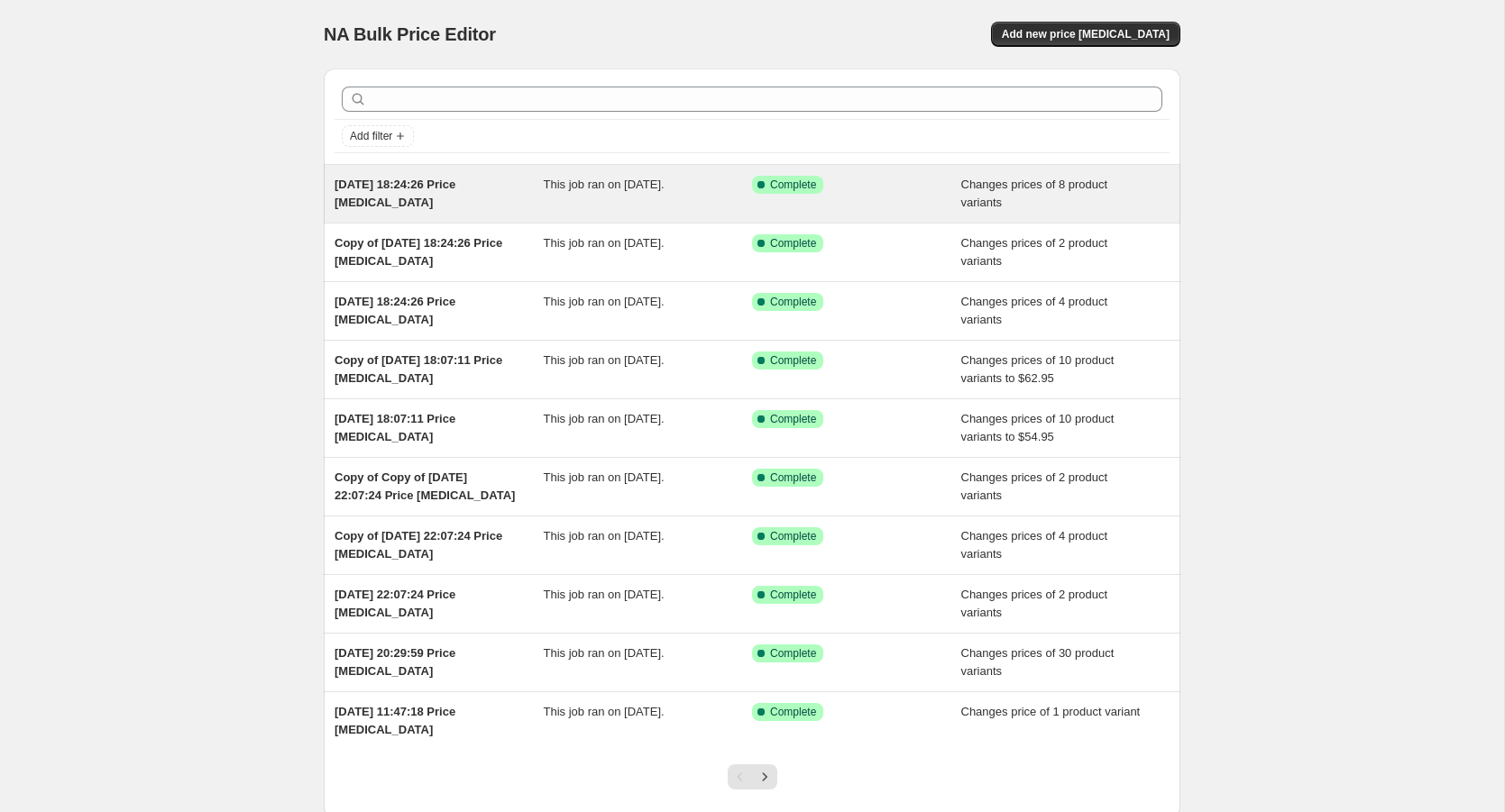
click at [1110, 195] on div "Changes prices of 8 product variants" at bounding box center [1065, 194] width 209 height 36
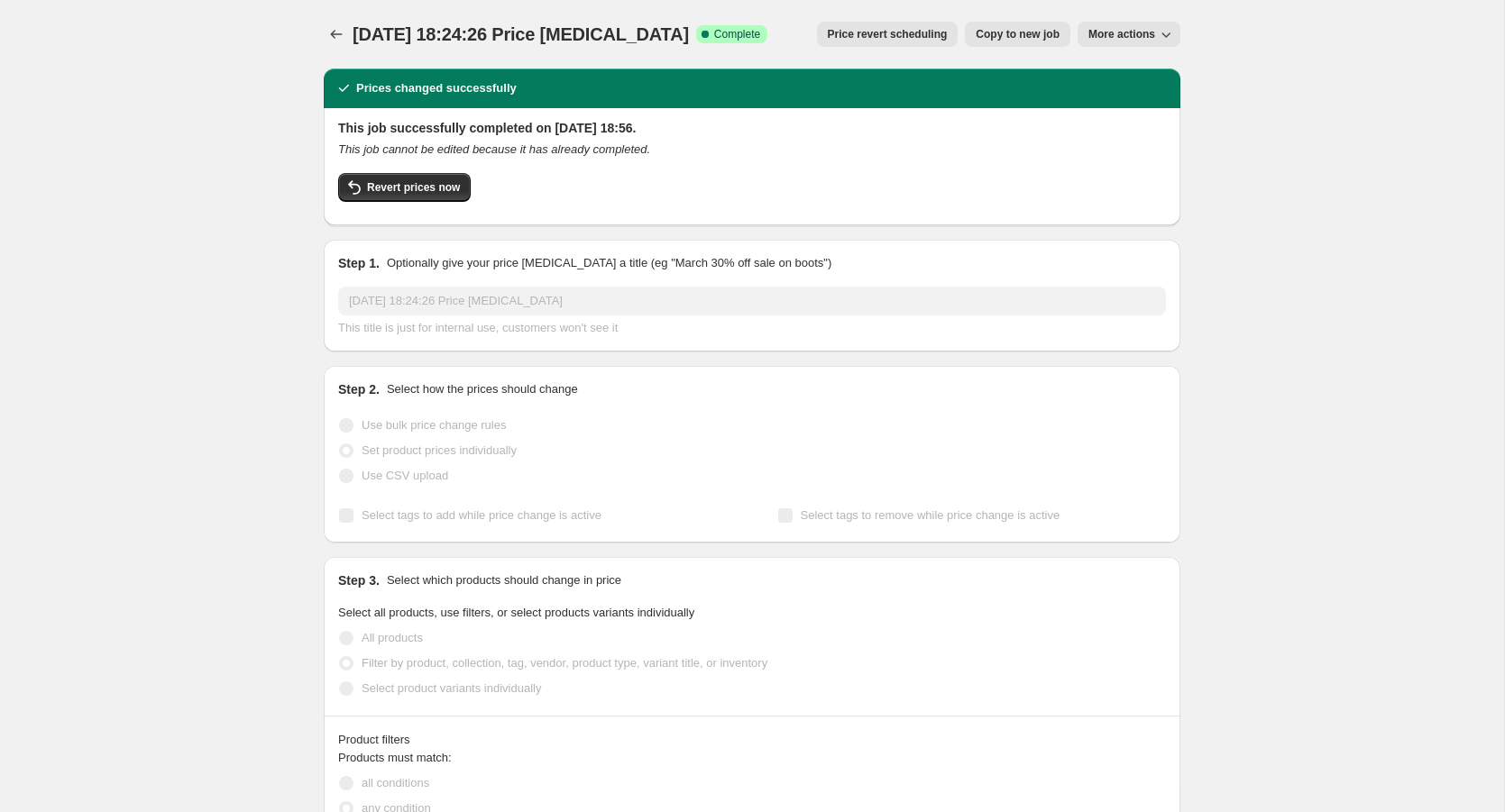
click at [1034, 34] on span "Copy to new job" at bounding box center [1017, 34] width 84 height 14
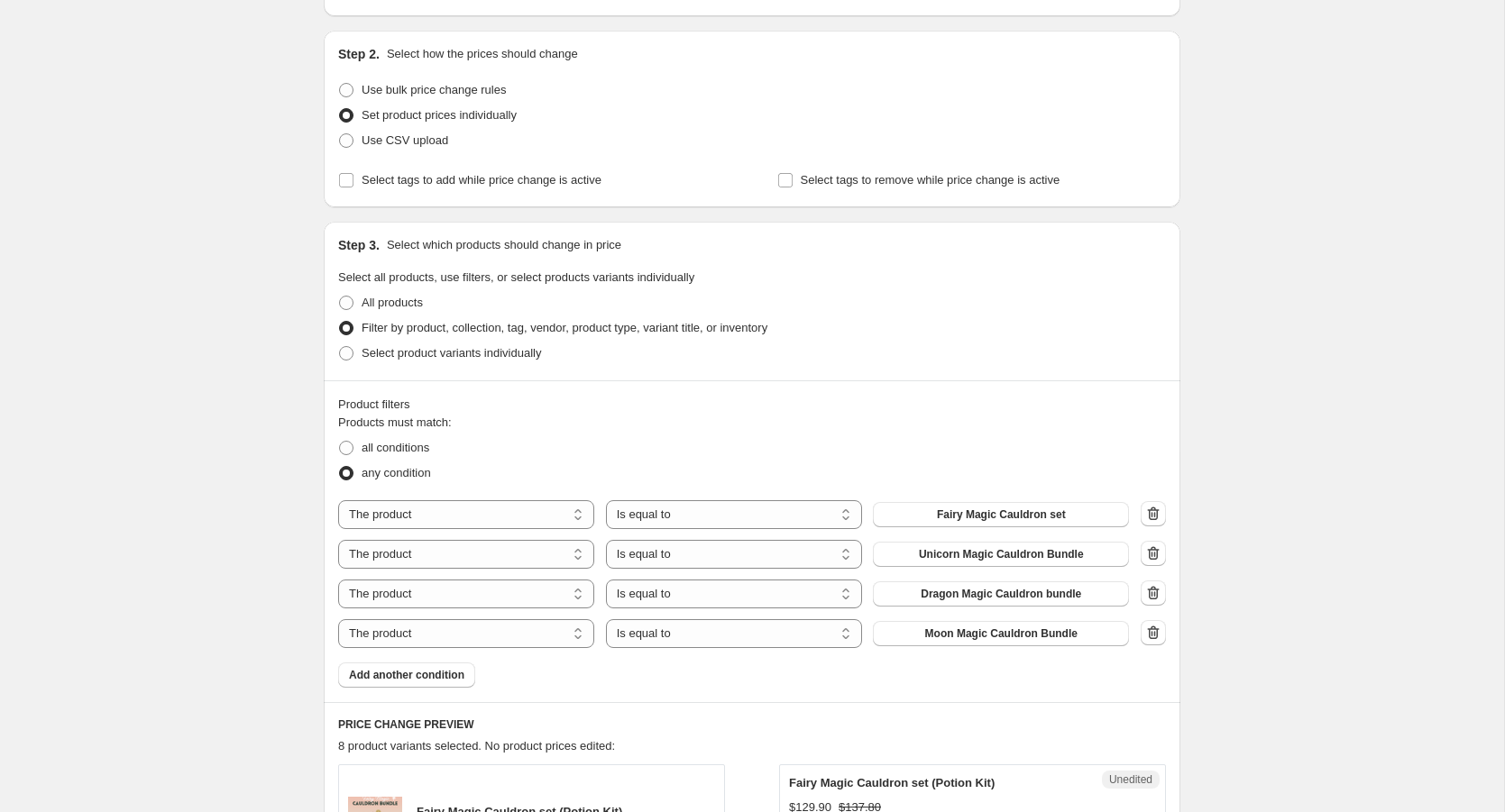
scroll to position [304, 0]
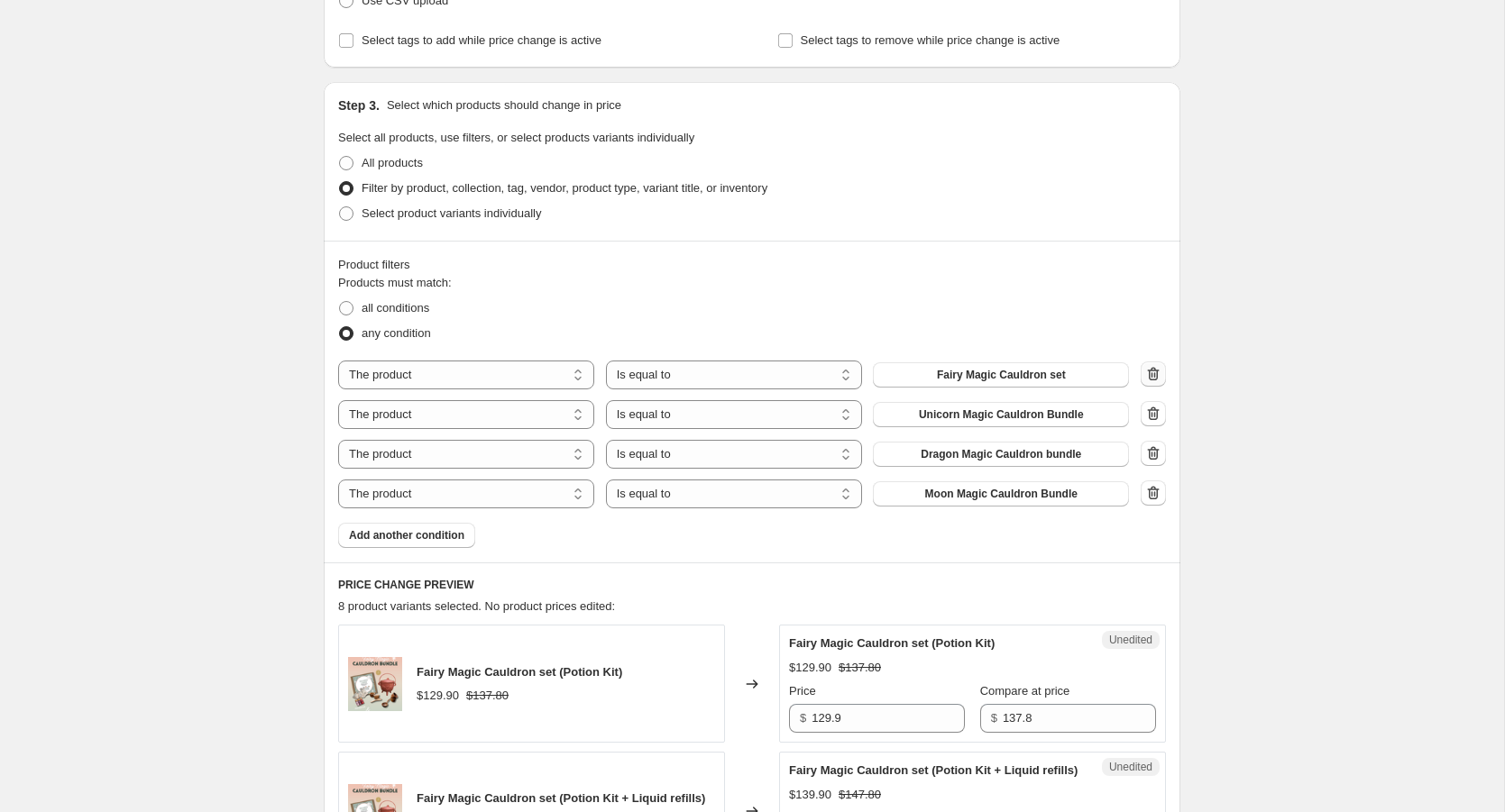
click at [1150, 372] on icon "button" at bounding box center [1153, 374] width 12 height 14
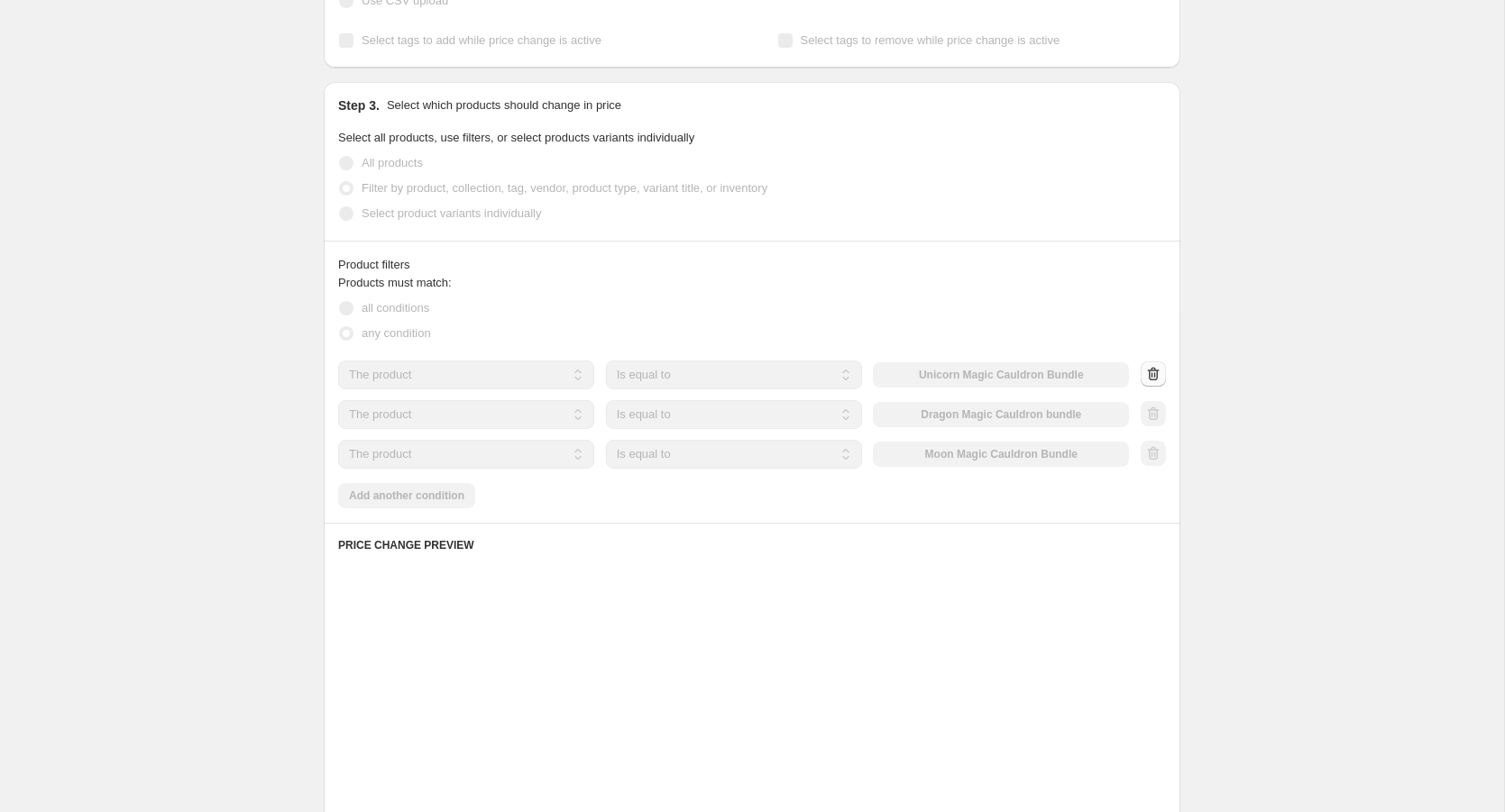
click at [1150, 372] on div at bounding box center [1153, 375] width 25 height 27
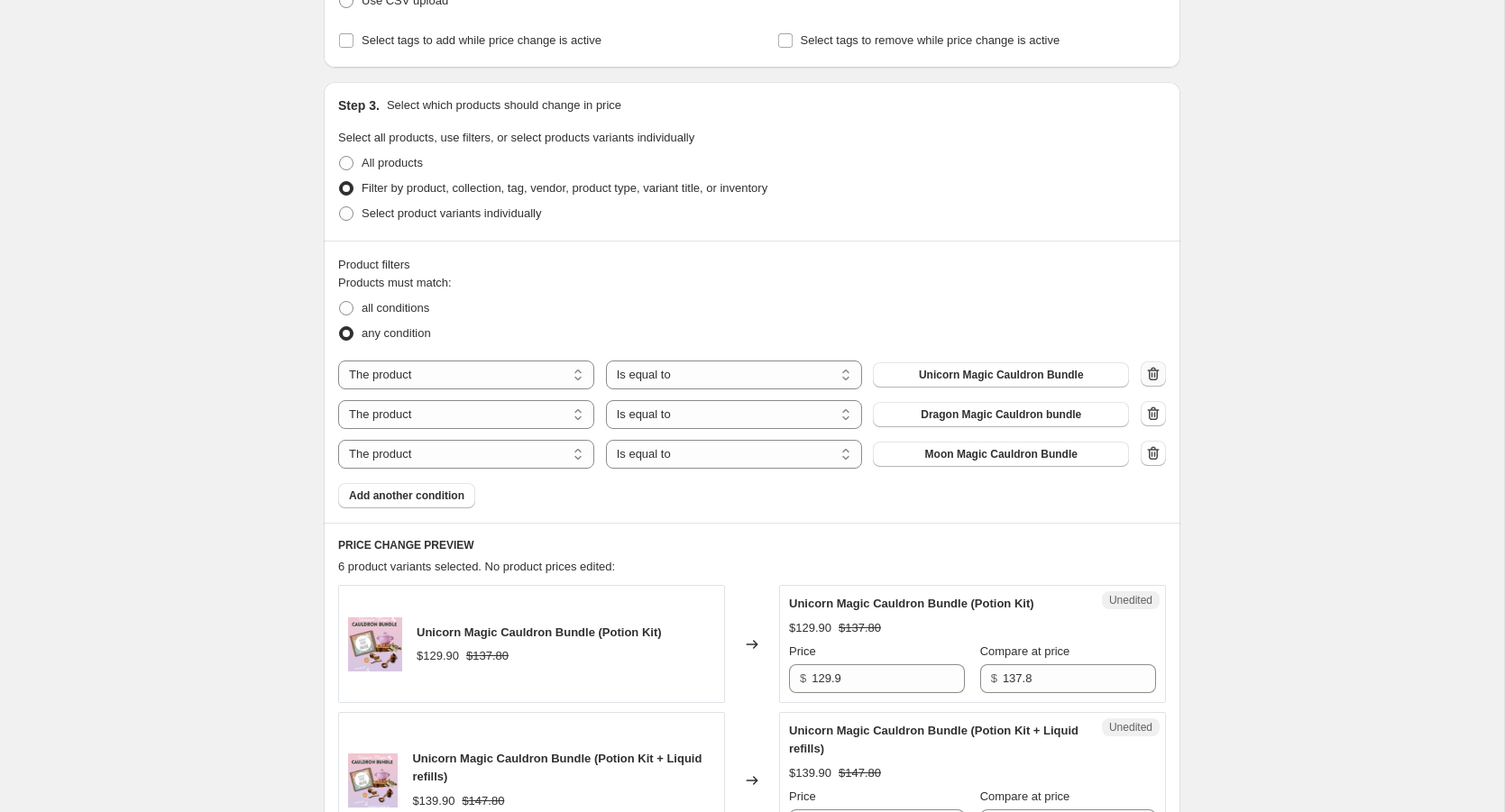
click at [1151, 373] on icon "button" at bounding box center [1153, 374] width 18 height 18
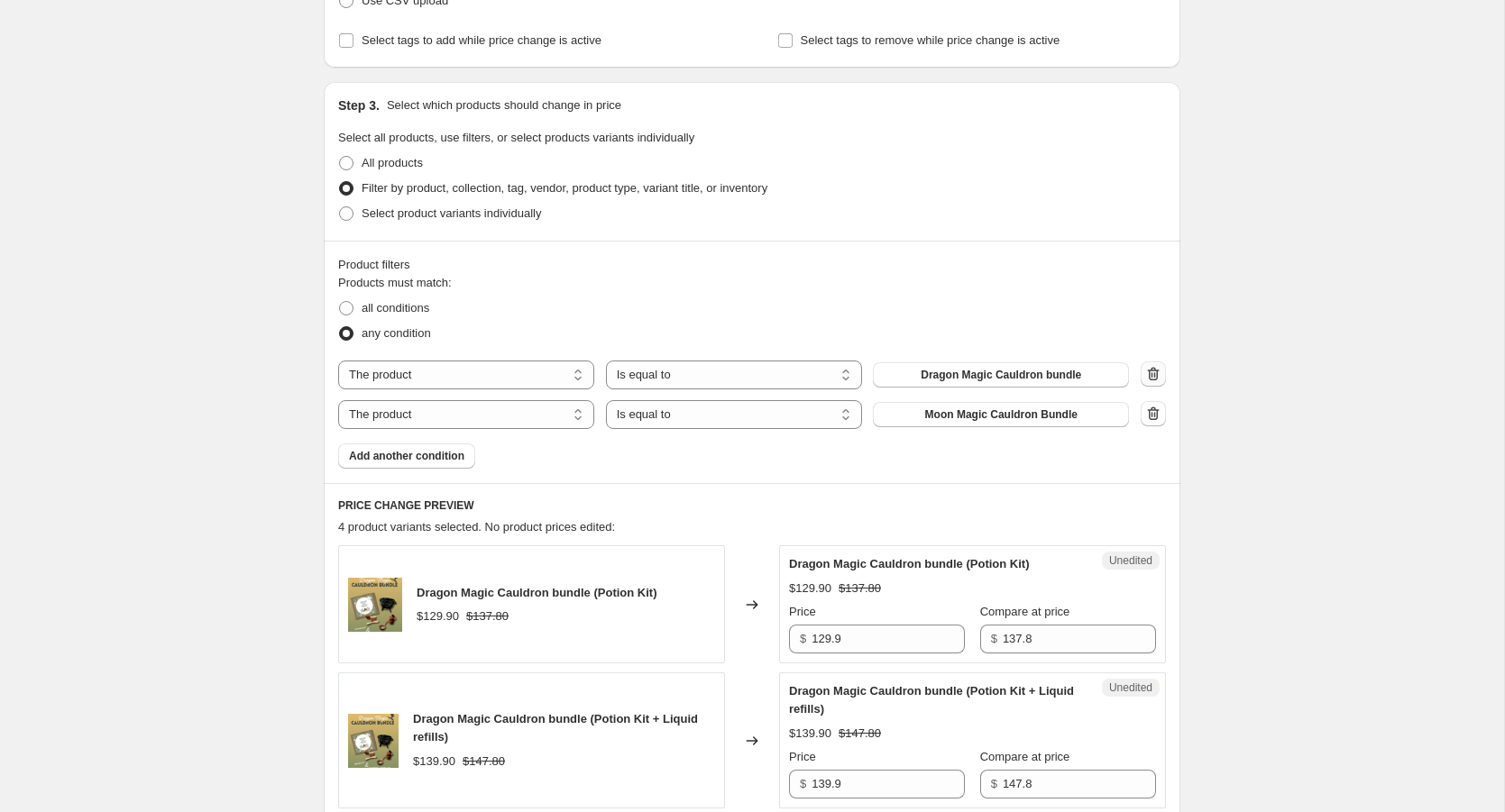
click at [1151, 373] on icon "button" at bounding box center [1153, 374] width 18 height 18
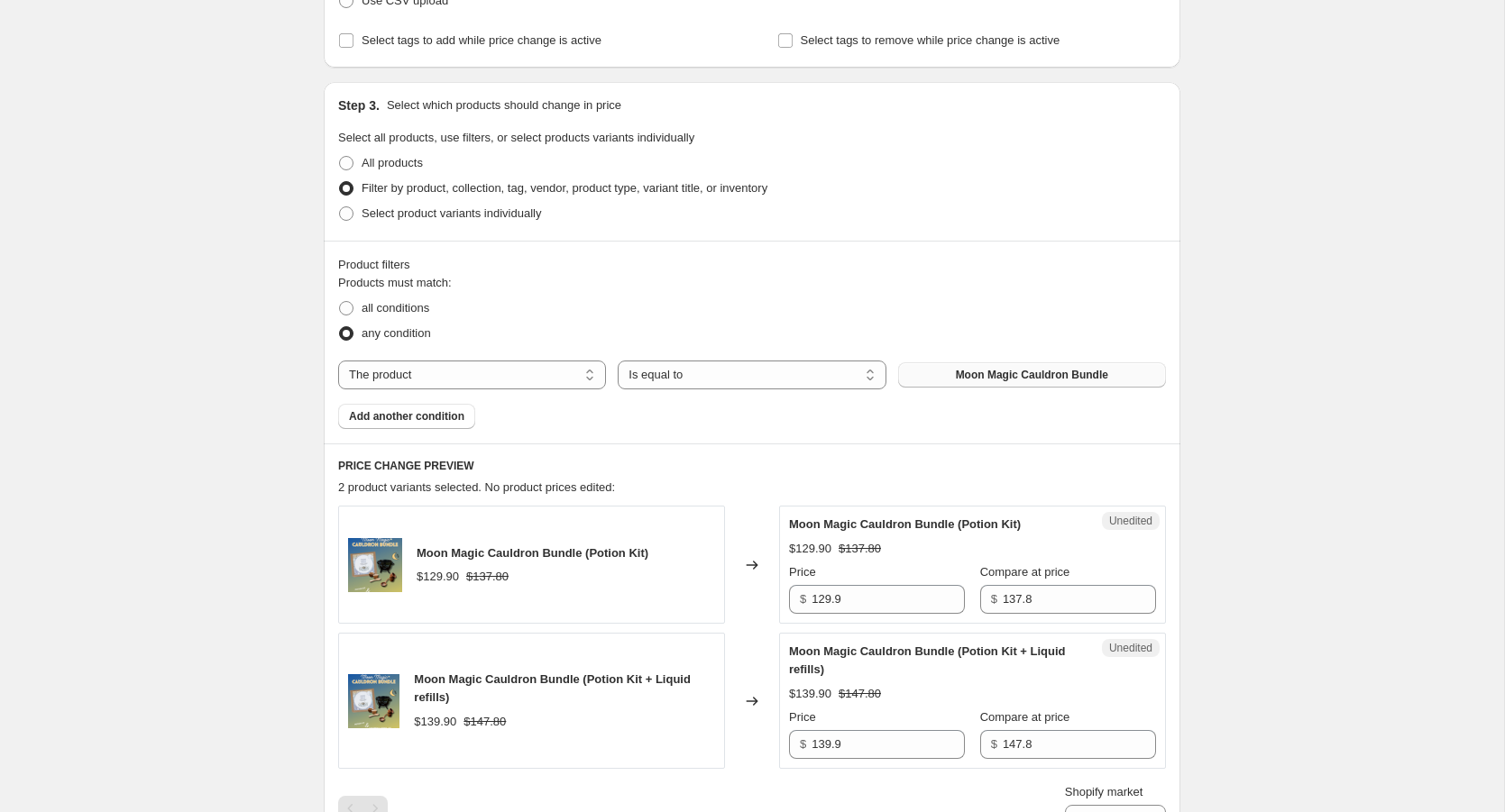
click at [1150, 373] on button "Moon Magic Cauldron Bundle" at bounding box center [1032, 375] width 267 height 25
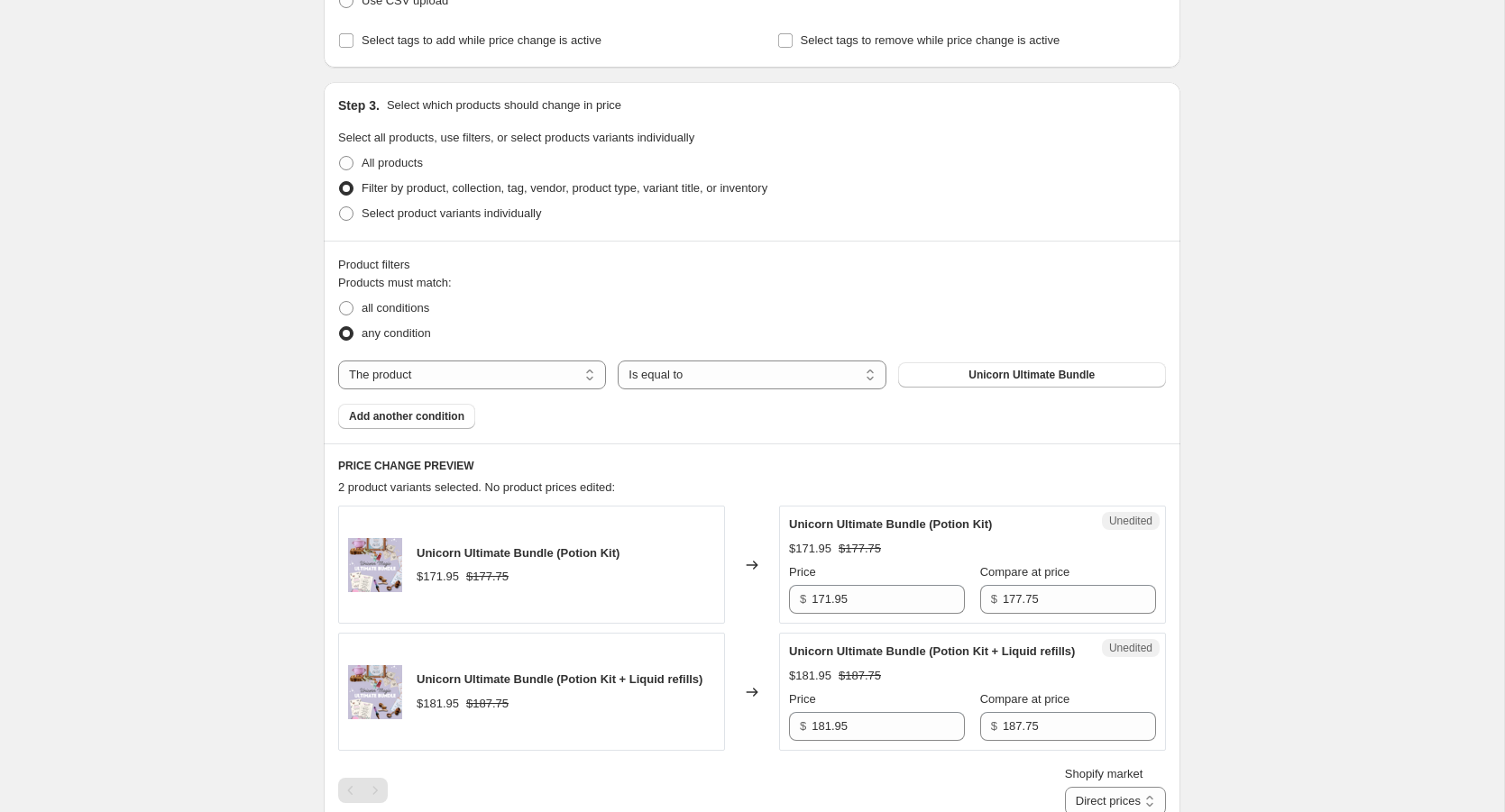
scroll to position [323, 0]
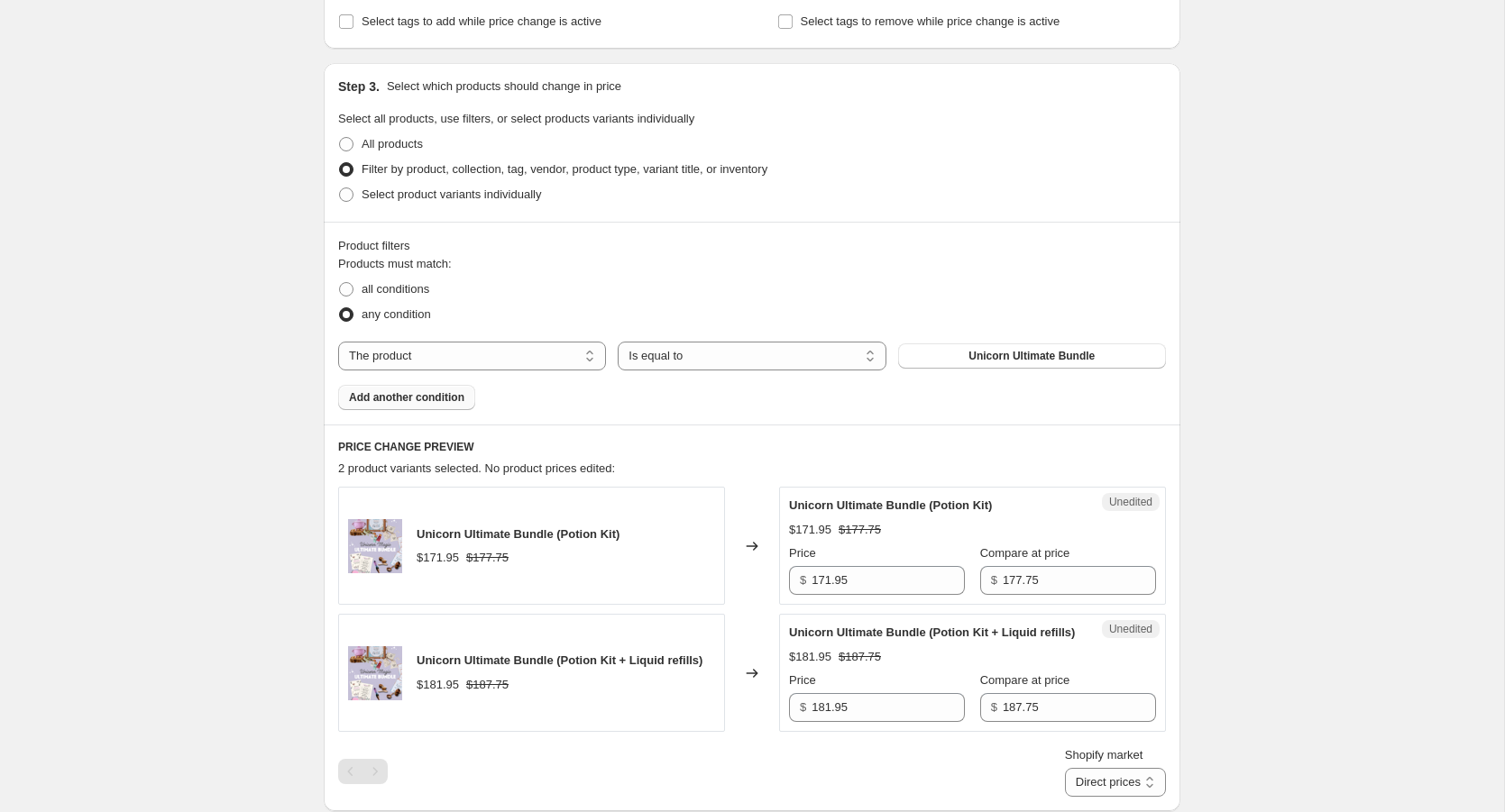
click at [459, 394] on span "Add another condition" at bounding box center [406, 398] width 115 height 14
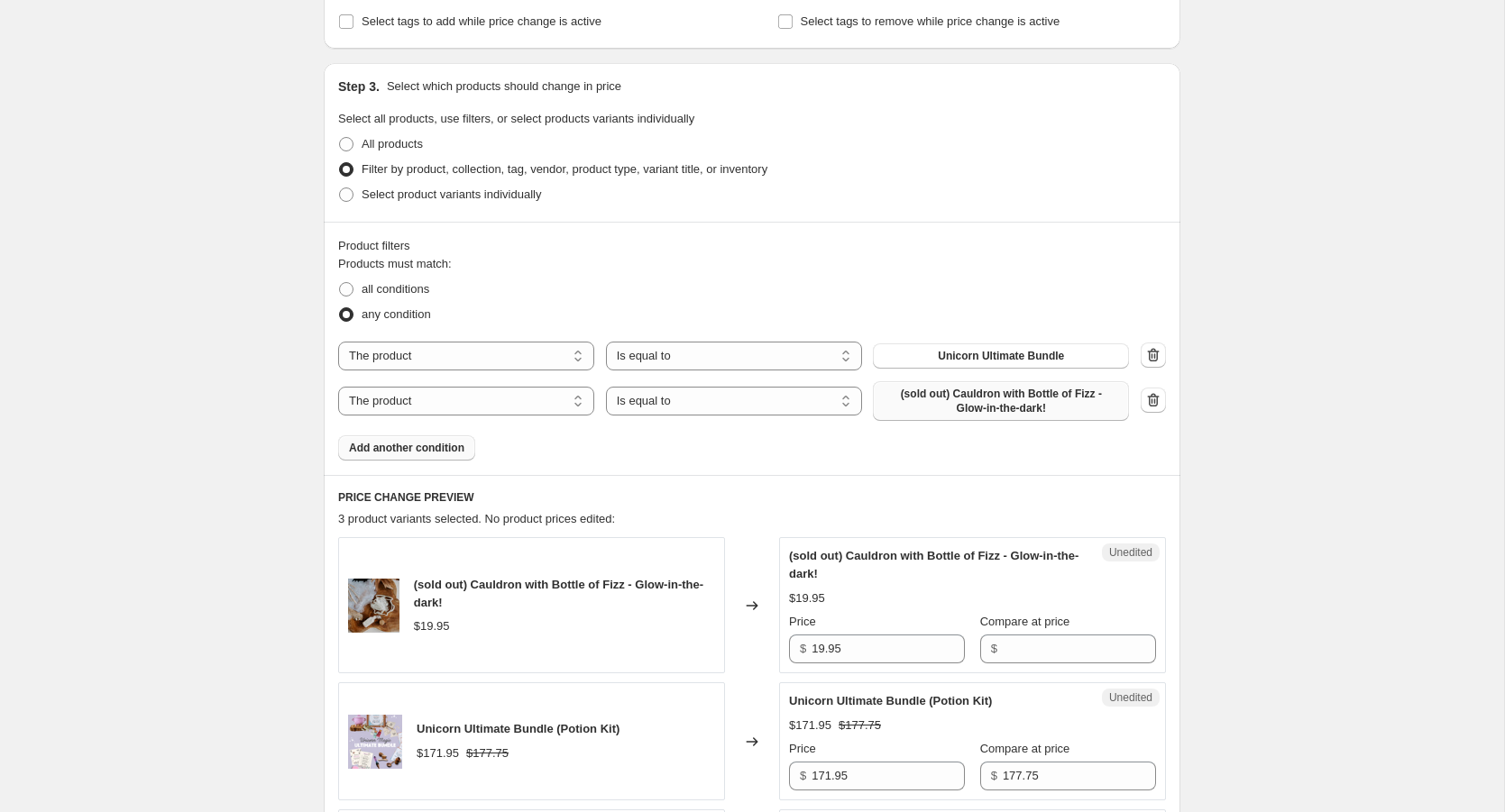
click at [1045, 406] on span "(sold out) Cauldron with Bottle of Fizz - Glow-in-the-dark!" at bounding box center [1001, 401] width 235 height 29
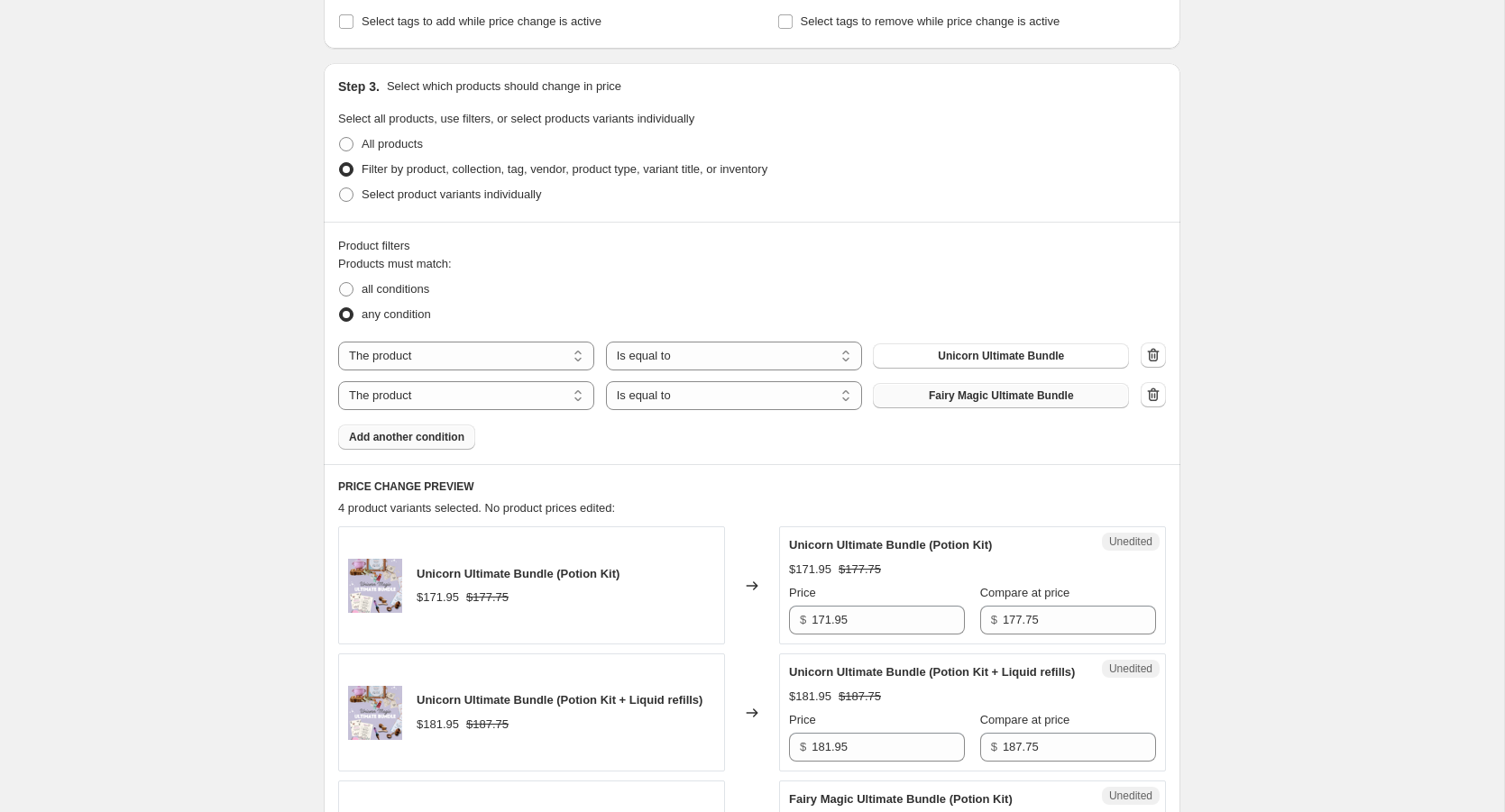
click at [411, 437] on span "Add another condition" at bounding box center [406, 438] width 115 height 14
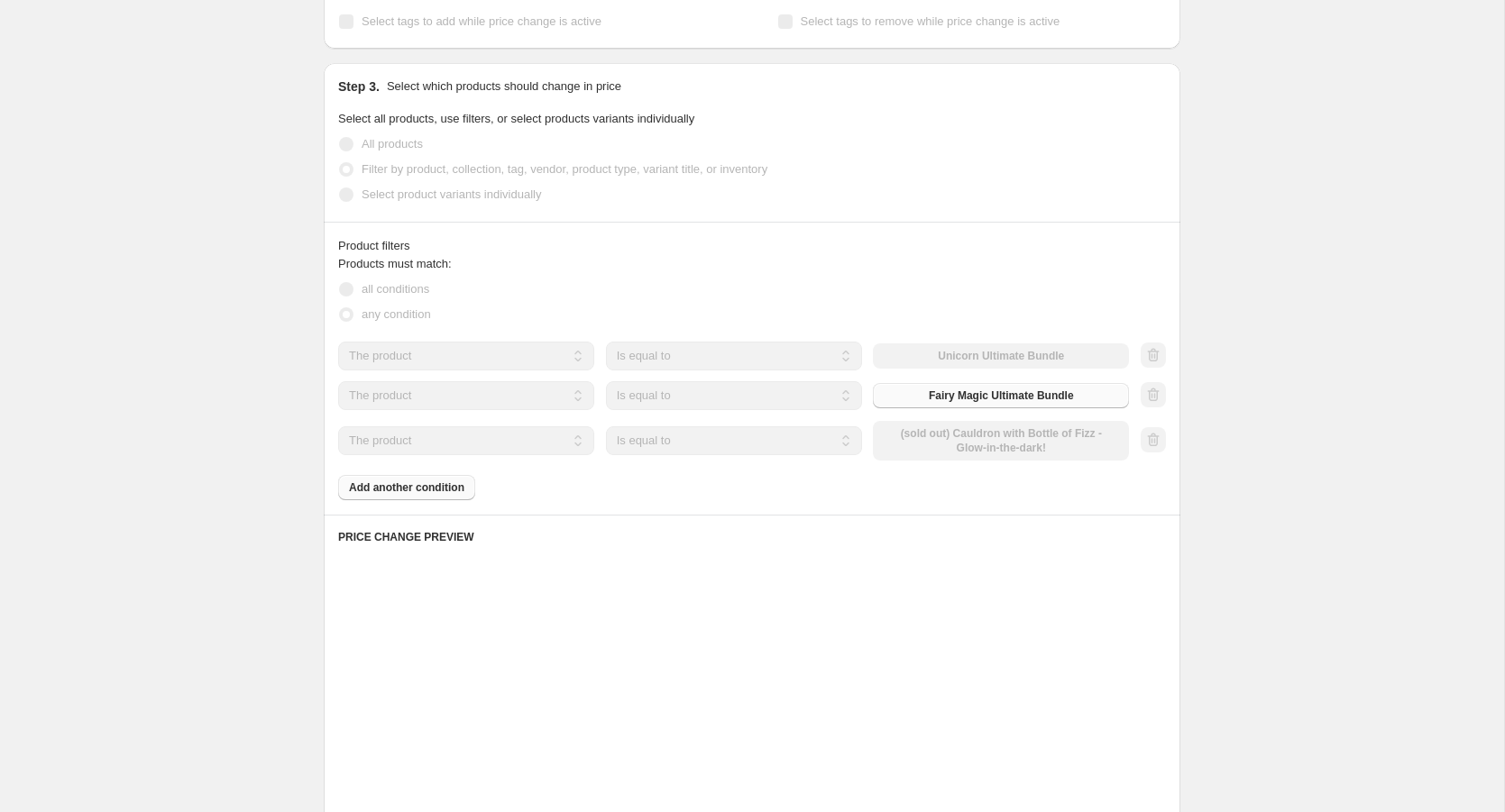
click at [967, 438] on div "The product The product's collection The product's tag The product's vendor The…" at bounding box center [733, 441] width 791 height 40
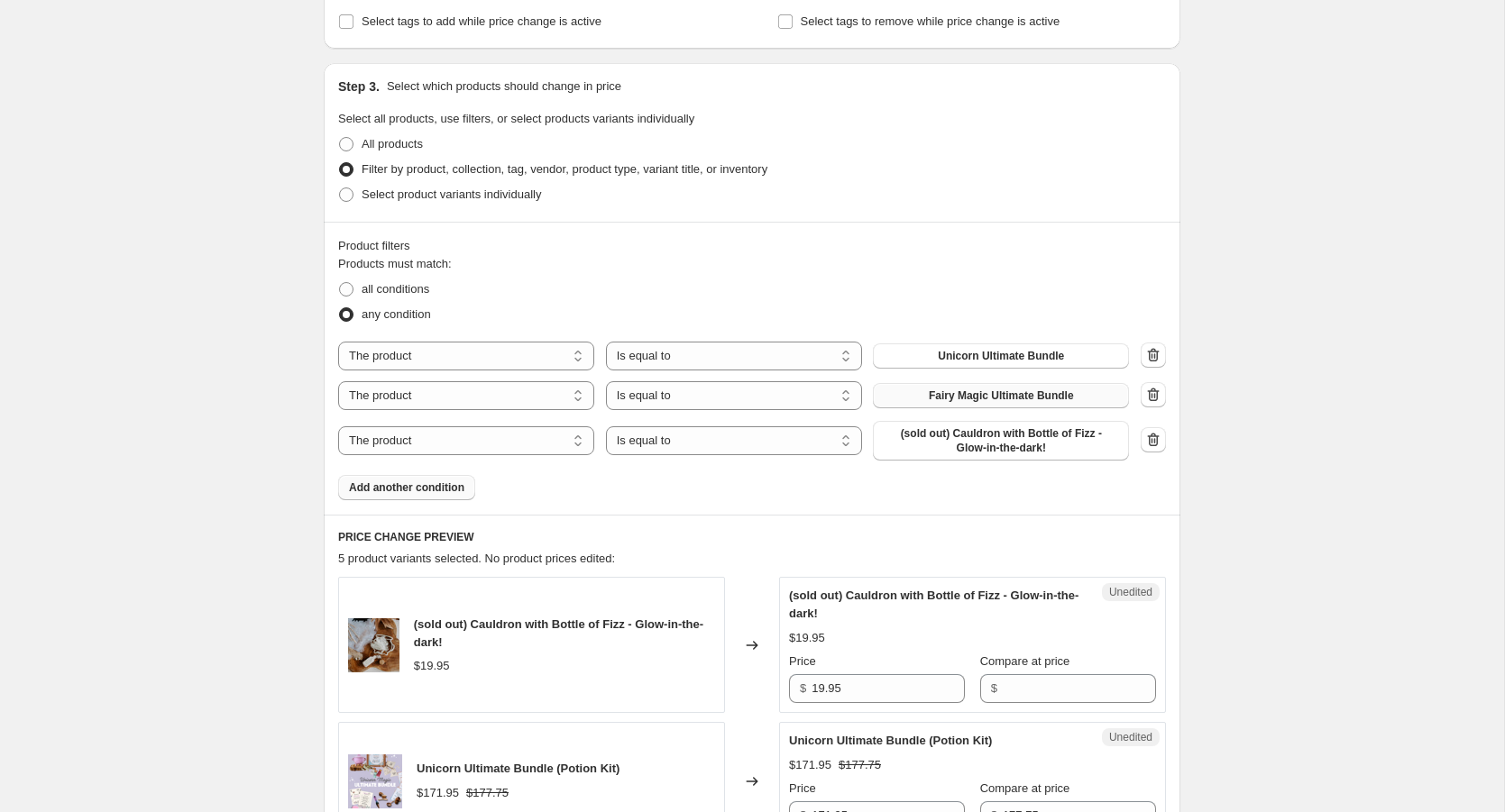
click at [967, 438] on span "(sold out) Cauldron with Bottle of Fizz - Glow-in-the-dark!" at bounding box center [1001, 441] width 235 height 29
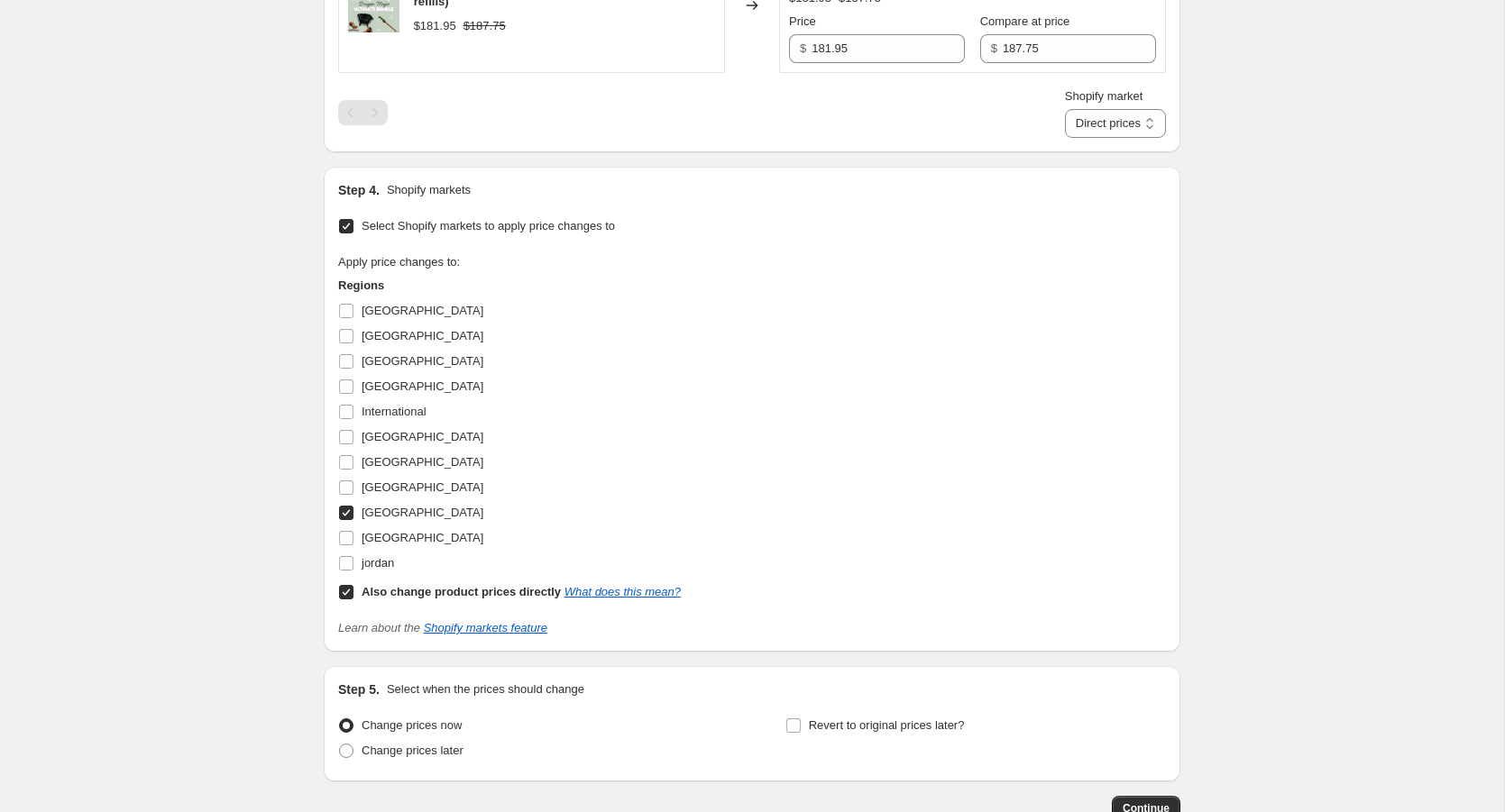
scroll to position [1449, 0]
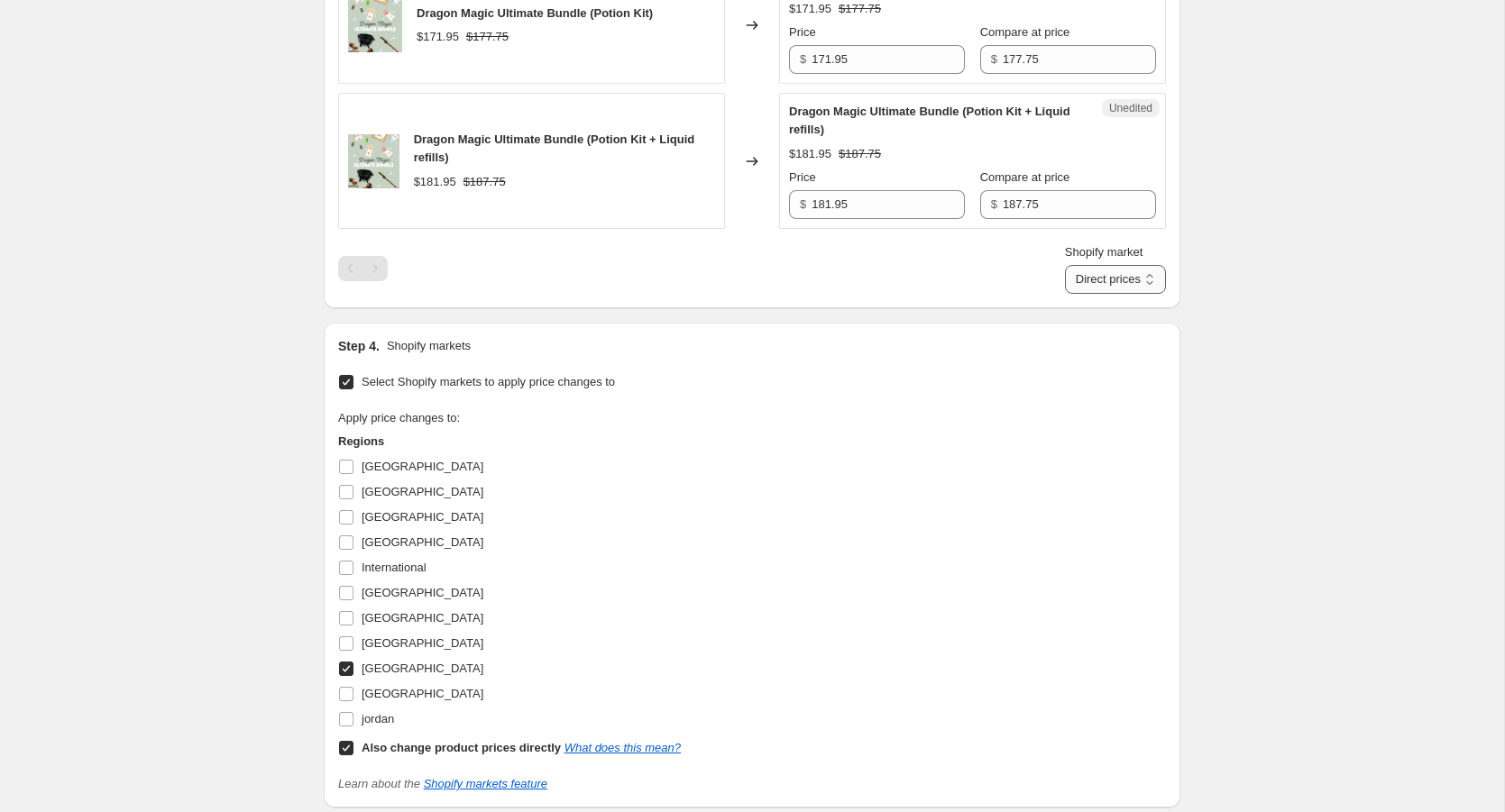
click at [1158, 288] on select "Direct prices [GEOGRAPHIC_DATA]" at bounding box center [1115, 279] width 101 height 29
select select "109838526"
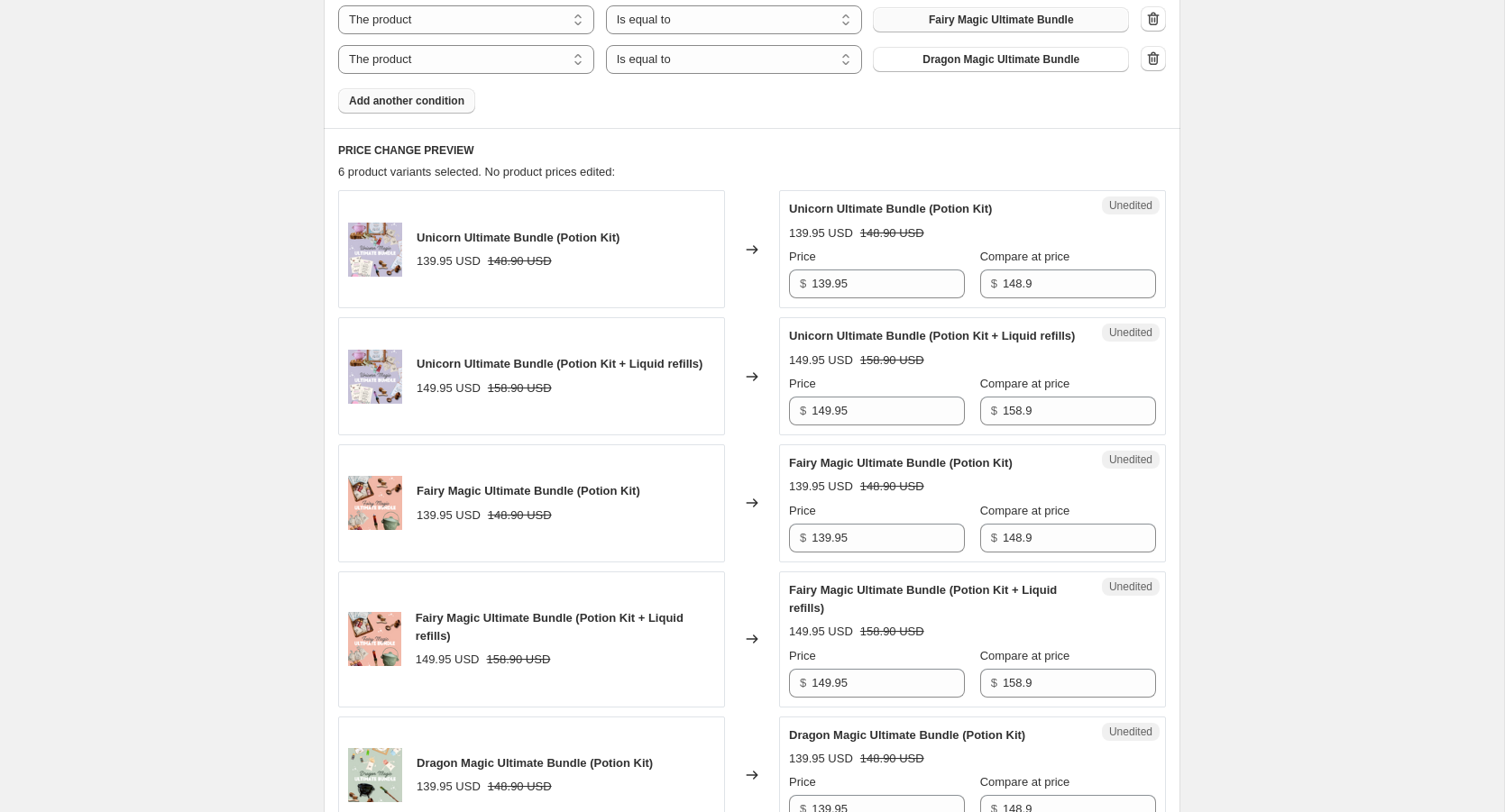
scroll to position [653, 0]
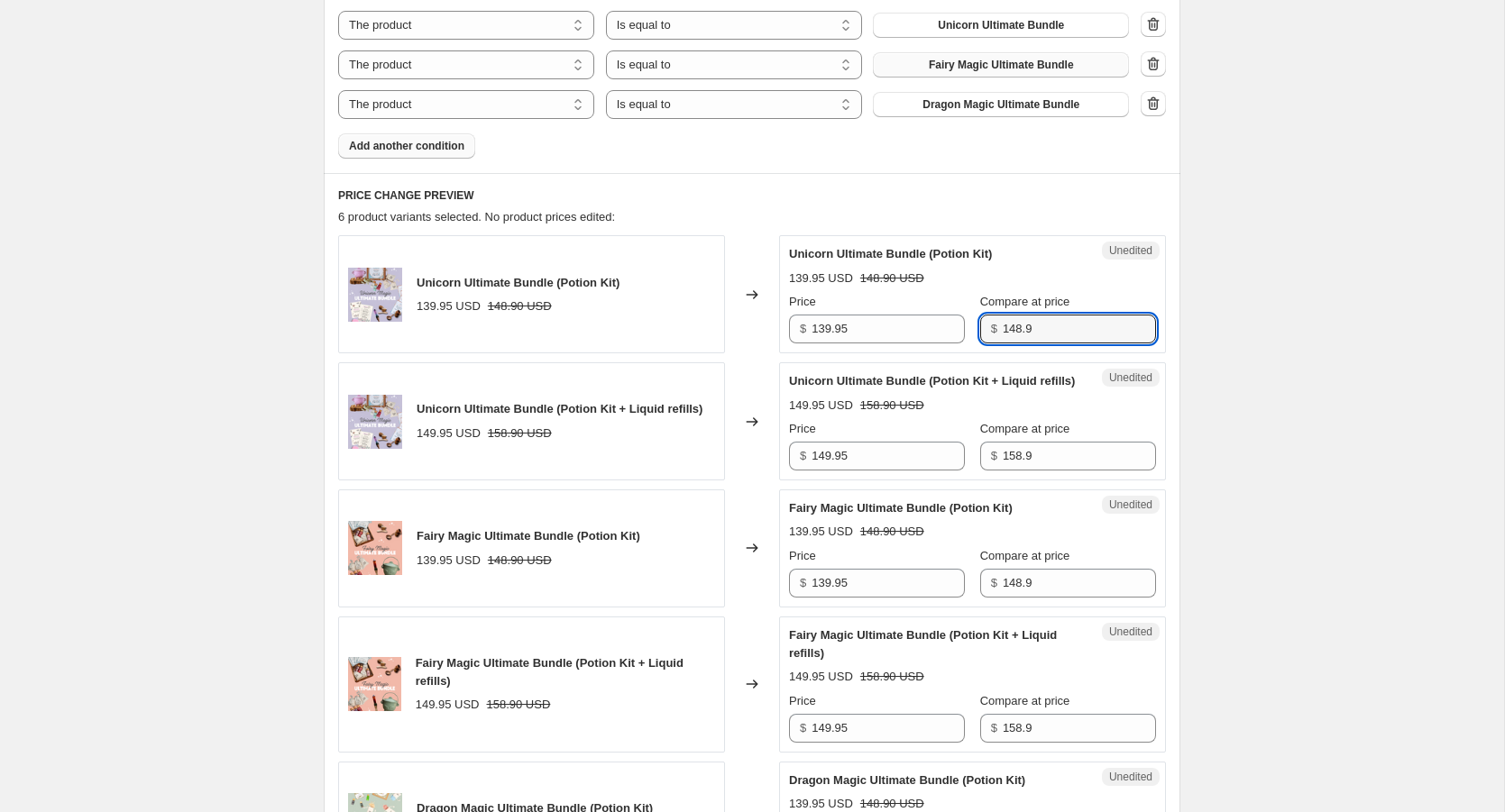
drag, startPoint x: 1022, startPoint y: 325, endPoint x: 948, endPoint y: 325, distance: 74.0
click at [948, 325] on div "Price $ 139.95 Compare at price $ 148.9" at bounding box center [972, 318] width 367 height 51
type input "169.95"
click at [1019, 470] on input "158.9" at bounding box center [1079, 456] width 153 height 29
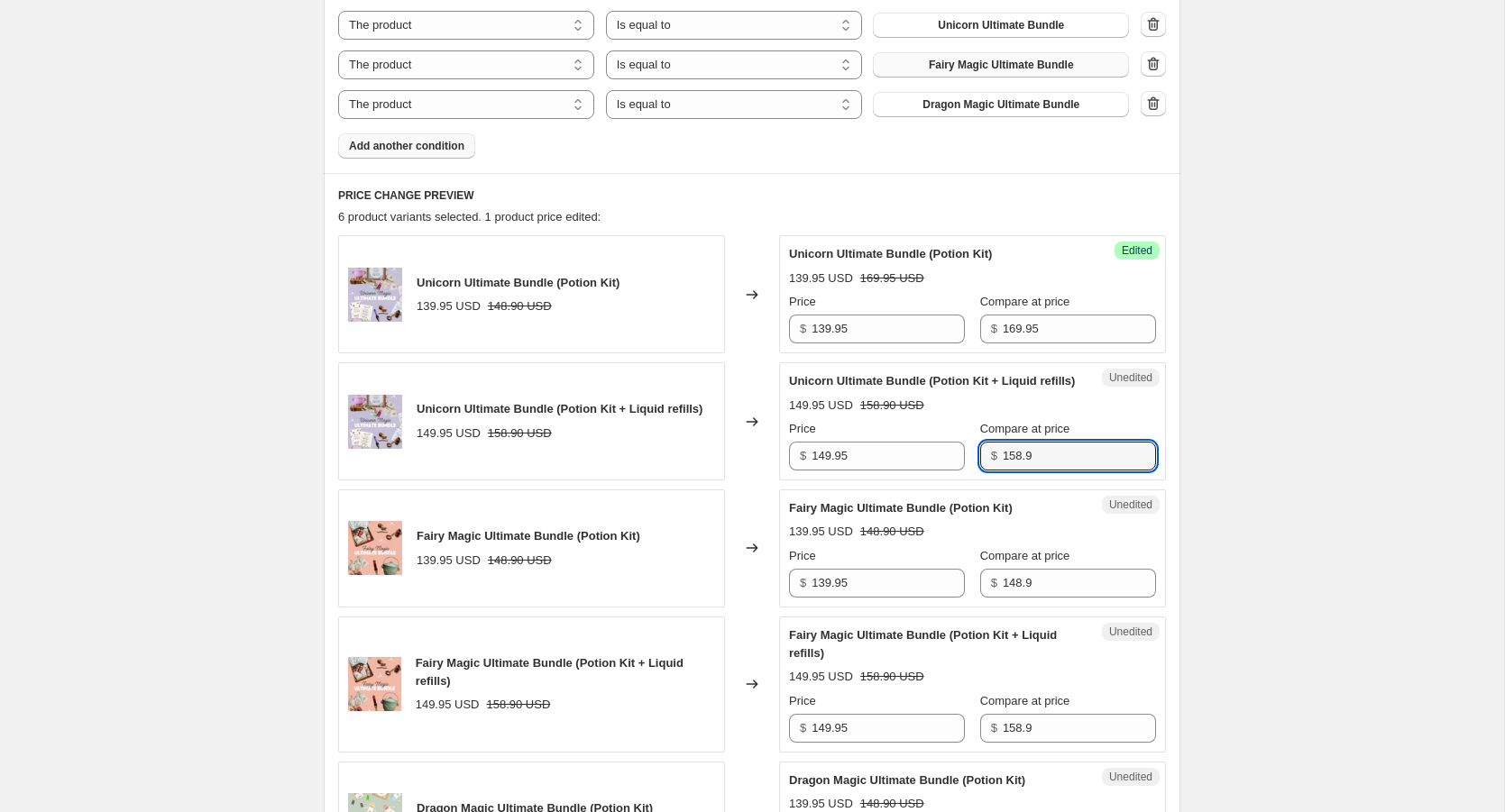
drag, startPoint x: 1019, startPoint y: 472, endPoint x: 956, endPoint y: 472, distance: 63.0
click at [956, 470] on div "Price $ 149.95 Compare at price $ 158.9" at bounding box center [972, 446] width 367 height 51
type input "177.90"
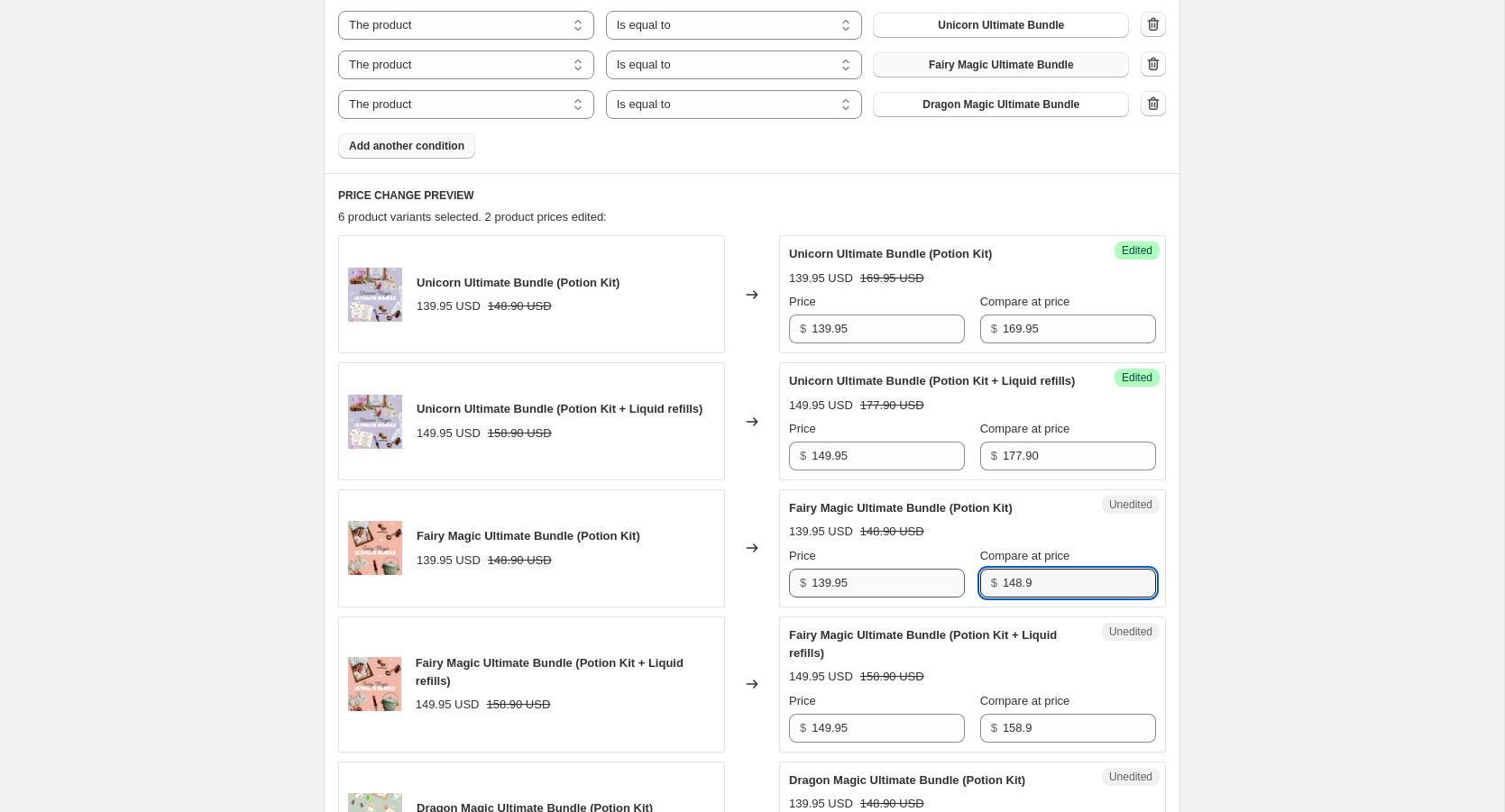
drag, startPoint x: 1043, startPoint y: 601, endPoint x: 931, endPoint y: 601, distance: 112.0
click at [931, 598] on div "Price $ 139.95 Compare at price $ 148.9" at bounding box center [972, 573] width 367 height 51
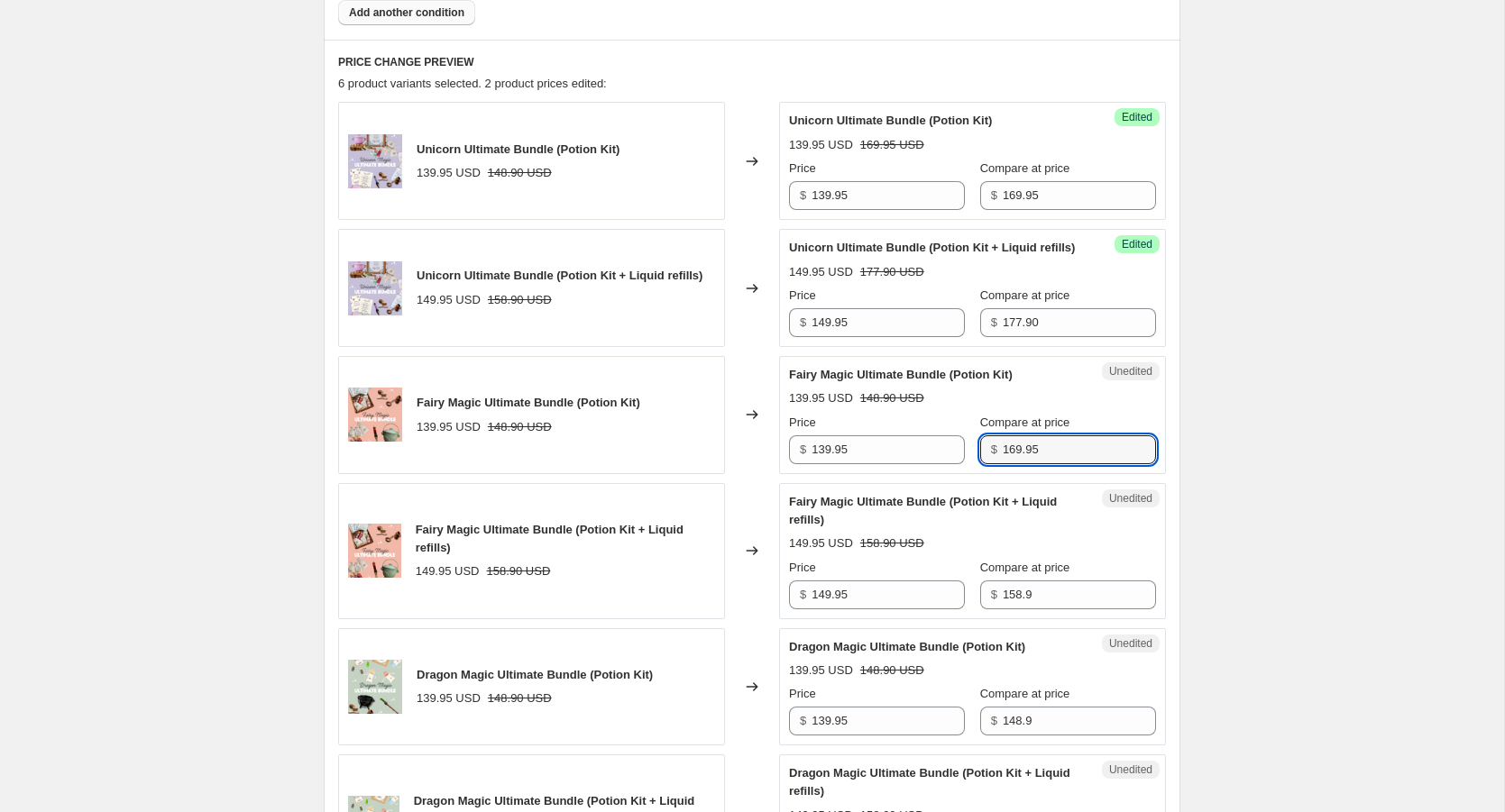
scroll to position [838, 0]
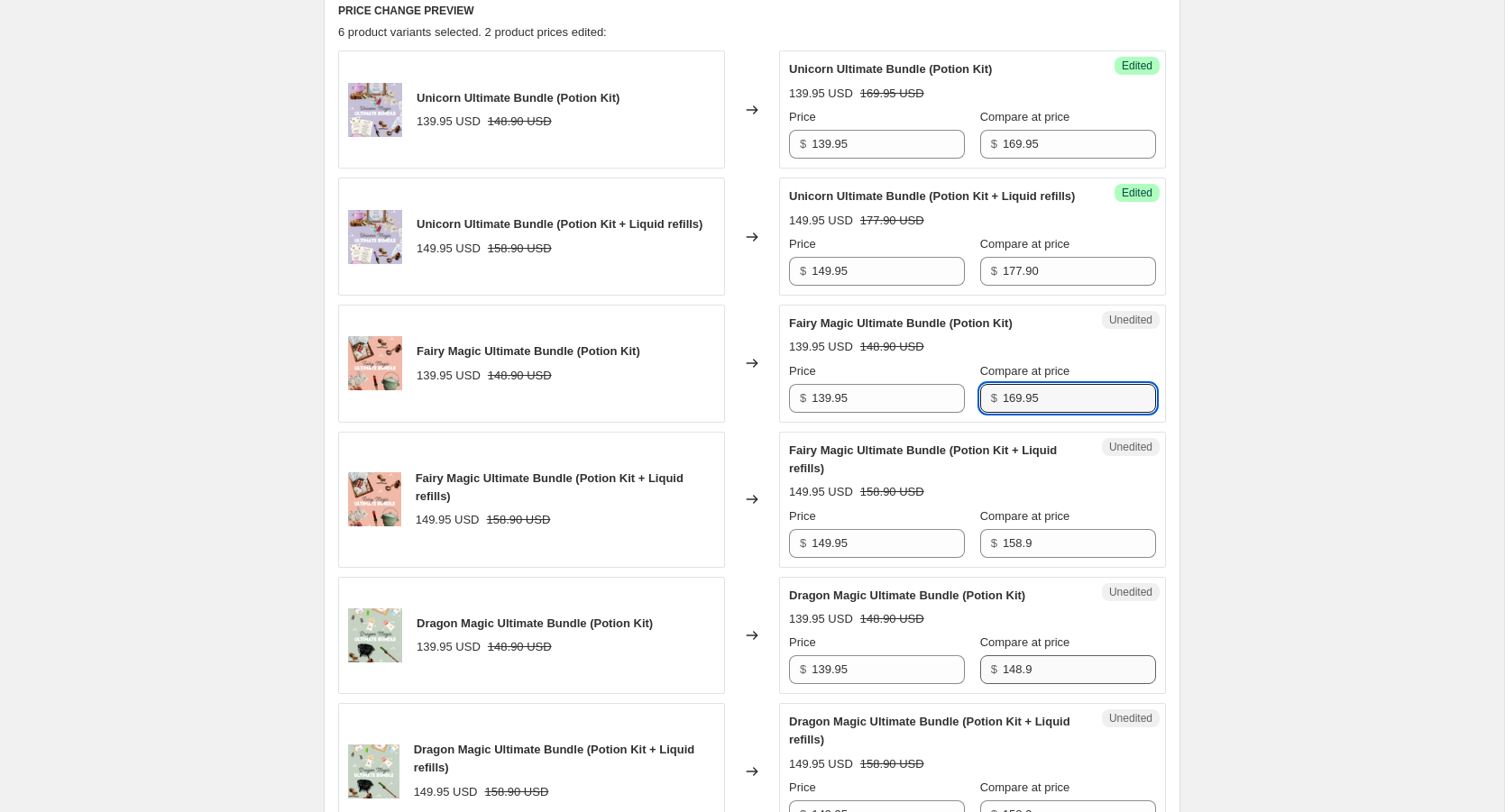
type input "169.95"
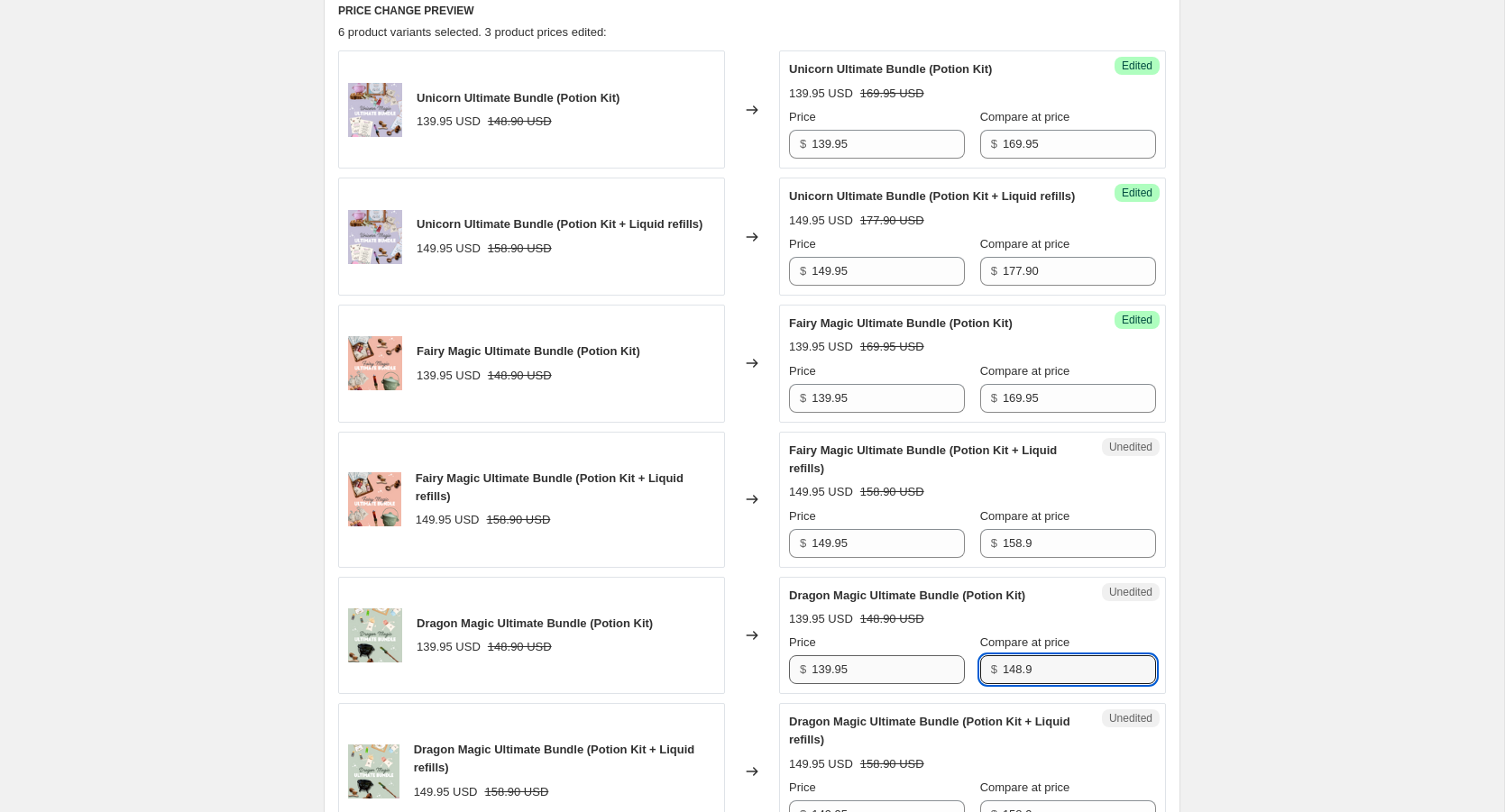
drag, startPoint x: 1034, startPoint y: 684, endPoint x: 940, endPoint y: 684, distance: 94.0
click at [940, 684] on div "Price $ 139.95 Compare at price $ 148.9" at bounding box center [972, 659] width 367 height 51
type input "169.95"
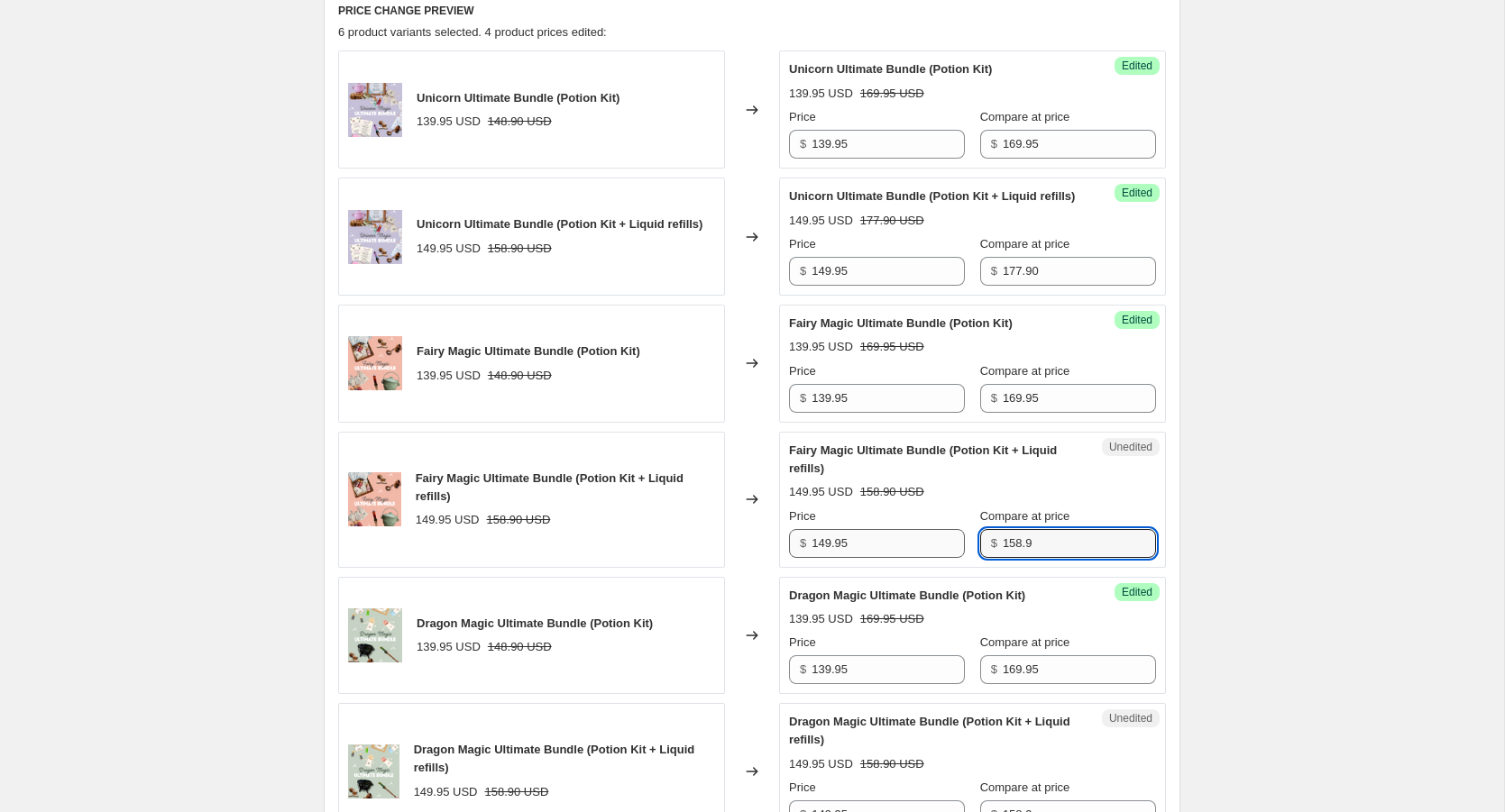
drag, startPoint x: 1036, startPoint y: 557, endPoint x: 944, endPoint y: 557, distance: 92.0
click at [945, 557] on div "Price $ 149.95 Compare at price $ 158.9" at bounding box center [972, 533] width 367 height 51
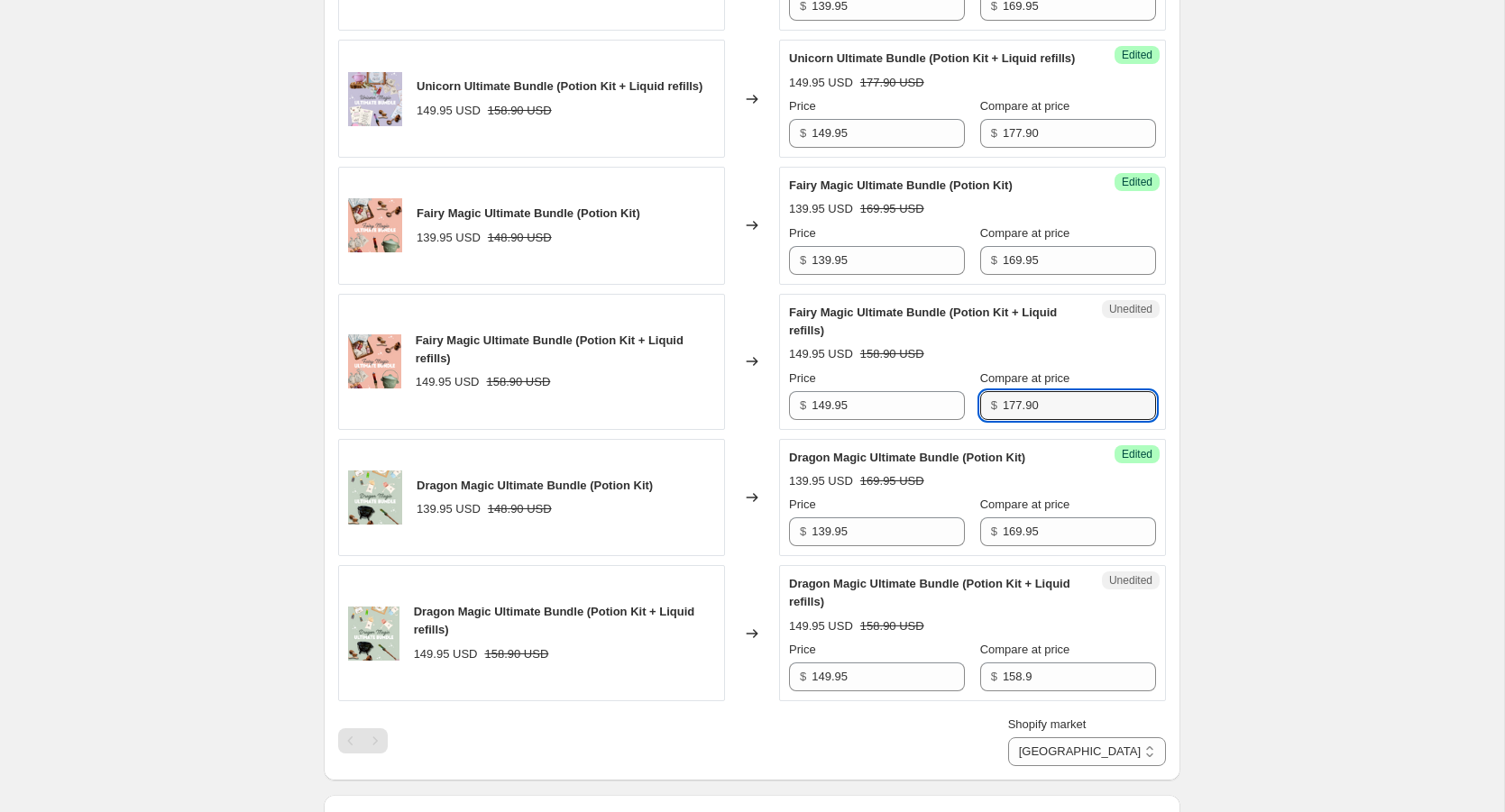
scroll to position [988, 0]
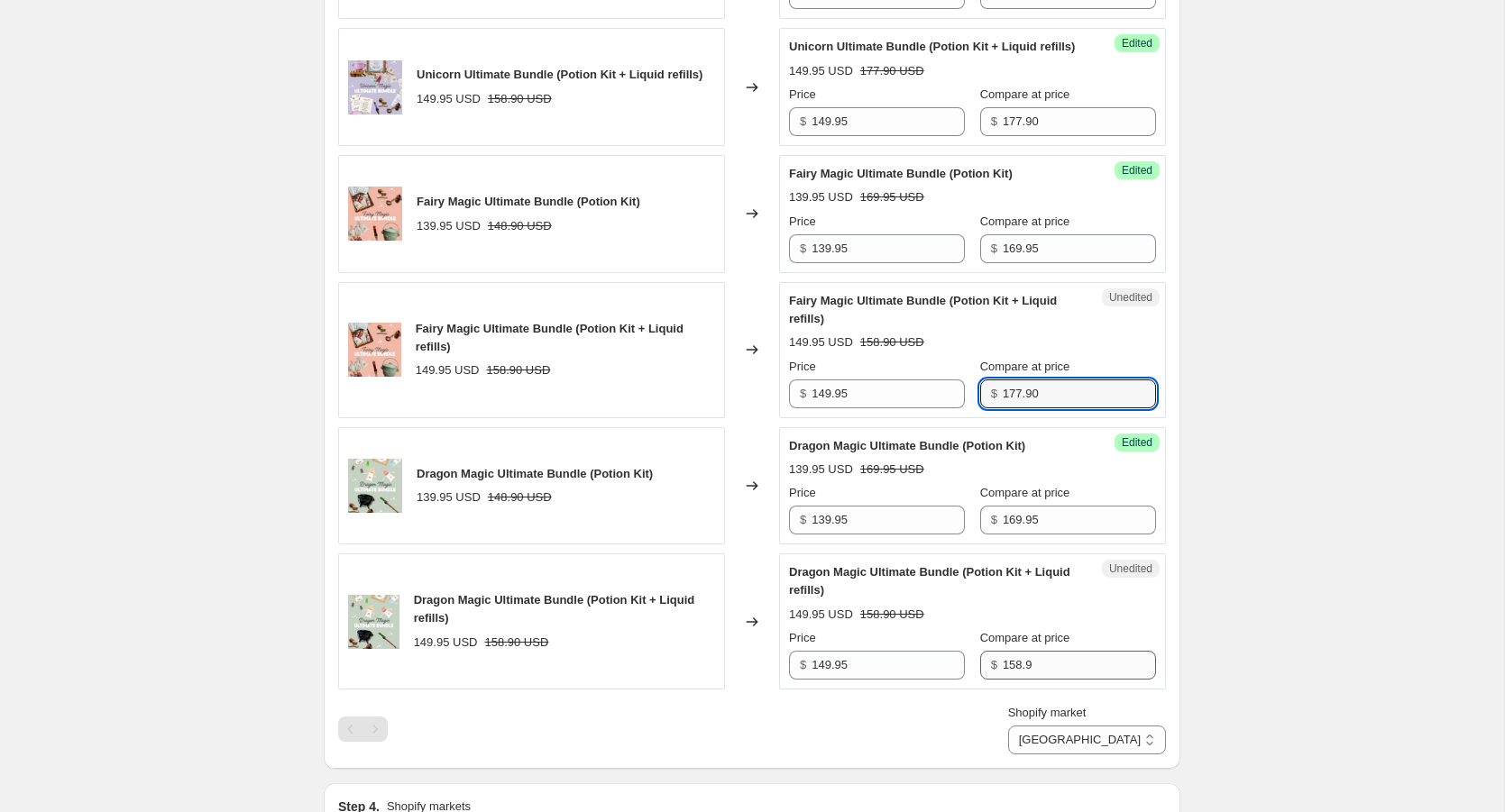
type input "177.90"
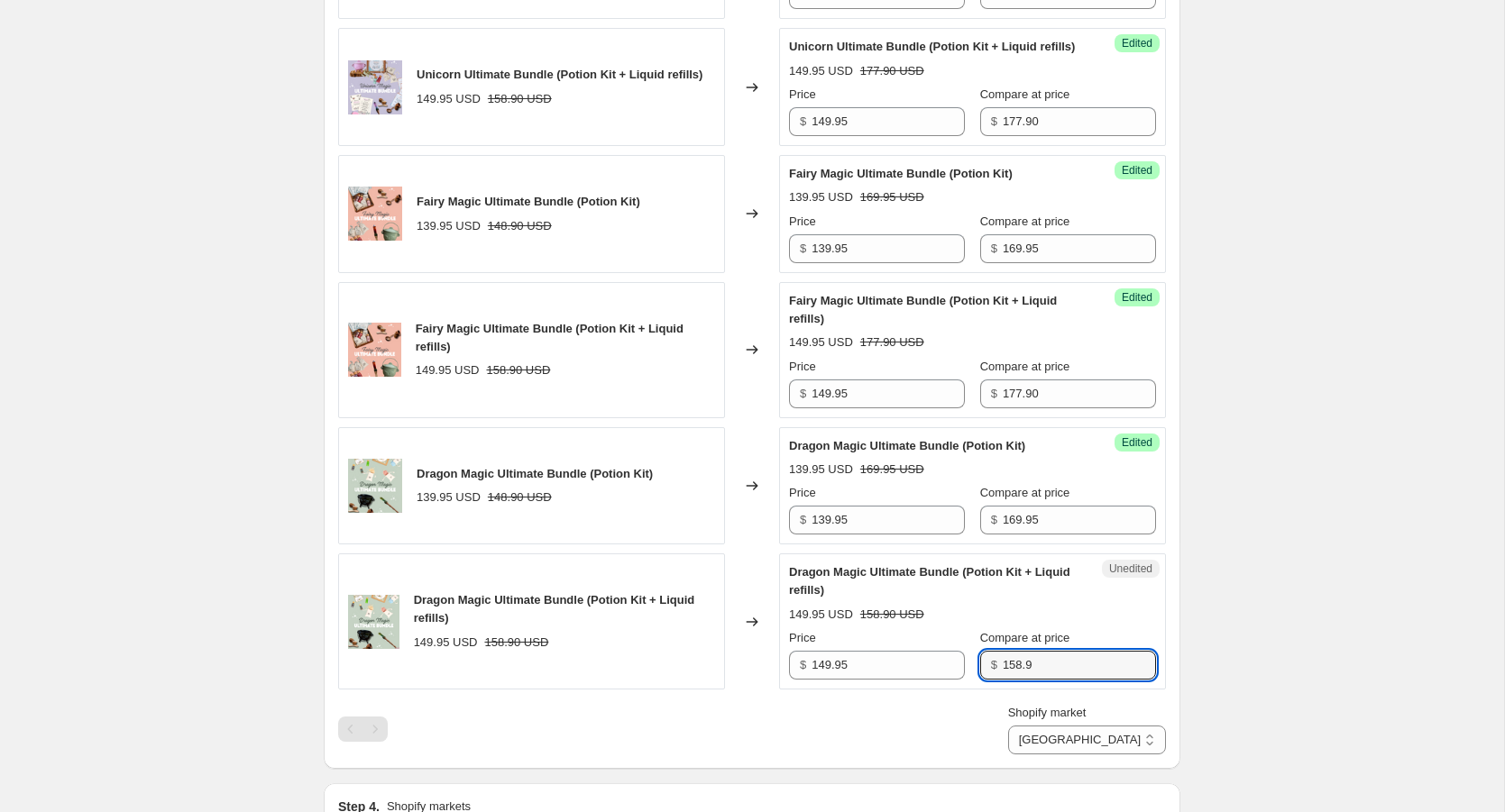
drag, startPoint x: 1019, startPoint y: 672, endPoint x: 965, endPoint y: 672, distance: 54.0
click at [980, 672] on div "$ 158.9" at bounding box center [1068, 665] width 176 height 29
type input "177.90"
click at [947, 753] on div "Shopify market Direct prices [GEOGRAPHIC_DATA] [GEOGRAPHIC_DATA]" at bounding box center [752, 730] width 828 height 51
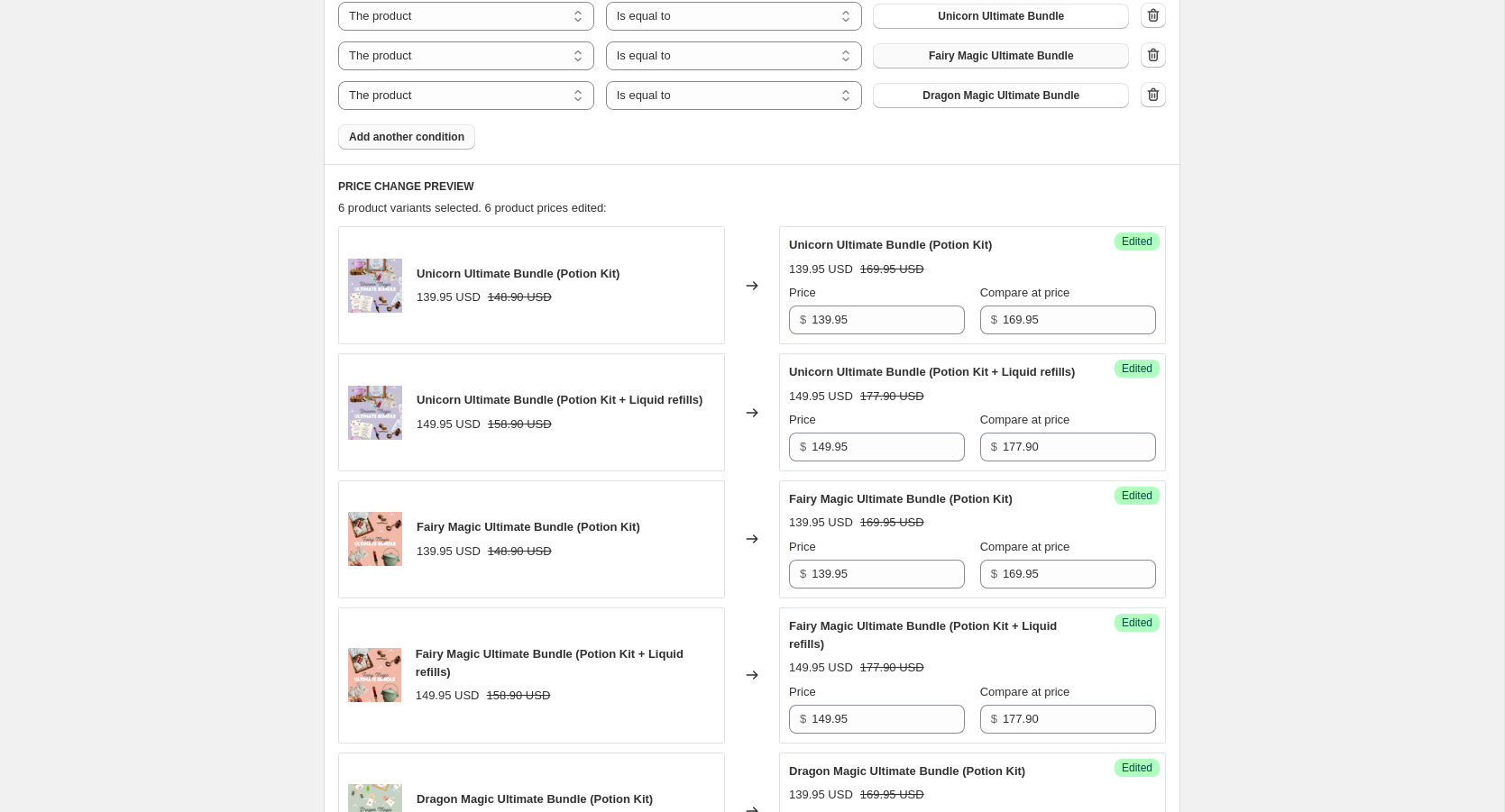
scroll to position [691, 0]
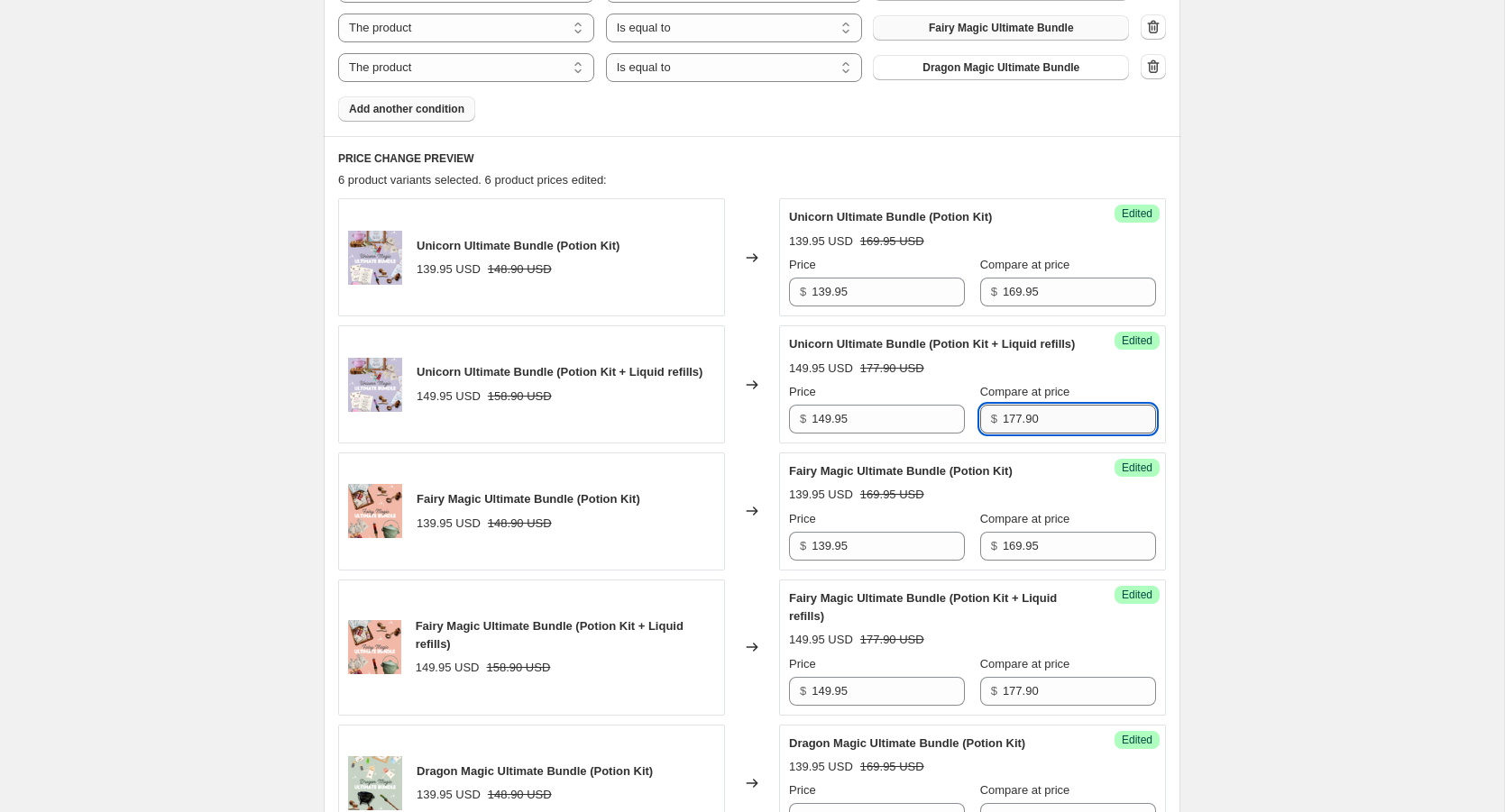
click at [1031, 434] on input "177.90" at bounding box center [1079, 420] width 153 height 29
type input "177.95"
click at [1035, 706] on input "177.90" at bounding box center [1079, 691] width 153 height 29
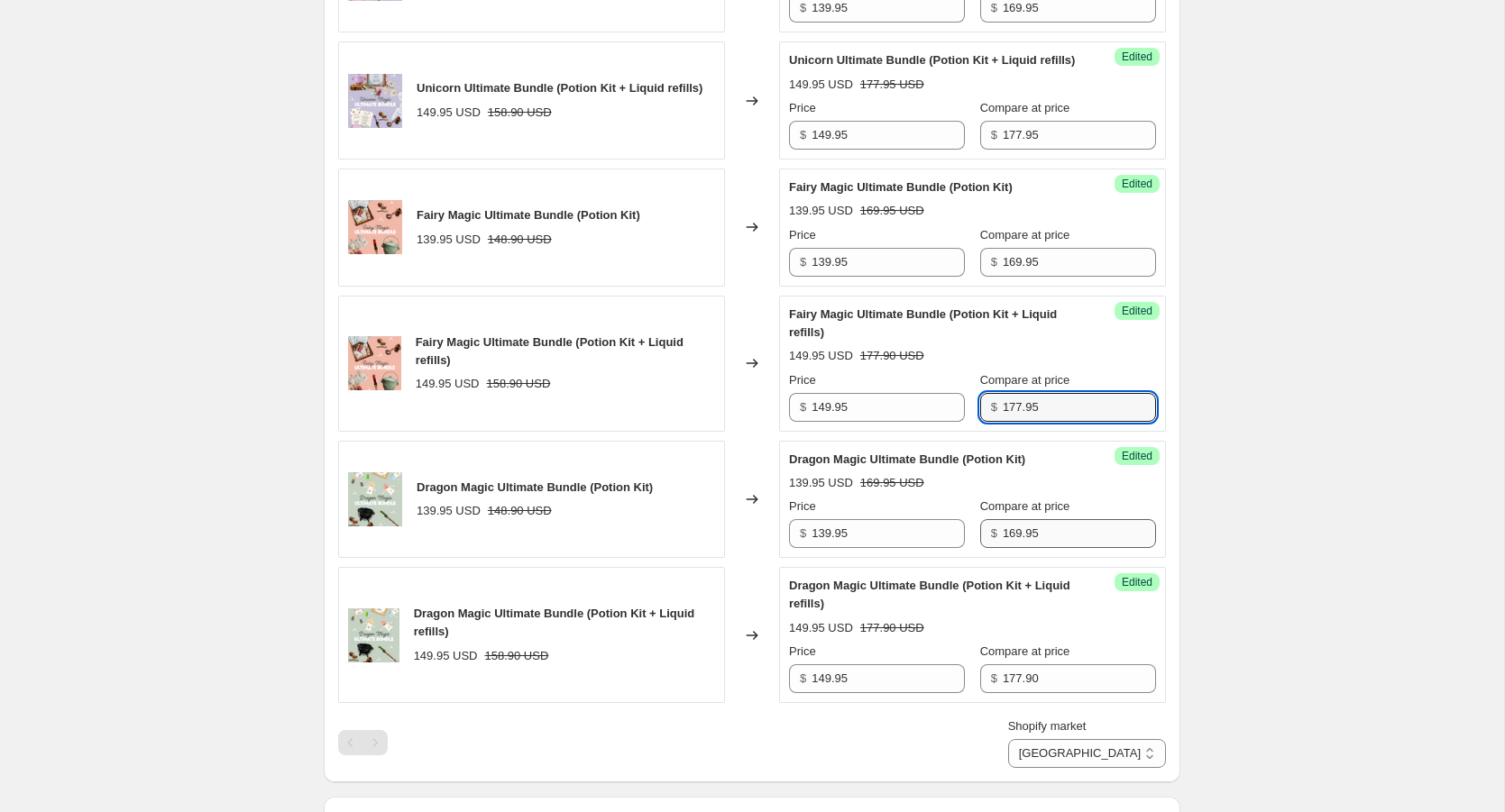
scroll to position [979, 0]
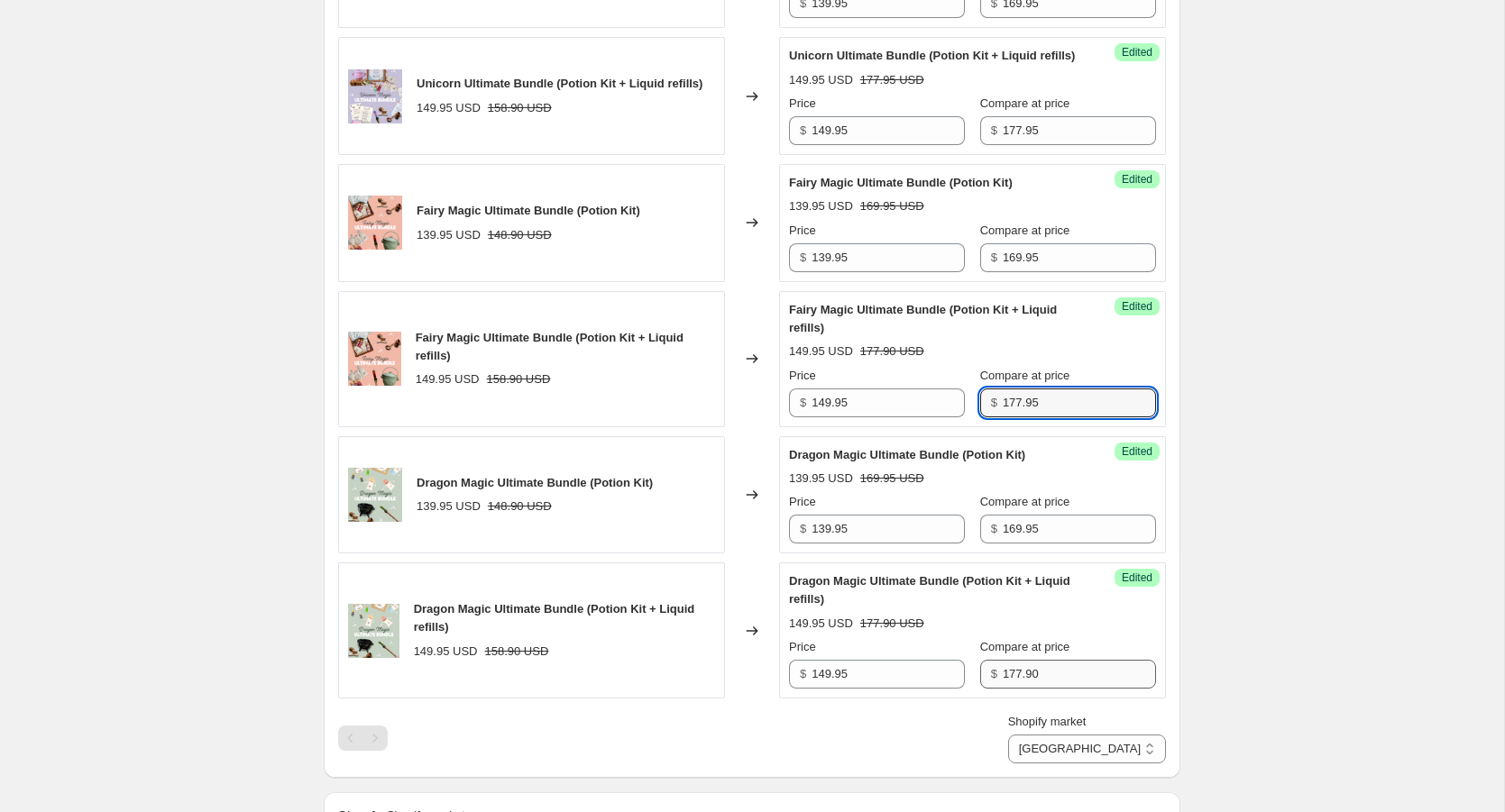
type input "177.95"
click at [1035, 689] on input "177.90" at bounding box center [1079, 674] width 153 height 29
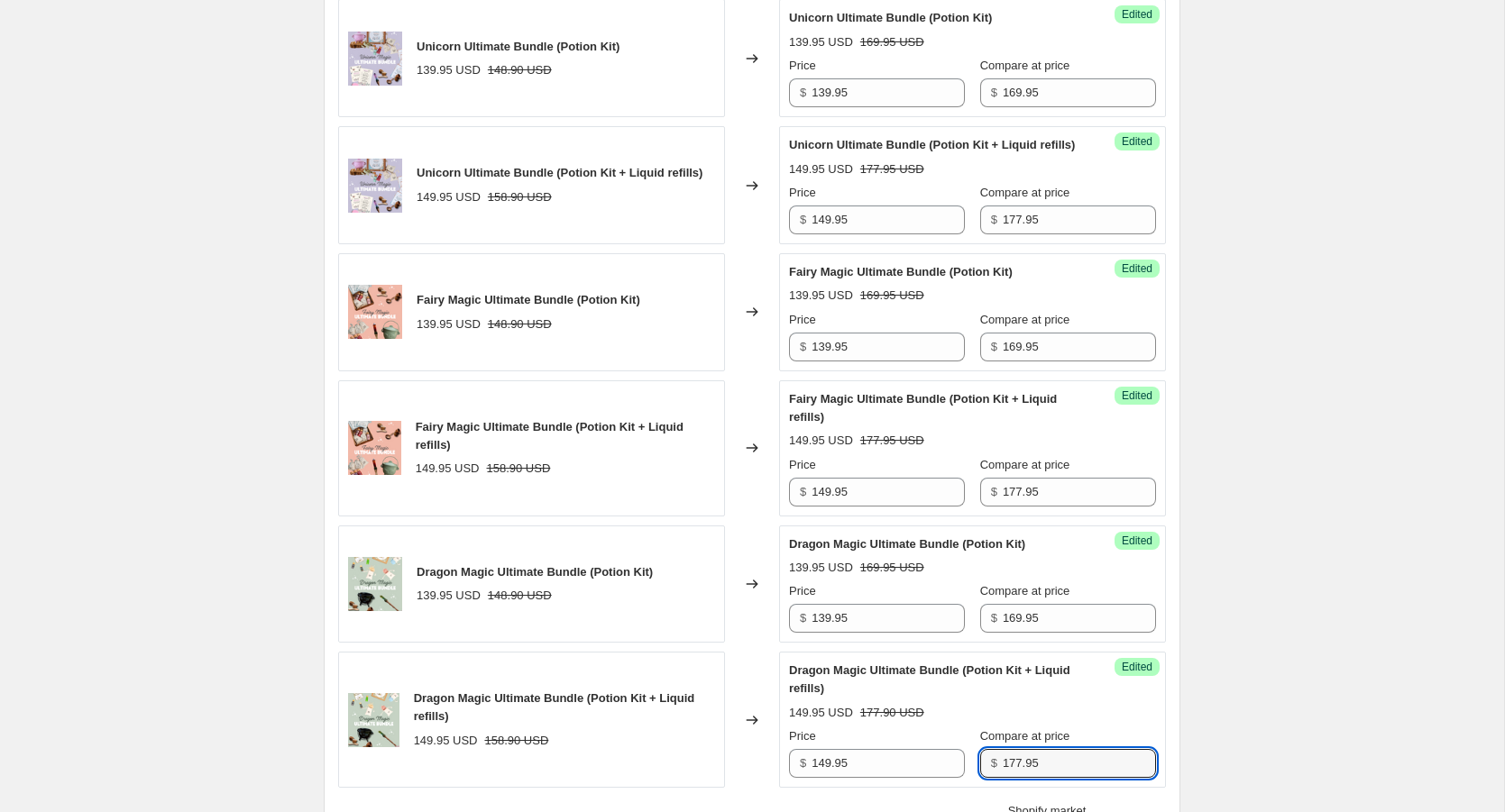
scroll to position [769, 0]
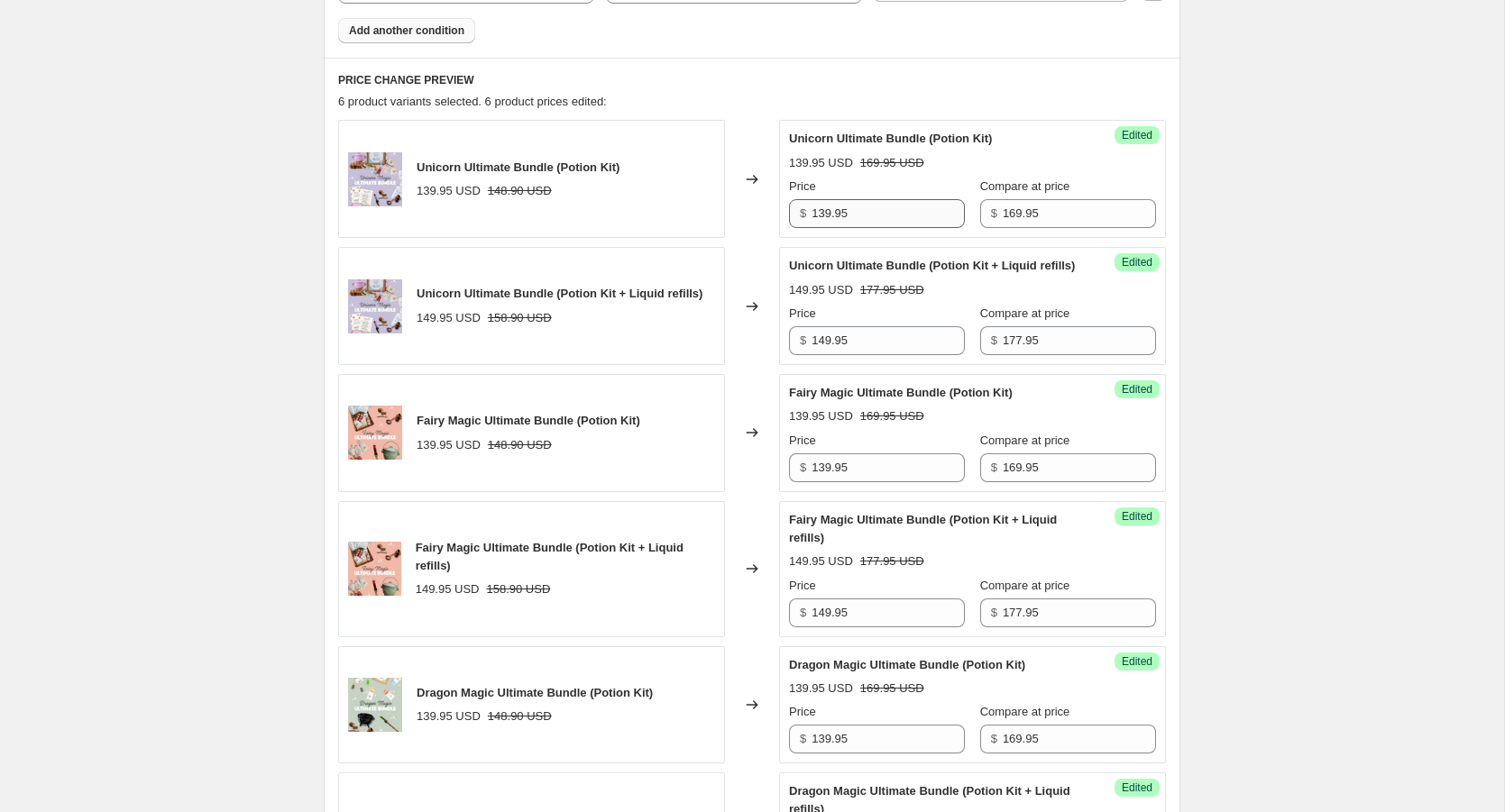
type input "177.95"
click at [902, 211] on input "139.95" at bounding box center [888, 214] width 153 height 29
drag, startPoint x: 883, startPoint y: 211, endPoint x: 794, endPoint y: 211, distance: 89.0
click at [794, 211] on div "$ 139.95" at bounding box center [877, 214] width 176 height 29
type input "159.95"
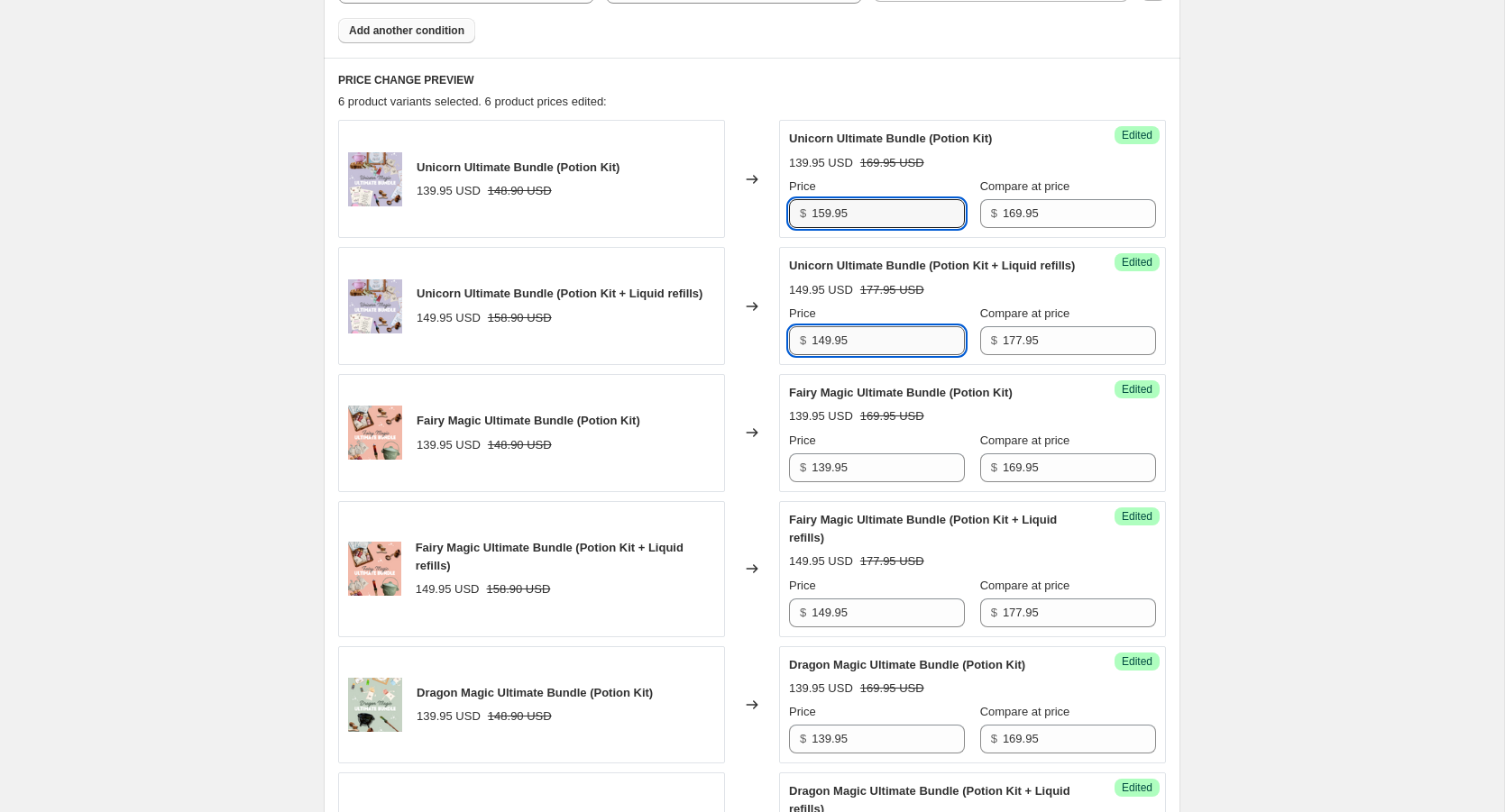
click at [864, 352] on input "149.95" at bounding box center [888, 341] width 153 height 29
drag, startPoint x: 864, startPoint y: 355, endPoint x: 793, endPoint y: 355, distance: 71.0
click at [793, 355] on div "$ 149.95" at bounding box center [877, 341] width 176 height 29
type input "167.95"
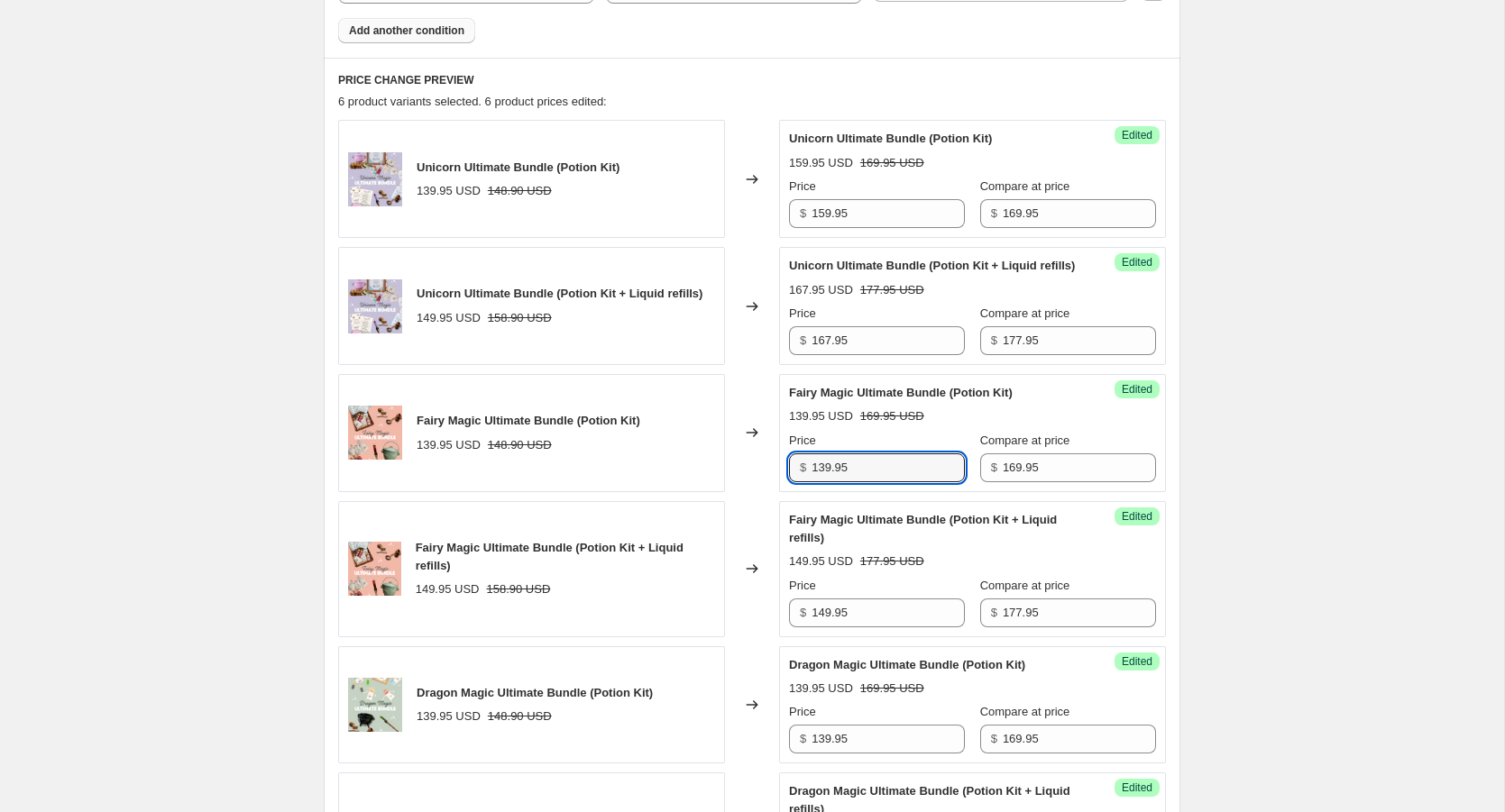
drag, startPoint x: 868, startPoint y: 474, endPoint x: 801, endPoint y: 476, distance: 67.0
click at [801, 476] on div "$ 139.95" at bounding box center [877, 468] width 176 height 29
type input "159.95"
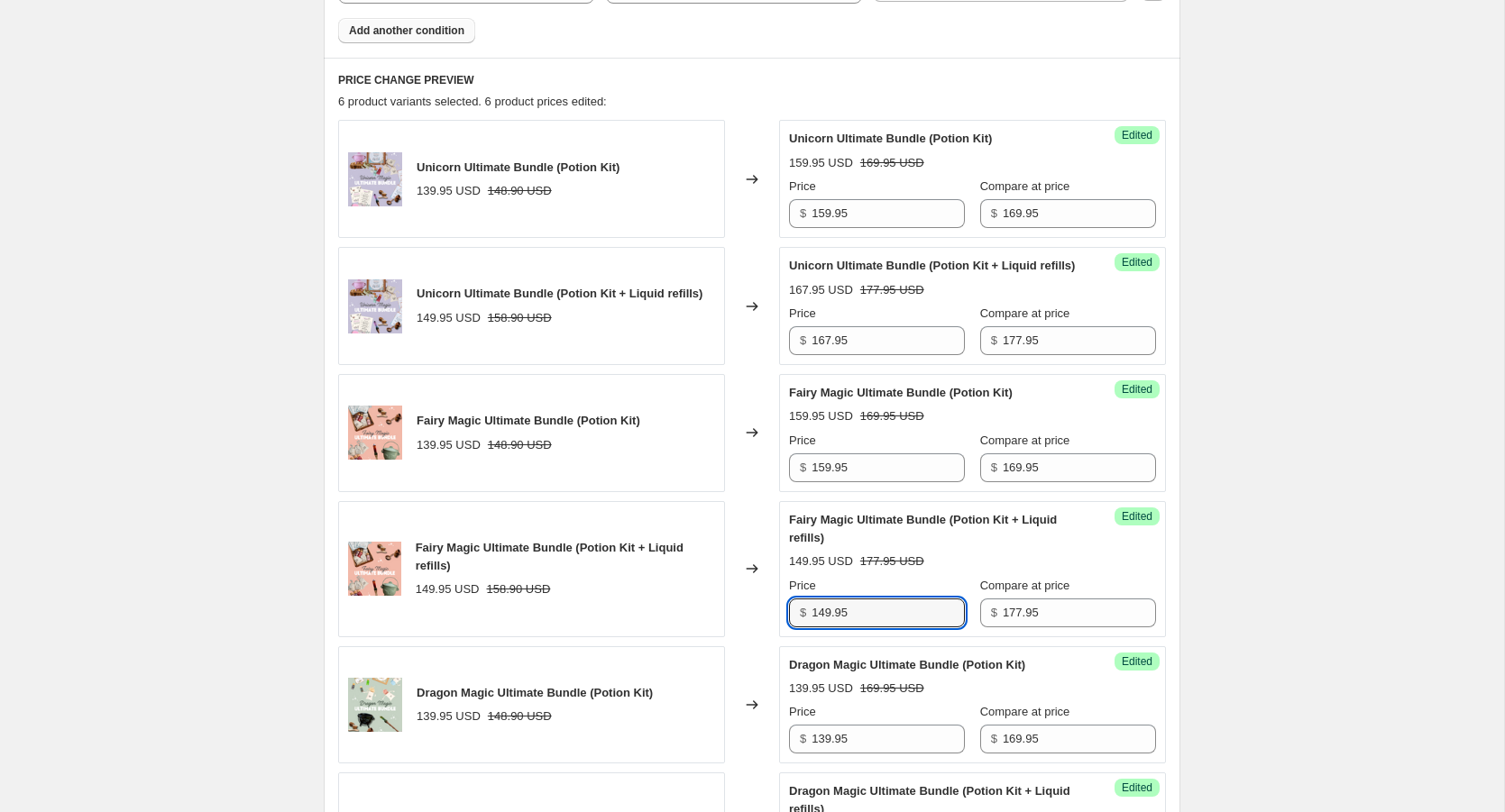
drag, startPoint x: 861, startPoint y: 630, endPoint x: 762, endPoint y: 630, distance: 99.0
click at [762, 630] on div "Fairy Magic Ultimate Bundle (Potion Kit + Liquid refills) 149.95 USD 158.90 USD…" at bounding box center [752, 569] width 828 height 136
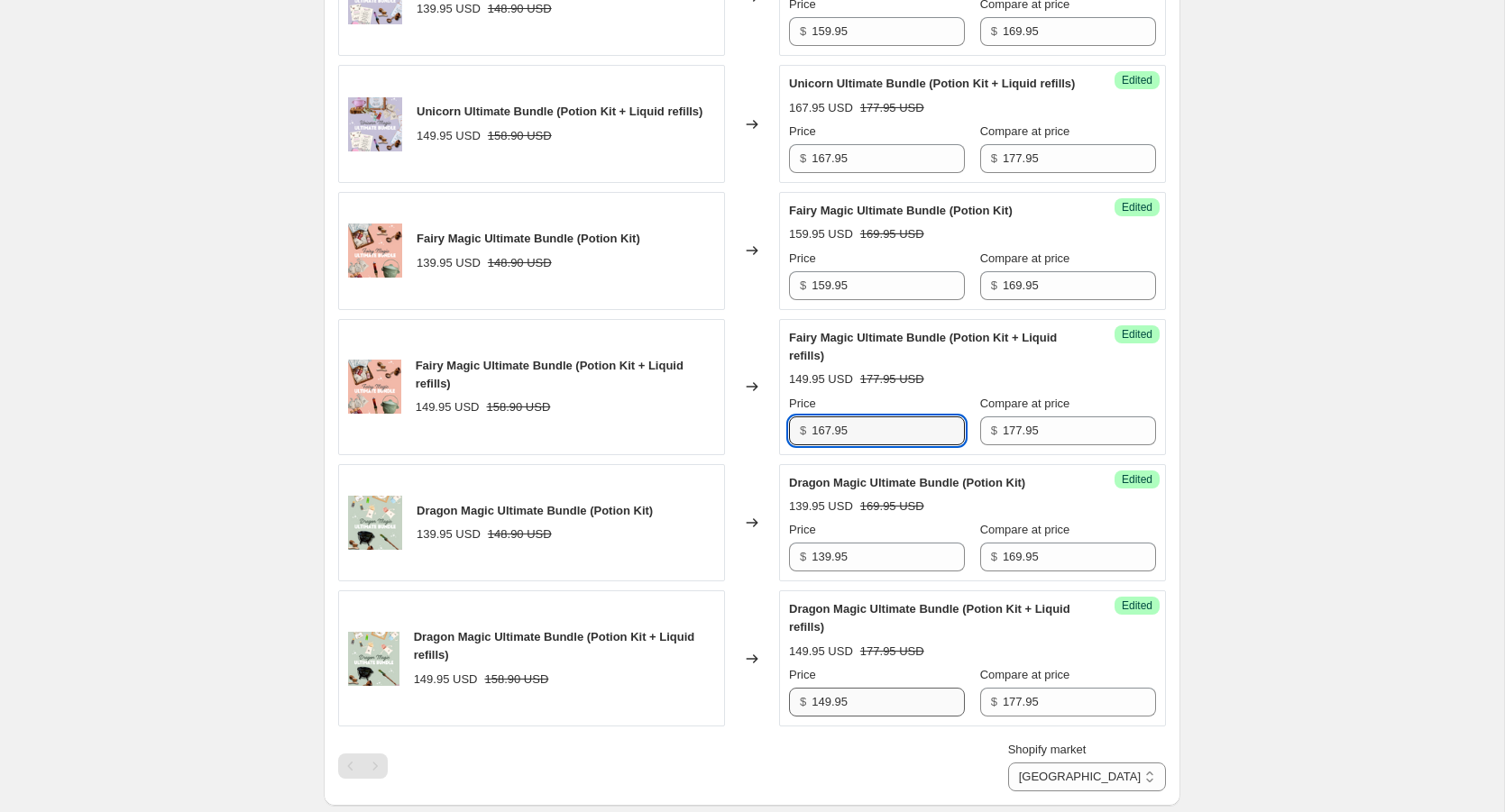
scroll to position [992, 0]
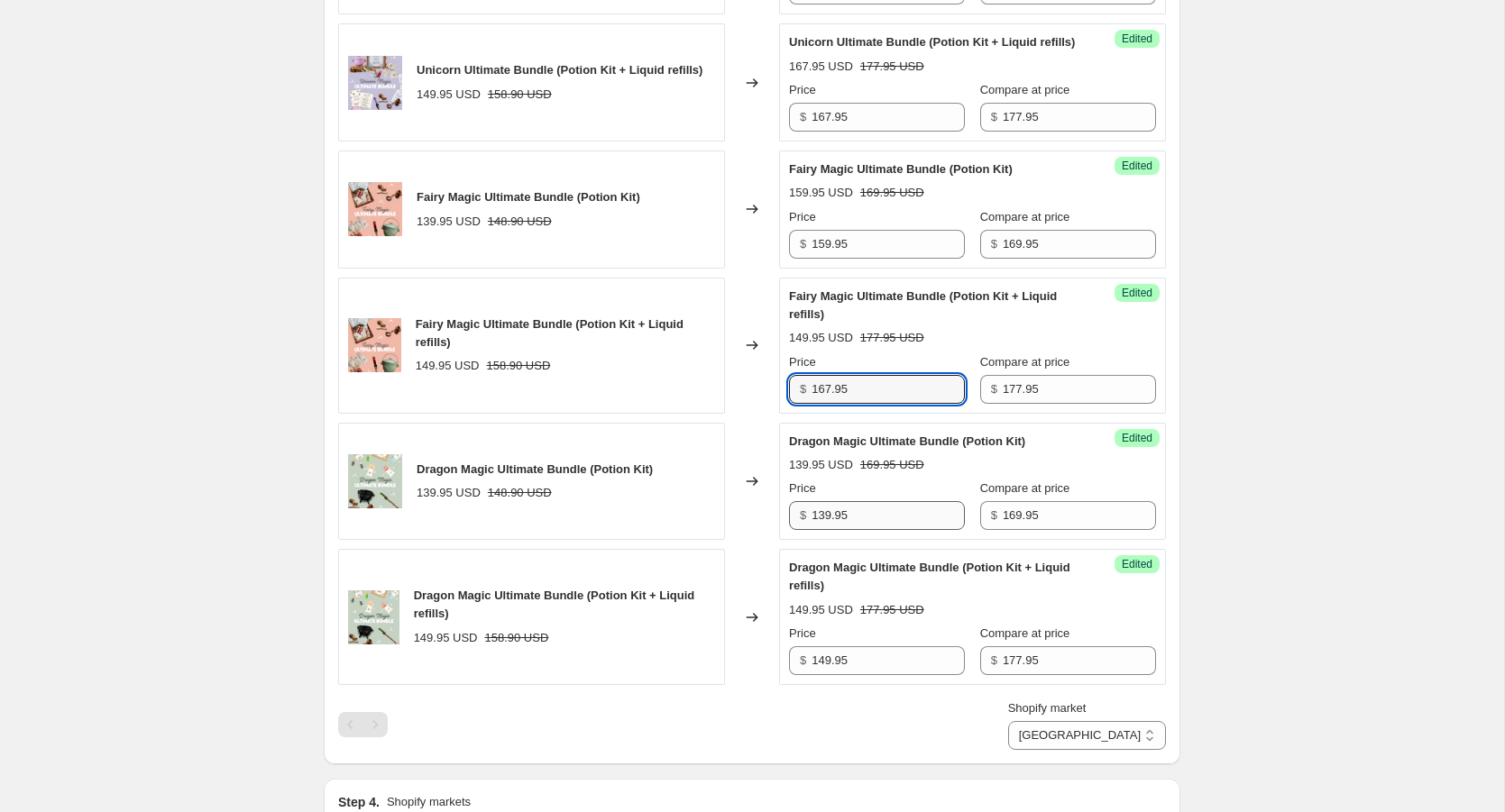
type input "167.95"
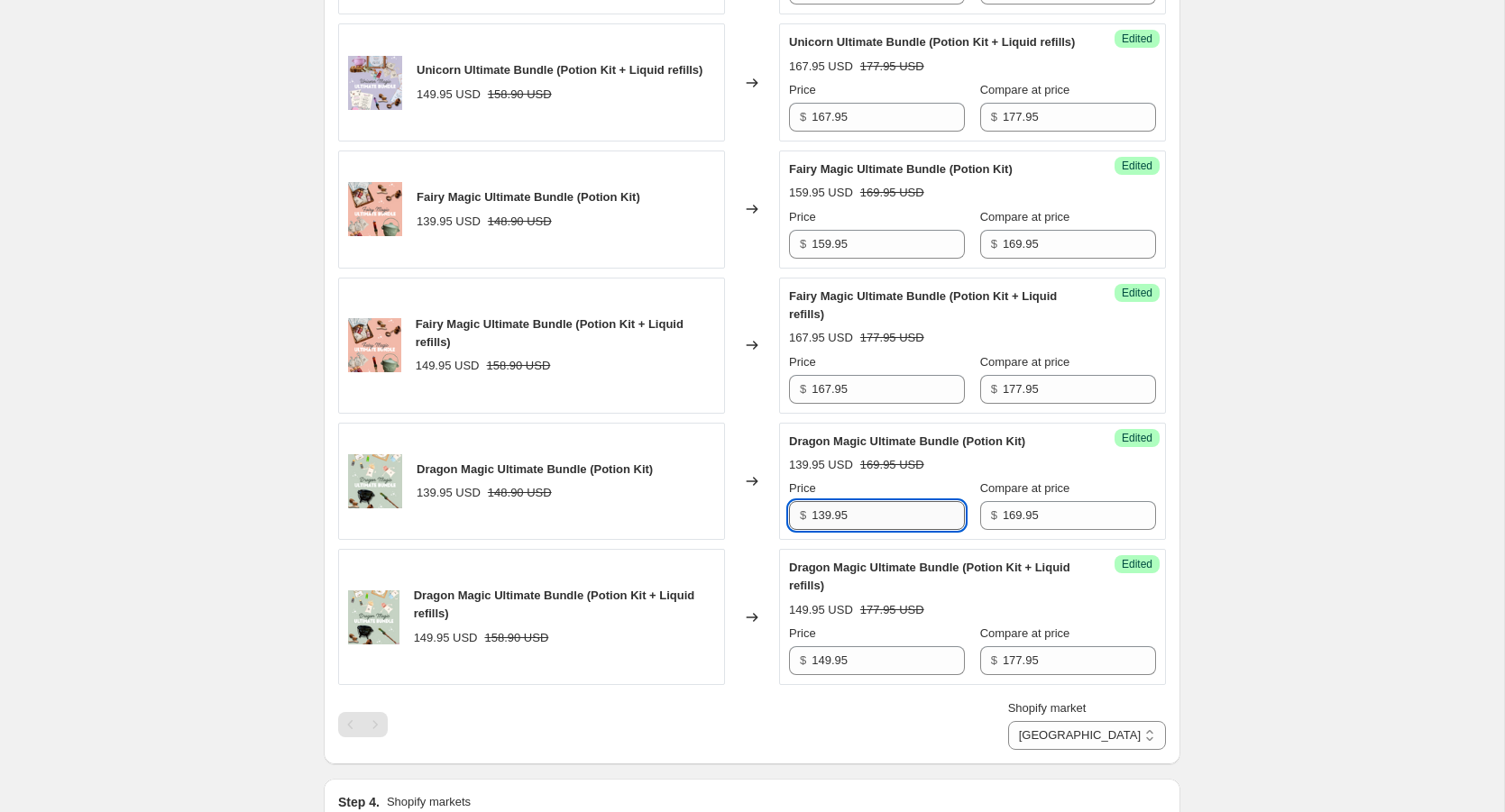
click at [867, 530] on input "139.95" at bounding box center [888, 516] width 153 height 29
drag, startPoint x: 867, startPoint y: 532, endPoint x: 783, endPoint y: 532, distance: 84.0
click at [783, 532] on div "Success Edited Dragon Magic Ultimate Bundle (Potion Kit) 139.95 USD 169.95 USD …" at bounding box center [973, 482] width 387 height 118
type input "159.95"
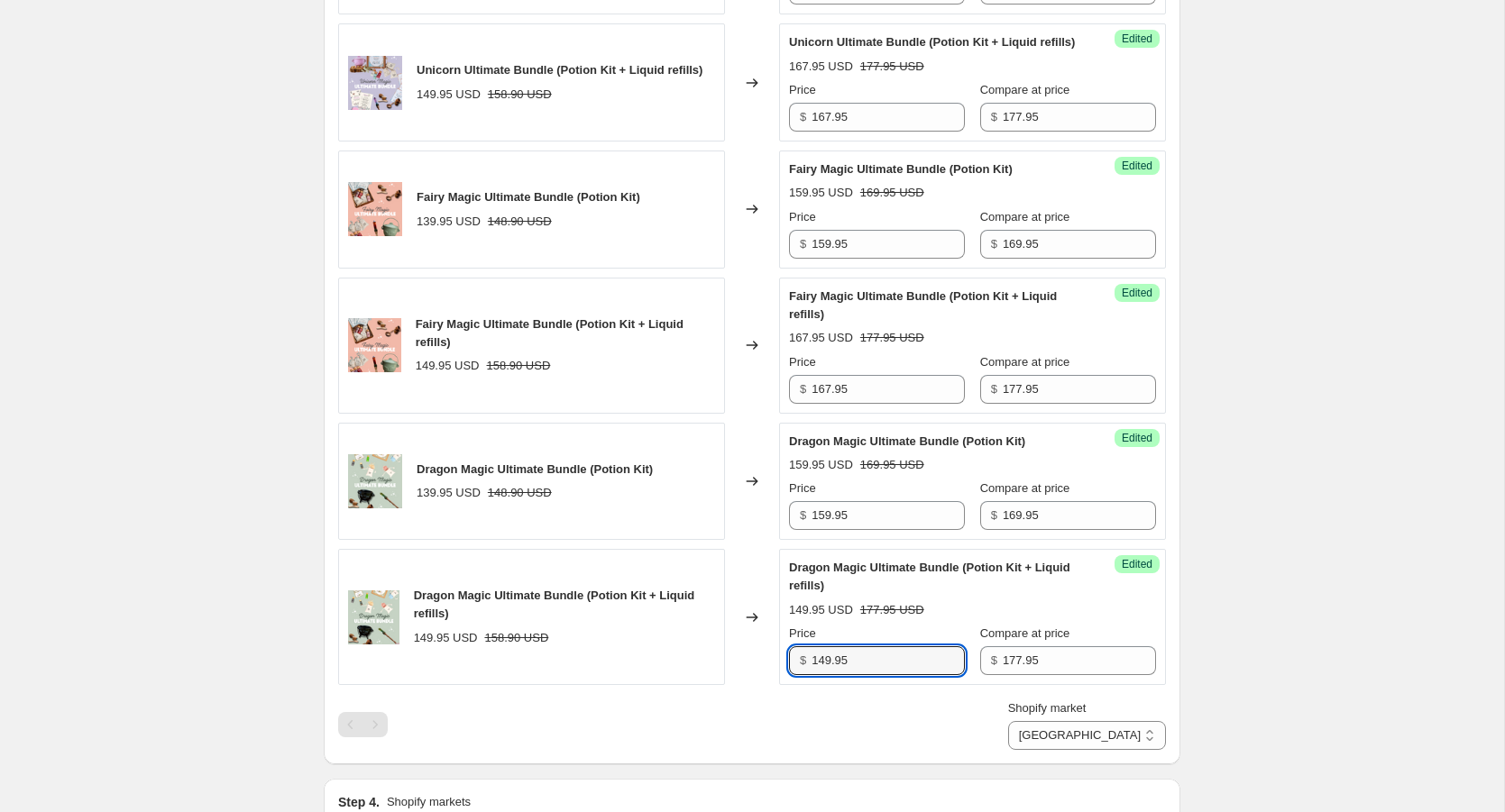
drag, startPoint x: 868, startPoint y: 678, endPoint x: 762, endPoint y: 678, distance: 106.0
click at [762, 678] on div "Dragon Magic Ultimate Bundle (Potion Kit + Liquid refills) 149.95 USD 158.90 US…" at bounding box center [752, 617] width 828 height 136
type input "167.95"
click at [820, 750] on div "Shopify market Direct prices [GEOGRAPHIC_DATA] [GEOGRAPHIC_DATA]" at bounding box center [752, 725] width 828 height 51
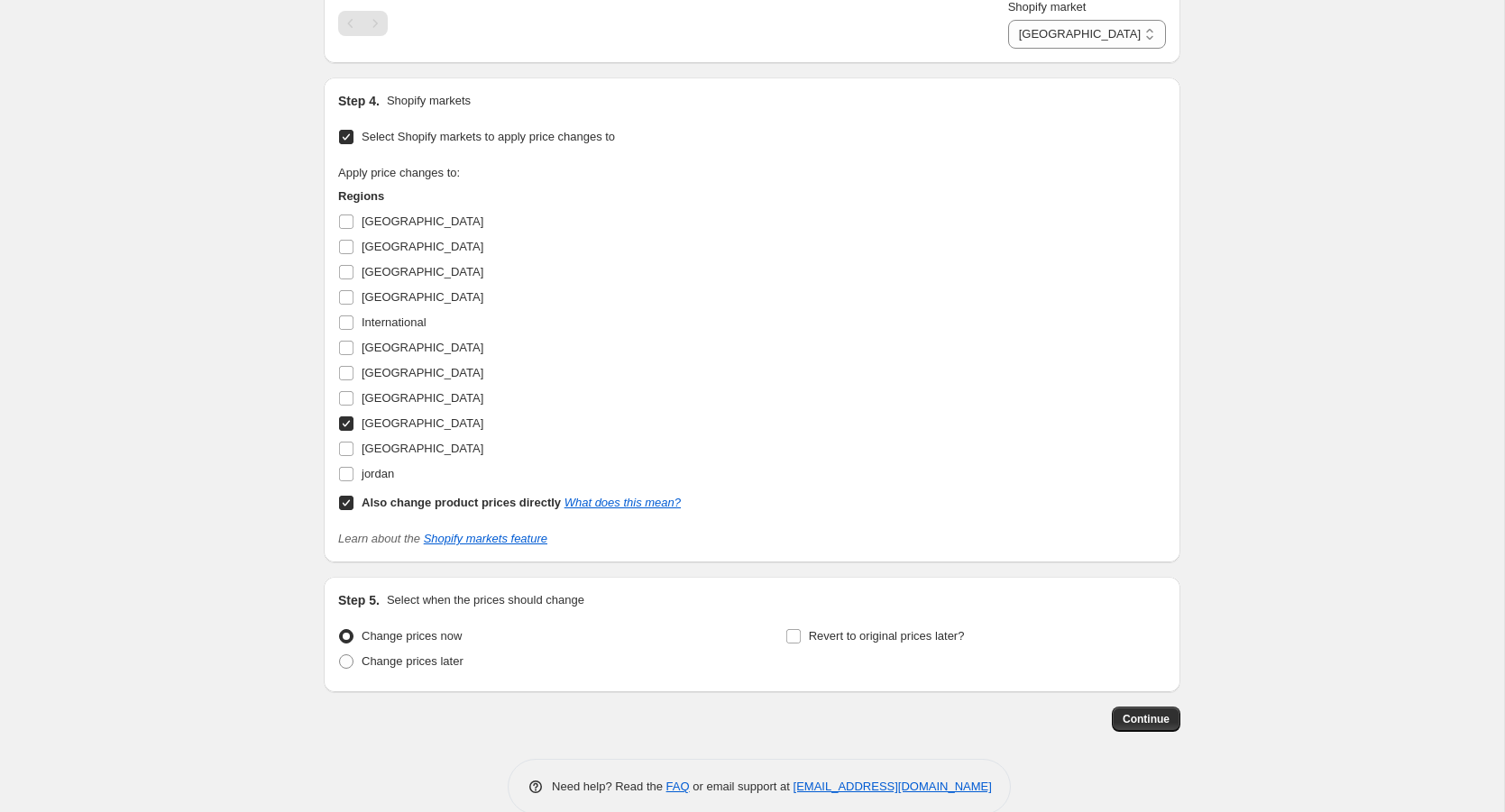
scroll to position [1735, 0]
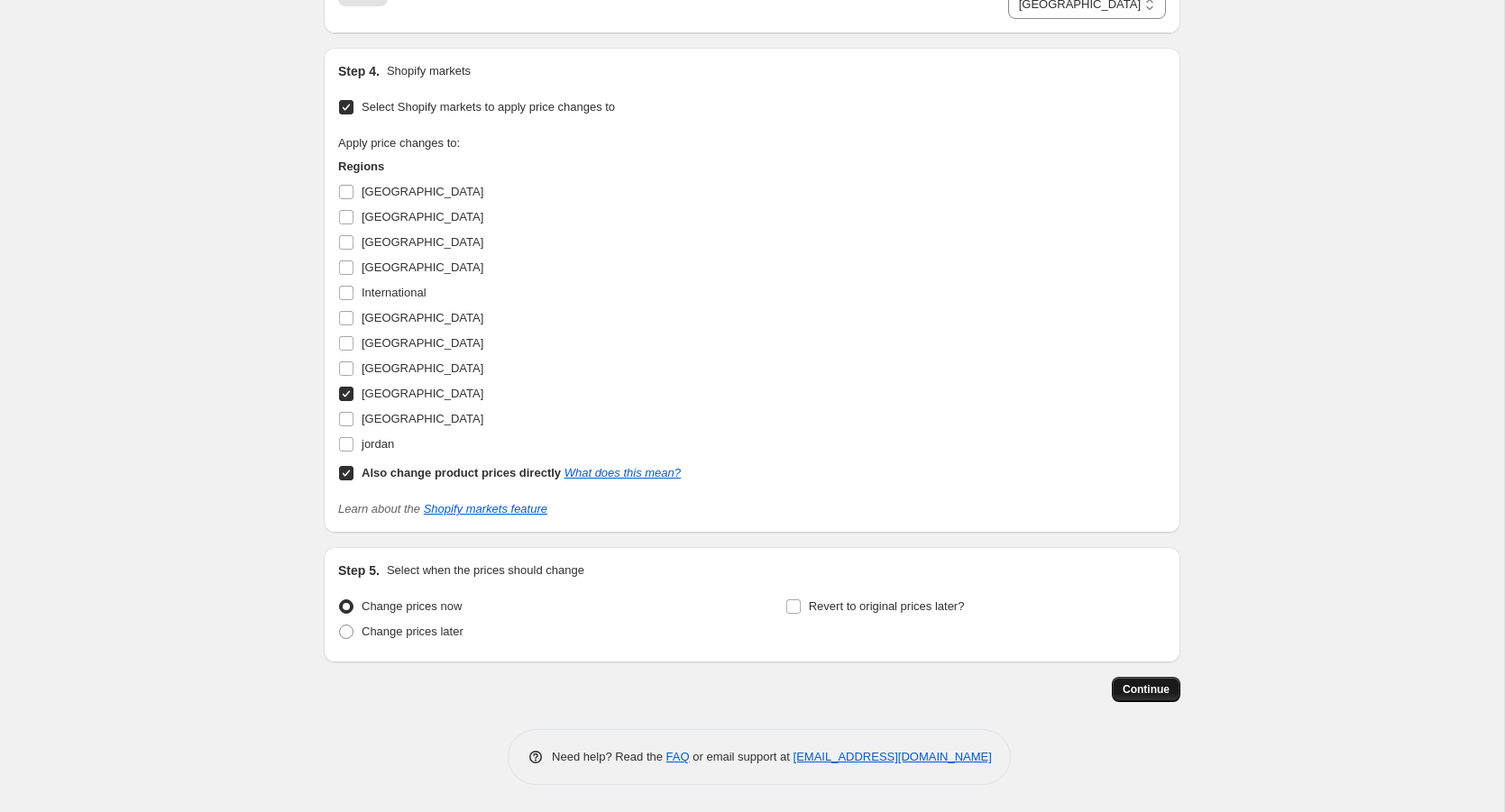
click at [1127, 696] on span "Continue" at bounding box center [1147, 690] width 47 height 14
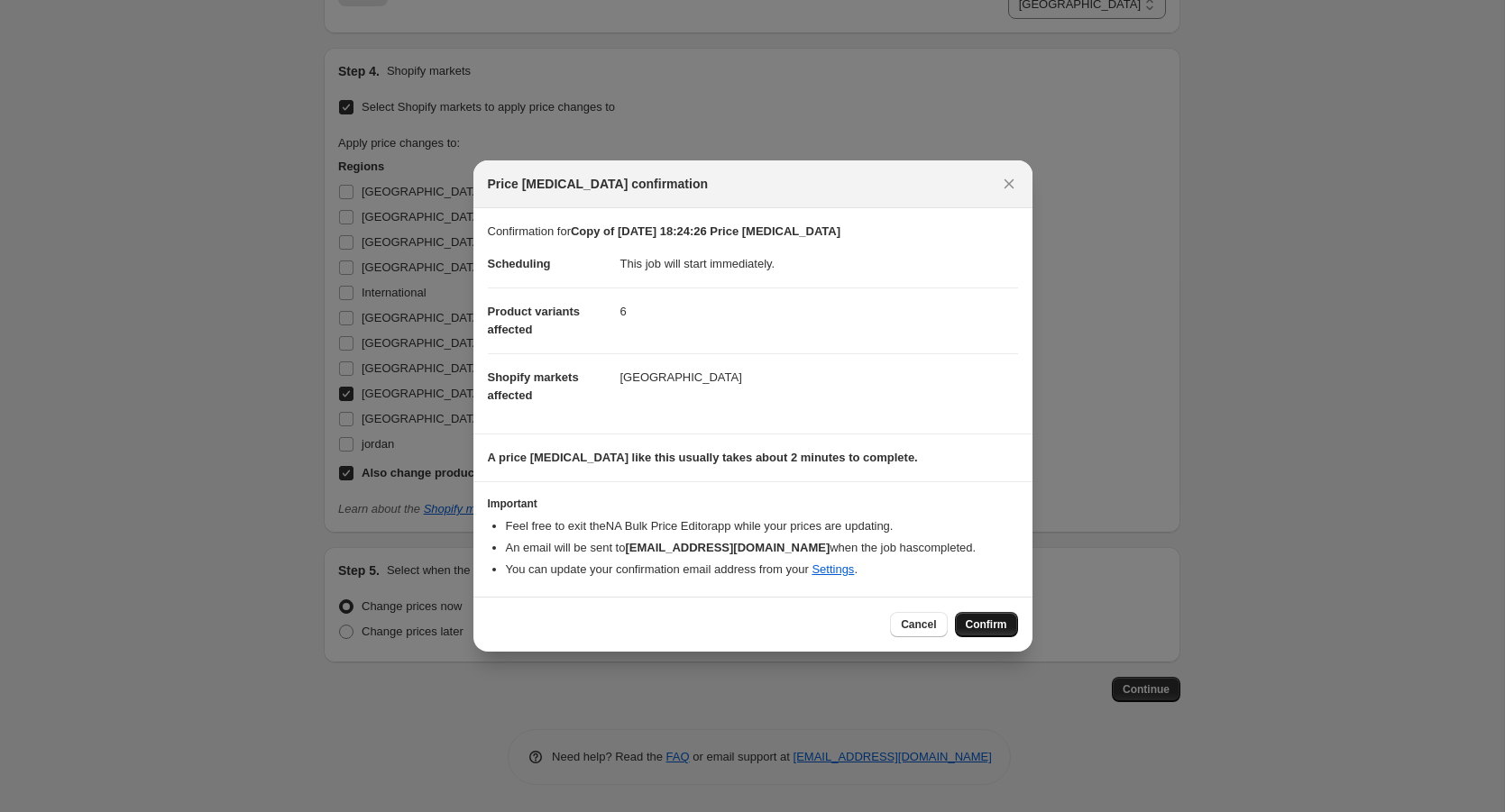
click at [980, 614] on button "Confirm" at bounding box center [987, 624] width 63 height 25
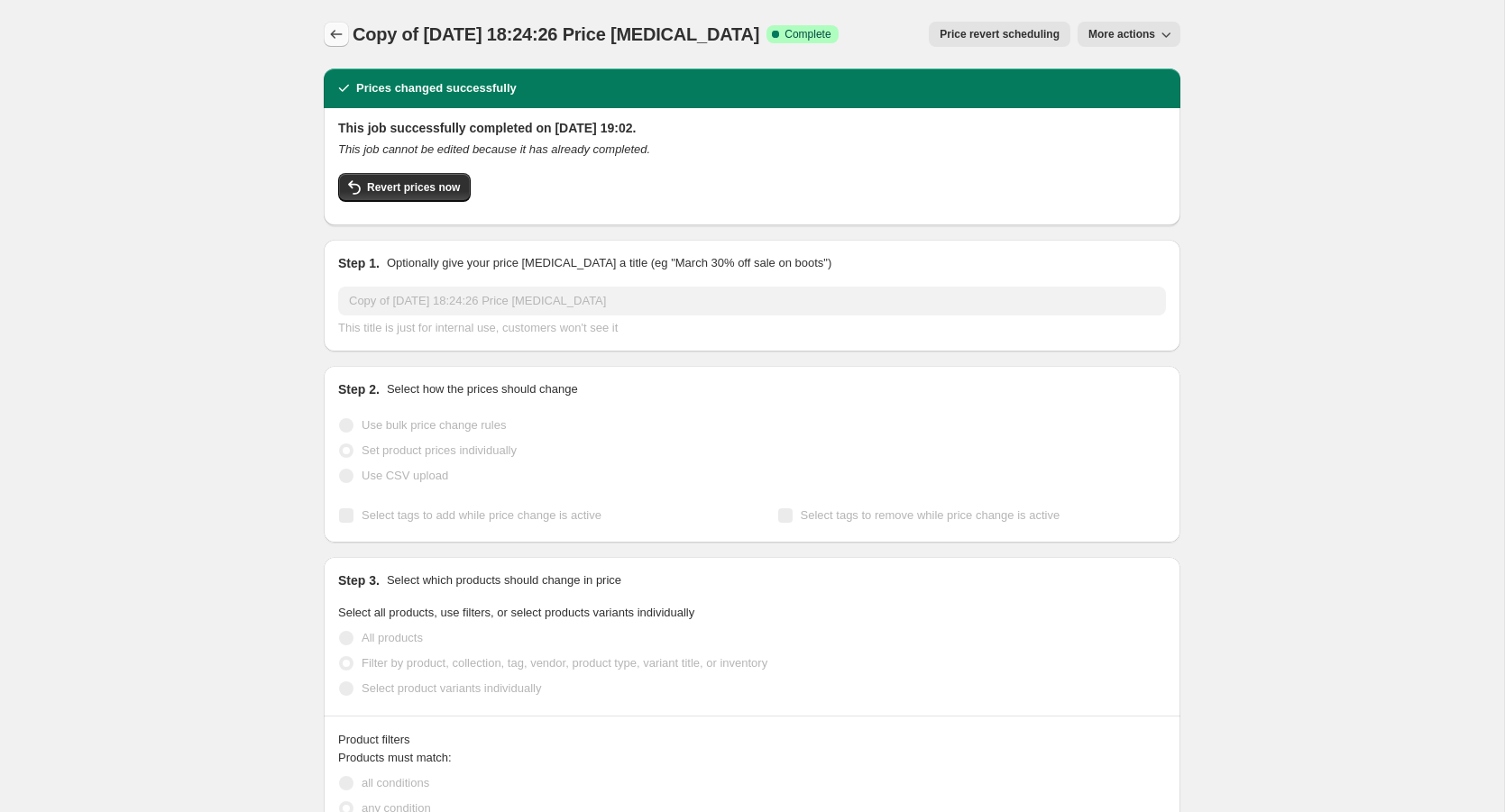
click at [338, 35] on icon "Price change jobs" at bounding box center [336, 34] width 18 height 18
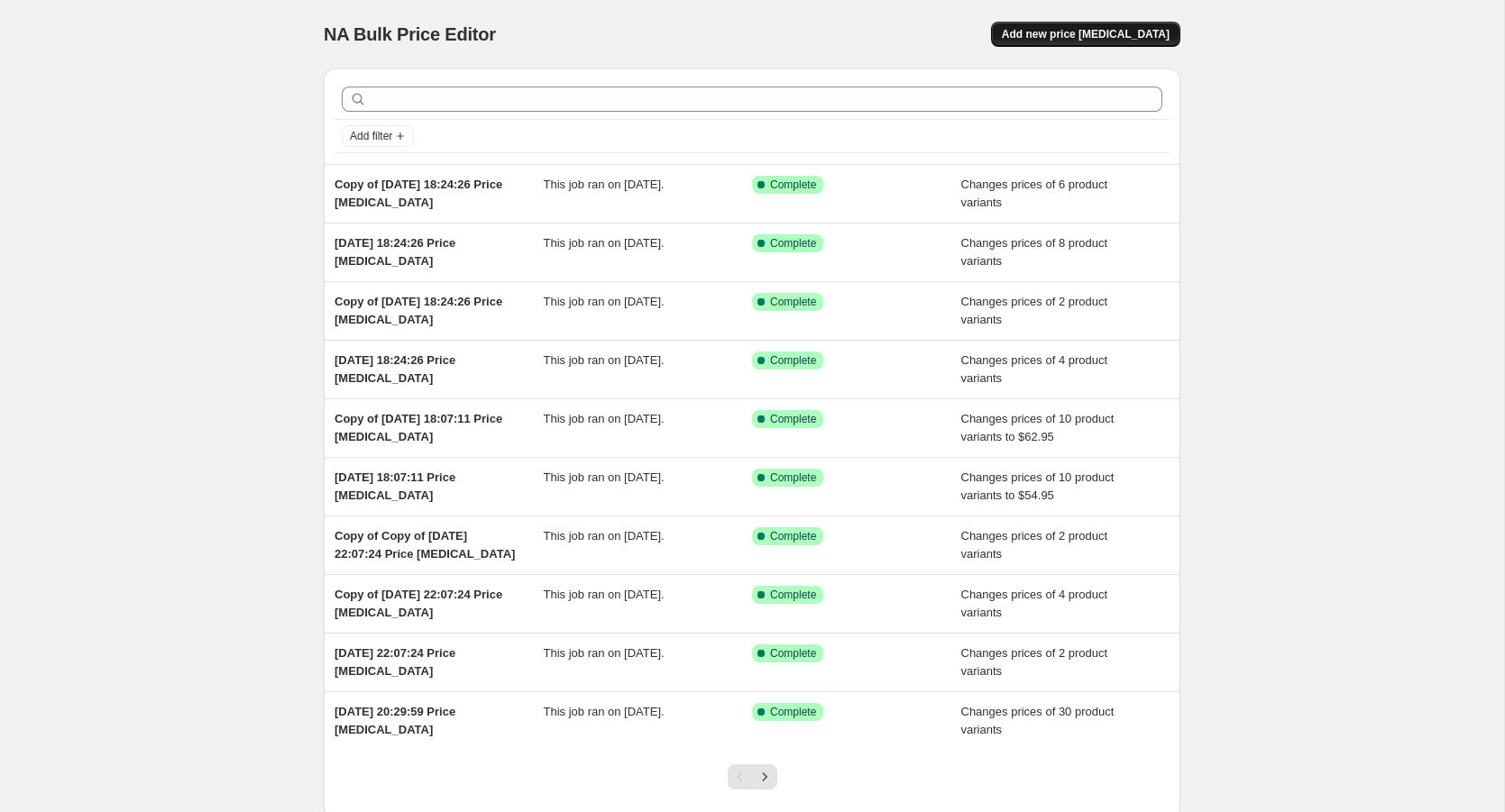
click at [1122, 32] on span "Add new price [MEDICAL_DATA]" at bounding box center [1085, 34] width 168 height 14
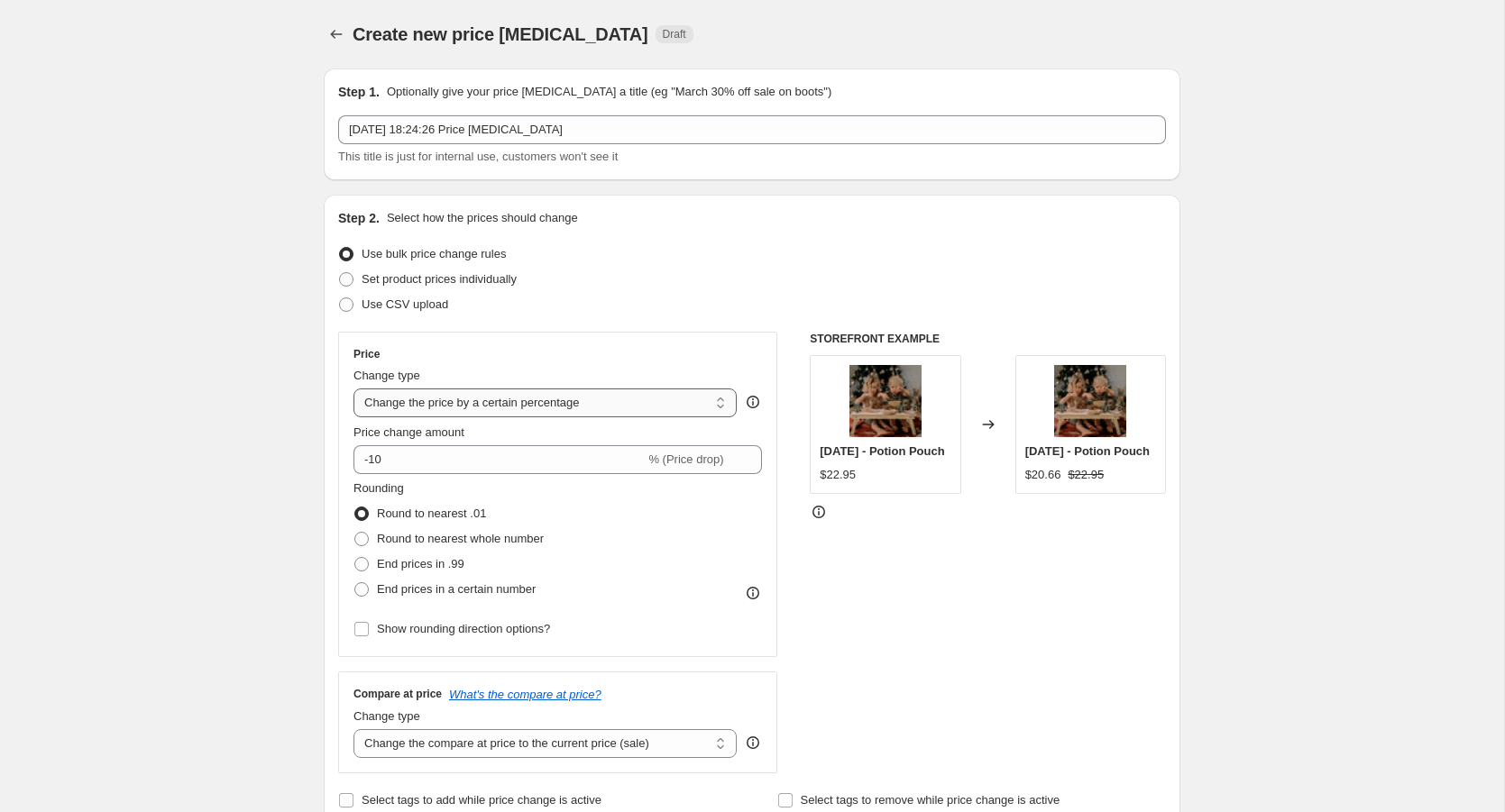
click at [529, 407] on select "Change the price to a certain amount Change the price by a certain amount Chang…" at bounding box center [545, 403] width 384 height 29
select select "to"
type input "80.00"
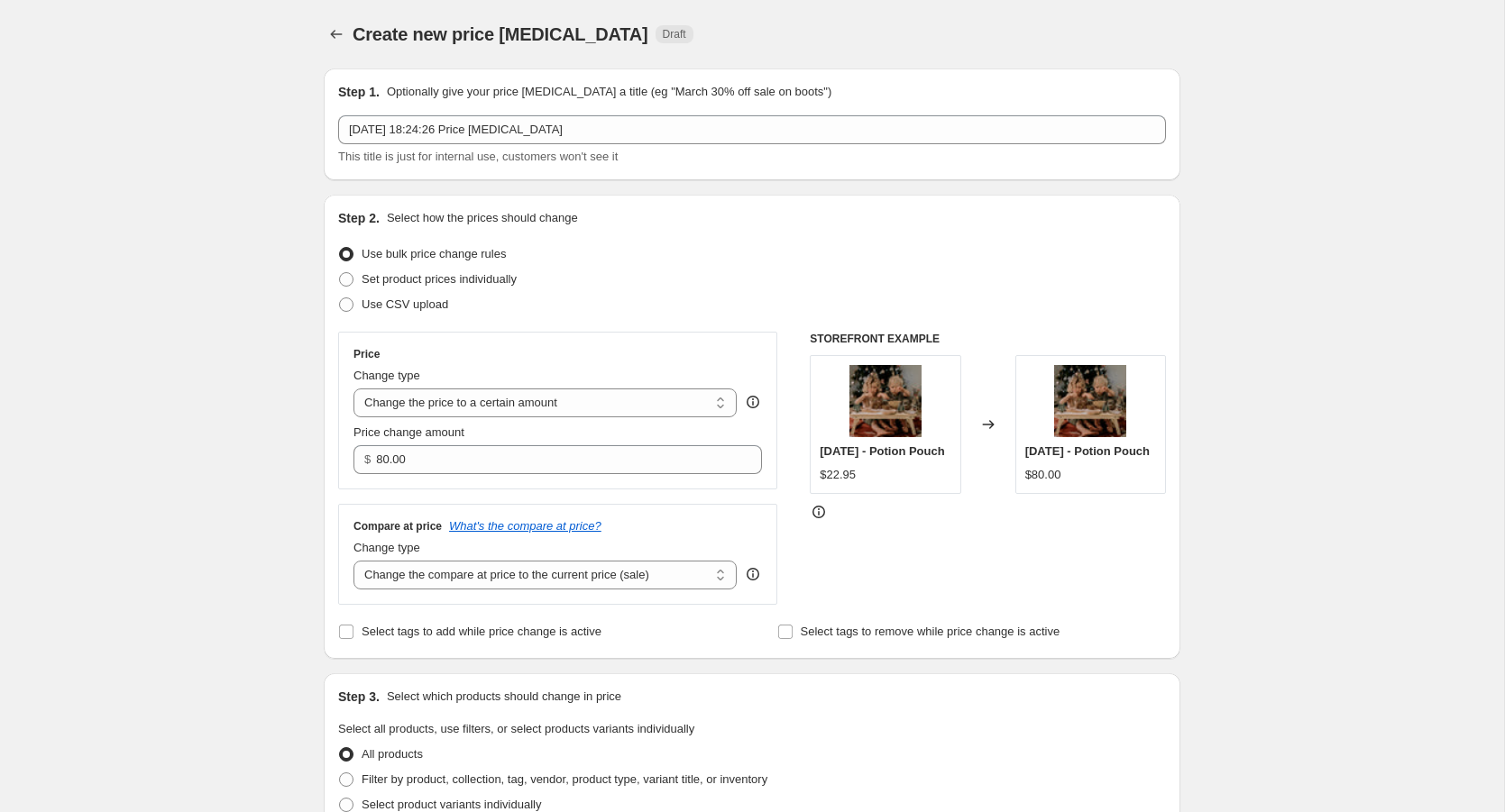
scroll to position [46, 0]
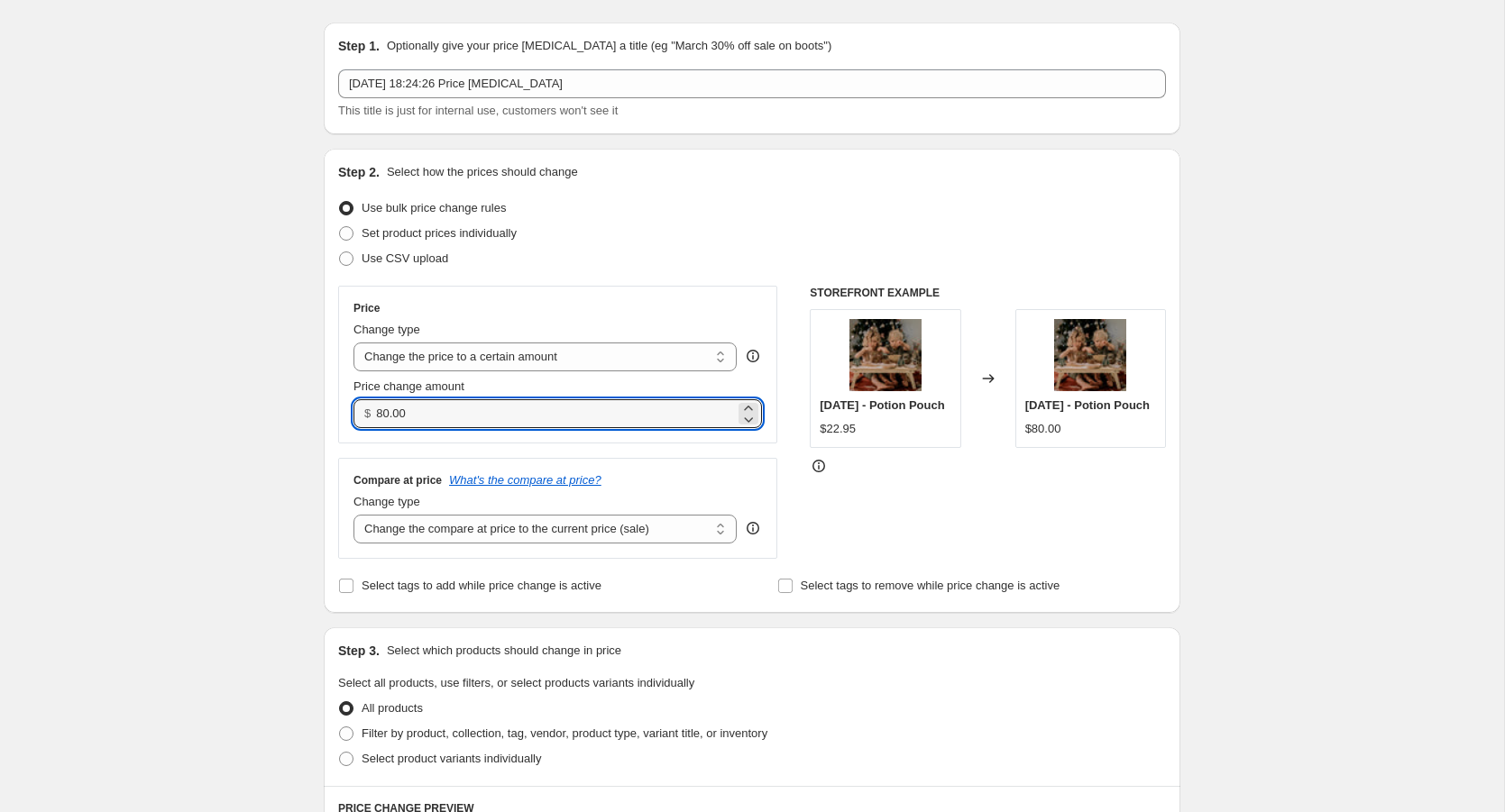
drag, startPoint x: 432, startPoint y: 419, endPoint x: 374, endPoint y: 419, distance: 58.0
click at [374, 419] on div "$ 80.00" at bounding box center [558, 414] width 409 height 29
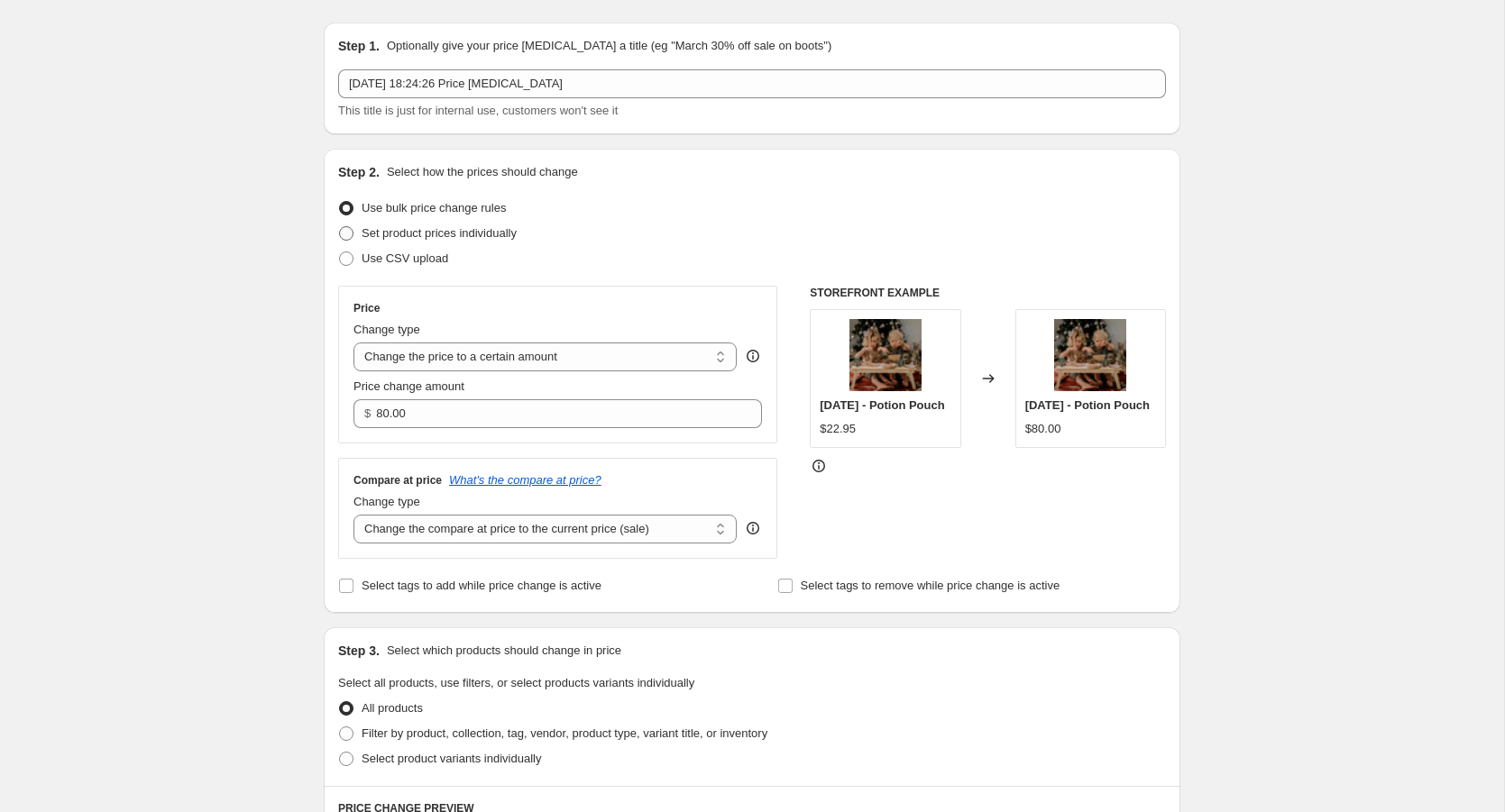
click at [345, 236] on span at bounding box center [346, 234] width 15 height 14
click at [340, 227] on input "Set product prices individually" at bounding box center [339, 227] width 1 height 1
radio input "true"
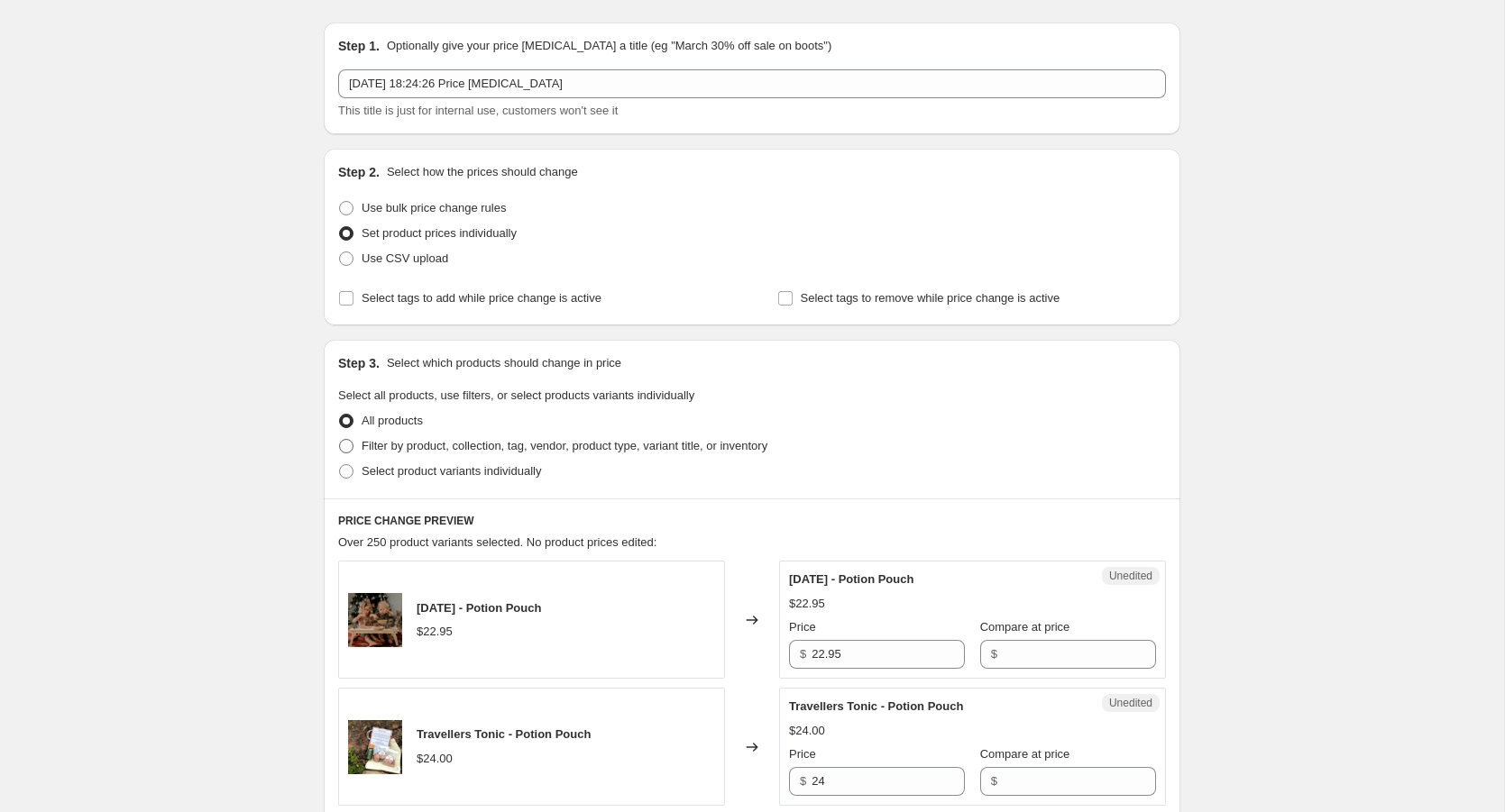
click at [347, 447] on span at bounding box center [346, 446] width 15 height 14
click at [340, 440] on input "Filter by product, collection, tag, vendor, product type, variant title, or inv…" at bounding box center [339, 439] width 1 height 1
radio input "true"
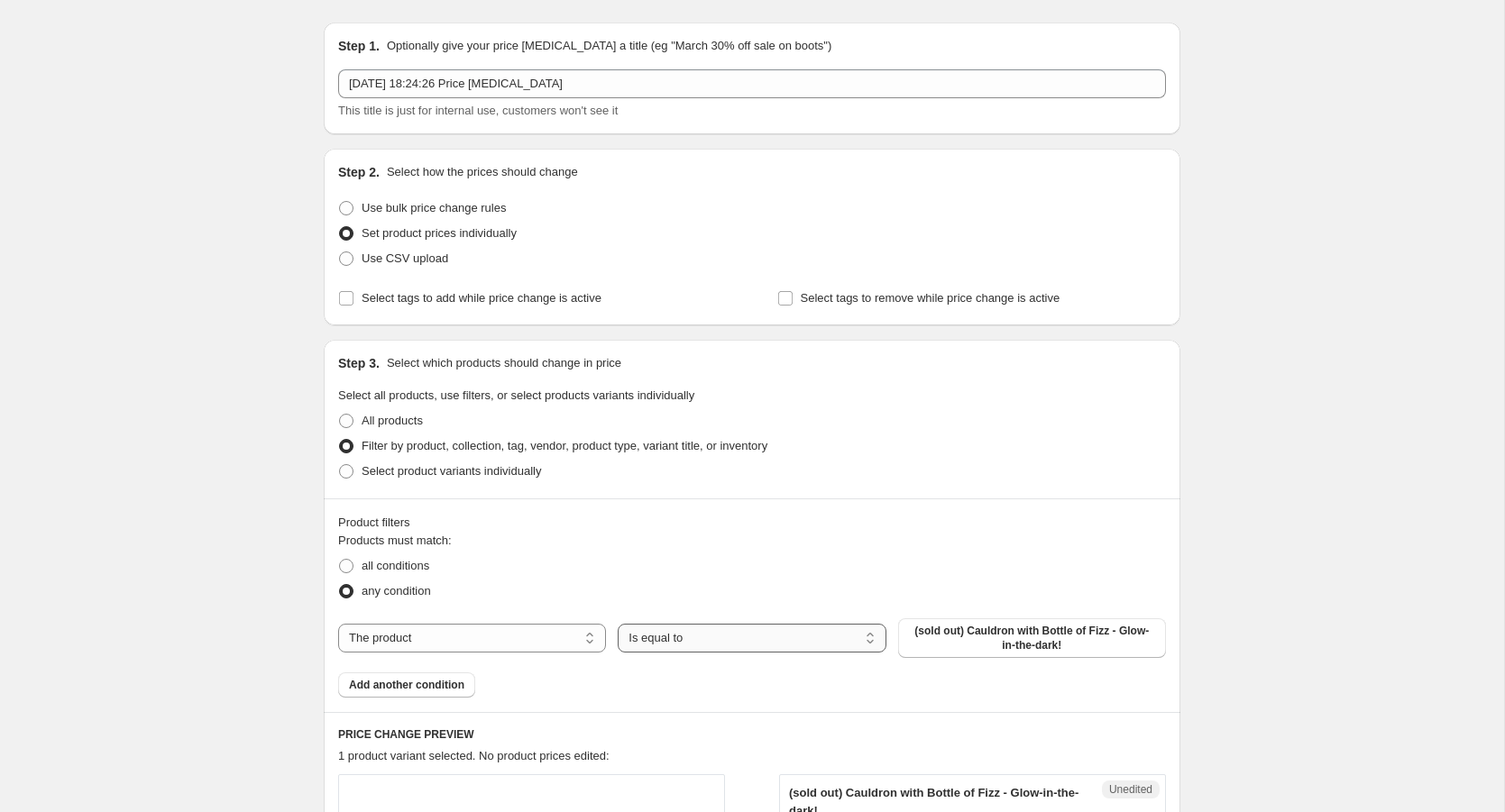
click at [702, 635] on select "Is equal to Is not equal to" at bounding box center [751, 638] width 267 height 29
click at [560, 633] on select "The product The product's collection The product's tag The product's vendor The…" at bounding box center [471, 638] width 267 height 29
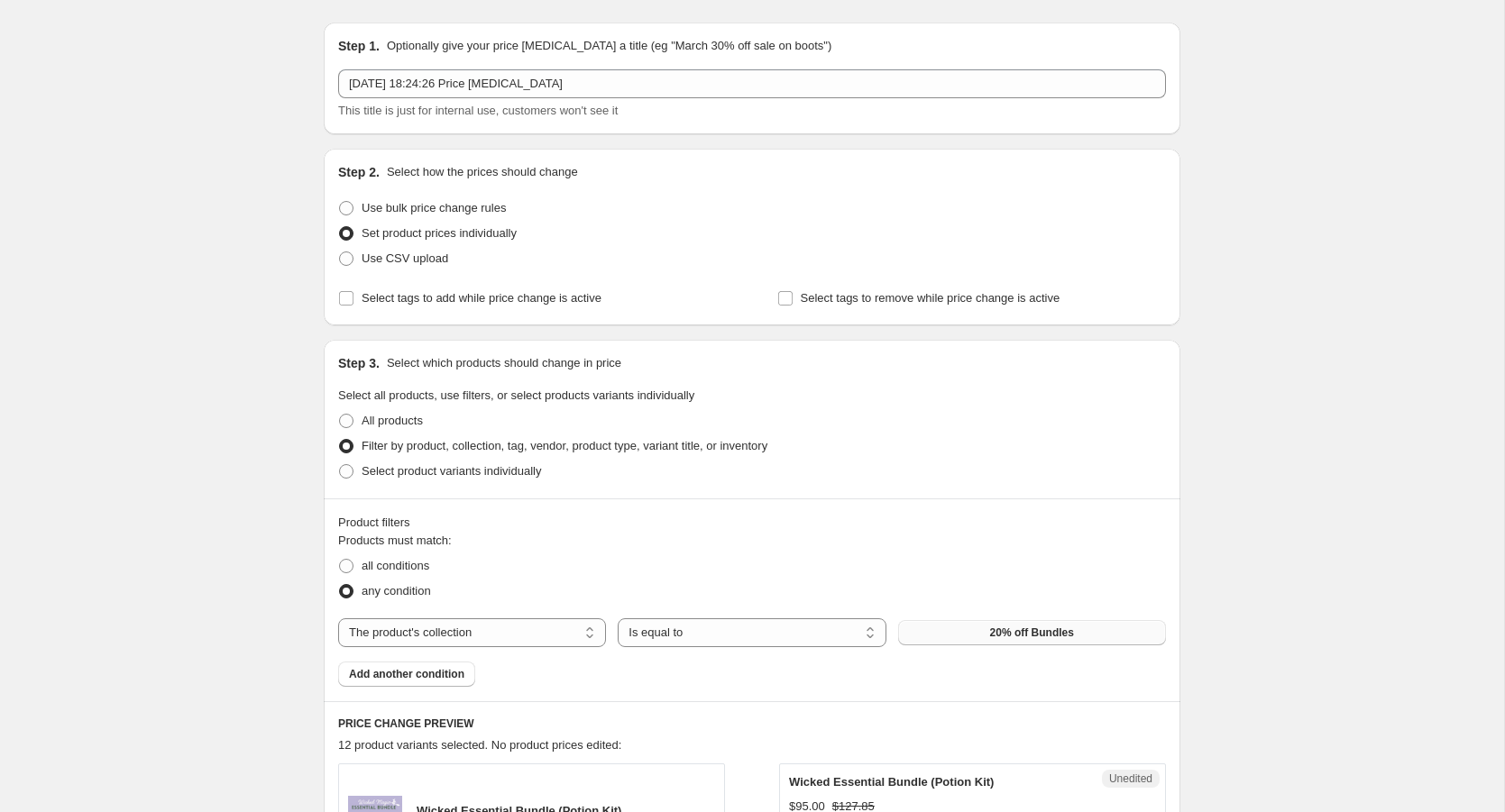
click at [918, 636] on button "20% off Bundles" at bounding box center [1032, 633] width 267 height 25
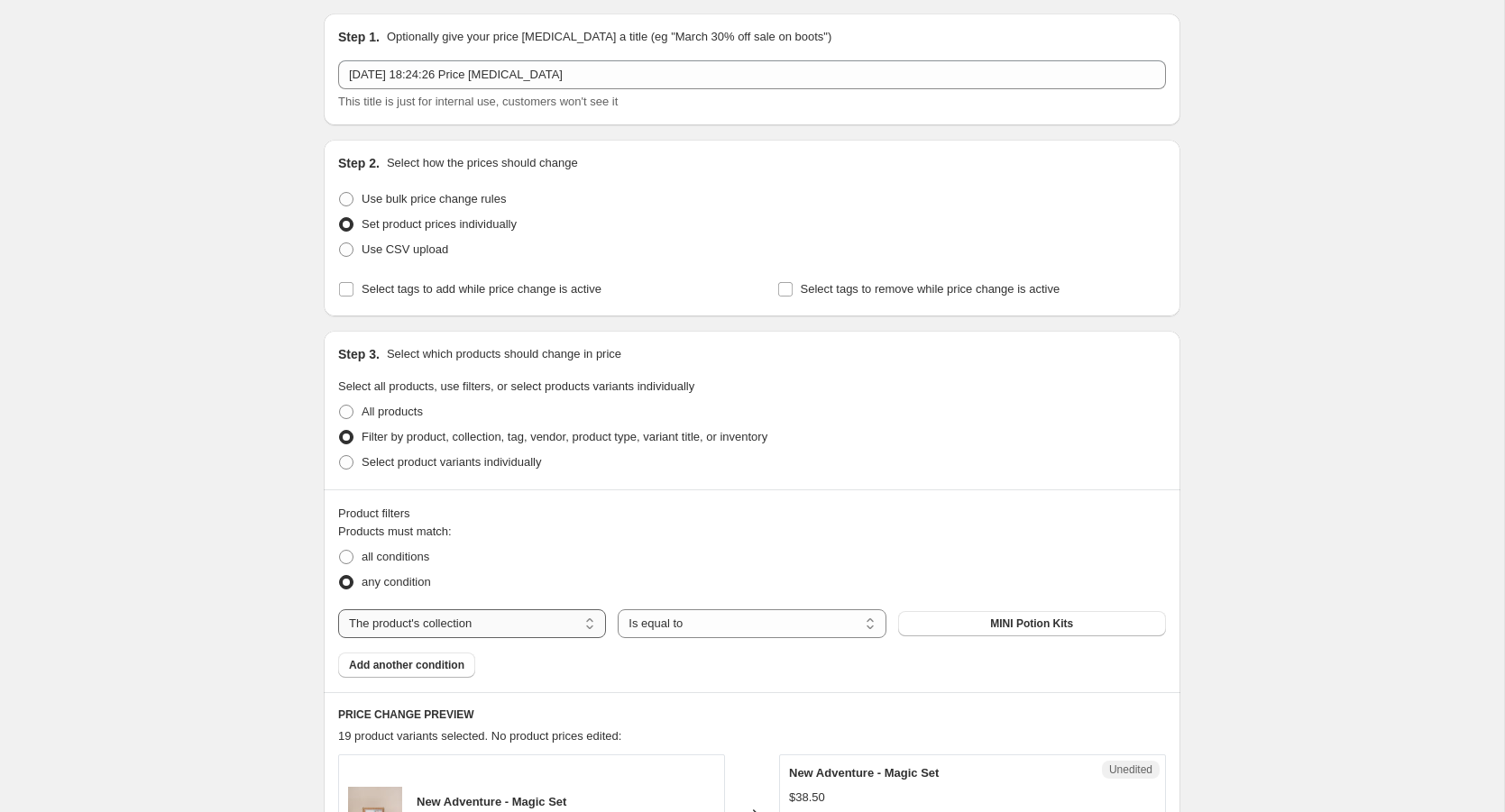
scroll to position [75, 0]
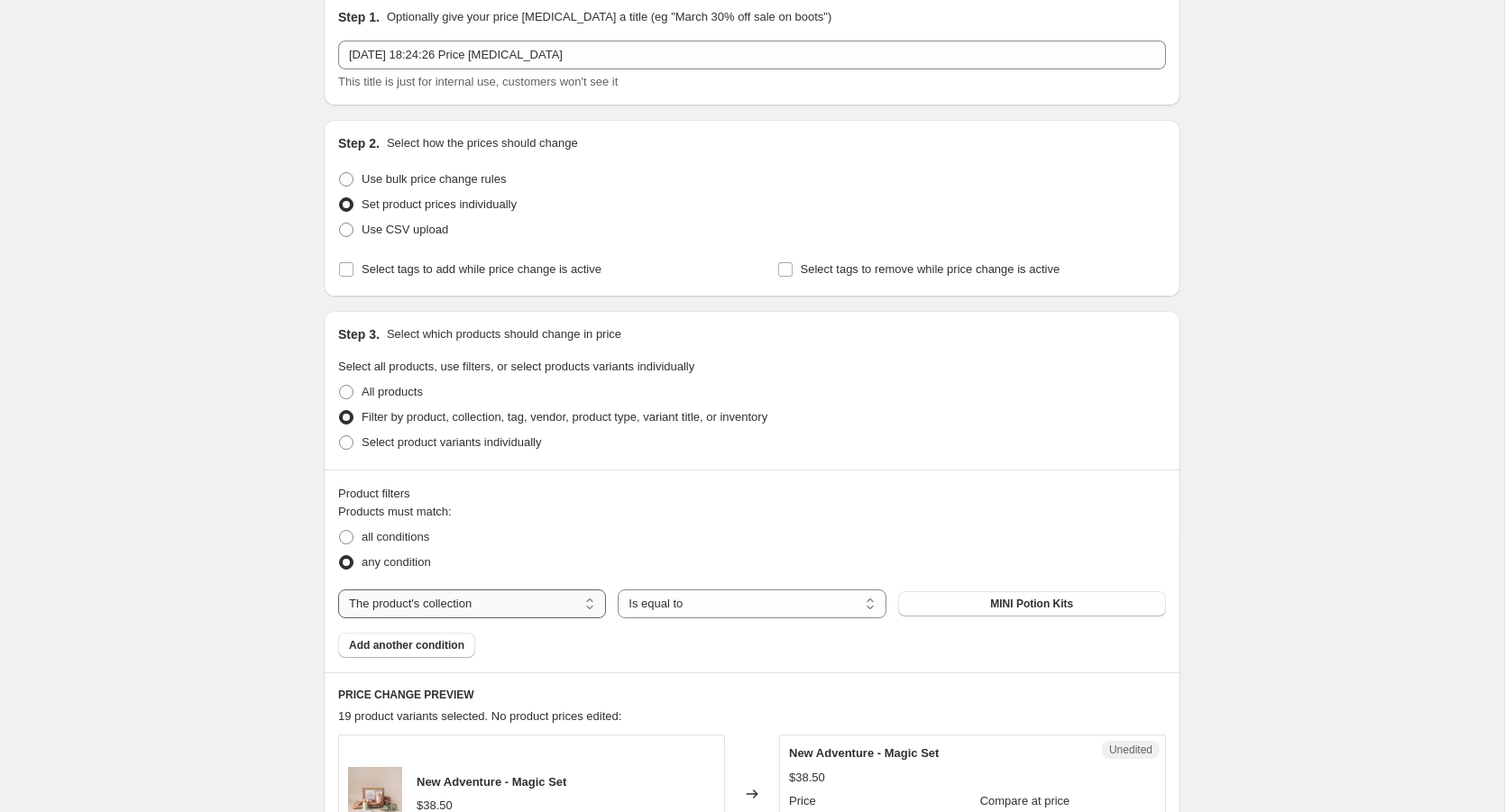
click at [582, 604] on select "The product The product's collection The product's tag The product's vendor The…" at bounding box center [471, 604] width 267 height 29
select select "tag"
click at [976, 608] on button "a to z" at bounding box center [1032, 604] width 267 height 25
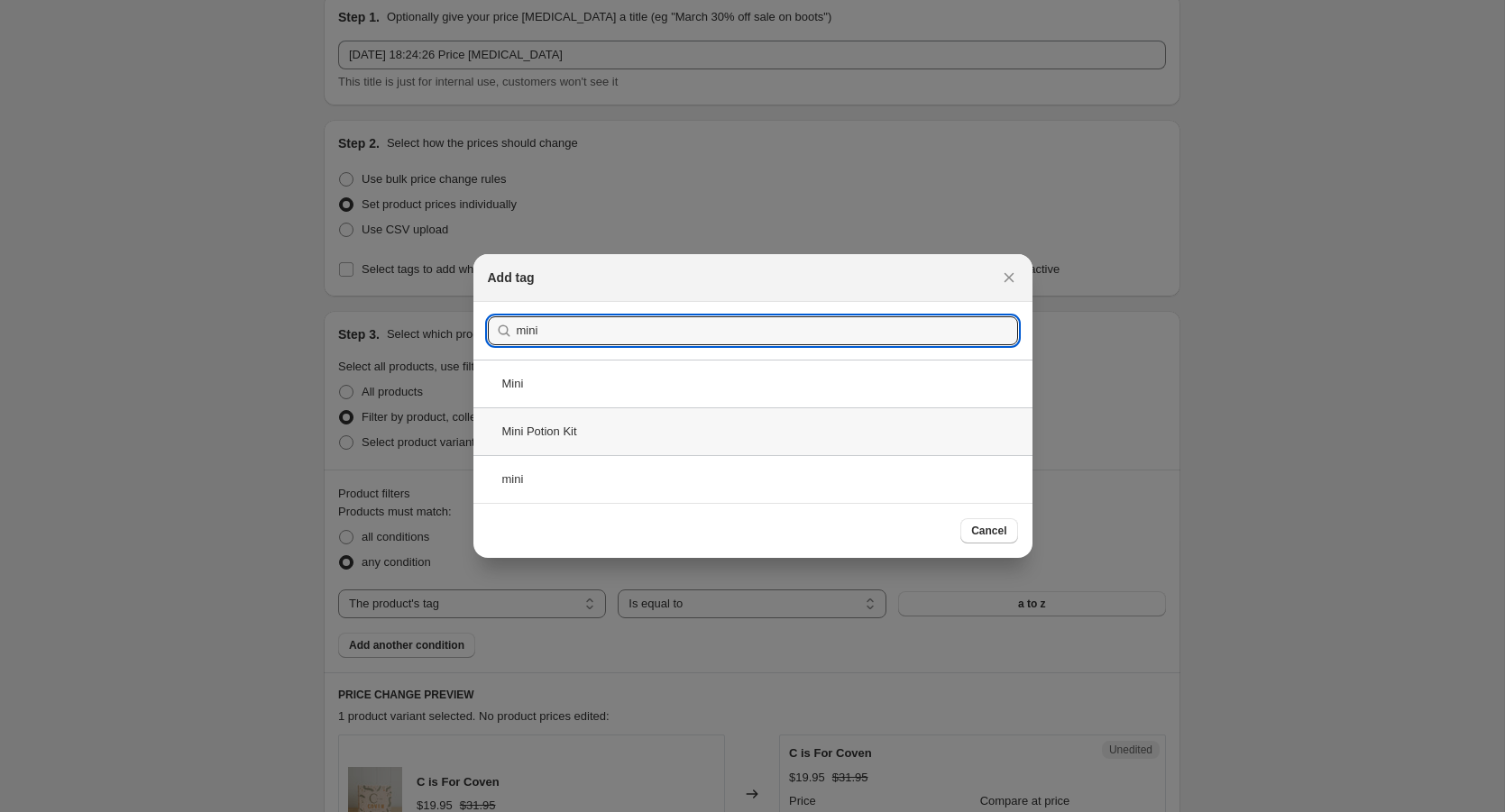
type input "mini"
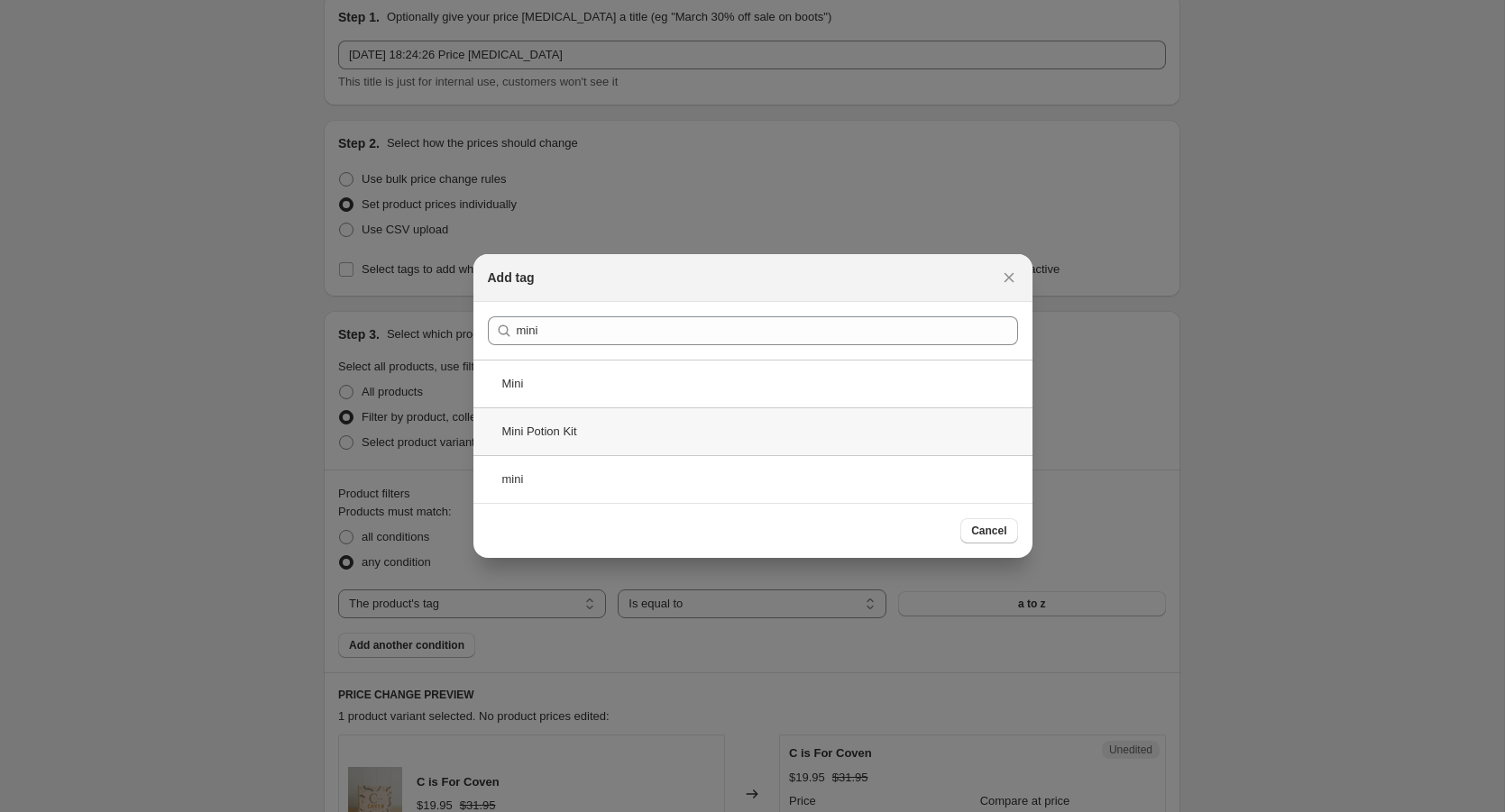
click at [591, 437] on div "Mini Potion Kit" at bounding box center [752, 431] width 559 height 48
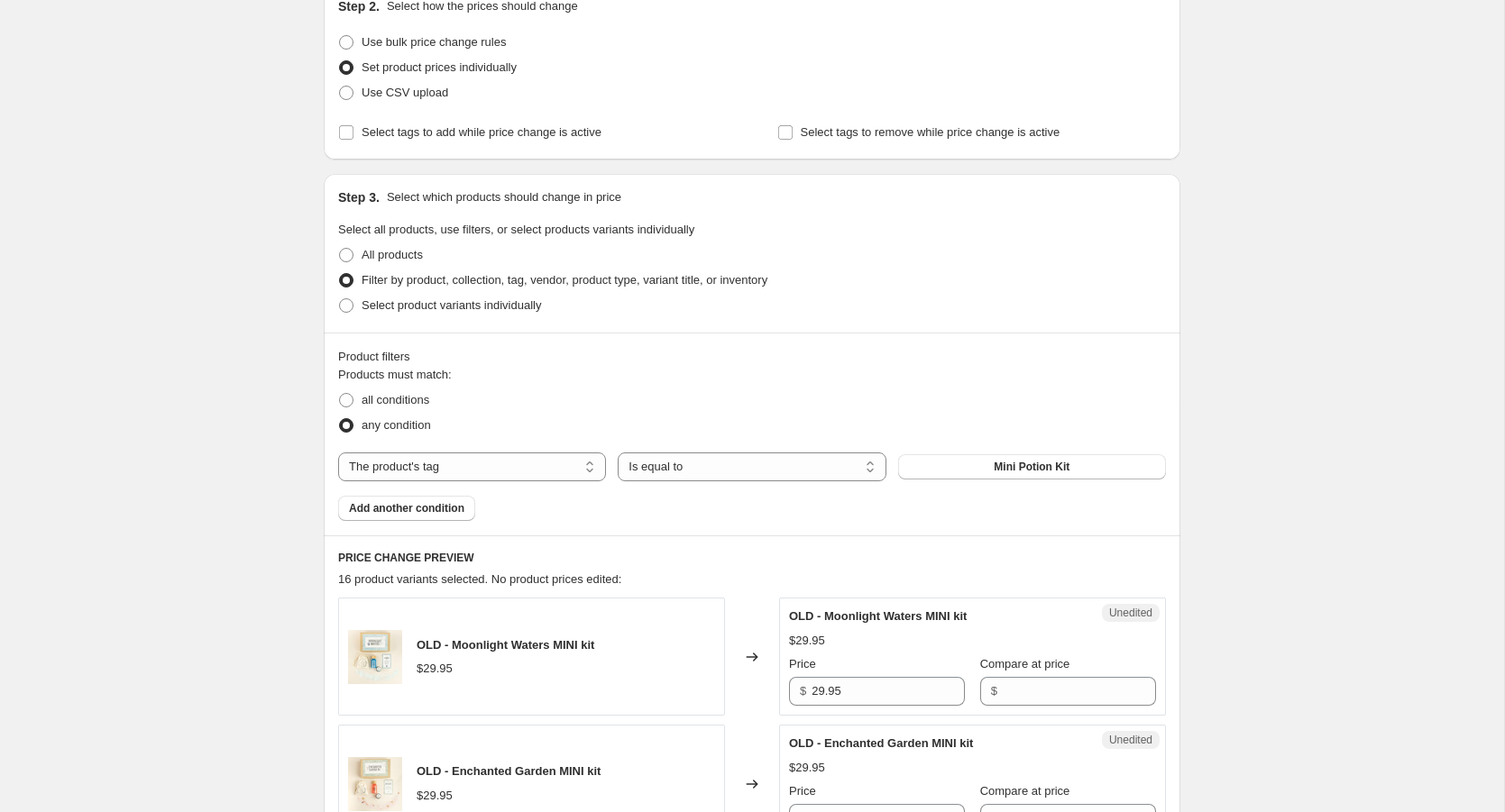
scroll to position [148, 0]
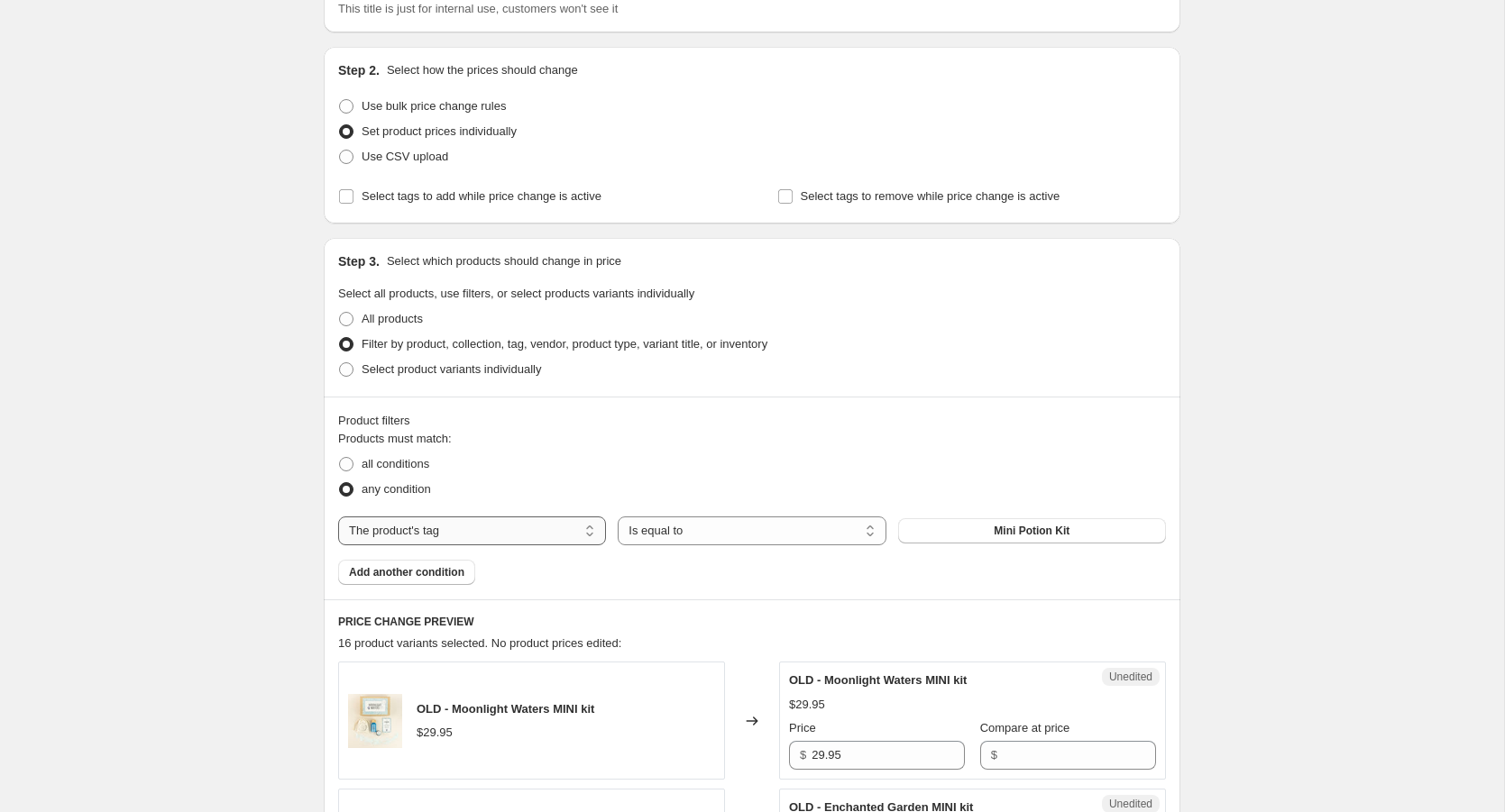
click at [587, 537] on select "The product The product's collection The product's tag The product's vendor The…" at bounding box center [471, 531] width 267 height 29
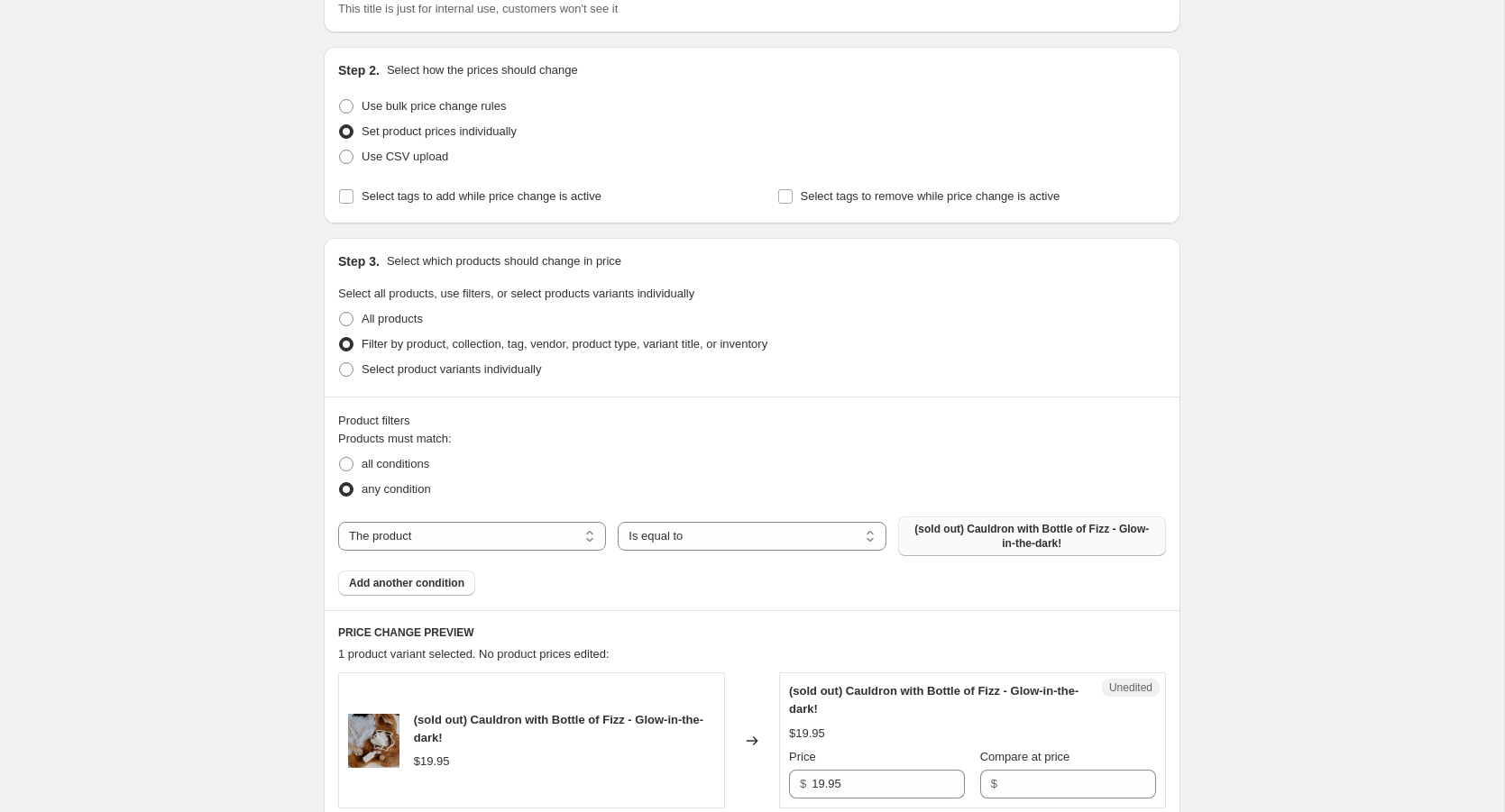
click at [966, 535] on span "(sold out) Cauldron with Bottle of Fizz - Glow-in-the-dark!" at bounding box center [1033, 536] width 247 height 29
click at [581, 536] on select "The product The product's collection The product's tag The product's vendor The…" at bounding box center [471, 536] width 267 height 29
select select "tag"
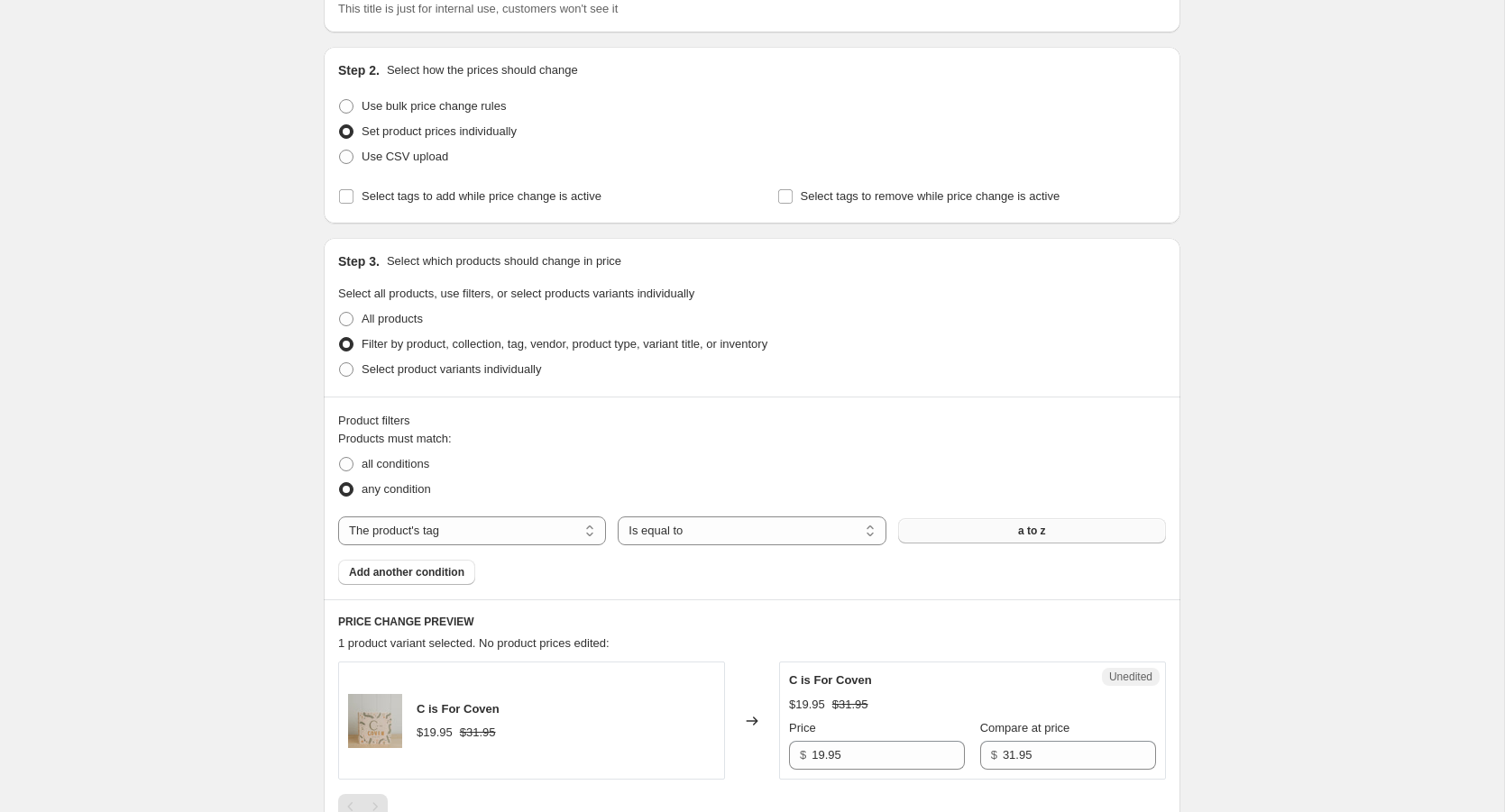
click at [968, 534] on button "a to z" at bounding box center [1032, 531] width 267 height 25
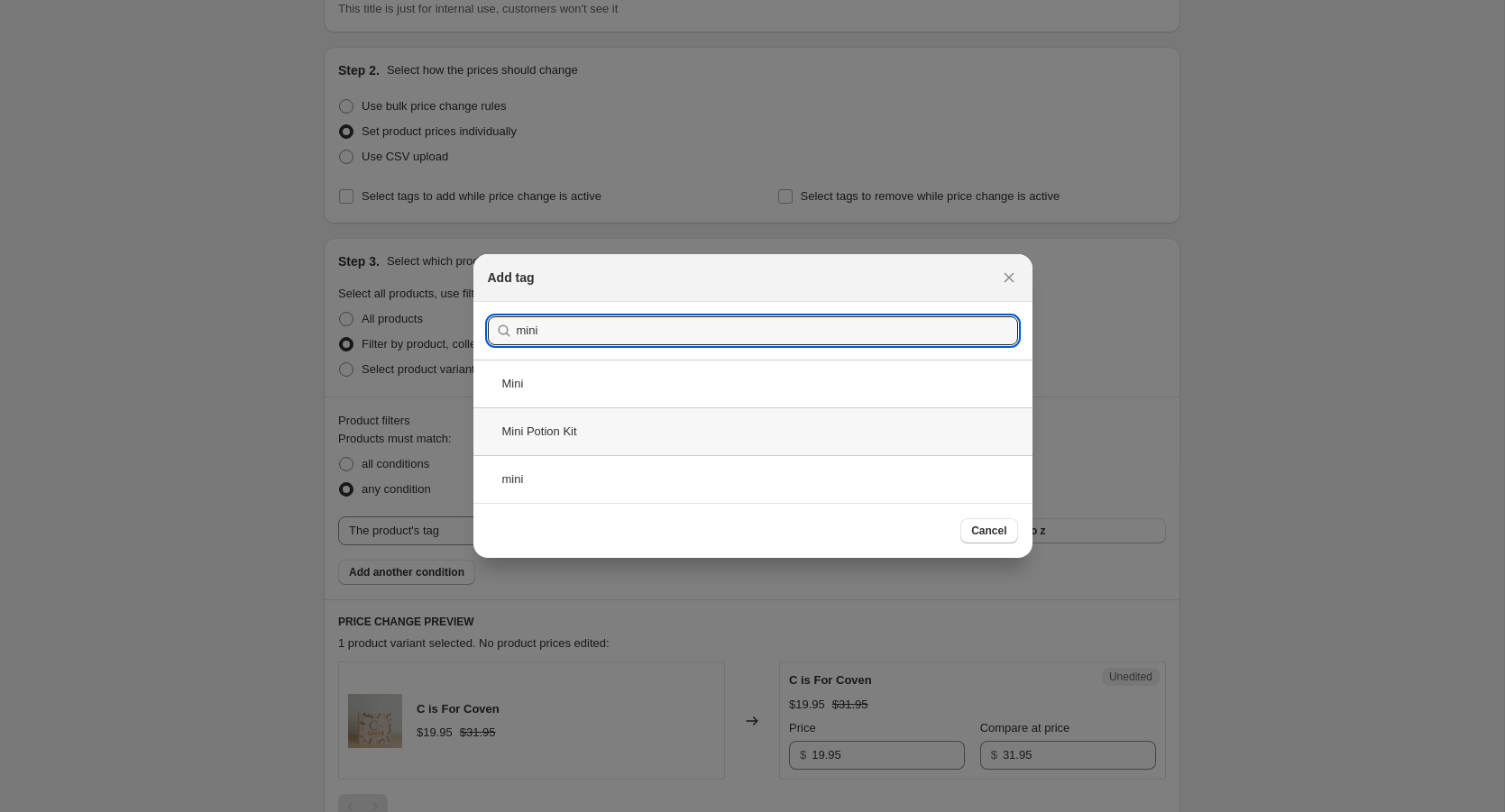
type input "mini"
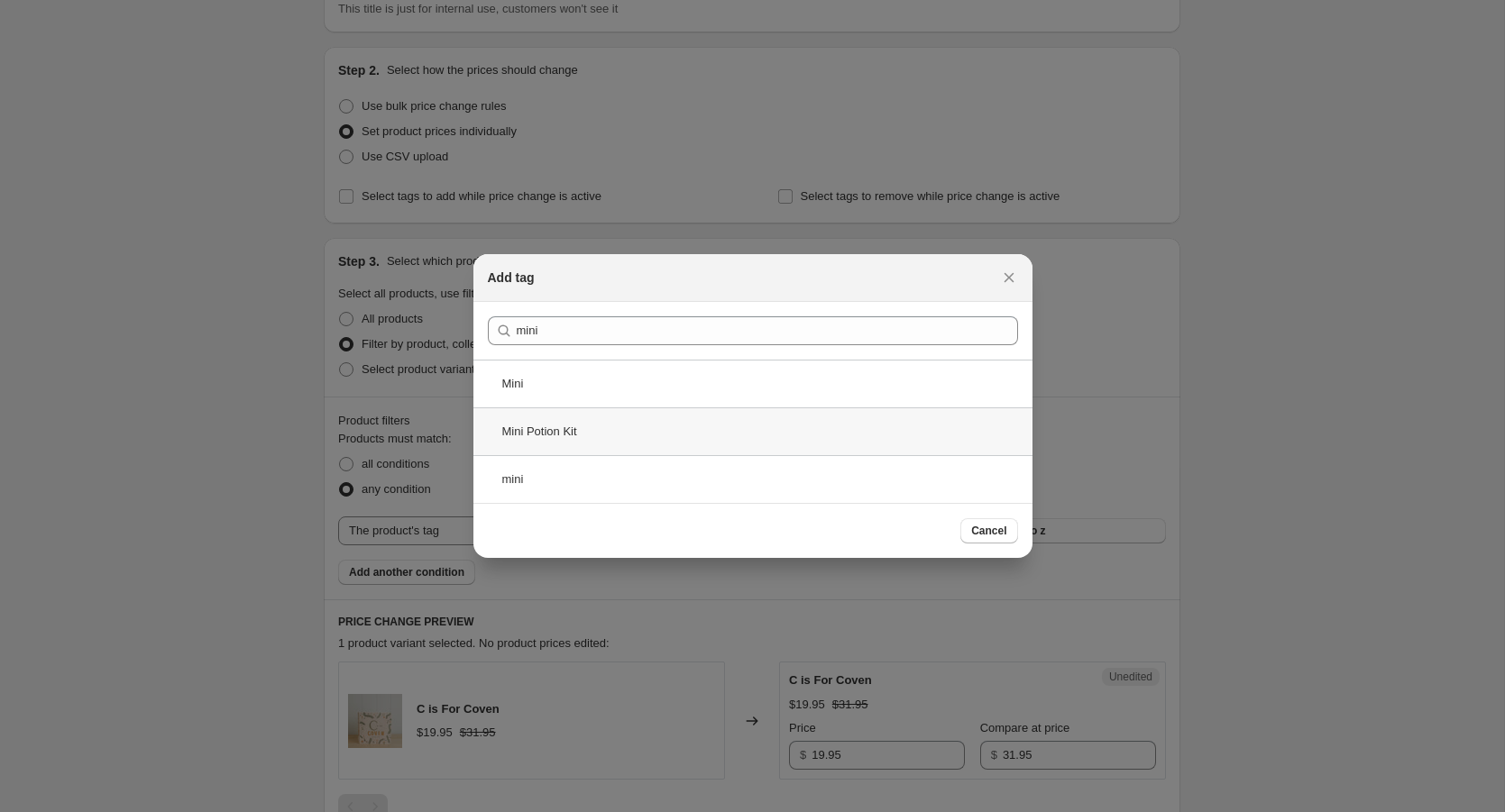
click at [582, 437] on div "Mini Potion Kit" at bounding box center [752, 431] width 559 height 48
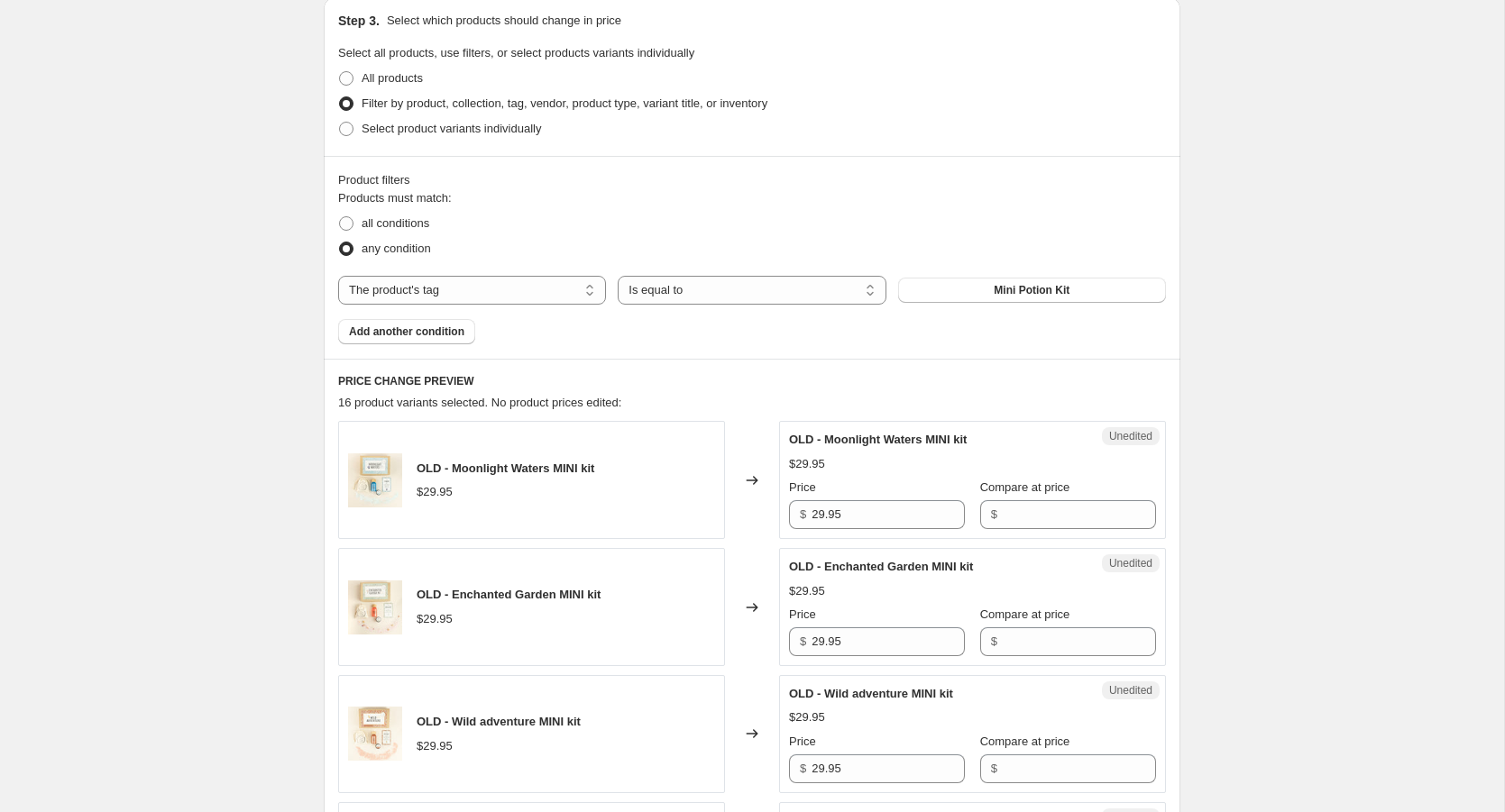
scroll to position [521, 0]
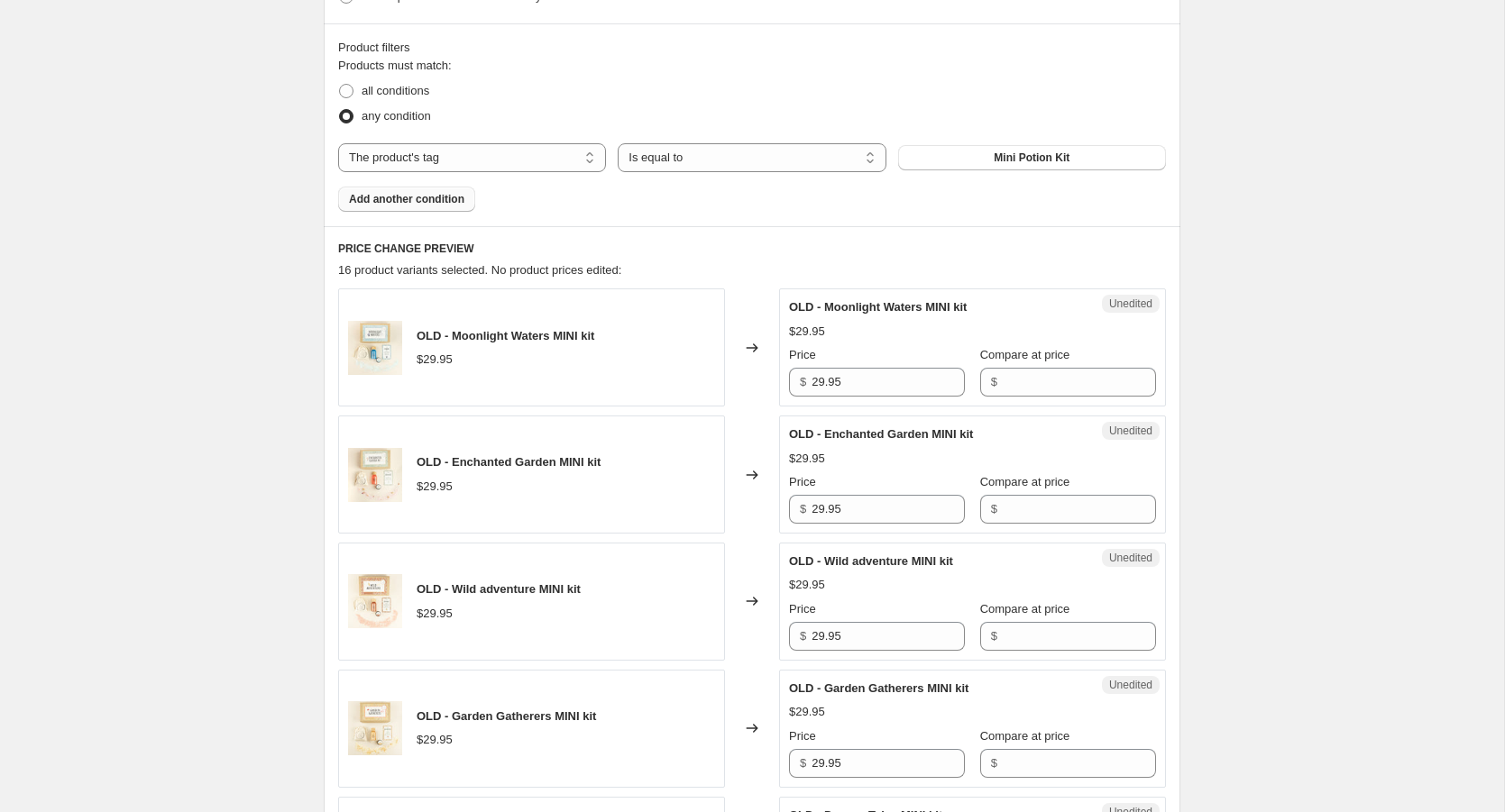
click at [447, 196] on span "Add another condition" at bounding box center [406, 199] width 115 height 14
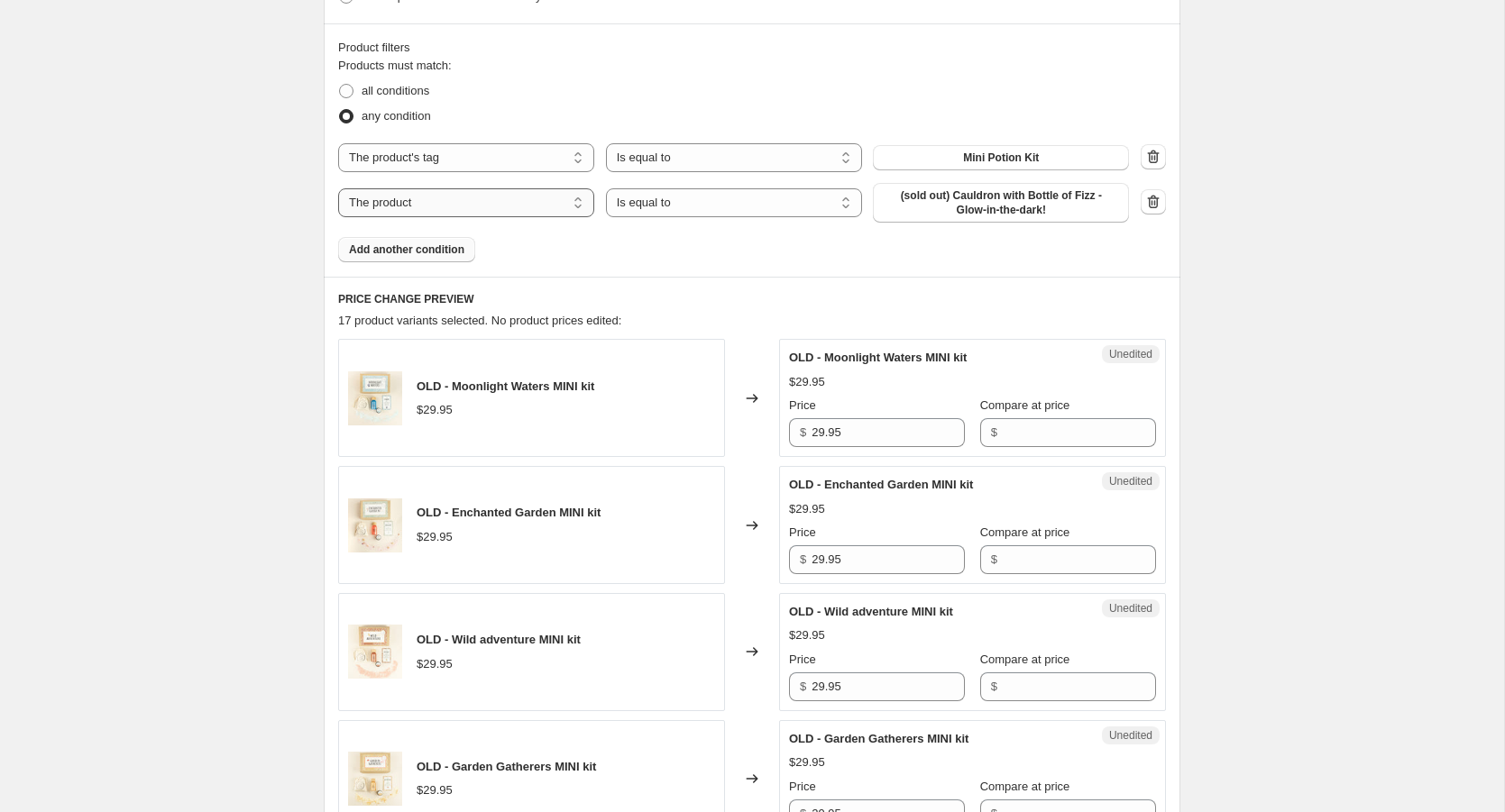
click at [585, 205] on select "The product The product's collection The product's tag The product's vendor The…" at bounding box center [466, 203] width 257 height 29
click at [656, 206] on select "Is equal to Is not equal to" at bounding box center [734, 203] width 257 height 29
click at [1155, 204] on icon "button" at bounding box center [1153, 202] width 18 height 18
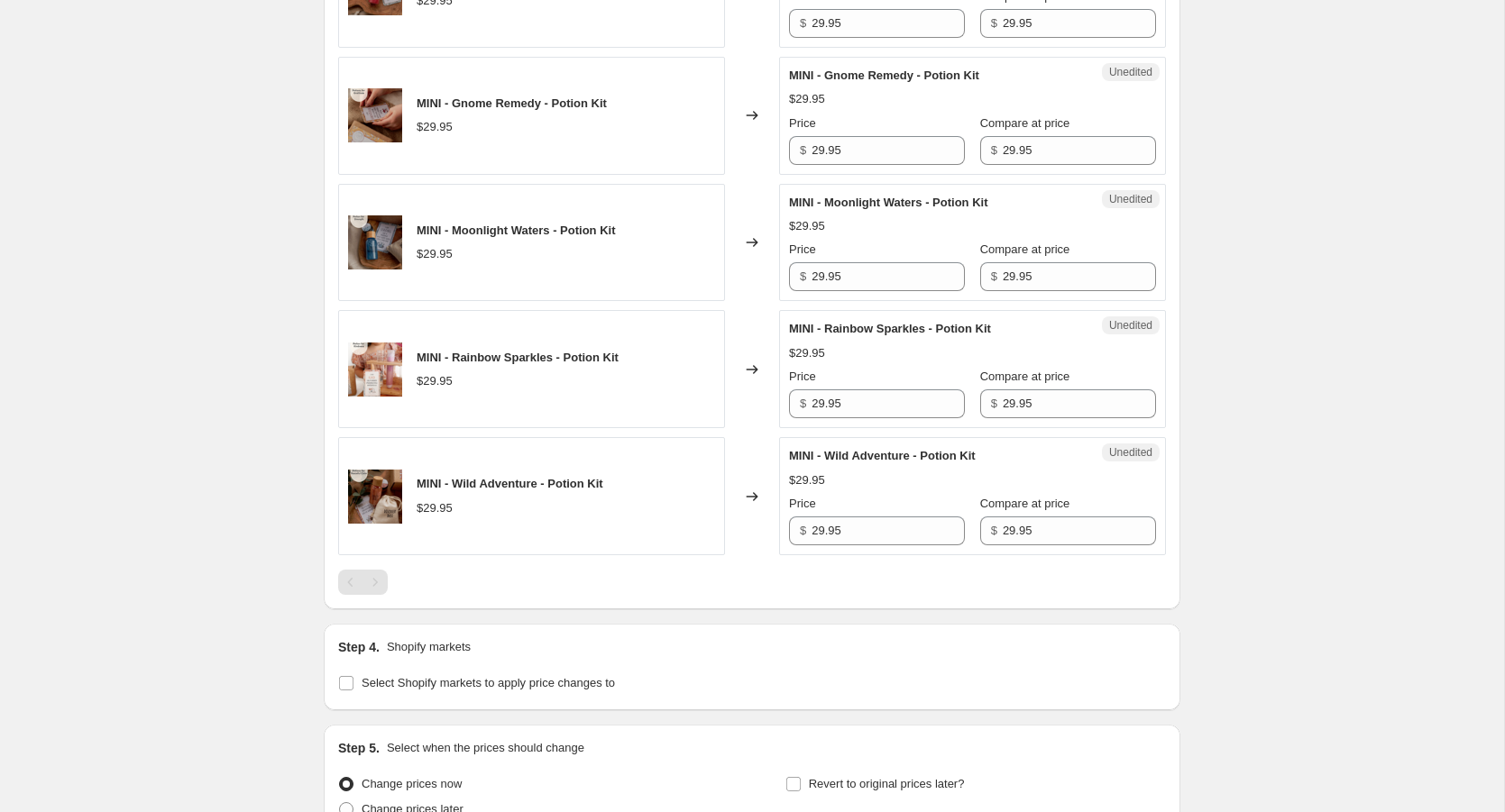
scroll to position [2457, 0]
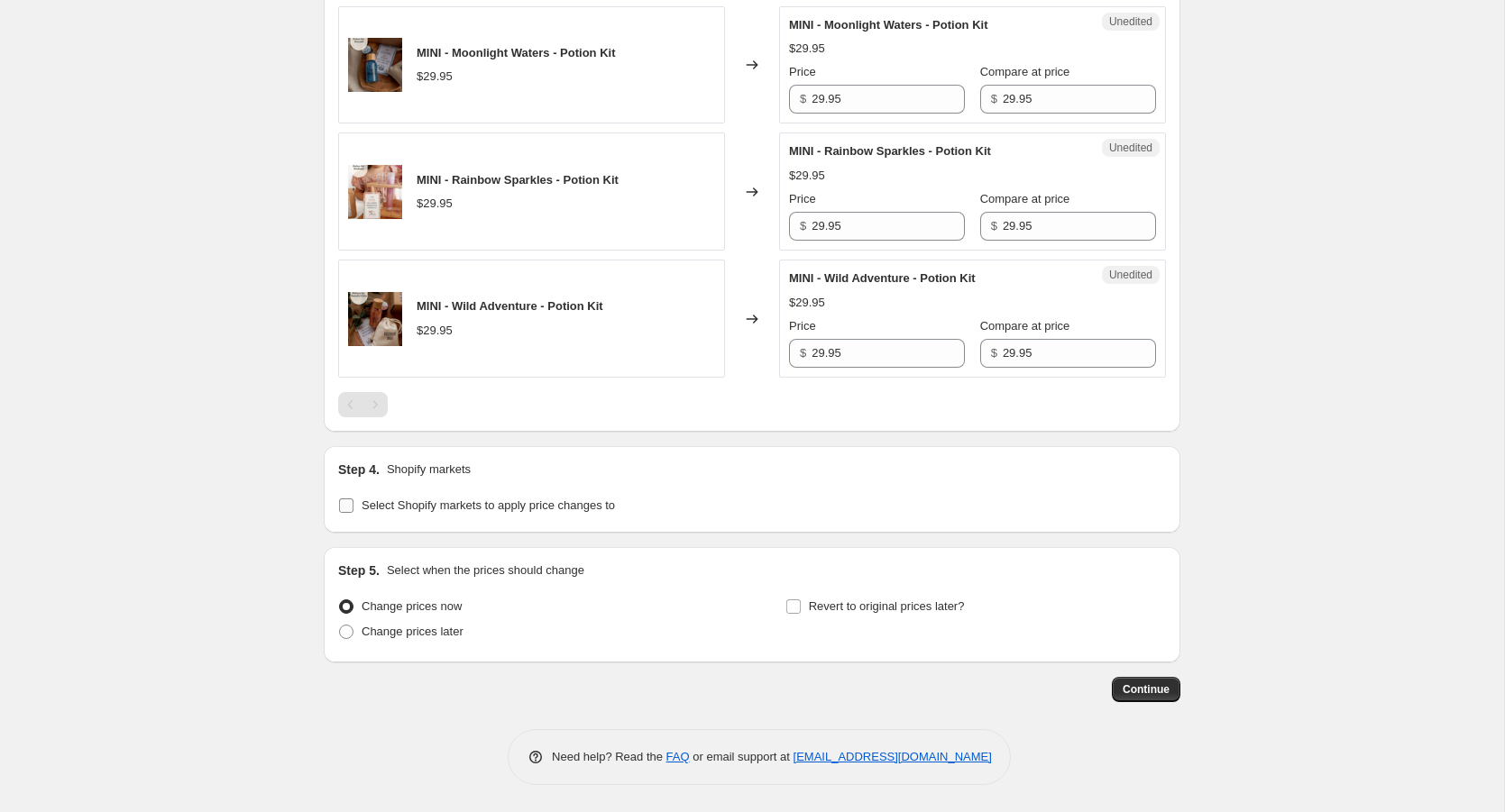
click at [346, 506] on input "Select Shopify markets to apply price changes to" at bounding box center [346, 506] width 15 height 14
checkbox input "true"
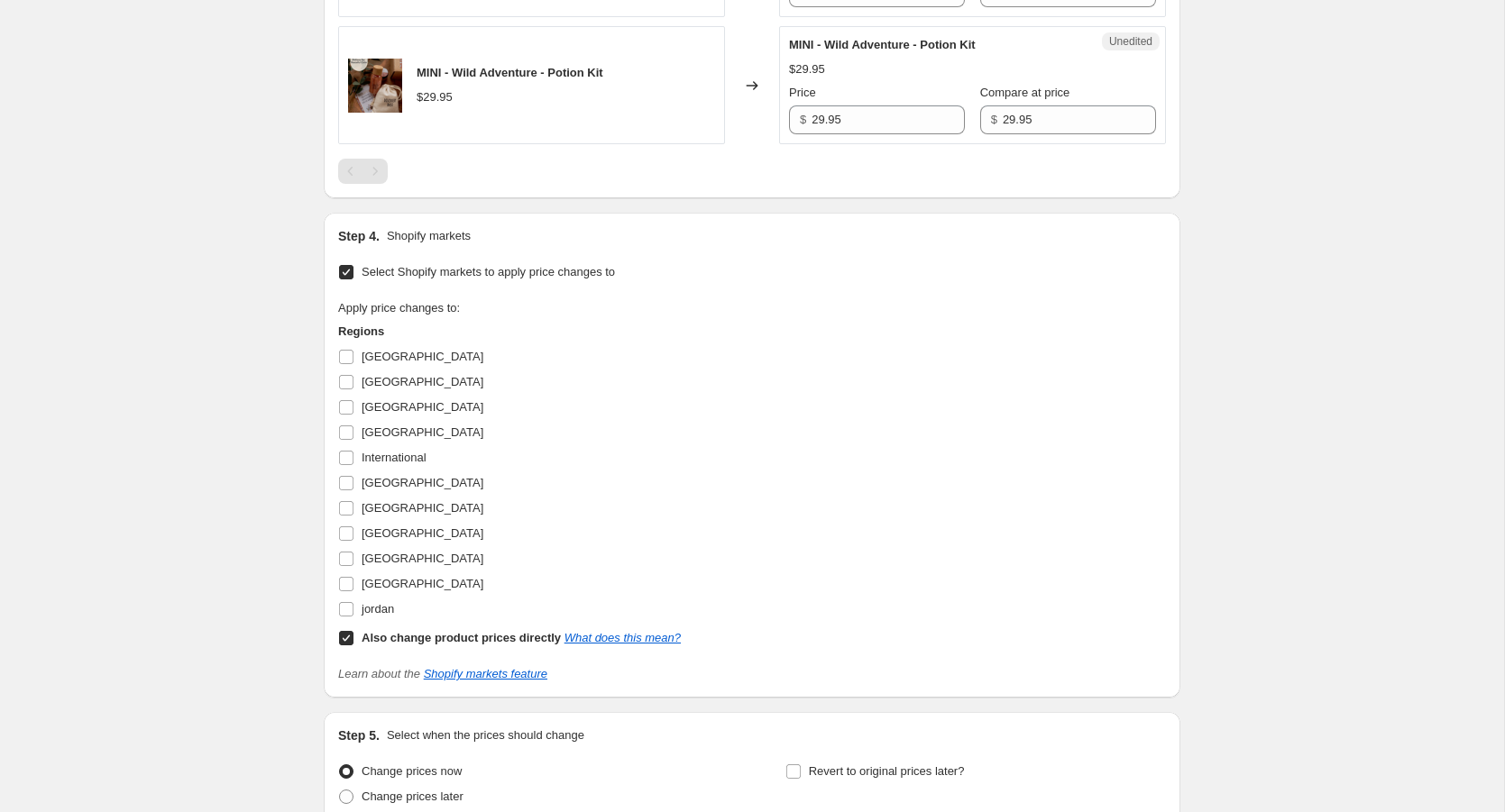
scroll to position [2856, 0]
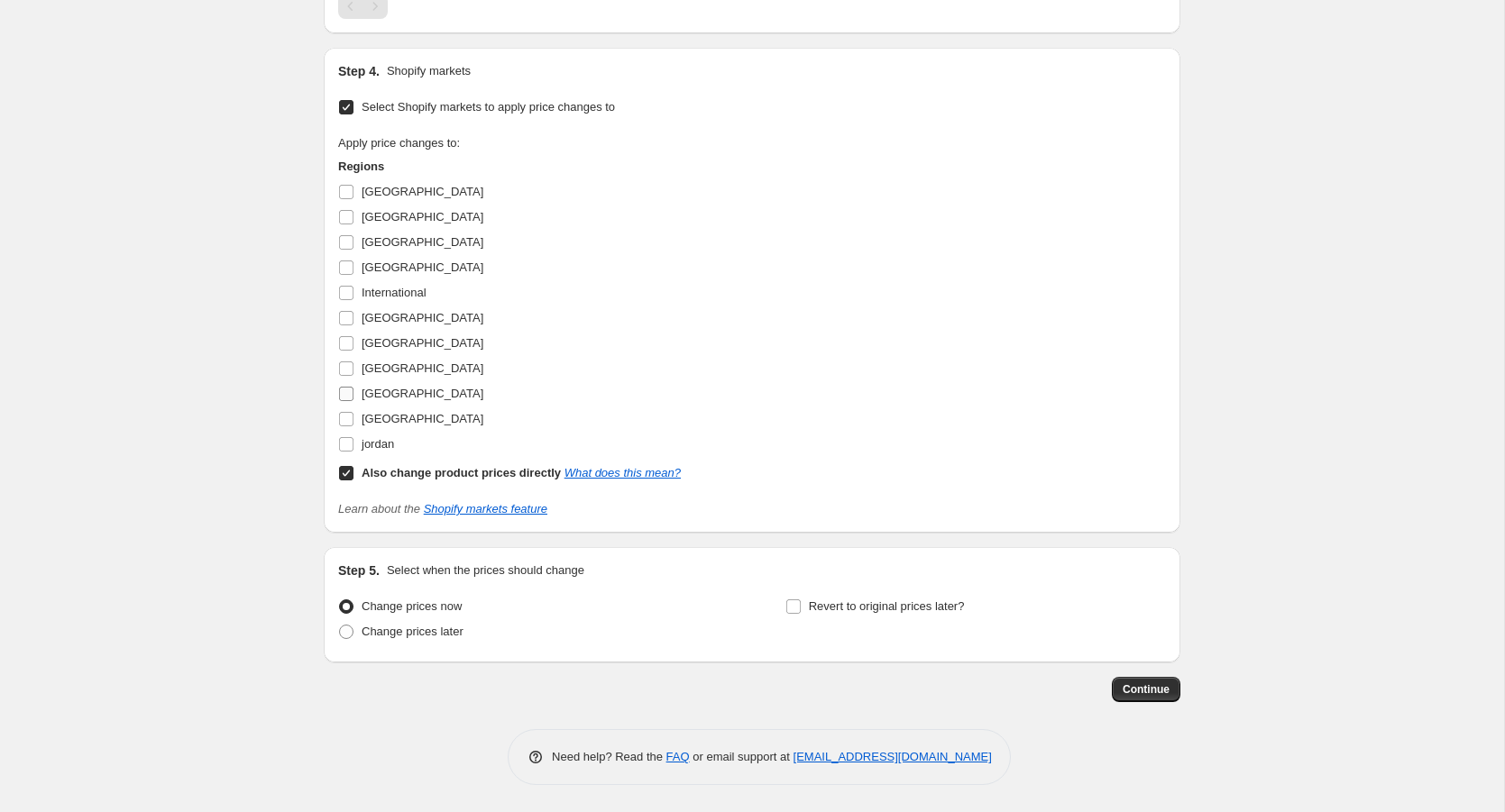
click at [352, 397] on input "[GEOGRAPHIC_DATA]" at bounding box center [346, 394] width 15 height 14
checkbox input "true"
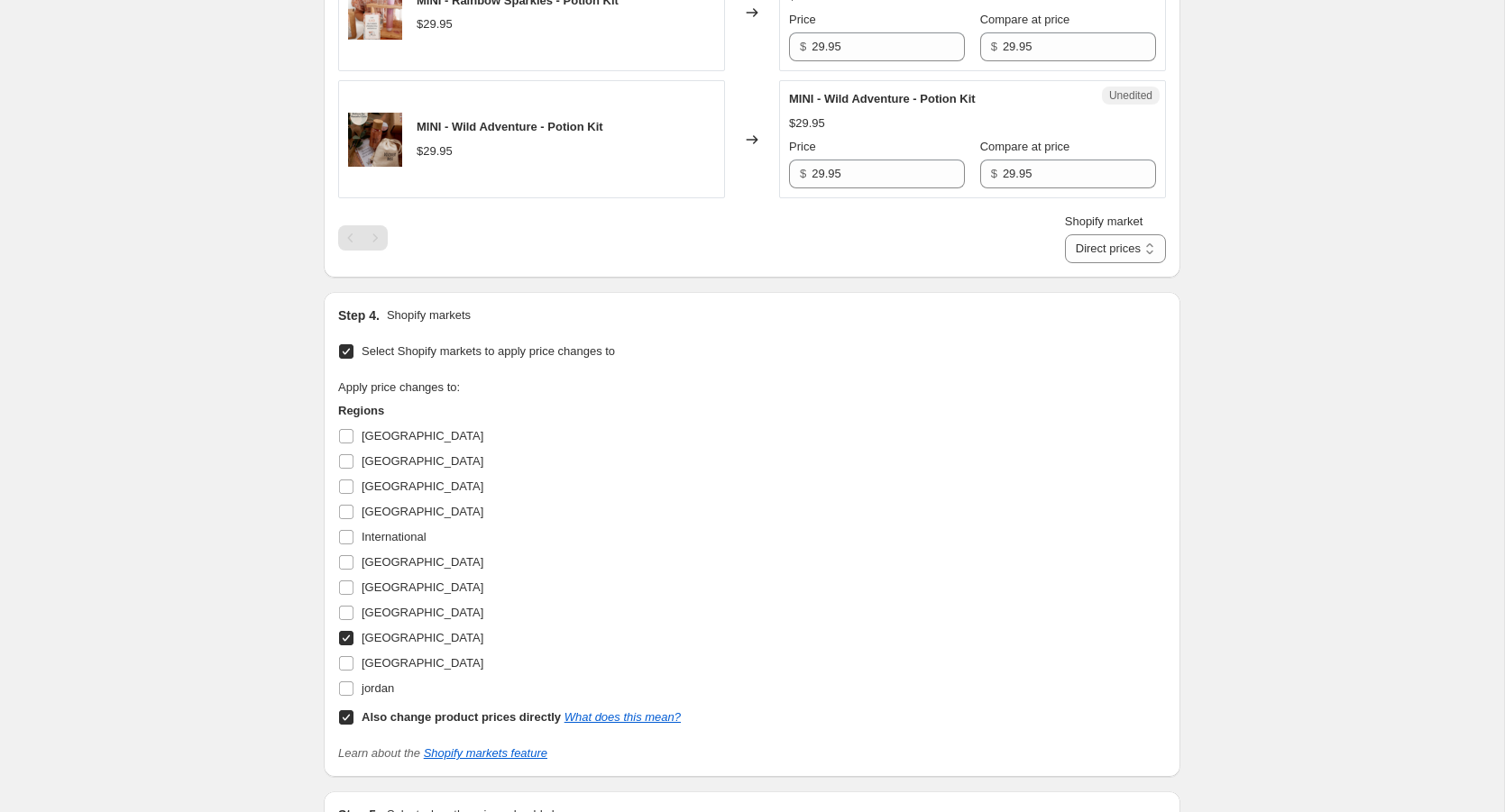
scroll to position [2580, 0]
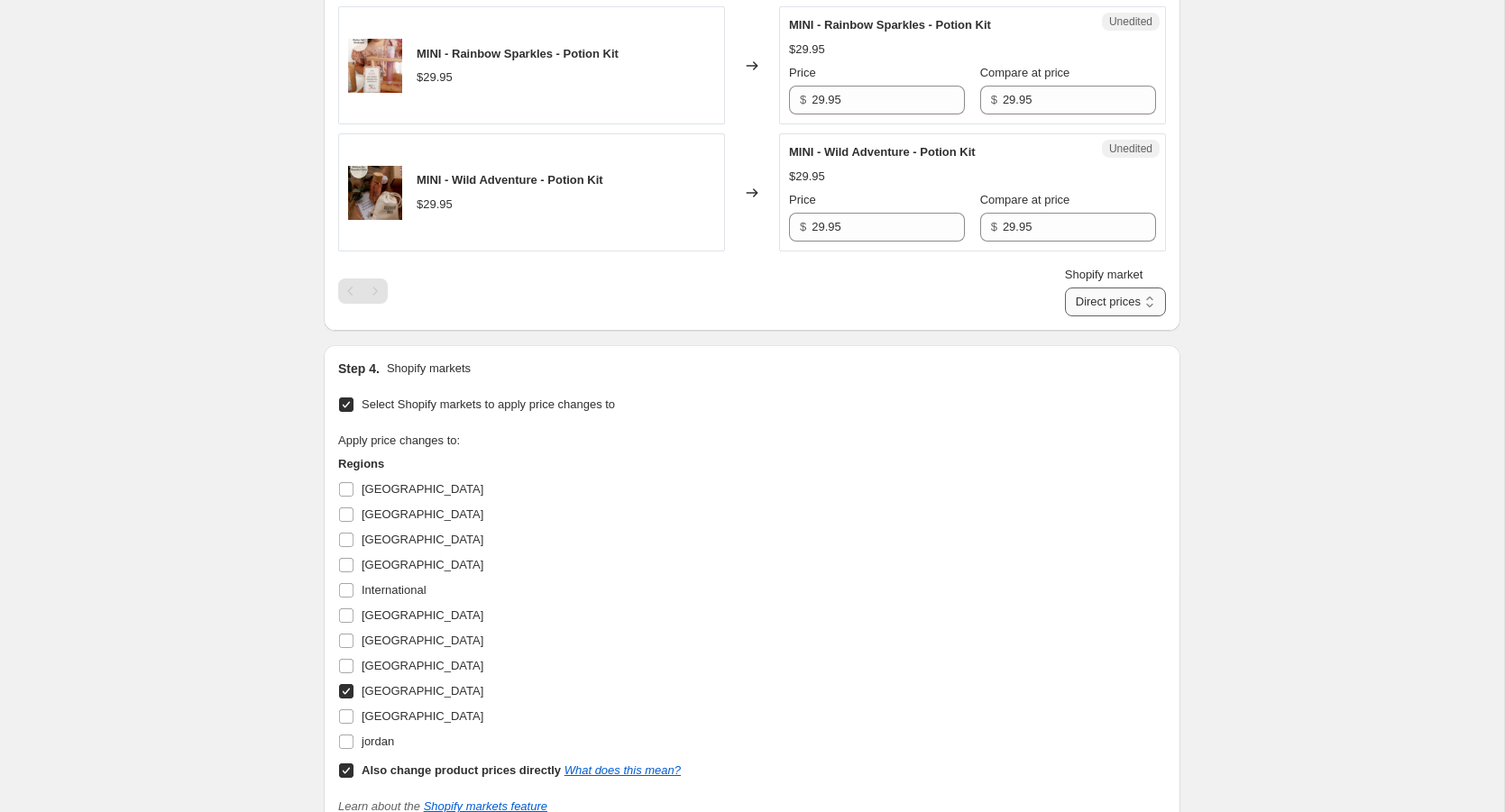
click at [1144, 308] on select "Direct prices [GEOGRAPHIC_DATA]" at bounding box center [1115, 302] width 101 height 29
select select "109838526"
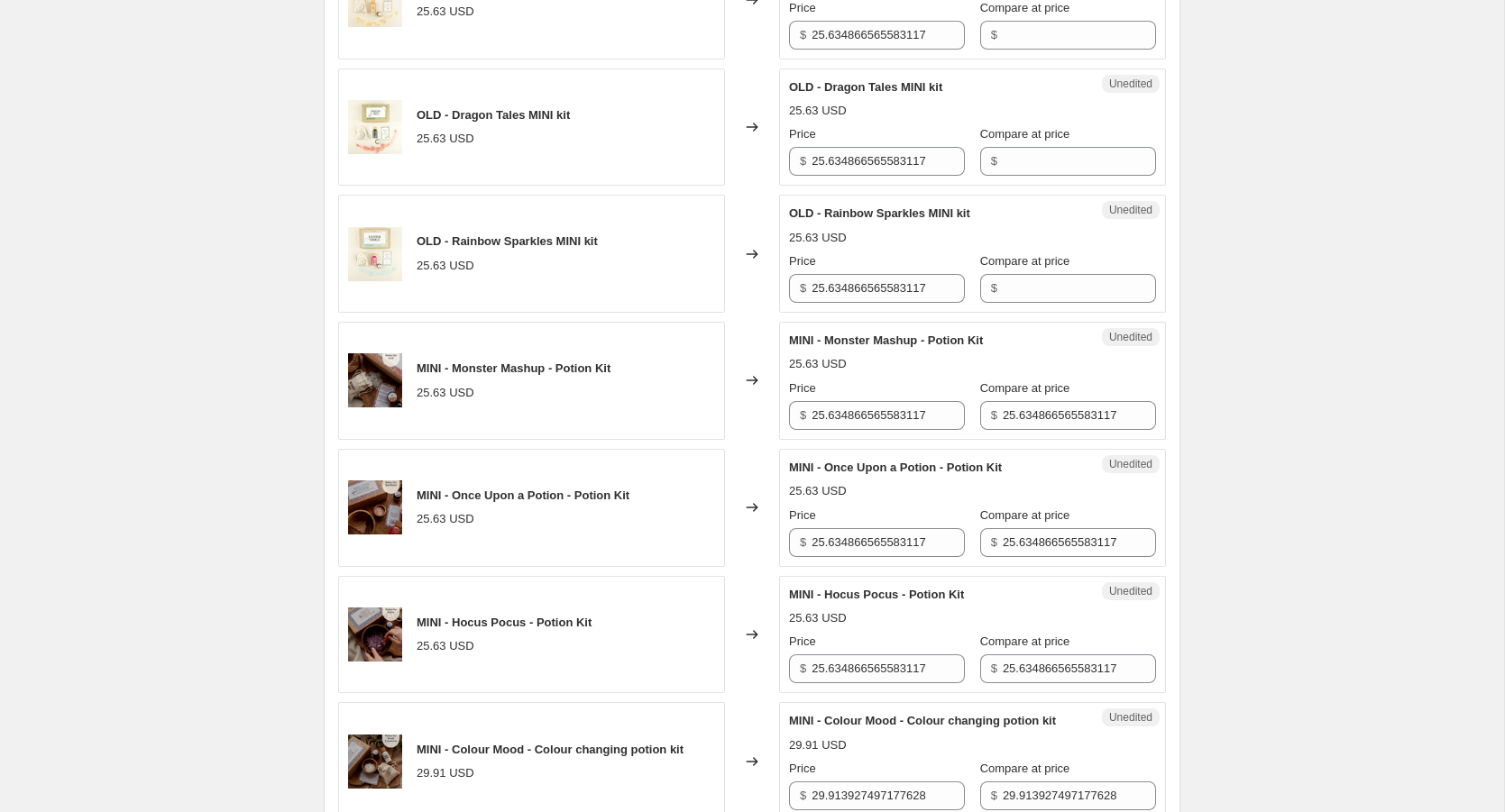
scroll to position [1258, 0]
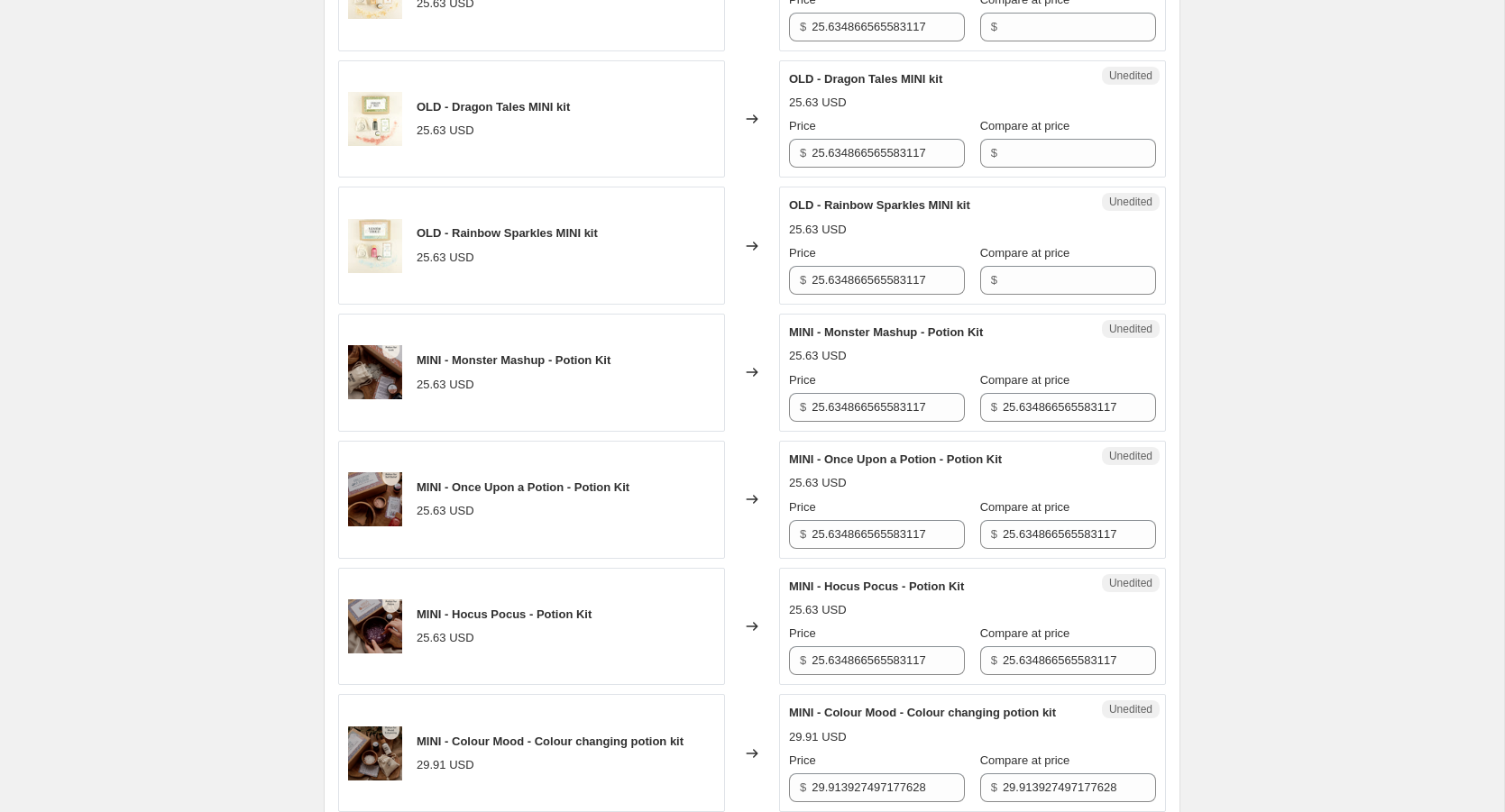
click at [980, 399] on div "$ 25.634866565583117" at bounding box center [1068, 408] width 176 height 29
click at [1003, 401] on input "25.634866565583117" at bounding box center [1079, 408] width 153 height 29
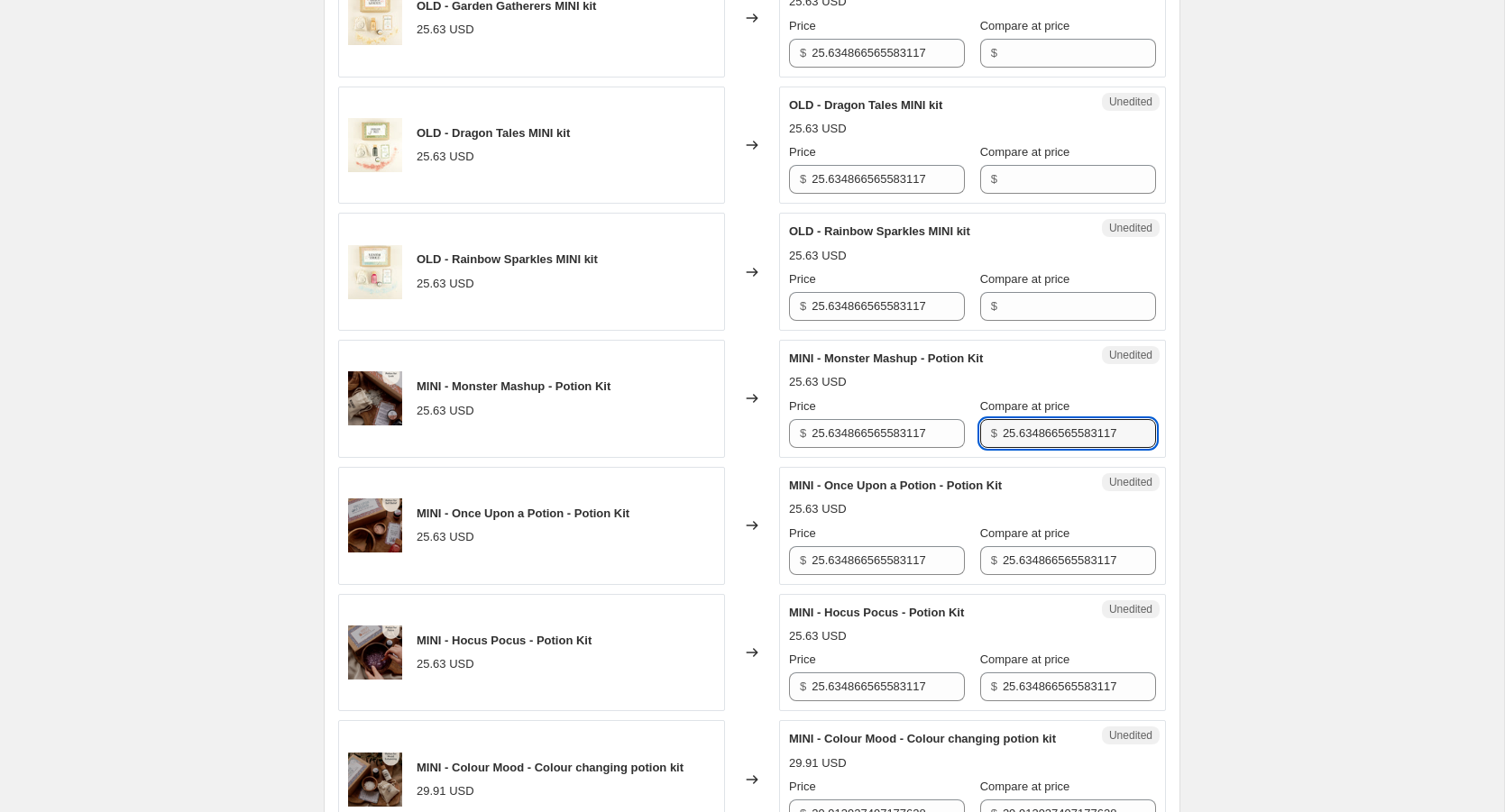
scroll to position [1261, 0]
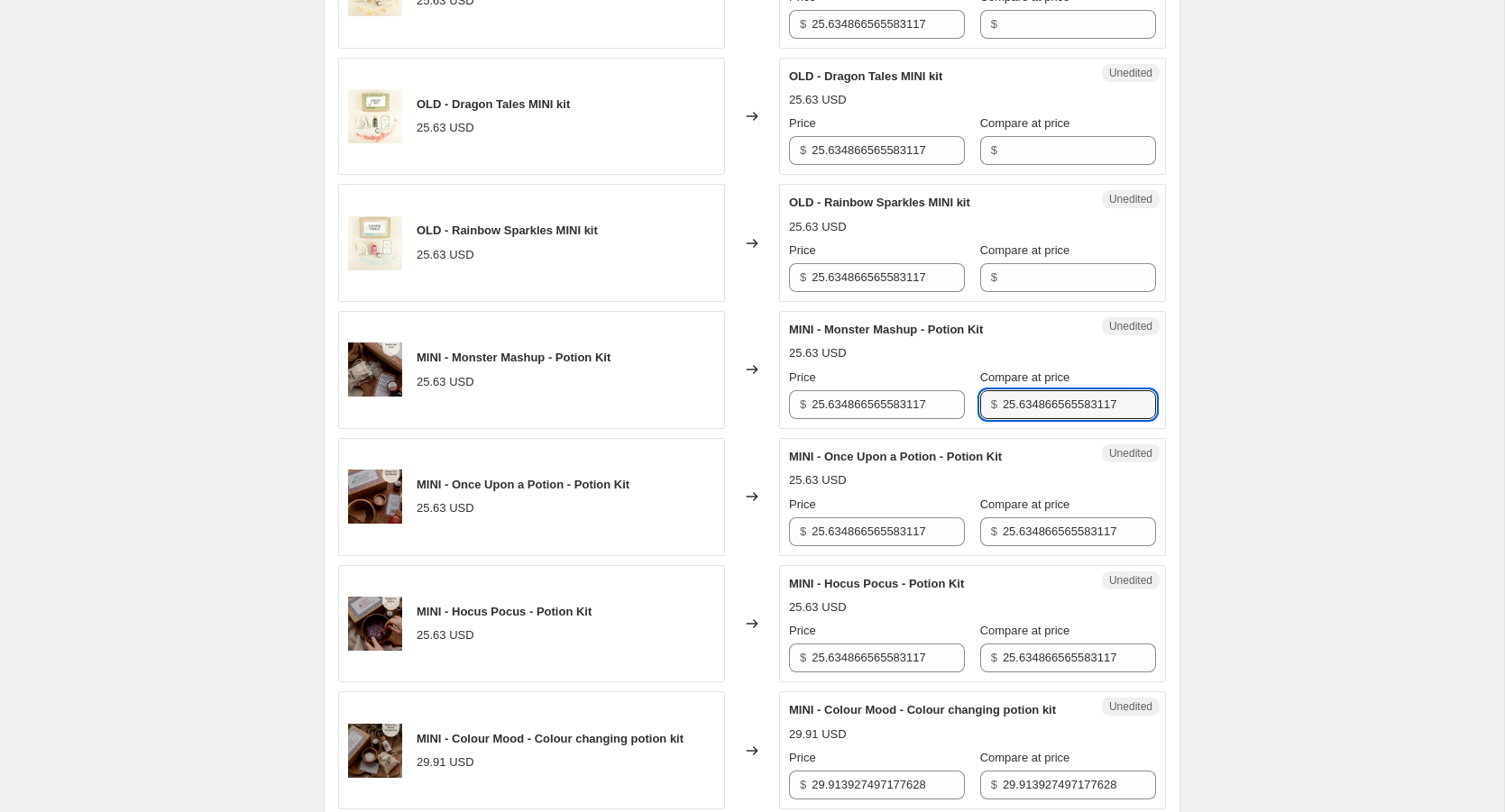
drag, startPoint x: 984, startPoint y: 399, endPoint x: 1211, endPoint y: 399, distance: 227.0
click at [1213, 399] on div "Create new price [MEDICAL_DATA]. This page is ready Create new price [MEDICAL_D…" at bounding box center [752, 585] width 1504 height 3690
drag, startPoint x: 1024, startPoint y: 401, endPoint x: 948, endPoint y: 401, distance: 76.0
click at [948, 401] on div "Price $ 25.634866565583117 Compare at price $ 28.00" at bounding box center [972, 394] width 367 height 51
type input "28.00"
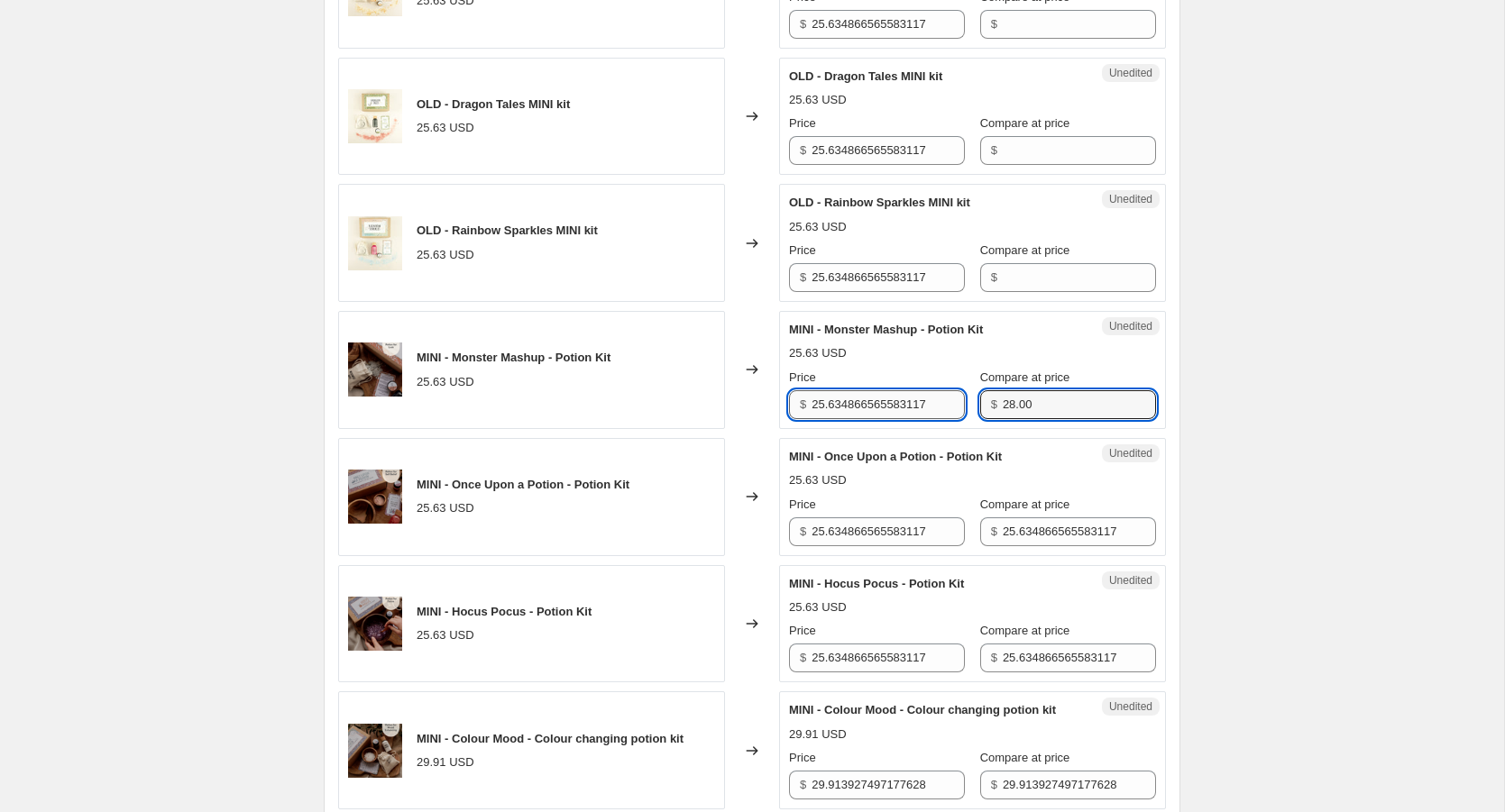
click at [872, 402] on input "25.634866565583117" at bounding box center [888, 405] width 153 height 29
paste input "8.00"
type input "28.00"
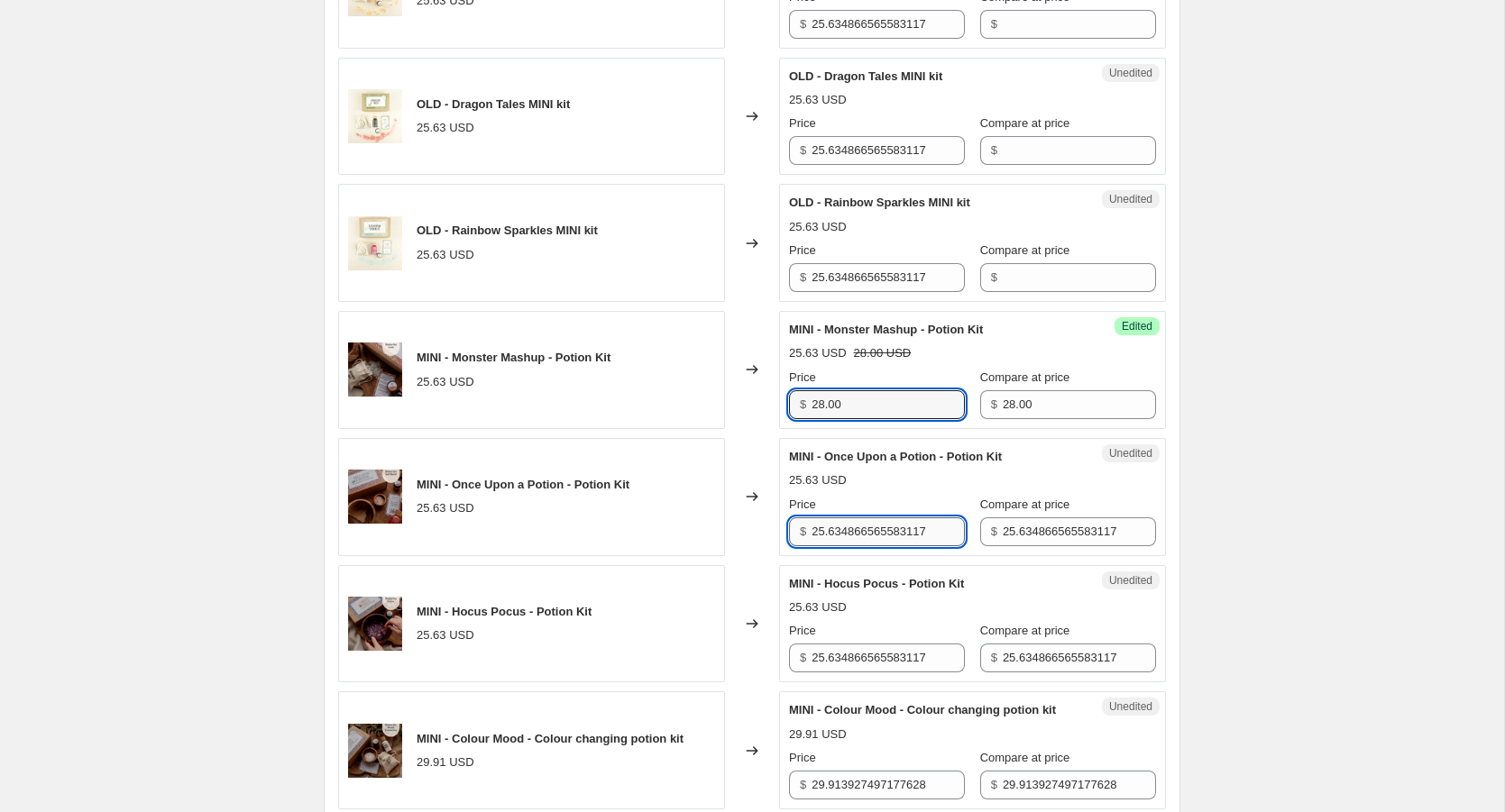
click at [886, 526] on input "25.634866565583117" at bounding box center [888, 532] width 153 height 29
paste input "8.00"
type input "28.00"
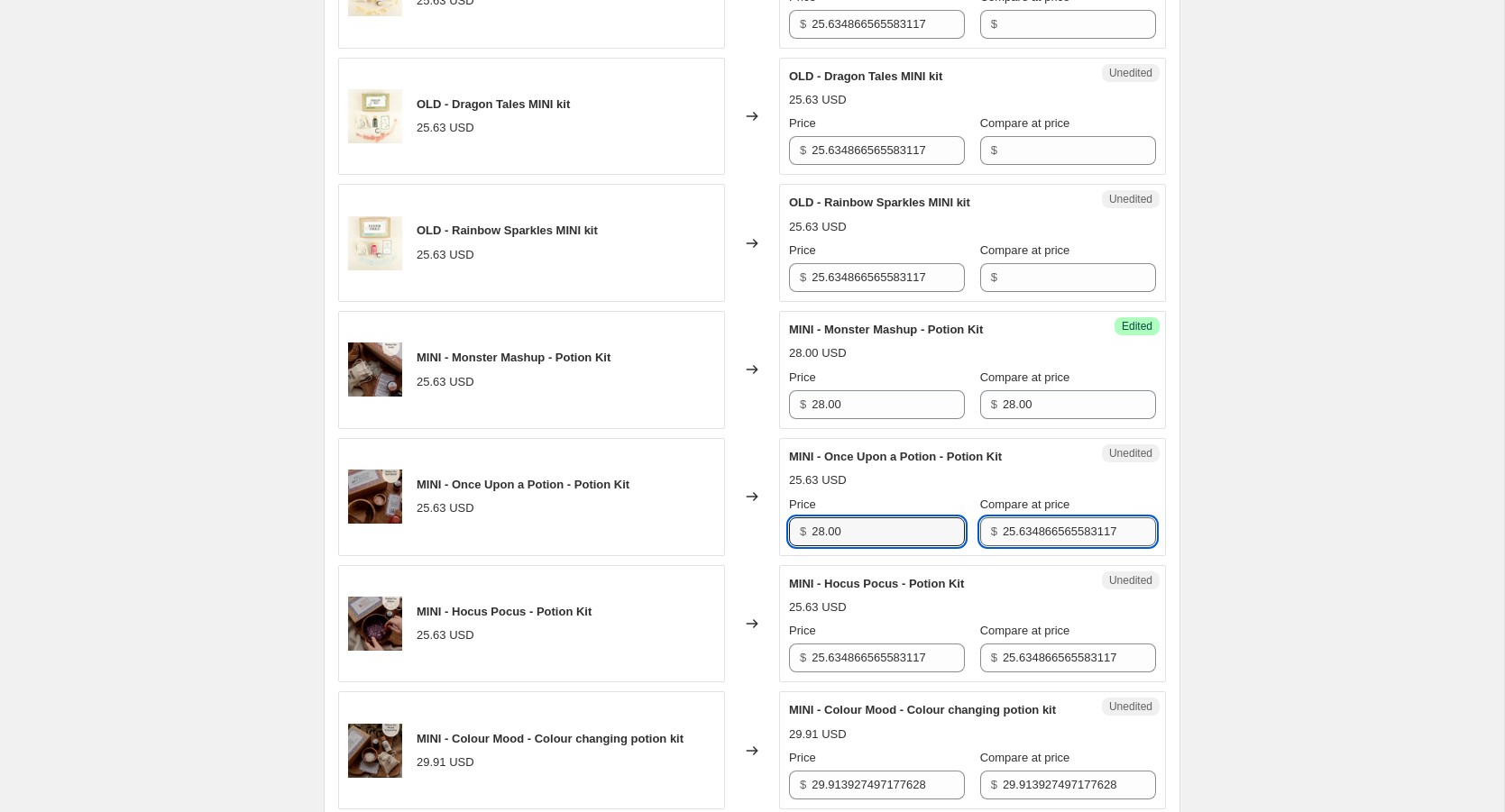
click at [1017, 527] on input "25.634866565583117" at bounding box center [1079, 532] width 153 height 29
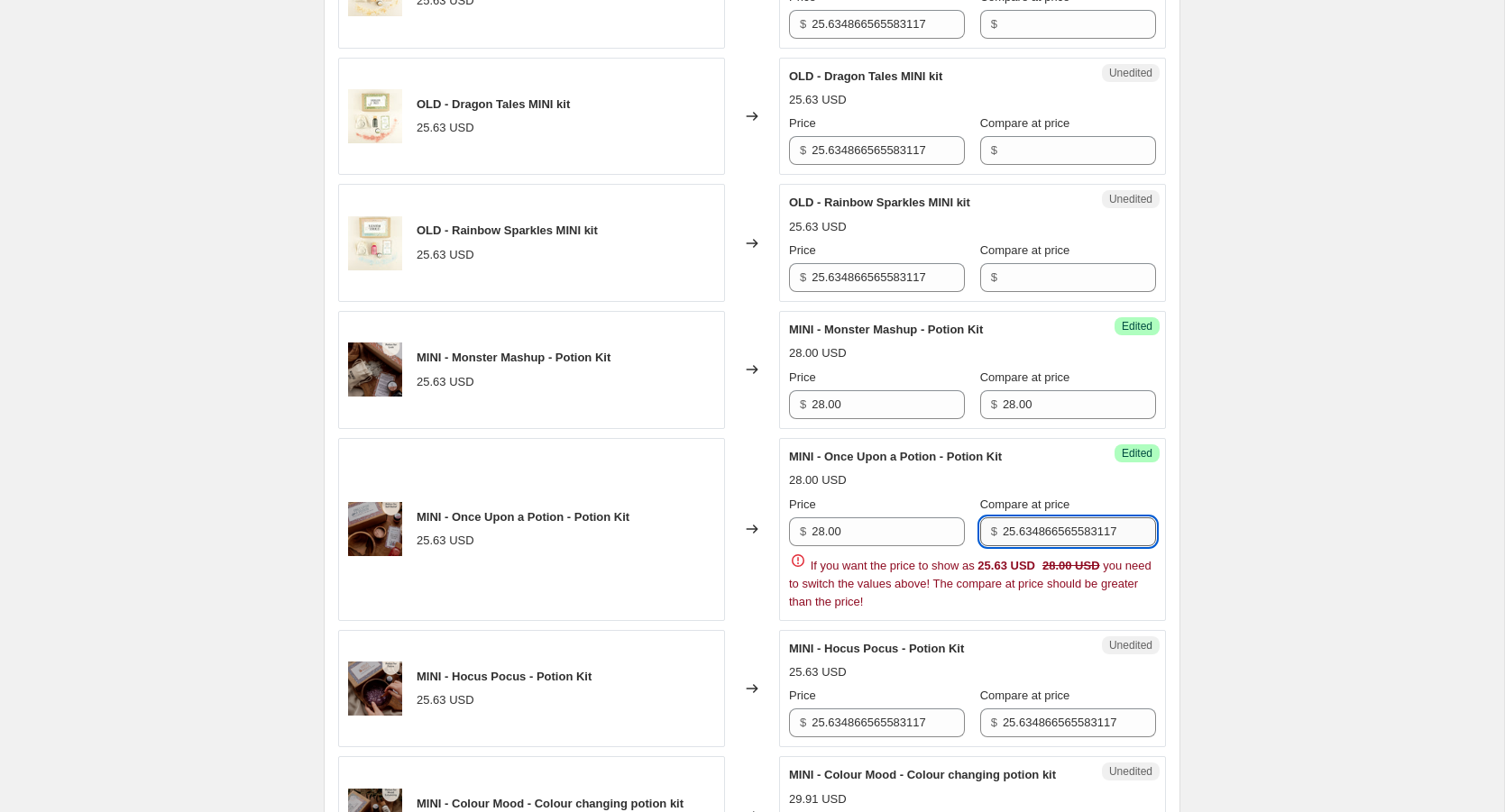
click at [1017, 527] on input "25.634866565583117" at bounding box center [1079, 532] width 153 height 29
paste input "8.00"
type input "28.00"
click at [907, 714] on div "OLD - Moonlight Waters MINI kit 25.63 USD Changed to Unedited OLD - Moonlight W…" at bounding box center [752, 593] width 828 height 2087
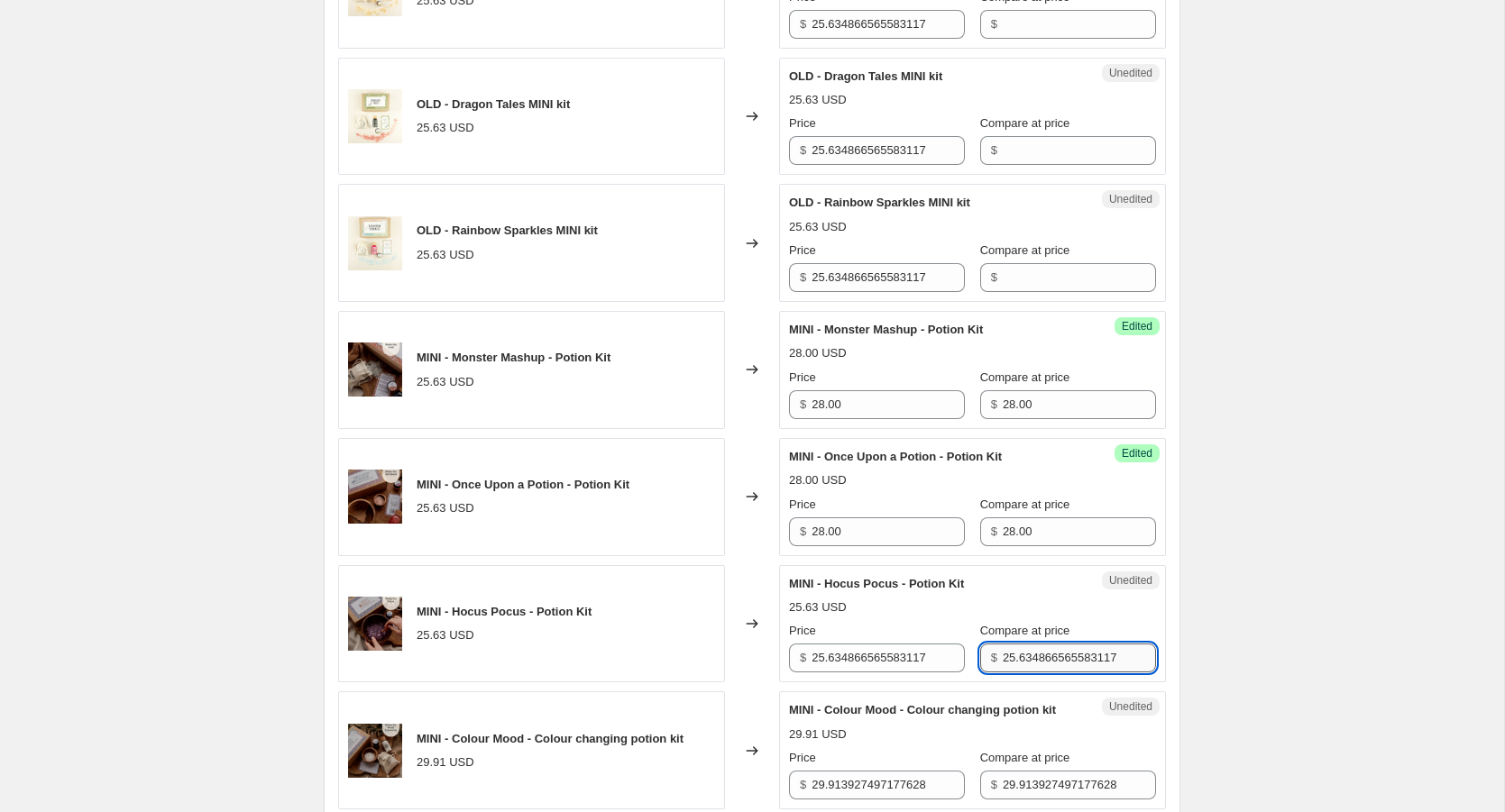
click at [1003, 651] on input "25.634866565583117" at bounding box center [1079, 658] width 153 height 29
paste input "8.00"
type input "28.00"
click at [886, 661] on input "25.634866565583117" at bounding box center [888, 658] width 153 height 29
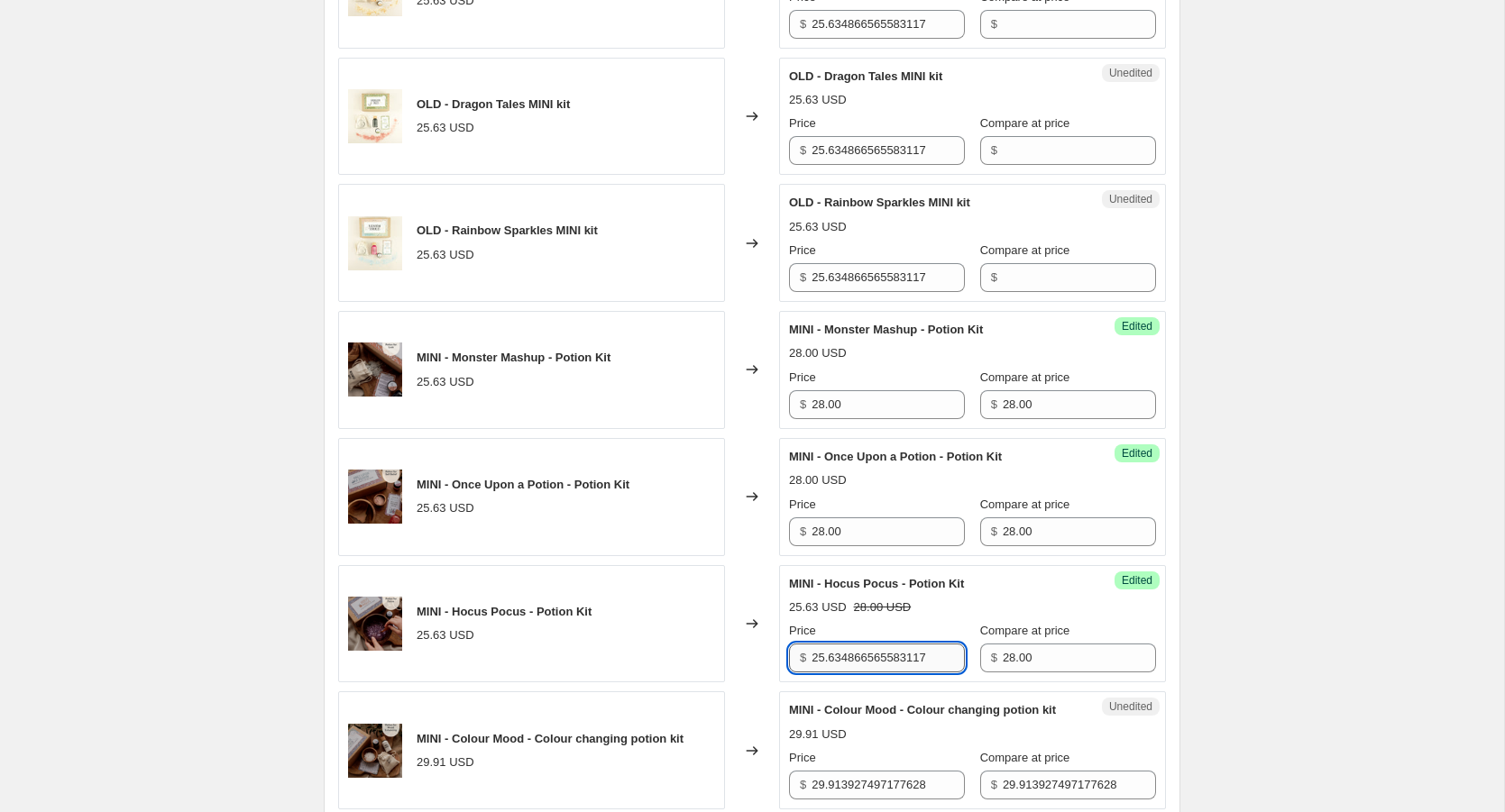
click at [886, 661] on input "25.634866565583117" at bounding box center [888, 658] width 153 height 29
paste input "8.00"
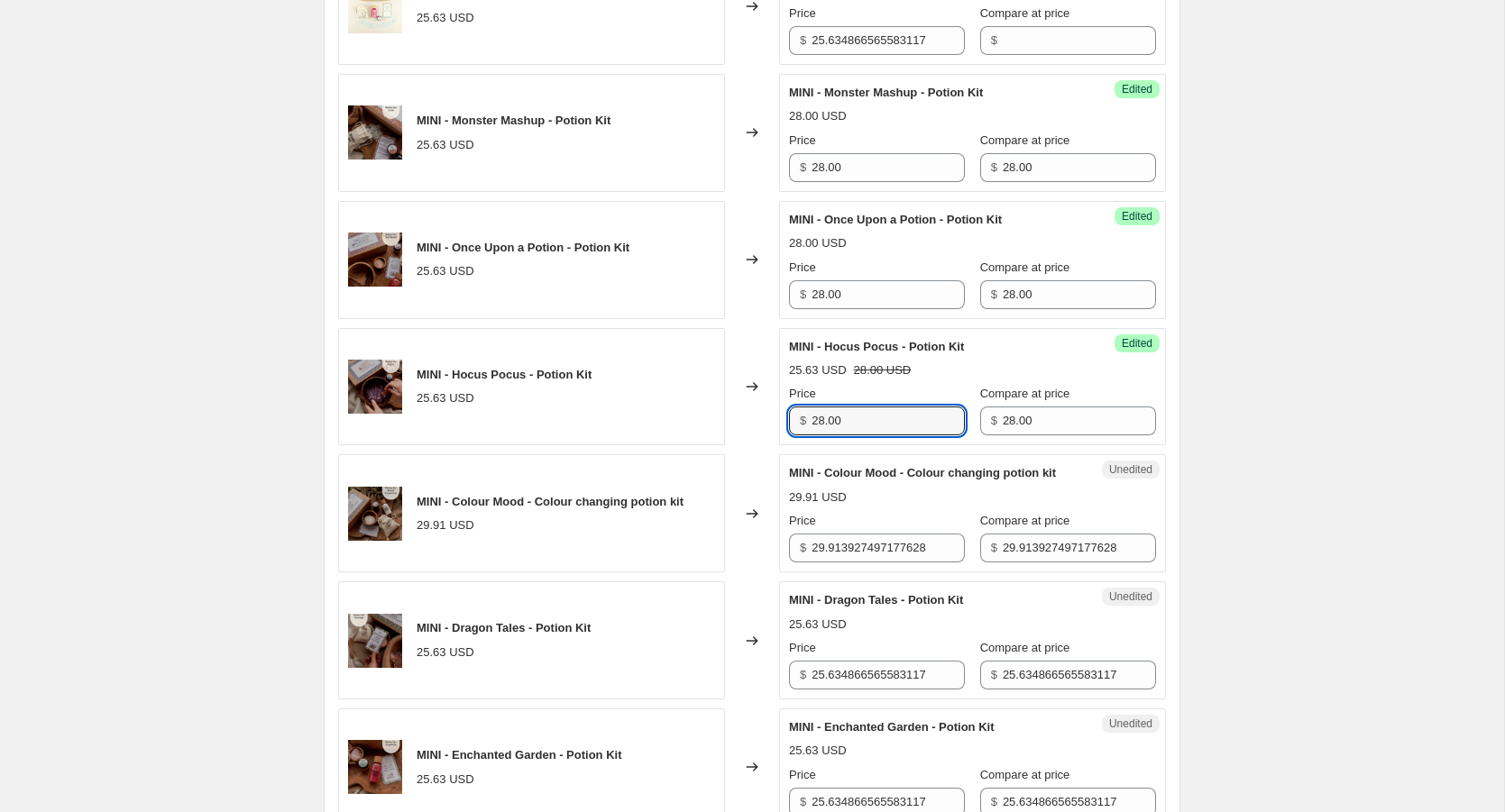
scroll to position [1542, 0]
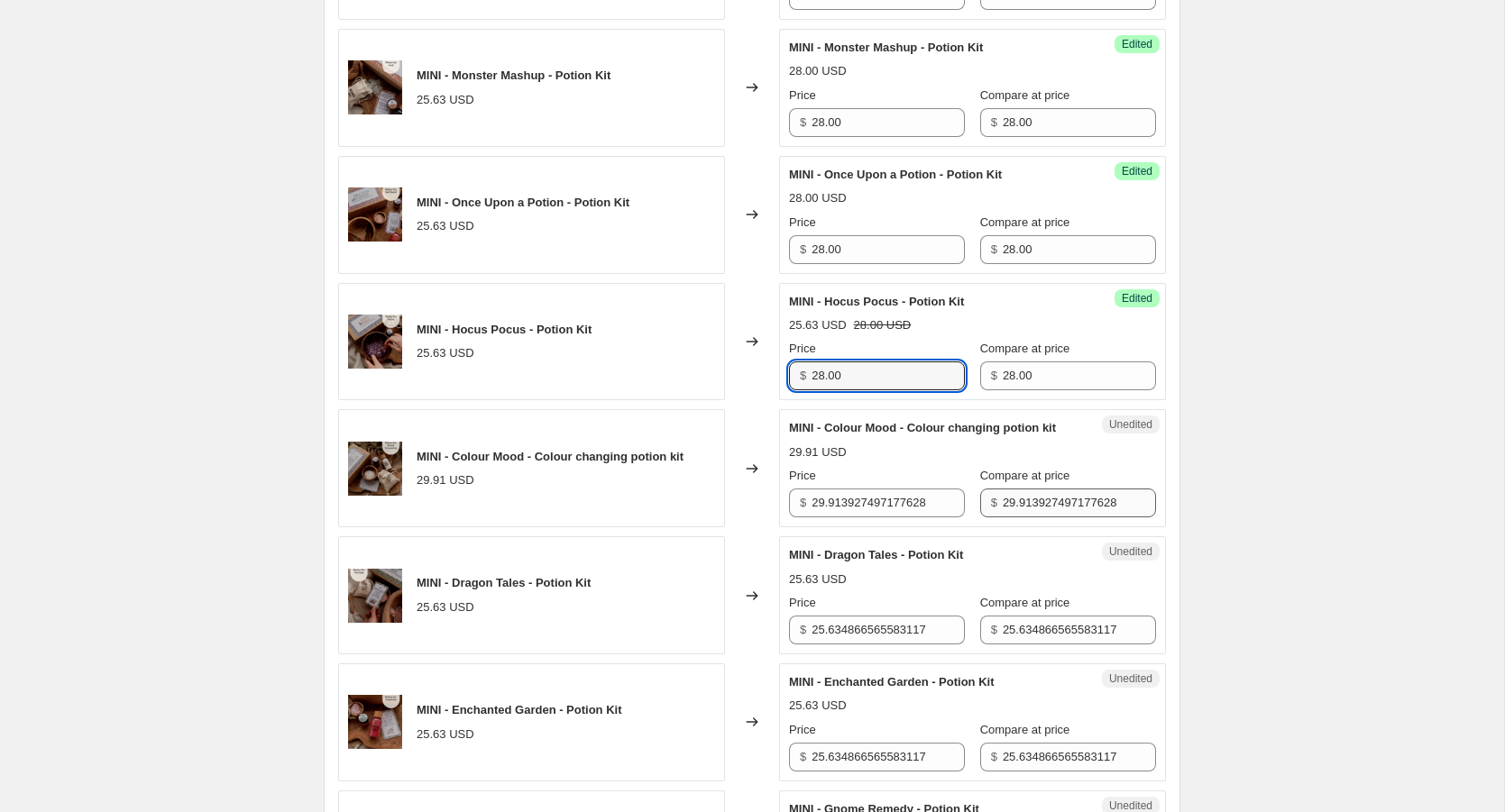
type input "28.00"
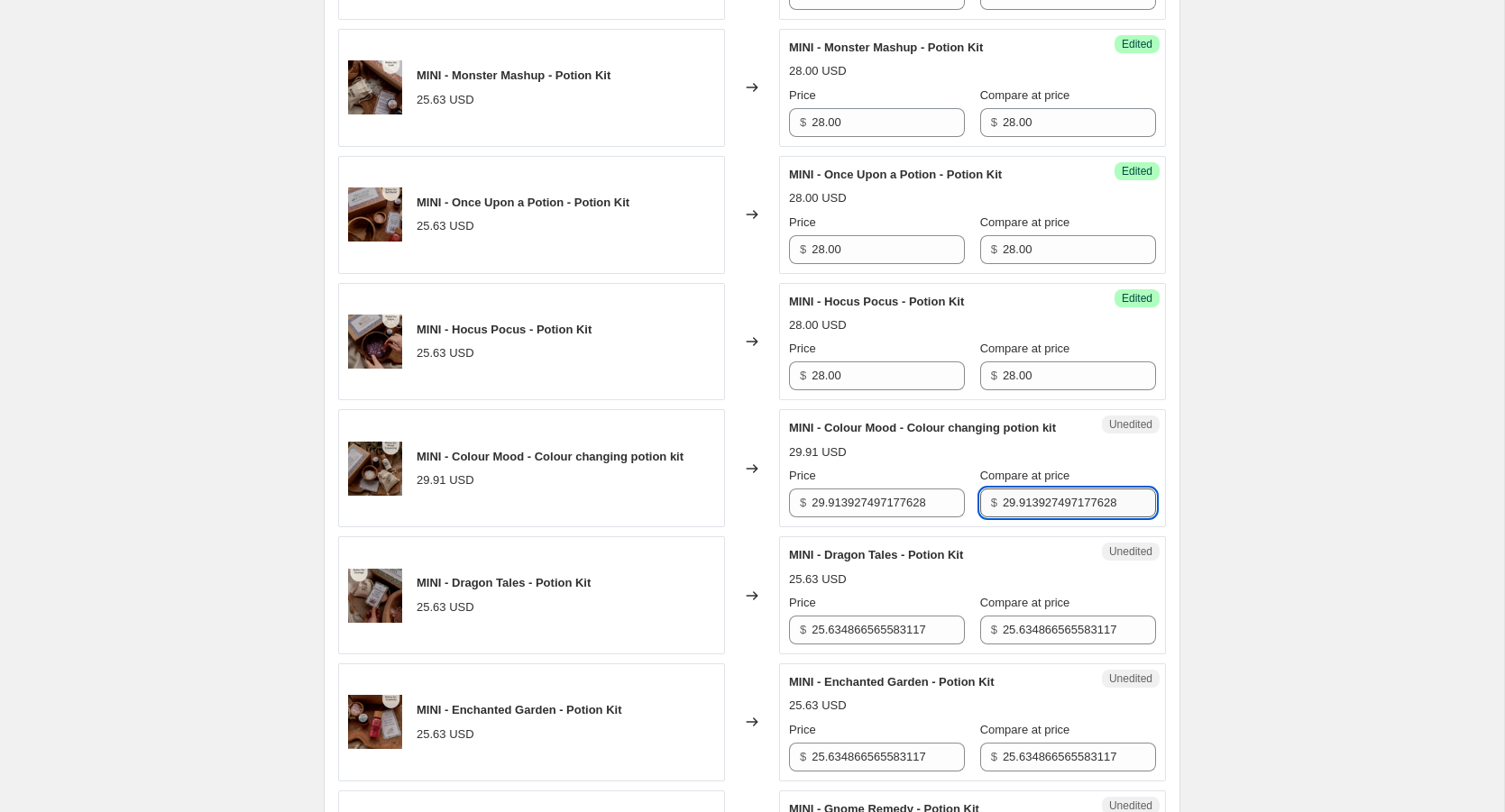
click at [1028, 515] on input "29.913927497177628" at bounding box center [1079, 503] width 153 height 29
paste input "8.00"
type input "28.00"
click at [896, 510] on div "Price $ 29.913927497177628 Compare at price $ 28.00" at bounding box center [972, 492] width 367 height 51
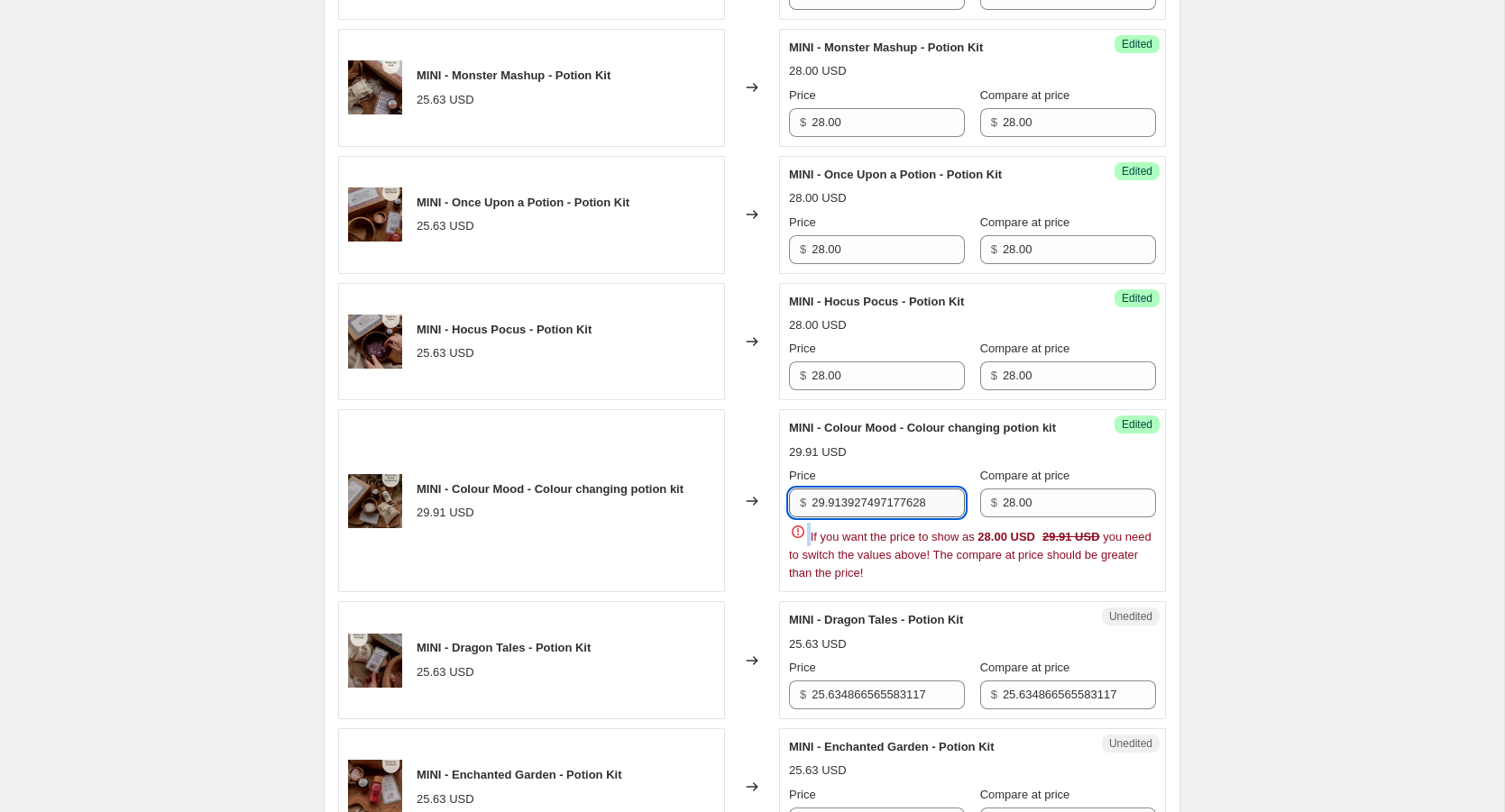
click at [896, 510] on div "Price $ 29.913927497177628 Compare at price $ 28.00 If you want the price to sh…" at bounding box center [972, 524] width 367 height 115
click at [1012, 692] on input "25.634866565583117" at bounding box center [1079, 695] width 153 height 29
paste input "8.00"
type input "28.00"
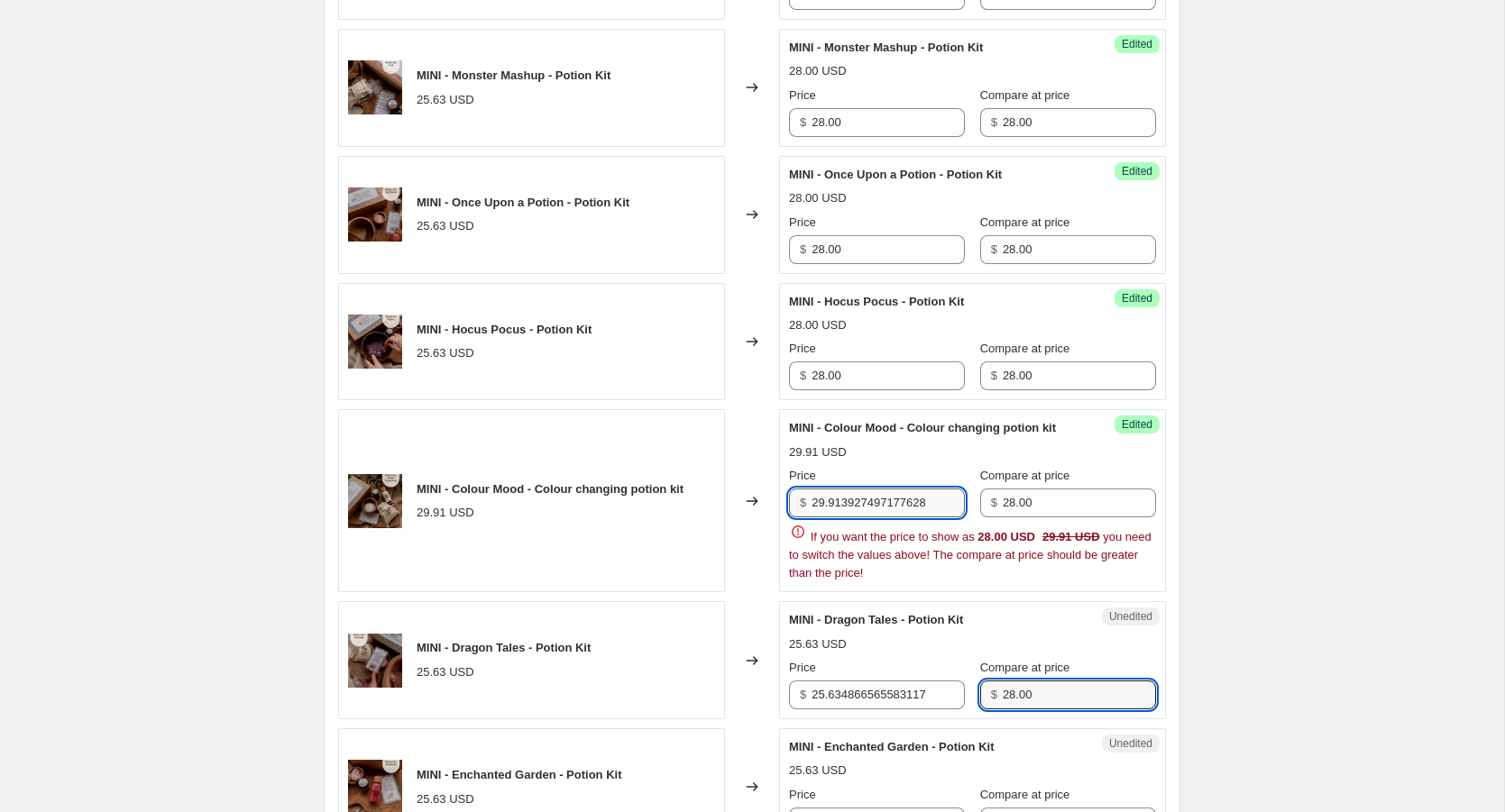
click at [895, 502] on input "29.913927497177628" at bounding box center [888, 503] width 153 height 29
paste input "8.00"
type input "28.00"
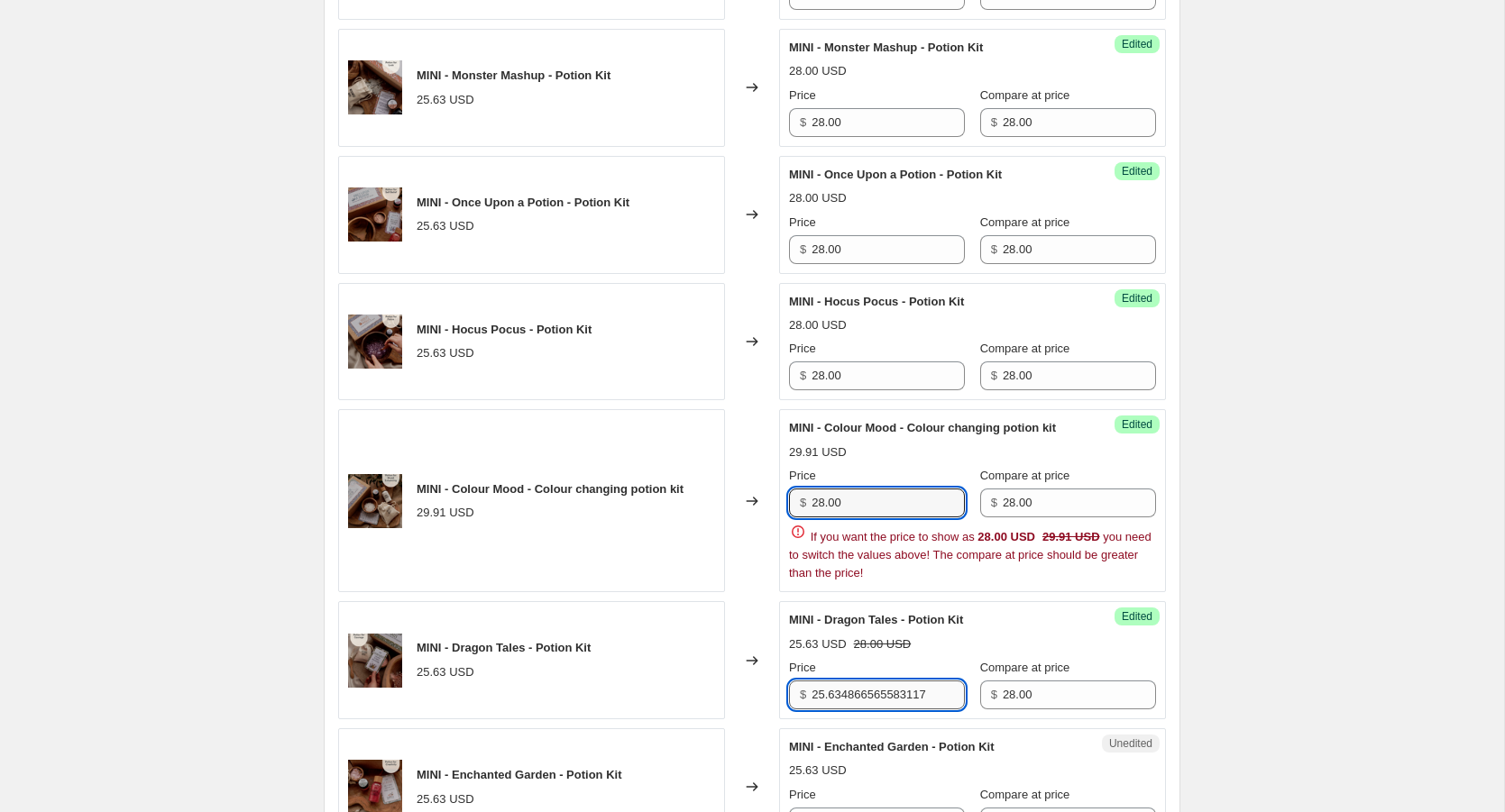
click at [896, 685] on div "OLD - Moonlight Waters MINI kit 25.63 USD Changed to Unedited OLD - Moonlight W…" at bounding box center [752, 310] width 828 height 2087
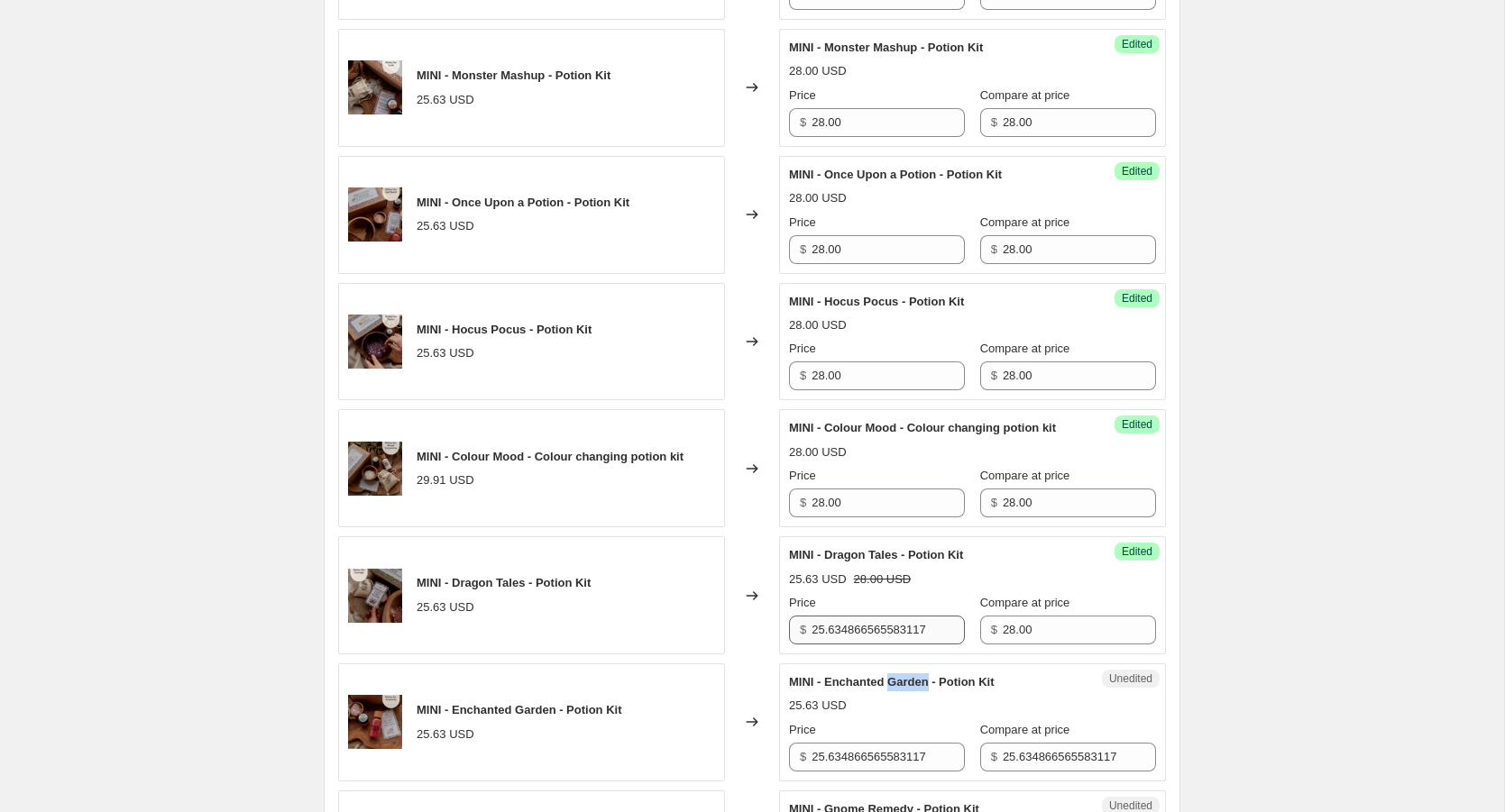
click at [896, 685] on span "MINI - Enchanted Garden - Potion Kit" at bounding box center [891, 682] width 206 height 14
click at [889, 641] on input "25.634866565583117" at bounding box center [888, 630] width 153 height 29
paste input "8.00"
type input "28.00"
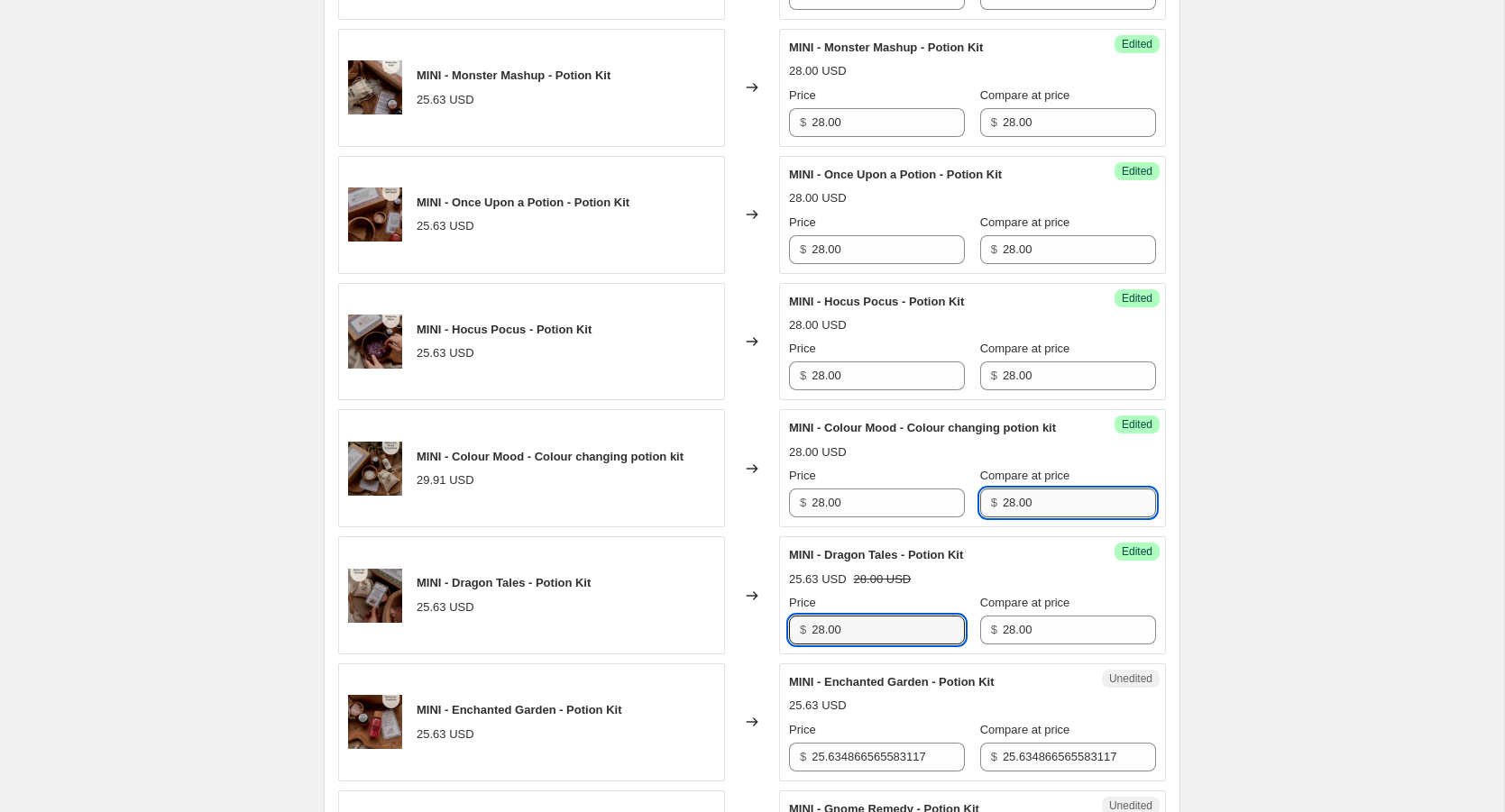
click at [1023, 514] on input "28.00" at bounding box center [1079, 503] width 153 height 29
type input "31.95"
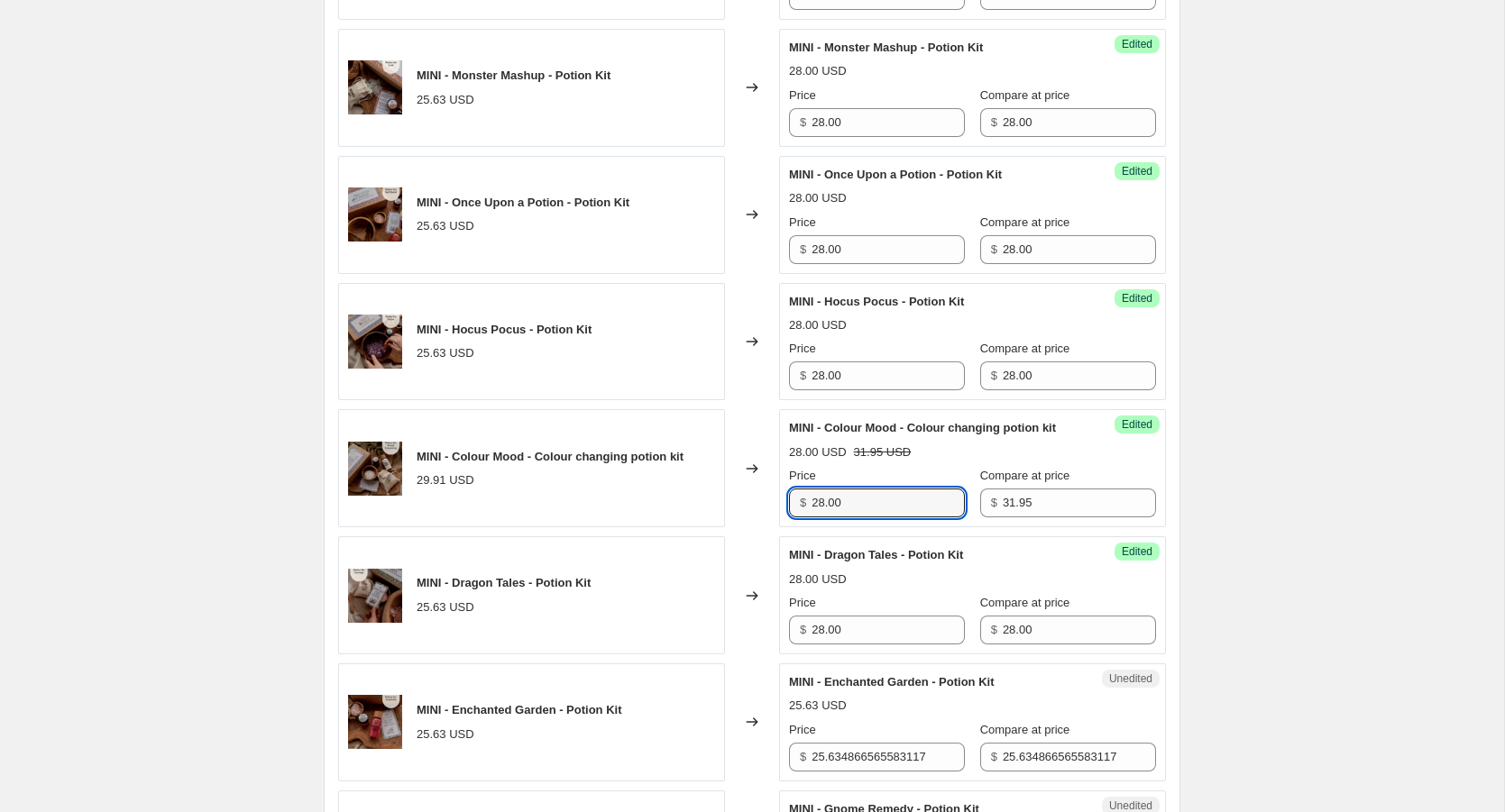
drag, startPoint x: 859, startPoint y: 518, endPoint x: 765, endPoint y: 518, distance: 94.0
click at [765, 518] on div "MINI - Colour Mood - Colour changing potion kit 29.91 USD Changed to Success Ed…" at bounding box center [752, 469] width 828 height 118
type input "31.95"
click at [1034, 638] on input "28.00" at bounding box center [1079, 630] width 153 height 29
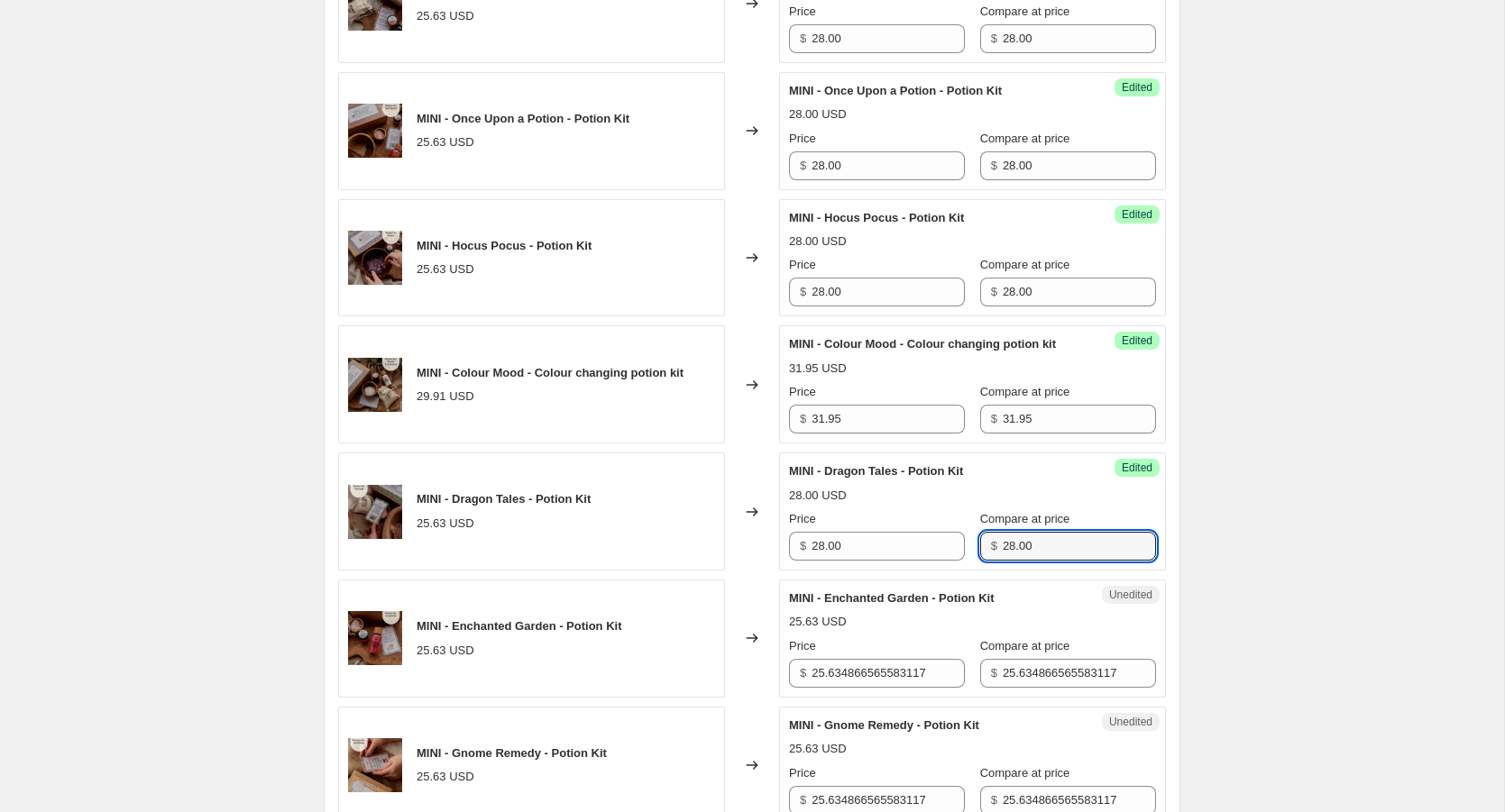
scroll to position [1722, 0]
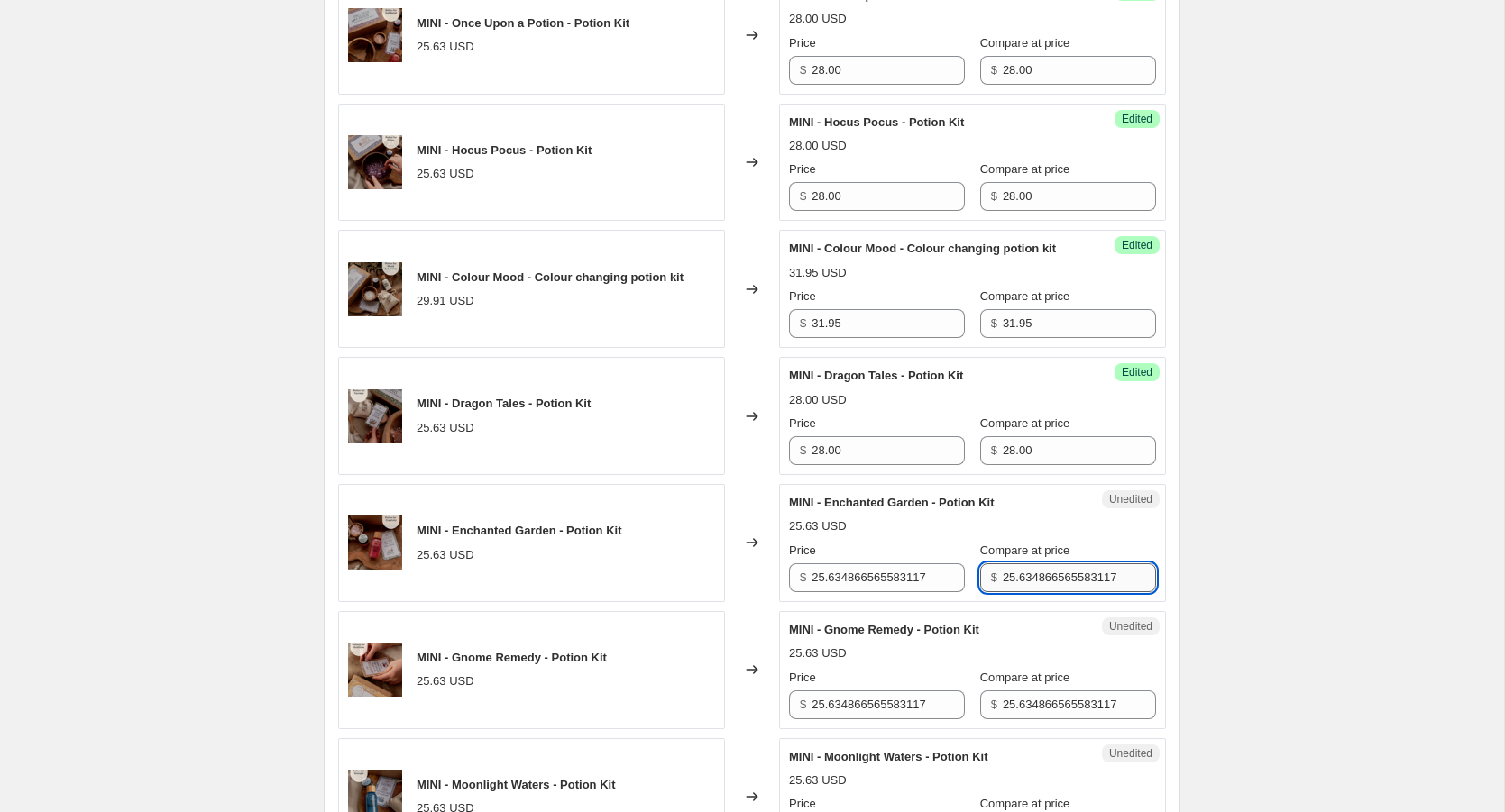
click at [1008, 591] on input "25.634866565583117" at bounding box center [1079, 578] width 153 height 29
paste input "8.00"
type input "28.00"
click at [887, 587] on input "25.634866565583117" at bounding box center [888, 578] width 153 height 29
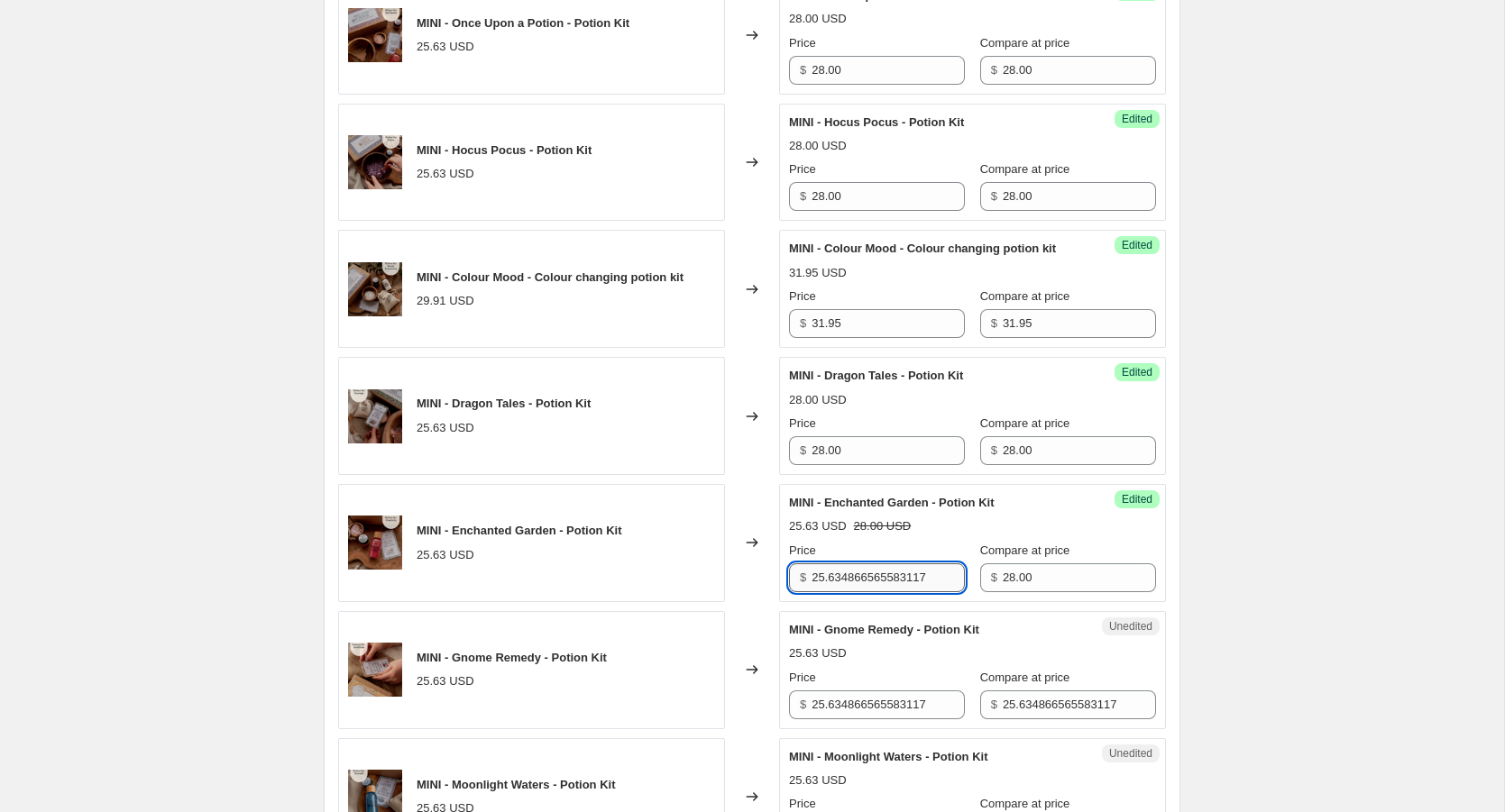
click at [887, 587] on input "25.634866565583117" at bounding box center [888, 578] width 153 height 29
paste input "8.00"
type input "28.00"
click at [1024, 718] on input "25.634866565583117" at bounding box center [1079, 705] width 153 height 29
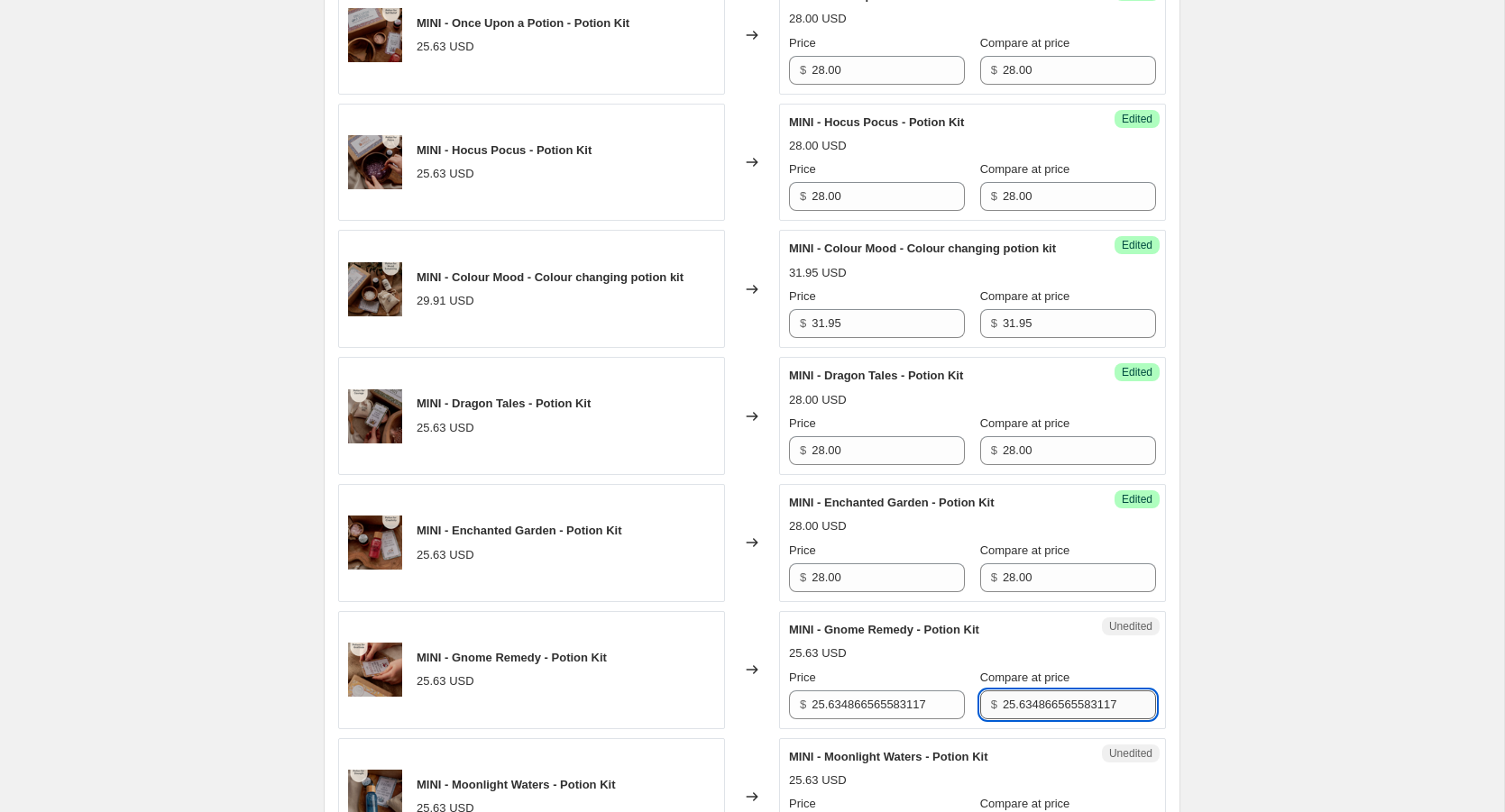
click at [1024, 718] on input "25.634866565583117" at bounding box center [1079, 705] width 153 height 29
paste input "8.00"
type input "28.00"
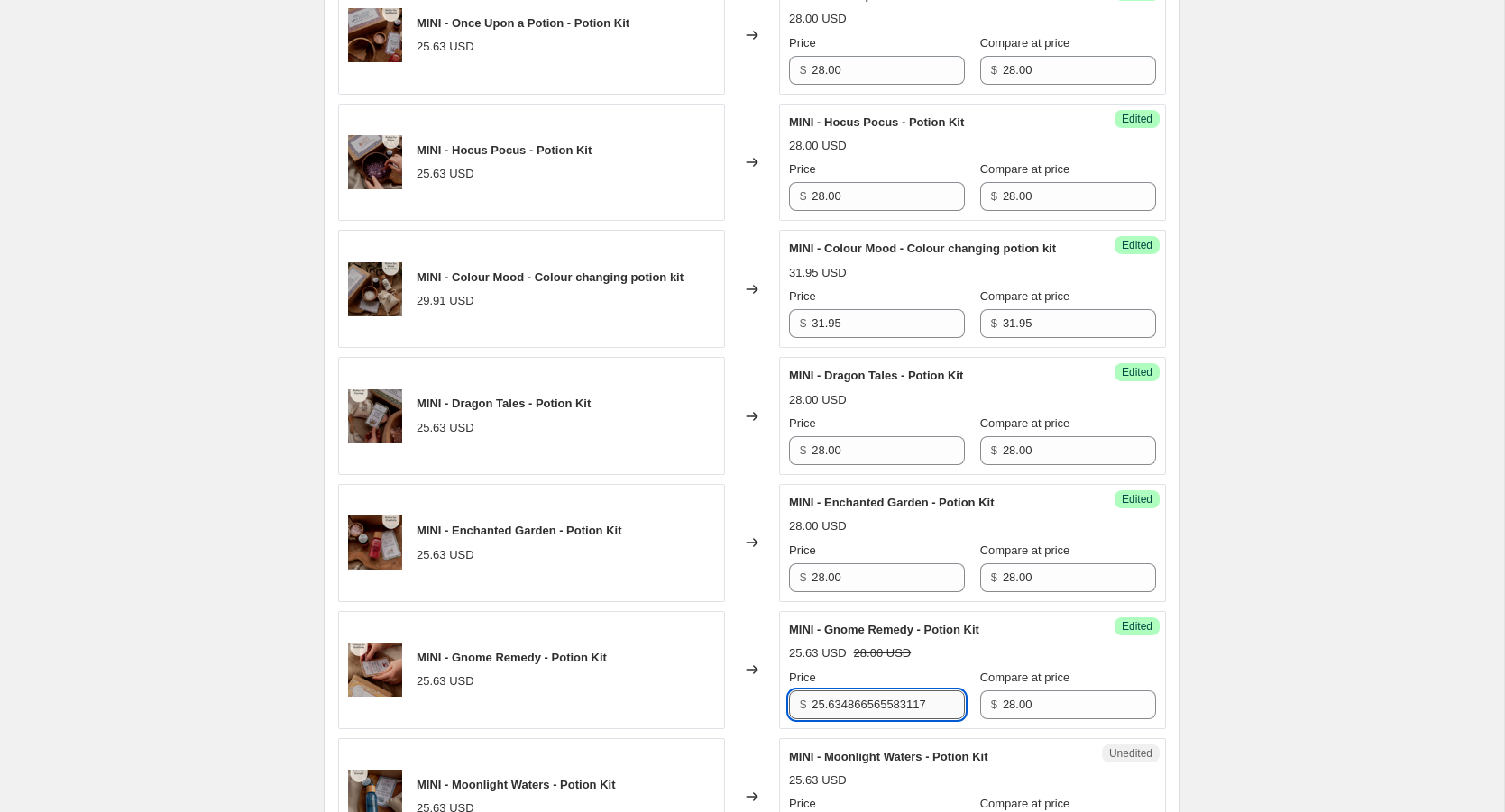
click at [873, 715] on input "25.634866565583117" at bounding box center [888, 705] width 153 height 29
paste input "8.00"
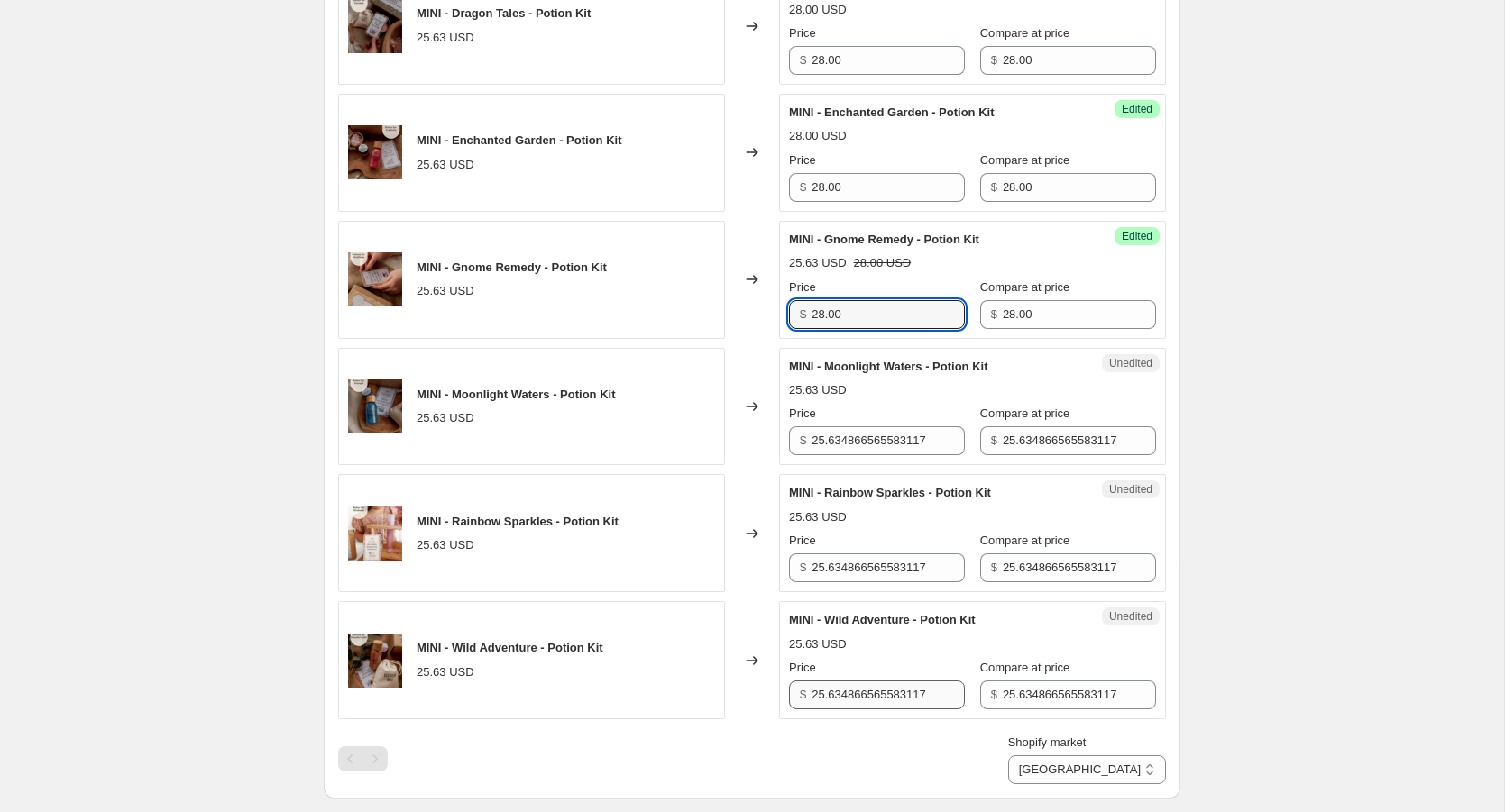
scroll to position [2119, 0]
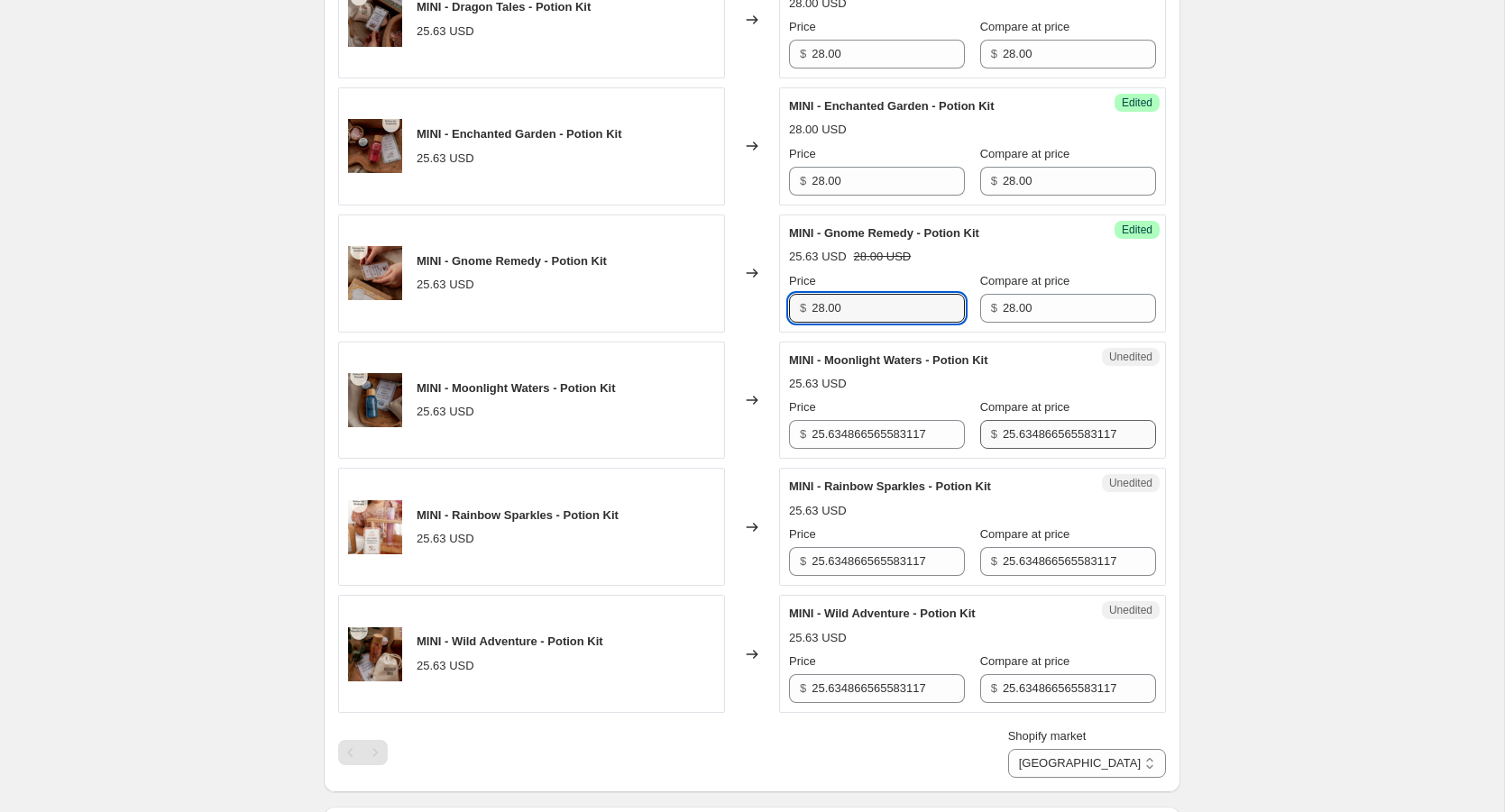
type input "28.00"
click at [1003, 447] on input "25.634866565583117" at bounding box center [1079, 435] width 153 height 29
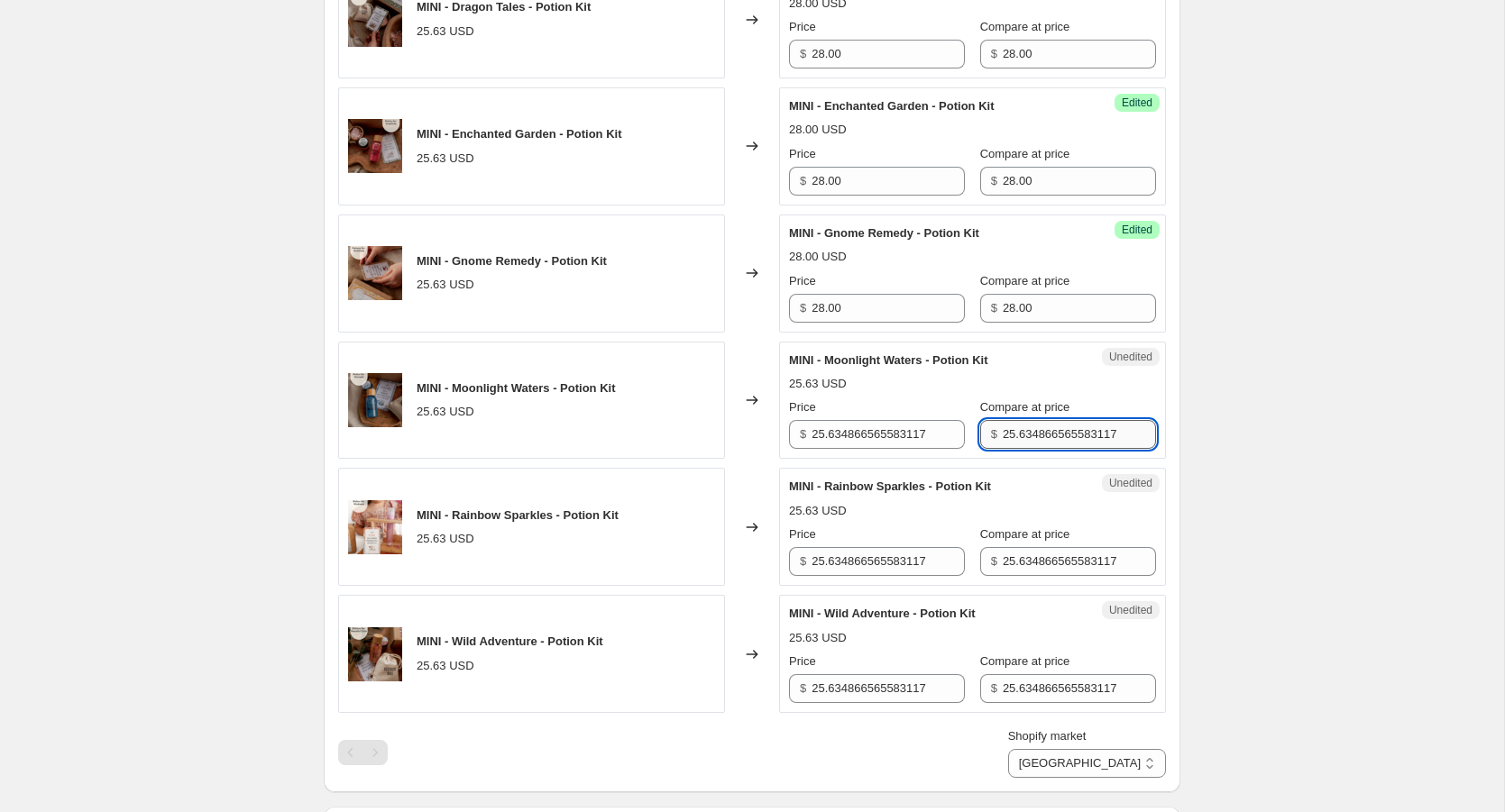
click at [1003, 447] on input "25.634866565583117" at bounding box center [1079, 435] width 153 height 29
paste input "8.00"
type input "28.00"
click at [907, 449] on input "25.634866565583117" at bounding box center [888, 435] width 153 height 29
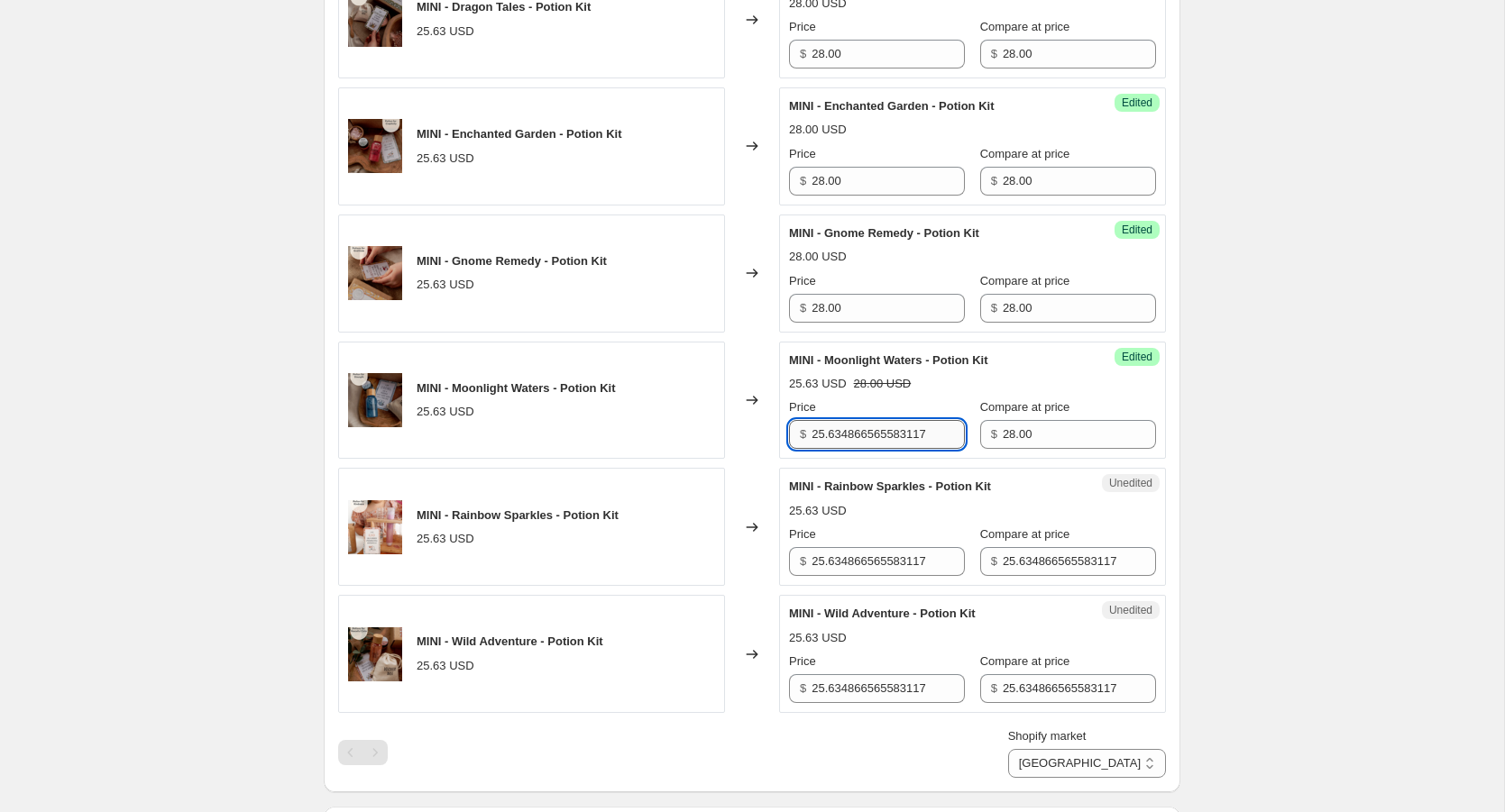
click at [907, 449] on input "25.634866565583117" at bounding box center [888, 435] width 153 height 29
paste input "8.00"
type input "28.00"
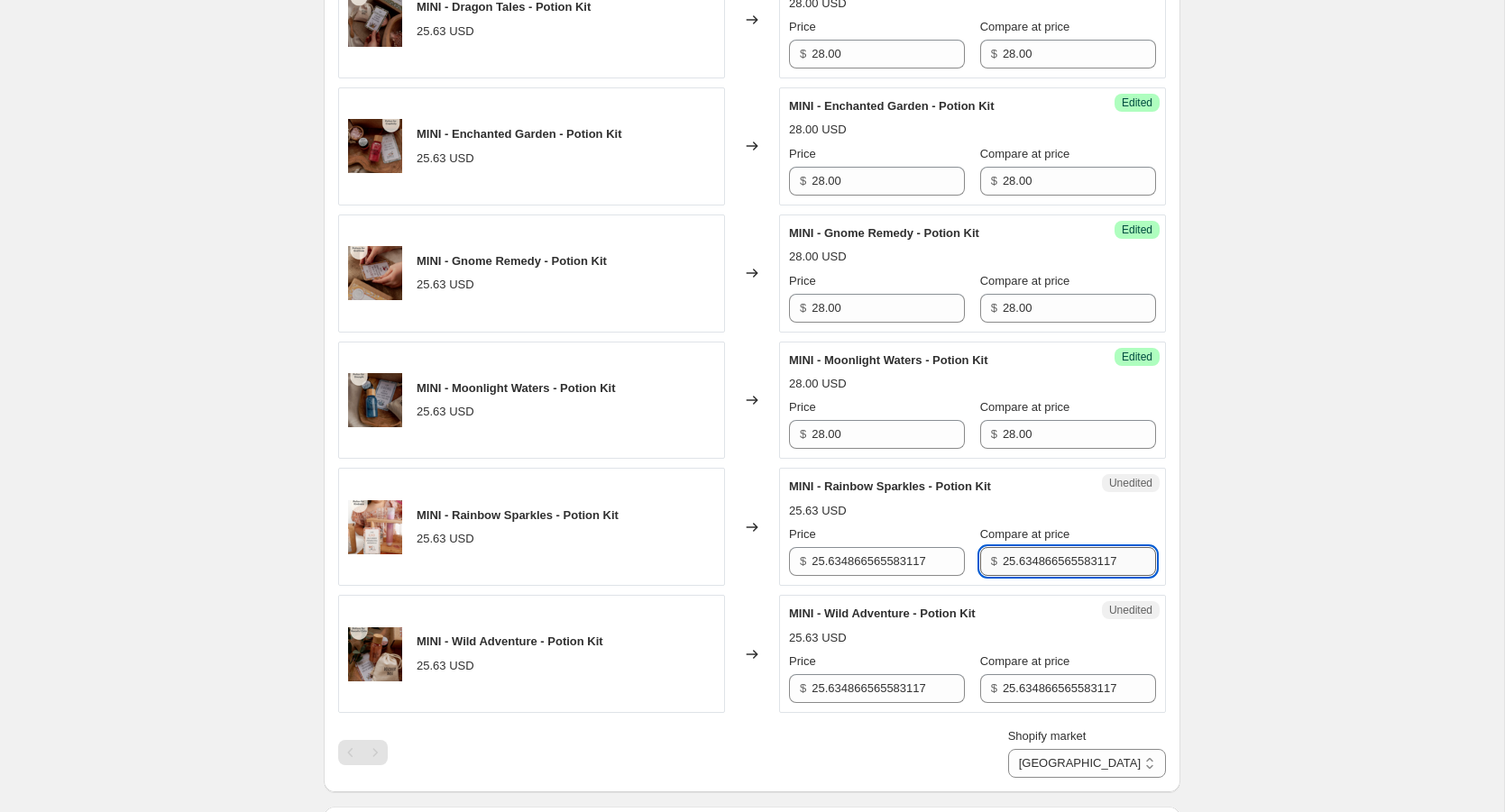
click at [1015, 569] on input "25.634866565583117" at bounding box center [1079, 562] width 153 height 29
paste input "8.00"
type input "28.00"
click at [907, 576] on input "25.634866565583117" at bounding box center [888, 562] width 153 height 29
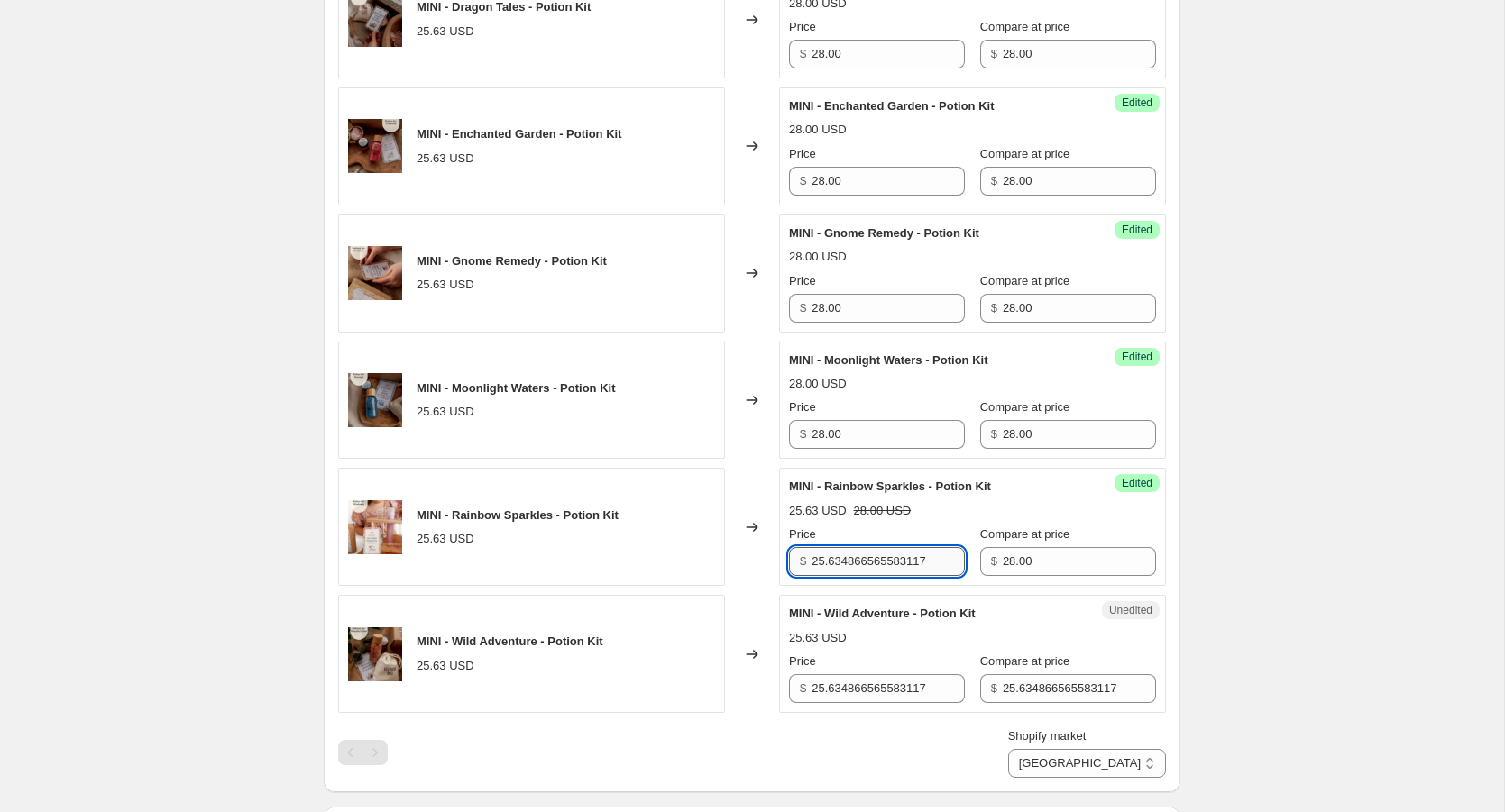
click at [907, 576] on input "25.634866565583117" at bounding box center [888, 562] width 153 height 29
paste input "8.00"
type input "28.00"
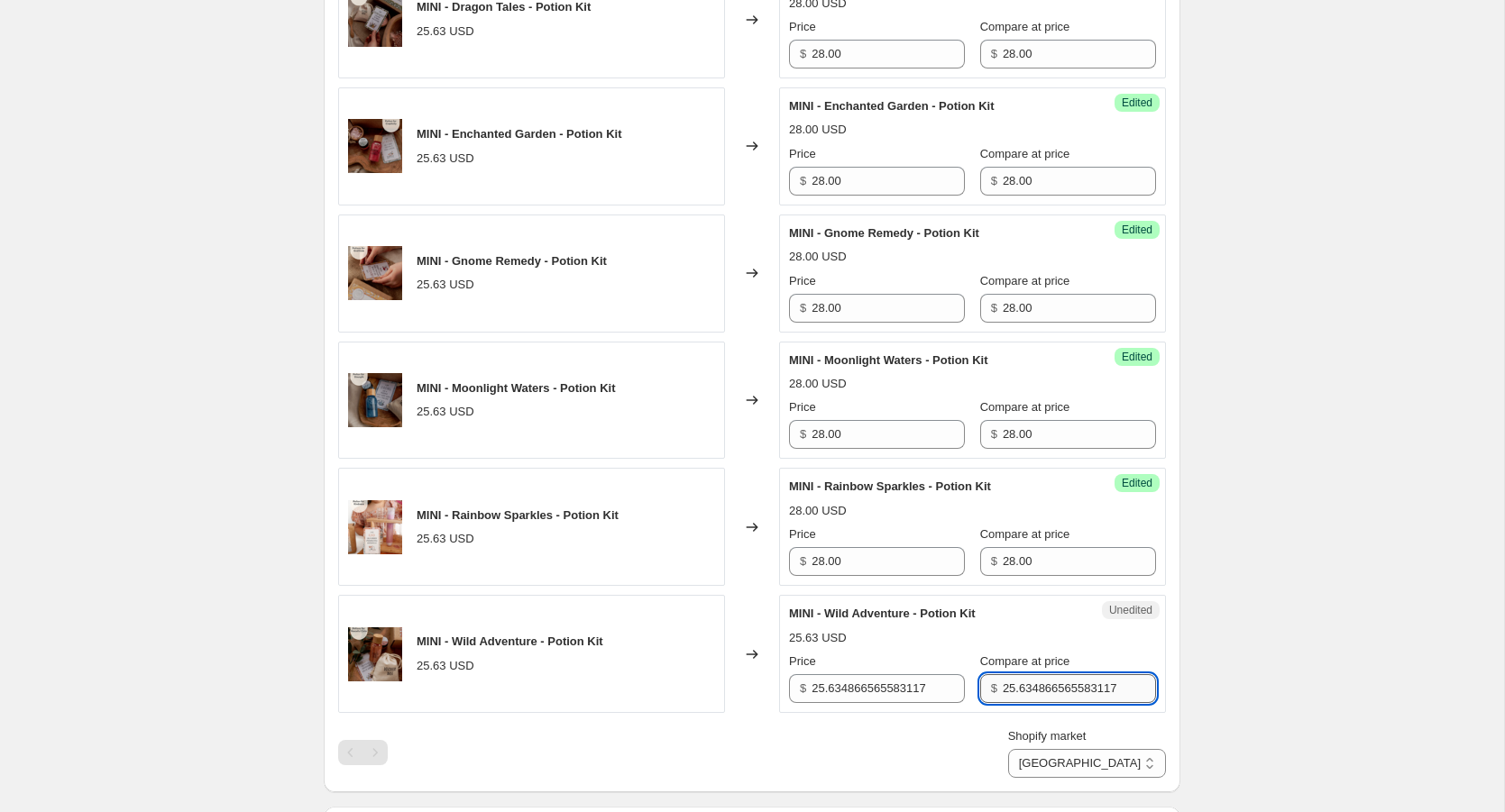
click at [1003, 697] on input "25.634866565583117" at bounding box center [1079, 689] width 153 height 29
paste input "8.00"
type input "28.00"
click at [891, 695] on input "25.634866565583117" at bounding box center [888, 689] width 153 height 29
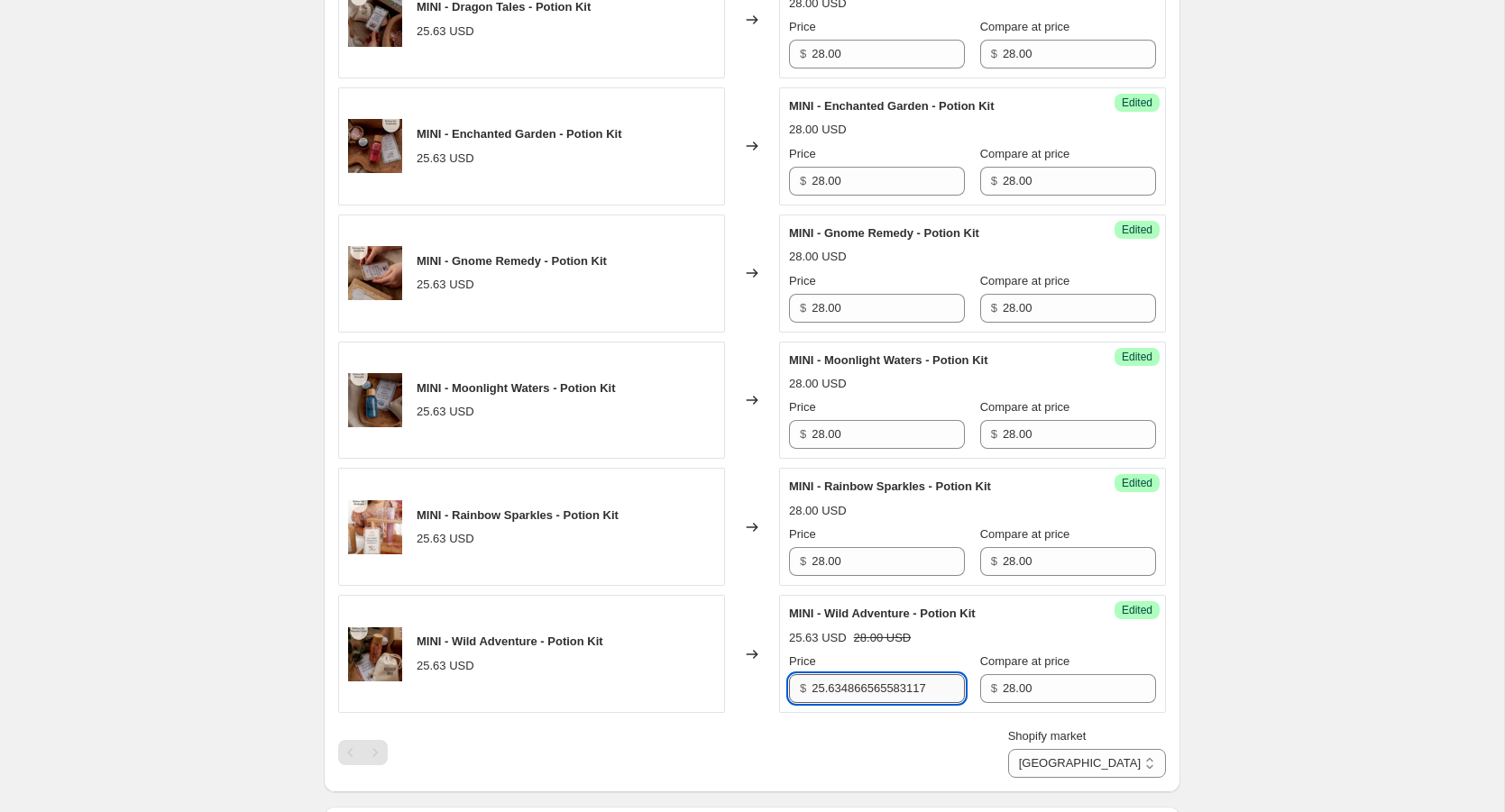
click at [891, 695] on input "25.634866565583117" at bounding box center [888, 689] width 153 height 29
paste input "8.00"
type input "28.00"
click at [980, 765] on div "Shopify market Direct prices [GEOGRAPHIC_DATA] [GEOGRAPHIC_DATA]" at bounding box center [752, 753] width 828 height 51
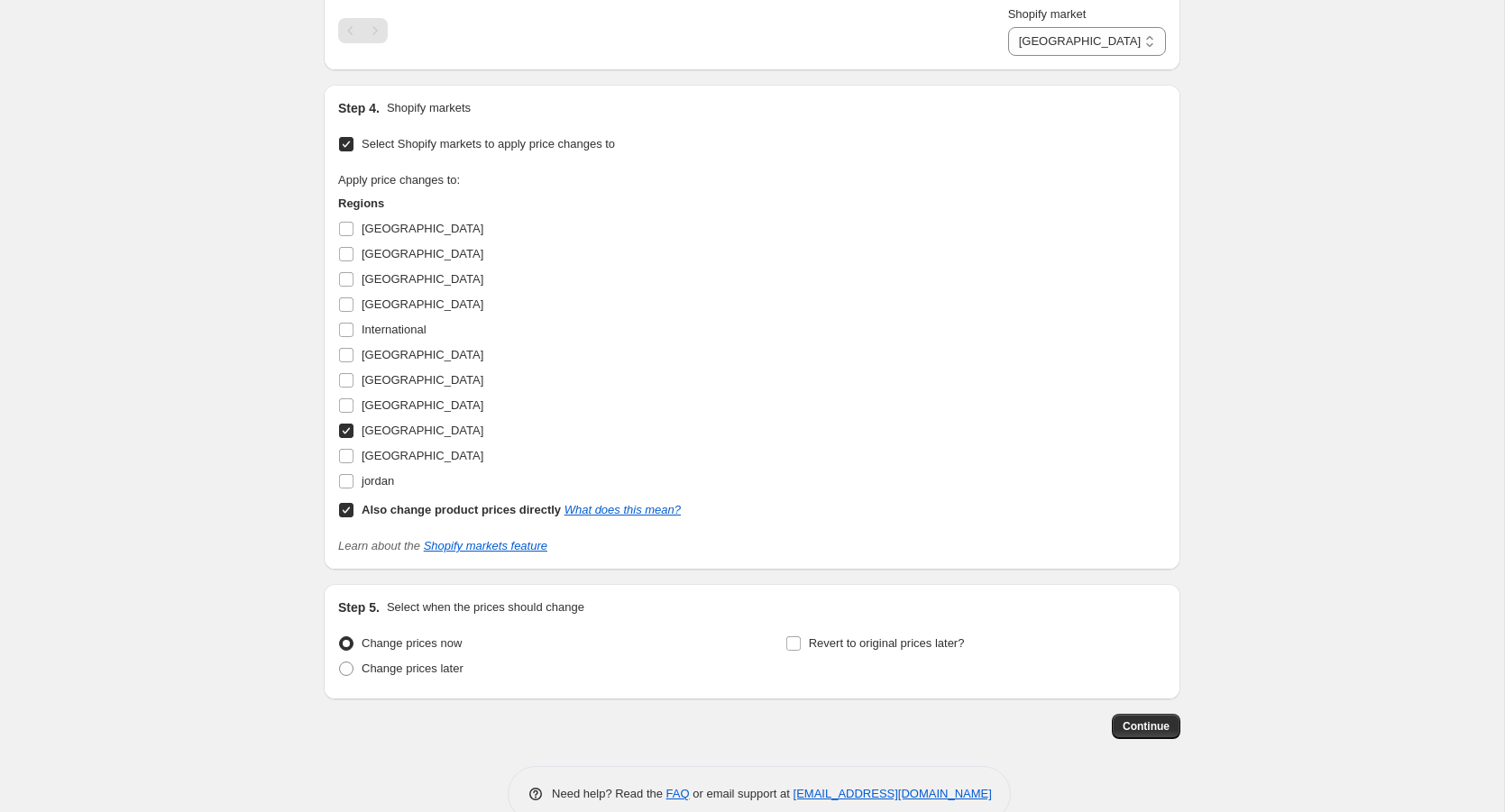
scroll to position [2858, 0]
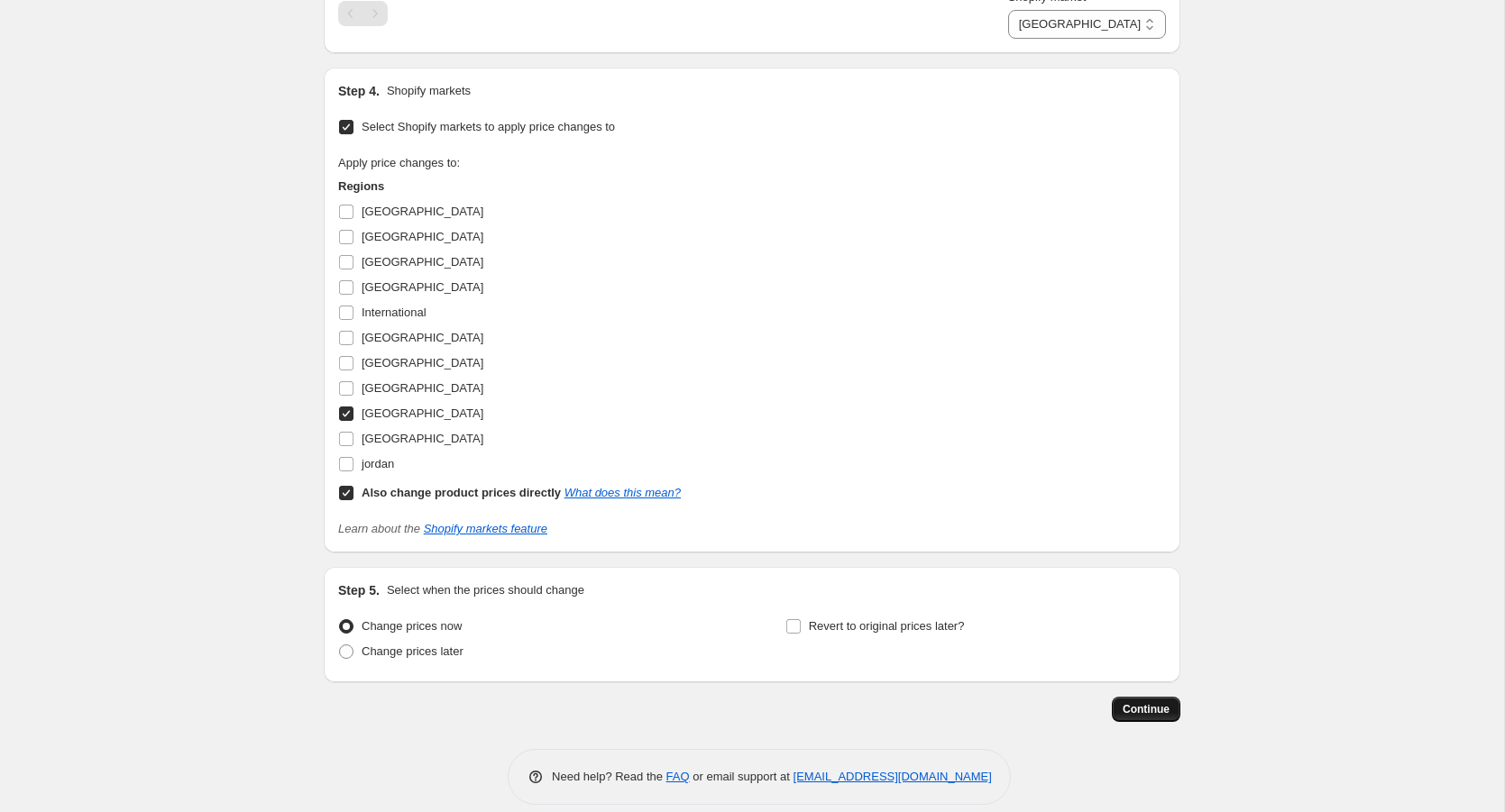
click at [1141, 714] on span "Continue" at bounding box center [1147, 710] width 47 height 14
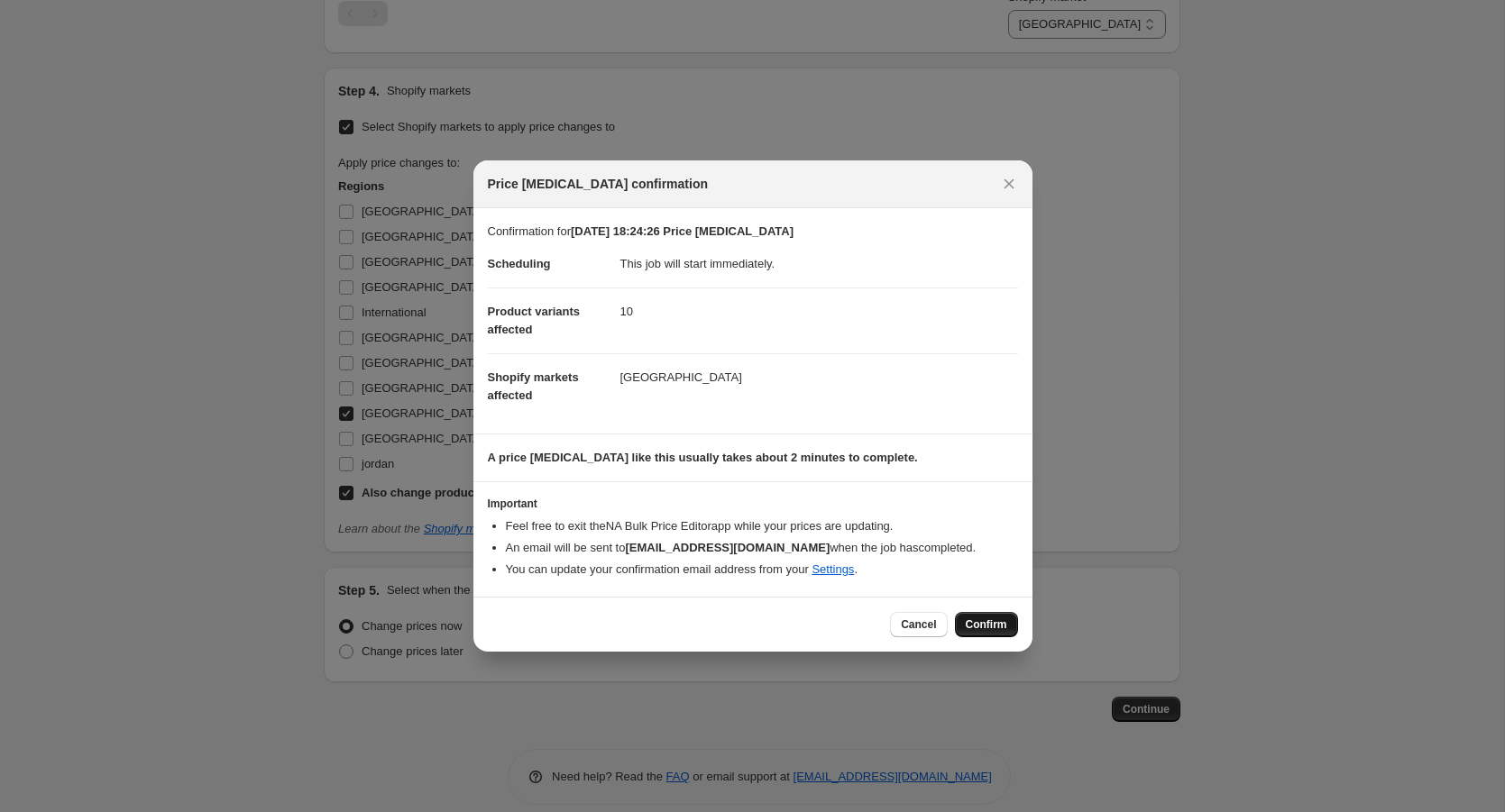
click at [977, 619] on span "Confirm" at bounding box center [986, 624] width 42 height 14
